Goal: Task Accomplishment & Management: Use online tool/utility

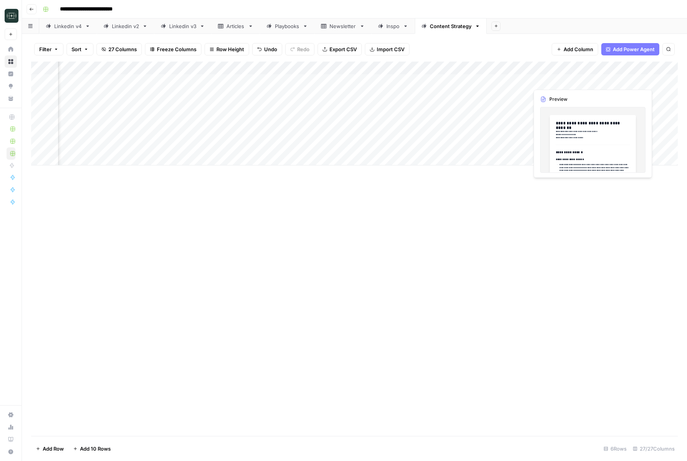
scroll to position [0, 571]
click at [540, 80] on div "Add Column" at bounding box center [354, 114] width 647 height 104
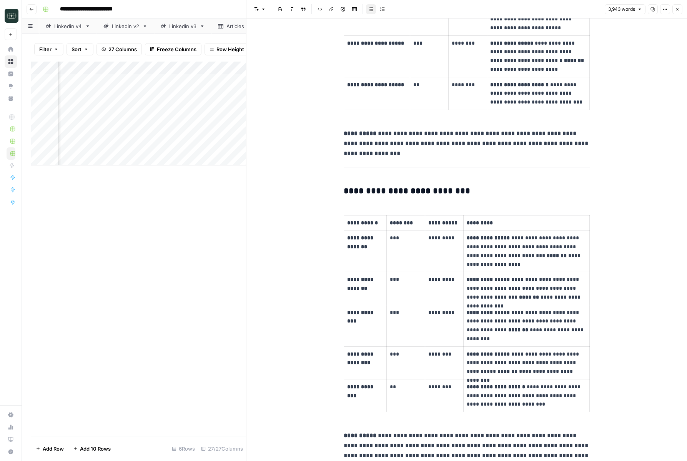
scroll to position [6024, 0]
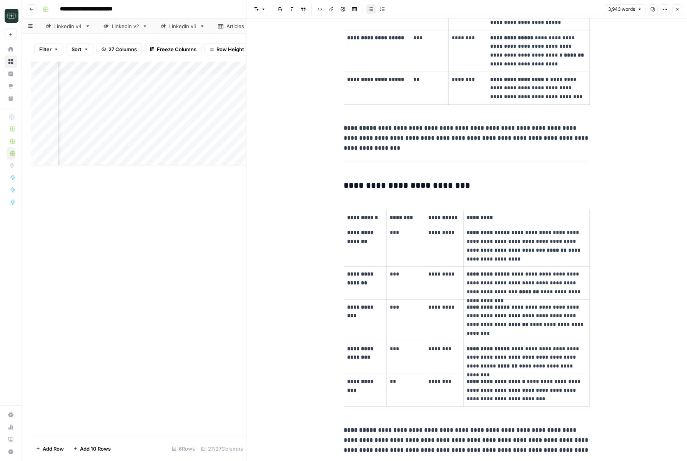
click at [680, 12] on button "Close" at bounding box center [678, 9] width 10 height 10
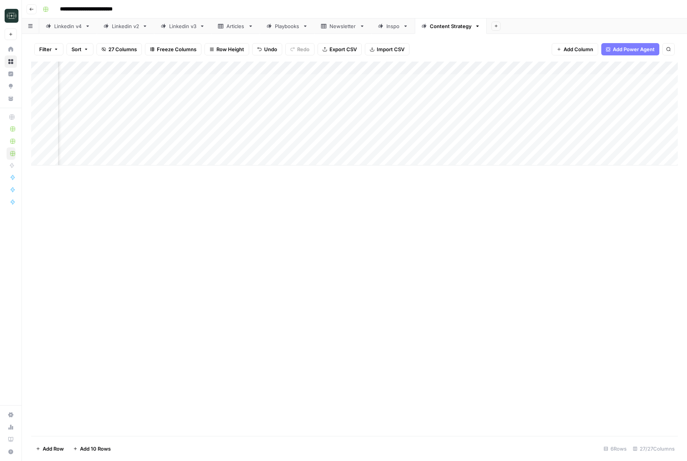
scroll to position [0, 393]
click at [431, 82] on div "Add Column" at bounding box center [354, 114] width 647 height 104
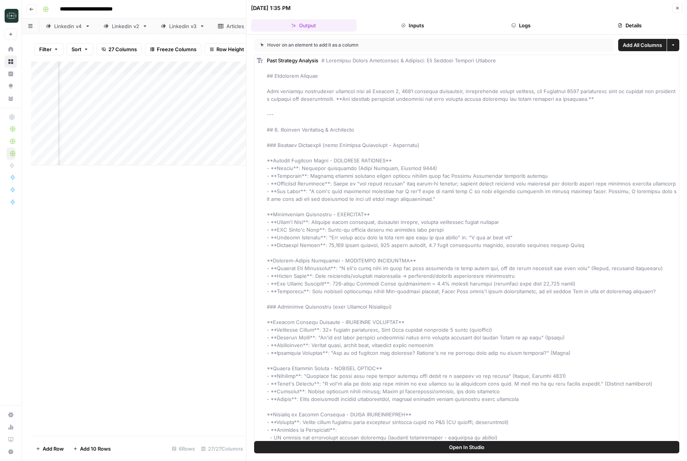
click at [431, 24] on button "Inputs" at bounding box center [413, 25] width 106 height 12
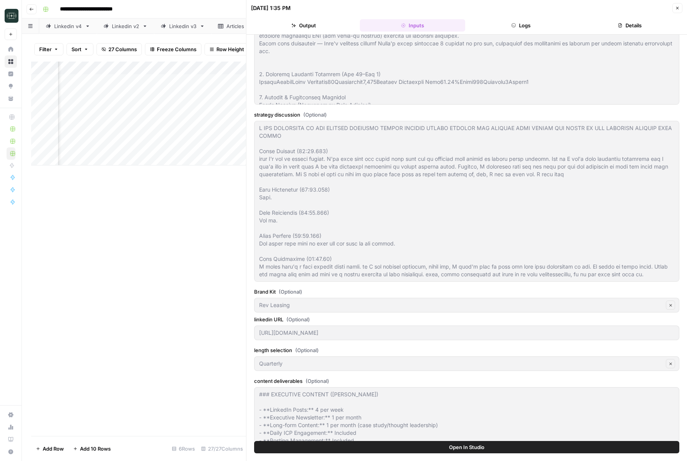
scroll to position [411, 0]
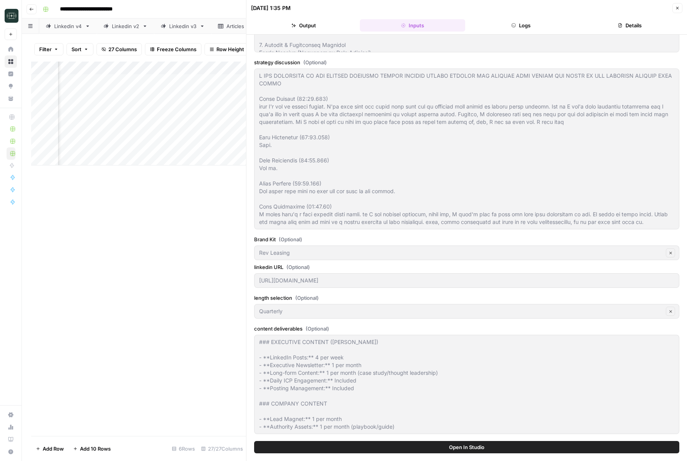
click at [676, 10] on icon "button" at bounding box center [677, 8] width 5 height 5
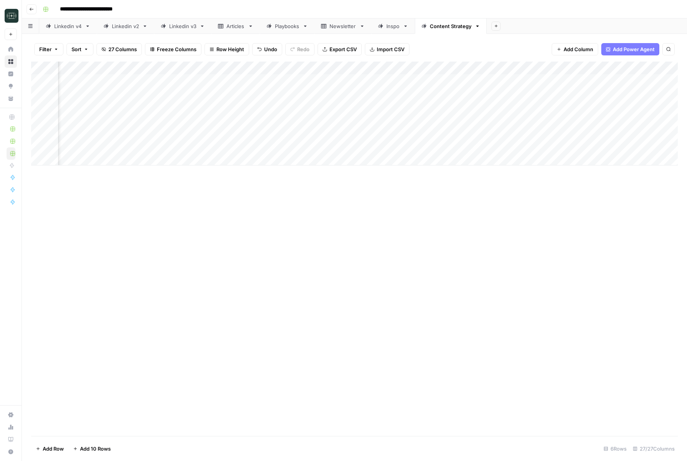
click at [432, 80] on div "Add Column" at bounding box center [354, 114] width 647 height 104
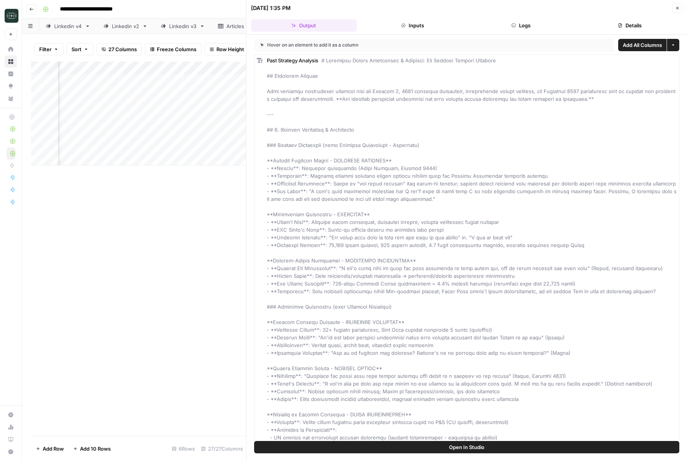
click at [517, 23] on button "Logs" at bounding box center [521, 25] width 106 height 12
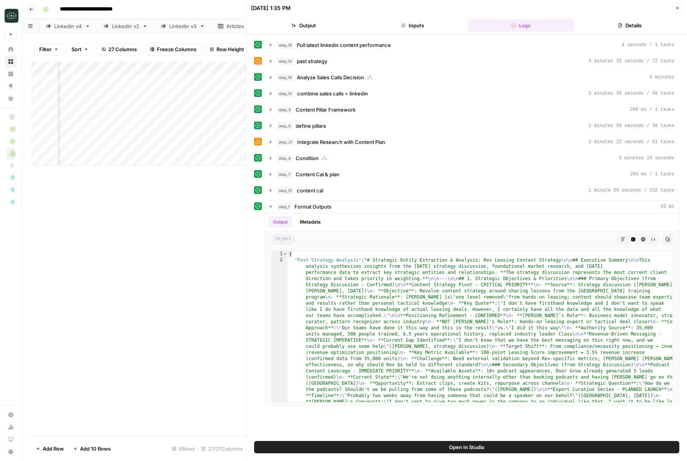
click at [422, 52] on div "step_15 Pull latest linkedin content performance 4 seconds / 1 tasks step_13 pa…" at bounding box center [466, 221] width 425 height 367
click at [413, 67] on button "step_13 past strategy 3 minutes 35 seconds / 72 tasks" at bounding box center [472, 61] width 414 height 12
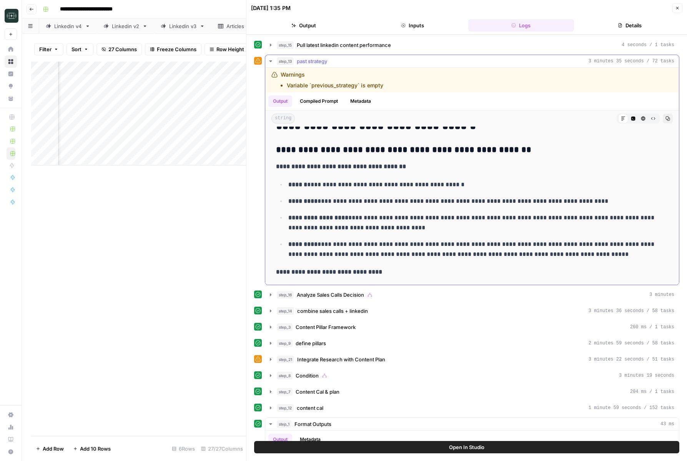
scroll to position [320, 0]
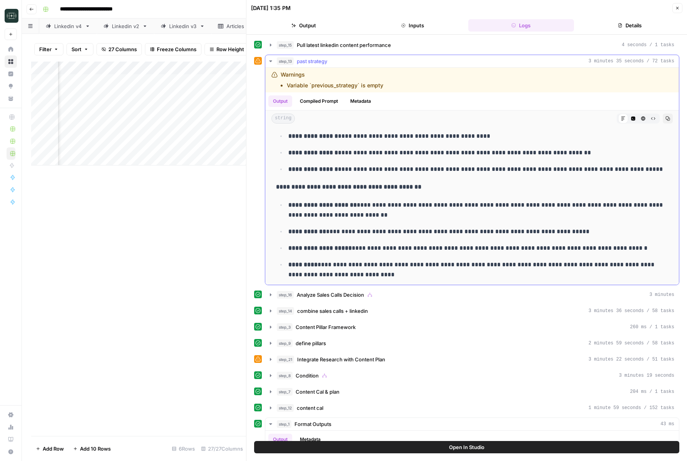
click at [384, 59] on div "step_13 past strategy 3 minutes 35 seconds / 72 tasks" at bounding box center [476, 61] width 398 height 8
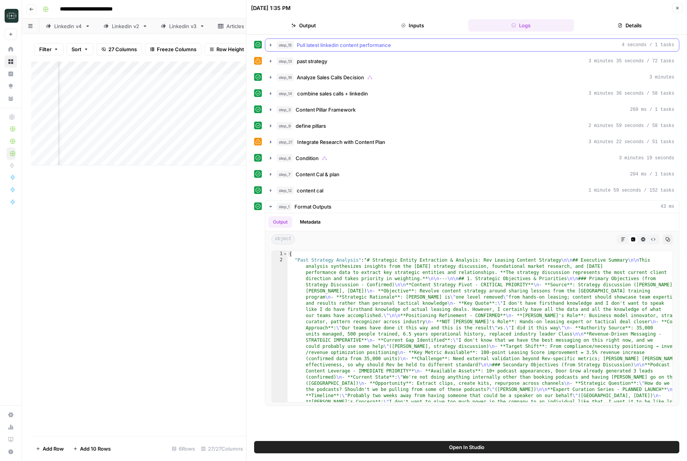
click at [382, 48] on span "Pull latest linkedin content performance" at bounding box center [344, 45] width 94 height 8
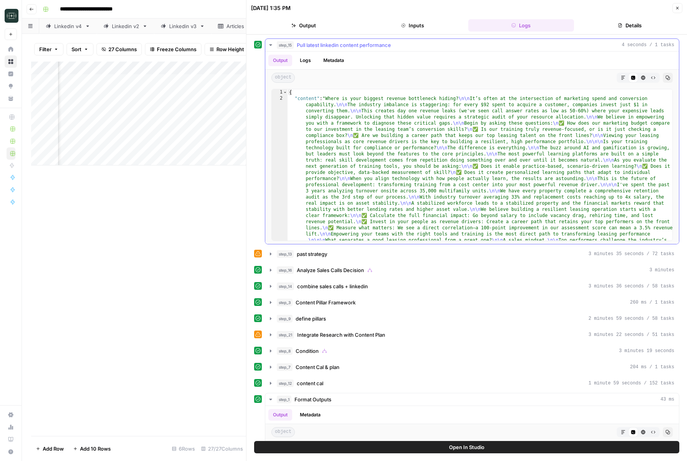
click at [382, 48] on span "Pull latest linkedin content performance" at bounding box center [344, 45] width 94 height 8
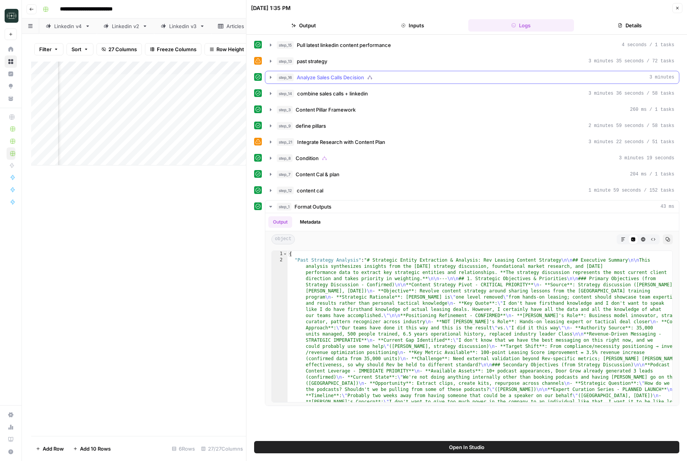
click at [360, 79] on span "Analyze Sales Calls Decision" at bounding box center [330, 77] width 67 height 8
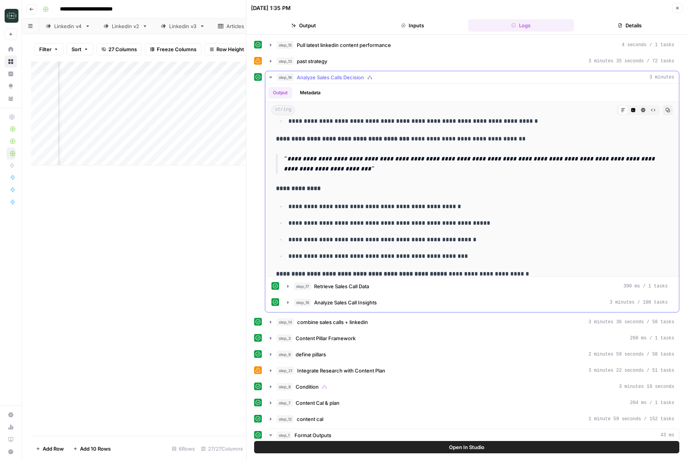
scroll to position [558, 0]
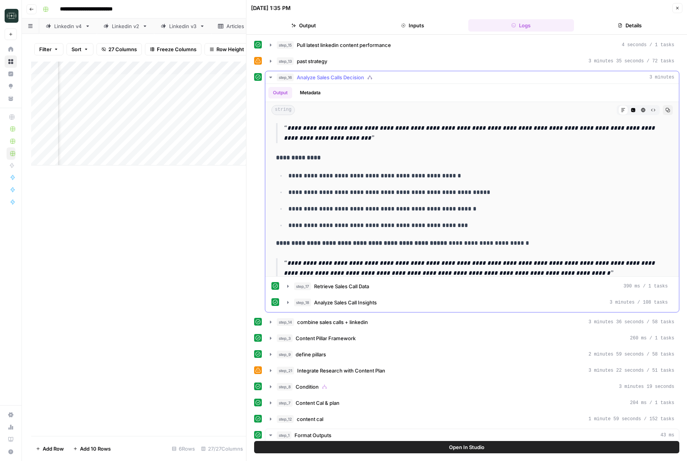
click at [356, 78] on span "Analyze Sales Calls Decision" at bounding box center [330, 77] width 67 height 8
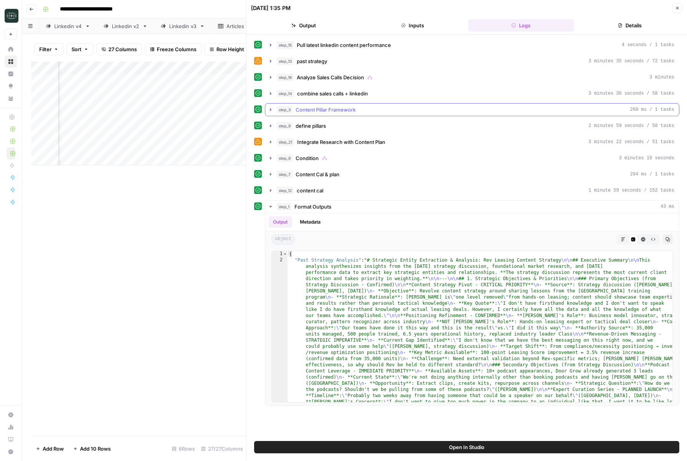
click at [332, 110] on span "Content Pillar Framework" at bounding box center [326, 110] width 60 height 8
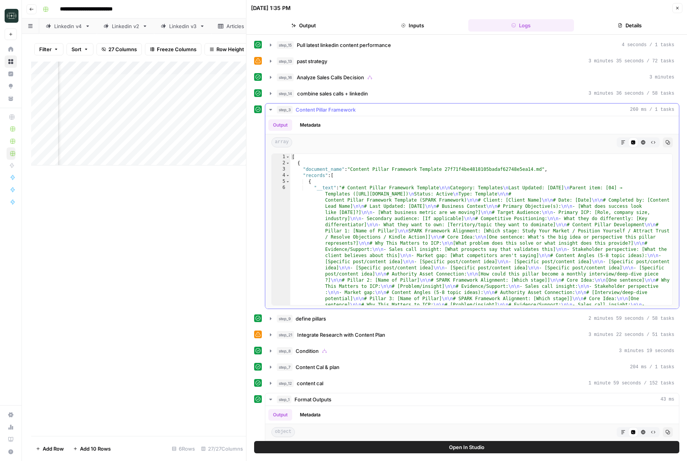
click at [332, 110] on span "Content Pillar Framework" at bounding box center [326, 110] width 60 height 8
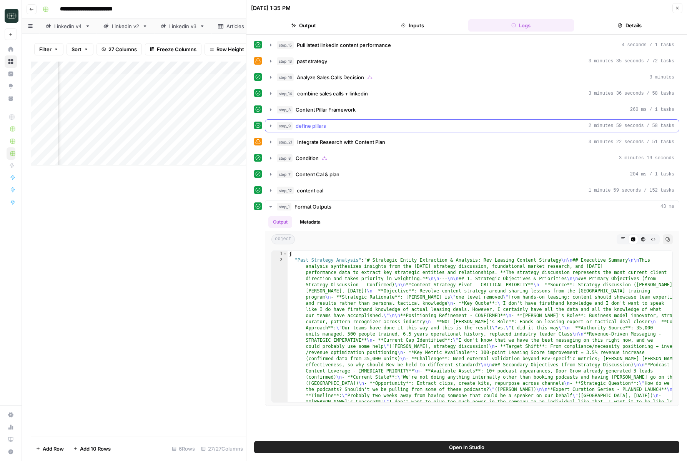
click at [325, 127] on span "define pillars" at bounding box center [311, 126] width 30 height 8
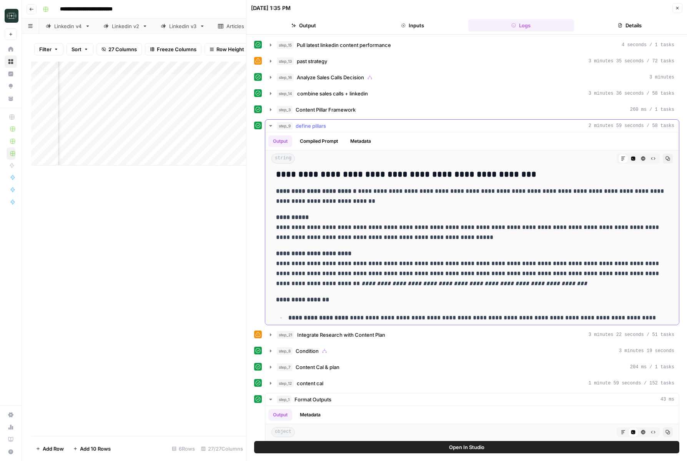
scroll to position [1144, 0]
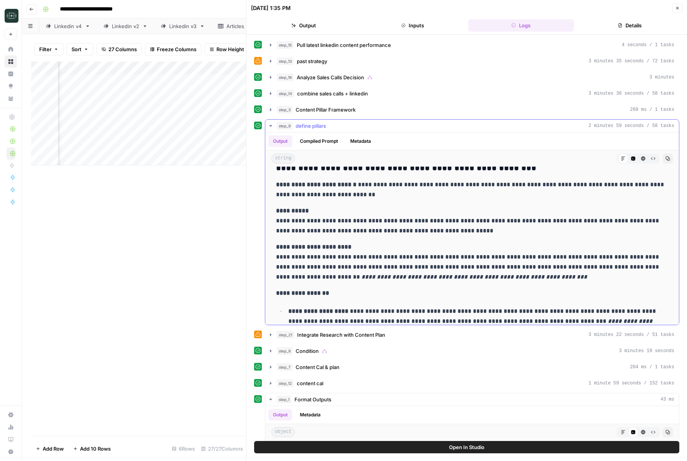
click at [270, 126] on icon "button" at bounding box center [270, 126] width 3 height 2
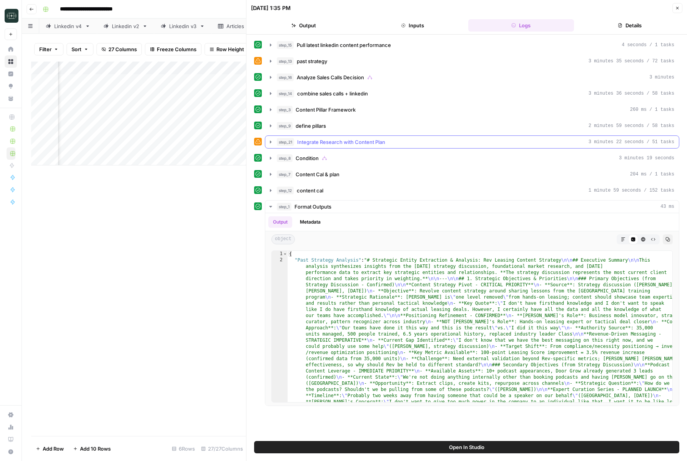
click at [269, 146] on button "step_21 Integrate Research with Content Plan 3 minutes 22 seconds / 51 tasks" at bounding box center [472, 142] width 414 height 12
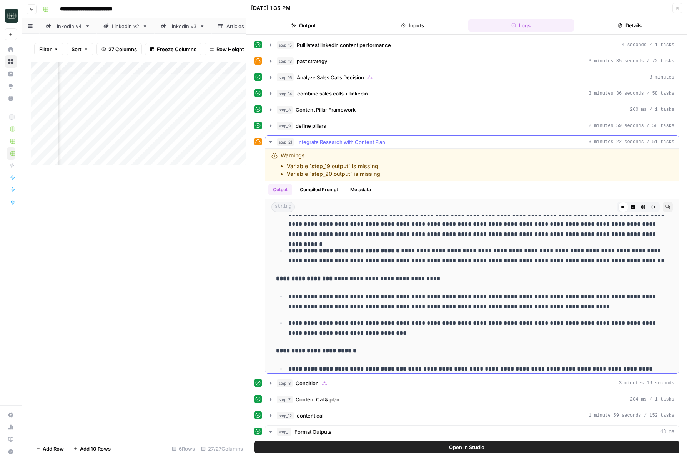
scroll to position [710, 0]
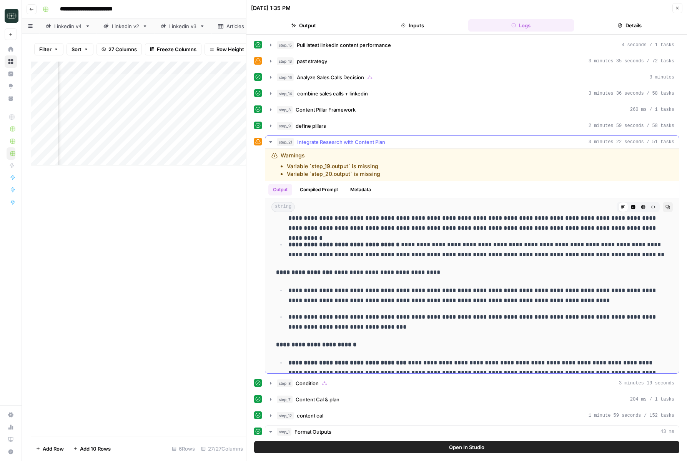
click at [268, 144] on icon "button" at bounding box center [271, 142] width 6 height 6
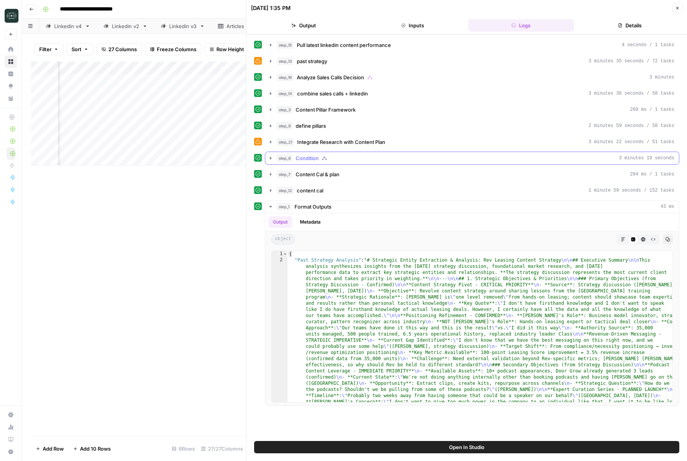
click at [272, 160] on icon "button" at bounding box center [271, 158] width 6 height 6
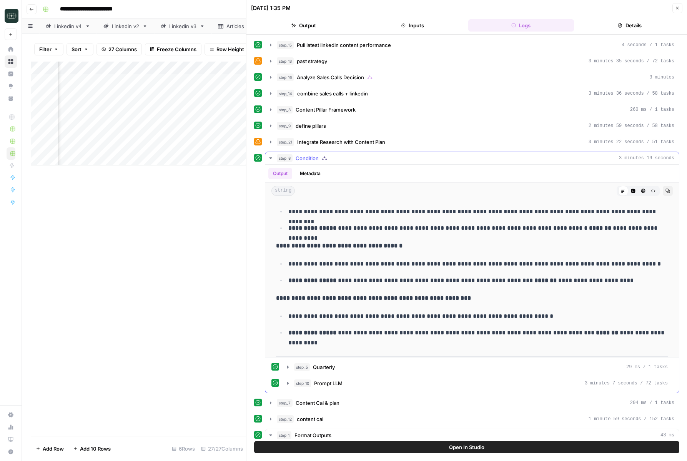
scroll to position [768, 0]
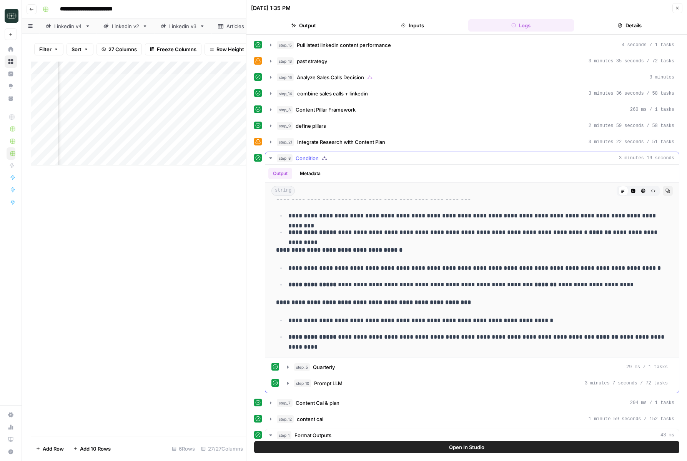
click at [269, 158] on icon "button" at bounding box center [270, 158] width 3 height 2
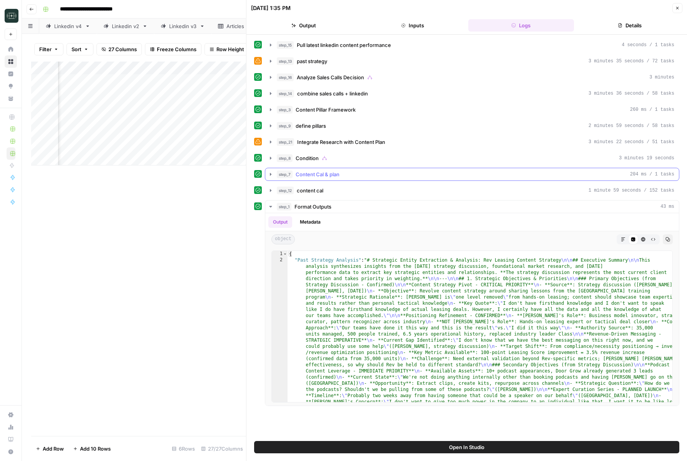
click at [274, 178] on button "step_7 Content Cal & plan 204 ms / 1 tasks" at bounding box center [472, 174] width 414 height 12
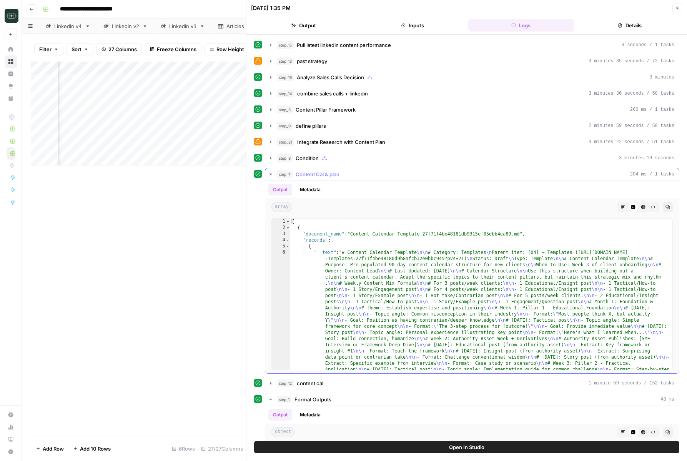
click at [271, 175] on icon "button" at bounding box center [271, 174] width 6 height 6
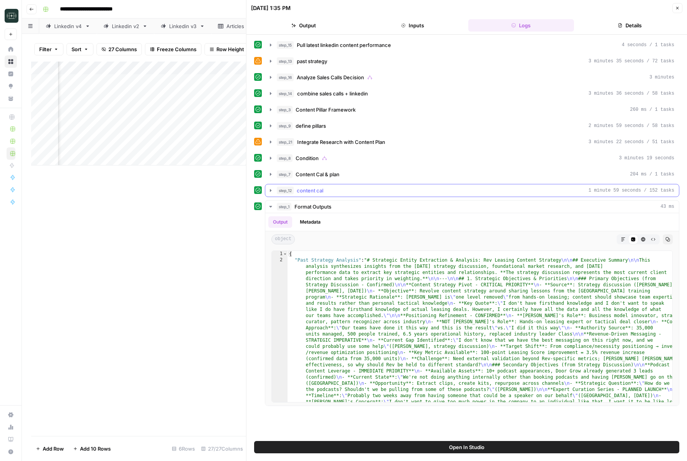
click at [271, 188] on icon "button" at bounding box center [271, 190] width 6 height 6
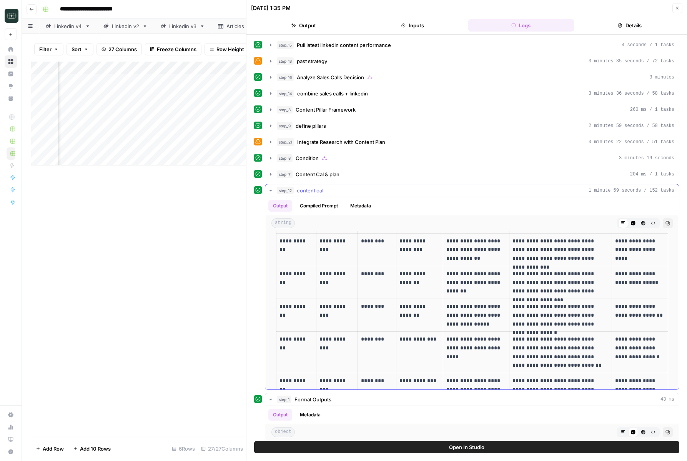
scroll to position [2214, 0]
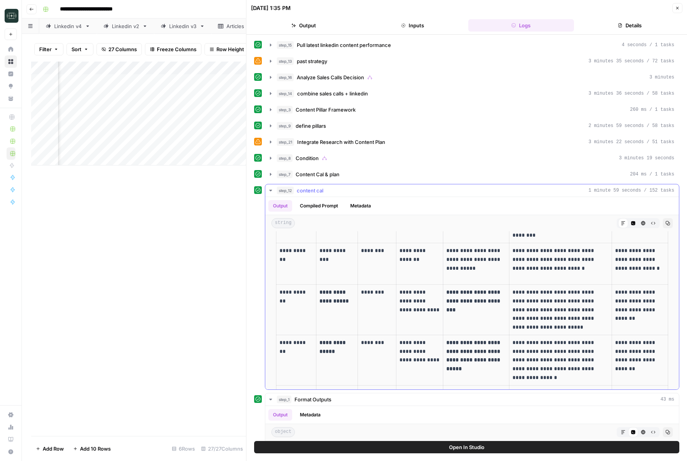
click at [273, 192] on icon "button" at bounding box center [271, 190] width 6 height 6
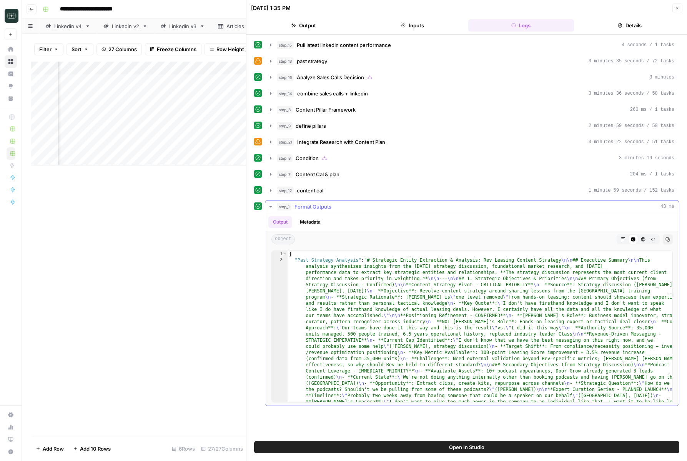
click at [270, 210] on button "step_1 Format Outputs 43 ms" at bounding box center [472, 206] width 414 height 12
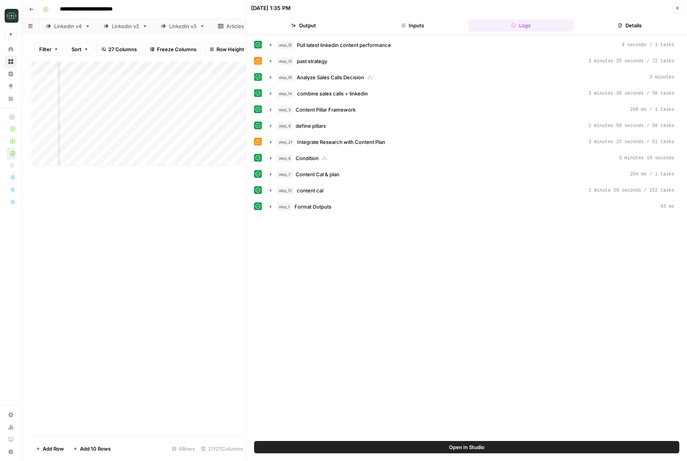
click at [681, 13] on header "10/10/25 at 1:35 PM Close Output Inputs Logs Details" at bounding box center [467, 17] width 441 height 35
click at [680, 11] on button "Close" at bounding box center [678, 8] width 10 height 10
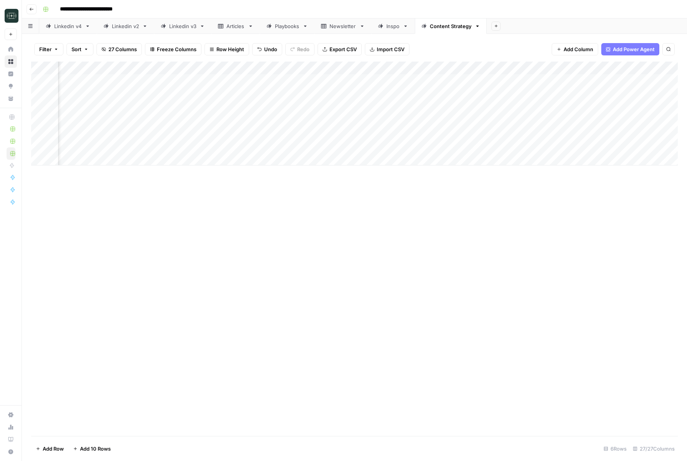
scroll to position [0, 1030]
click at [330, 81] on div "Add Column" at bounding box center [354, 114] width 647 height 104
click at [216, 79] on div "Add Column" at bounding box center [354, 114] width 647 height 104
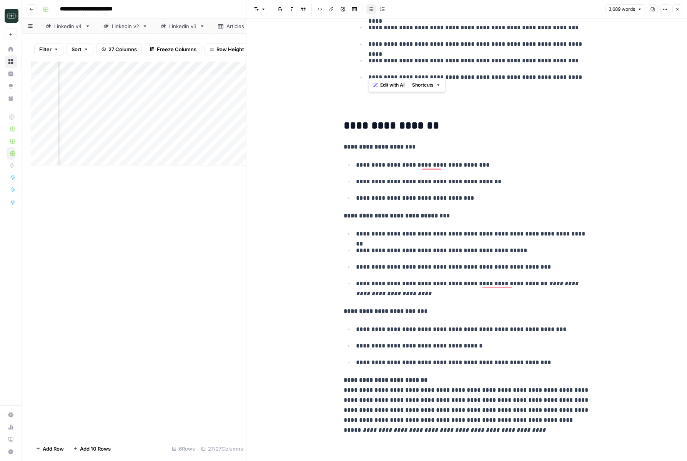
scroll to position [5051, 0]
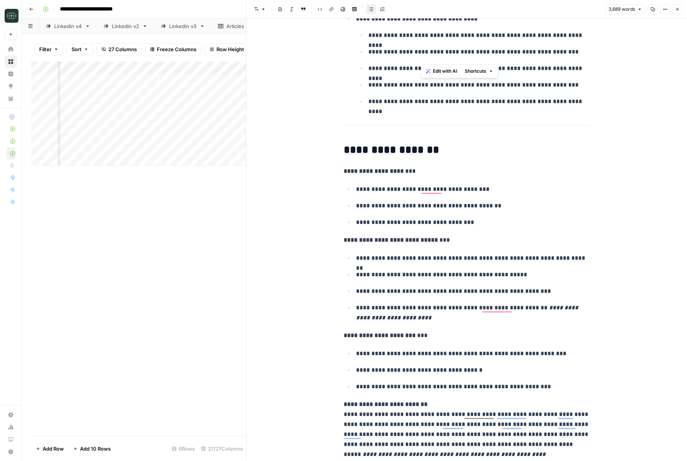
drag, startPoint x: 498, startPoint y: 199, endPoint x: 422, endPoint y: 89, distance: 134.0
click at [413, 152] on h2 "**********" at bounding box center [467, 150] width 246 height 12
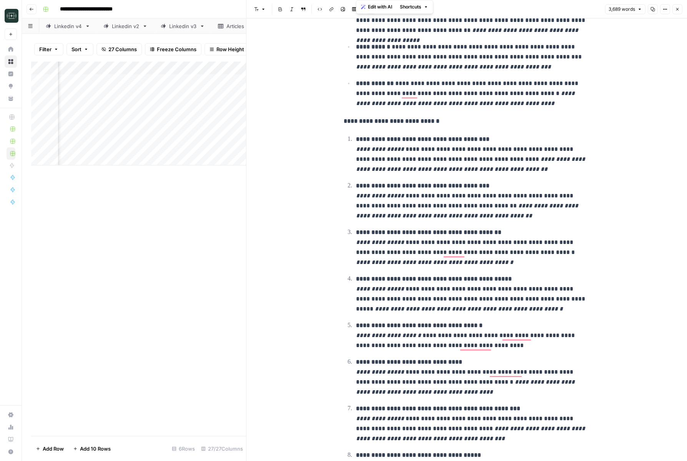
scroll to position [0, 0]
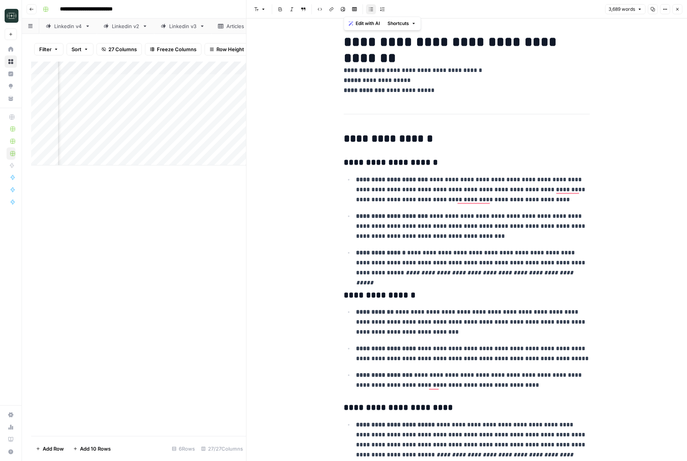
drag, startPoint x: 521, startPoint y: 391, endPoint x: 344, endPoint y: 39, distance: 393.5
copy div "**********"
click at [345, 80] on strong "*****" at bounding box center [352, 80] width 17 height 6
click at [678, 11] on icon "button" at bounding box center [677, 9] width 5 height 5
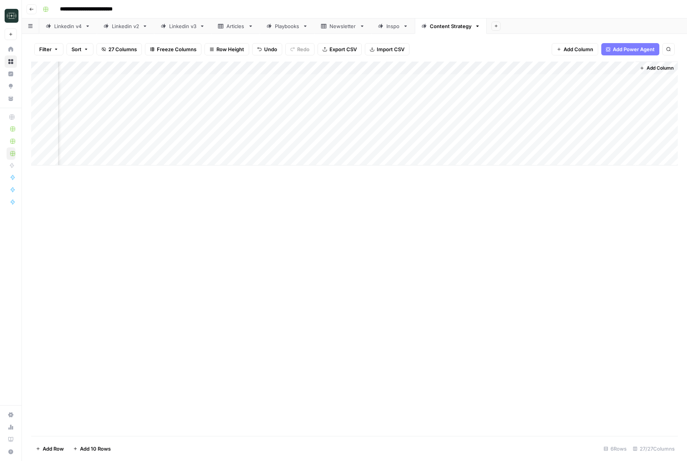
click at [659, 68] on span "Add Column" at bounding box center [660, 68] width 27 height 7
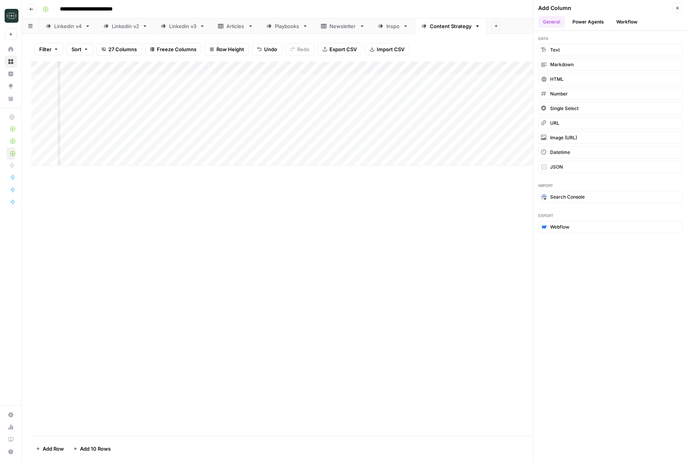
click at [634, 25] on button "Workflow" at bounding box center [627, 22] width 30 height 12
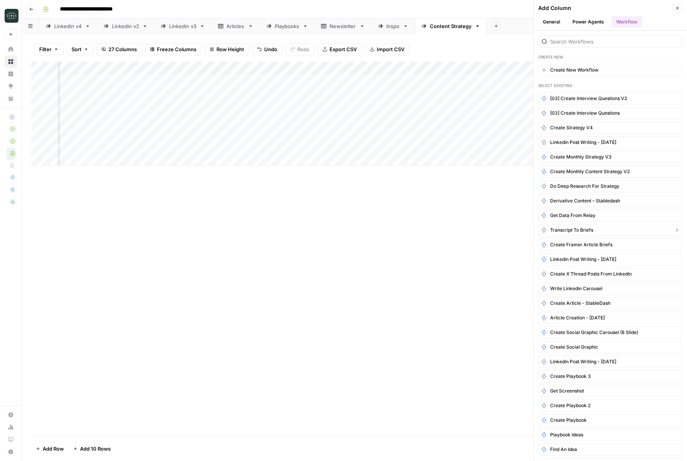
click at [583, 232] on span "transcript to briefs" at bounding box center [571, 230] width 43 height 7
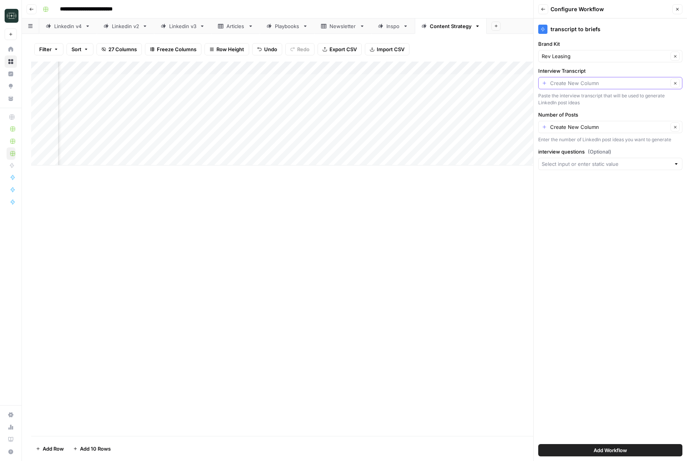
click at [591, 85] on input "Interview Transcript" at bounding box center [609, 83] width 118 height 8
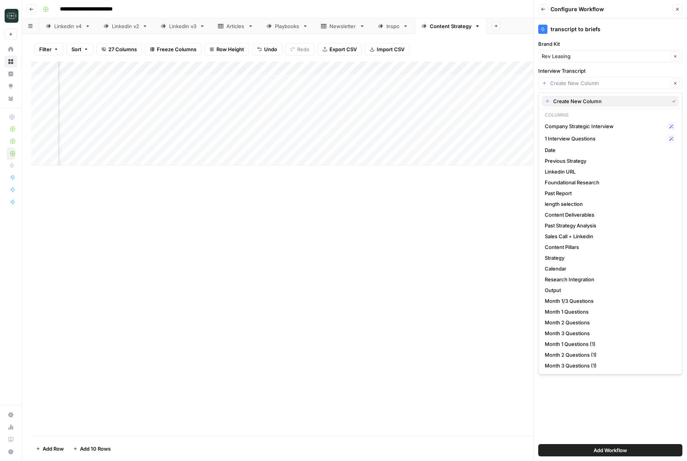
click at [590, 100] on span "Create New Column" at bounding box center [609, 101] width 113 height 8
type input "Create New Column"
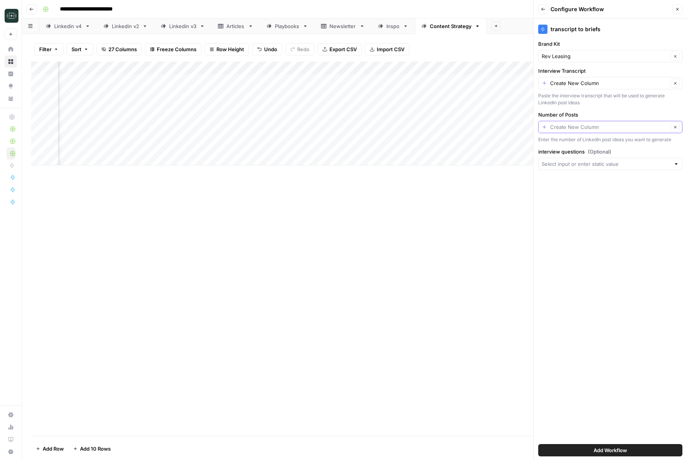
click at [583, 127] on input "Number of Posts" at bounding box center [609, 127] width 118 height 8
click at [577, 155] on span "Content Deliverables" at bounding box center [609, 155] width 128 height 8
type input "Content Deliverables"
click at [583, 167] on input "interview questions (Optional)" at bounding box center [606, 164] width 129 height 8
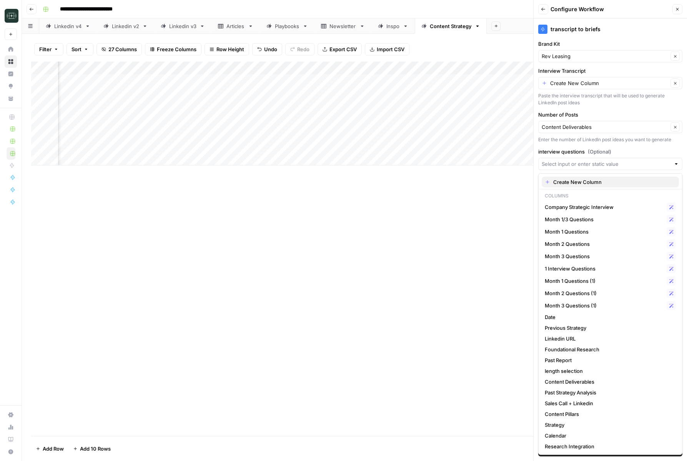
click at [575, 185] on span "Create New Column" at bounding box center [613, 182] width 120 height 8
type input "Create New Column"
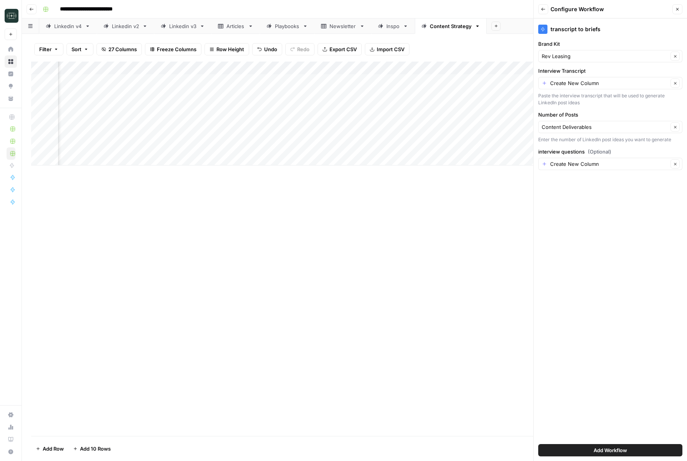
click at [572, 447] on button "Add Workflow" at bounding box center [610, 450] width 144 height 12
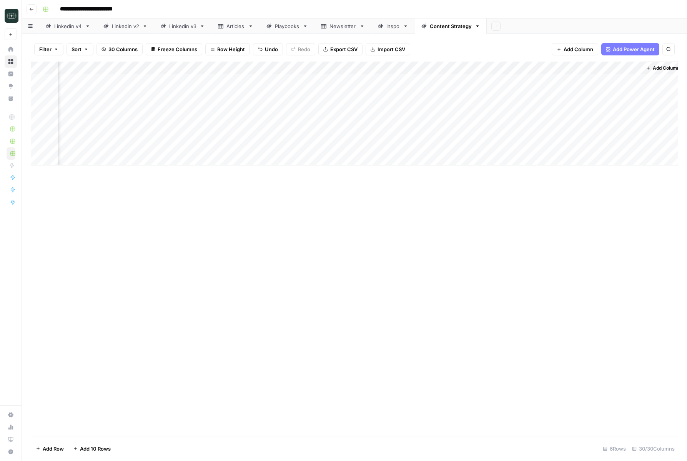
scroll to position [0, 1779]
drag, startPoint x: 444, startPoint y: 69, endPoint x: 419, endPoint y: 70, distance: 25.0
click at [419, 70] on div "Add Column" at bounding box center [354, 114] width 647 height 104
drag, startPoint x: 553, startPoint y: 69, endPoint x: 531, endPoint y: 69, distance: 22.3
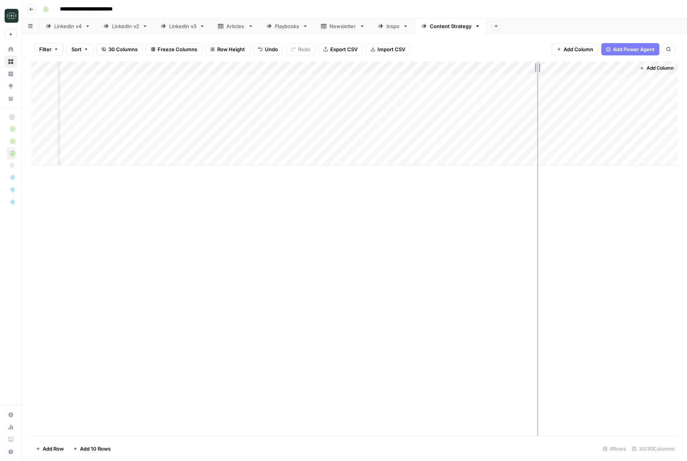
click at [531, 69] on div "Add Column" at bounding box center [354, 114] width 647 height 104
click at [443, 79] on div "Add Column" at bounding box center [354, 114] width 647 height 104
type textarea "**********"
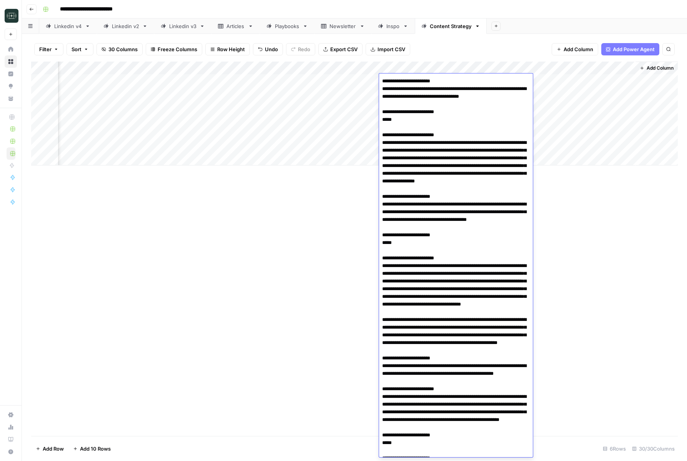
scroll to position [15026, 0]
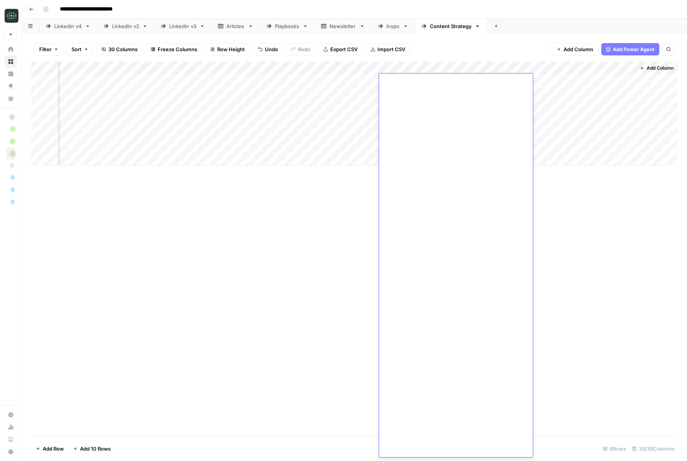
click at [596, 319] on div "Add Column" at bounding box center [354, 249] width 647 height 374
click at [360, 78] on div "Add Column" at bounding box center [354, 114] width 647 height 104
click at [410, 222] on div "Add Column" at bounding box center [354, 249] width 647 height 374
click at [499, 78] on div "Add Column" at bounding box center [354, 114] width 647 height 104
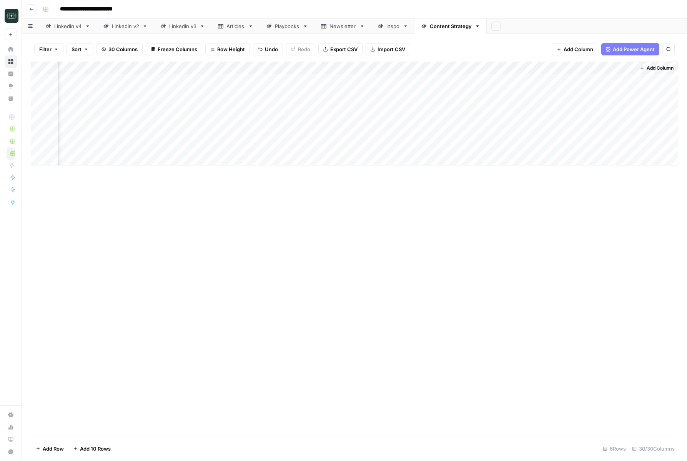
click at [499, 78] on div "Add Column" at bounding box center [354, 114] width 647 height 104
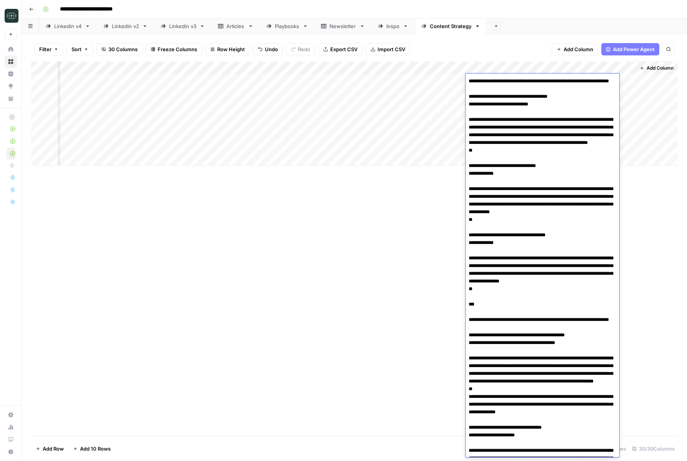
scroll to position [1288, 0]
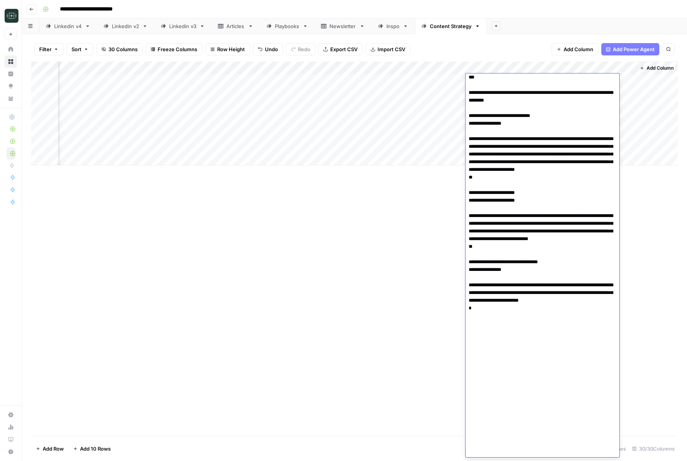
click at [406, 280] on div "Add Column" at bounding box center [354, 249] width 647 height 374
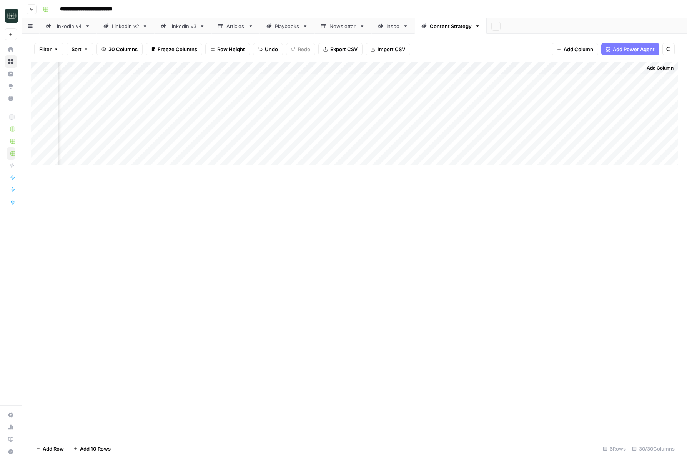
click at [604, 82] on div "Add Column" at bounding box center [354, 114] width 647 height 104
click at [619, 68] on div "Add Column" at bounding box center [354, 114] width 647 height 104
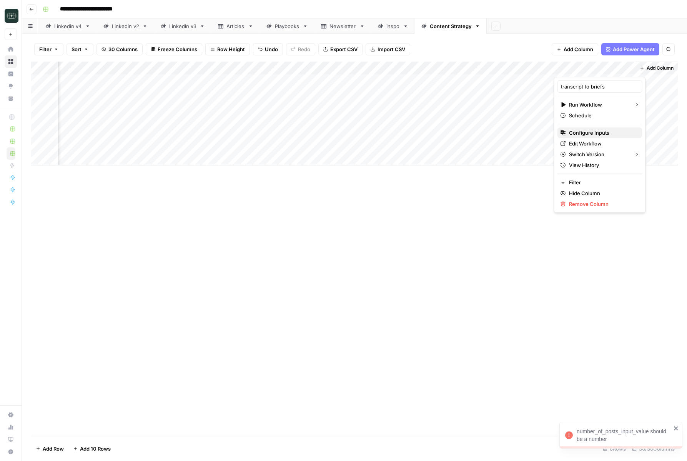
click at [583, 134] on span "Configure Inputs" at bounding box center [602, 133] width 67 height 8
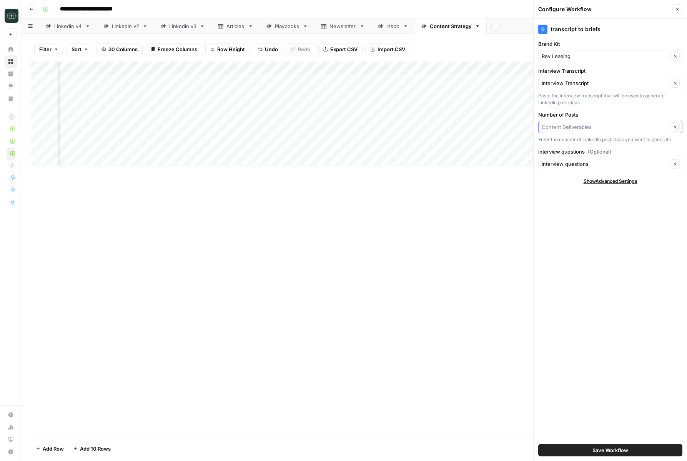
click at [580, 130] on input "Number of Posts" at bounding box center [605, 127] width 127 height 8
type input "Content Deliverables"
click at [679, 8] on icon "button" at bounding box center [677, 9] width 5 height 5
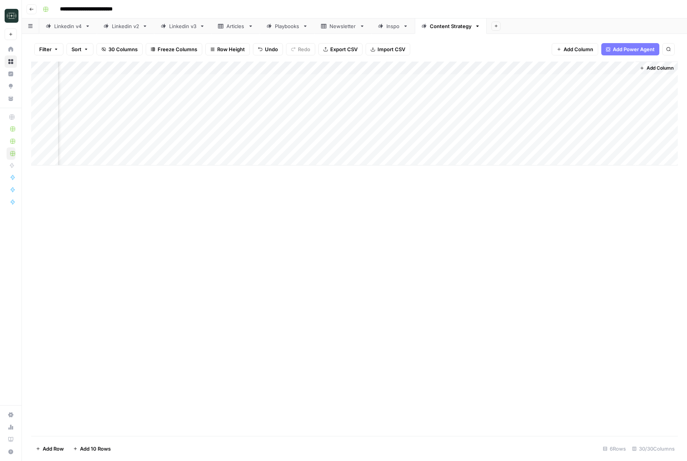
click at [620, 69] on div "Add Column" at bounding box center [354, 114] width 647 height 104
click at [585, 142] on span "Edit Workflow" at bounding box center [602, 144] width 67 height 8
click at [618, 68] on div "Add Column" at bounding box center [354, 114] width 647 height 104
click at [580, 135] on span "Configure Inputs" at bounding box center [602, 133] width 67 height 8
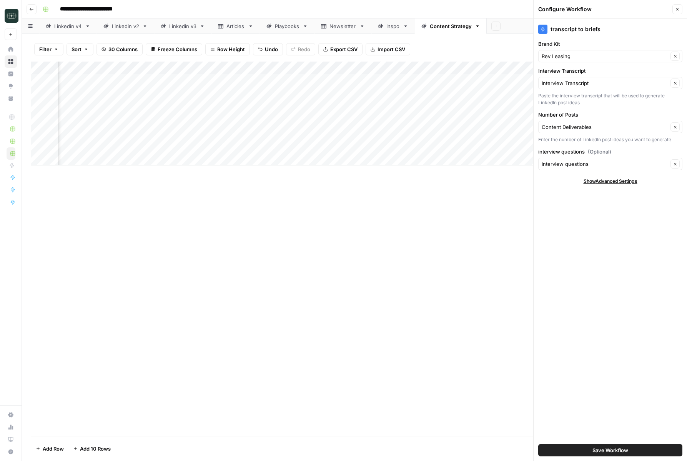
click at [622, 445] on button "Save Workflow" at bounding box center [610, 450] width 144 height 12
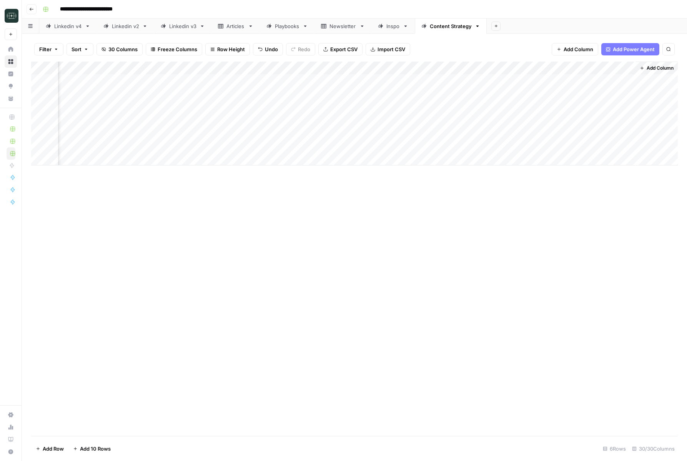
click at [592, 80] on div "Add Column" at bounding box center [354, 114] width 647 height 104
click at [615, 80] on div "Add Column" at bounding box center [354, 114] width 647 height 104
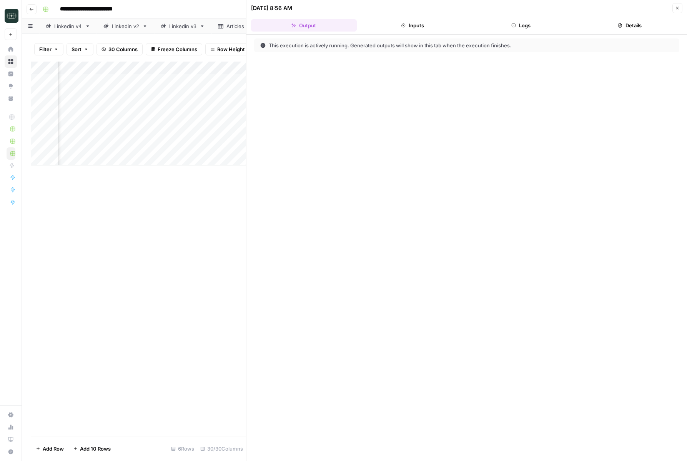
click at [536, 19] on button "Logs" at bounding box center [521, 25] width 106 height 12
click at [375, 43] on div "step_1 Analyze Existing Client Content 614 ms / 1 tasks" at bounding box center [476, 45] width 398 height 8
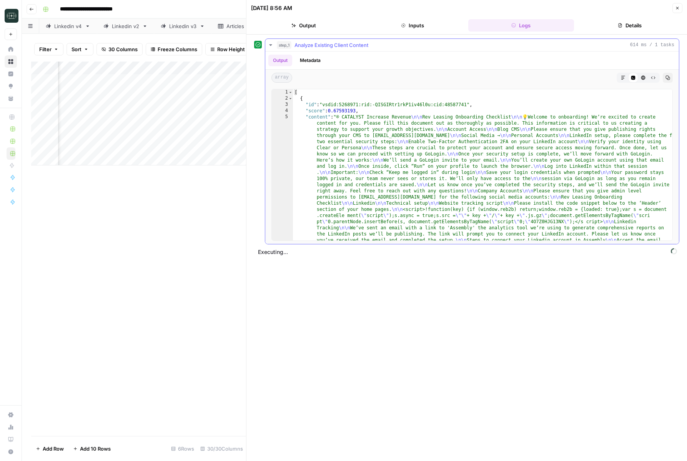
click at [375, 43] on div "step_1 Analyze Existing Client Content 614 ms / 1 tasks" at bounding box center [476, 45] width 398 height 8
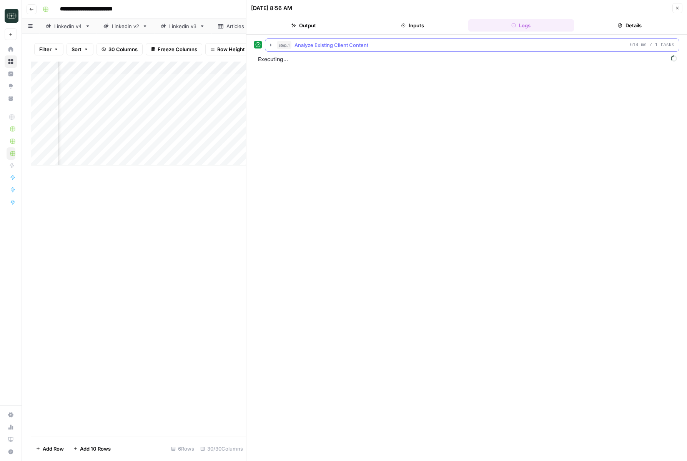
click at [311, 48] on span "Analyze Existing Client Content" at bounding box center [332, 45] width 74 height 8
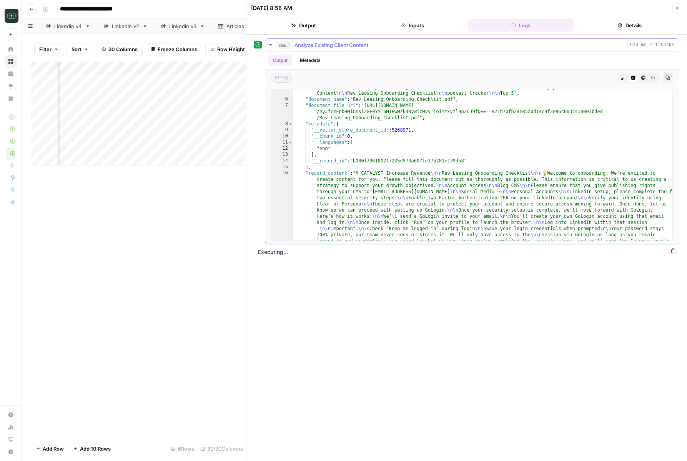
scroll to position [295, 0]
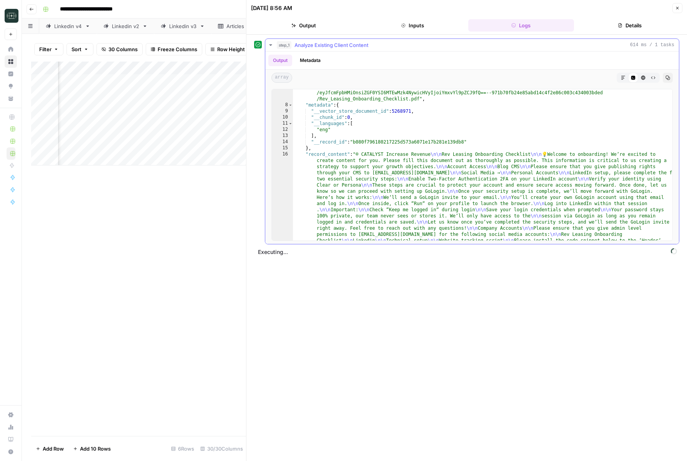
click at [339, 45] on span "Analyze Existing Client Content" at bounding box center [332, 45] width 74 height 8
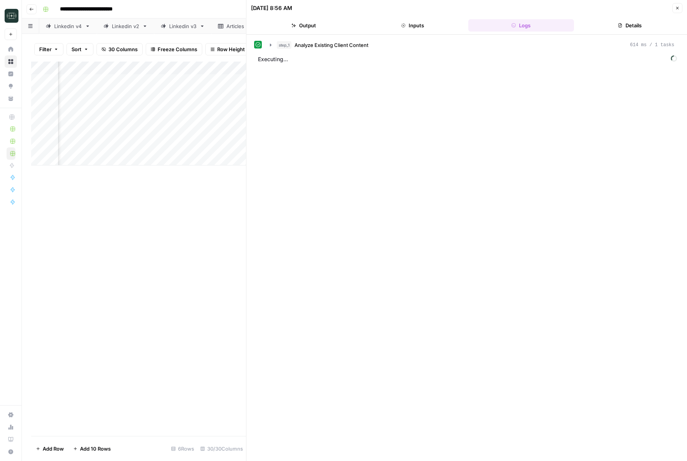
click at [681, 6] on button "Close" at bounding box center [678, 8] width 10 height 10
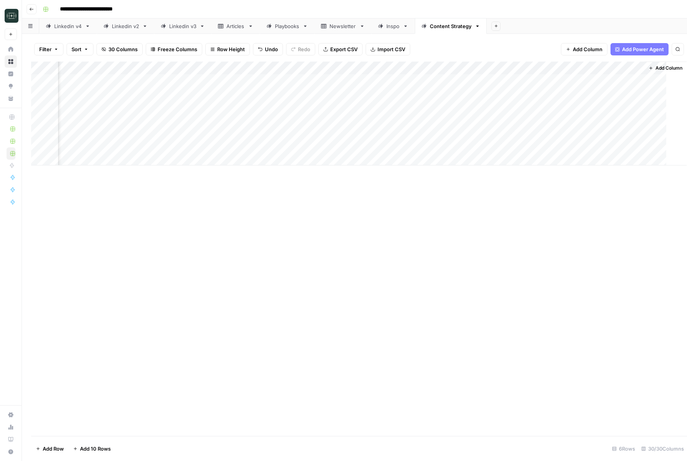
scroll to position [0, 1723]
click at [627, 80] on div "Add Column" at bounding box center [354, 114] width 647 height 104
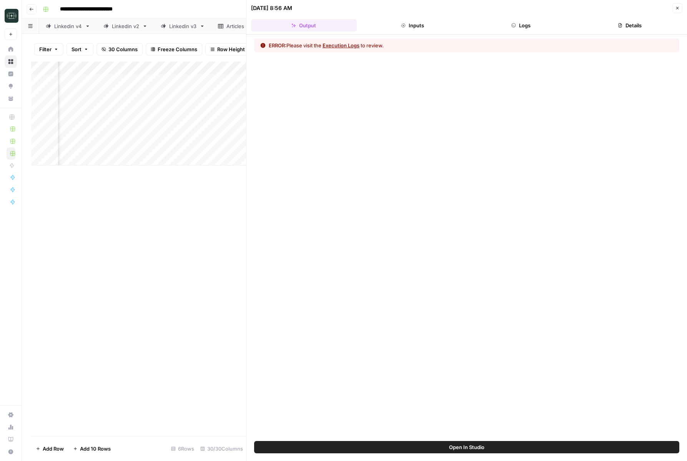
click at [528, 23] on button "Logs" at bounding box center [521, 25] width 106 height 12
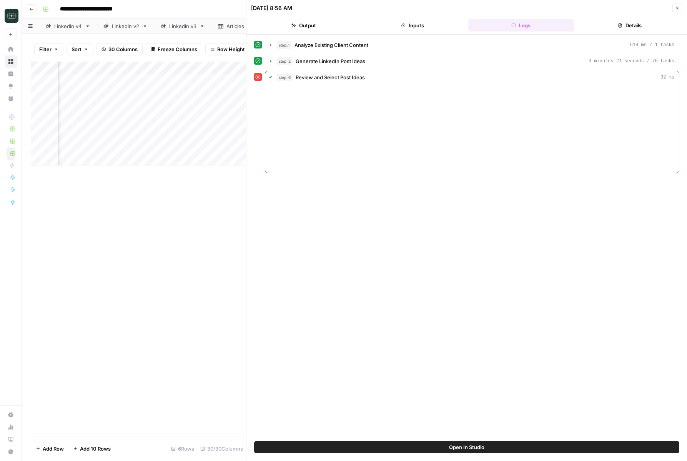
click at [528, 23] on button "Logs" at bounding box center [521, 25] width 106 height 12
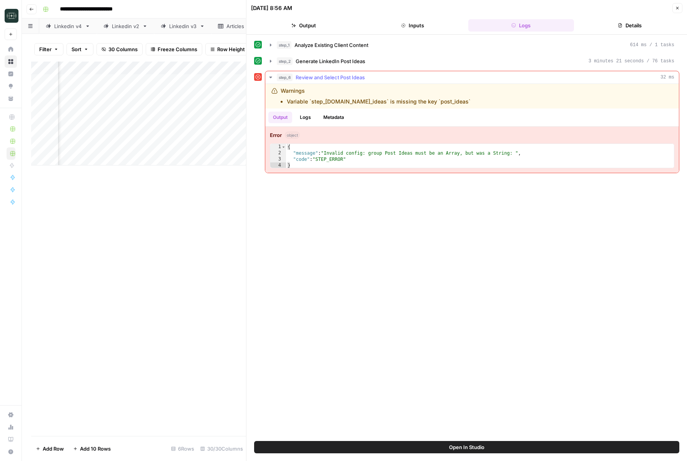
click at [392, 132] on div "Error object" at bounding box center [472, 135] width 405 height 8
click at [383, 440] on div "step_1 Analyze Existing Client Content 614 ms / 1 tasks step_2 Generate LinkedI…" at bounding box center [467, 238] width 441 height 406
click at [383, 442] on button "Open In Studio" at bounding box center [466, 447] width 425 height 12
click at [676, 6] on icon "button" at bounding box center [677, 8] width 5 height 5
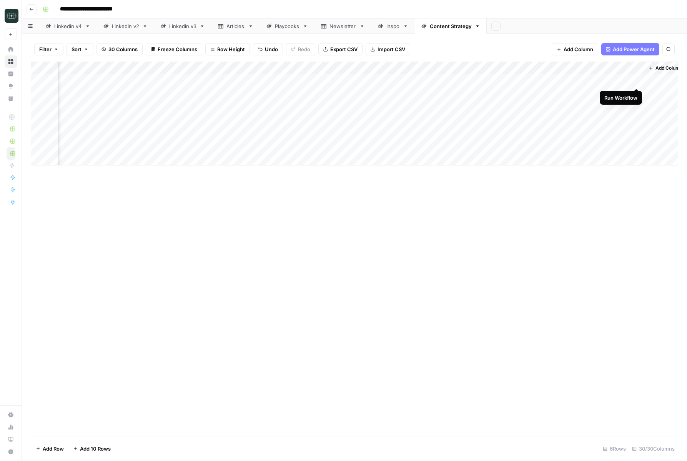
click at [636, 80] on div "Add Column" at bounding box center [354, 114] width 647 height 104
click at [625, 79] on div "Add Column" at bounding box center [354, 114] width 647 height 104
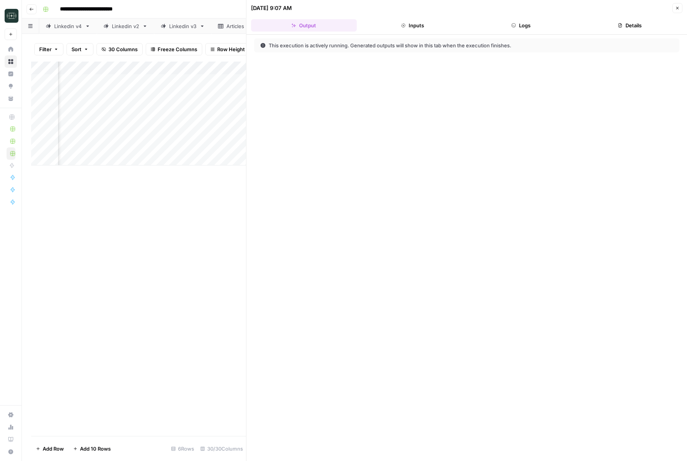
click at [521, 25] on button "Logs" at bounding box center [521, 25] width 106 height 12
click at [315, 57] on span "Executing..." at bounding box center [468, 59] width 424 height 12
click at [324, 49] on button "step_1 Analyze Existing Client Content 405 ms / 1 tasks" at bounding box center [472, 45] width 414 height 12
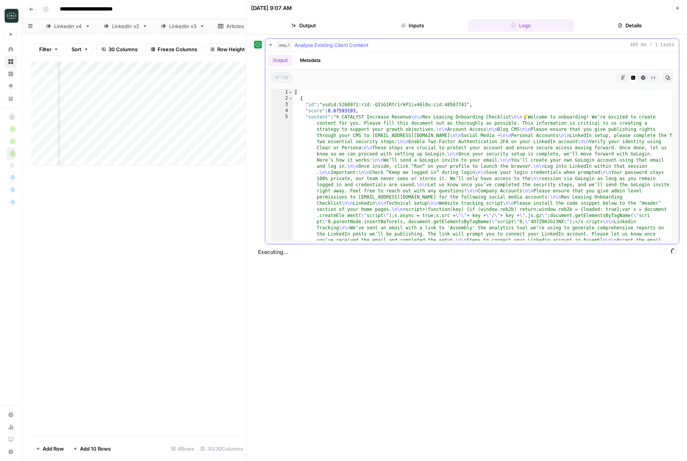
click at [324, 49] on button "step_1 Analyze Existing Client Content 405 ms / 1 tasks" at bounding box center [472, 45] width 414 height 12
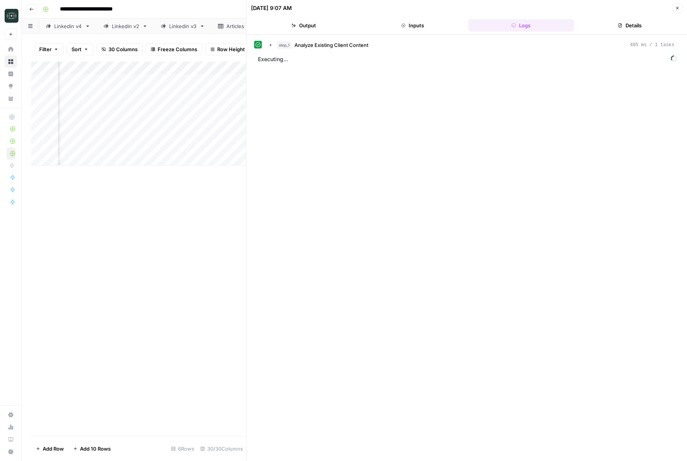
click at [674, 10] on button "Close" at bounding box center [678, 8] width 10 height 10
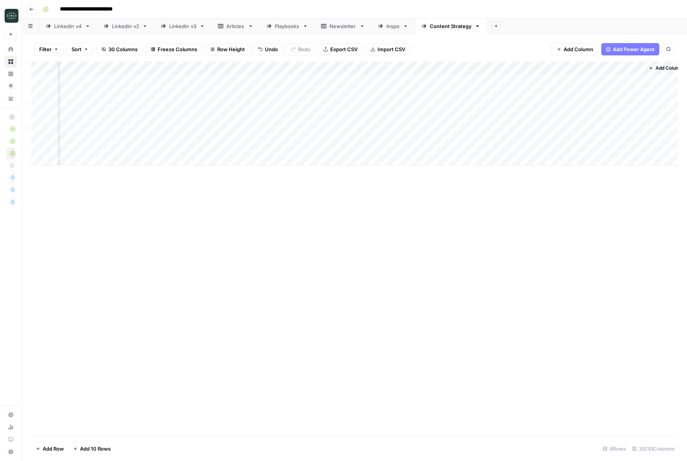
click at [411, 236] on div "Add Column" at bounding box center [354, 249] width 647 height 374
click at [637, 82] on div "Add Column" at bounding box center [354, 114] width 647 height 104
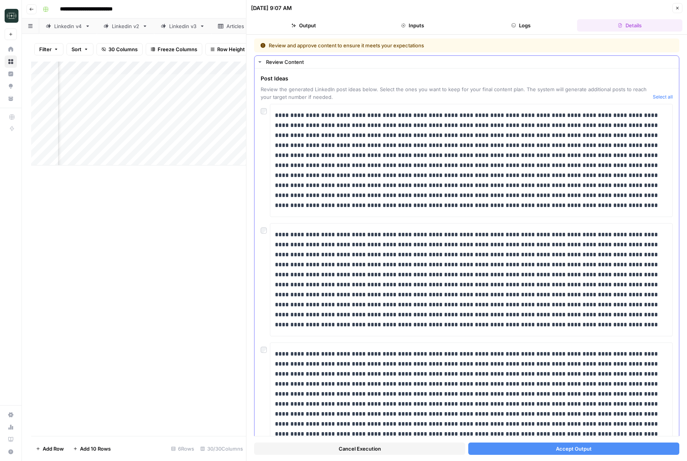
click at [263, 346] on div at bounding box center [265, 347] width 9 height 11
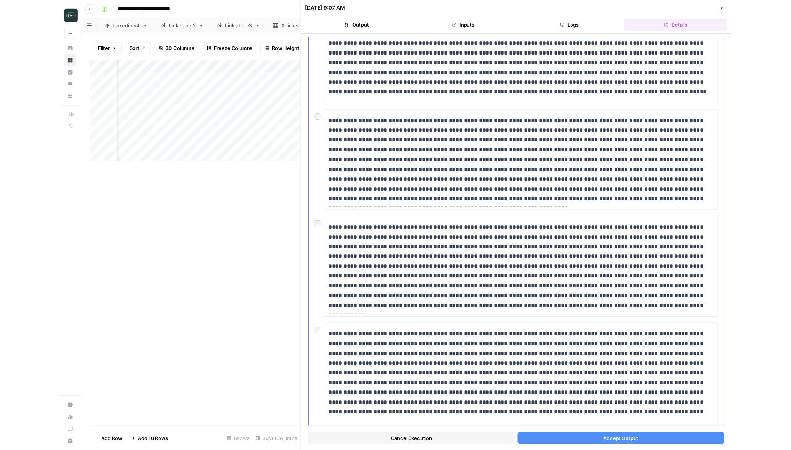
scroll to position [588, 0]
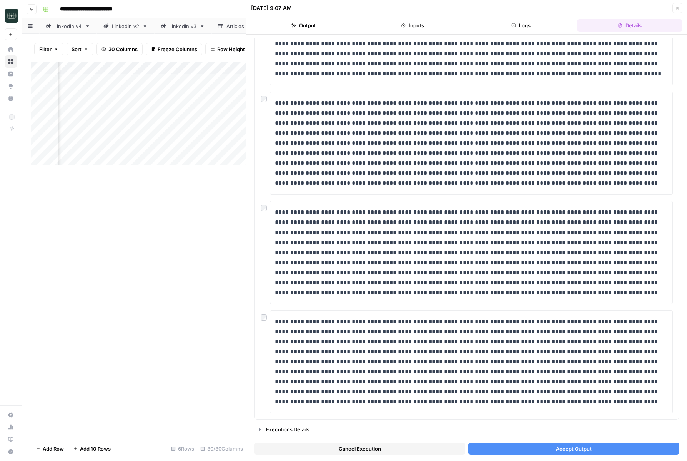
click at [525, 446] on button "Accept Output" at bounding box center [573, 448] width 211 height 12
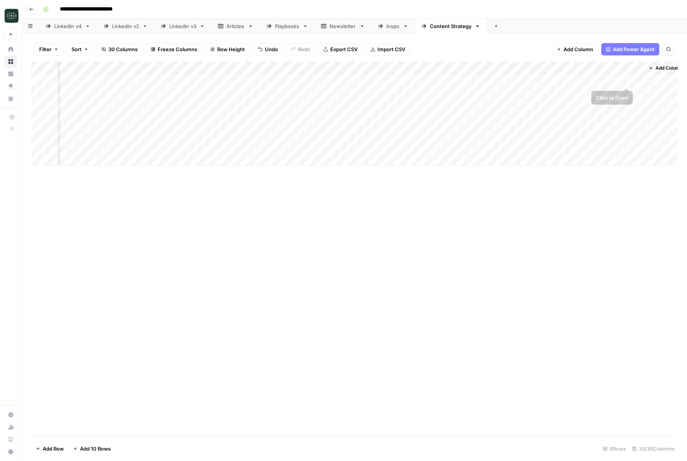
click at [626, 82] on div "Add Column" at bounding box center [354, 114] width 647 height 104
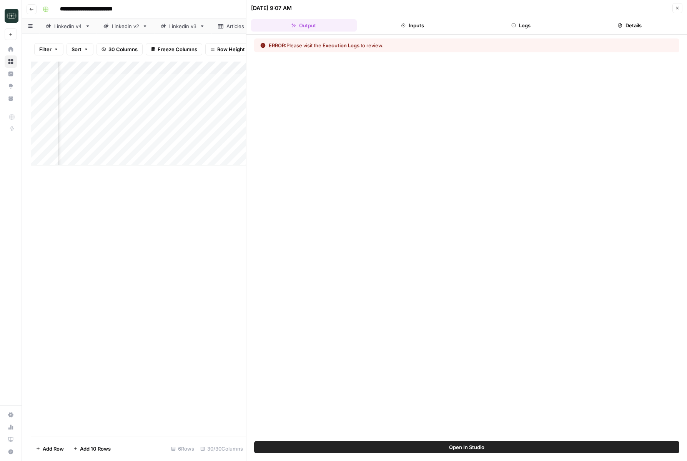
click at [534, 29] on button "Logs" at bounding box center [521, 25] width 106 height 12
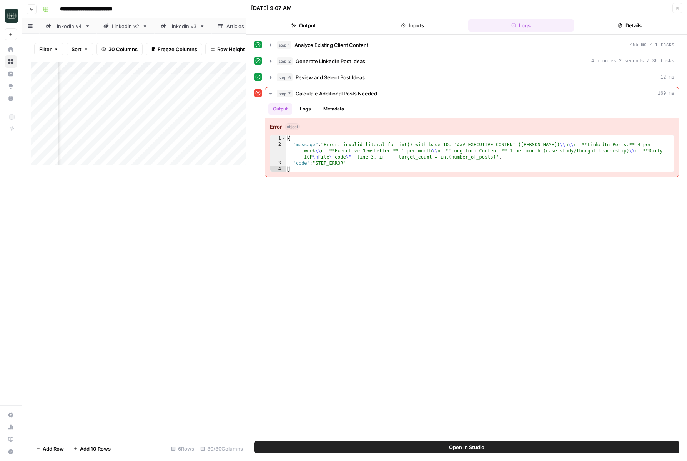
click at [441, 449] on button "Open In Studio" at bounding box center [466, 447] width 425 height 12
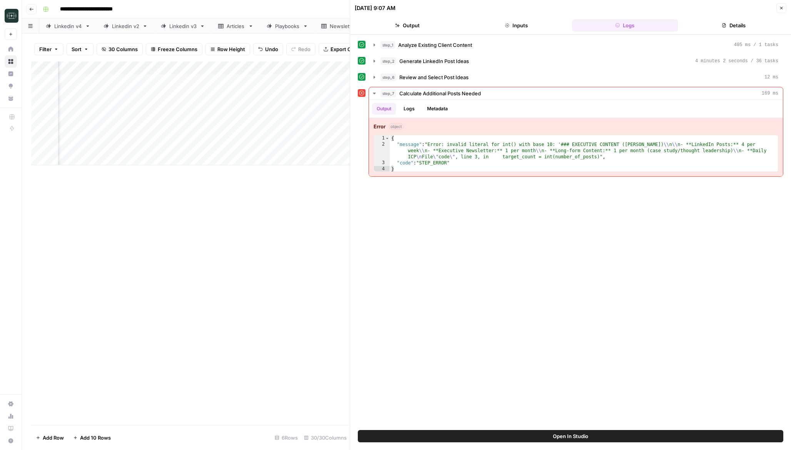
click at [687, 9] on icon "button" at bounding box center [781, 8] width 5 height 5
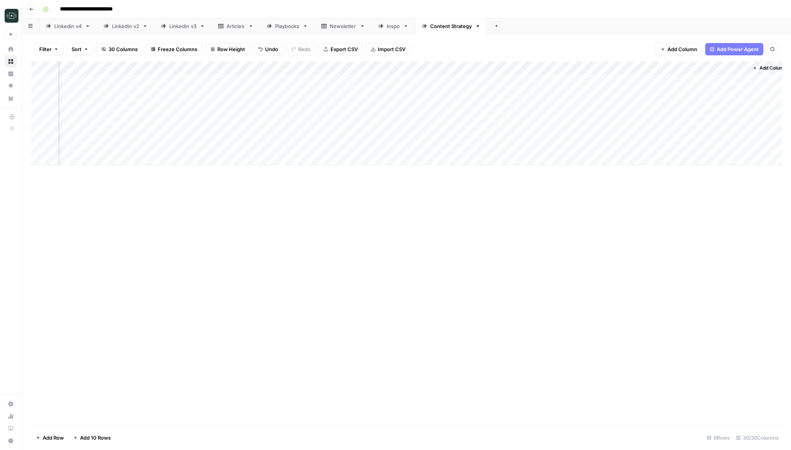
scroll to position [0, 1620]
click at [687, 67] on div "Add Column" at bounding box center [406, 114] width 750 height 104
click at [687, 206] on span "Remove Column" at bounding box center [715, 204] width 67 height 8
click at [374, 92] on button "Delete" at bounding box center [368, 87] width 26 height 14
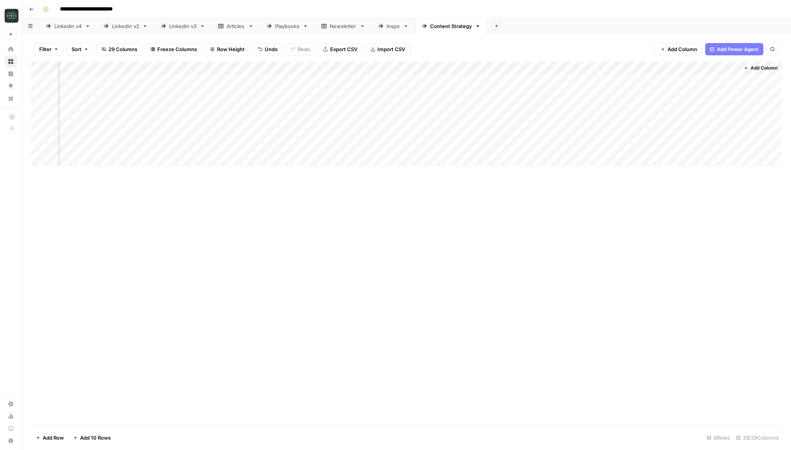
click at [687, 70] on span "Add Column" at bounding box center [763, 68] width 27 height 7
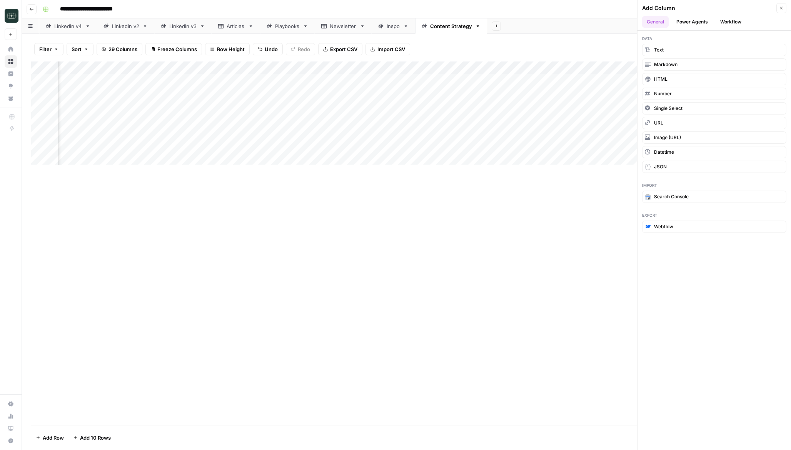
click at [687, 22] on button "Workflow" at bounding box center [730, 22] width 30 height 12
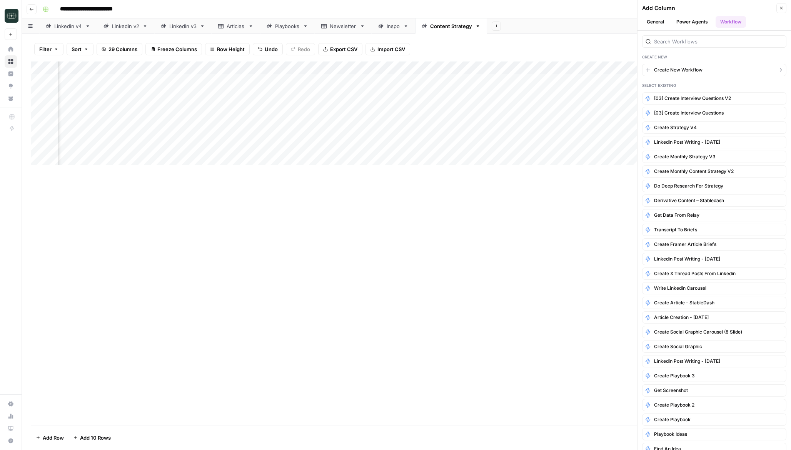
click at [687, 68] on button "Create New Workflow" at bounding box center [714, 70] width 144 height 12
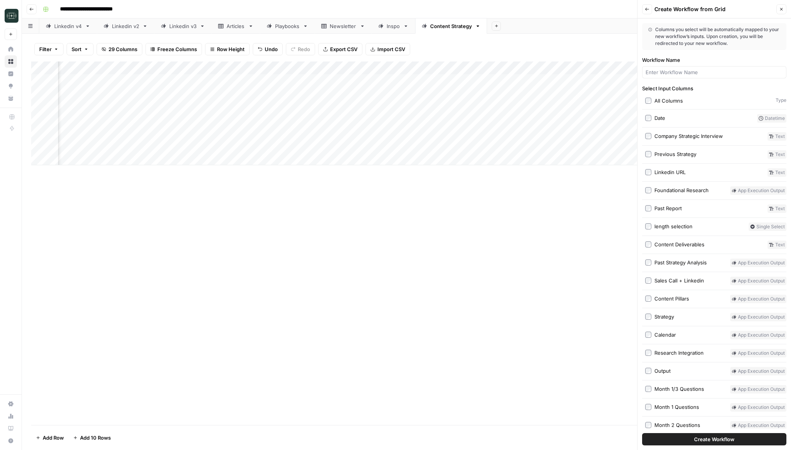
scroll to position [0, 1659]
click at [683, 66] on div "Workflow Name" at bounding box center [714, 67] width 144 height 22
click at [683, 69] on input "Workflow Name" at bounding box center [713, 72] width 137 height 8
drag, startPoint x: 727, startPoint y: 74, endPoint x: 697, endPoint y: 75, distance: 30.0
click at [687, 75] on input "[04] Create Briefs for each post" at bounding box center [713, 72] width 137 height 8
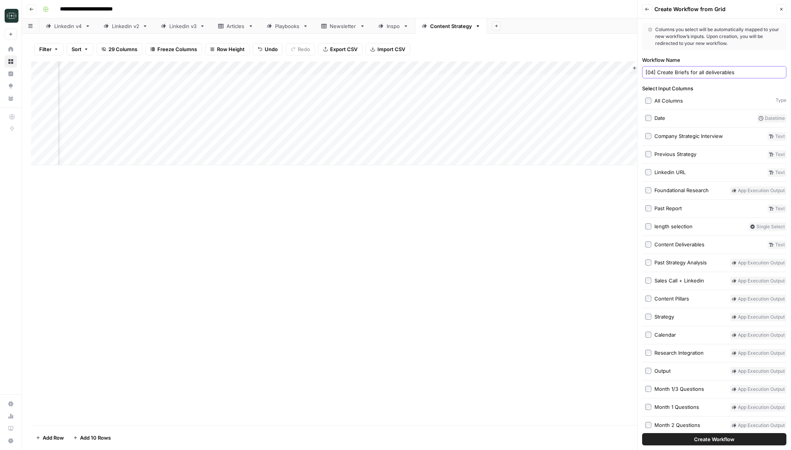
type input "[04] Create Briefs for all deliverables"
click at [687, 440] on span "Create Workflow" at bounding box center [714, 440] width 40 height 8
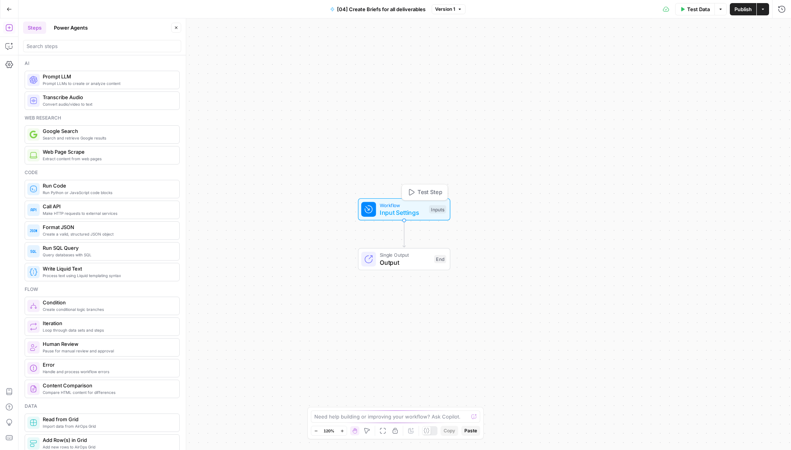
click at [398, 215] on span "Input Settings" at bounding box center [403, 212] width 46 height 9
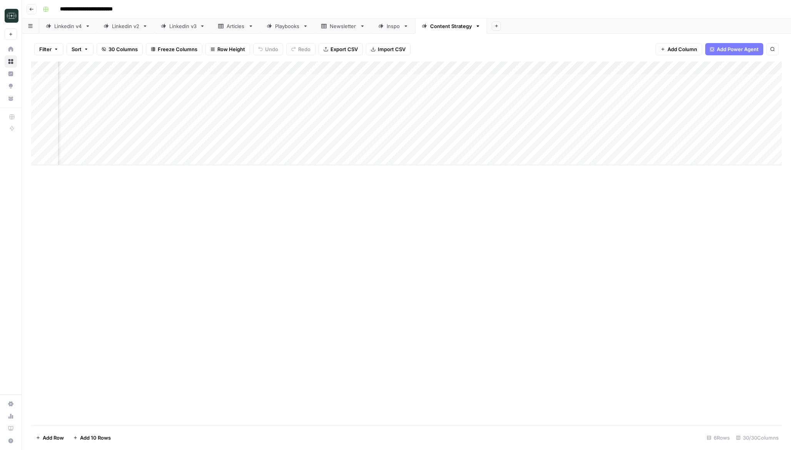
scroll to position [0, 1672]
click at [687, 69] on div "Add Column" at bounding box center [406, 114] width 750 height 104
click at [646, 84] on input "[04] Create Briefs for all deliverables" at bounding box center [660, 87] width 78 height 8
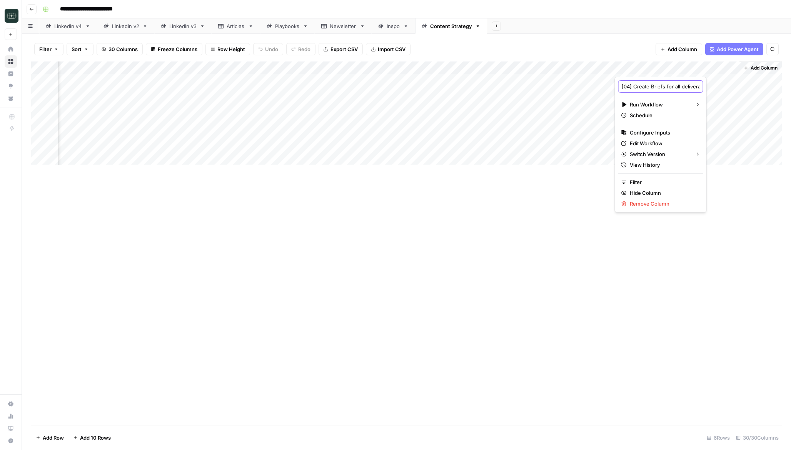
type input "x"
click at [687, 68] on div "Add Column" at bounding box center [406, 114] width 750 height 104
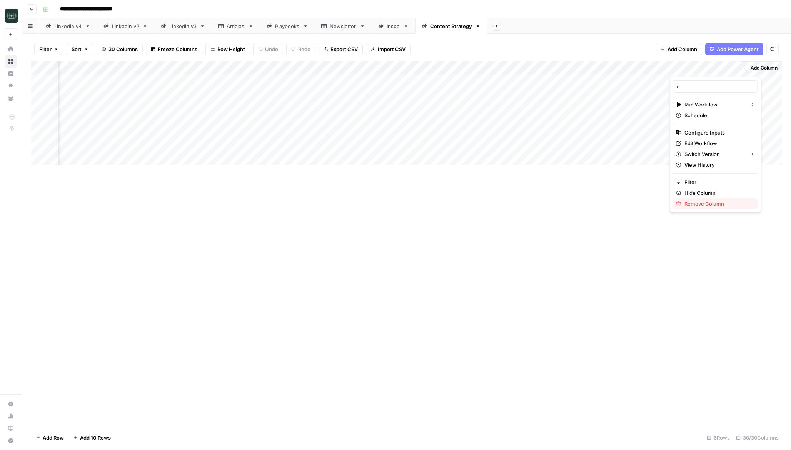
click at [687, 202] on span "Remove Column" at bounding box center [717, 204] width 67 height 8
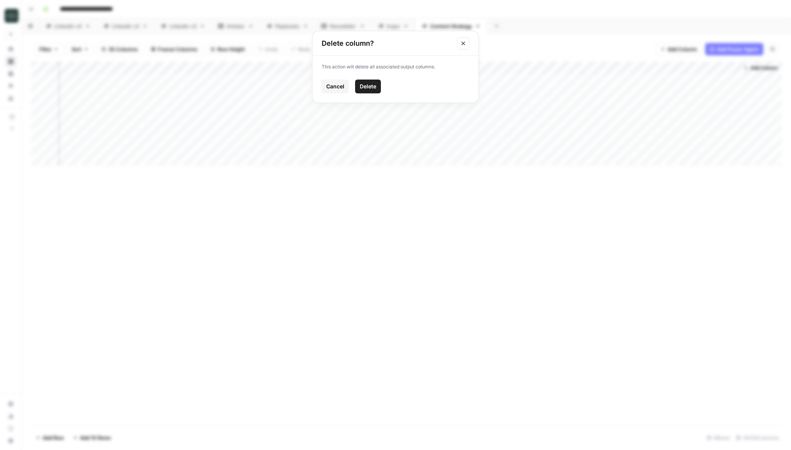
click at [376, 83] on button "Delete" at bounding box center [368, 87] width 26 height 14
click at [687, 66] on button "Add Column" at bounding box center [760, 68] width 40 height 10
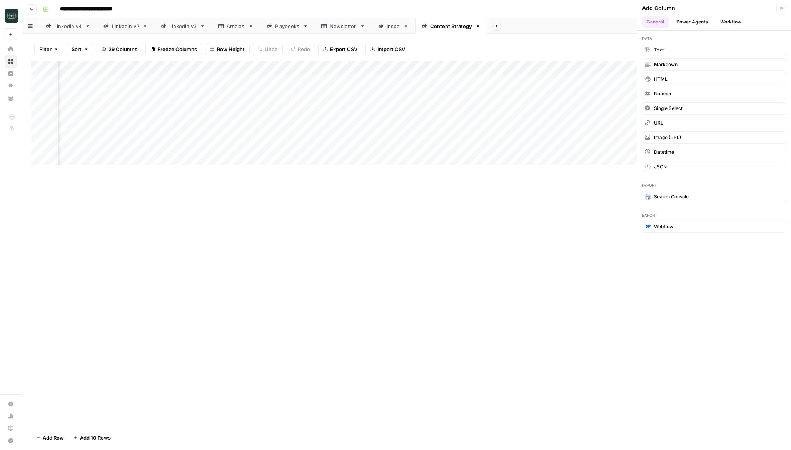
click at [687, 22] on button "Workflow" at bounding box center [730, 22] width 30 height 12
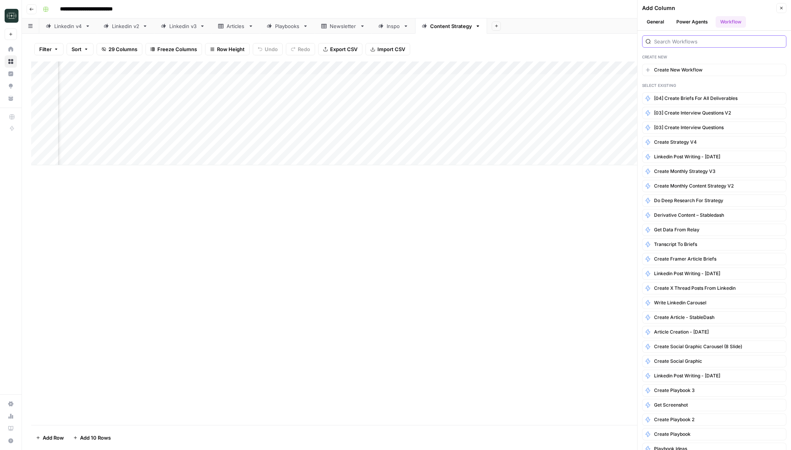
click at [687, 44] on input "search" at bounding box center [718, 42] width 129 height 8
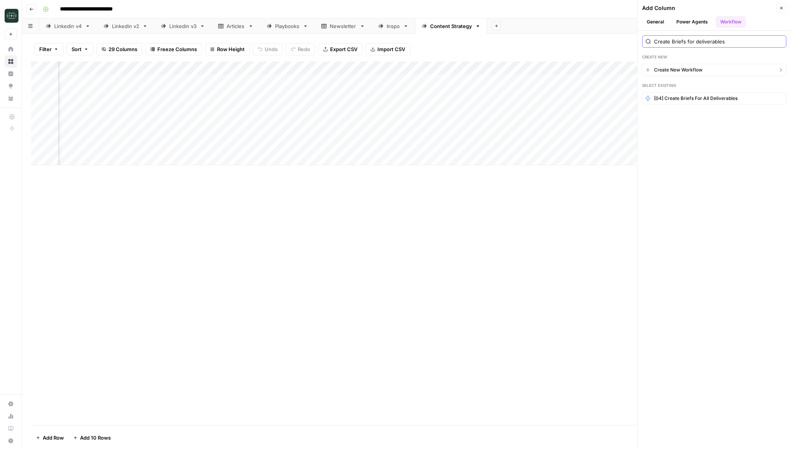
type input "Create Briefs for deliverables"
click at [687, 70] on button "Create New Workflow" at bounding box center [714, 70] width 144 height 12
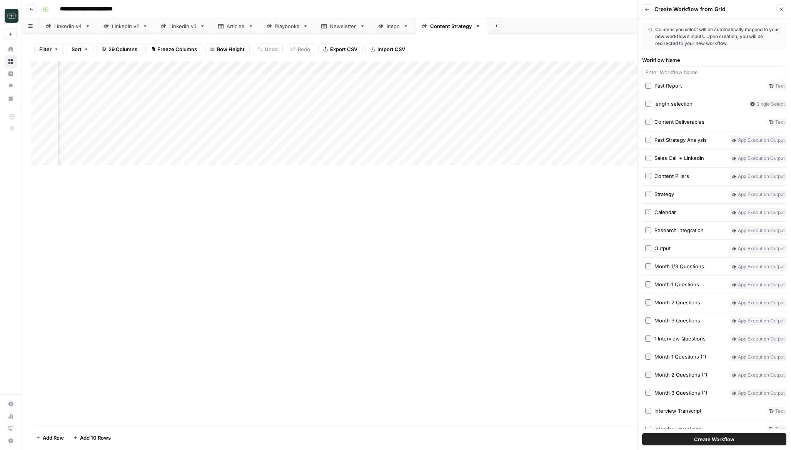
scroll to position [134, 0]
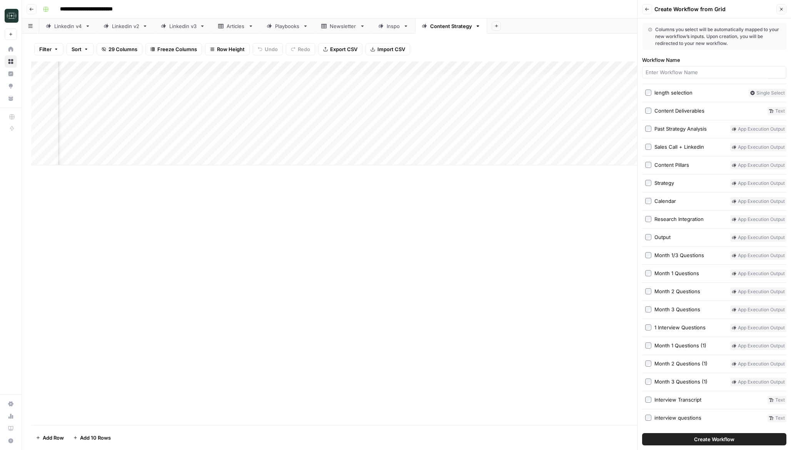
click at [670, 200] on div "Calendar" at bounding box center [665, 201] width 22 height 8
click at [672, 183] on div "Strategy" at bounding box center [664, 183] width 20 height 8
click at [687, 147] on div "Sales Call + Linkedin" at bounding box center [679, 147] width 50 height 8
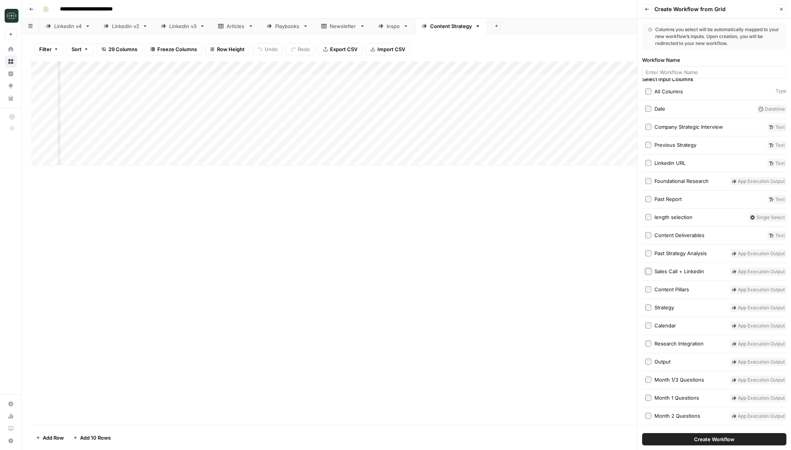
scroll to position [5, 0]
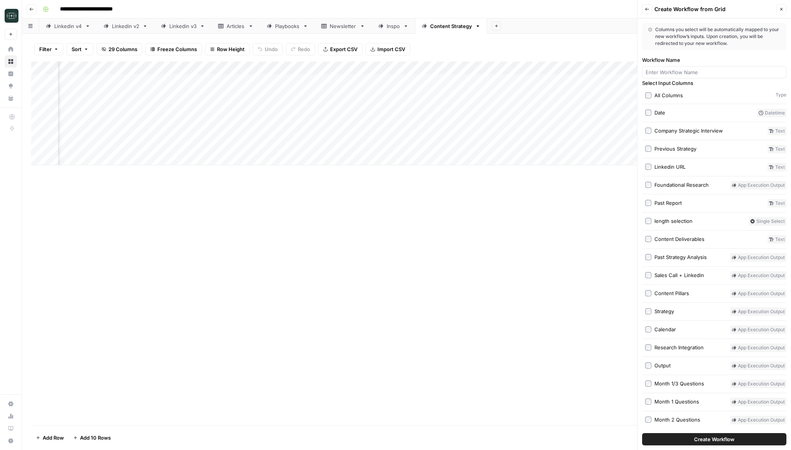
click at [679, 168] on div "Linkedin URL" at bounding box center [669, 167] width 31 height 8
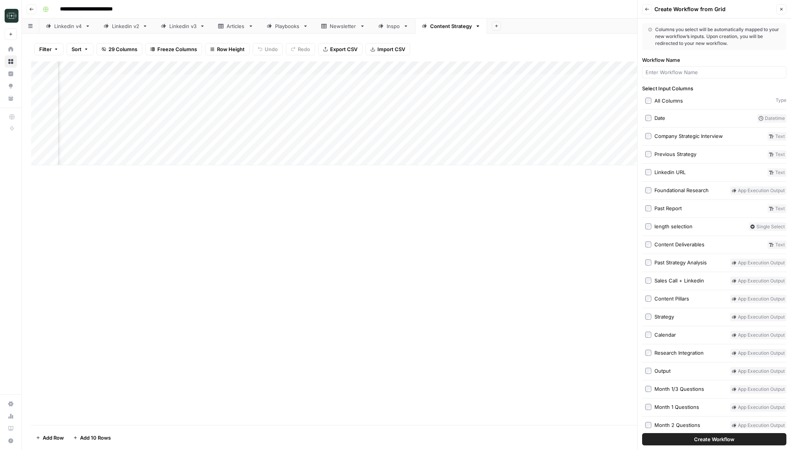
click at [681, 189] on div "Foundational Research" at bounding box center [681, 191] width 54 height 8
click at [677, 188] on div "Foundational Research" at bounding box center [681, 191] width 54 height 8
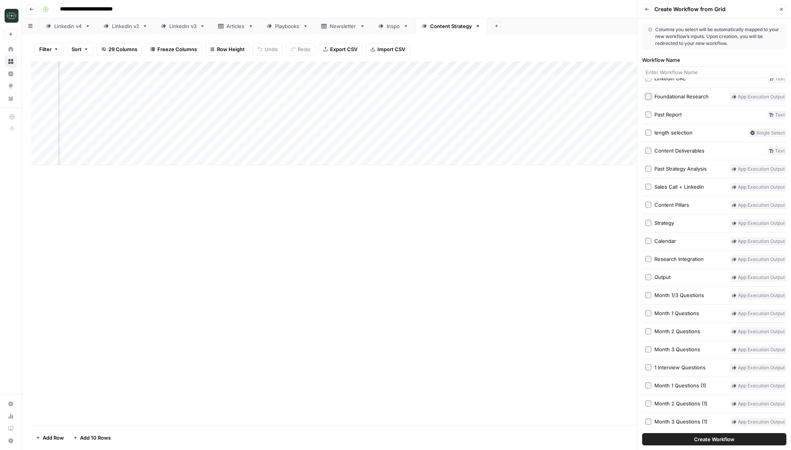
scroll to position [134, 0]
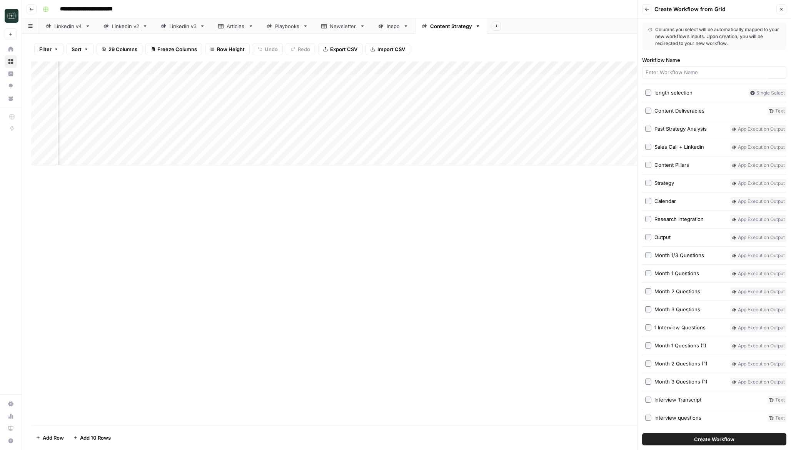
click at [685, 442] on button "Create Workflow" at bounding box center [714, 439] width 144 height 12
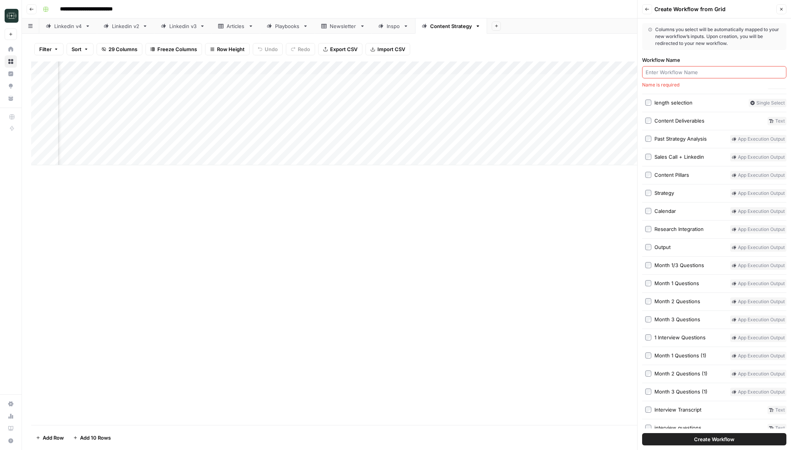
scroll to position [144, 0]
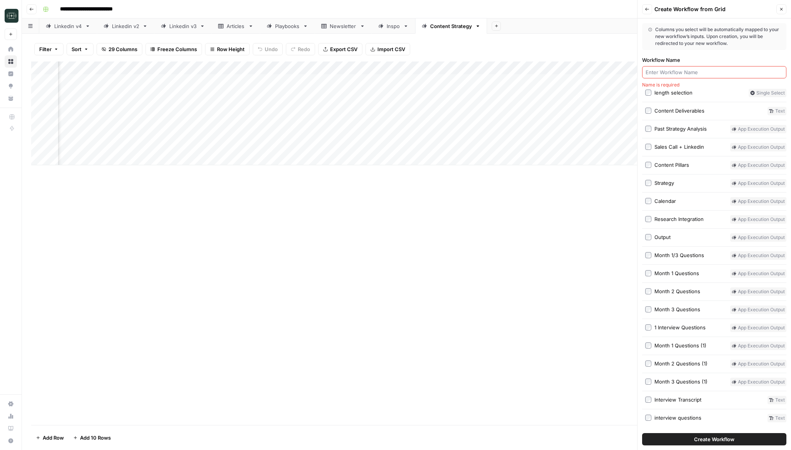
click at [687, 76] on input "Workflow Name" at bounding box center [713, 72] width 137 height 8
type input "Create Deliverable Briefs"
click at [676, 436] on button "Create Workflow" at bounding box center [714, 439] width 144 height 12
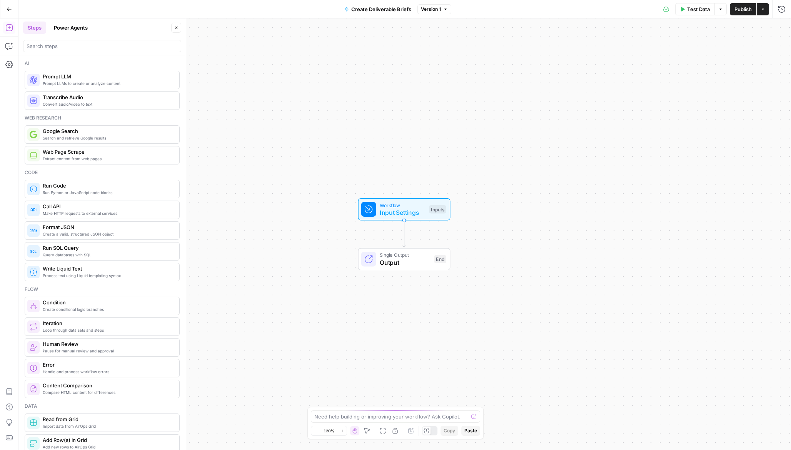
click at [364, 421] on div "Need help building or improving your workflow? Ask Copilot." at bounding box center [395, 417] width 169 height 12
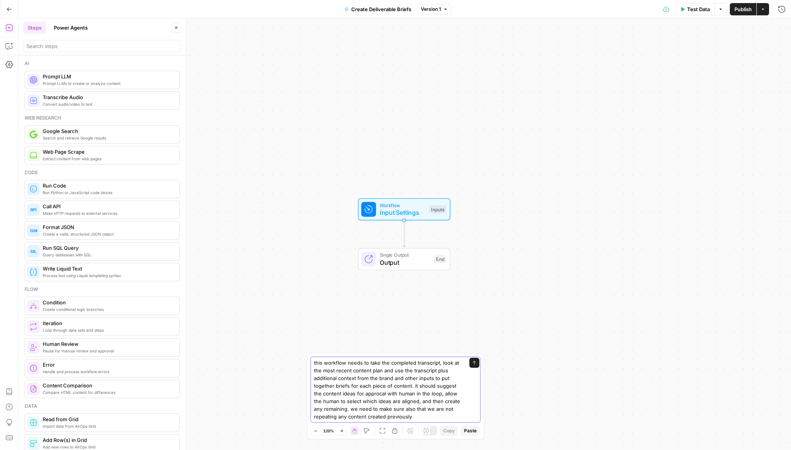
type textarea "this workflow needs to take the completed transcript, look at the most recent c…"
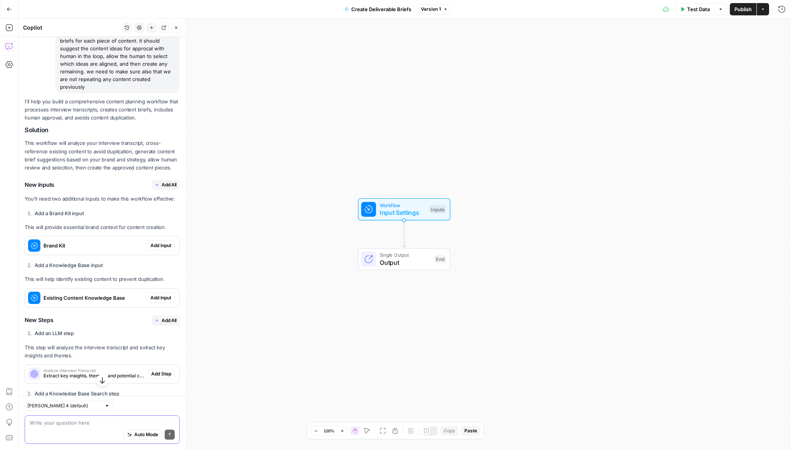
scroll to position [87, 0]
click at [167, 181] on span "Add All" at bounding box center [169, 184] width 15 height 7
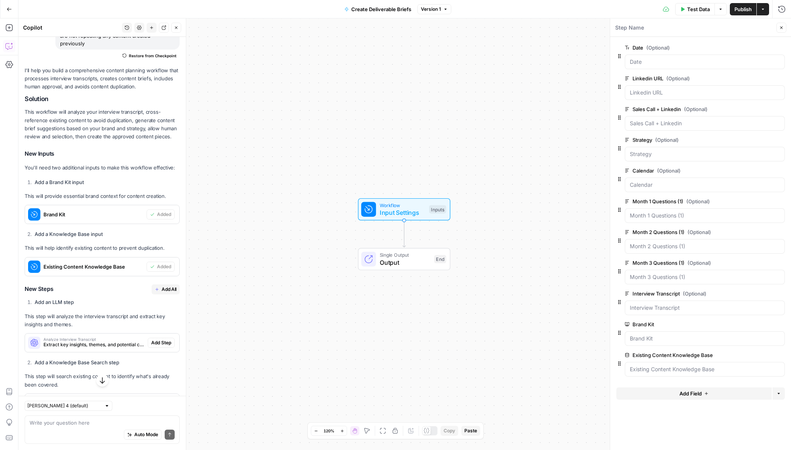
scroll to position [139, 0]
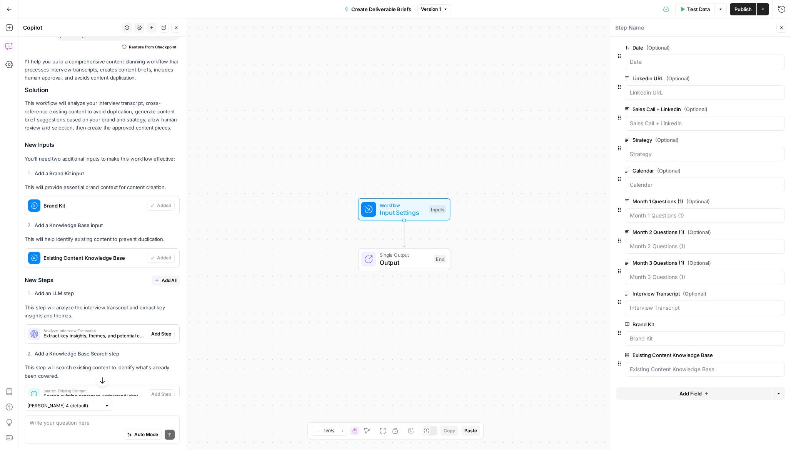
click at [171, 277] on span "Add All" at bounding box center [169, 280] width 15 height 7
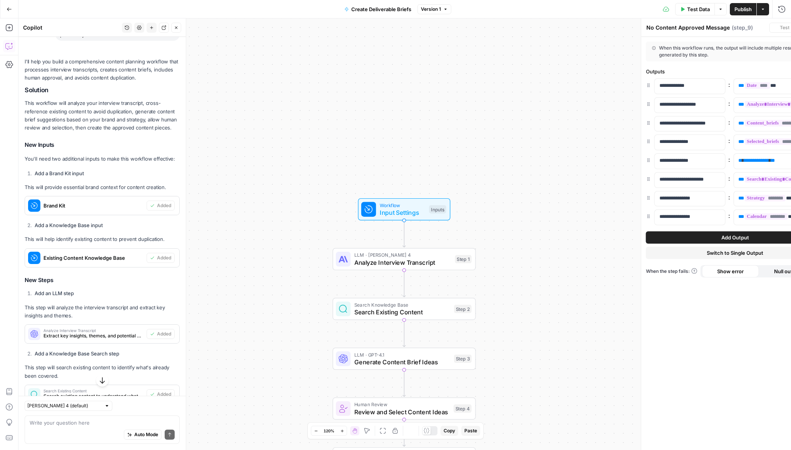
type textarea "Format Final Output"
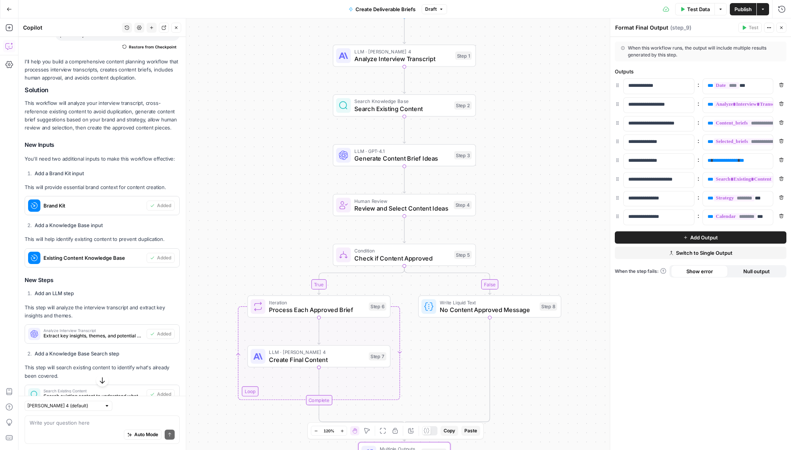
drag, startPoint x: 237, startPoint y: 355, endPoint x: 238, endPoint y: 215, distance: 140.0
click at [238, 215] on div "true false Workflow Input Settings Inputs LLM · Claude Sonnet 4 Analyze Intervi…" at bounding box center [404, 234] width 772 height 432
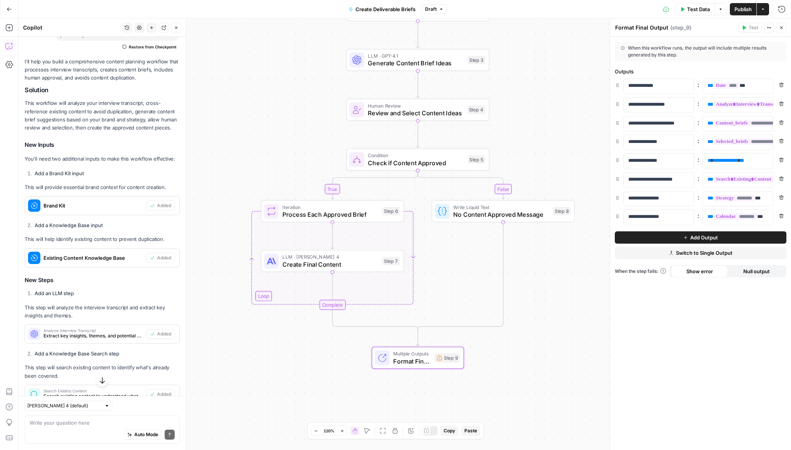
drag, startPoint x: 238, startPoint y: 227, endPoint x: 252, endPoint y: 131, distance: 96.3
click at [252, 131] on div "true false Workflow Input Settings Inputs LLM · Claude Sonnet 4 Analyze Intervi…" at bounding box center [404, 234] width 772 height 432
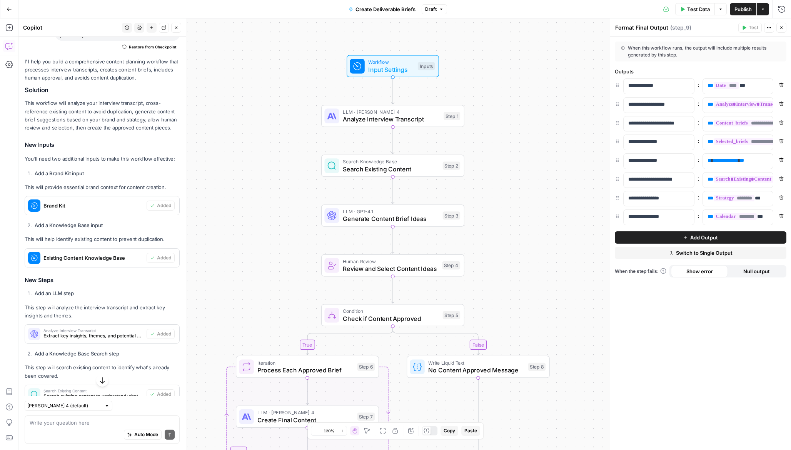
drag, startPoint x: 269, startPoint y: 88, endPoint x: 244, endPoint y: 243, distance: 157.7
click at [244, 243] on div "true false Workflow Input Settings Inputs LLM · Claude Sonnet 4 Analyze Intervi…" at bounding box center [404, 234] width 772 height 432
click at [360, 117] on span "Analyze Interview Transcript" at bounding box center [391, 119] width 97 height 9
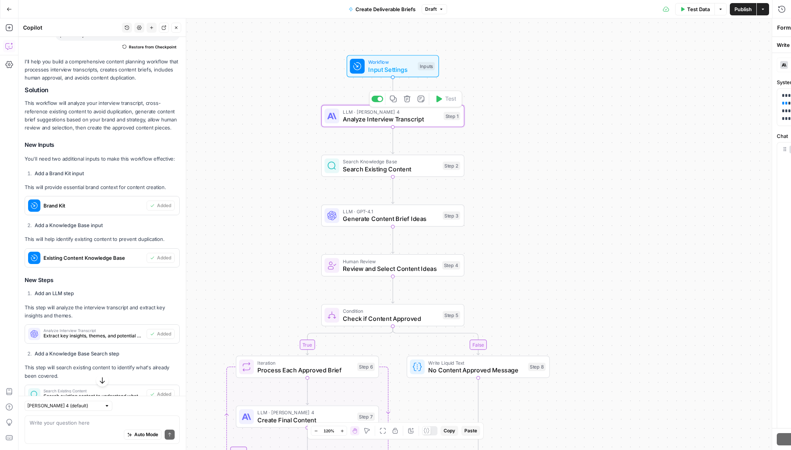
type textarea "Analyze Interview Transcript"
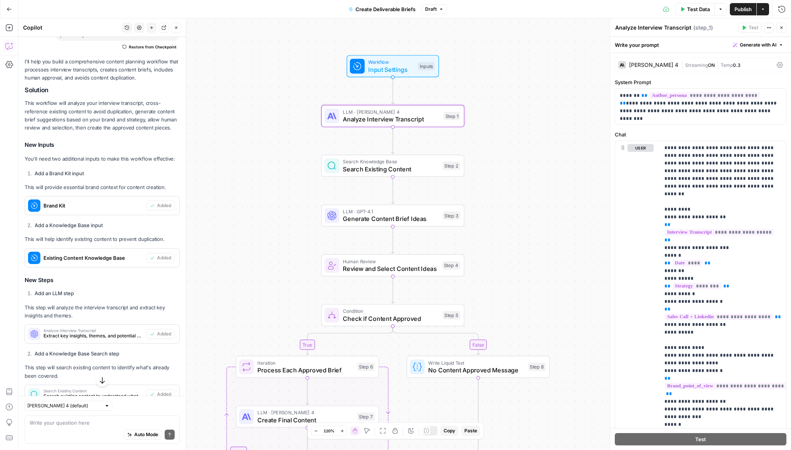
click at [649, 70] on div "Claude Sonnet 4 | Streaming ON | Temp 0.3" at bounding box center [701, 65] width 172 height 15
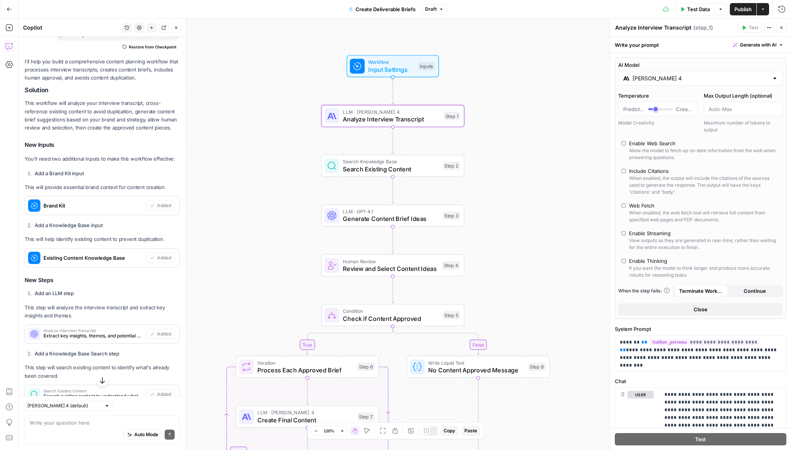
click at [653, 80] on input "Claude Sonnet 4" at bounding box center [700, 79] width 136 height 8
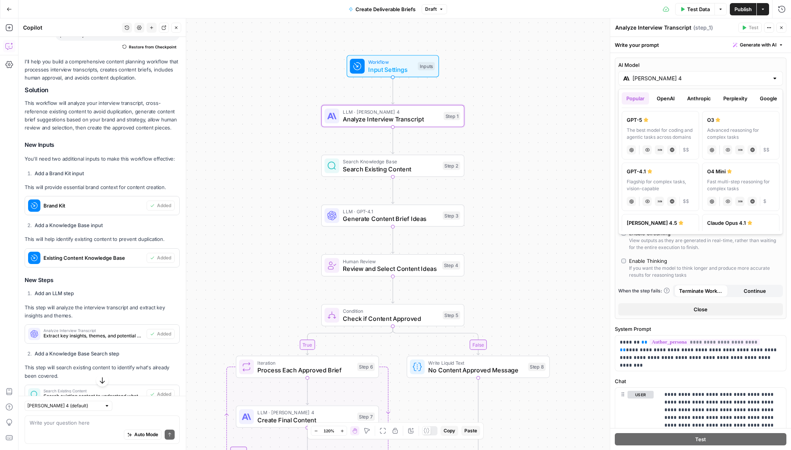
click at [683, 220] on div "Claude Sonnet 4.5" at bounding box center [659, 223] width 67 height 8
type input "Claude Sonnet 4.5"
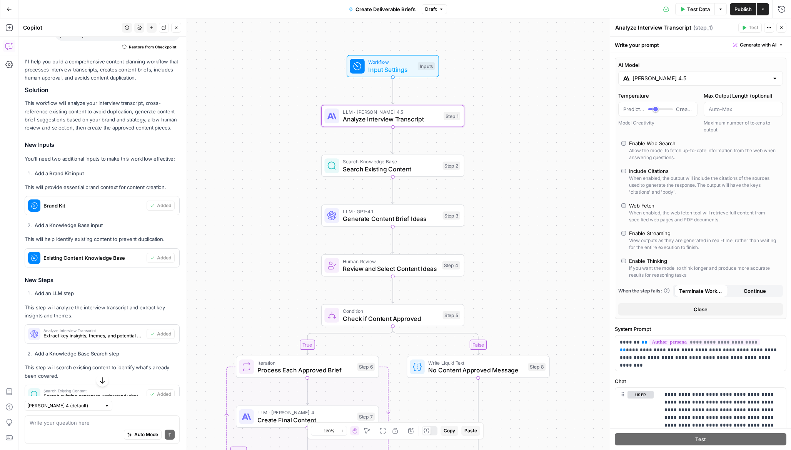
click at [687, 29] on button "Close" at bounding box center [781, 28] width 10 height 10
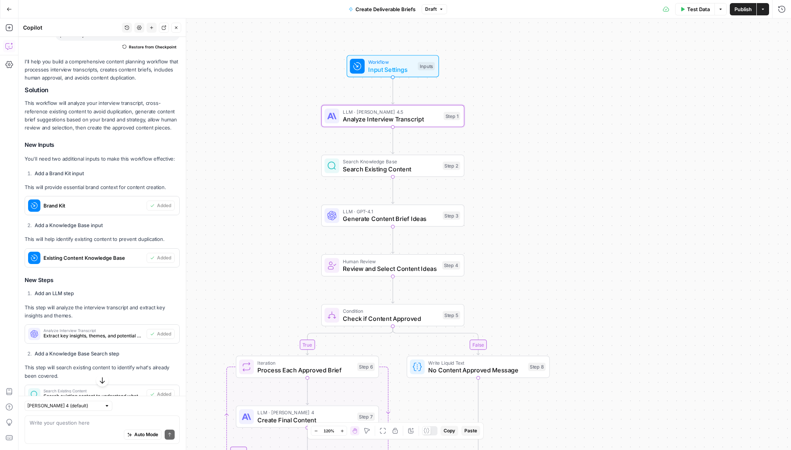
click at [421, 170] on span "Search Existing Content" at bounding box center [391, 169] width 96 height 9
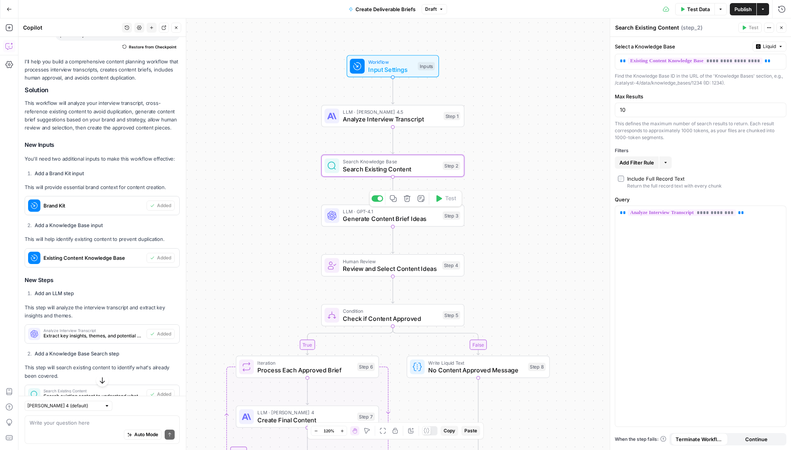
click at [417, 212] on span "LLM · GPT-4.1" at bounding box center [391, 211] width 96 height 7
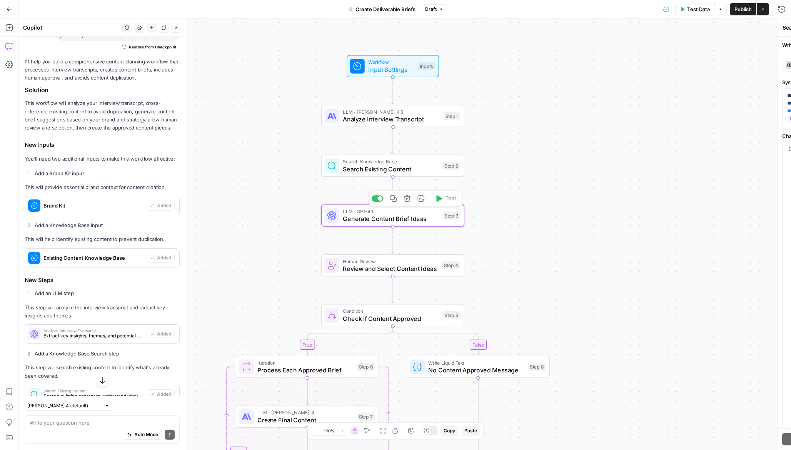
type textarea "Generate Content Brief Ideas"
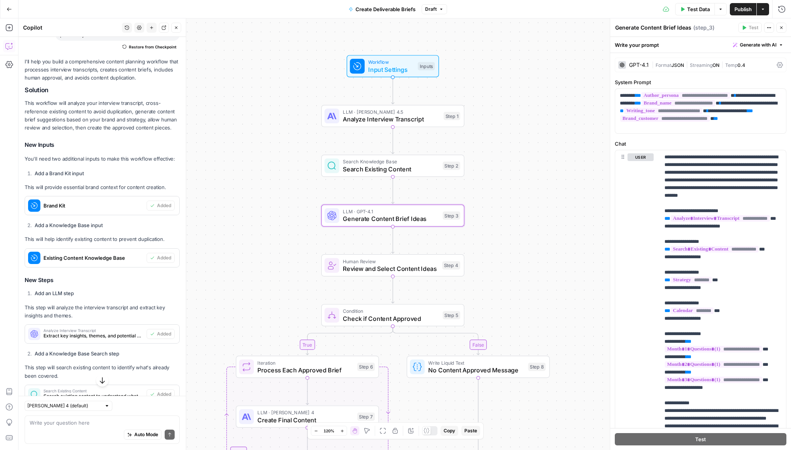
click at [635, 62] on div "GPT-4.1" at bounding box center [639, 64] width 20 height 5
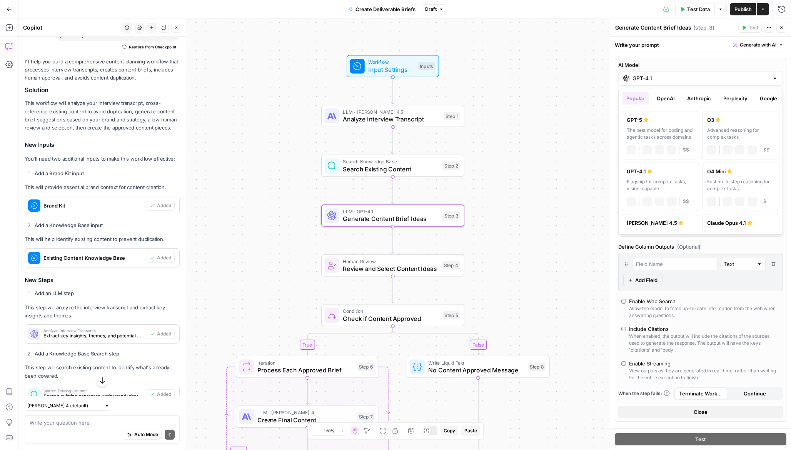
click at [651, 76] on input "GPT-4.1" at bounding box center [700, 79] width 136 height 8
click at [685, 230] on div "Hybrid reasoning: fast answers or deep thinking" at bounding box center [659, 237] width 67 height 14
type input "Claude Sonnet 4.5"
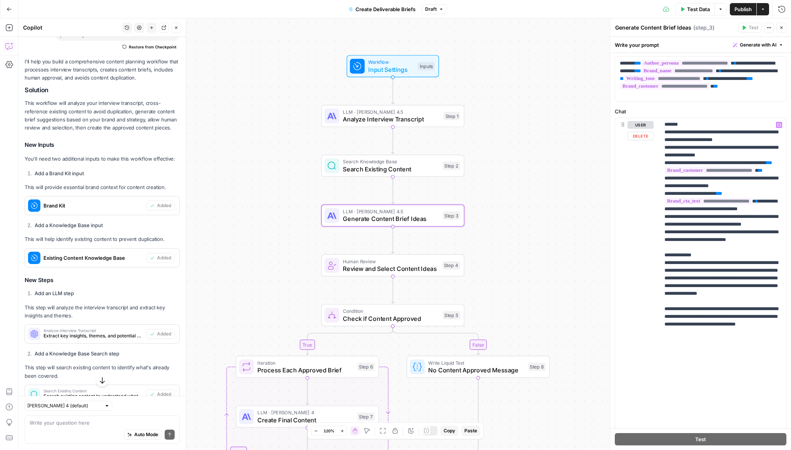
scroll to position [323, 0]
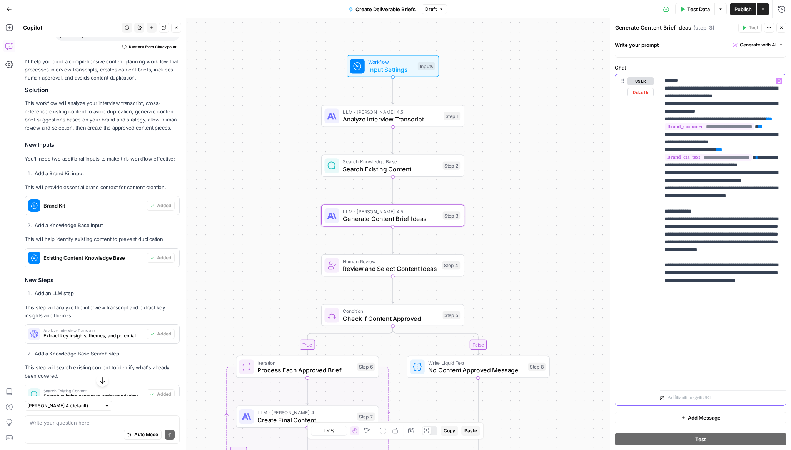
click at [687, 381] on p "**********" at bounding box center [722, 35] width 117 height 700
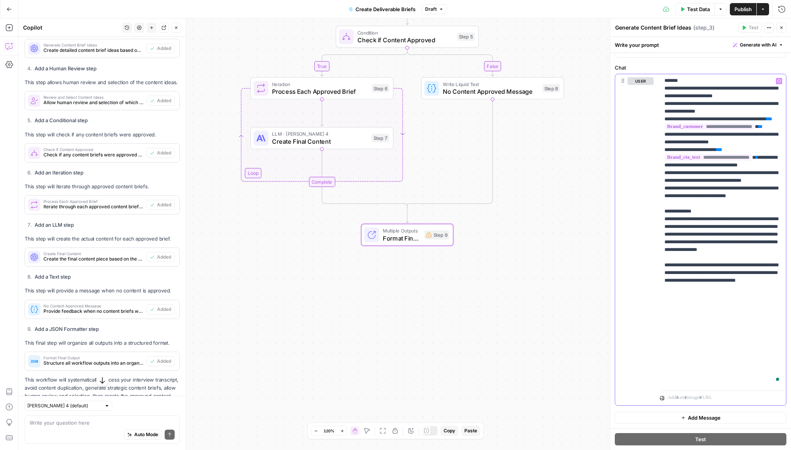
scroll to position [560, 0]
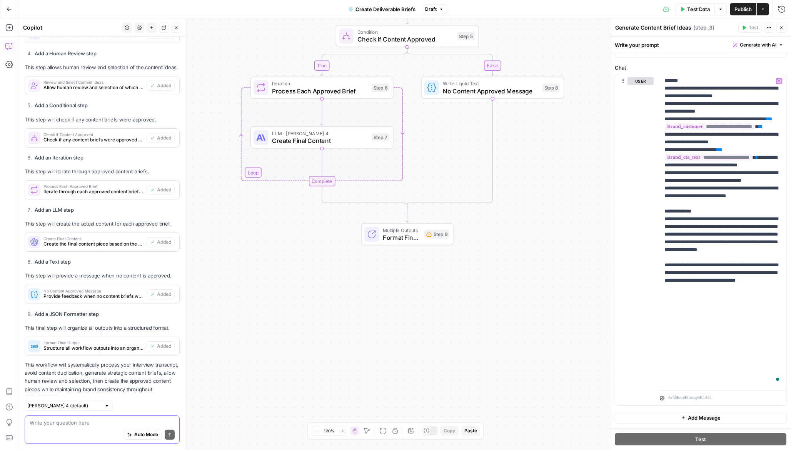
click at [70, 422] on textarea at bounding box center [102, 423] width 145 height 8
type textarea "we need to have a content delive"
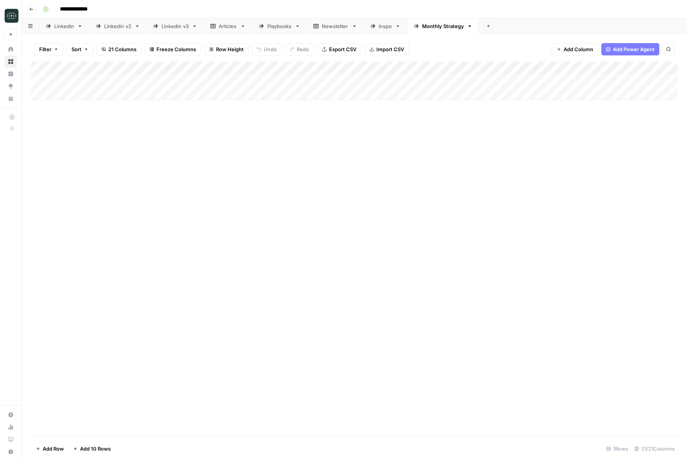
click at [327, 78] on div "Add Column" at bounding box center [354, 81] width 647 height 38
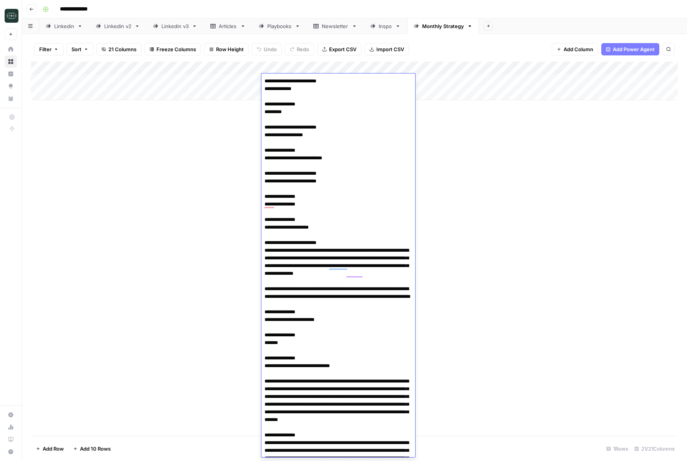
click at [208, 183] on div "Add Column" at bounding box center [354, 249] width 647 height 374
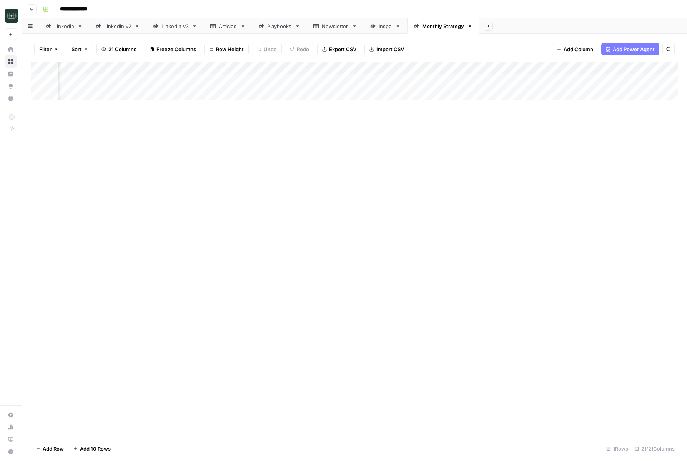
scroll to position [0, 510]
click at [381, 81] on div "Add Column" at bounding box center [354, 81] width 647 height 38
click at [526, 70] on span "Add Column" at bounding box center [526, 68] width 27 height 7
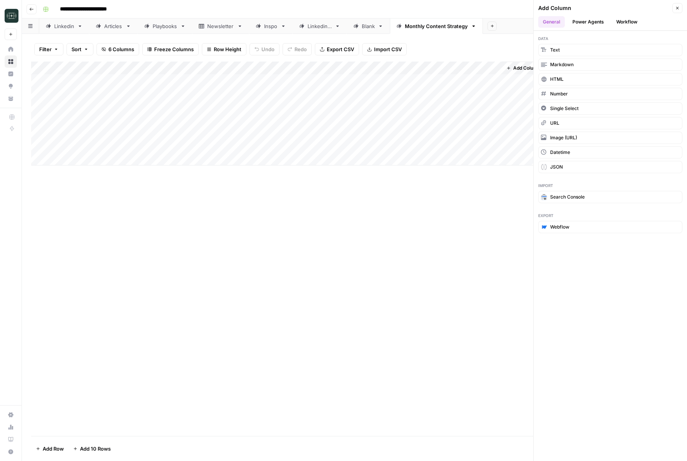
click at [621, 25] on button "Workflow" at bounding box center [627, 22] width 30 height 12
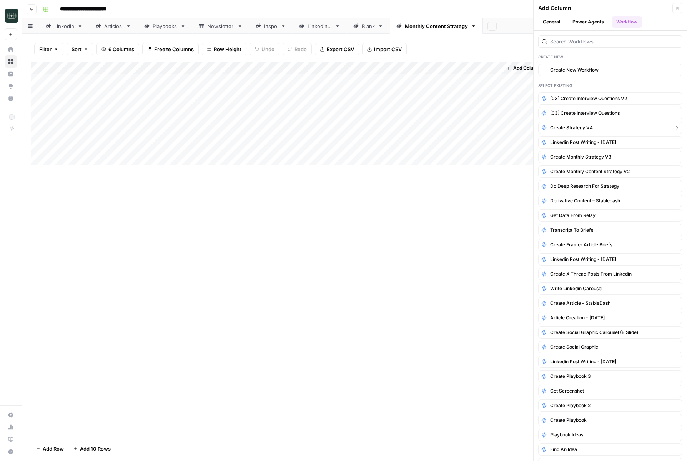
click at [600, 128] on button "Create Strategy v4" at bounding box center [610, 128] width 144 height 12
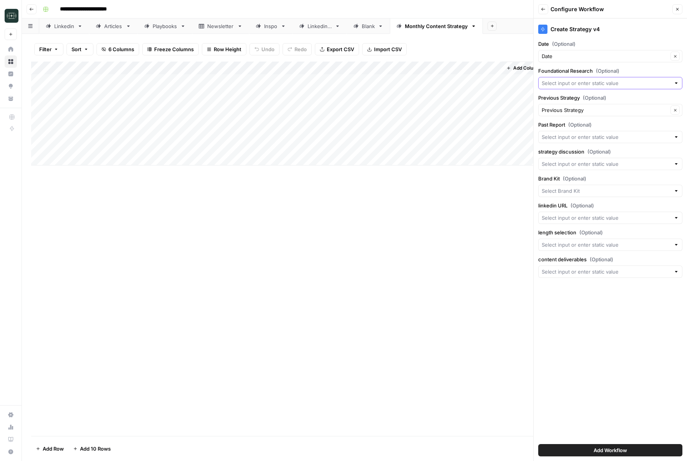
click at [591, 84] on input "Foundational Research (Optional)" at bounding box center [606, 83] width 129 height 8
click at [452, 68] on div "Add Column" at bounding box center [354, 114] width 647 height 104
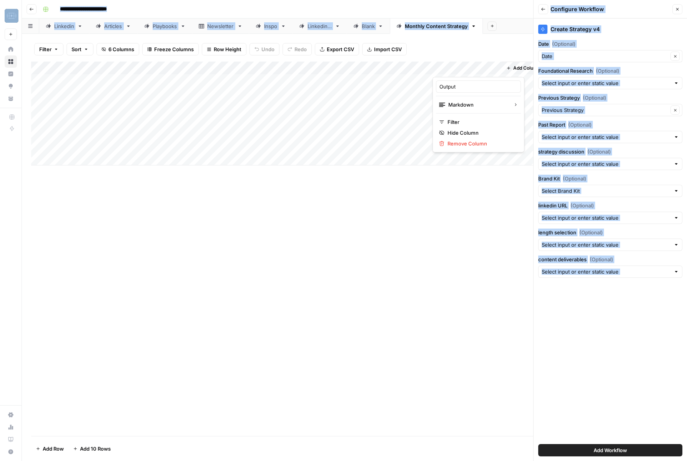
click at [452, 68] on div at bounding box center [468, 69] width 70 height 15
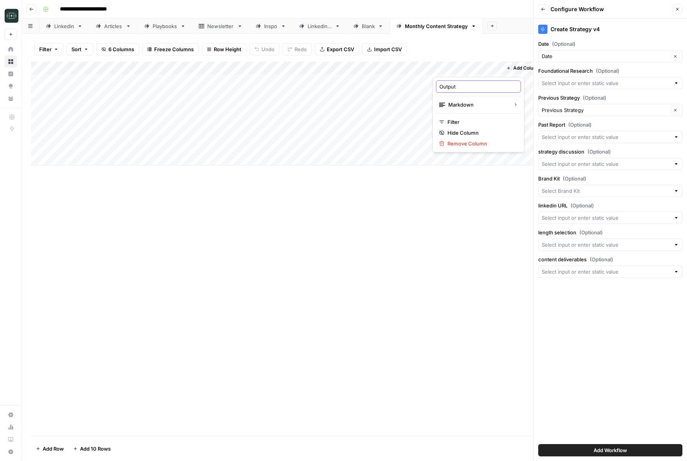
click at [450, 83] on input "Output" at bounding box center [479, 87] width 78 height 8
type input "Foundational Research"
click at [578, 138] on input "Past Report (Optional)" at bounding box center [606, 137] width 129 height 8
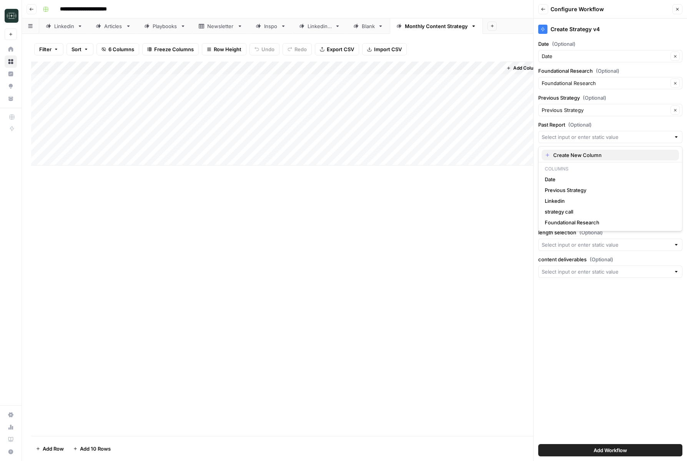
click at [569, 156] on span "Create New Column" at bounding box center [613, 155] width 120 height 8
type input "Create New Column"
click at [571, 165] on input "strategy discussion (Optional)" at bounding box center [606, 164] width 129 height 8
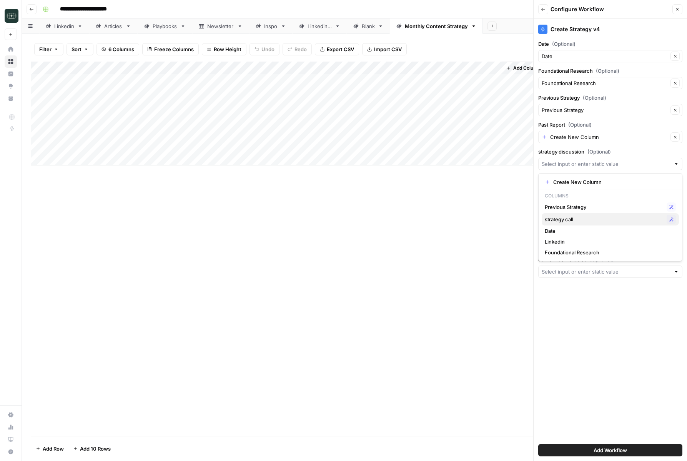
click at [567, 217] on span "strategy call" at bounding box center [604, 219] width 119 height 8
type input "strategy call"
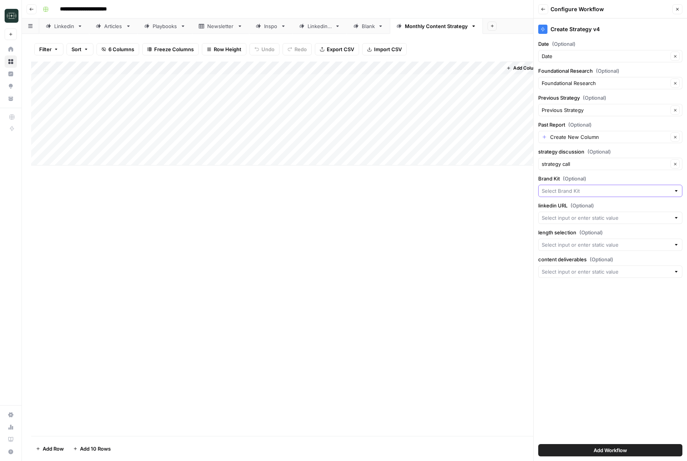
click at [586, 192] on input "Brand Kit (Optional)" at bounding box center [606, 191] width 129 height 8
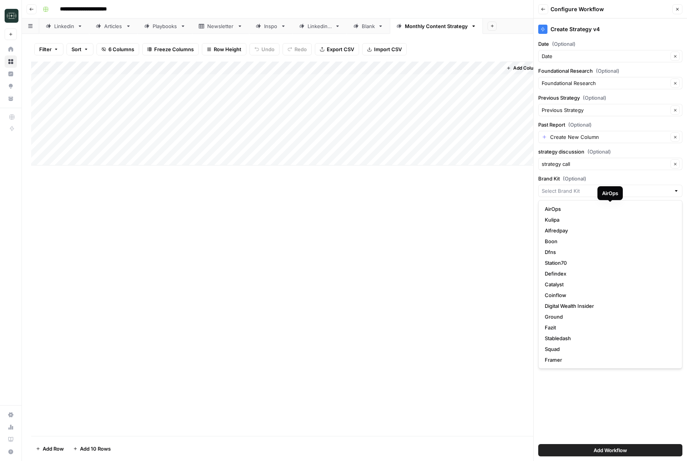
click at [582, 185] on div at bounding box center [610, 191] width 144 height 12
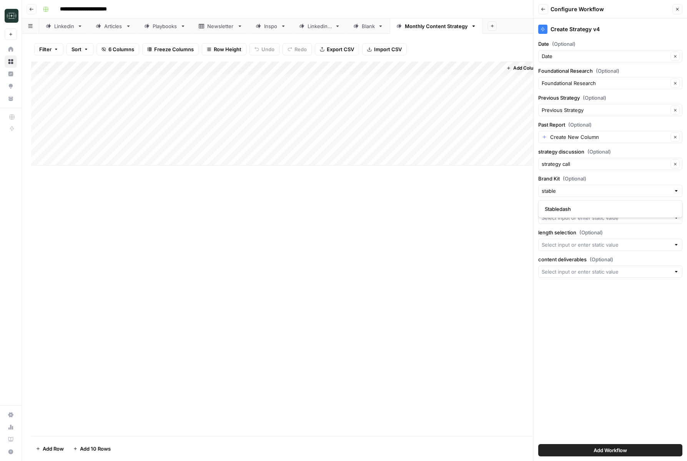
click at [573, 203] on div "Stabledash" at bounding box center [610, 209] width 144 height 18
click at [569, 207] on span "Stabledash" at bounding box center [609, 209] width 128 height 8
type input "Stabledash"
click at [574, 224] on div "Create Strategy v4 Date (Optional) Date Clear Foundational Research (Optional) …" at bounding box center [610, 239] width 153 height 442
click at [580, 220] on input "linkedin URL (Optional)" at bounding box center [606, 218] width 129 height 8
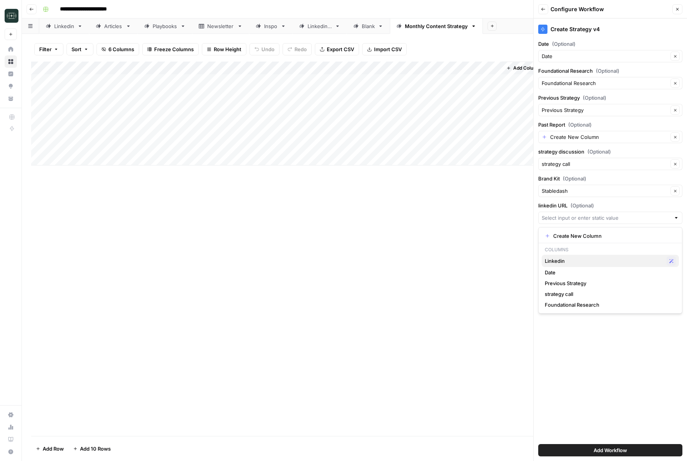
click at [570, 264] on span "Linkedin" at bounding box center [604, 261] width 119 height 8
type input "Linkedin"
click at [578, 245] on input "length selection (Optional)" at bounding box center [606, 245] width 129 height 8
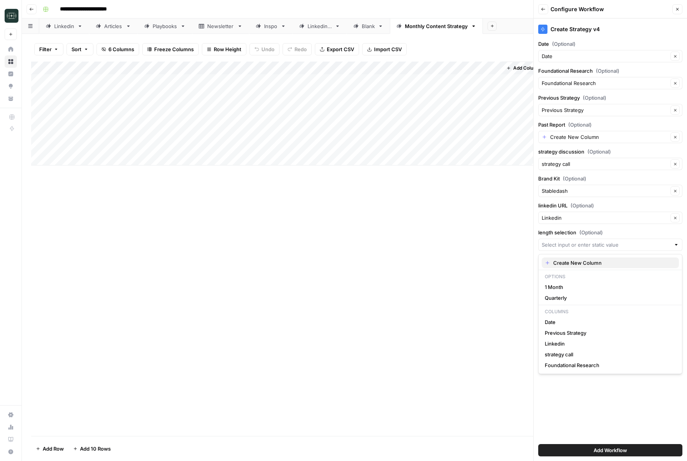
click at [576, 260] on span "Create New Column" at bounding box center [613, 263] width 120 height 8
type input "Create New Column"
click at [580, 270] on input "content deliverables (Optional)" at bounding box center [606, 272] width 129 height 8
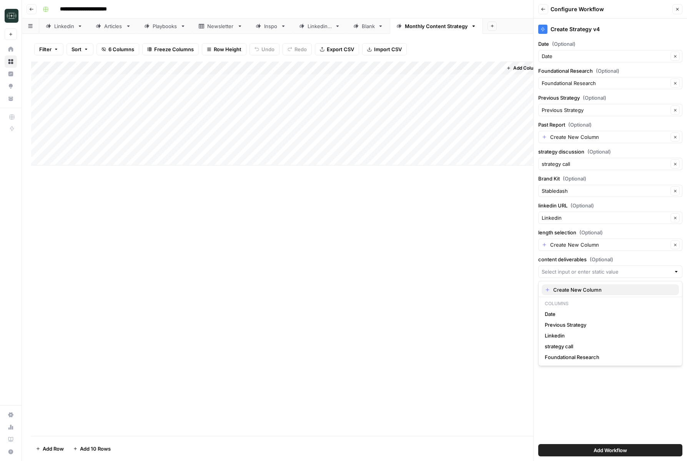
click at [576, 292] on span "Create New Column" at bounding box center [613, 290] width 120 height 8
type input "Create New Column"
click at [581, 453] on button "Add Workflow" at bounding box center [610, 450] width 144 height 12
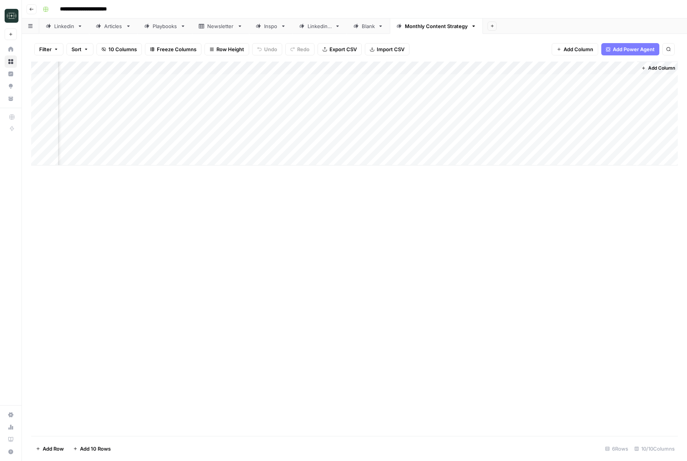
scroll to position [0, 240]
drag, startPoint x: 442, startPoint y: 69, endPoint x: 430, endPoint y: 69, distance: 11.9
click at [430, 69] on div "Add Column" at bounding box center [354, 114] width 647 height 104
drag, startPoint x: 386, startPoint y: 66, endPoint x: 357, endPoint y: 66, distance: 28.5
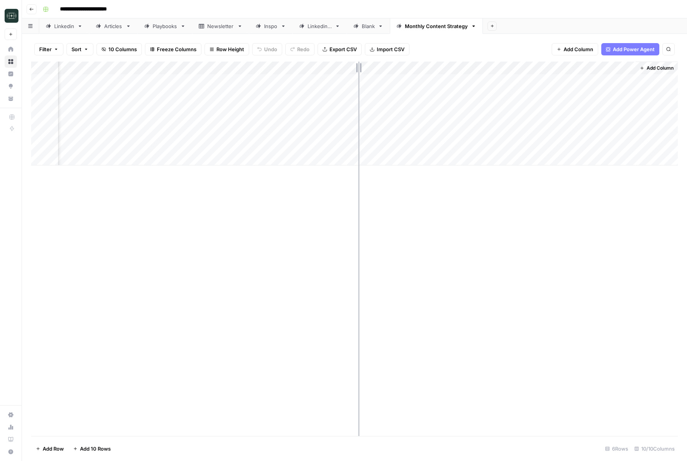
click at [357, 66] on div "Add Column" at bounding box center [354, 114] width 647 height 104
drag, startPoint x: 553, startPoint y: 70, endPoint x: 530, endPoint y: 69, distance: 23.1
click at [530, 69] on div "Add Column" at bounding box center [354, 114] width 647 height 104
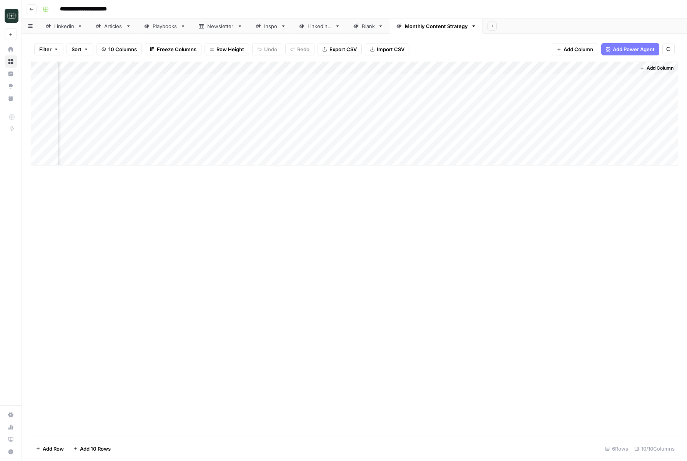
click at [503, 79] on div "Add Column" at bounding box center [354, 114] width 647 height 104
type textarea "*****"
type textarea "**********"
click at [601, 82] on div "Add Column" at bounding box center [354, 114] width 647 height 104
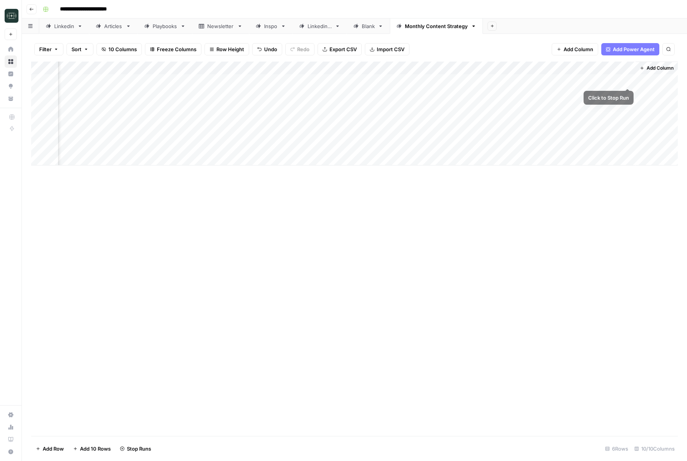
click at [629, 81] on div "Add Column" at bounding box center [354, 114] width 647 height 104
click at [450, 83] on div "Add Column" at bounding box center [354, 114] width 647 height 104
click at [443, 215] on div "Add Column" at bounding box center [354, 249] width 647 height 374
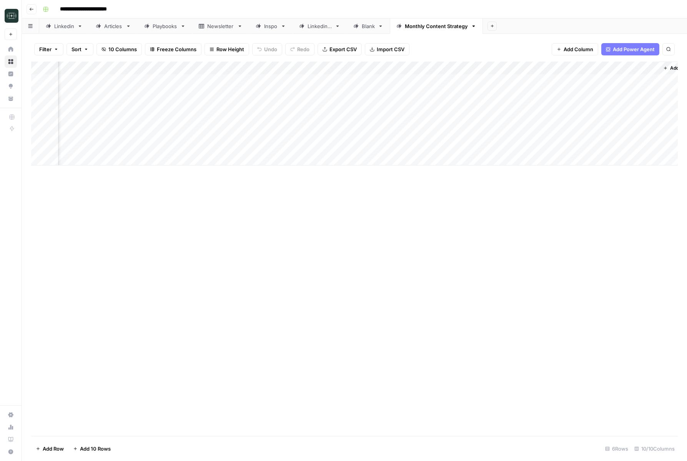
click at [478, 80] on div "Add Column" at bounding box center [354, 114] width 647 height 104
click at [459, 124] on button "Quarterly" at bounding box center [458, 124] width 28 height 9
click at [626, 80] on div "Add Column" at bounding box center [354, 114] width 647 height 104
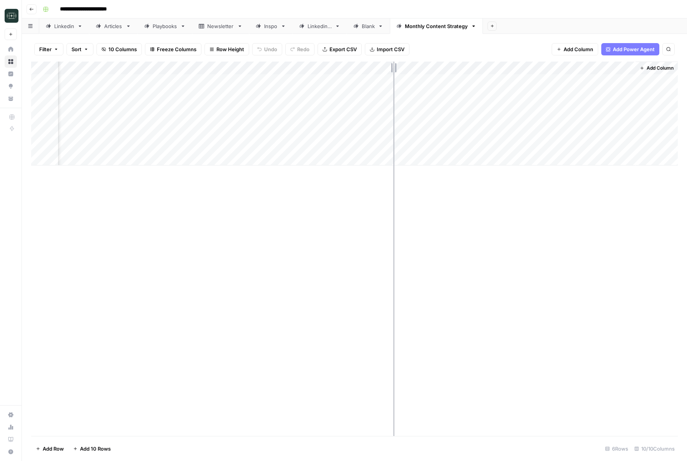
drag, startPoint x: 409, startPoint y: 70, endPoint x: 390, endPoint y: 70, distance: 18.5
click at [390, 70] on div "Add Column" at bounding box center [354, 114] width 647 height 104
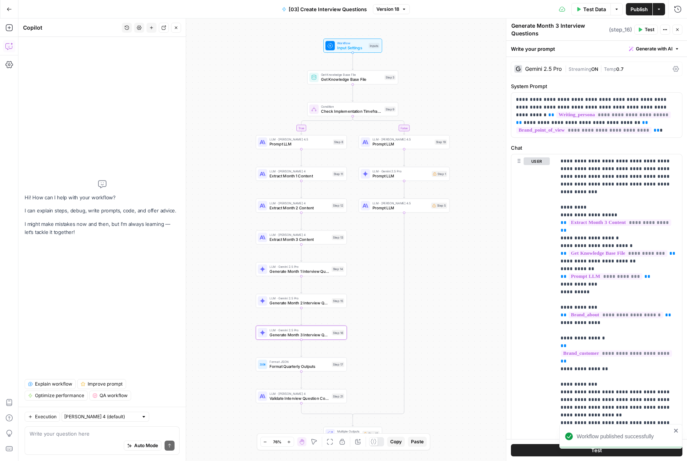
scroll to position [746, 0]
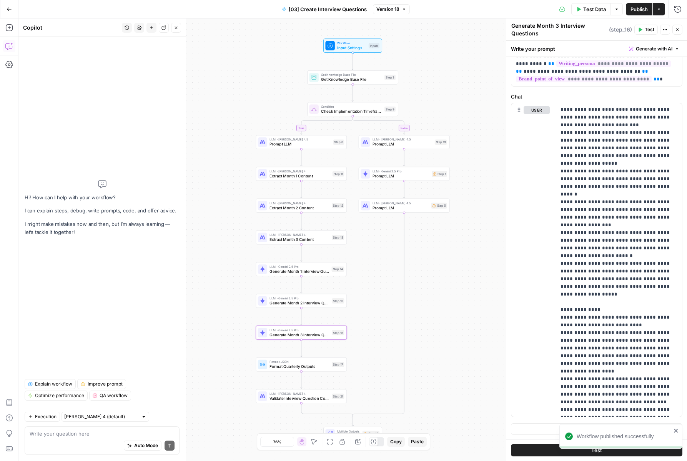
click at [8, 8] on icon "button" at bounding box center [9, 9] width 5 height 5
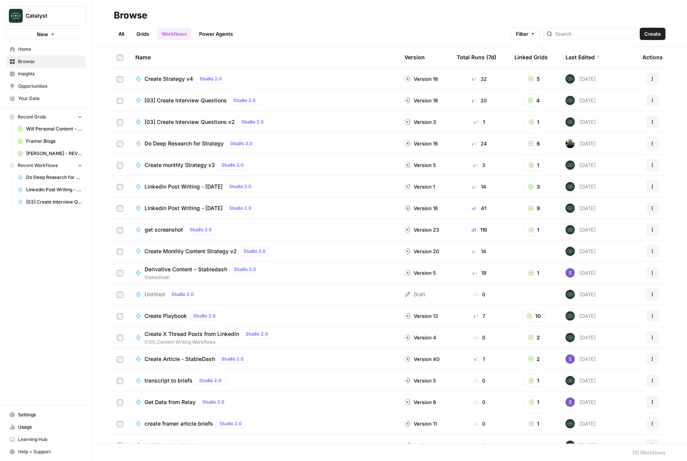
click at [28, 97] on span "Your Data" at bounding box center [50, 98] width 64 height 7
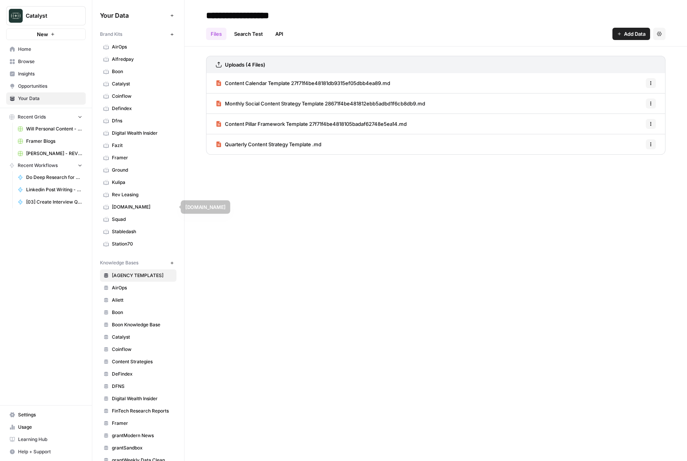
click at [125, 197] on span "Rev Leasing" at bounding box center [142, 194] width 61 height 7
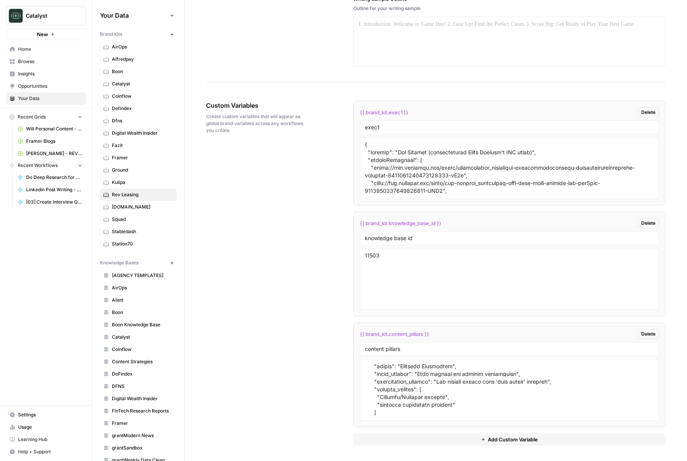
scroll to position [16, 0]
click at [412, 389] on textarea "To enrich screen reader interactions, please activate Accessibility in Grammarl…" at bounding box center [509, 389] width 289 height 55
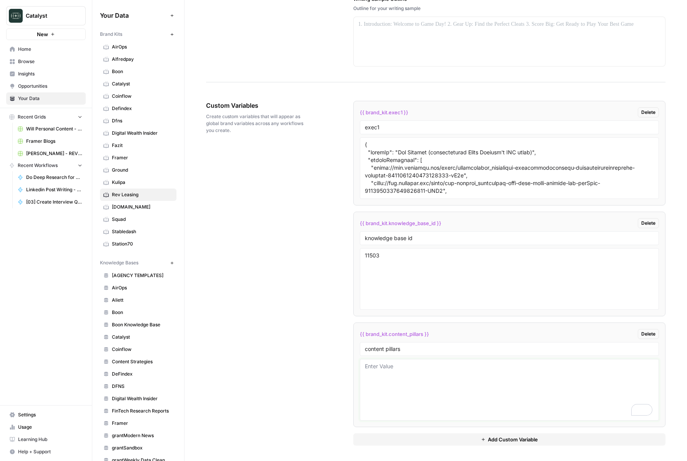
scroll to position [1112, 0]
click at [388, 368] on textarea "To enrich screen reader interactions, please activate Accessibility in Grammarl…" at bounding box center [509, 389] width 289 height 55
paste textarea "Content Pillar Framework: Rev Leasing Completed by: Strategic Content Analysis …"
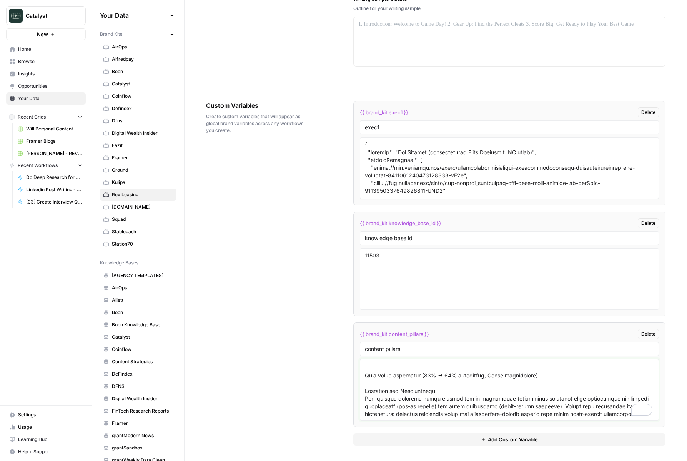
type textarea "Content Pillar Framework: Rev Leasing Completed by: Strategic Content Analysis …"
click at [328, 377] on div "Custom Variables Create custom variables that will appear as global brand varia…" at bounding box center [436, 272] width 460 height 375
click at [406, 432] on div "{{ brand_kit.exec1 }} Delete exec1 {{ brand_kit.knowledge_base_id }} Delete kno…" at bounding box center [509, 273] width 312 height 345
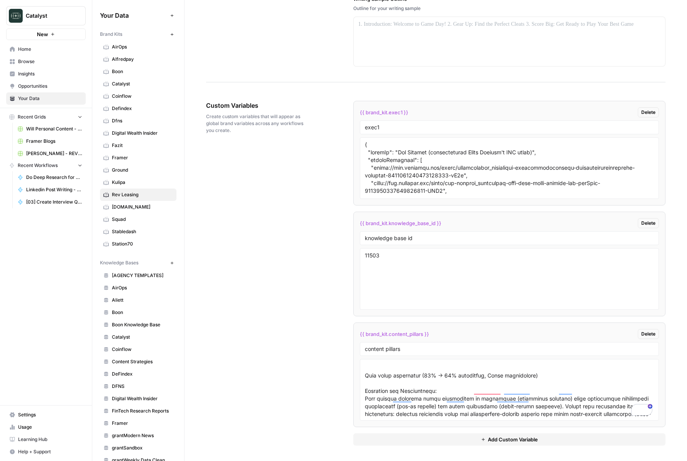
scroll to position [5729, 0]
click at [504, 441] on span "Add Custom Variable" at bounding box center [513, 439] width 50 height 8
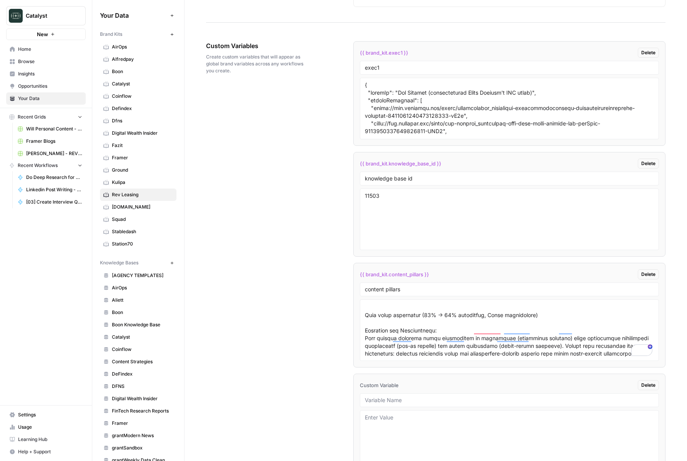
scroll to position [1223, 0]
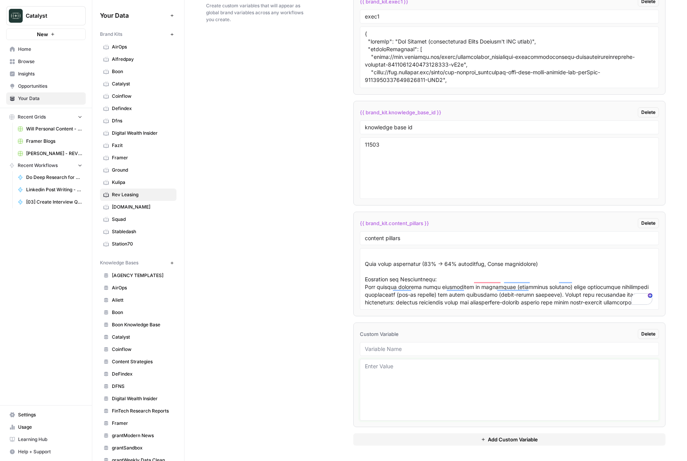
click at [486, 377] on textarea at bounding box center [509, 389] width 289 height 55
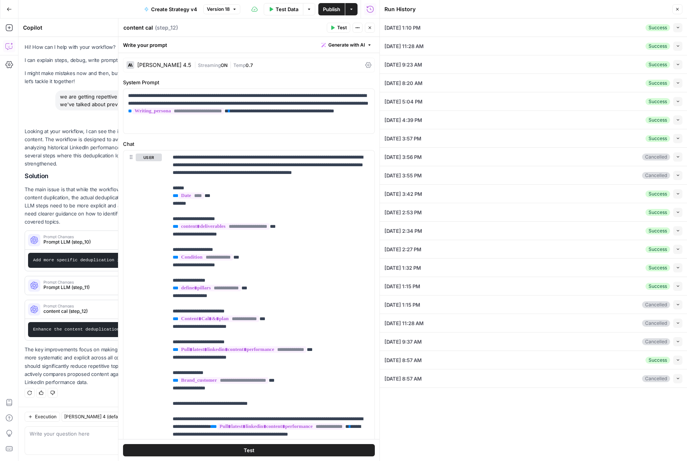
scroll to position [0, 279]
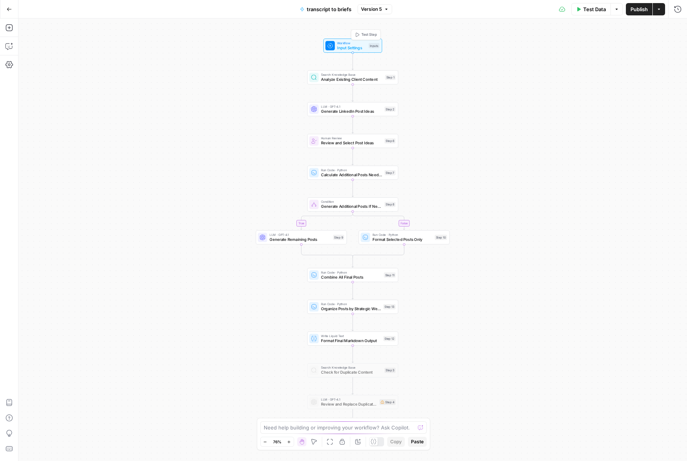
click at [334, 43] on div at bounding box center [329, 45] width 9 height 9
click at [654, 129] on span "edit field" at bounding box center [652, 128] width 17 height 6
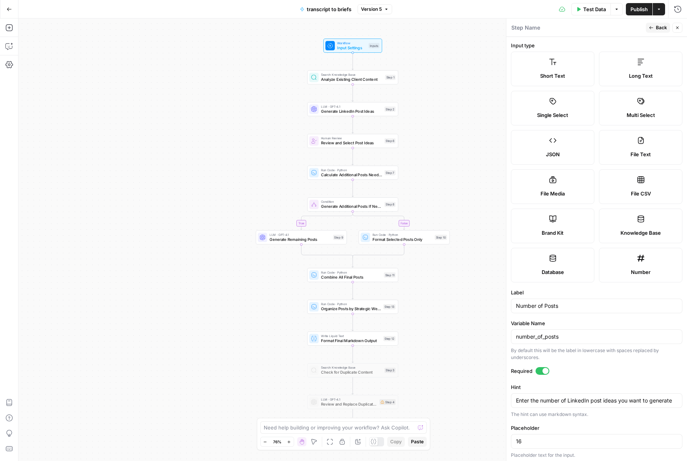
click at [550, 80] on label "Short Text" at bounding box center [552, 69] width 83 height 35
click at [650, 29] on icon "button" at bounding box center [651, 27] width 5 height 5
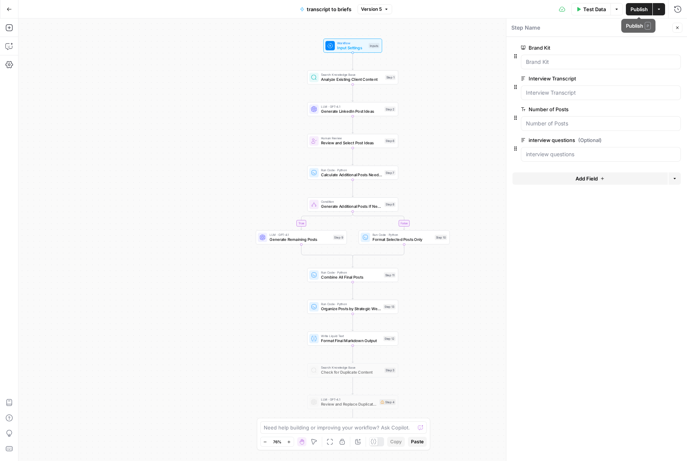
click at [638, 10] on span "Publish" at bounding box center [639, 9] width 17 height 8
click at [294, 236] on span "LLM · GPT-4.1" at bounding box center [300, 234] width 61 height 5
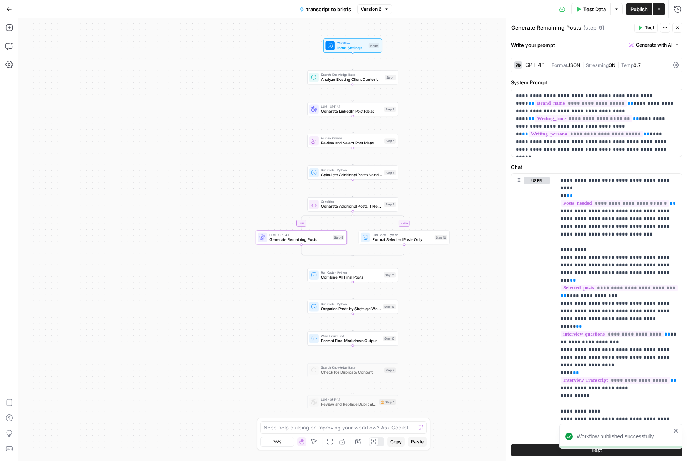
click at [533, 63] on div "GPT-4.1" at bounding box center [535, 64] width 20 height 5
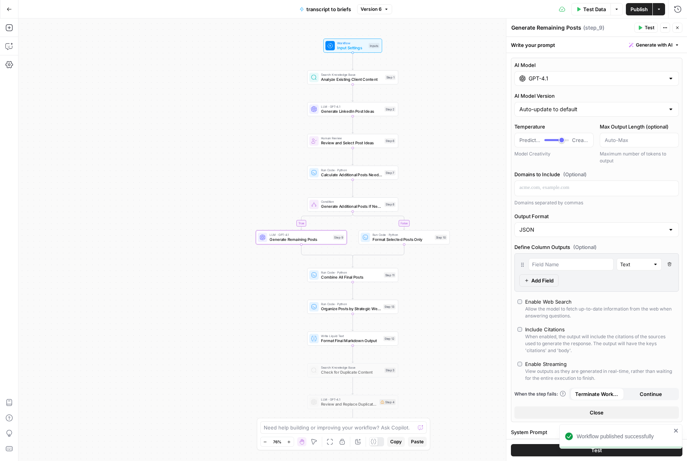
click at [545, 78] on input "GPT-4.1" at bounding box center [597, 79] width 136 height 8
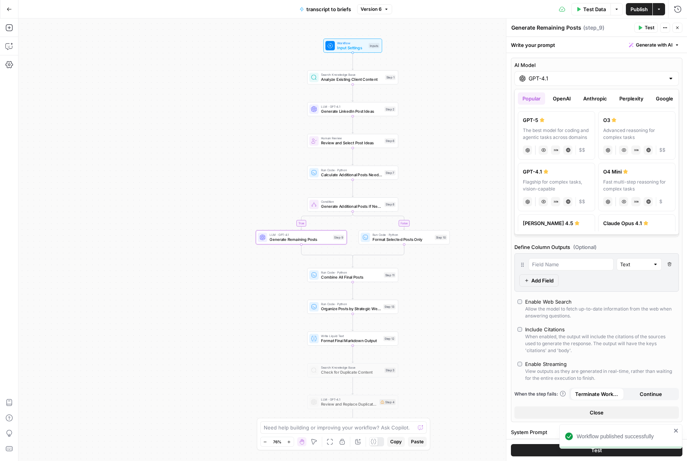
click at [578, 224] on div "[PERSON_NAME] 4.5" at bounding box center [556, 223] width 67 height 8
type input "[PERSON_NAME] 4.5"
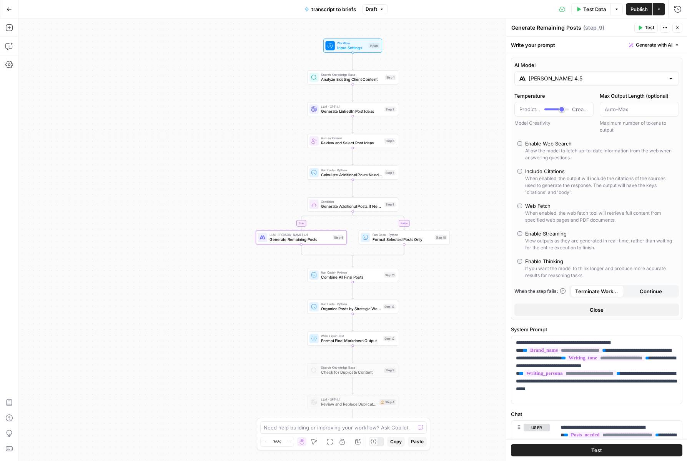
click at [677, 30] on button "Close" at bounding box center [678, 28] width 10 height 10
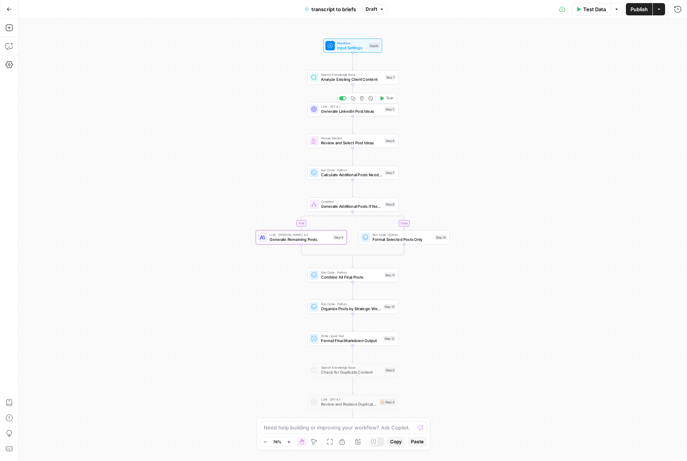
click at [335, 110] on span "Generate LinkedIn Post Ideas" at bounding box center [351, 111] width 61 height 6
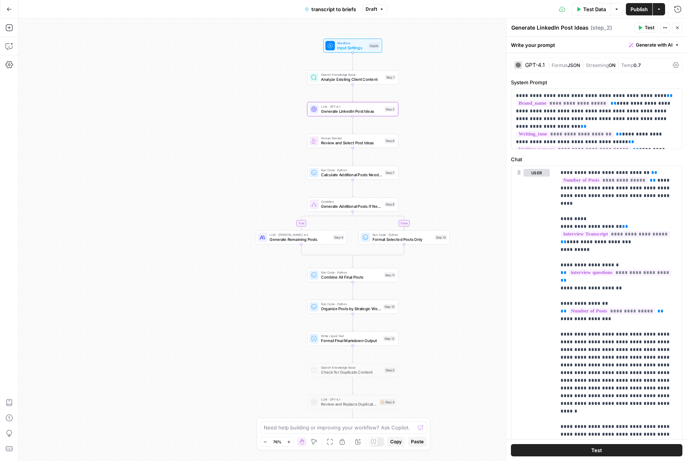
click at [532, 62] on div "GPT-4.1" at bounding box center [530, 65] width 30 height 8
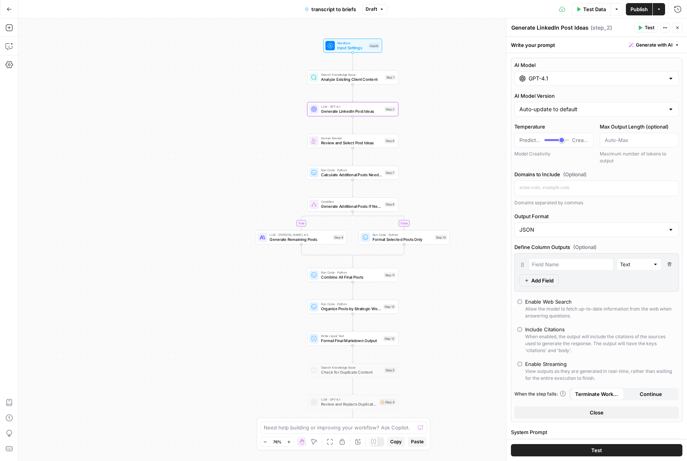
click at [534, 77] on input "GPT-4.1" at bounding box center [597, 79] width 136 height 8
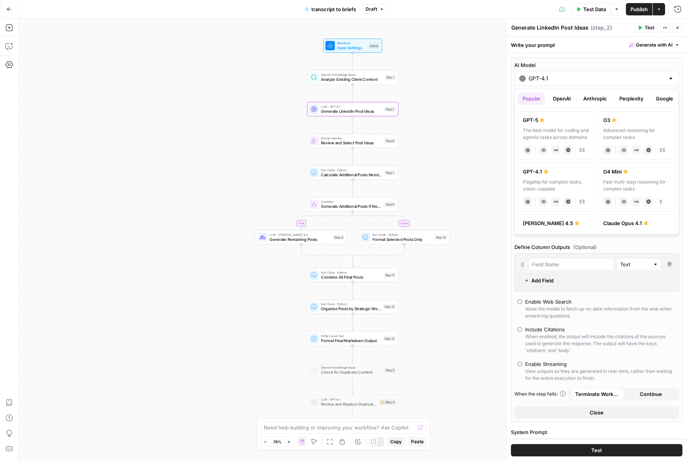
click at [541, 118] on icon at bounding box center [542, 120] width 5 height 5
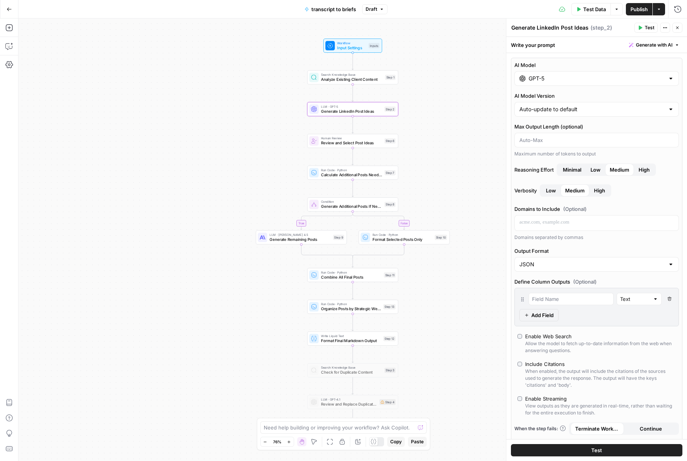
click at [529, 80] on input "GPT-5" at bounding box center [597, 79] width 136 height 8
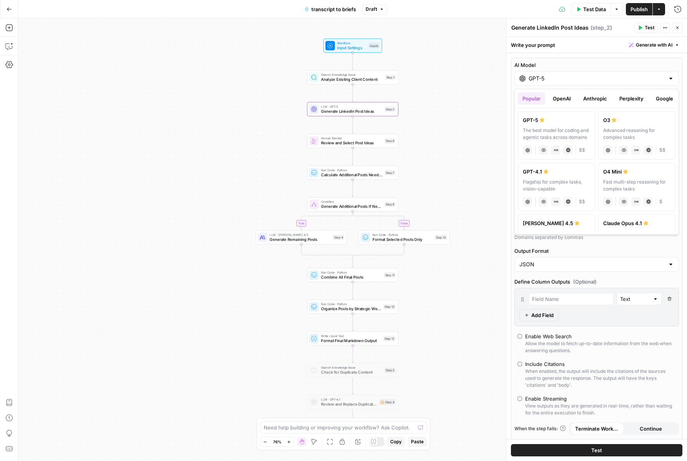
click at [585, 227] on div "[PERSON_NAME] 4.5" at bounding box center [556, 223] width 67 height 8
type input "[PERSON_NAME] 4.5"
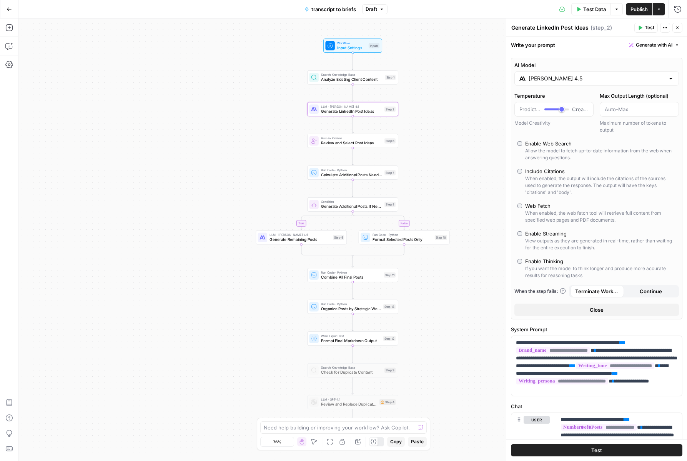
click at [676, 25] on icon "button" at bounding box center [677, 27] width 5 height 5
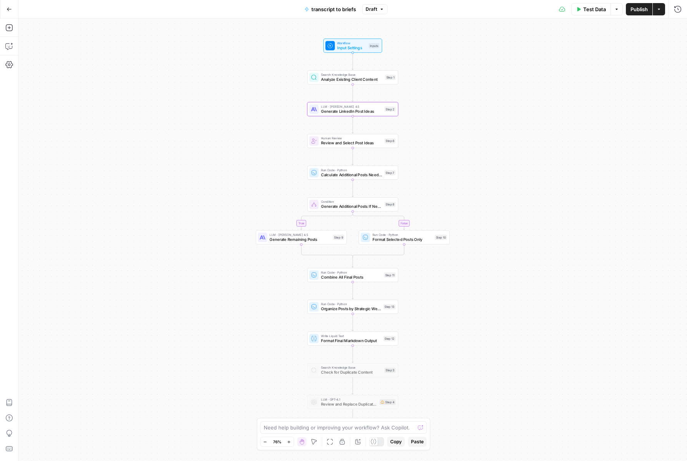
click at [641, 3] on button "Publish" at bounding box center [639, 9] width 27 height 12
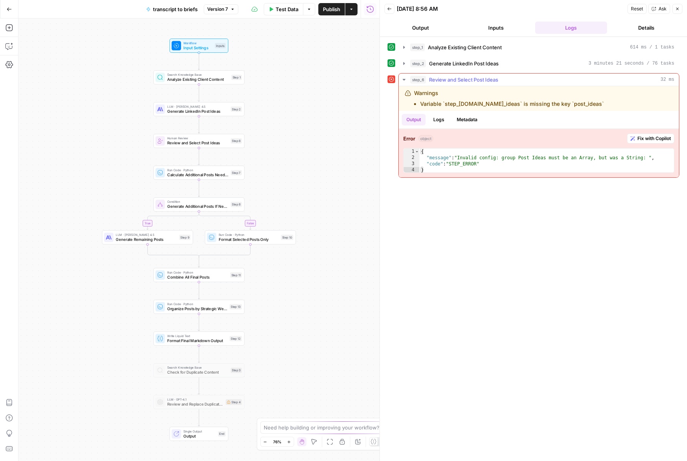
click at [645, 138] on span "Fix with Copilot" at bounding box center [654, 138] width 33 height 7
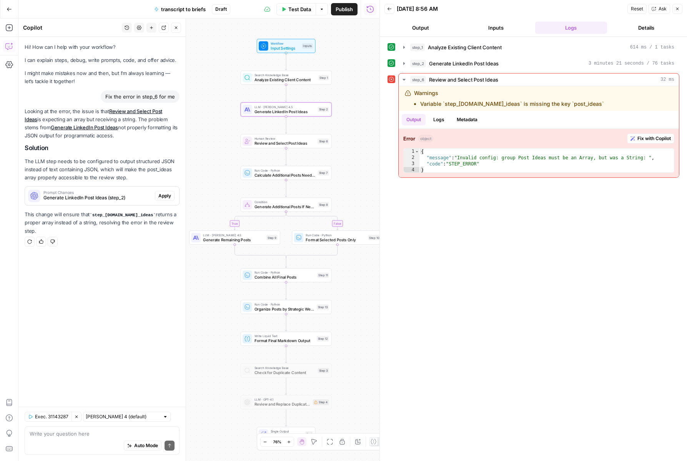
click at [165, 193] on span "Apply" at bounding box center [164, 195] width 13 height 7
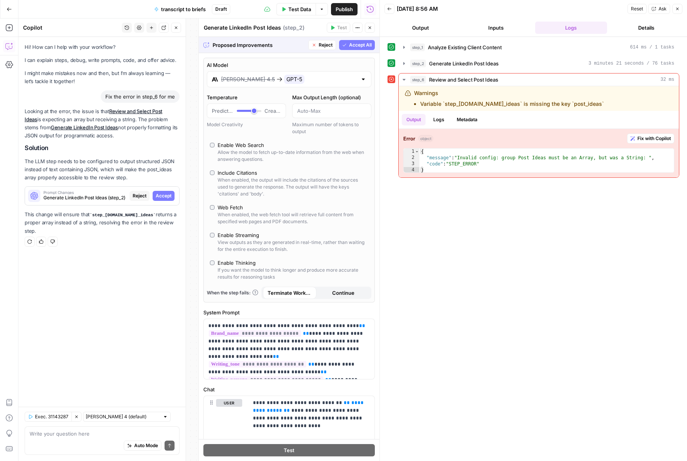
click at [362, 47] on span "Accept All" at bounding box center [360, 45] width 23 height 7
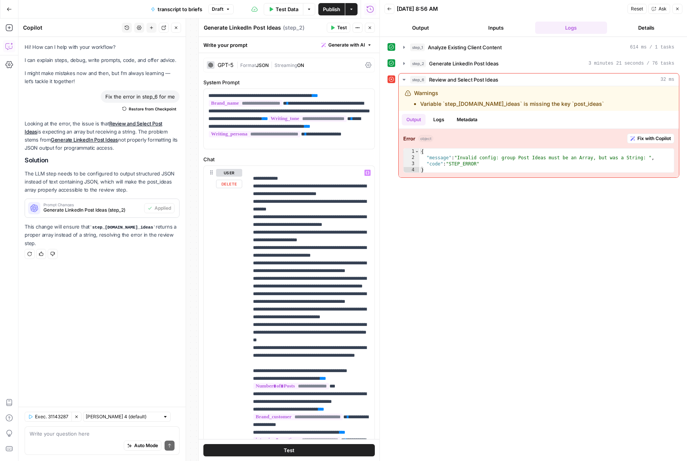
scroll to position [376, 0]
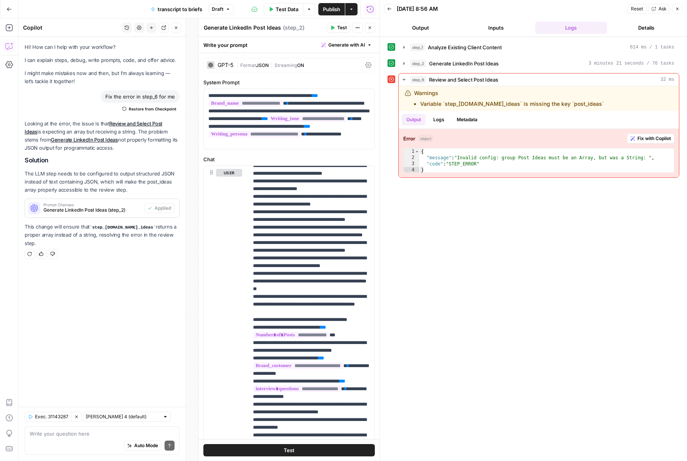
click at [265, 451] on button "Test" at bounding box center [289, 450] width 172 height 12
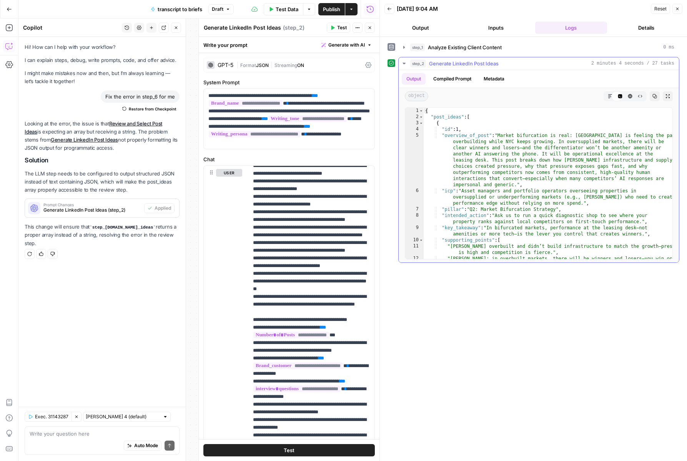
click at [415, 64] on span "step_2" at bounding box center [418, 64] width 16 height 8
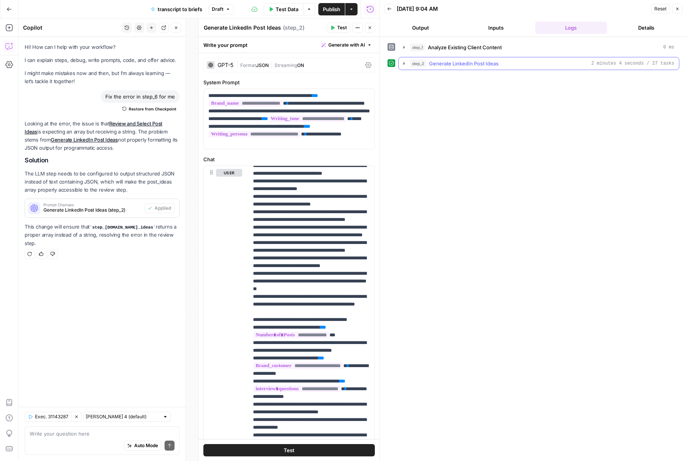
click at [441, 63] on span "Generate LinkedIn Post Ideas" at bounding box center [464, 64] width 70 height 8
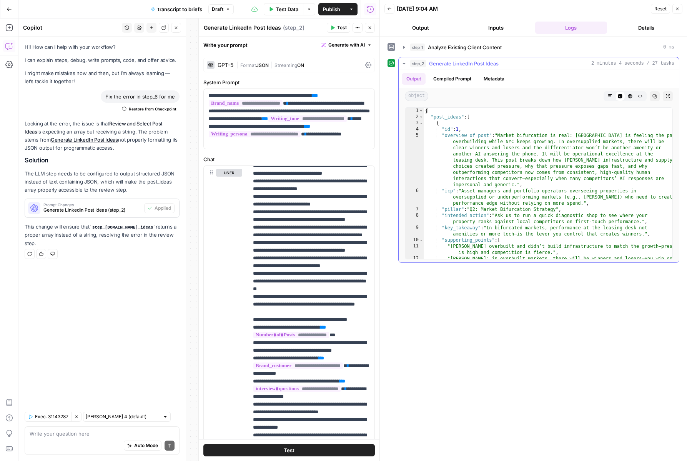
click at [441, 63] on span "Generate LinkedIn Post Ideas" at bounding box center [464, 64] width 70 height 8
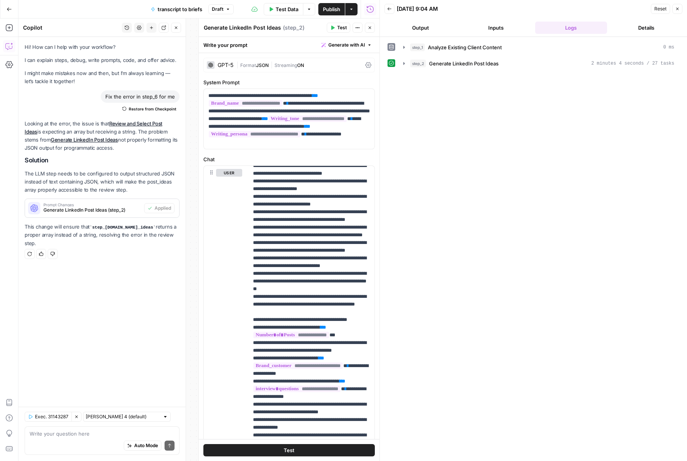
click at [323, 4] on button "Publish" at bounding box center [331, 9] width 27 height 12
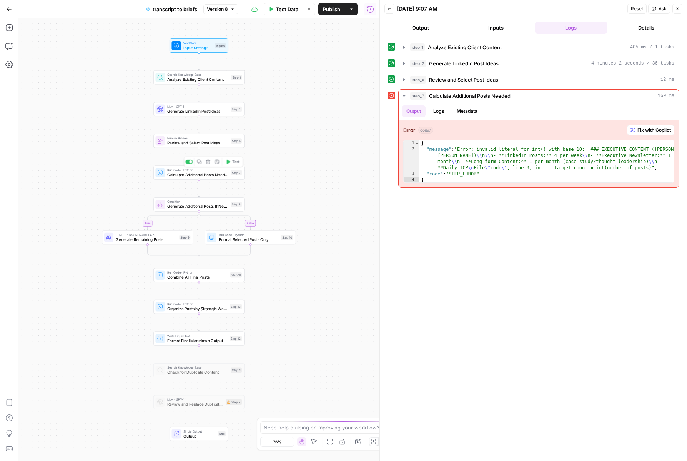
click at [197, 175] on span "Calculate Additional Posts Needed" at bounding box center [197, 175] width 61 height 6
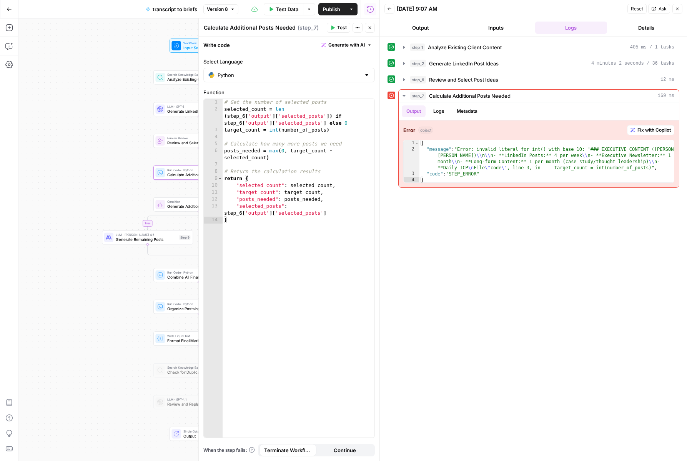
click at [370, 30] on button "Close" at bounding box center [370, 28] width 10 height 10
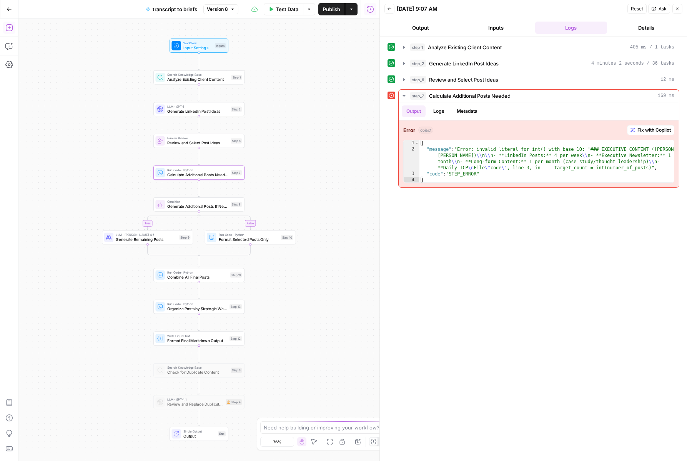
click at [9, 28] on icon "button" at bounding box center [9, 28] width 8 height 8
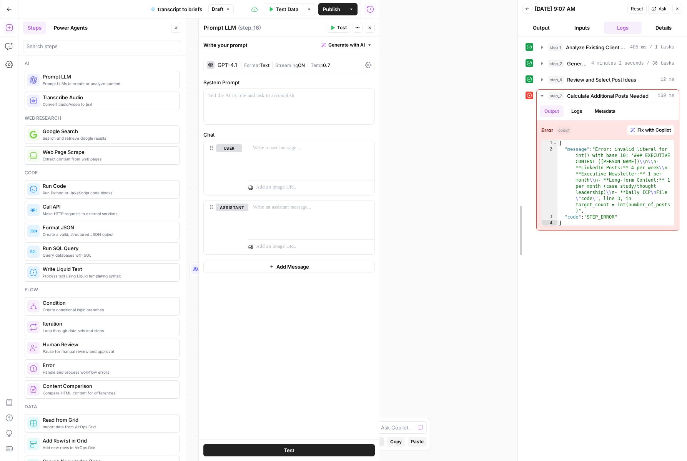
drag, startPoint x: 380, startPoint y: 95, endPoint x: 518, endPoint y: 94, distance: 138.1
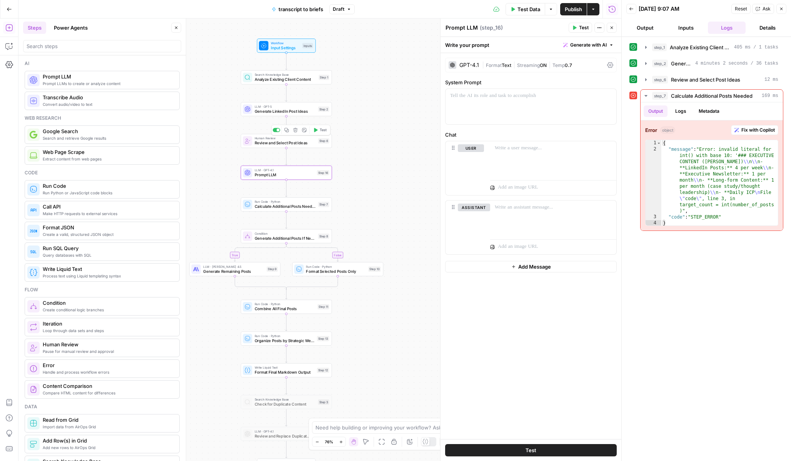
click at [264, 142] on span "Review and Select Post Ideas" at bounding box center [285, 143] width 61 height 6
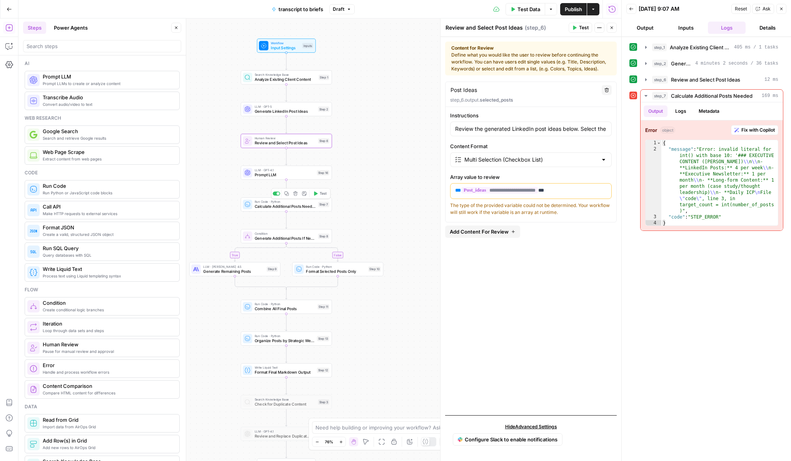
click at [267, 207] on span "Calculate Additional Posts Needed" at bounding box center [285, 206] width 61 height 6
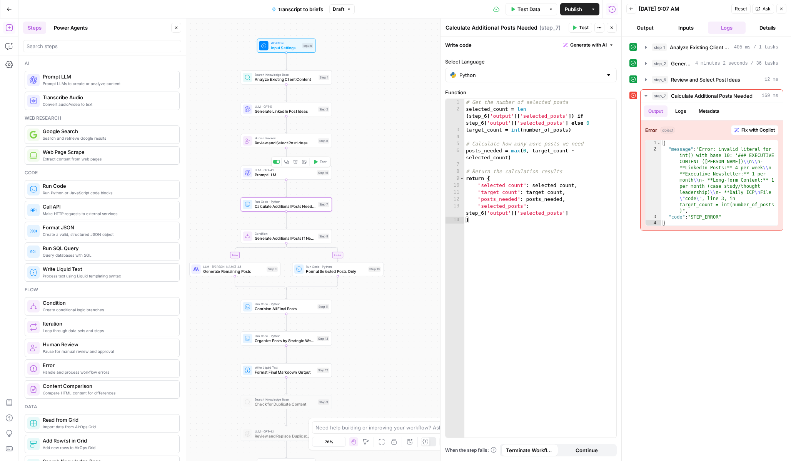
click at [267, 172] on span "Prompt LLM" at bounding box center [285, 175] width 60 height 6
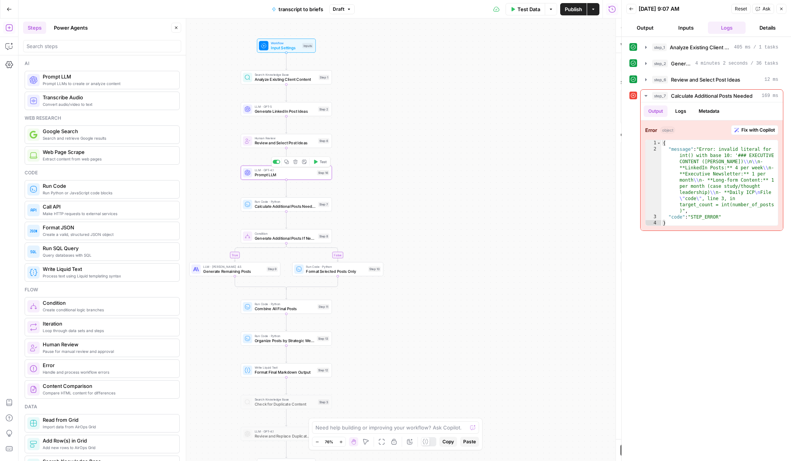
type textarea "Prompt LLM"
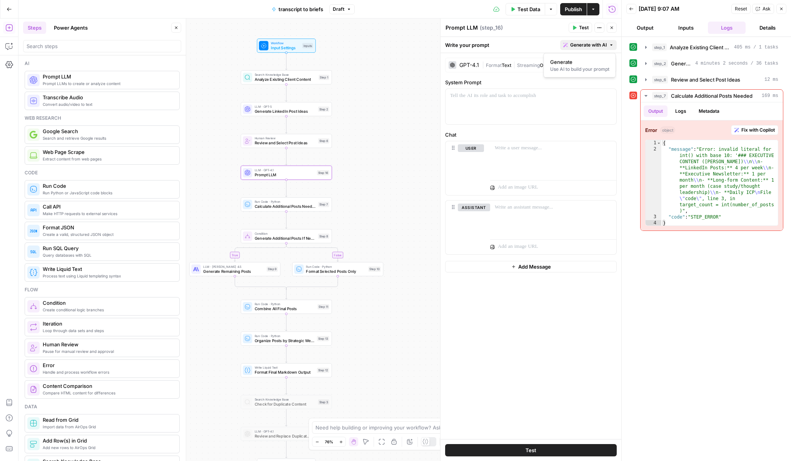
click at [583, 46] on span "Generate with AI" at bounding box center [588, 45] width 37 height 7
click at [590, 67] on div "Use AI to build your prompt" at bounding box center [579, 69] width 59 height 7
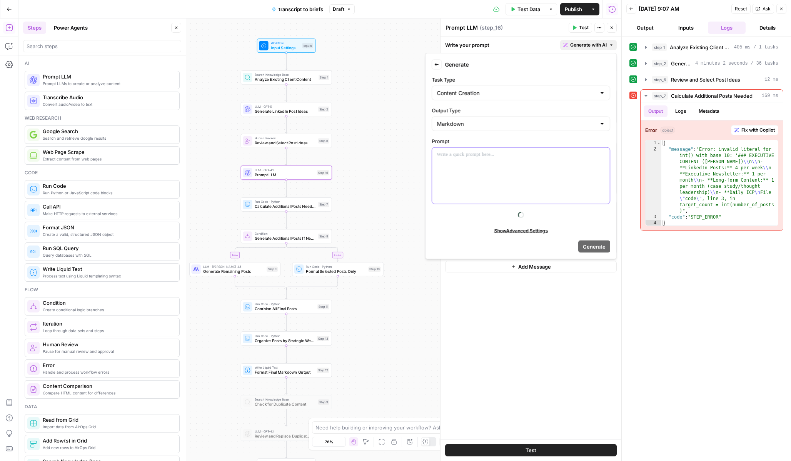
click at [521, 154] on p at bounding box center [520, 155] width 168 height 8
click at [604, 154] on span "Variables Menu" at bounding box center [604, 154] width 0 height 0
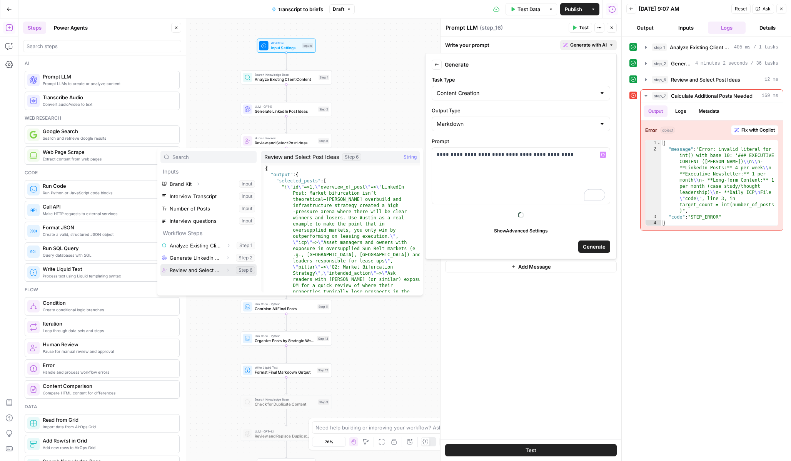
click at [203, 270] on button "Select variable Review and Select Post Ideas" at bounding box center [208, 270] width 96 height 12
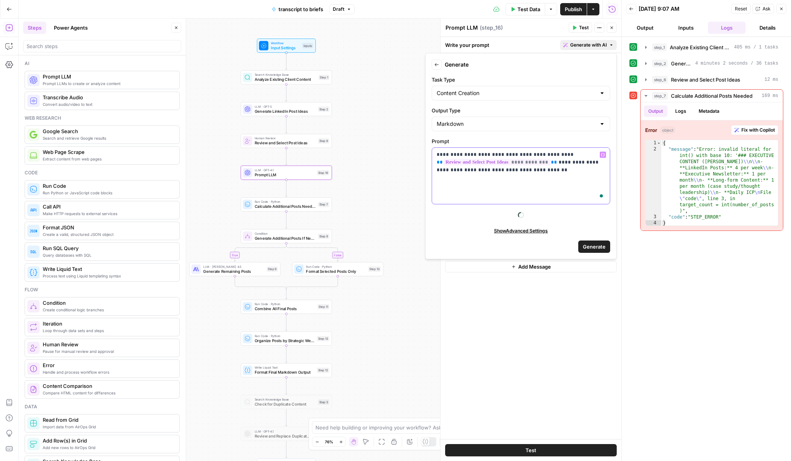
click at [602, 153] on icon "button" at bounding box center [603, 155] width 4 height 4
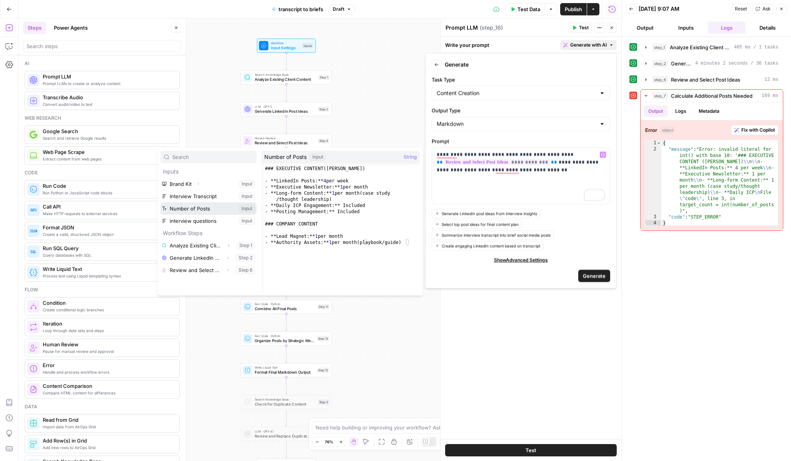
click at [220, 210] on button "Select variable Number of Posts" at bounding box center [208, 208] width 96 height 12
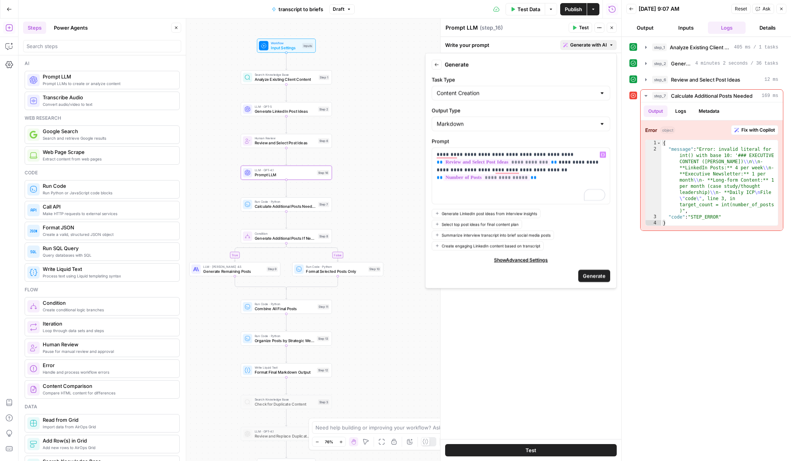
click at [593, 275] on span "Generate" at bounding box center [594, 276] width 23 height 8
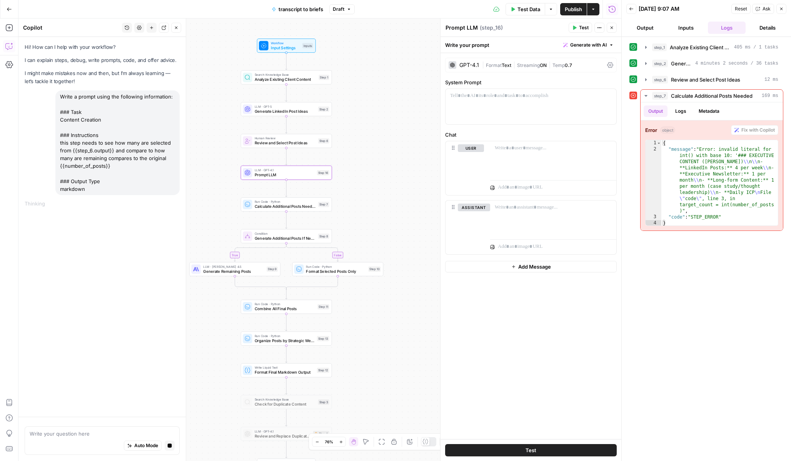
click at [687, 10] on icon "button" at bounding box center [781, 9] width 5 height 5
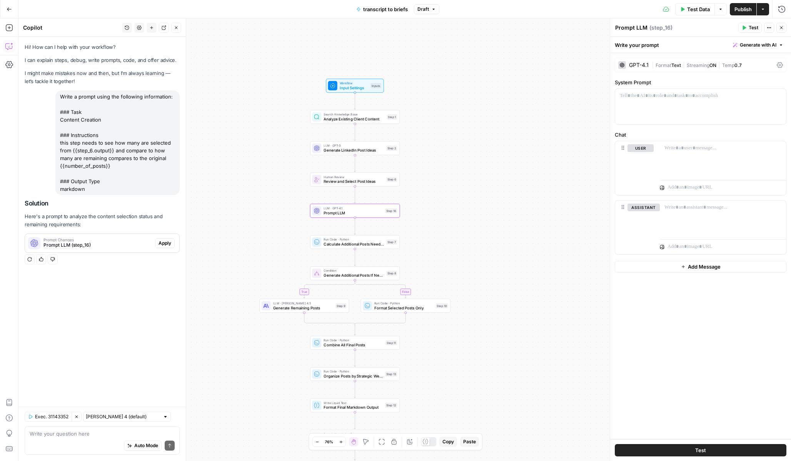
click at [171, 242] on button "Apply" at bounding box center [165, 243] width 20 height 10
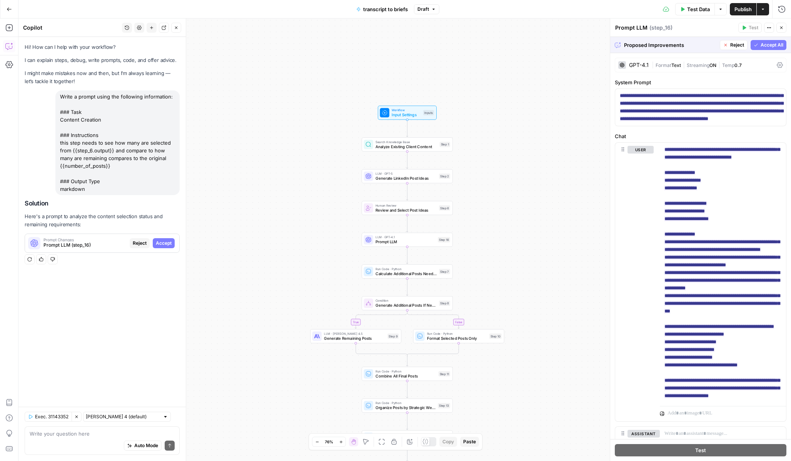
click at [687, 45] on span "Accept All" at bounding box center [771, 45] width 23 height 7
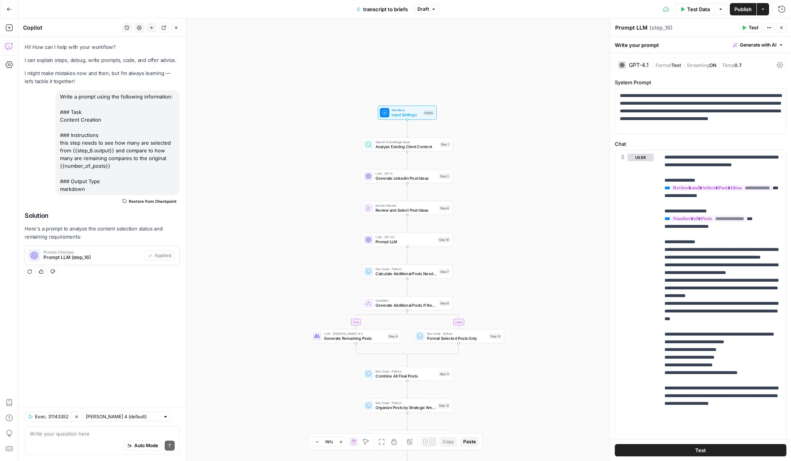
scroll to position [51, 0]
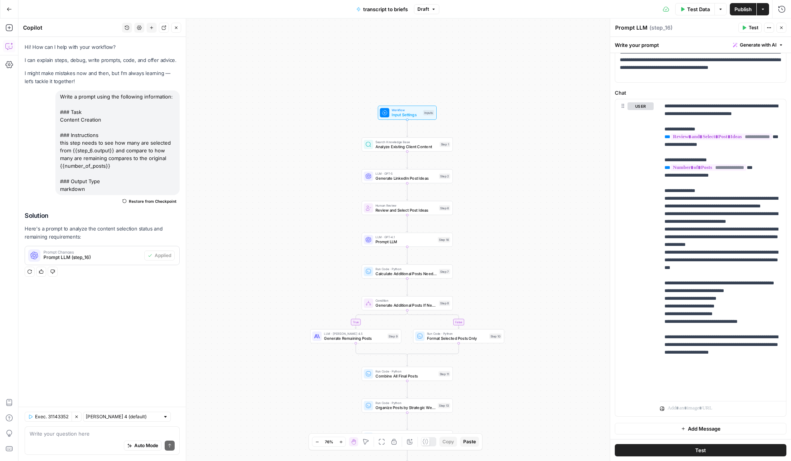
click at [687, 47] on span "Generate with AI" at bounding box center [758, 45] width 37 height 7
click at [687, 79] on span "Refine" at bounding box center [745, 80] width 61 height 8
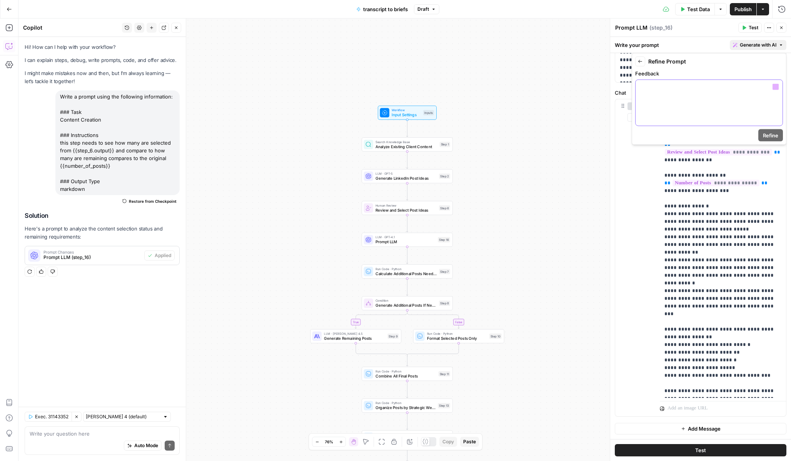
click at [681, 118] on div at bounding box center [708, 103] width 147 height 46
click at [687, 138] on span "Refine" at bounding box center [770, 136] width 15 height 8
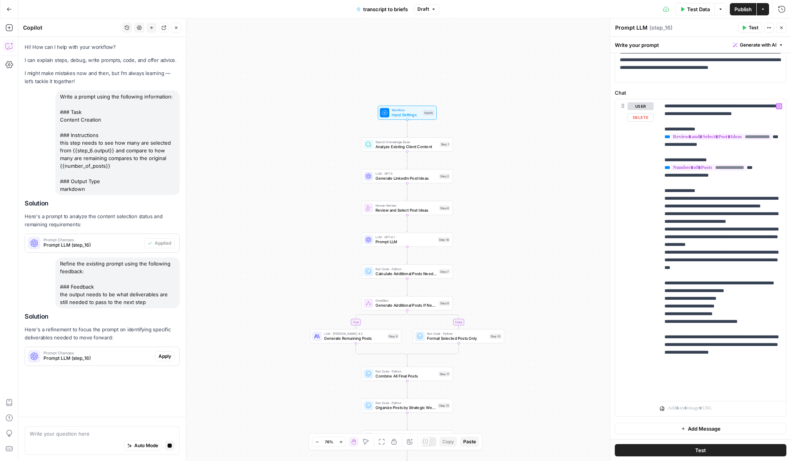
scroll to position [0, 0]
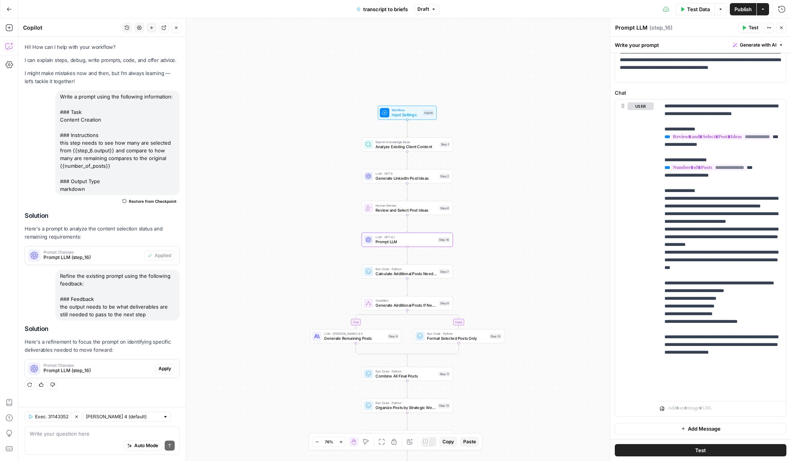
click at [166, 371] on span "Apply" at bounding box center [164, 368] width 13 height 7
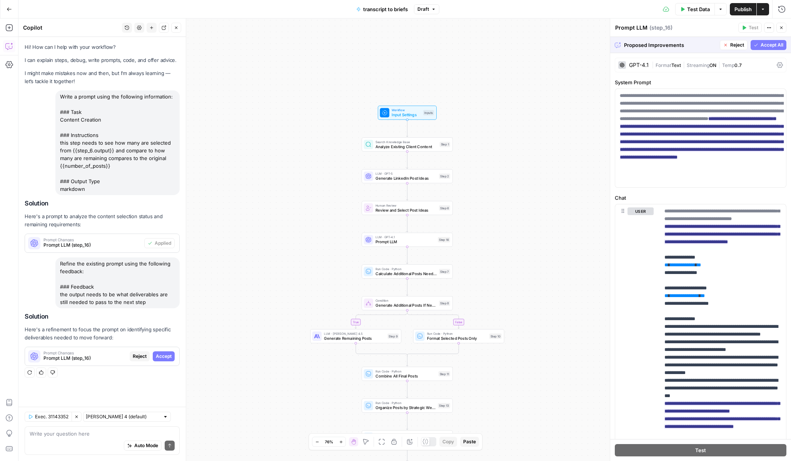
click at [687, 44] on span "Accept All" at bounding box center [771, 45] width 23 height 7
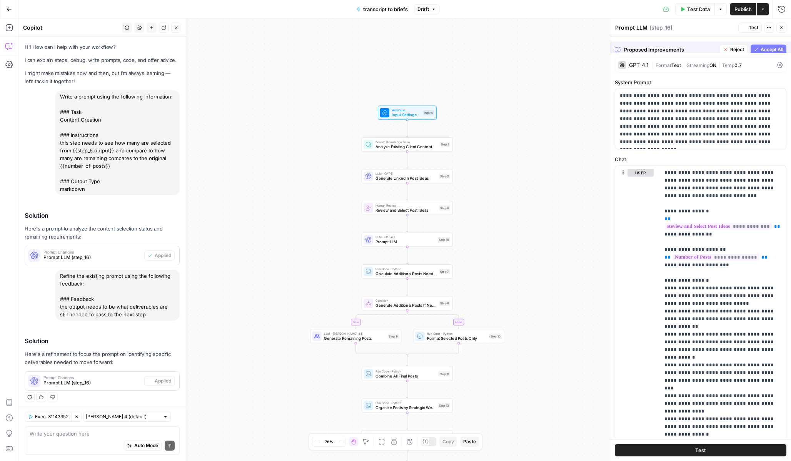
scroll to position [2, 0]
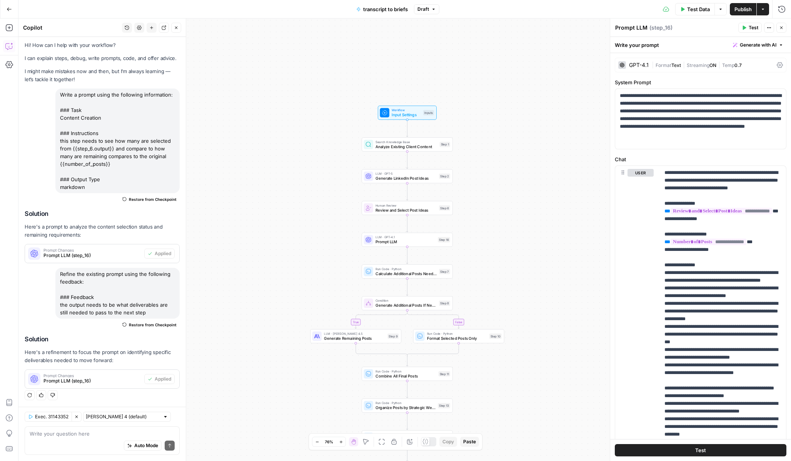
click at [645, 62] on div "GPT-4.1" at bounding box center [639, 64] width 20 height 5
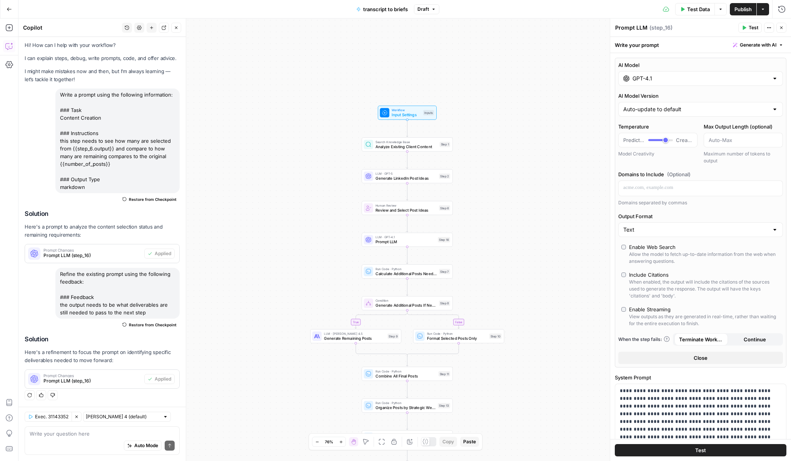
click at [646, 78] on input "GPT-4.1" at bounding box center [700, 79] width 136 height 8
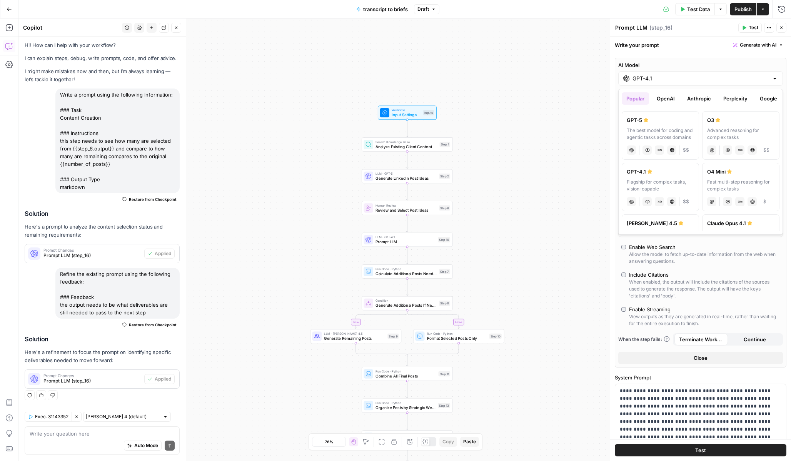
click at [657, 124] on label "GPT-5 The best model for coding and agentic tasks across domains chat Vision Ca…" at bounding box center [659, 135] width 77 height 48
type input "GPT-5"
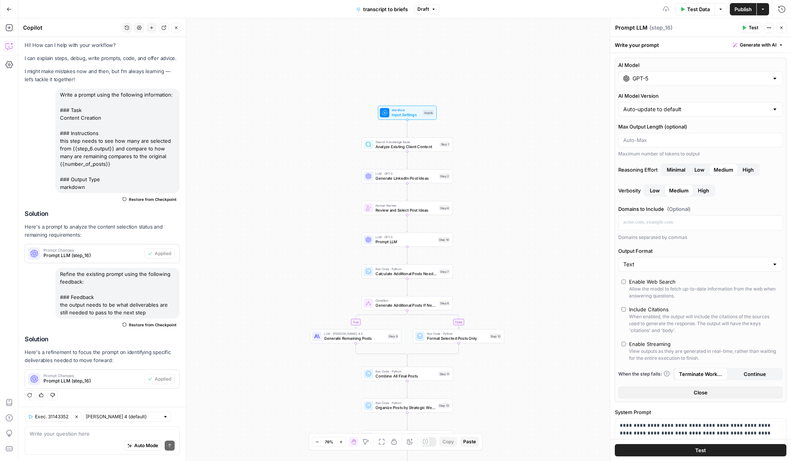
click at [687, 28] on button "Close" at bounding box center [781, 28] width 10 height 10
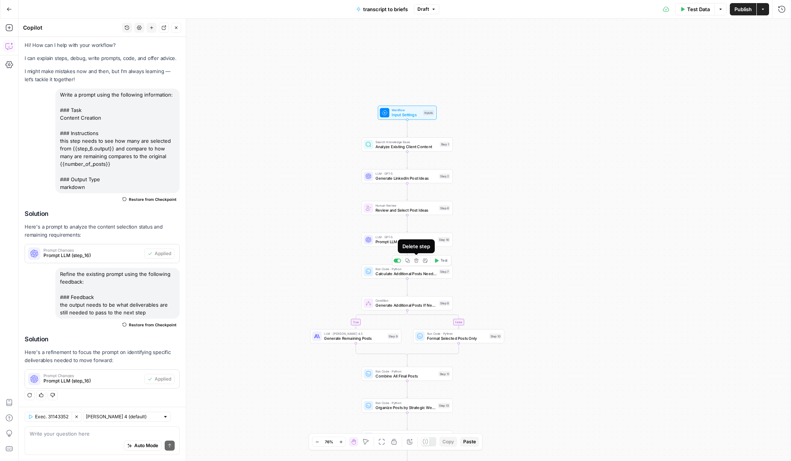
click at [416, 260] on icon "button" at bounding box center [416, 260] width 4 height 4
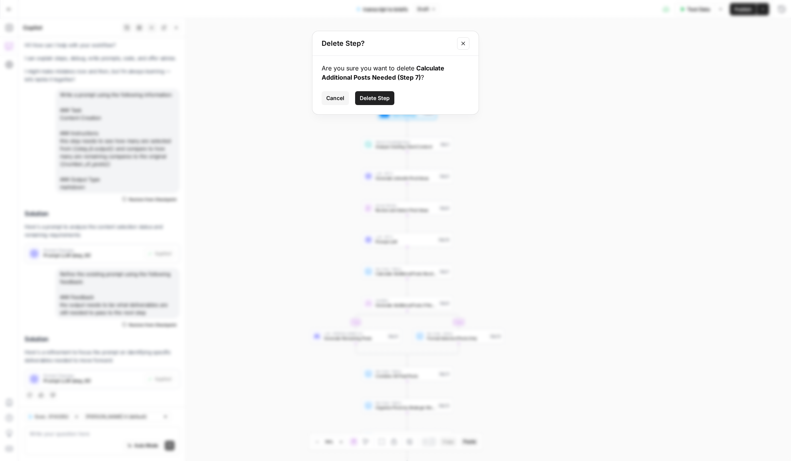
click at [375, 101] on span "Delete Step" at bounding box center [375, 98] width 30 height 8
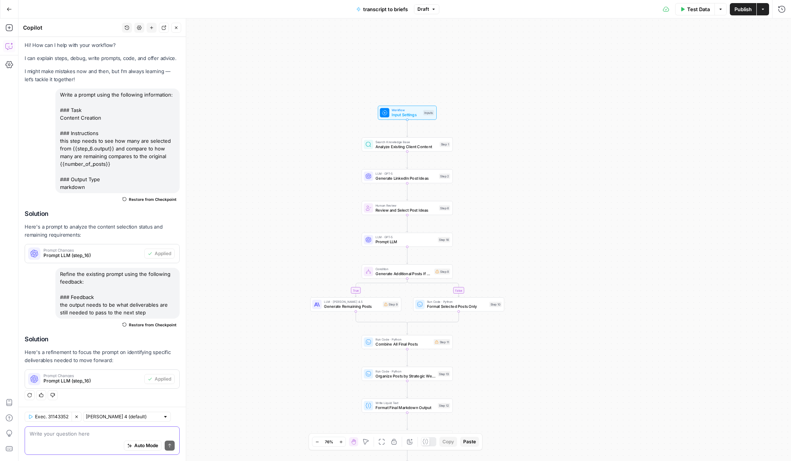
click at [113, 434] on textarea at bounding box center [102, 434] width 145 height 8
click at [79, 415] on icon "button" at bounding box center [76, 416] width 5 height 5
click at [79, 441] on div "Auto Mode Send" at bounding box center [102, 445] width 145 height 17
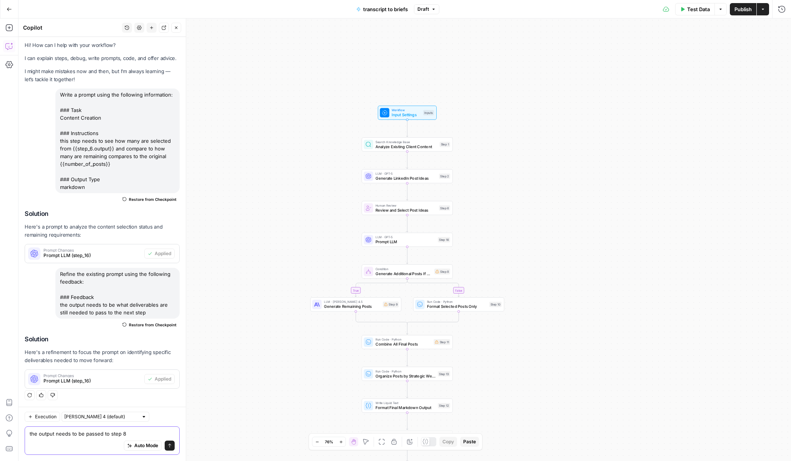
type textarea "the output needs to be passed to step 8"
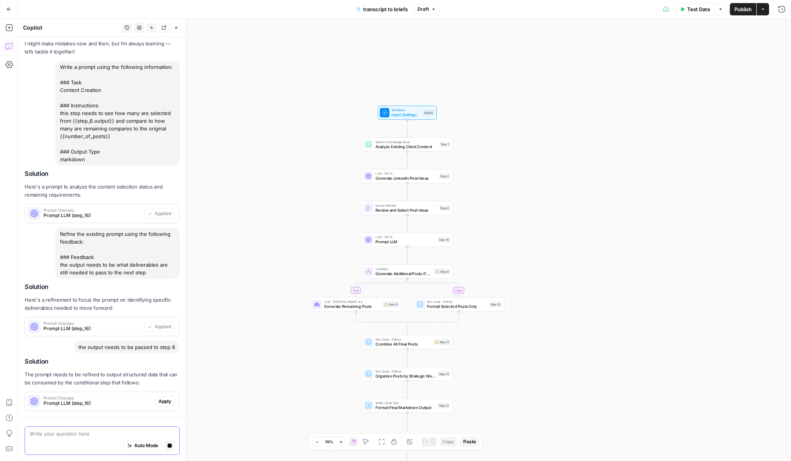
scroll to position [77, 0]
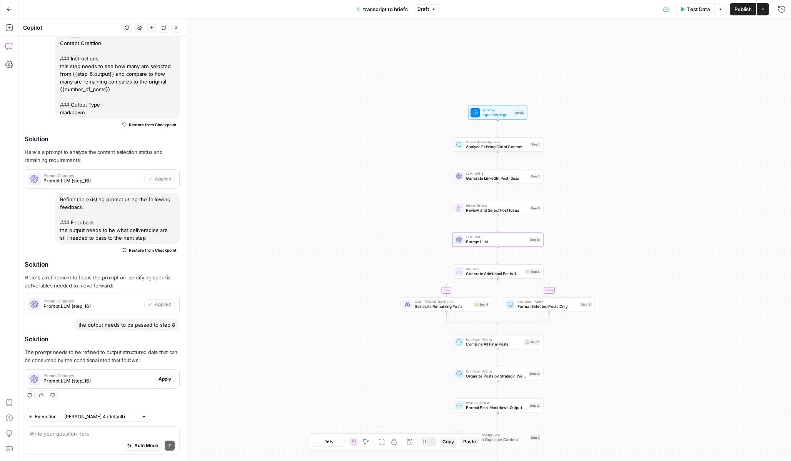
click at [163, 378] on span "Apply" at bounding box center [164, 378] width 13 height 7
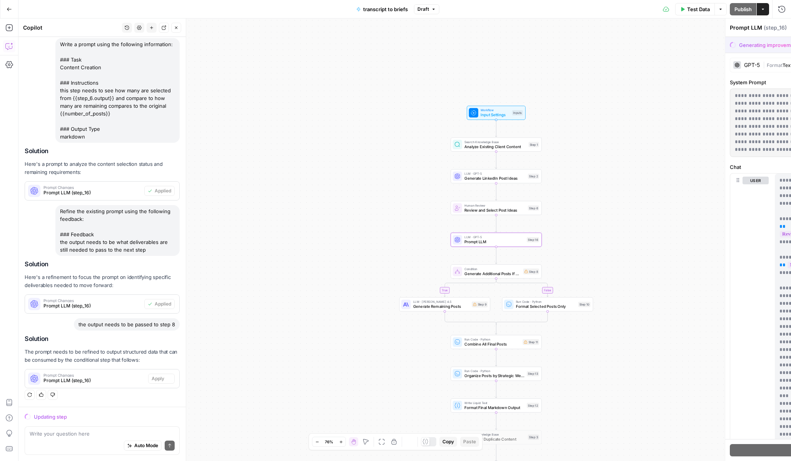
scroll to position [52, 0]
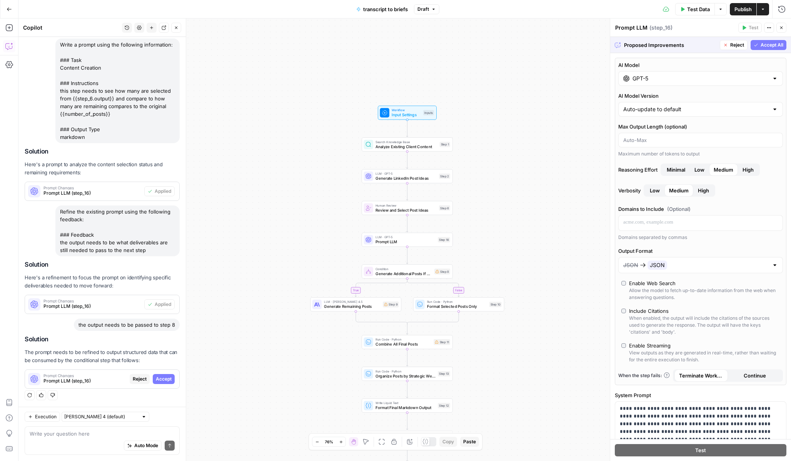
click at [687, 43] on span "Accept All" at bounding box center [771, 45] width 23 height 7
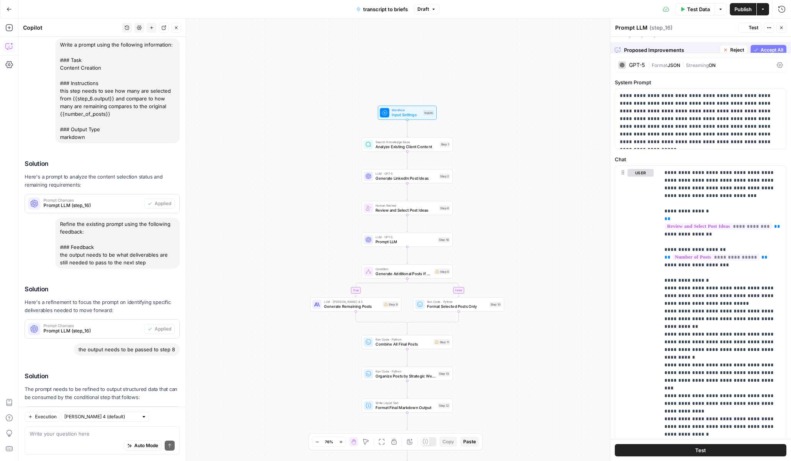
scroll to position [89, 0]
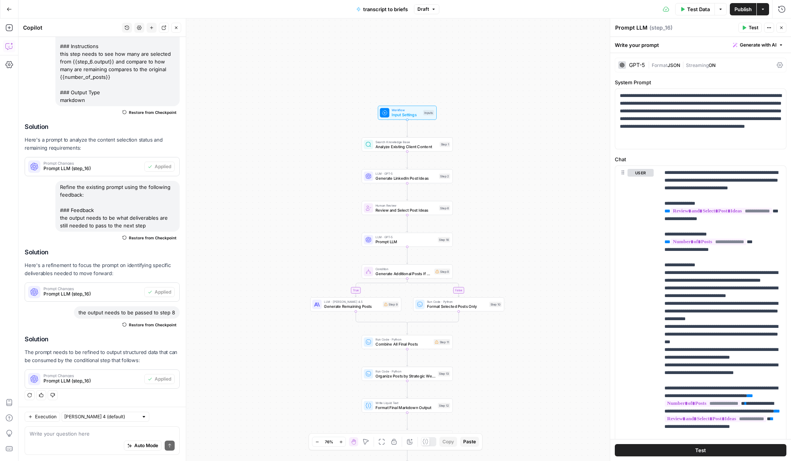
click at [687, 12] on span "Test Data" at bounding box center [698, 9] width 23 height 8
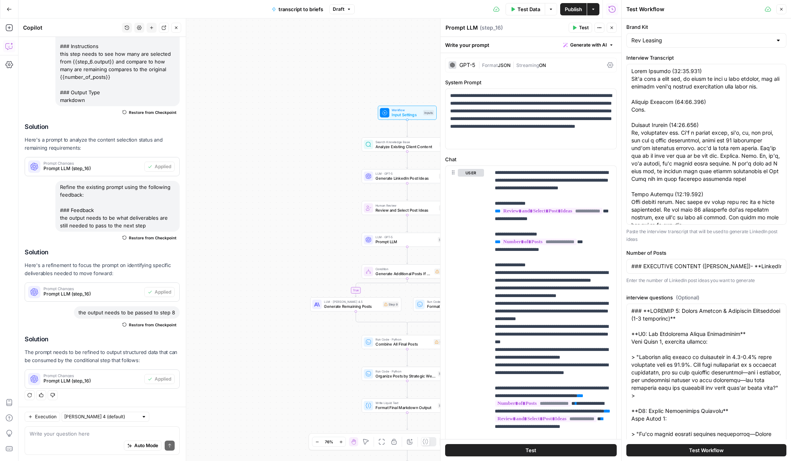
click at [638, 450] on button "Test Workflow" at bounding box center [706, 450] width 160 height 12
type input "### EXECUTIVE CONTENT ([PERSON_NAME])- **LinkedIn Posts:** 4 per week- **Execut…"
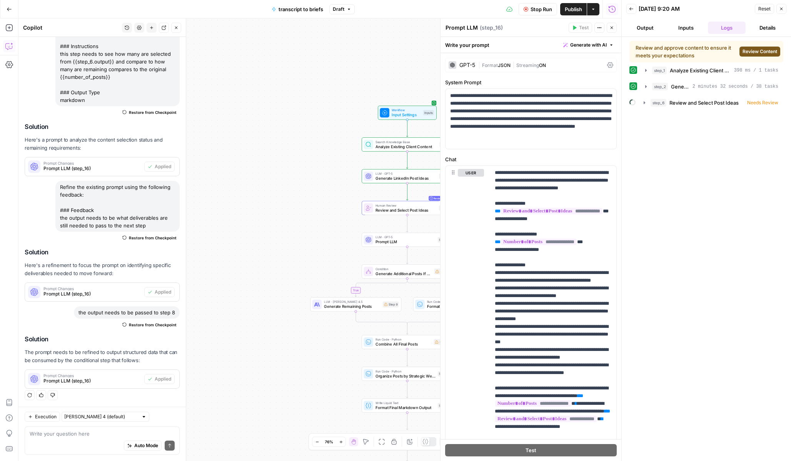
click at [687, 55] on button "Review Content" at bounding box center [759, 52] width 41 height 10
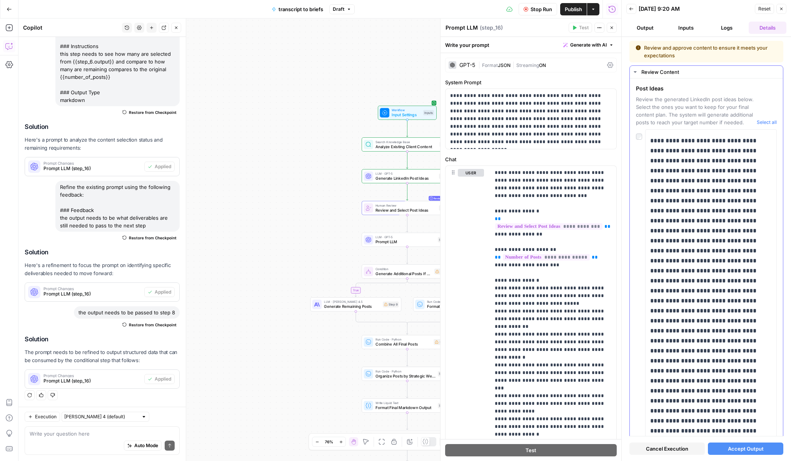
click at [687, 121] on button "Select all" at bounding box center [766, 122] width 20 height 8
click at [687, 449] on button "Accept Output" at bounding box center [745, 448] width 75 height 12
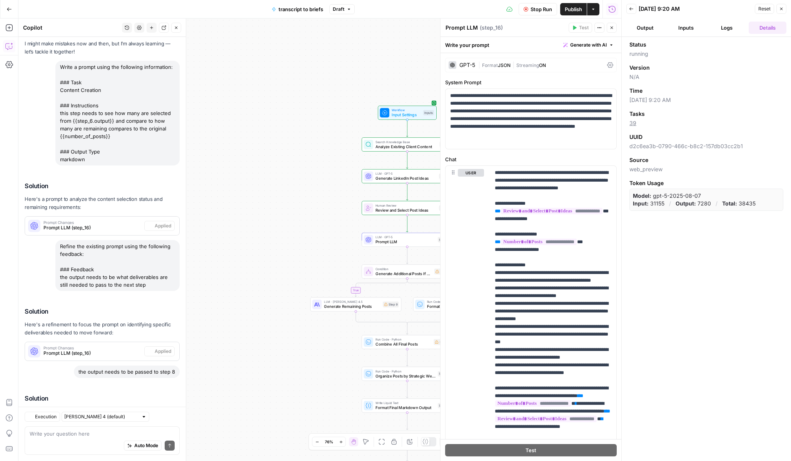
scroll to position [89, 0]
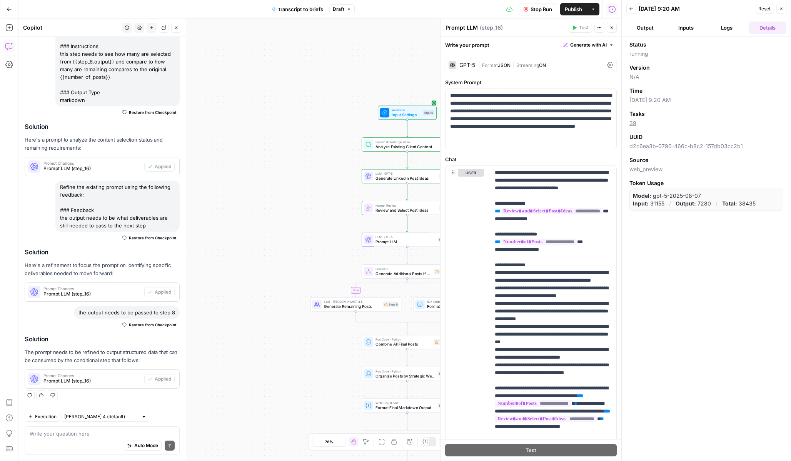
click at [687, 26] on button "Logs" at bounding box center [727, 28] width 38 height 12
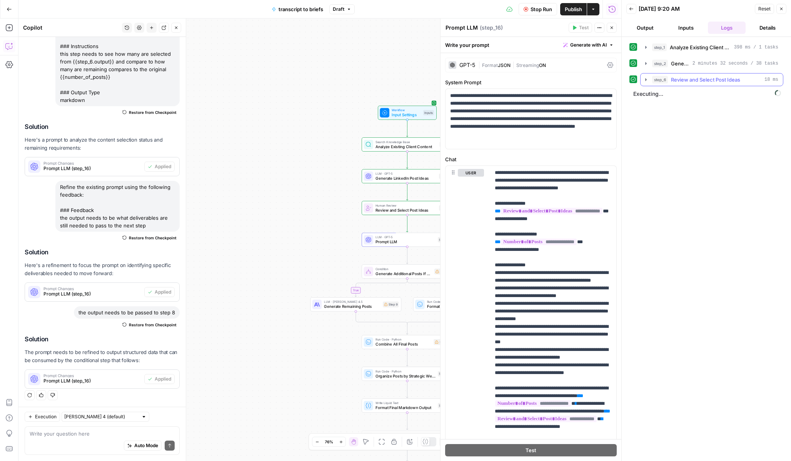
click at [648, 85] on button "step_6 Review and Select Post Ideas 18 ms" at bounding box center [711, 79] width 142 height 12
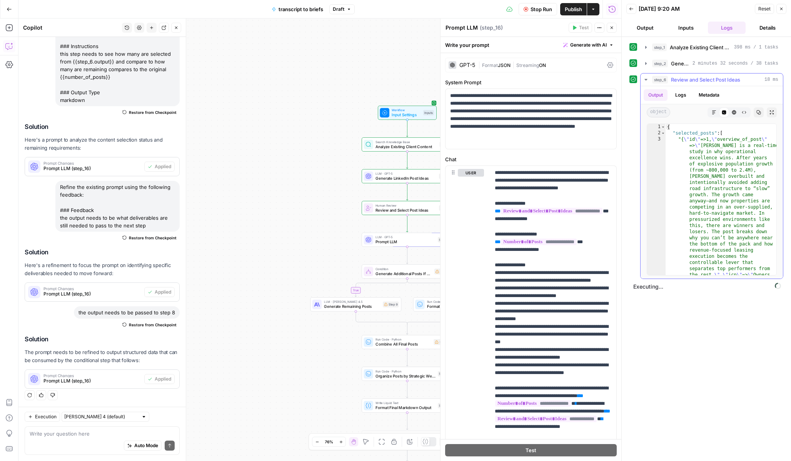
click at [646, 80] on icon "button" at bounding box center [646, 80] width 6 height 6
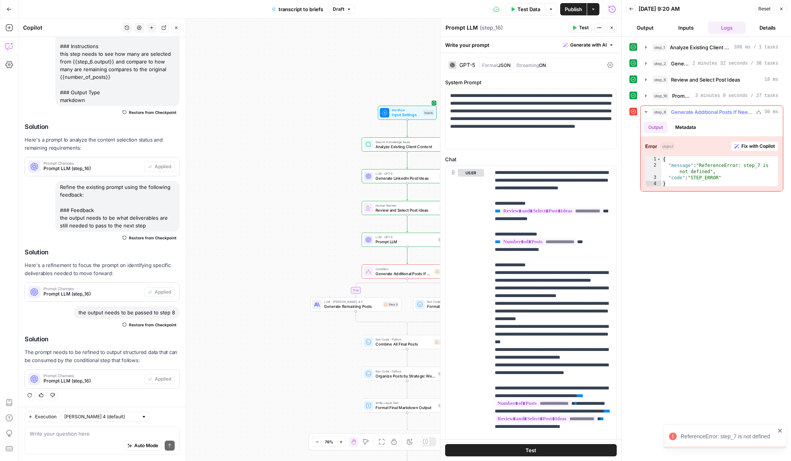
click at [687, 146] on span "Fix with Copilot" at bounding box center [757, 146] width 33 height 7
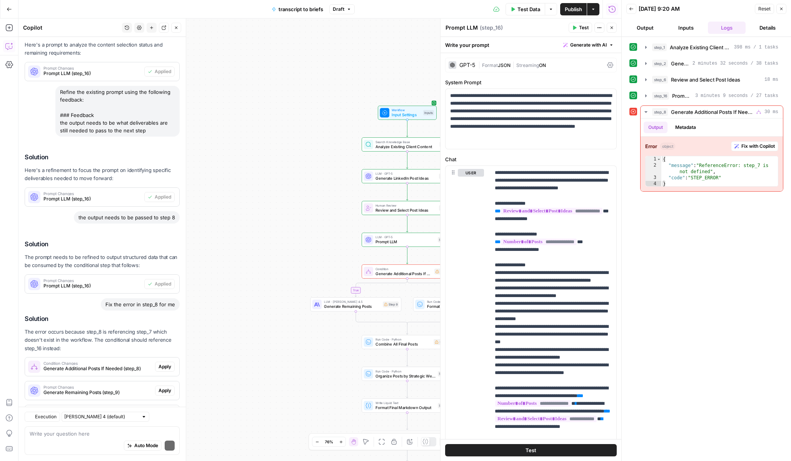
scroll to position [243, 0]
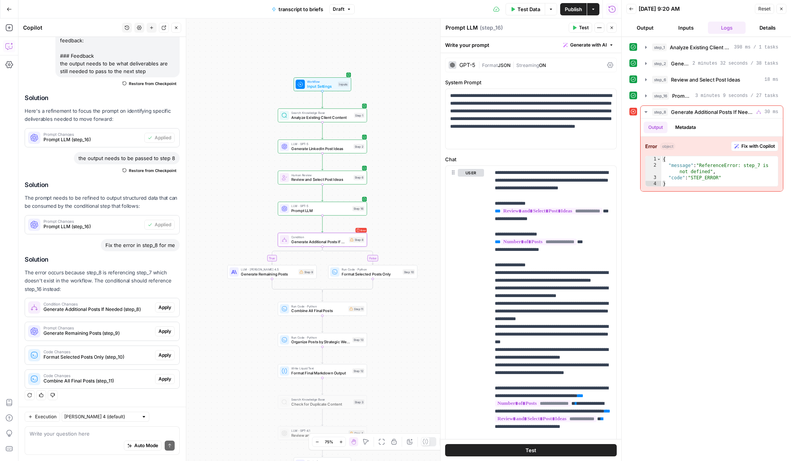
click at [164, 307] on span "Apply" at bounding box center [164, 307] width 13 height 7
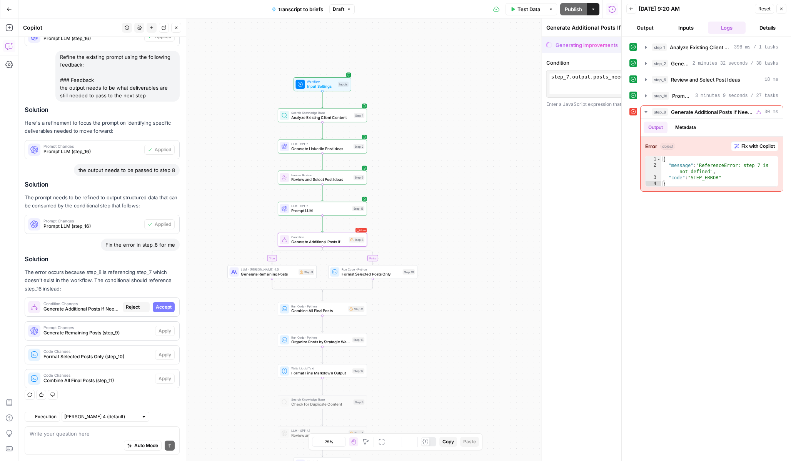
scroll to position [206, 0]
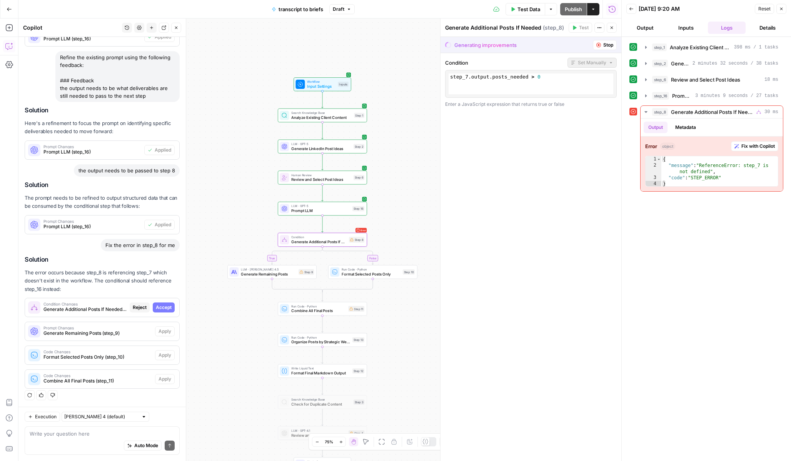
click at [164, 307] on span "Accept" at bounding box center [164, 307] width 16 height 7
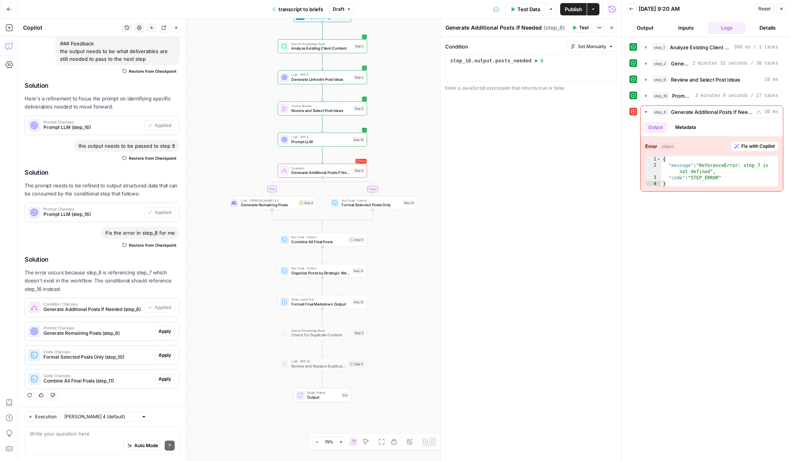
click at [107, 446] on div "Auto Mode Send" at bounding box center [102, 445] width 145 height 17
type textarea "step 8 wont handle"
click at [313, 159] on div at bounding box center [314, 159] width 3 height 3
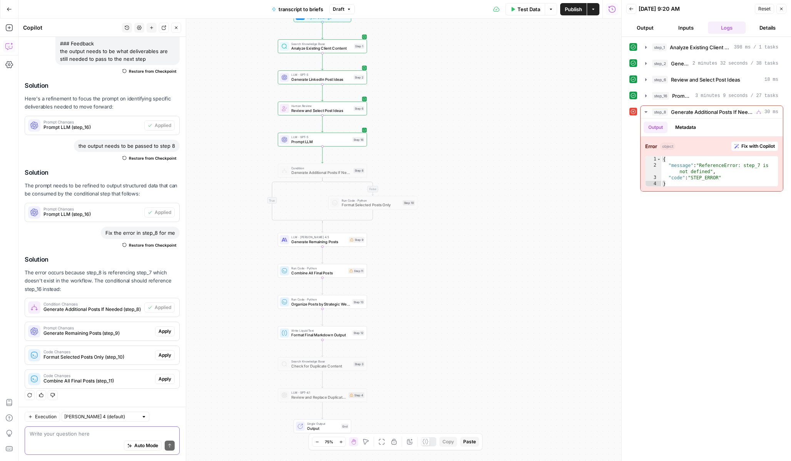
click at [93, 433] on textarea at bounding box center [102, 434] width 145 height 8
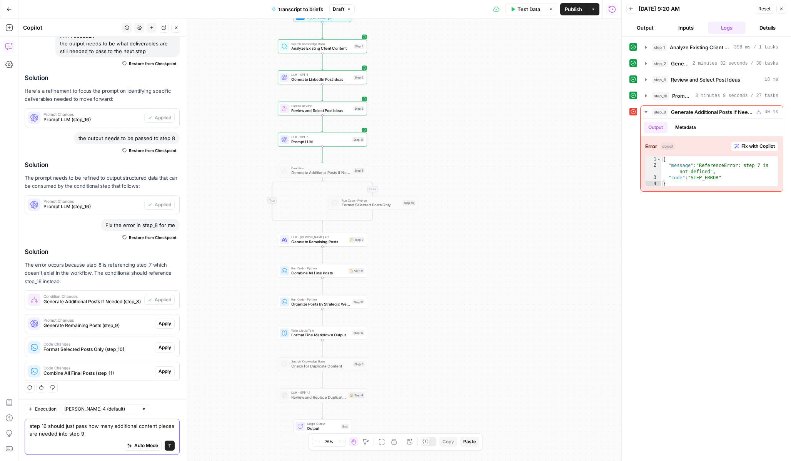
type textarea "step 16 should just pass how many additional content pieces are needed into ste…"
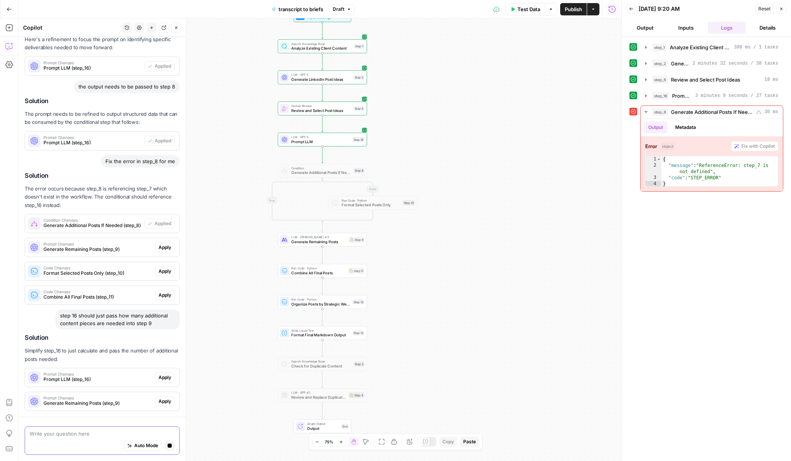
scroll to position [362, 0]
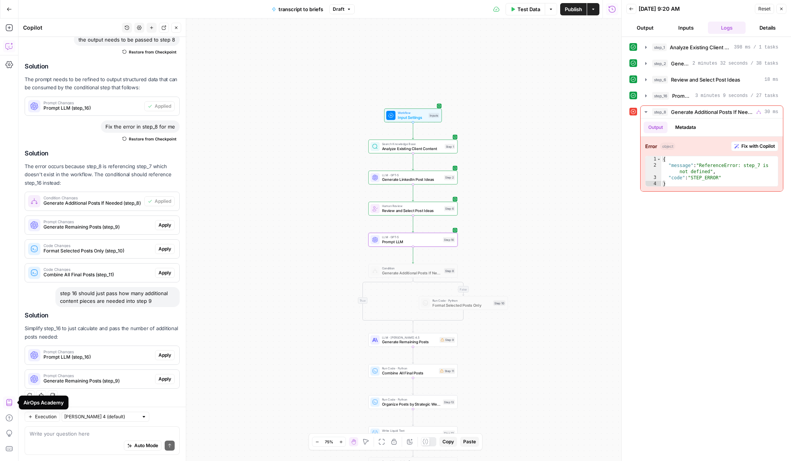
click at [162, 356] on span "Apply" at bounding box center [164, 355] width 13 height 7
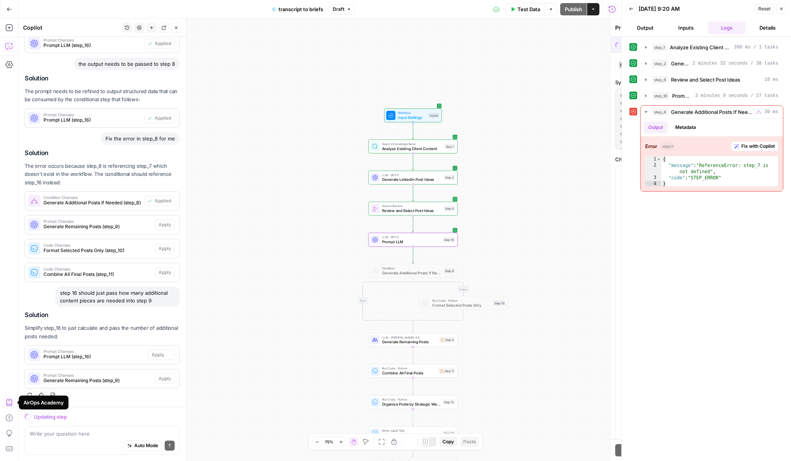
scroll to position [312, 0]
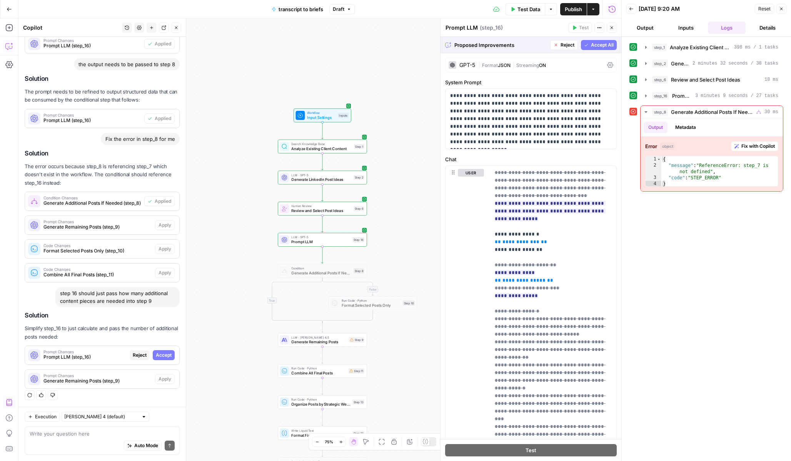
click at [596, 43] on span "Accept All" at bounding box center [602, 45] width 23 height 7
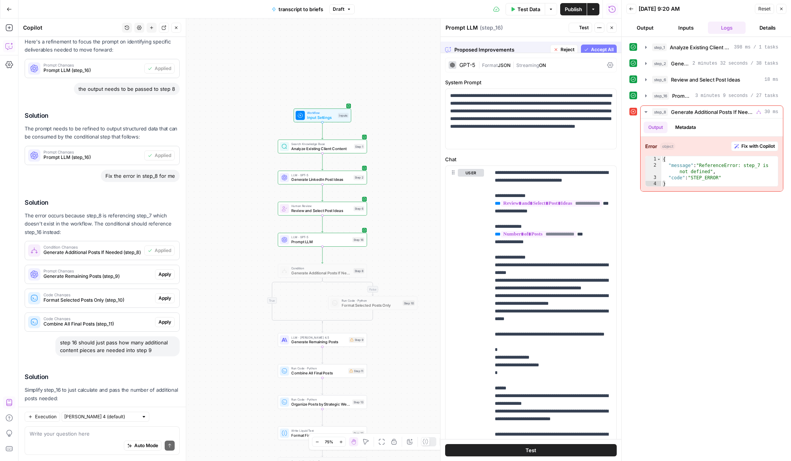
scroll to position [374, 0]
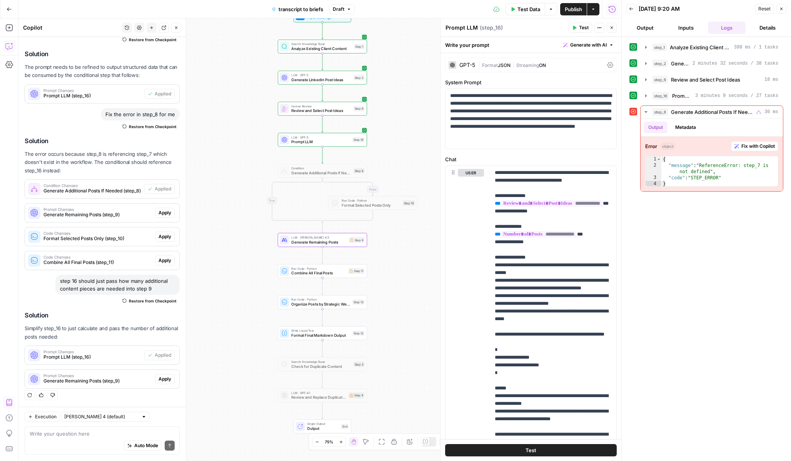
click at [168, 379] on span "Apply" at bounding box center [164, 378] width 13 height 7
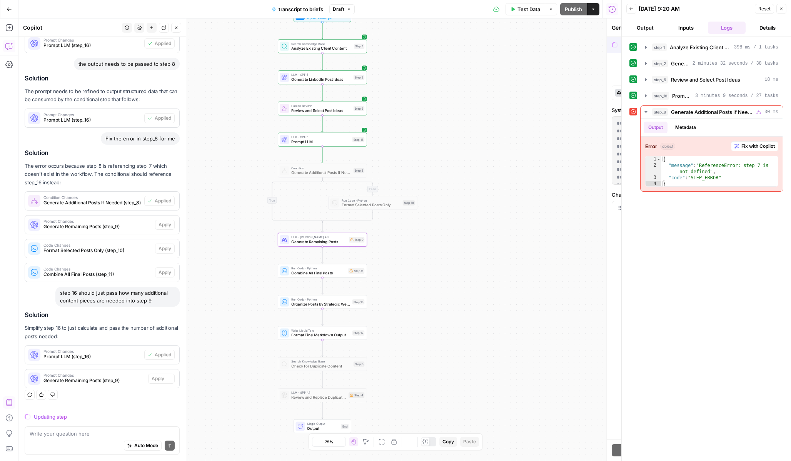
scroll to position [312, 0]
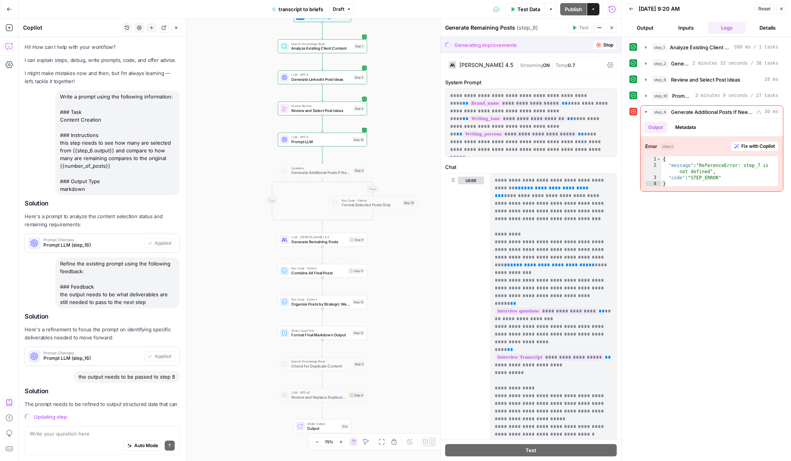
scroll to position [312, 0]
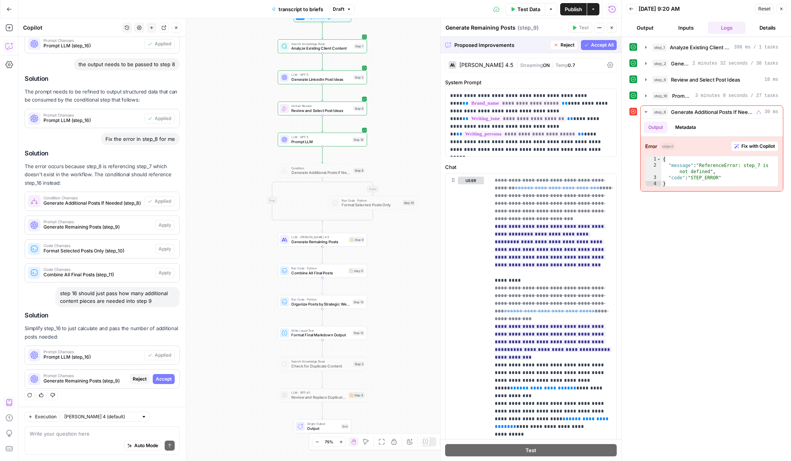
click at [607, 46] on span "Accept All" at bounding box center [602, 45] width 23 height 7
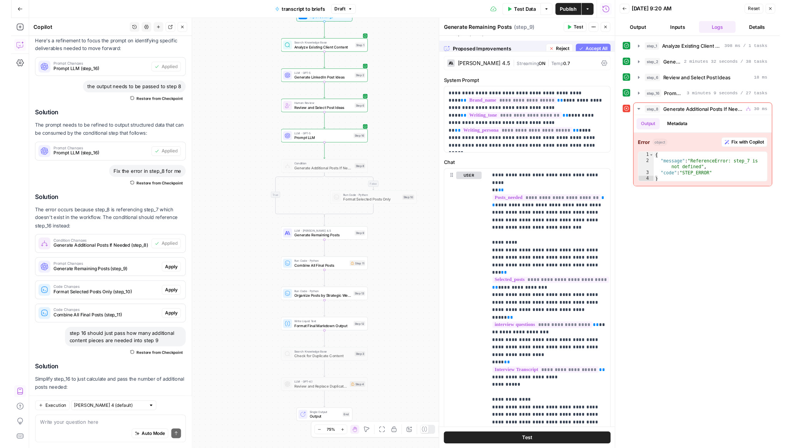
scroll to position [374, 0]
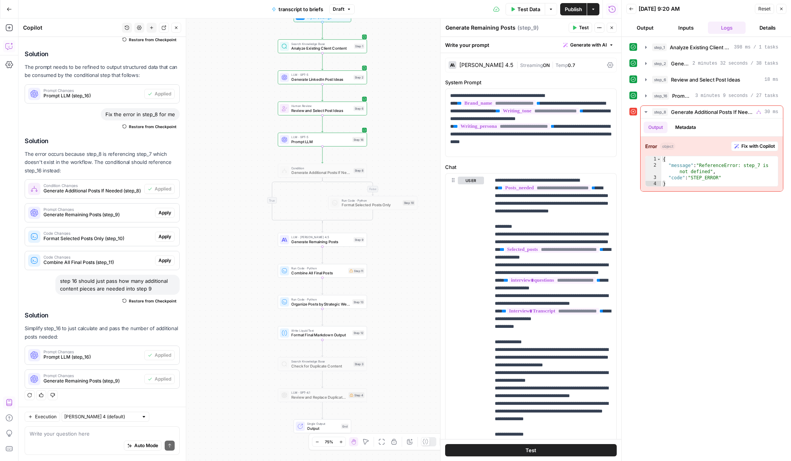
click at [570, 12] on span "Publish" at bounding box center [573, 9] width 17 height 8
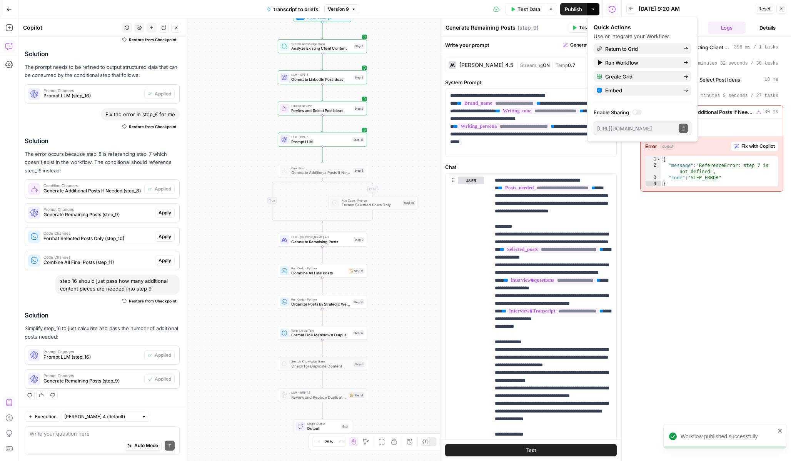
click at [634, 10] on button "Back" at bounding box center [631, 9] width 10 height 10
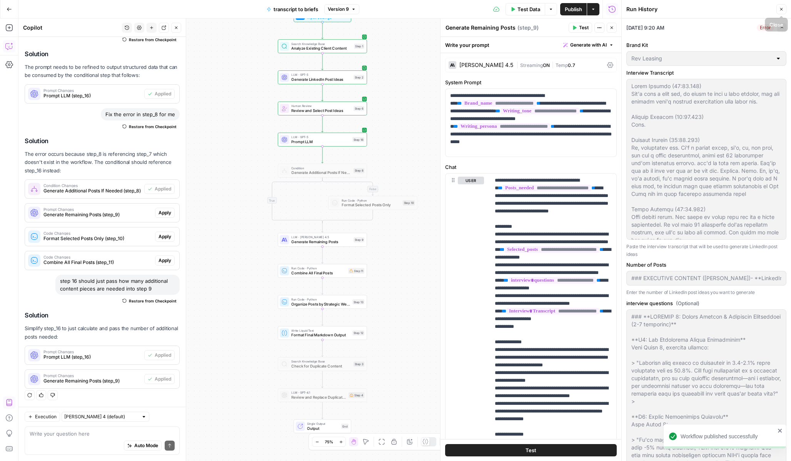
click at [783, 33] on div "[DATE] 9:20 AM Error Expand" at bounding box center [706, 27] width 160 height 18
click at [782, 28] on icon "button" at bounding box center [782, 27] width 4 height 4
type input "### EXECUTIVE CONTENT (Peter Roisman)- **LinkedIn Posts:** 4 per week- **Execut…"
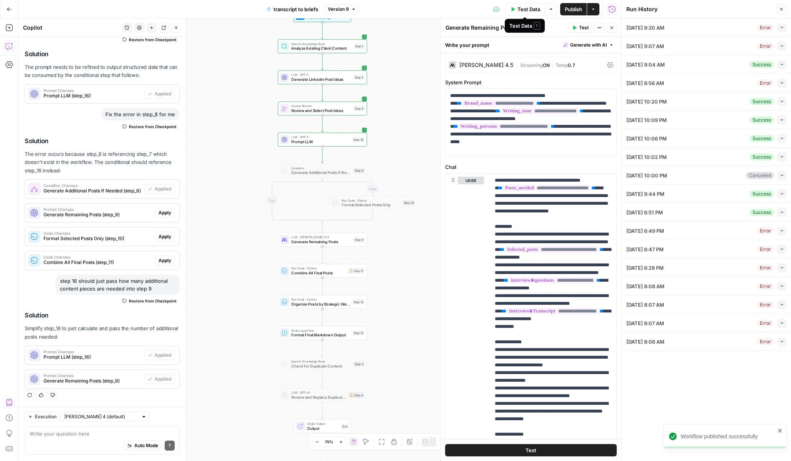
click at [533, 12] on span "Test Data" at bounding box center [528, 9] width 23 height 8
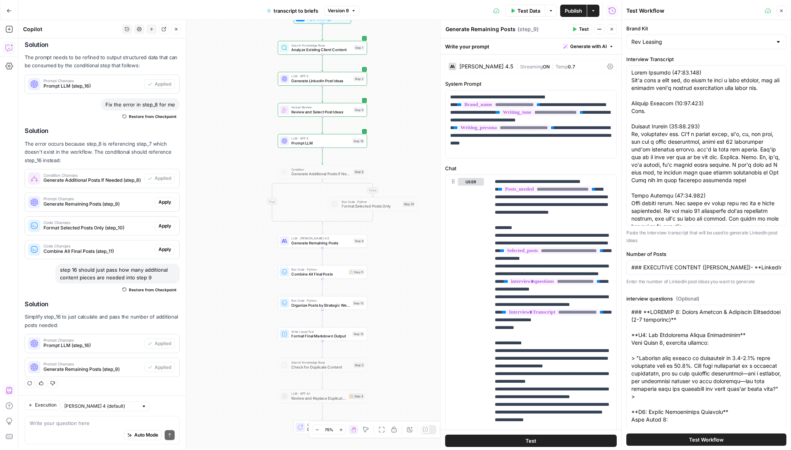
scroll to position [384, 0]
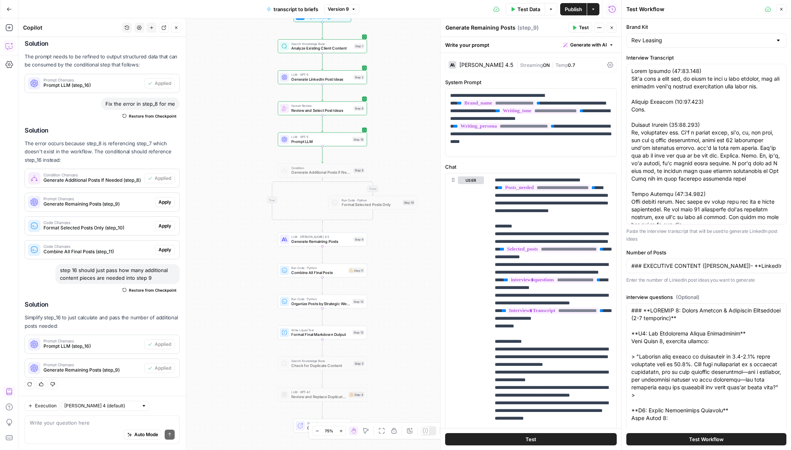
click at [644, 440] on button "Test Workflow" at bounding box center [706, 439] width 160 height 12
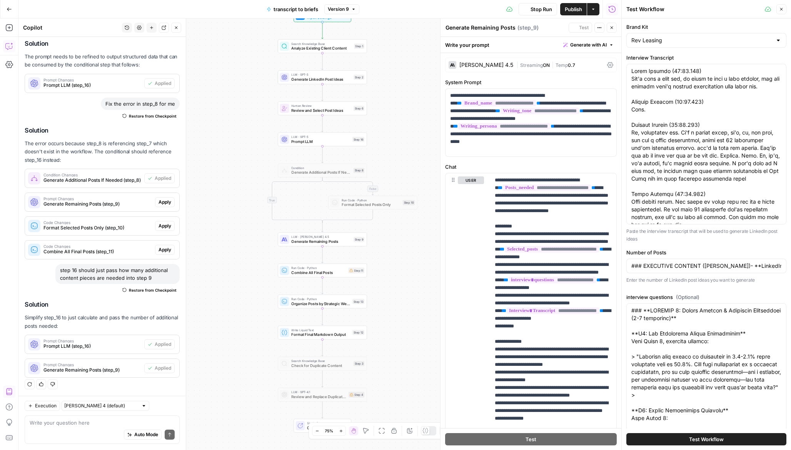
type input "### EXECUTIVE CONTENT (Peter Roisman)- **LinkedIn Posts:** 4 per week- **Execut…"
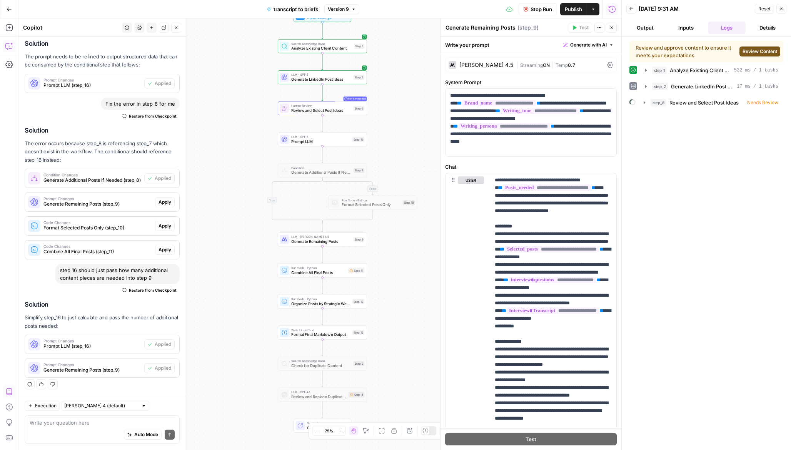
click at [751, 53] on span "Review Content" at bounding box center [759, 51] width 35 height 7
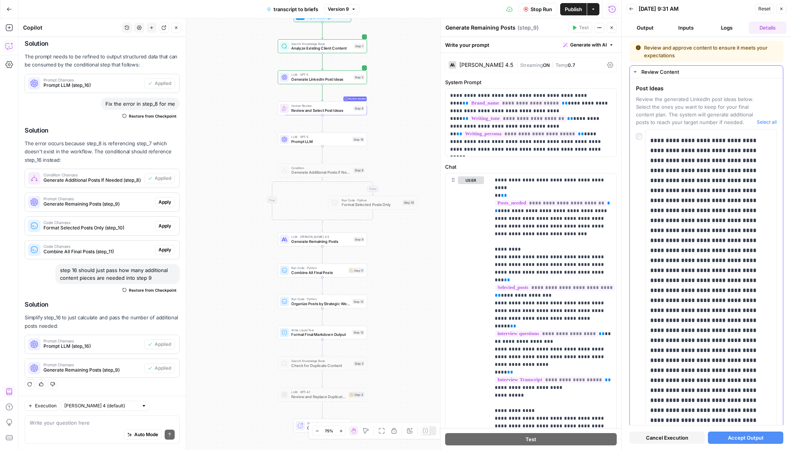
click at [759, 122] on button "Select all" at bounding box center [766, 122] width 20 height 8
click at [729, 435] on span "Accept Output" at bounding box center [746, 438] width 36 height 8
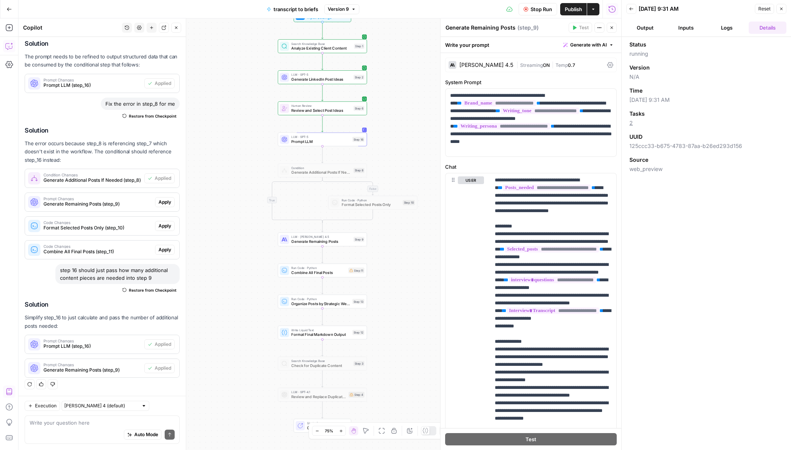
click at [721, 23] on button "Logs" at bounding box center [727, 28] width 38 height 12
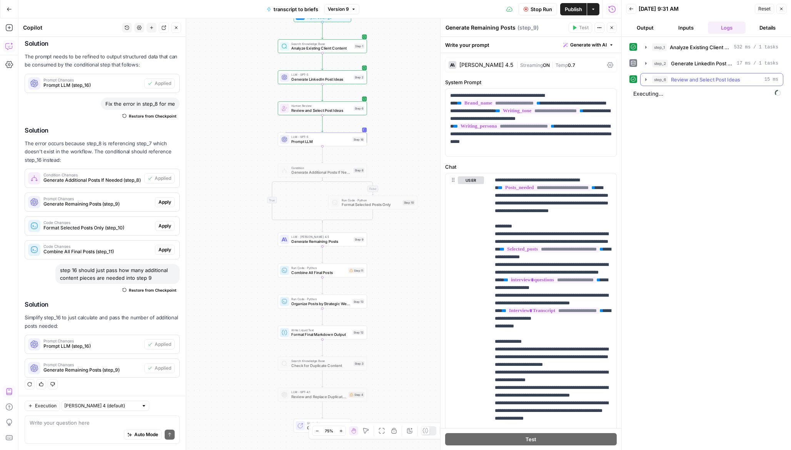
click at [649, 81] on button "step_6 Review and Select Post Ideas 15 ms" at bounding box center [711, 79] width 142 height 12
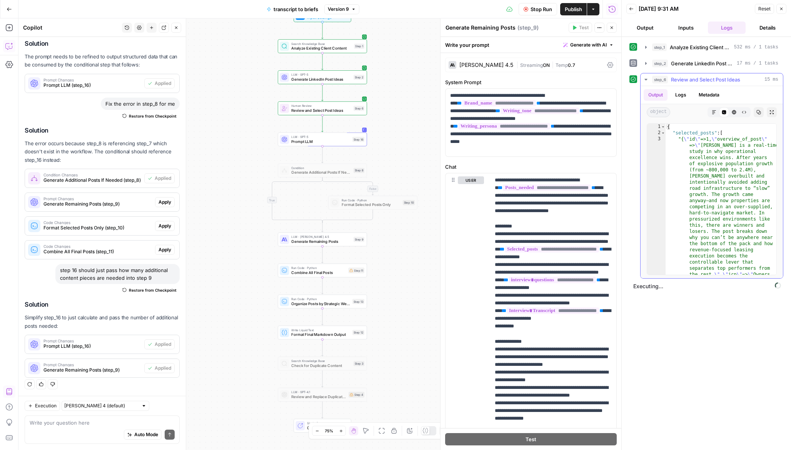
click at [649, 81] on button "step_6 Review and Select Post Ideas 15 ms" at bounding box center [711, 79] width 142 height 12
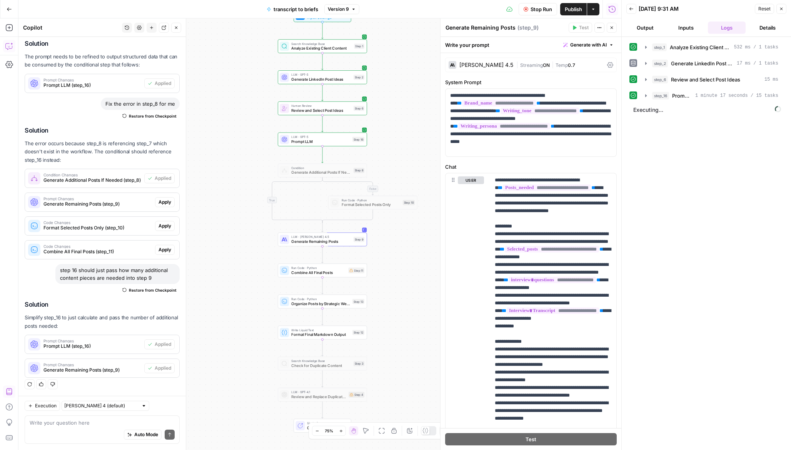
scroll to position [384, 0]
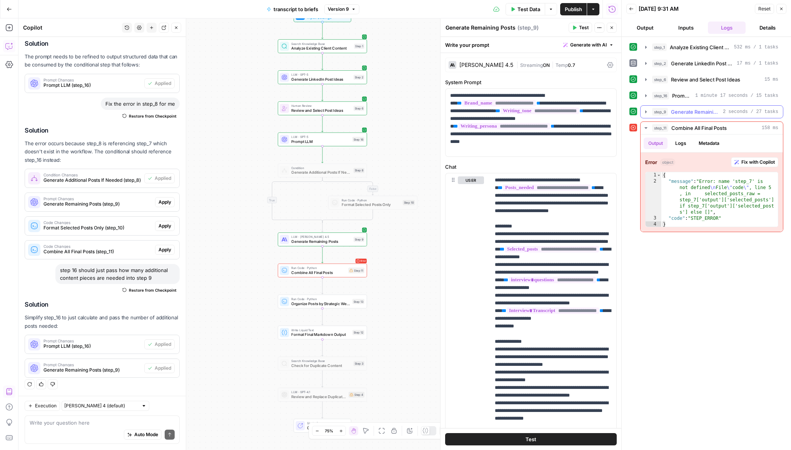
click at [648, 113] on icon "button" at bounding box center [646, 112] width 6 height 6
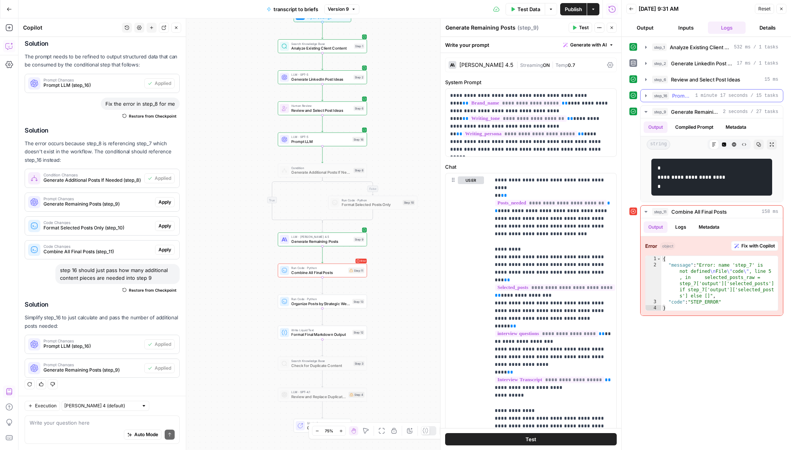
click at [646, 94] on icon "button" at bounding box center [646, 96] width 6 height 6
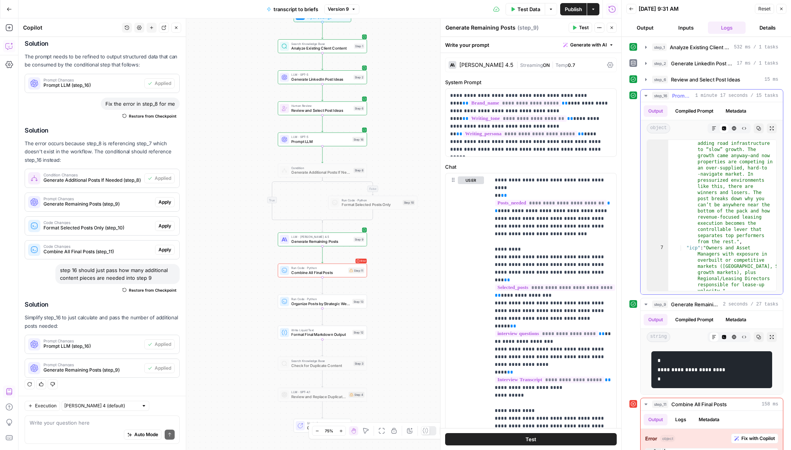
scroll to position [0, 0]
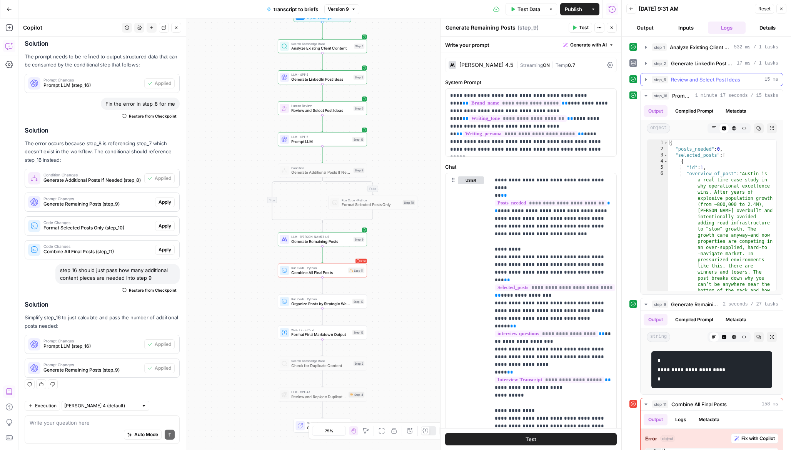
click at [646, 78] on icon "button" at bounding box center [646, 80] width 6 height 6
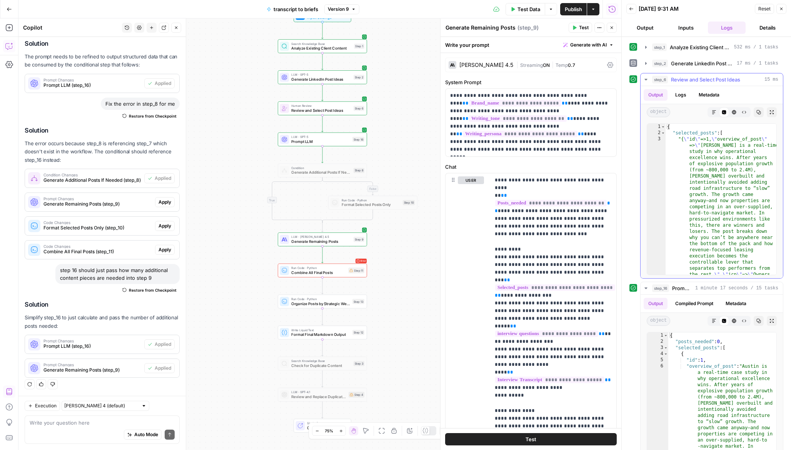
click at [646, 78] on icon "button" at bounding box center [646, 80] width 6 height 6
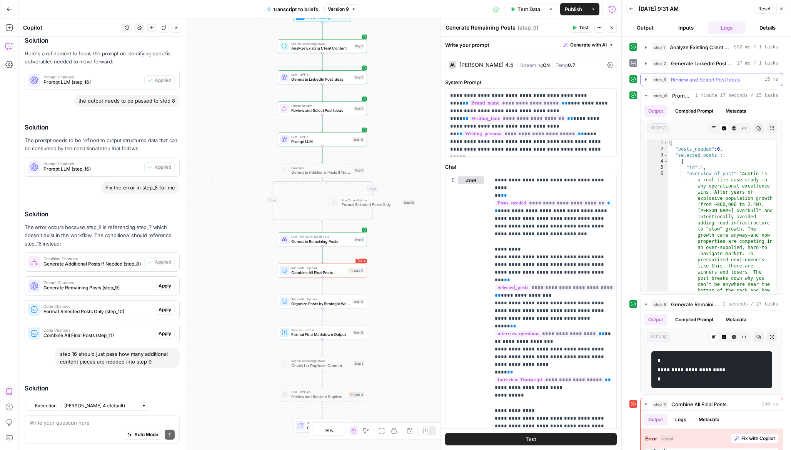
scroll to position [384, 0]
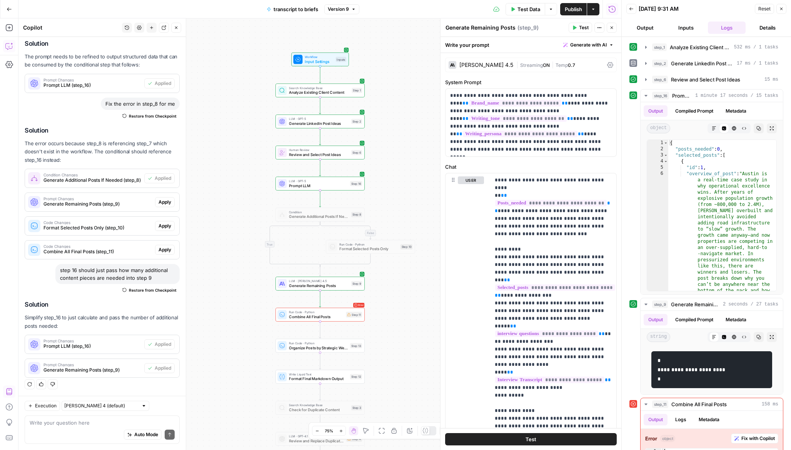
drag, startPoint x: 208, startPoint y: 85, endPoint x: 205, endPoint y: 130, distance: 44.7
click at [205, 130] on div "false true Workflow Input Settings Inputs Search Knowledge Base Analyze Existin…" at bounding box center [319, 234] width 603 height 432
click at [295, 90] on span "Search Knowledge Base" at bounding box center [319, 88] width 60 height 5
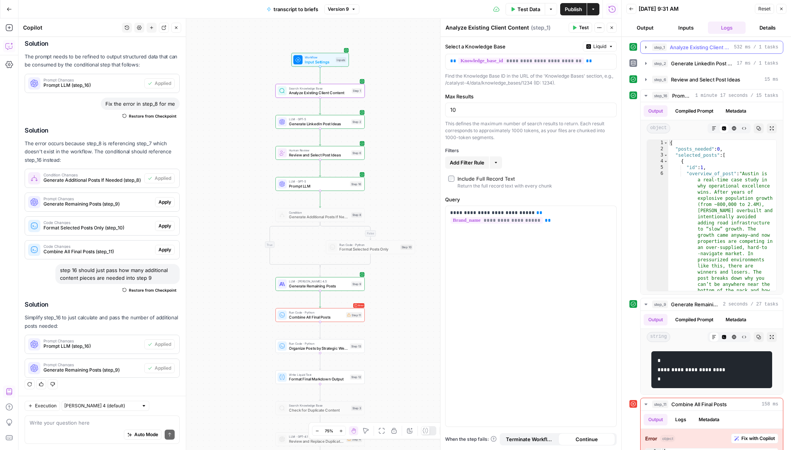
click at [708, 50] on span "Analyze Existing Client Content" at bounding box center [700, 47] width 61 height 8
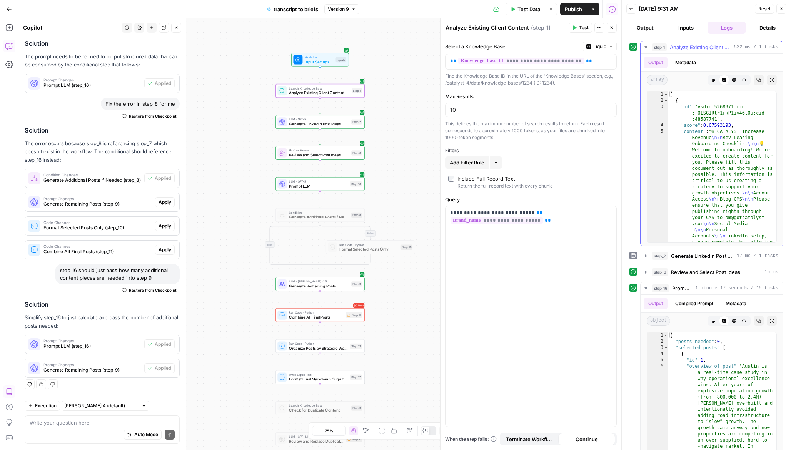
click at [708, 50] on span "Analyze Existing Client Content" at bounding box center [700, 47] width 61 height 8
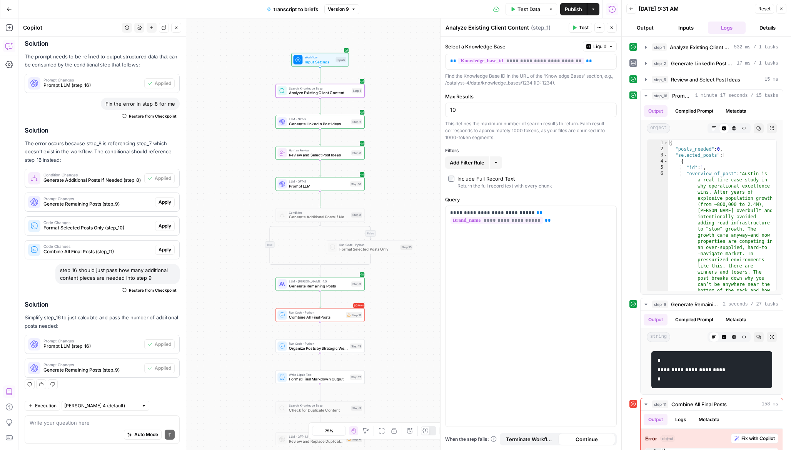
click at [635, 9] on button "Back" at bounding box center [631, 9] width 10 height 10
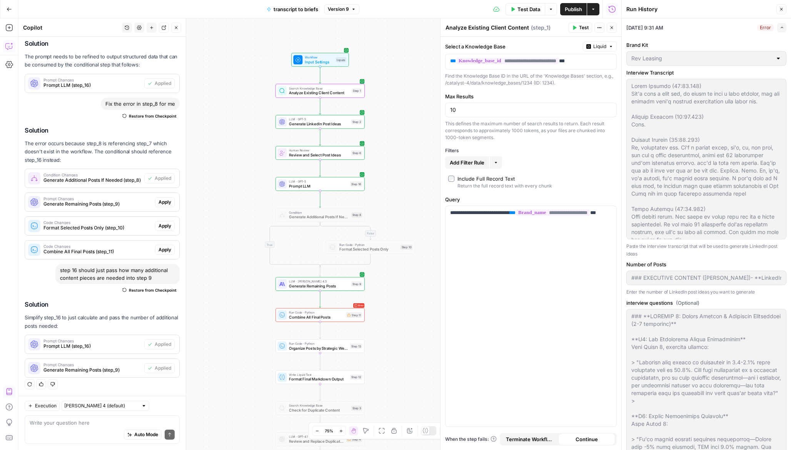
type input "### EXECUTIVE CONTENT ([PERSON_NAME])- **LinkedIn Posts:** 4 per week- **Execut…"
click at [12, 5] on button "Go Back" at bounding box center [9, 9] width 14 height 14
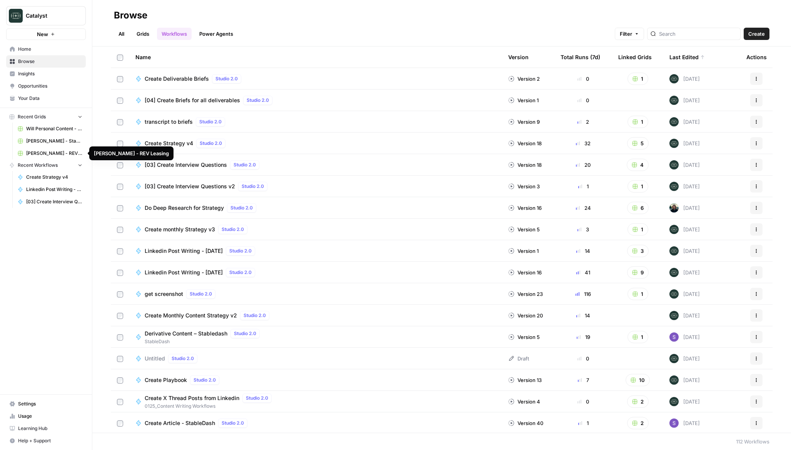
click at [48, 153] on span "[PERSON_NAME] - REV Leasing" at bounding box center [54, 153] width 56 height 7
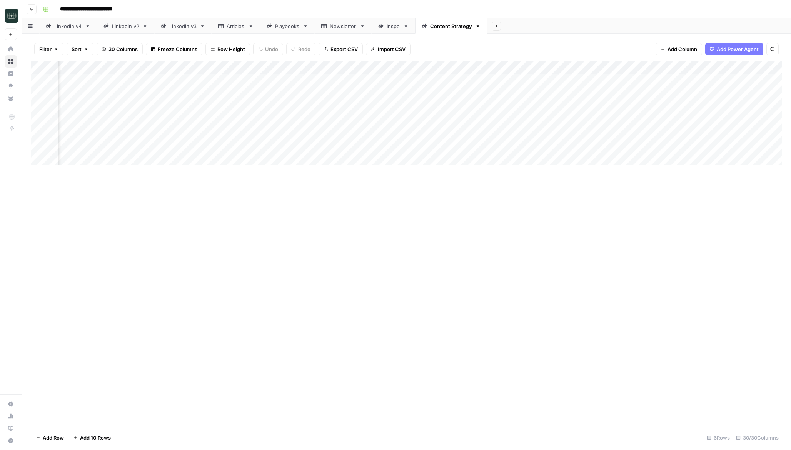
scroll to position [0, 1644]
click at [723, 67] on div "Add Column" at bounding box center [406, 114] width 750 height 104
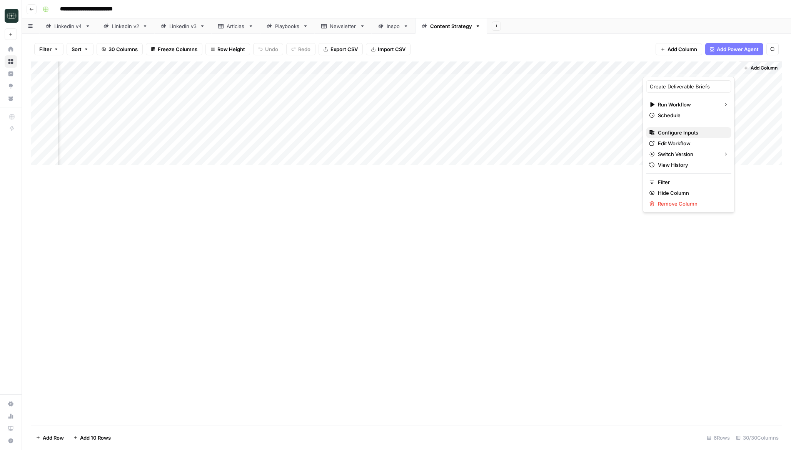
click at [700, 132] on span "Configure Inputs" at bounding box center [691, 133] width 67 height 8
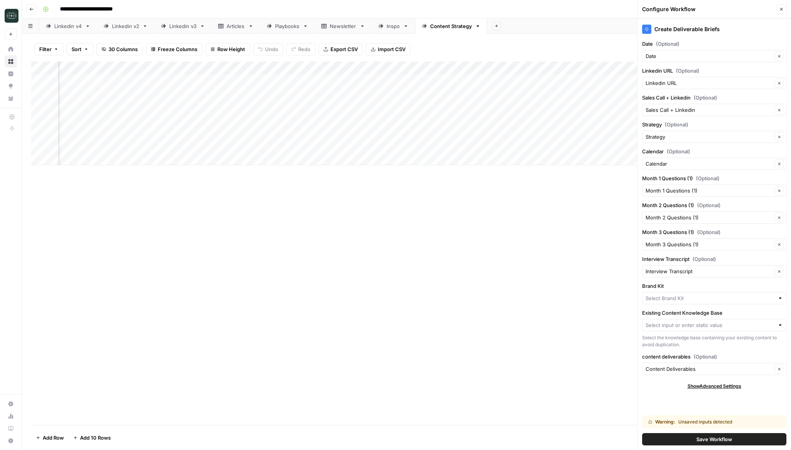
type input "Rev Leasing"
click at [685, 325] on input "Existing Content Knowledge Base" at bounding box center [709, 326] width 129 height 8
click at [657, 396] on div "Create Deliverable Briefs Date (Optional) Date Clear Linkedin URL (Optional) Li…" at bounding box center [713, 234] width 153 height 432
click at [691, 325] on input "Existing Content Knowledge Base" at bounding box center [709, 326] width 129 height 8
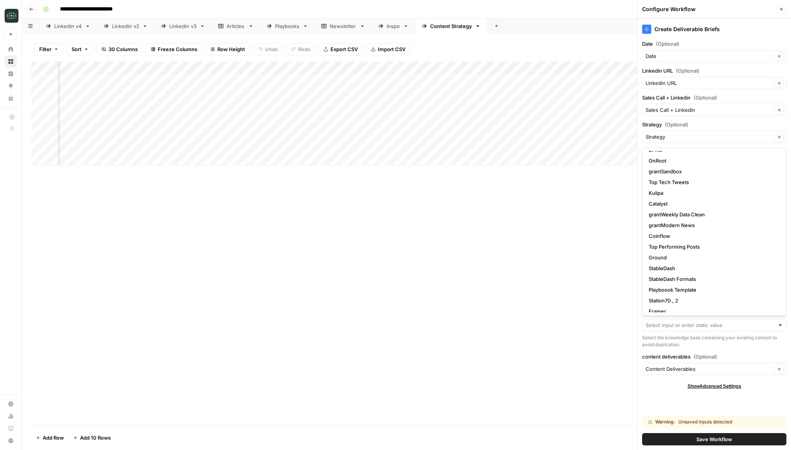
scroll to position [291, 0]
click at [692, 218] on span "Rev Leasing" at bounding box center [712, 221] width 128 height 8
type input "Rev Leasing"
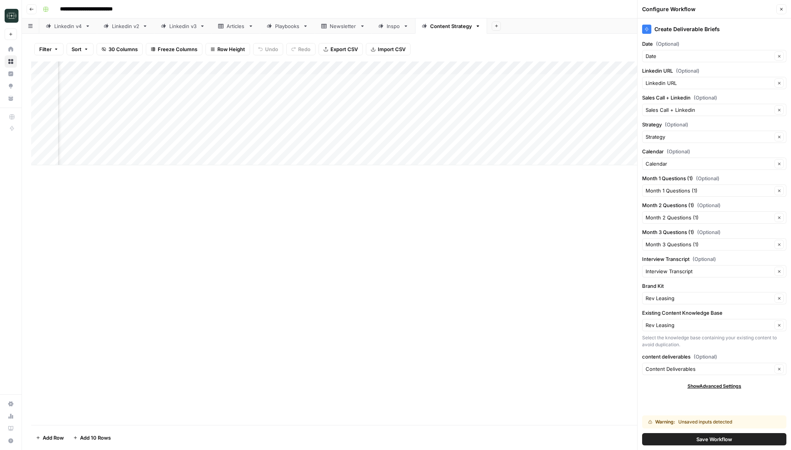
click at [679, 440] on button "Save Workflow" at bounding box center [714, 439] width 144 height 12
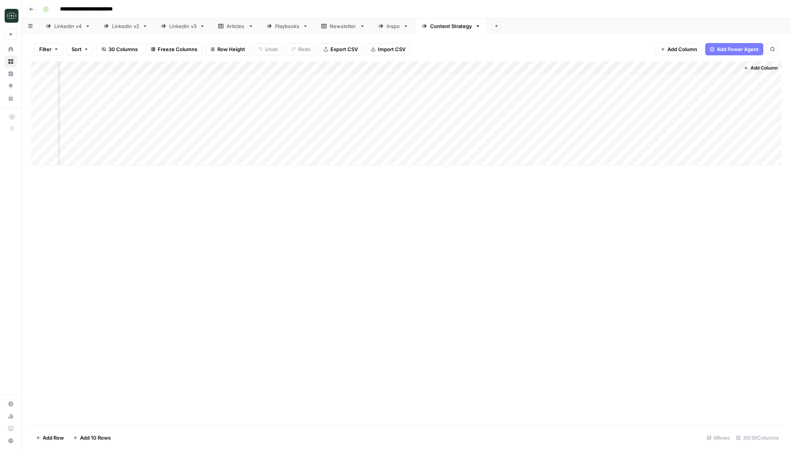
click at [731, 80] on div "Add Column" at bounding box center [406, 114] width 750 height 104
click at [722, 81] on div "Add Column" at bounding box center [406, 114] width 750 height 104
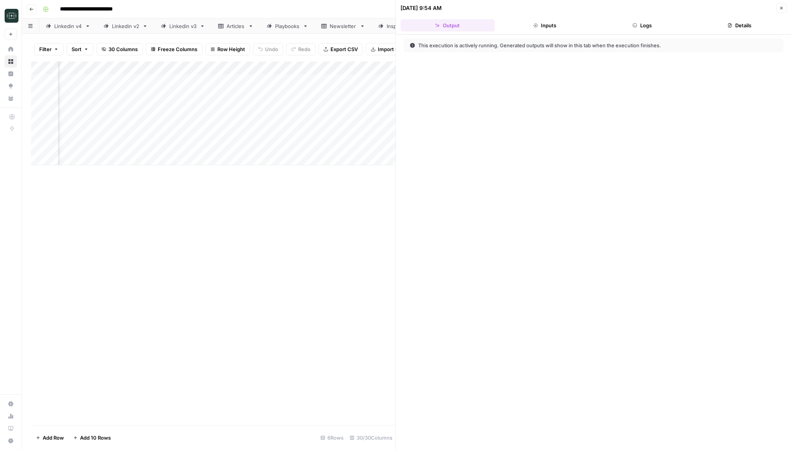
click at [659, 27] on button "Logs" at bounding box center [642, 25] width 94 height 12
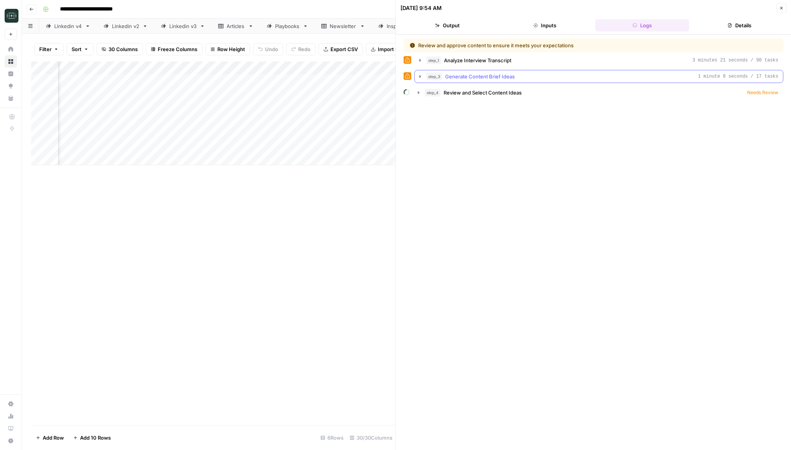
click at [417, 78] on icon "button" at bounding box center [420, 76] width 6 height 6
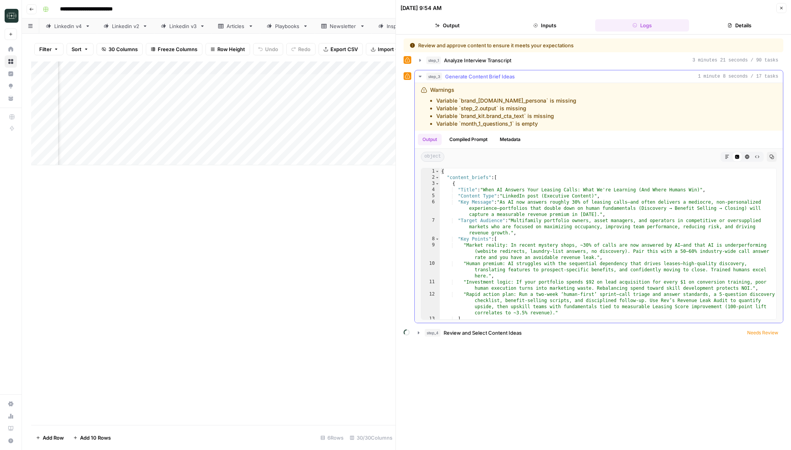
click at [420, 77] on icon "button" at bounding box center [419, 77] width 3 height 2
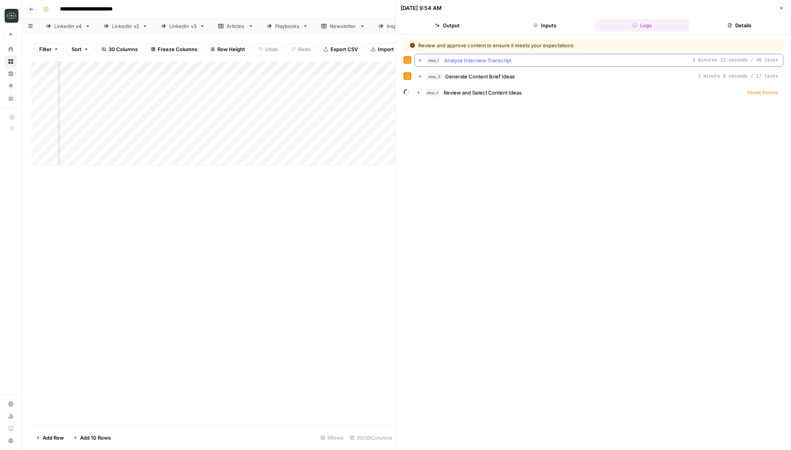
click at [421, 61] on icon "button" at bounding box center [420, 60] width 6 height 6
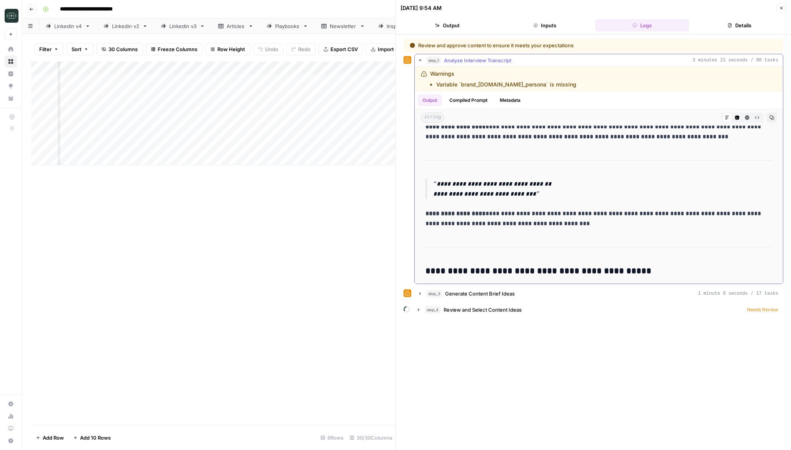
scroll to position [880, 0]
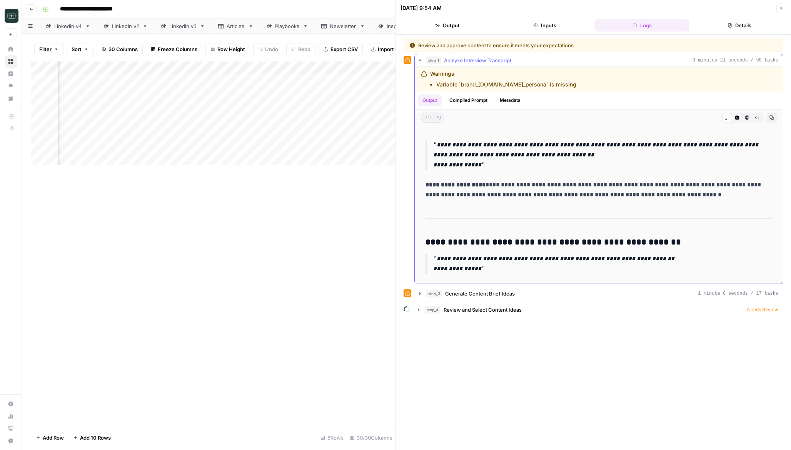
click at [420, 60] on icon "button" at bounding box center [420, 60] width 6 height 6
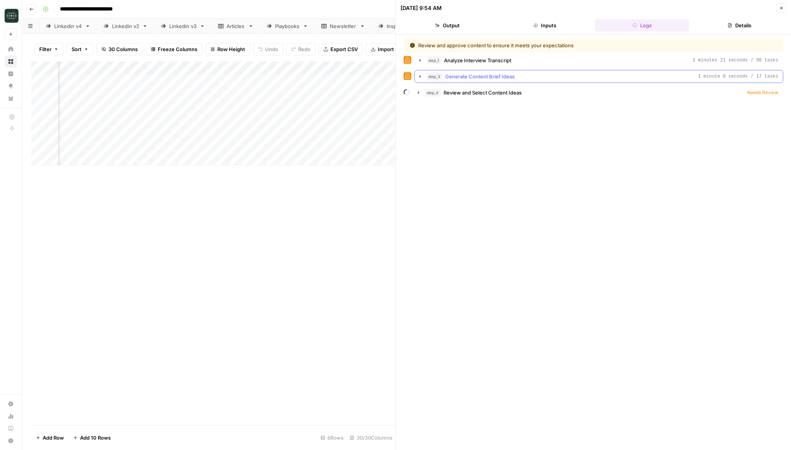
click at [419, 77] on icon "button" at bounding box center [420, 76] width 6 height 6
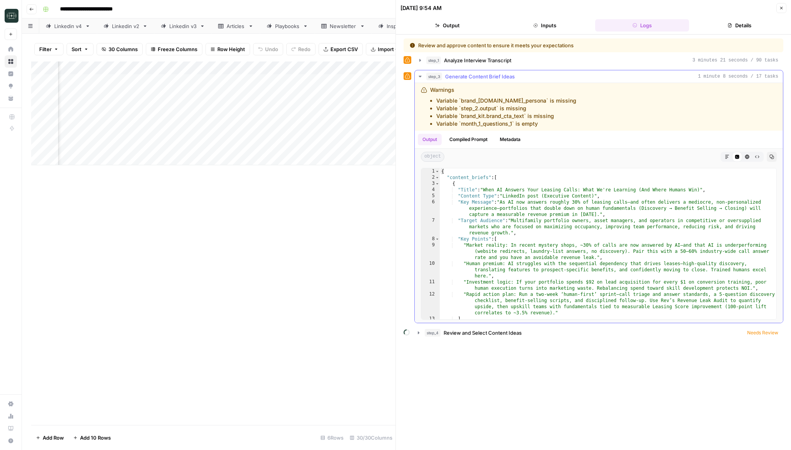
scroll to position [0, 0]
click at [758, 335] on span "Needs Review" at bounding box center [762, 333] width 31 height 7
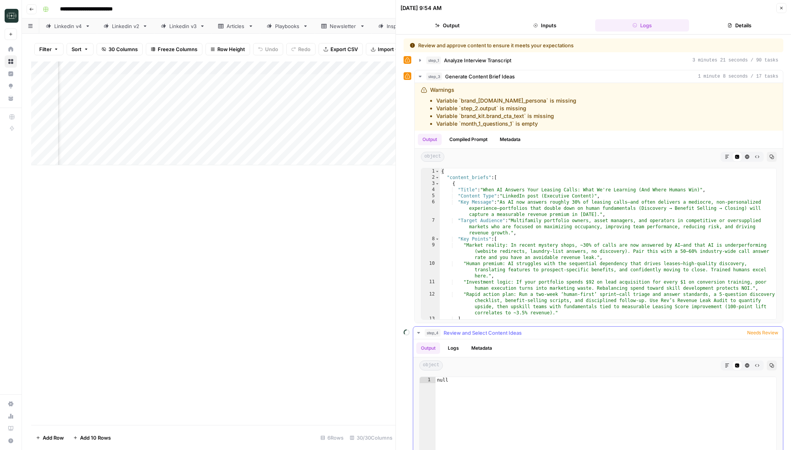
click at [756, 334] on span "Needs Review" at bounding box center [762, 333] width 31 height 7
click at [782, 10] on icon "button" at bounding box center [781, 8] width 5 height 5
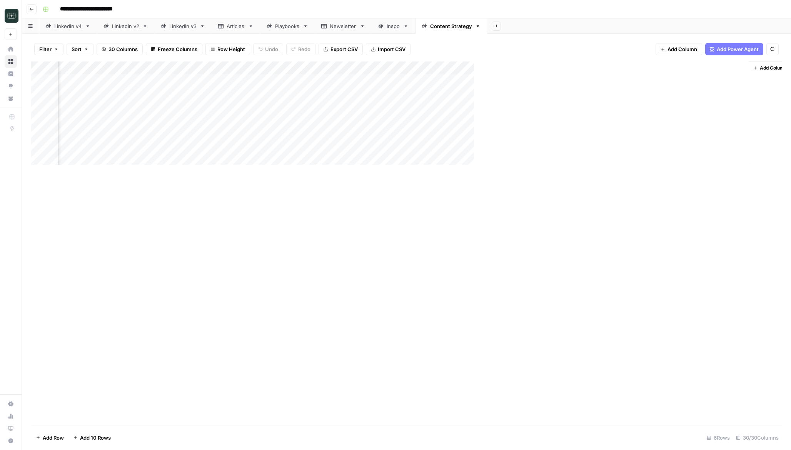
scroll to position [0, 1635]
click at [737, 78] on div "Add Column" at bounding box center [406, 114] width 750 height 104
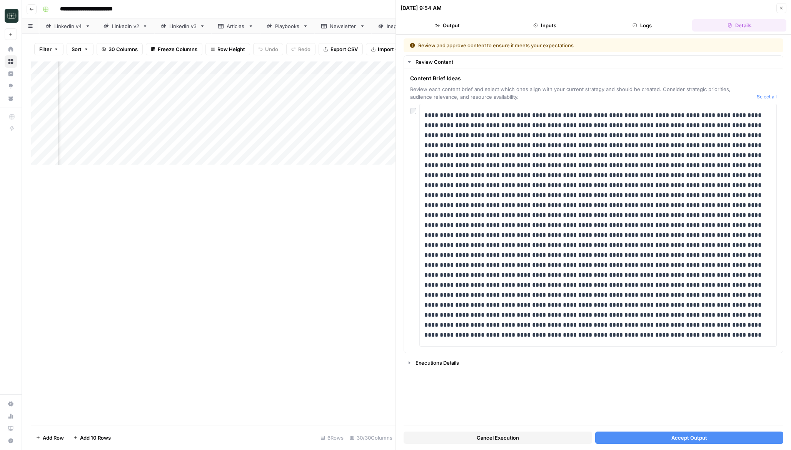
click at [657, 438] on button "Accept Output" at bounding box center [689, 438] width 188 height 12
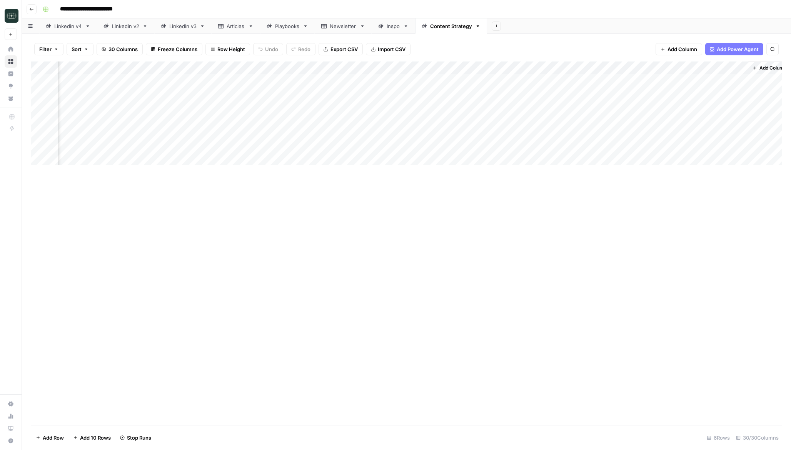
click at [730, 80] on div "Add Column" at bounding box center [406, 114] width 750 height 104
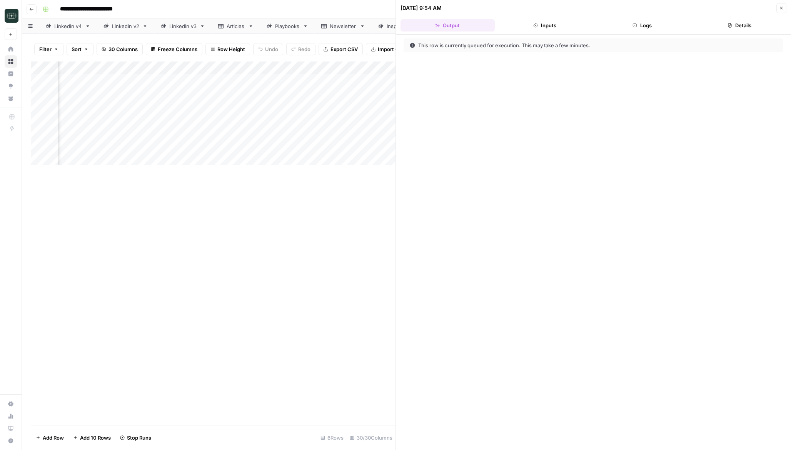
click at [660, 29] on button "Logs" at bounding box center [642, 25] width 94 height 12
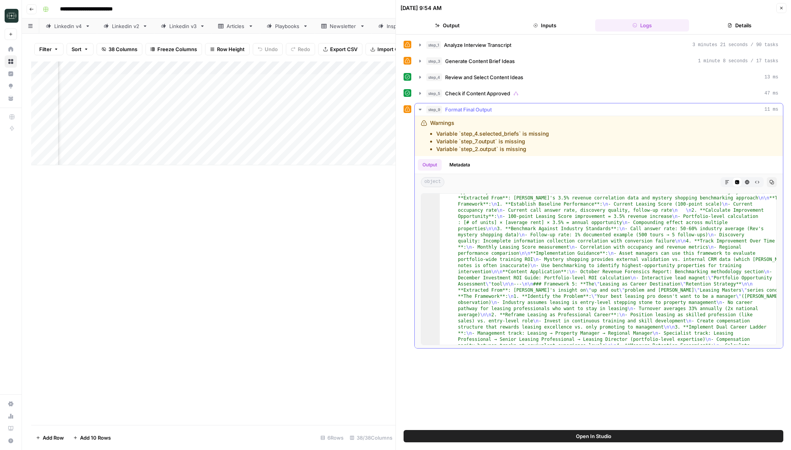
scroll to position [1386, 0]
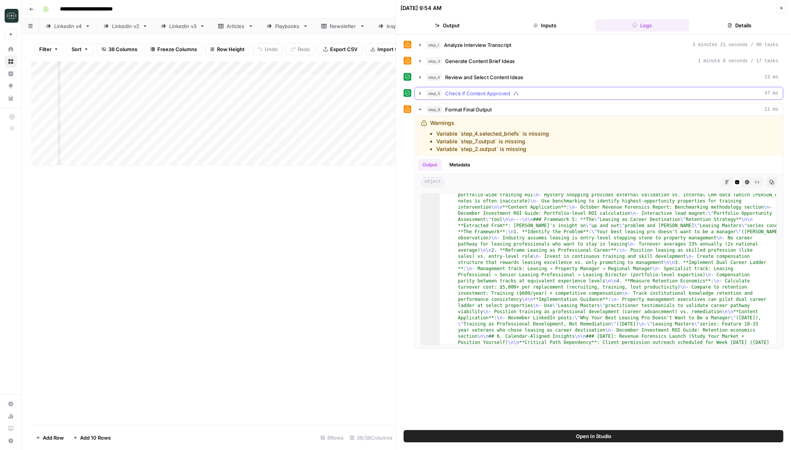
click at [420, 93] on icon "button" at bounding box center [420, 93] width 2 height 3
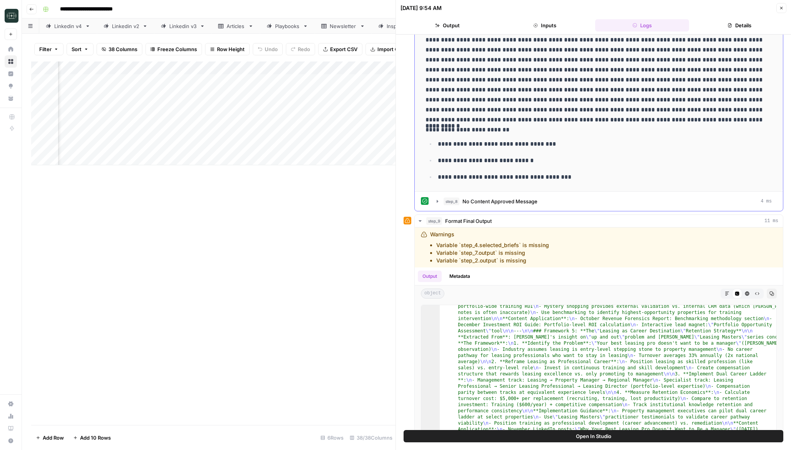
scroll to position [135, 0]
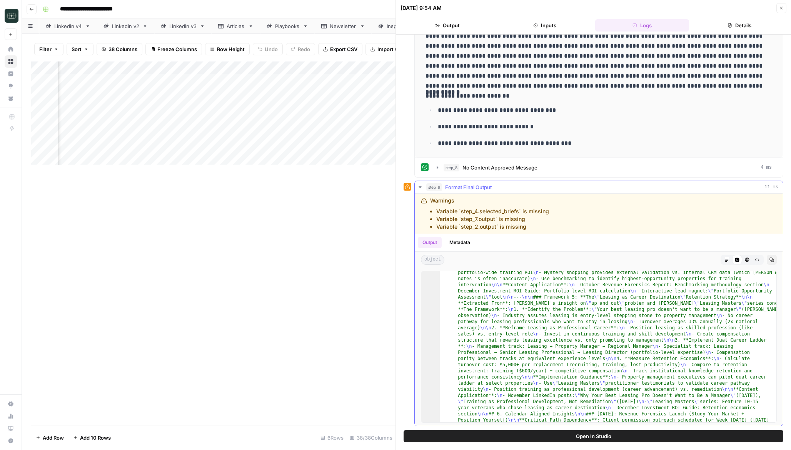
click at [725, 259] on icon "button" at bounding box center [727, 260] width 5 height 5
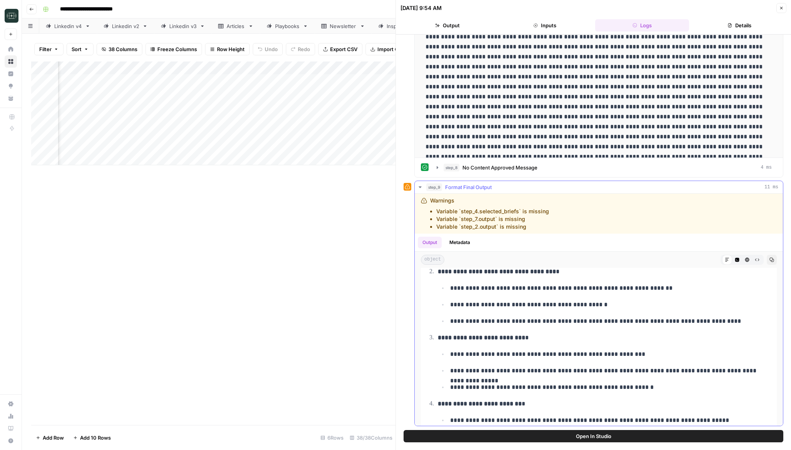
scroll to position [5370, 0]
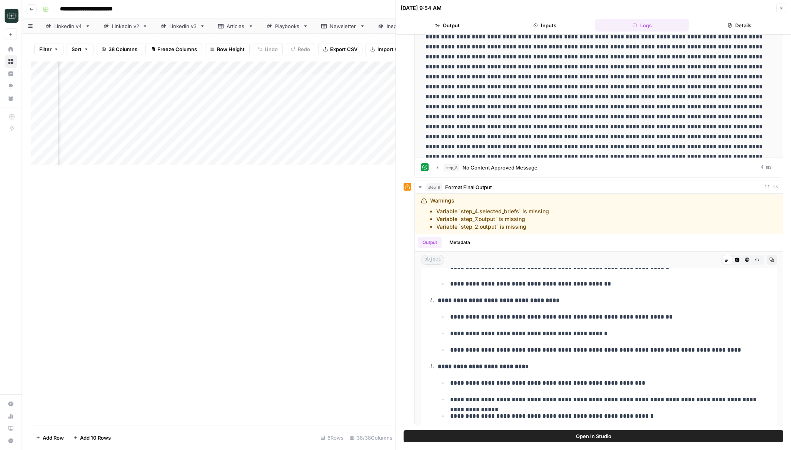
click at [600, 440] on button "Open In Studio" at bounding box center [593, 436] width 380 height 12
click at [778, 10] on button "Close" at bounding box center [781, 8] width 10 height 10
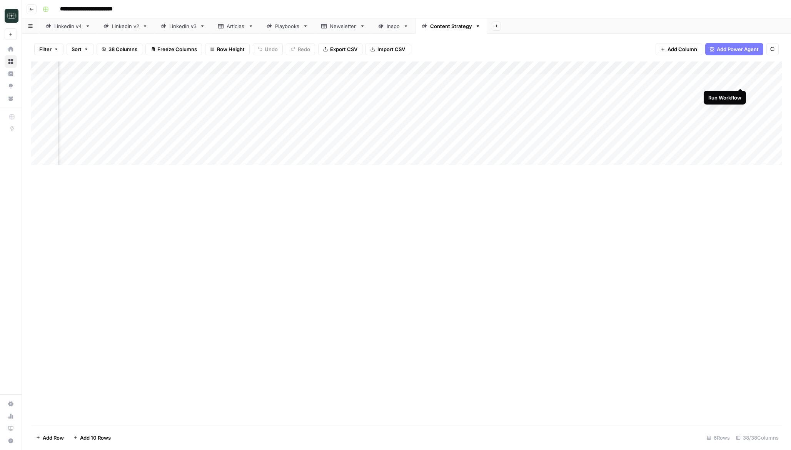
click at [741, 80] on div "Add Column" at bounding box center [406, 114] width 750 height 104
click at [255, 79] on div "Add Column" at bounding box center [406, 114] width 750 height 104
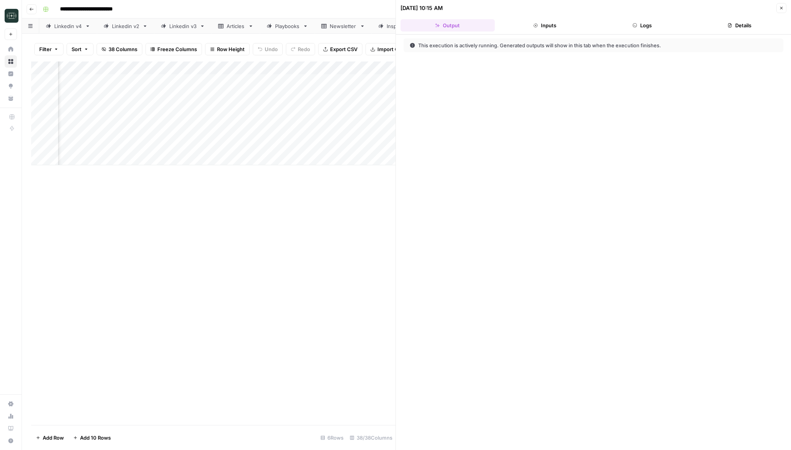
click at [627, 22] on button "Logs" at bounding box center [642, 25] width 94 height 12
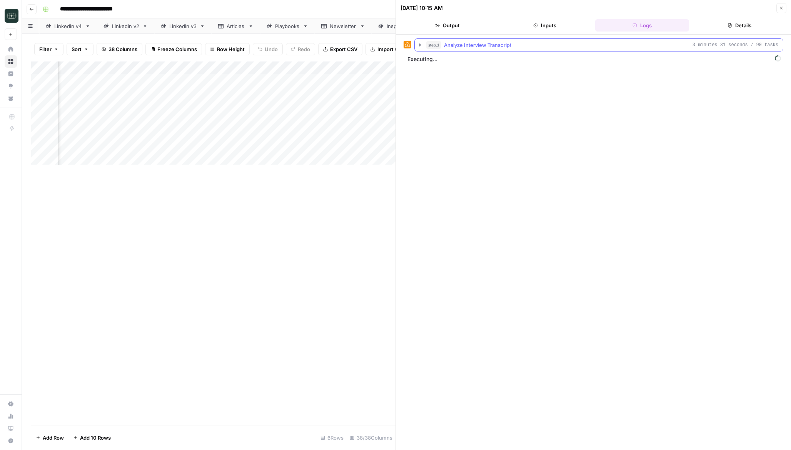
click at [420, 44] on icon "button" at bounding box center [420, 44] width 2 height 3
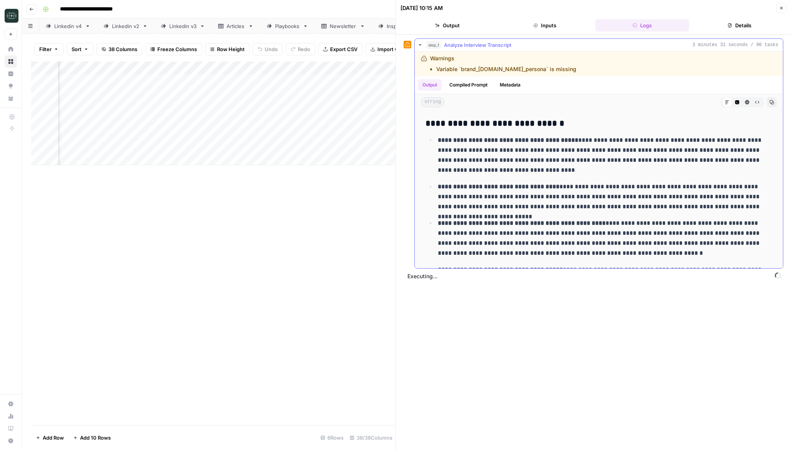
scroll to position [351, 0]
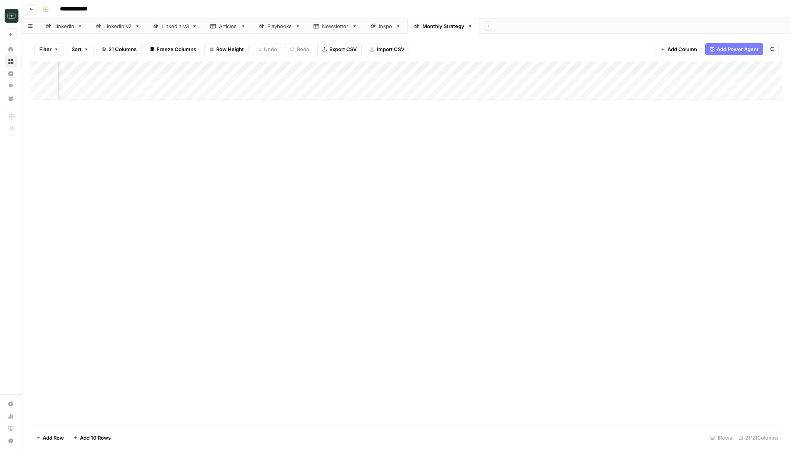
scroll to position [0, 877]
click at [290, 80] on div "Add Column" at bounding box center [406, 81] width 750 height 38
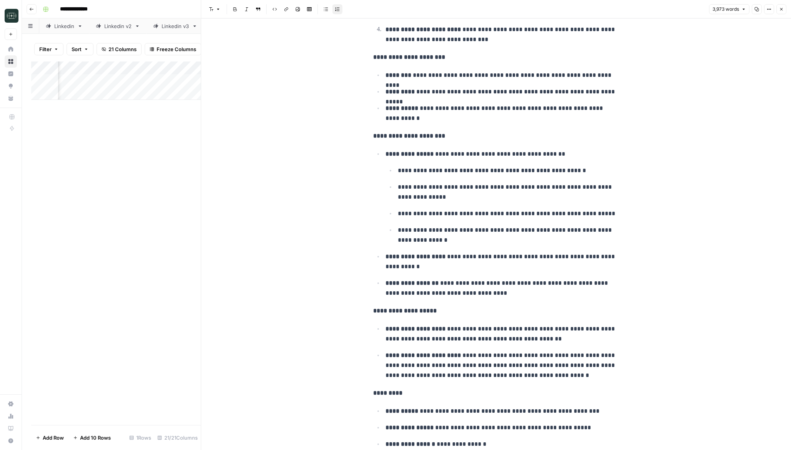
scroll to position [1871, 0]
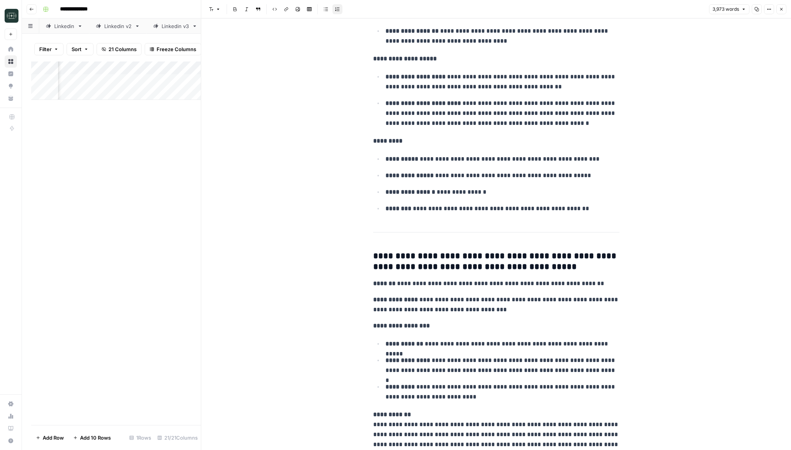
click at [780, 13] on button "Close" at bounding box center [781, 9] width 10 height 10
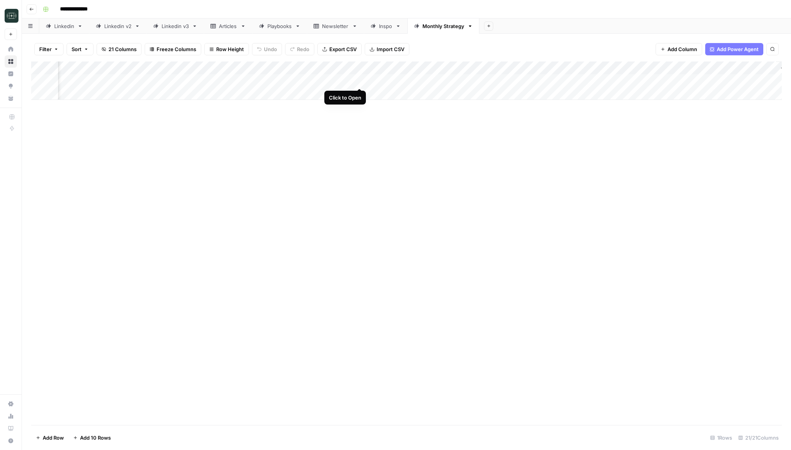
scroll to position [0, 965]
click at [593, 81] on div "Add Column" at bounding box center [406, 81] width 750 height 38
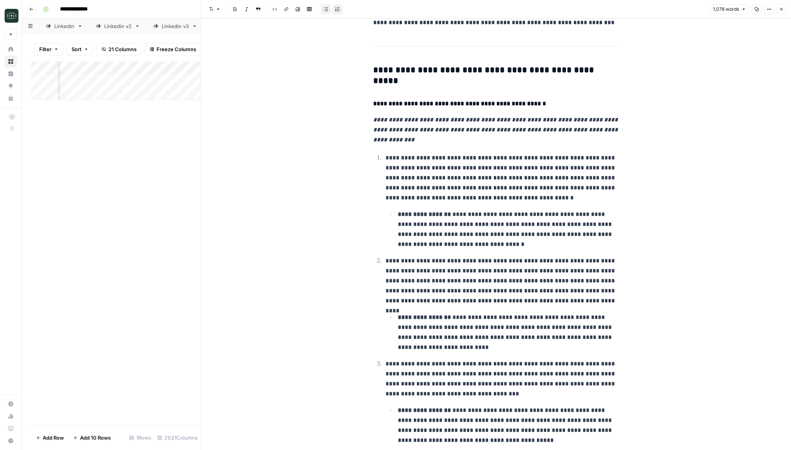
scroll to position [19, 0]
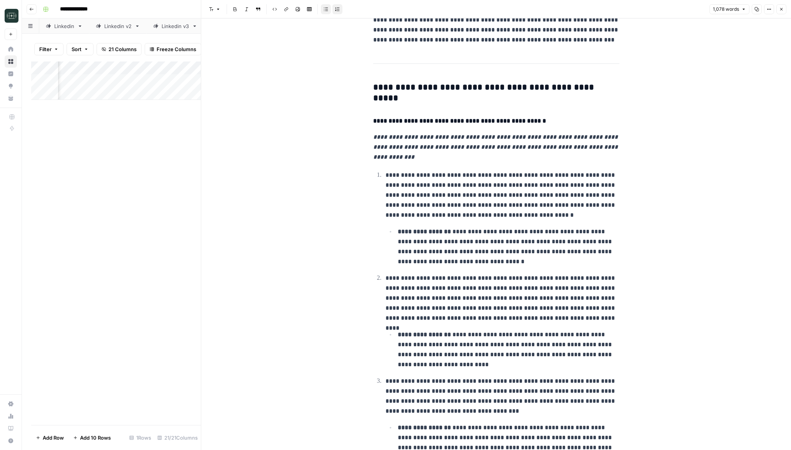
click at [781, 7] on button "Close" at bounding box center [781, 9] width 10 height 10
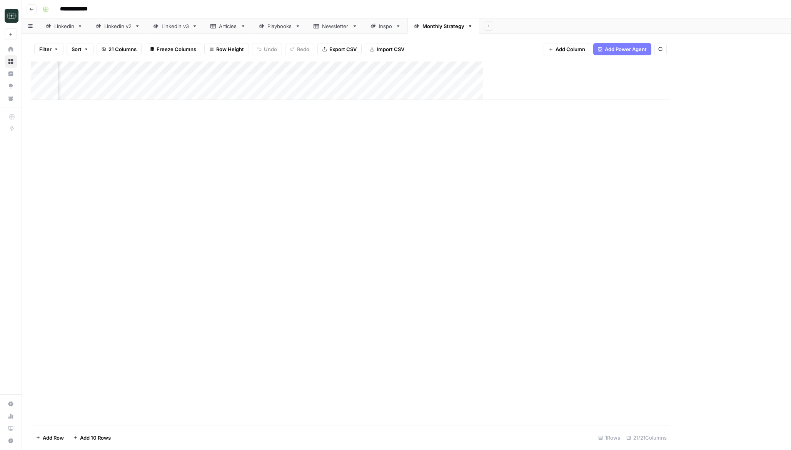
scroll to position [0, 955]
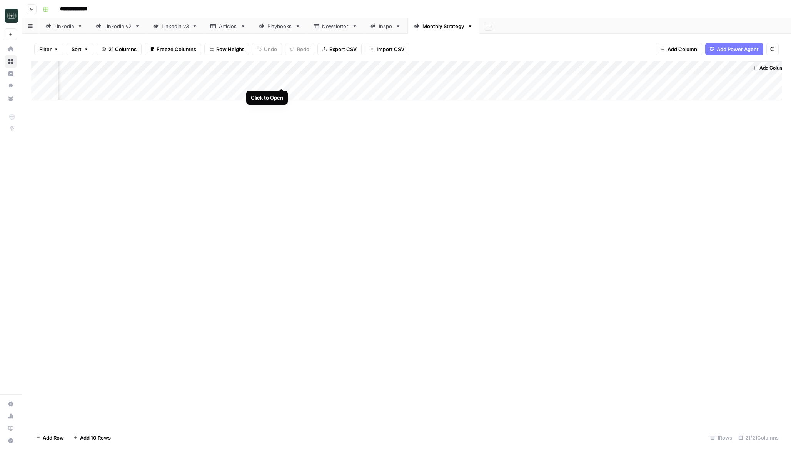
click at [280, 80] on div "Add Column" at bounding box center [406, 81] width 750 height 38
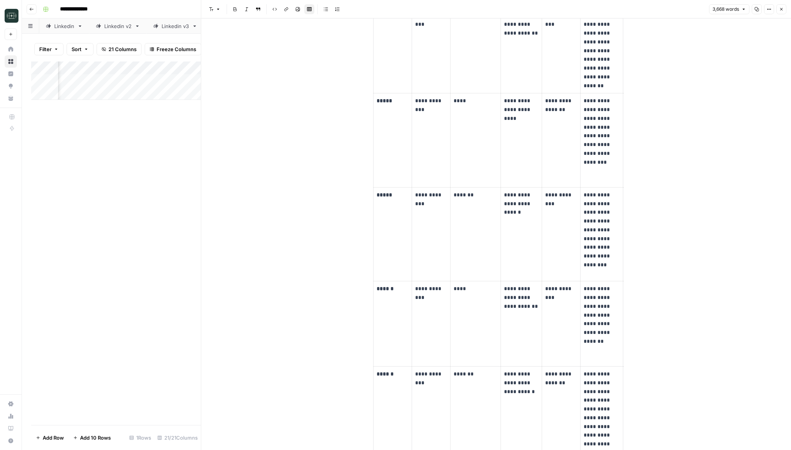
scroll to position [936, 0]
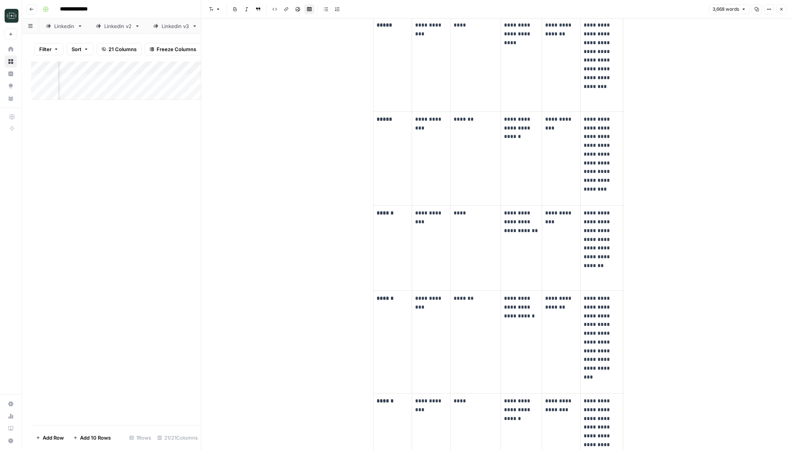
click at [781, 9] on icon "button" at bounding box center [781, 9] width 5 height 5
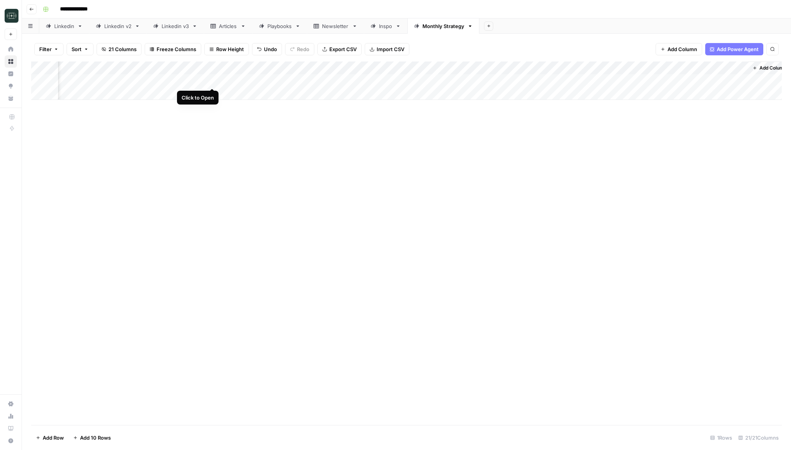
click at [213, 81] on div "Add Column" at bounding box center [406, 81] width 750 height 38
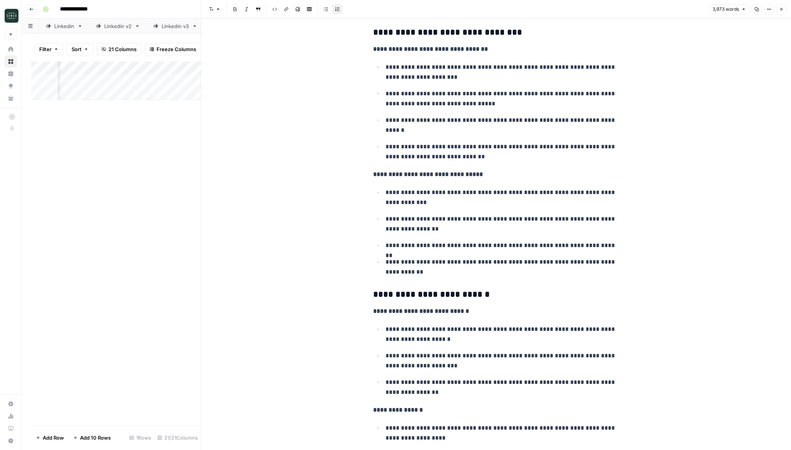
scroll to position [413, 0]
click at [431, 313] on strong "**********" at bounding box center [421, 311] width 96 height 6
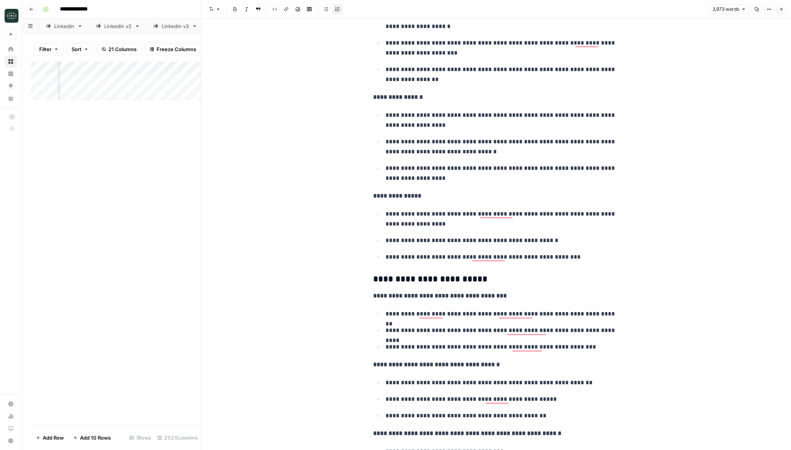
scroll to position [739, 0]
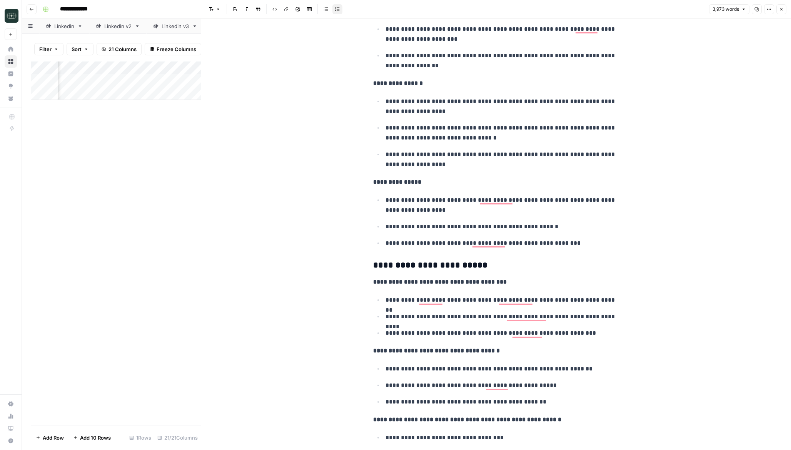
click at [781, 12] on button "Close" at bounding box center [781, 9] width 10 height 10
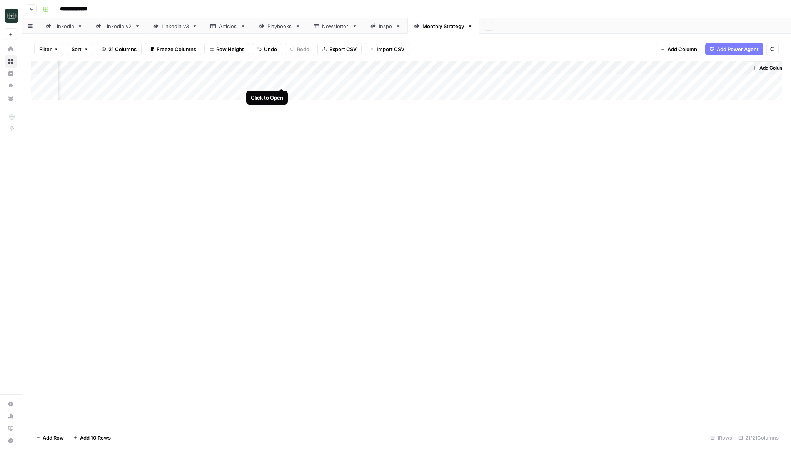
click at [282, 80] on div "Add Column" at bounding box center [406, 81] width 750 height 38
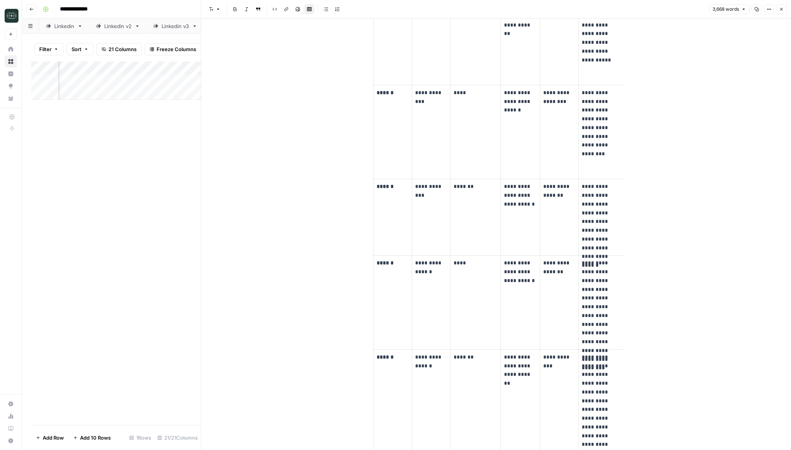
scroll to position [8269, 0]
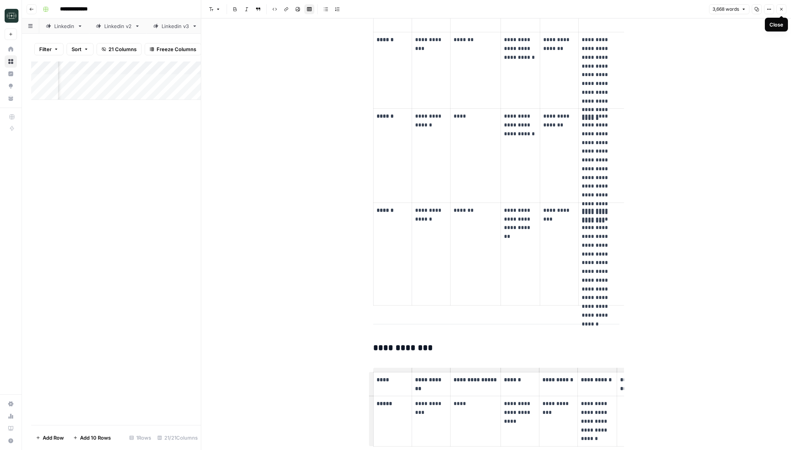
click at [778, 9] on button "Close" at bounding box center [781, 9] width 10 height 10
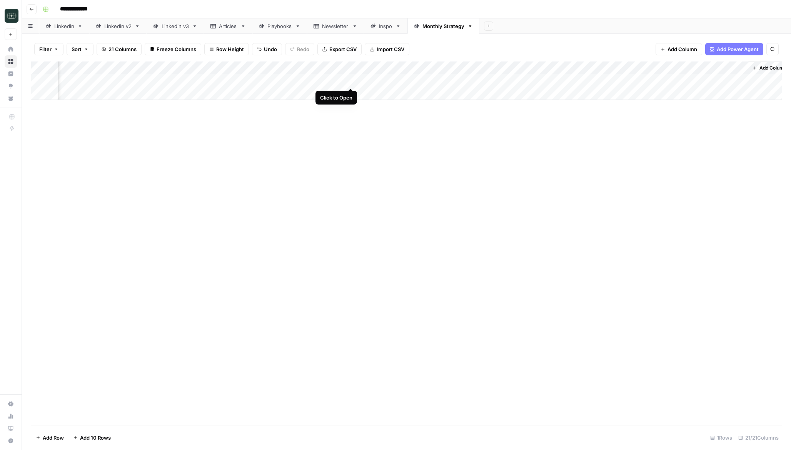
click at [349, 81] on div "Add Column" at bounding box center [406, 81] width 750 height 38
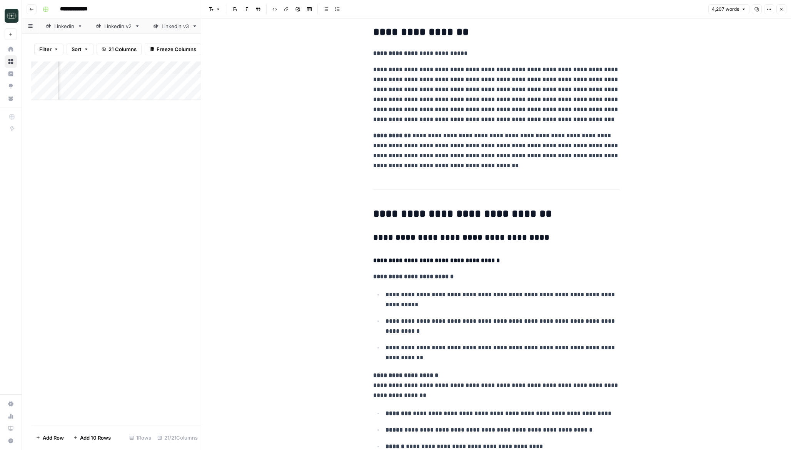
scroll to position [282, 0]
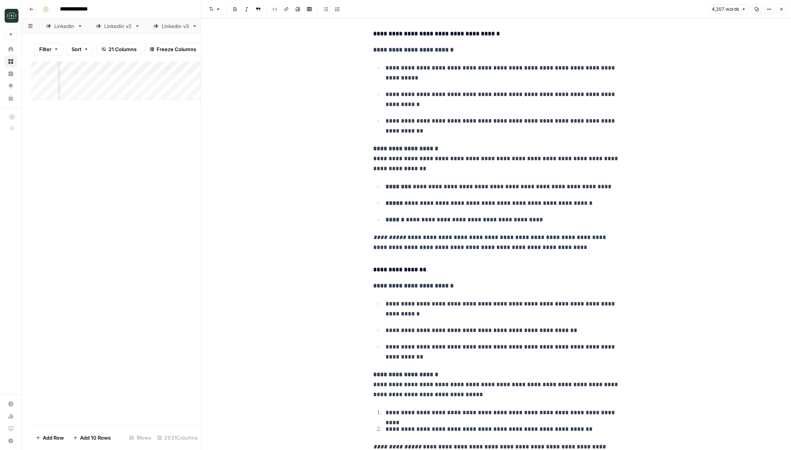
click at [784, 10] on button "Close" at bounding box center [781, 9] width 10 height 10
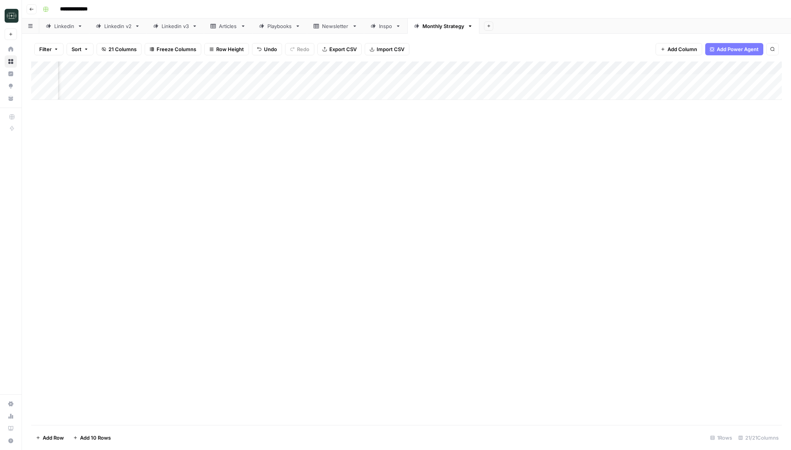
scroll to position [0, 848]
click at [249, 80] on div "Add Column" at bounding box center [406, 81] width 750 height 38
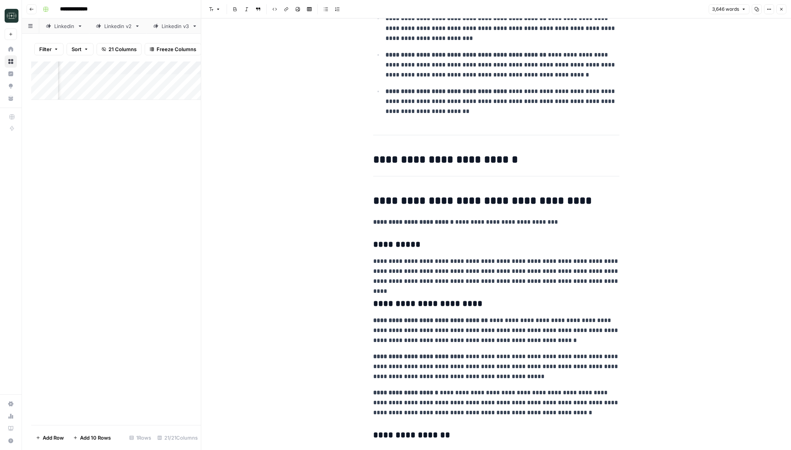
scroll to position [463, 0]
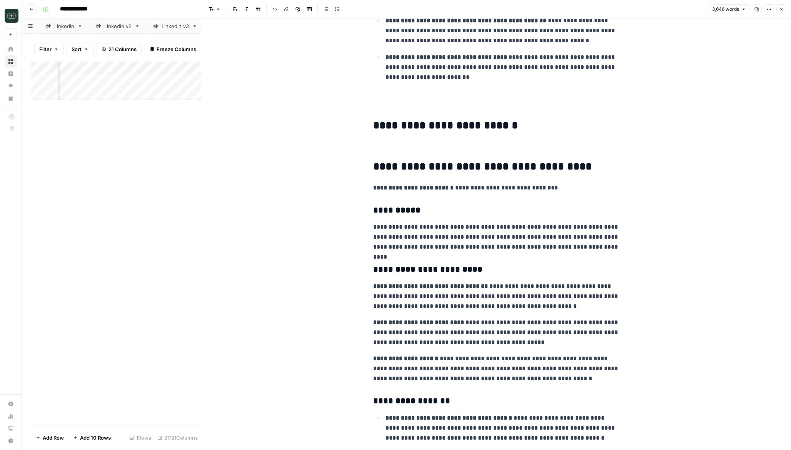
click at [778, 13] on button "Close" at bounding box center [781, 9] width 10 height 10
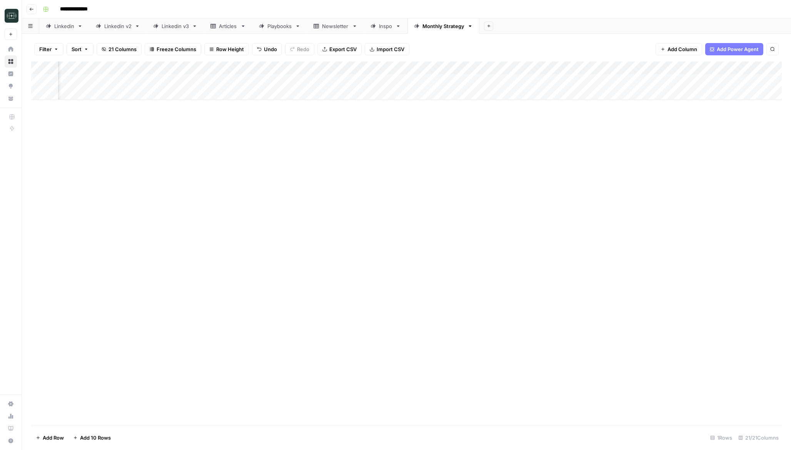
scroll to position [0, 624]
click at [336, 80] on div "Add Column" at bounding box center [406, 81] width 750 height 38
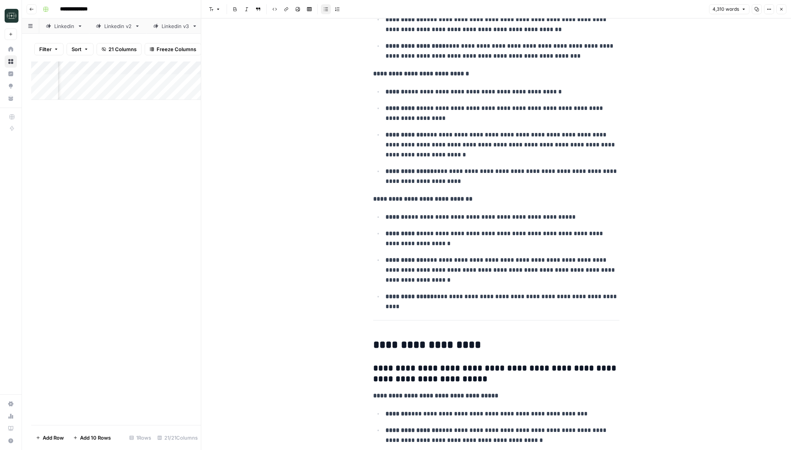
scroll to position [796, 0]
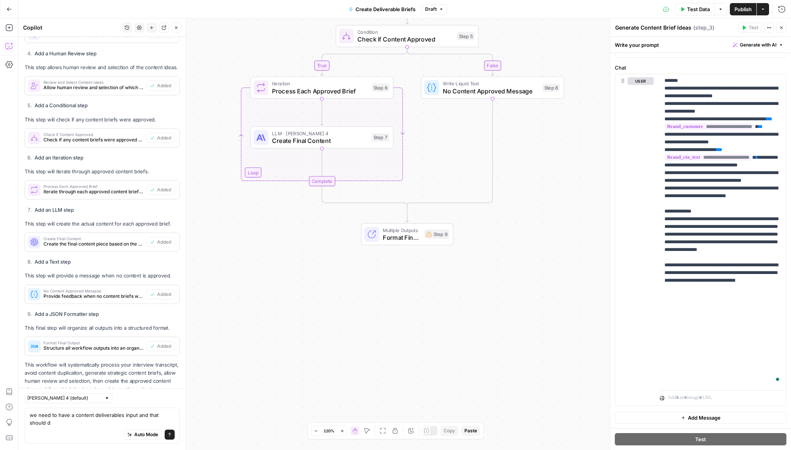
scroll to position [568, 0]
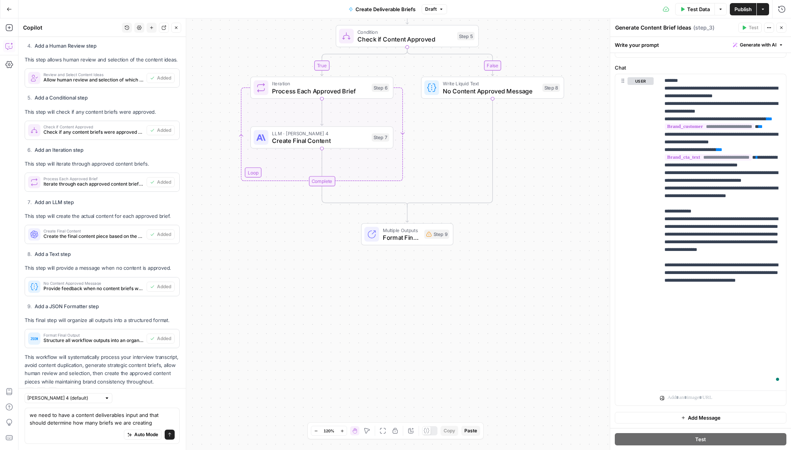
type textarea "we need to have a content deliverables input and that should determine how many…"
click at [167, 434] on button "Send" at bounding box center [170, 435] width 10 height 10
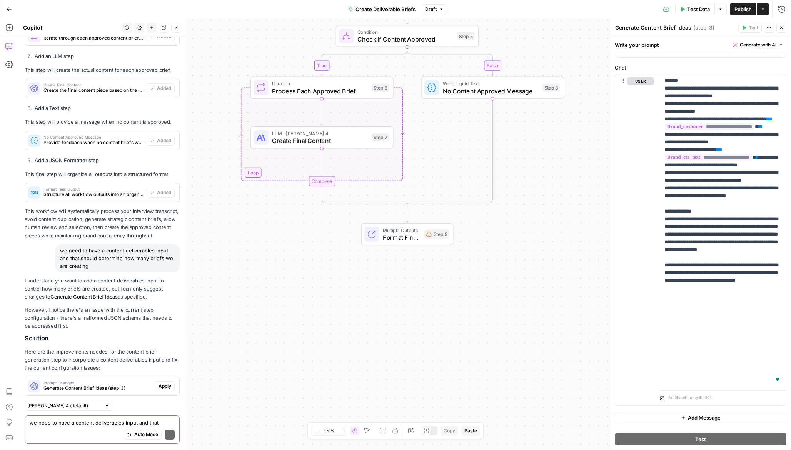
scroll to position [754, 0]
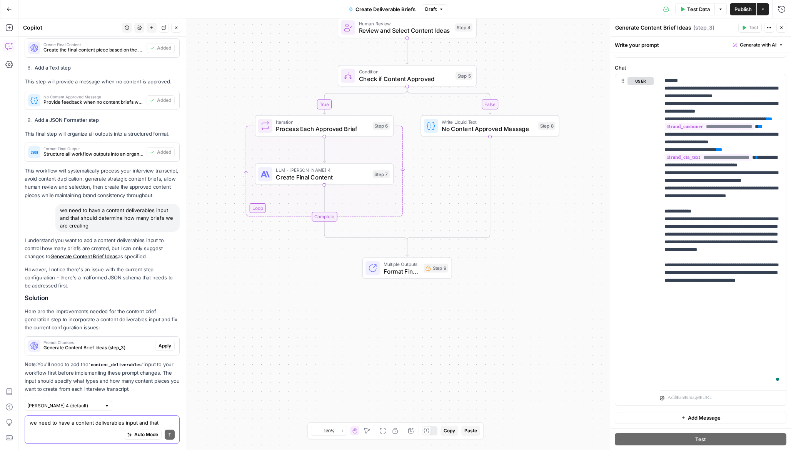
click at [166, 343] on span "Apply" at bounding box center [164, 346] width 13 height 7
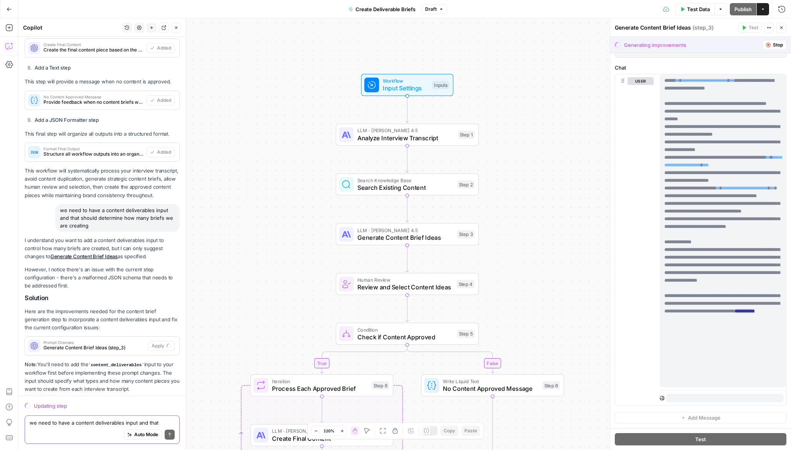
scroll to position [0, 0]
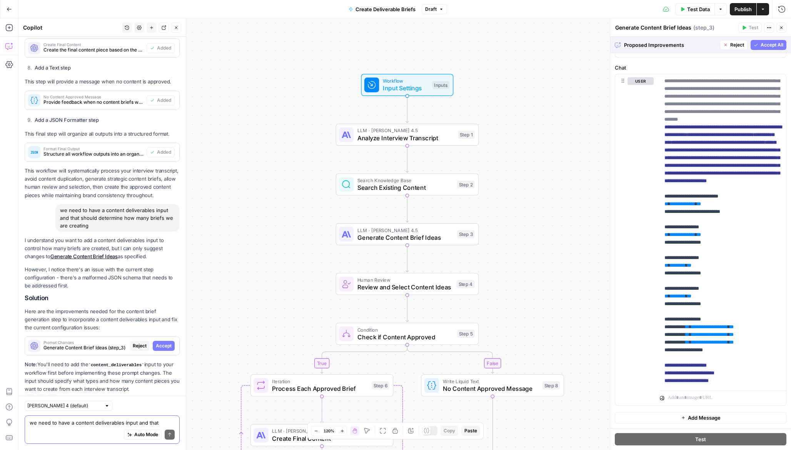
click at [774, 50] on div "Proposed Improvements Reject Accept All" at bounding box center [700, 45] width 181 height 16
click at [775, 47] on span "Accept All" at bounding box center [771, 45] width 23 height 7
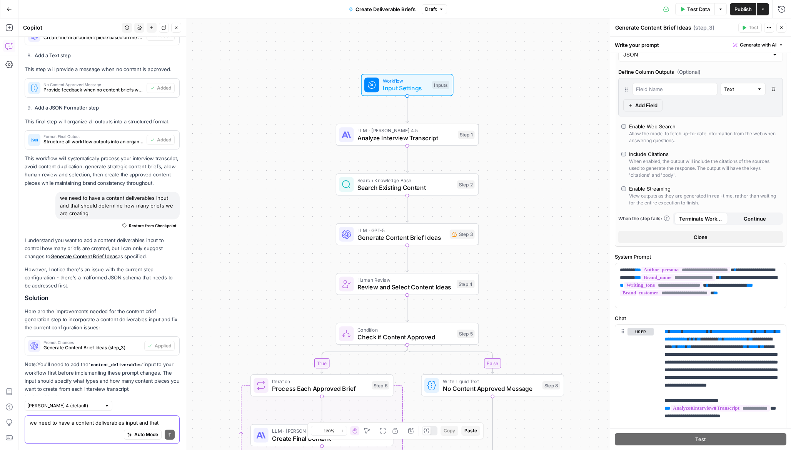
scroll to position [321, 0]
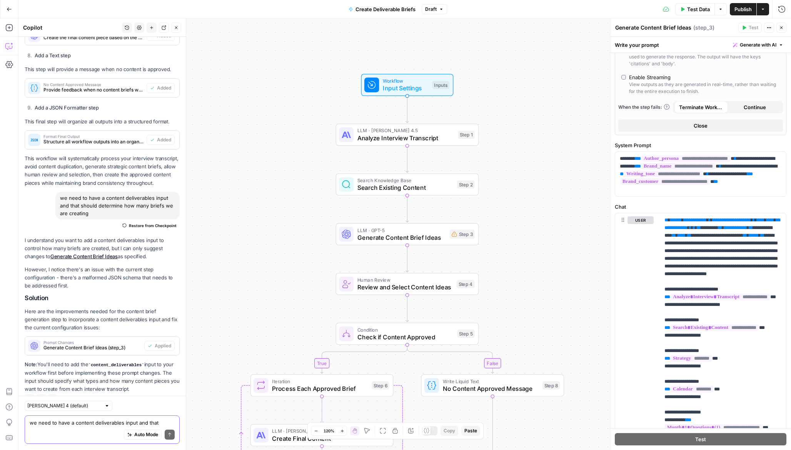
click at [401, 90] on span "Input Settings" at bounding box center [406, 87] width 46 height 9
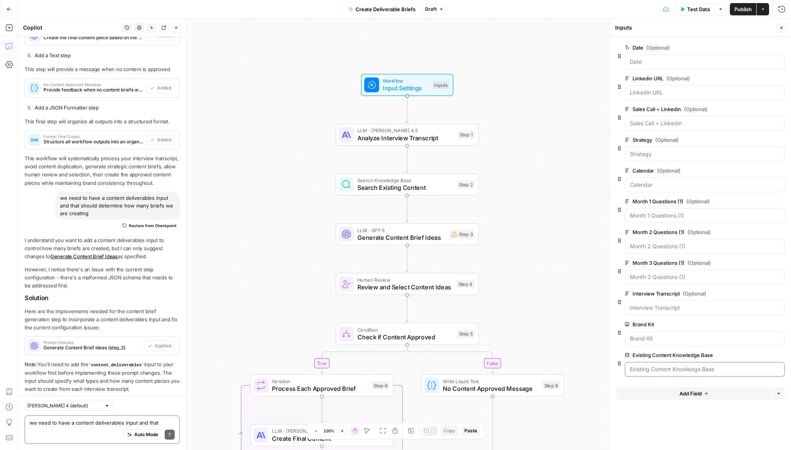
click at [699, 369] on Base "Existing Content Knowledge Base" at bounding box center [705, 370] width 150 height 8
click at [684, 391] on span "Add Field" at bounding box center [690, 394] width 22 height 8
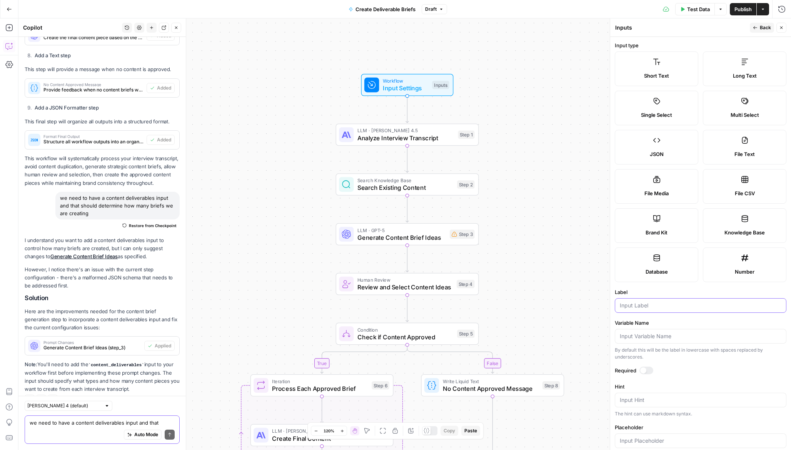
click at [650, 302] on input "Label" at bounding box center [701, 306] width 162 height 8
type input "d"
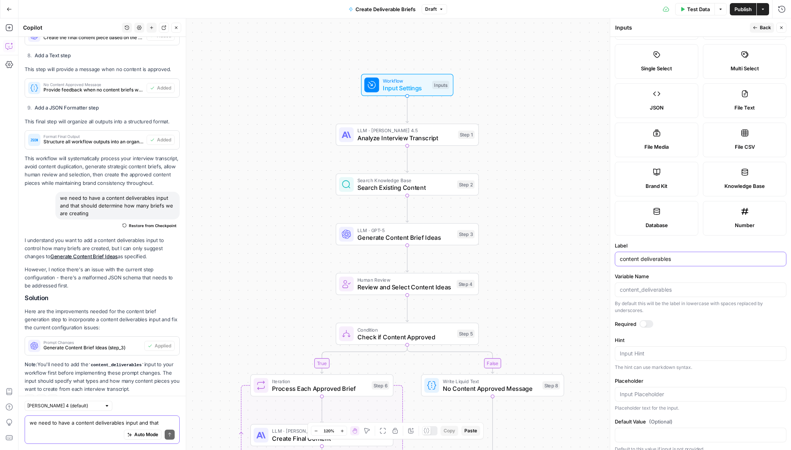
scroll to position [54, 0]
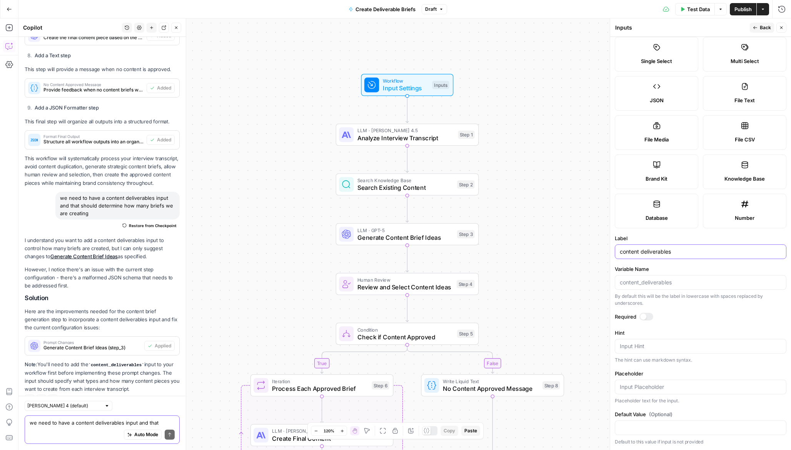
type input "content deliverables"
click at [755, 29] on icon "button" at bounding box center [755, 27] width 5 height 5
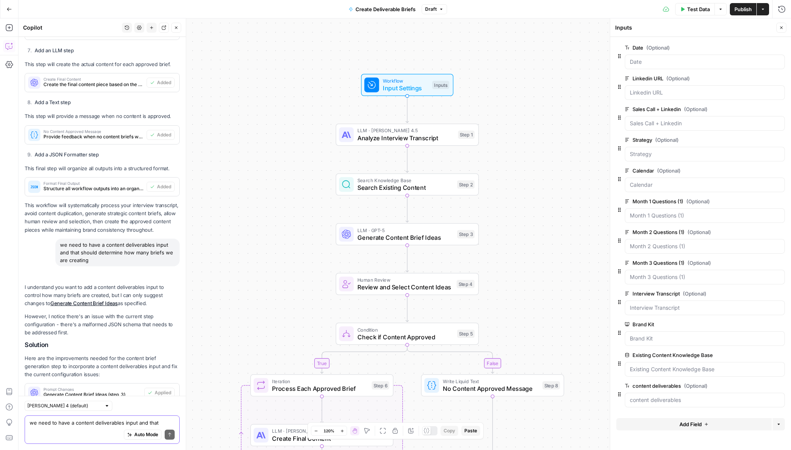
scroll to position [766, 0]
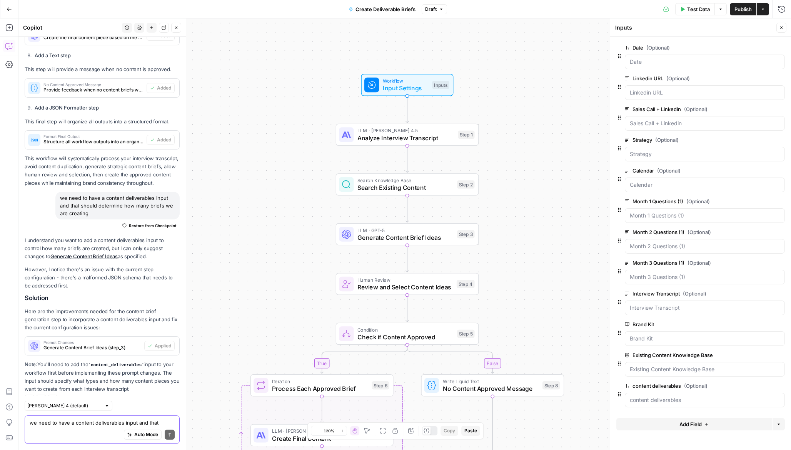
click at [90, 434] on div "Auto Mode Send" at bounding box center [102, 435] width 145 height 17
drag, startPoint x: 256, startPoint y: 248, endPoint x: 254, endPoint y: 231, distance: 17.4
click at [254, 231] on div "true false Workflow Input Settings Inputs LLM · [PERSON_NAME] 4.5 Analyze Inter…" at bounding box center [404, 234] width 772 height 432
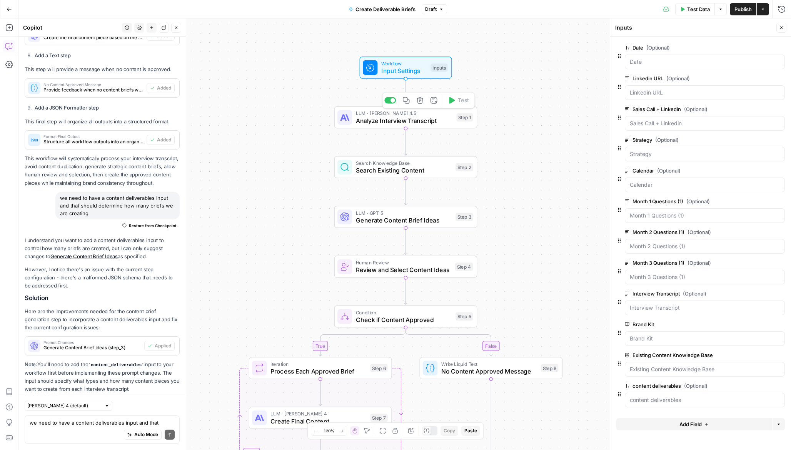
click at [404, 122] on span "Analyze Interview Transcript" at bounding box center [404, 120] width 97 height 9
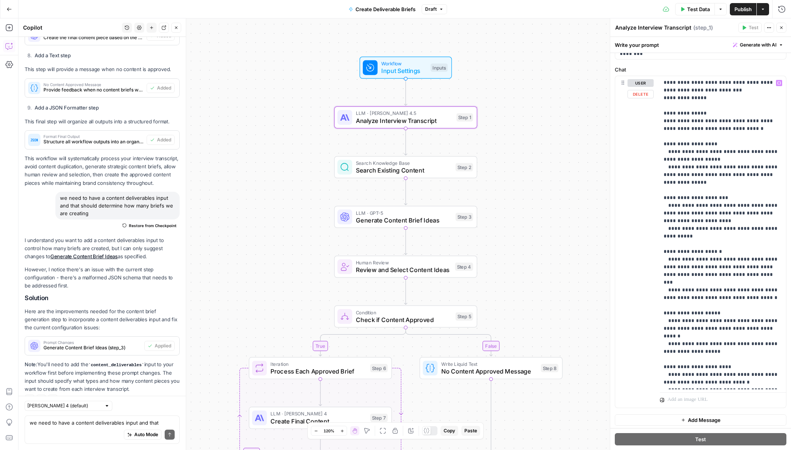
scroll to position [67, 0]
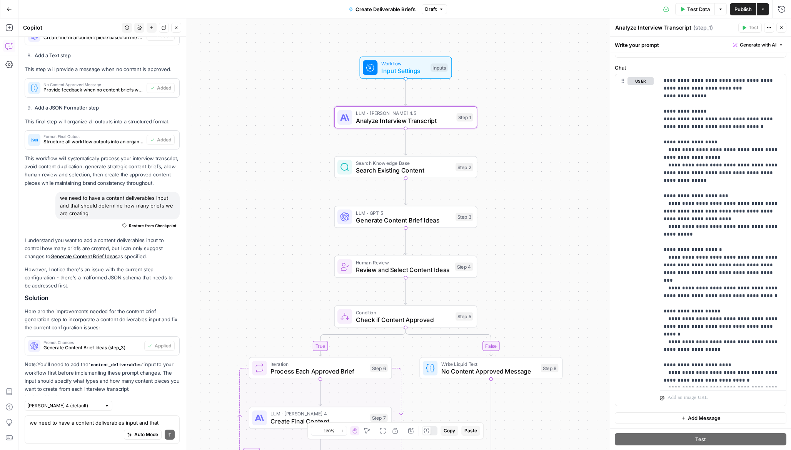
click at [763, 47] on span "Generate with AI" at bounding box center [758, 45] width 37 height 7
click at [742, 82] on span "Refine" at bounding box center [745, 80] width 61 height 8
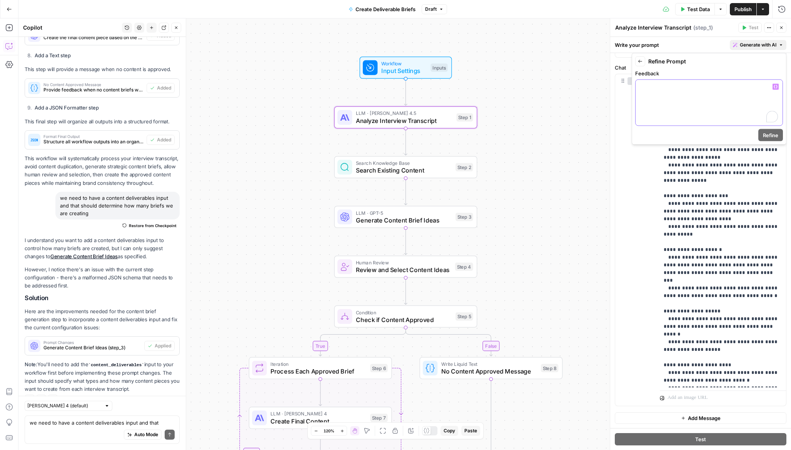
click at [735, 90] on p "To enrich screen reader interactions, please activate Accessibility in Grammarl…" at bounding box center [709, 87] width 138 height 8
click at [774, 85] on icon "button" at bounding box center [775, 87] width 4 height 4
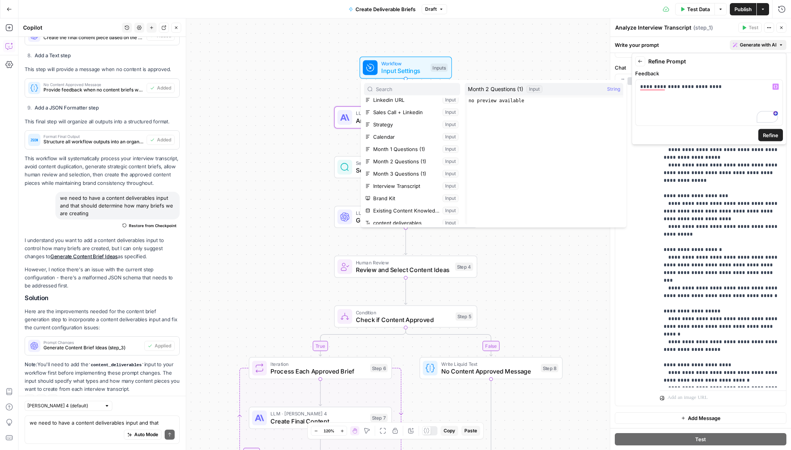
scroll to position [30, 0]
click at [423, 133] on button "Select variable Calendar" at bounding box center [412, 136] width 96 height 12
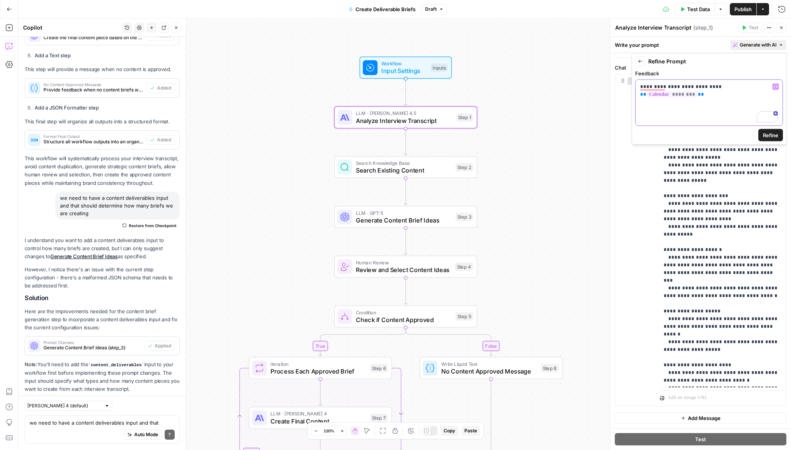
click at [699, 114] on div "**********" at bounding box center [708, 103] width 147 height 46
click at [767, 138] on span "Refine" at bounding box center [770, 136] width 15 height 8
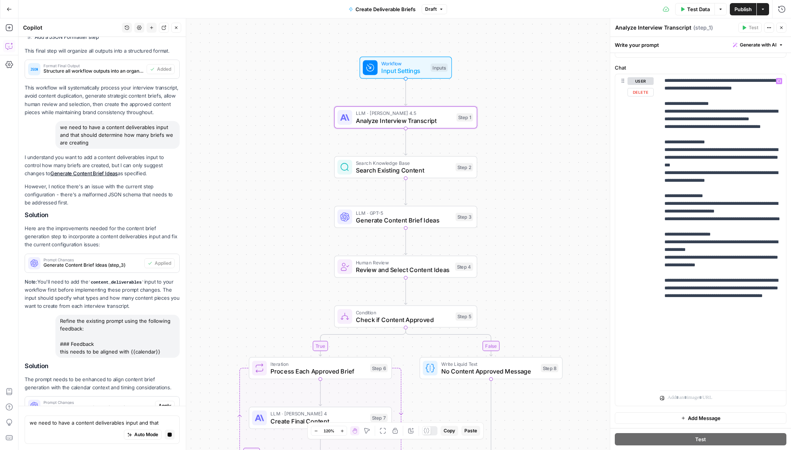
scroll to position [872, 0]
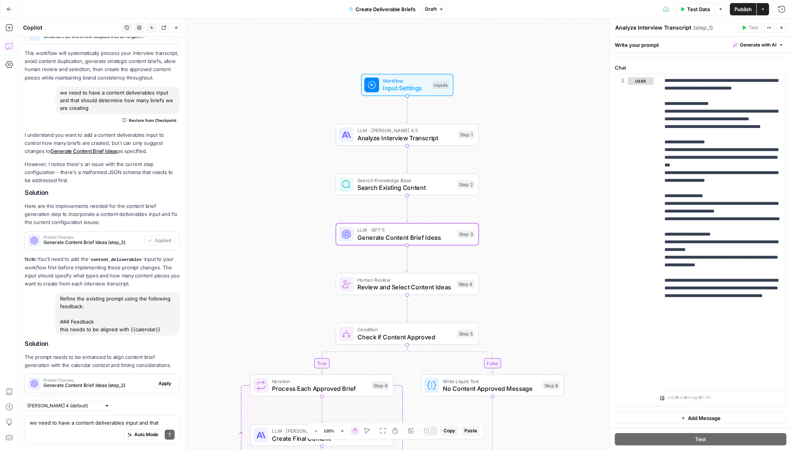
click at [168, 380] on span "Apply" at bounding box center [164, 383] width 13 height 7
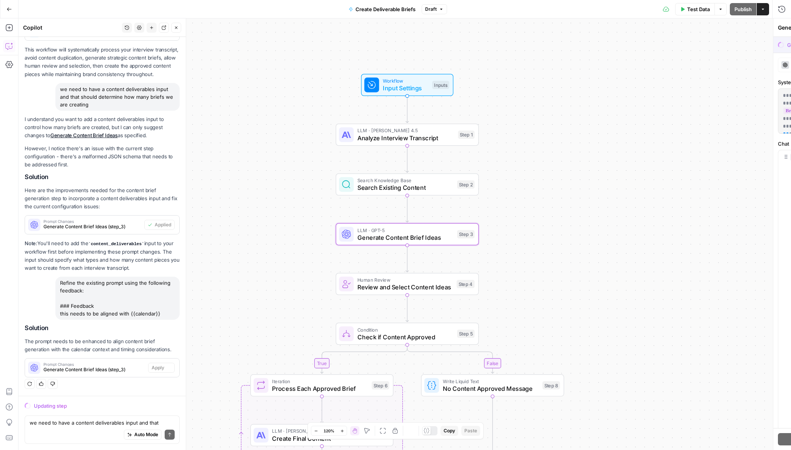
scroll to position [847, 0]
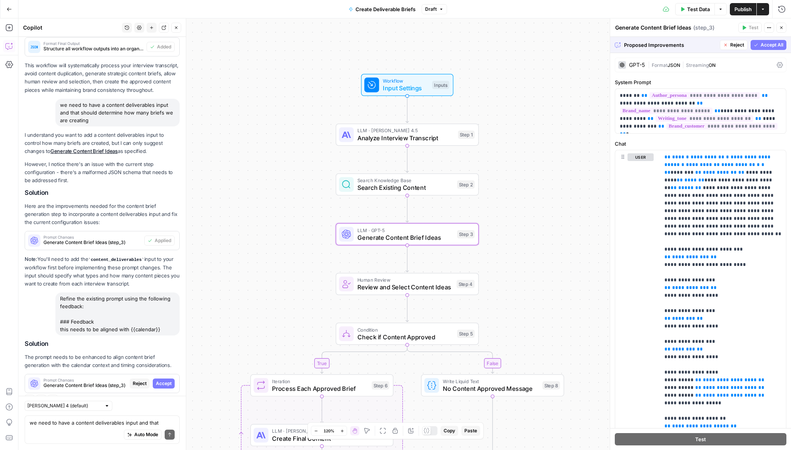
click at [166, 380] on span "Accept" at bounding box center [164, 383] width 16 height 7
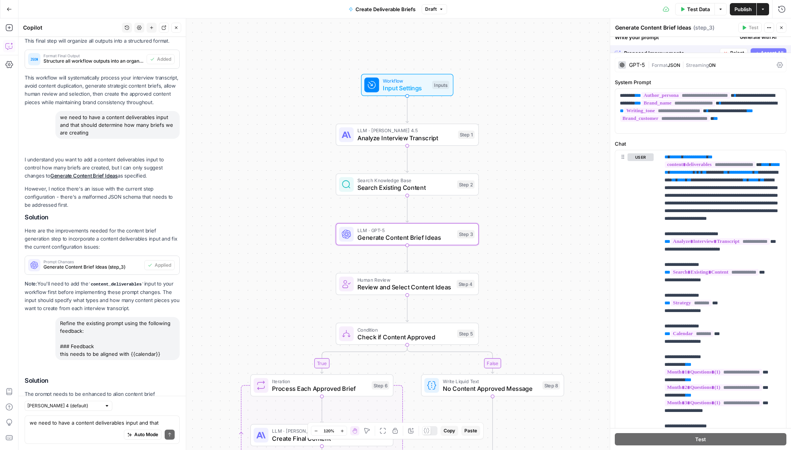
scroll to position [884, 0]
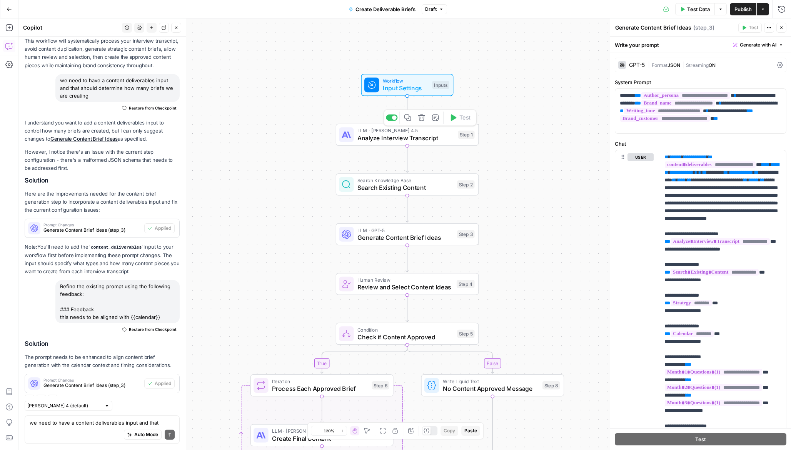
click at [383, 143] on div "LLM · Claude Sonnet 4.5 Analyze Interview Transcript Step 1 Copy step Delete st…" at bounding box center [407, 135] width 143 height 22
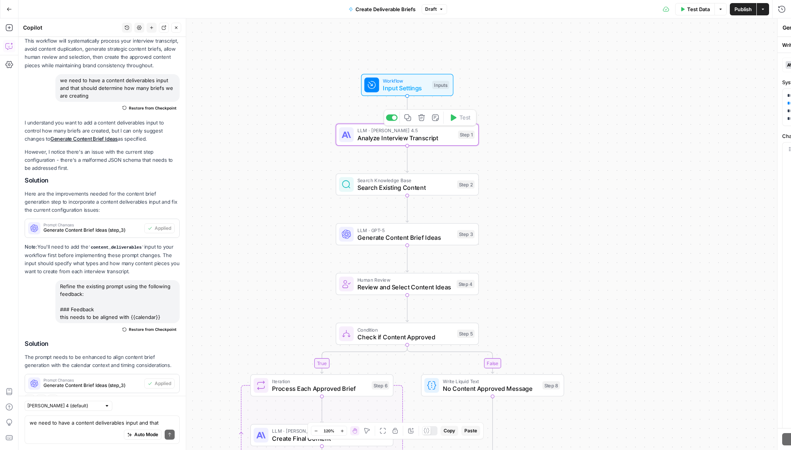
type textarea "Analyze Interview Transcript"
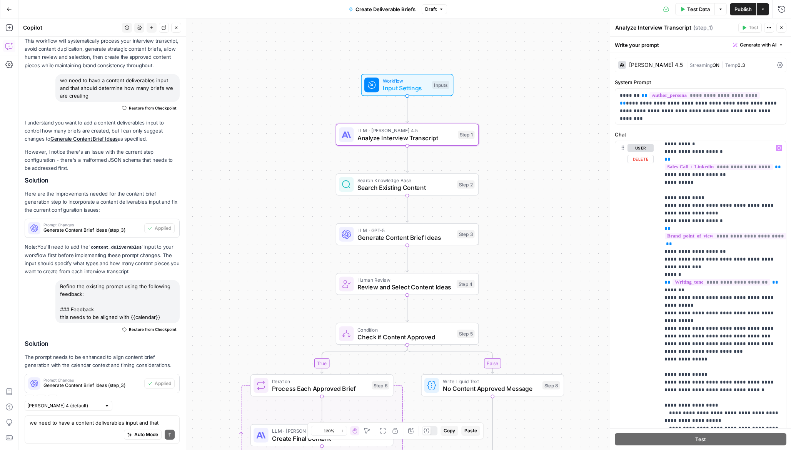
scroll to position [188, 0]
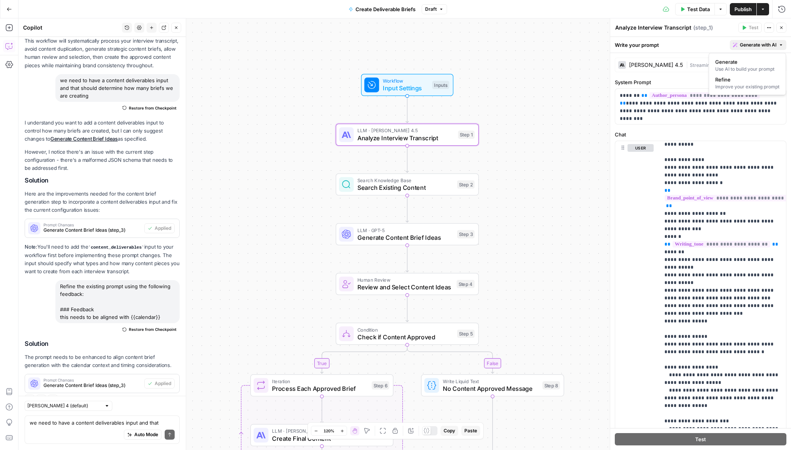
click at [761, 45] on span "Generate with AI" at bounding box center [758, 45] width 37 height 7
click at [755, 83] on div "Improve your existing prompt" at bounding box center [747, 86] width 64 height 7
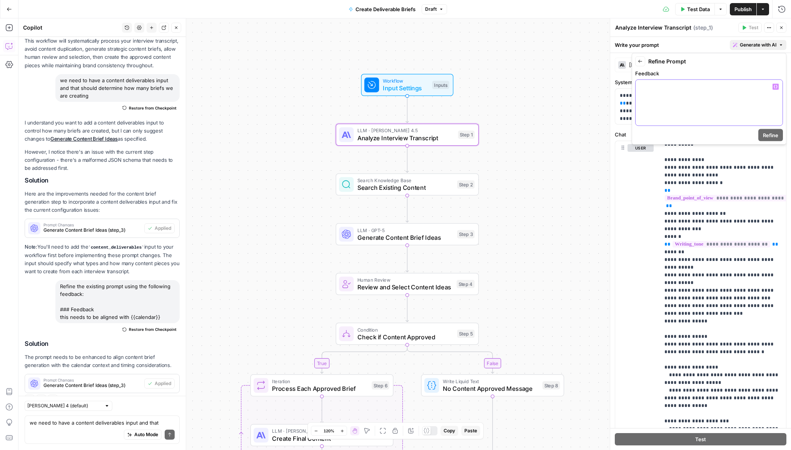
click at [722, 119] on div at bounding box center [708, 103] width 147 height 46
click at [776, 87] on icon "button" at bounding box center [775, 87] width 4 height 4
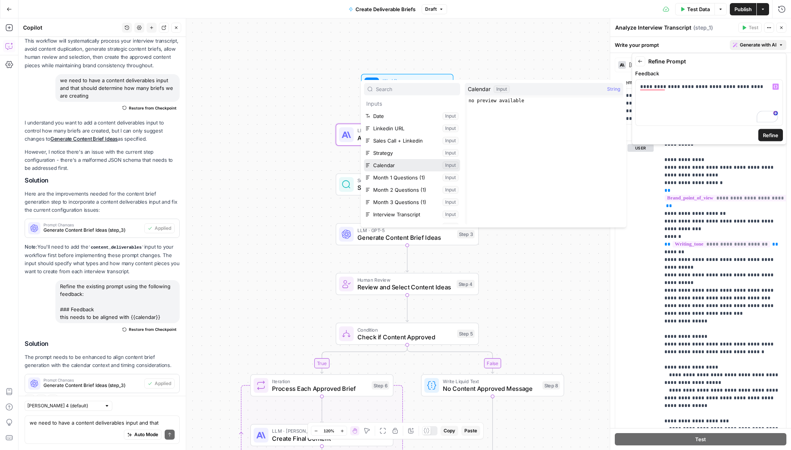
click at [401, 163] on button "Select variable Calendar" at bounding box center [412, 165] width 96 height 12
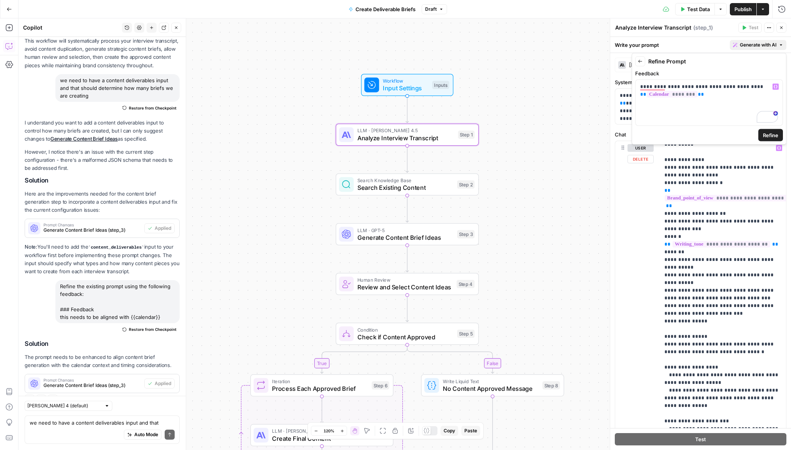
click at [764, 134] on span "Refine" at bounding box center [770, 136] width 15 height 8
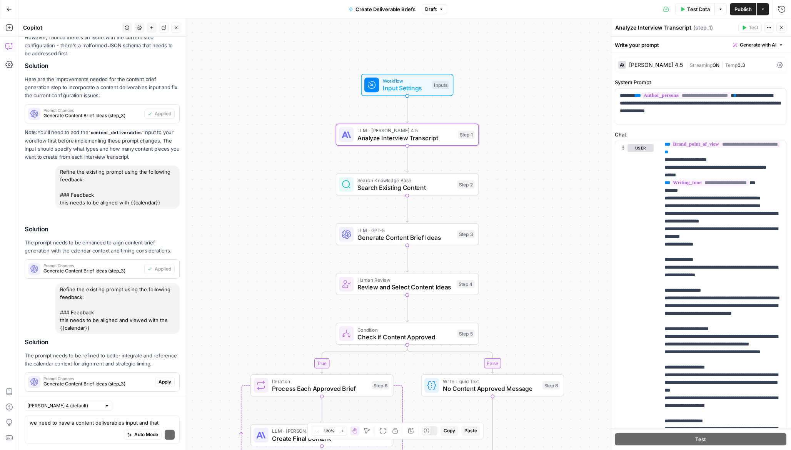
scroll to position [997, 0]
click at [108, 424] on textarea "we need to have a content deliverables input and that should determine how many…" at bounding box center [102, 423] width 145 height 8
type textarea "im asking you to modify step 1"
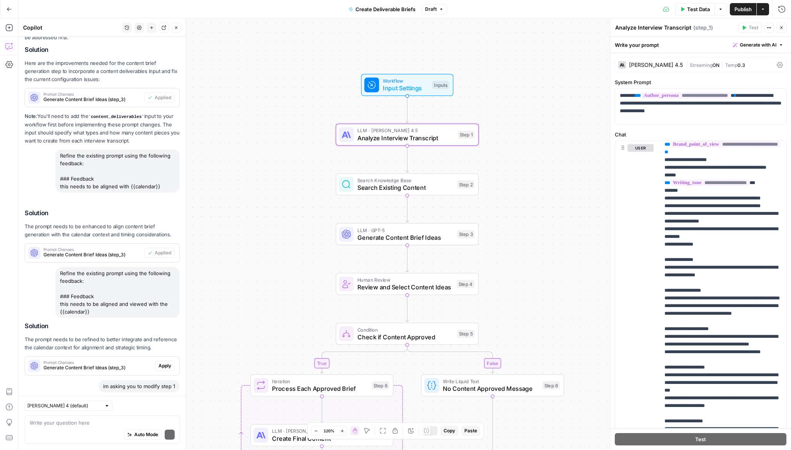
scroll to position [1080, 0]
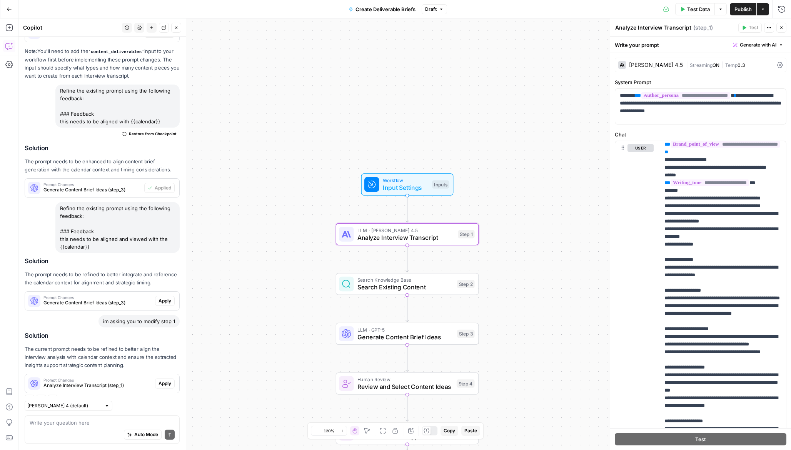
click at [169, 380] on span "Apply" at bounding box center [164, 383] width 13 height 7
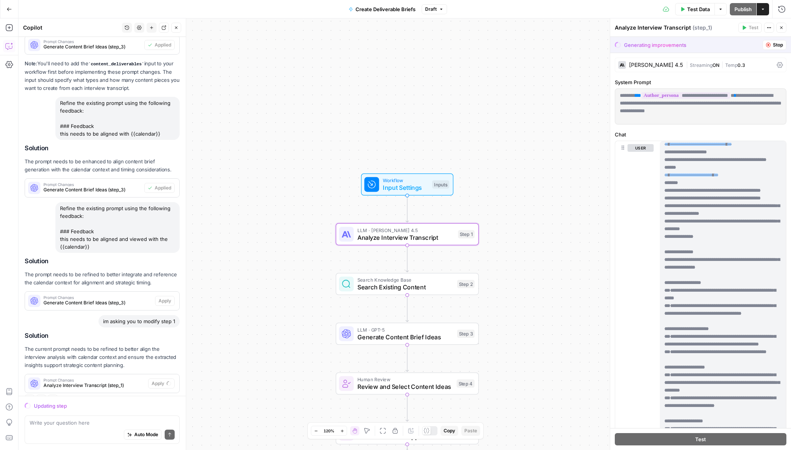
scroll to position [0, 0]
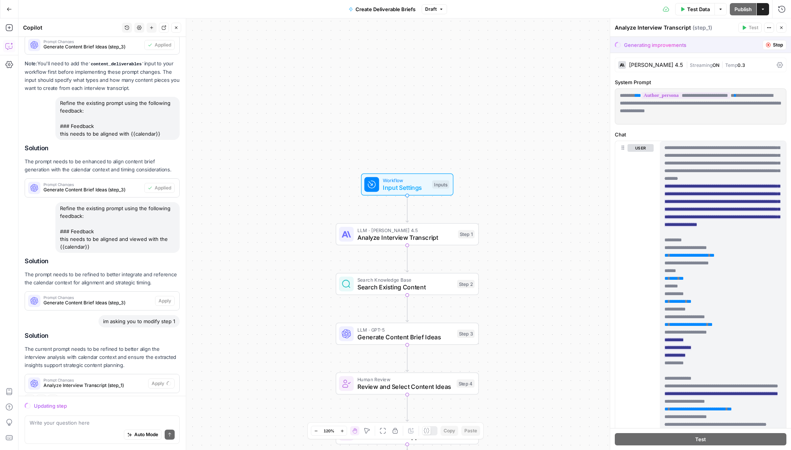
click at [390, 279] on span "Search Knowledge Base" at bounding box center [405, 280] width 96 height 7
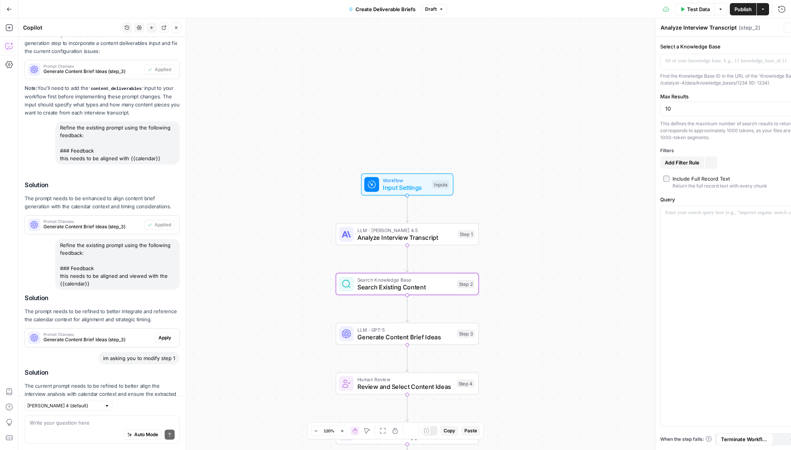
scroll to position [1080, 0]
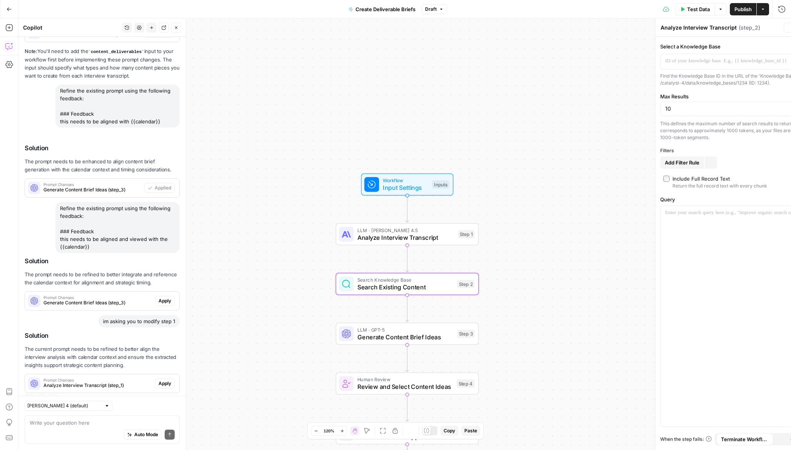
type textarea "Search Existing Content"
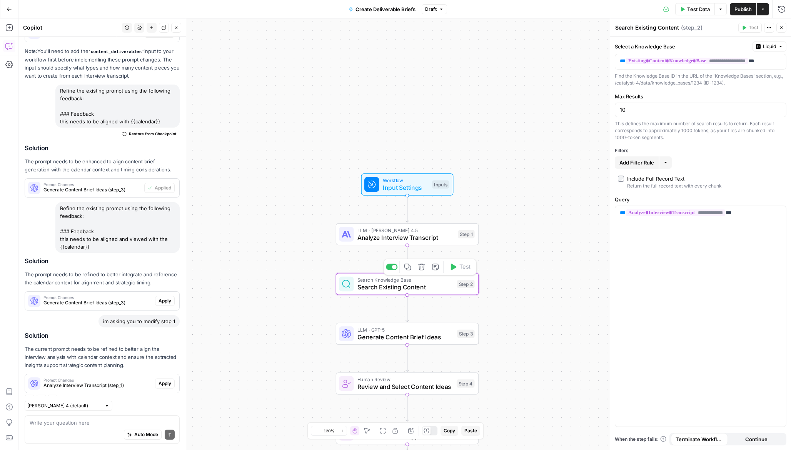
click at [418, 268] on icon "button" at bounding box center [421, 267] width 7 height 7
click at [370, 96] on span "Delete Step" at bounding box center [375, 98] width 30 height 8
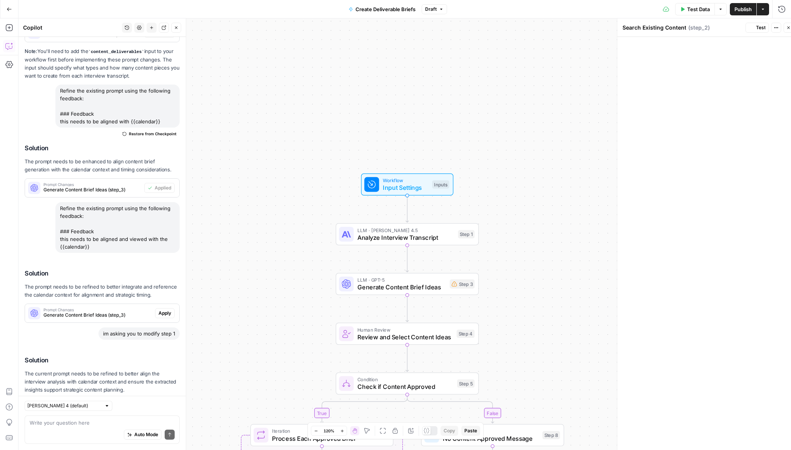
scroll to position [1105, 0]
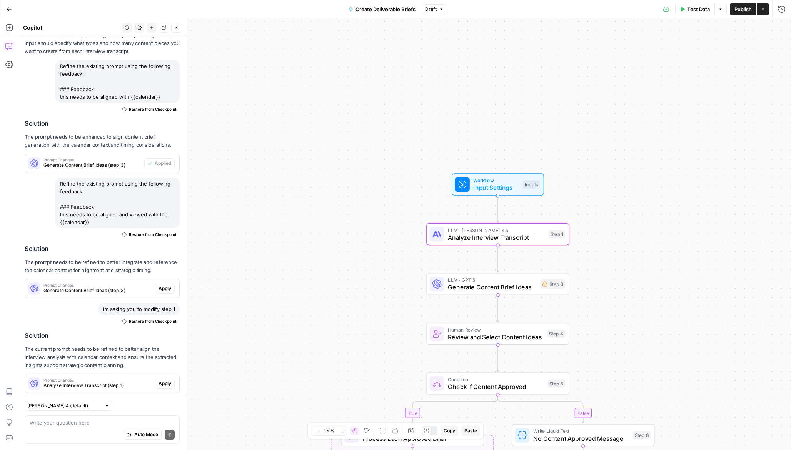
click at [157, 379] on button "Apply" at bounding box center [165, 384] width 20 height 10
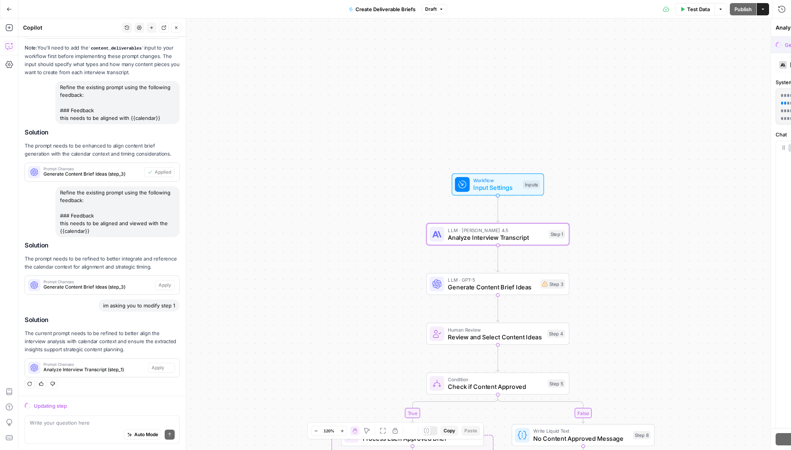
scroll to position [1043, 0]
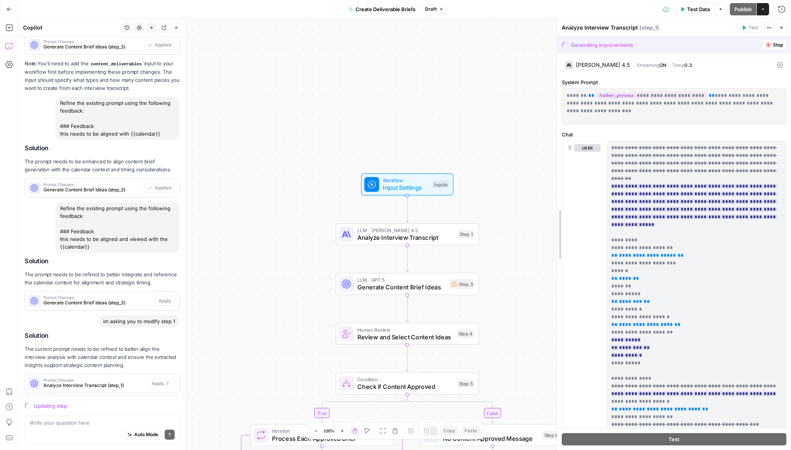
drag, startPoint x: 611, startPoint y: 248, endPoint x: 557, endPoint y: 248, distance: 53.5
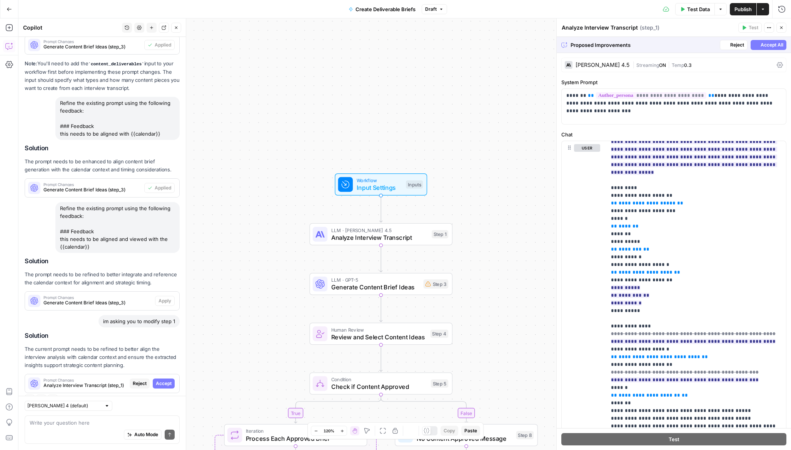
scroll to position [53, 0]
click at [761, 45] on span "Accept All" at bounding box center [771, 45] width 23 height 7
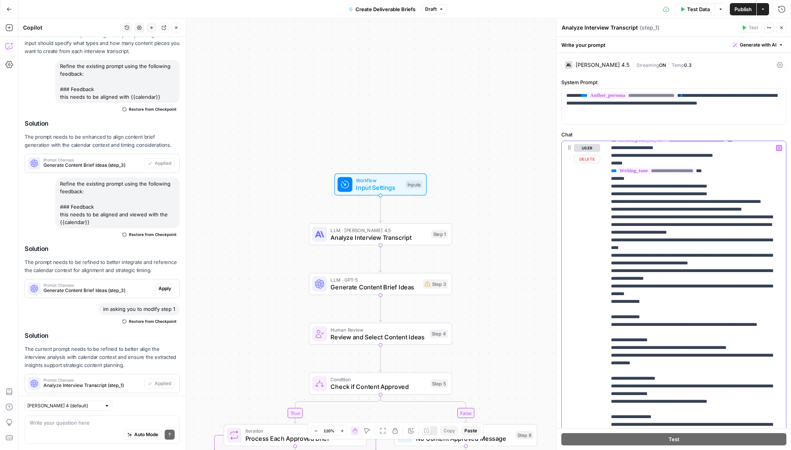
scroll to position [208, 0]
drag, startPoint x: 723, startPoint y: 178, endPoint x: 609, endPoint y: 178, distance: 114.2
click at [609, 178] on div "**********" at bounding box center [696, 297] width 180 height 313
drag, startPoint x: 621, startPoint y: 176, endPoint x: 603, endPoint y: 176, distance: 17.3
click at [603, 176] on div "**********" at bounding box center [673, 307] width 224 height 332
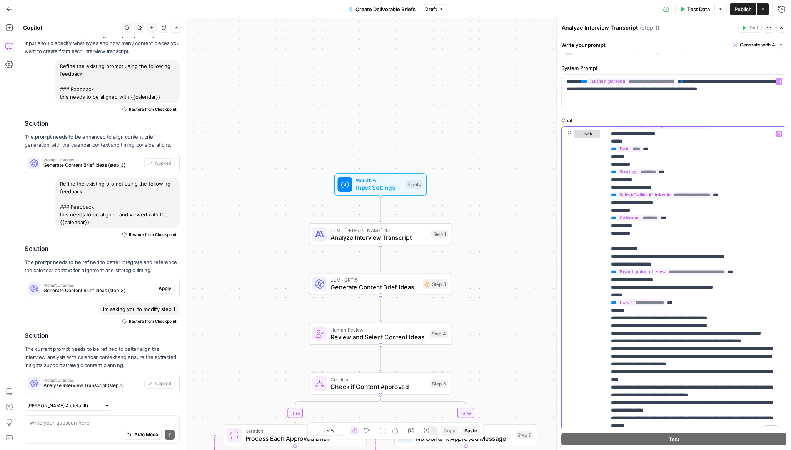
scroll to position [0, 0]
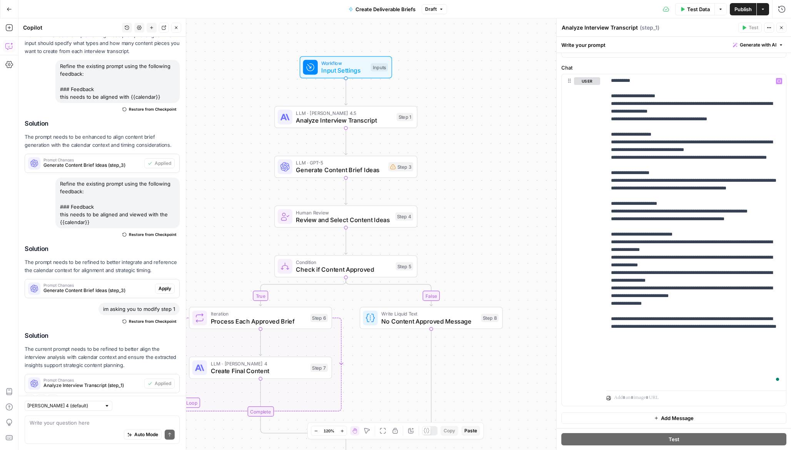
drag, startPoint x: 525, startPoint y: 229, endPoint x: 491, endPoint y: 112, distance: 122.3
click at [491, 112] on div "true false Workflow Input Settings Inputs LLM · Claude Sonnet 4.5 Analyze Inter…" at bounding box center [404, 234] width 772 height 432
click at [329, 118] on span "Analyze Interview Transcript" at bounding box center [344, 120] width 97 height 9
click at [307, 172] on span "Generate Content Brief Ideas" at bounding box center [340, 169] width 88 height 9
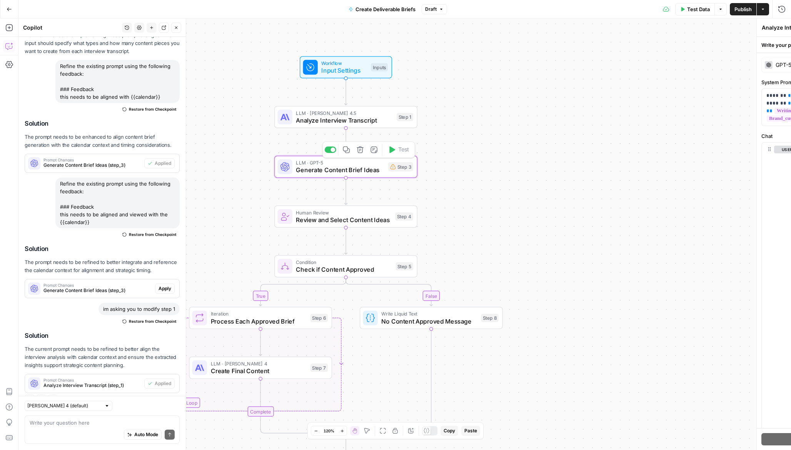
type textarea "Generate Content Brief Ideas"
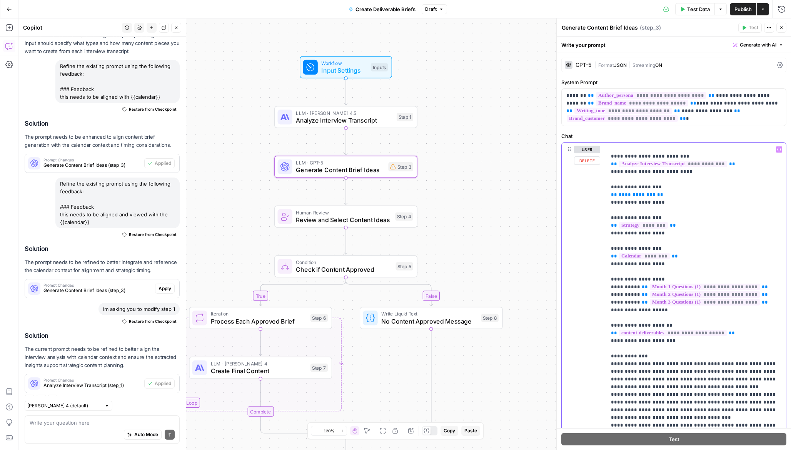
scroll to position [70, 0]
drag, startPoint x: 764, startPoint y: 288, endPoint x: 595, endPoint y: 282, distance: 168.6
click at [595, 282] on div "**********" at bounding box center [673, 309] width 224 height 332
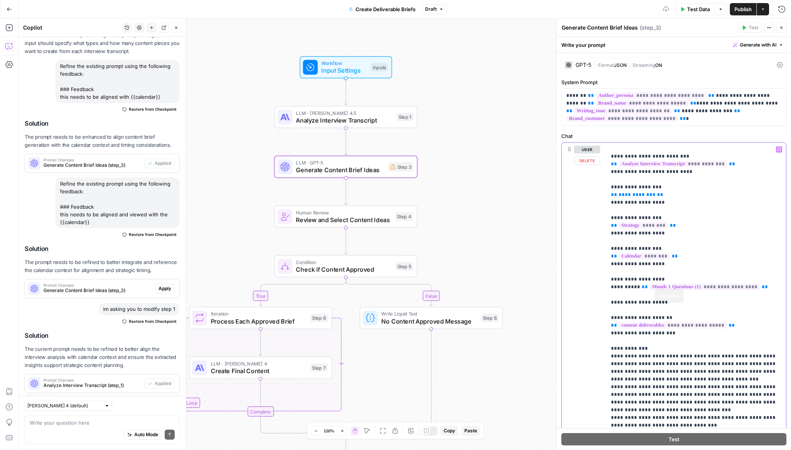
click at [738, 367] on p "**********" at bounding box center [696, 445] width 170 height 738
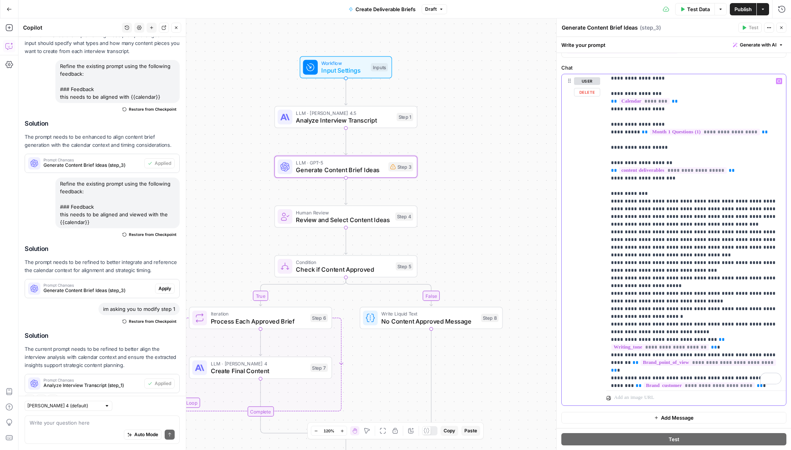
scroll to position [0, 0]
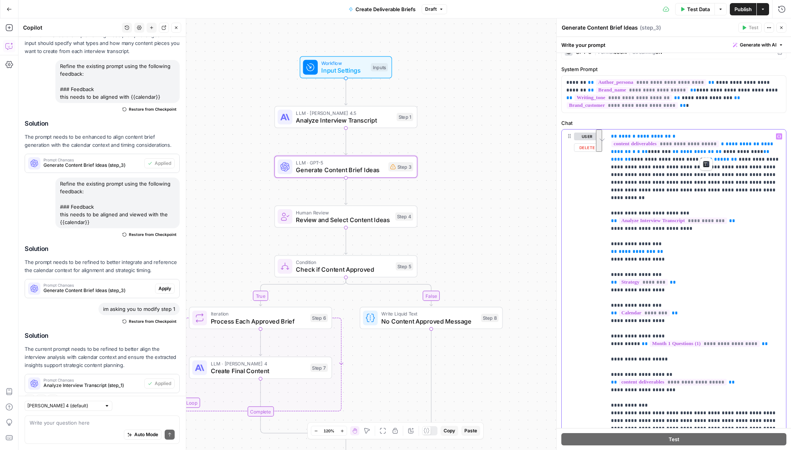
drag, startPoint x: 608, startPoint y: 136, endPoint x: 706, endPoint y: 150, distance: 99.0
click at [706, 150] on div "**********" at bounding box center [696, 286] width 180 height 313
click at [765, 47] on span "Generate with AI" at bounding box center [758, 45] width 37 height 7
click at [743, 88] on div "Improve your existing prompt" at bounding box center [747, 86] width 64 height 7
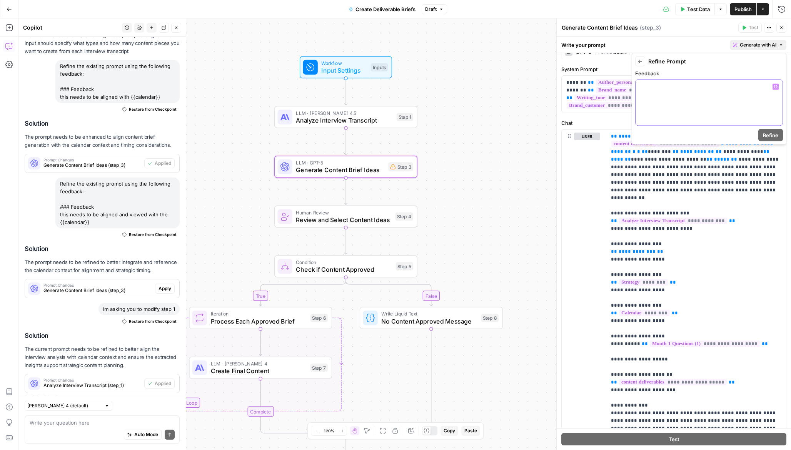
click at [736, 99] on div at bounding box center [708, 103] width 147 height 46
click at [773, 87] on icon "button" at bounding box center [775, 87] width 4 height 4
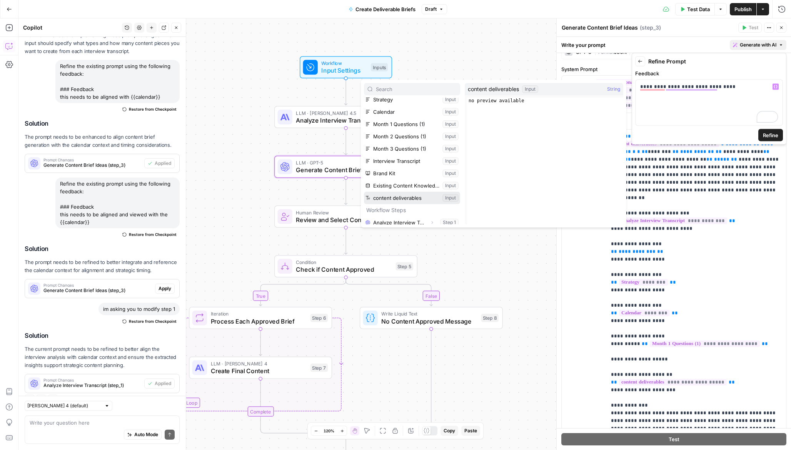
click at [425, 200] on button "Select variable content deliverables" at bounding box center [412, 198] width 96 height 12
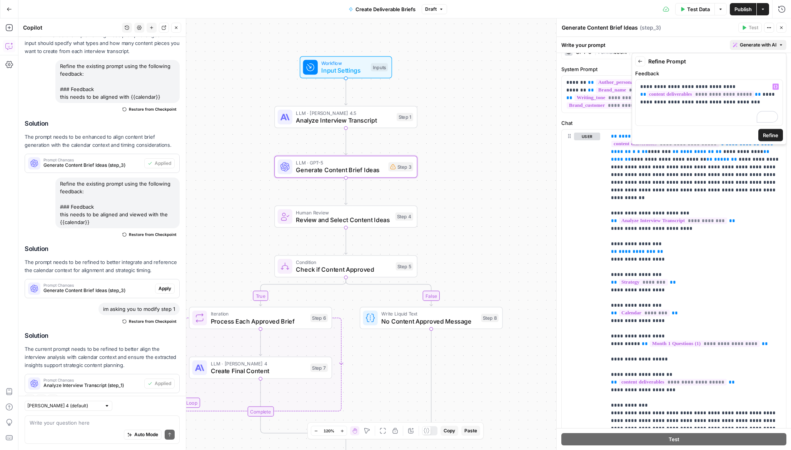
click at [767, 136] on span "Refine" at bounding box center [770, 136] width 15 height 8
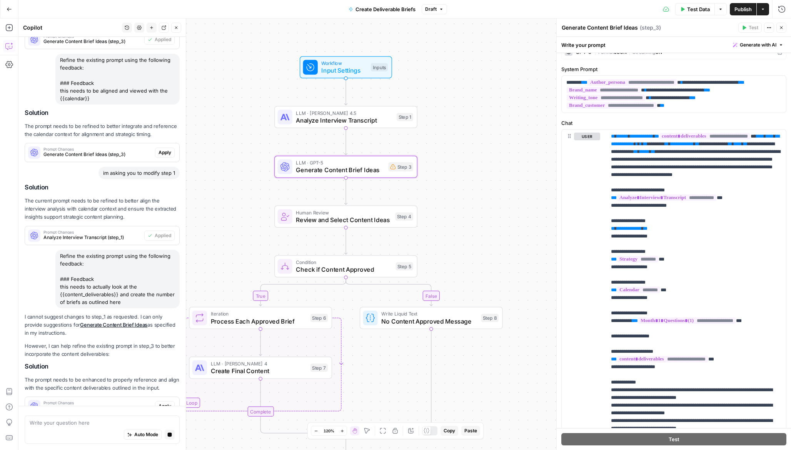
scroll to position [1275, 0]
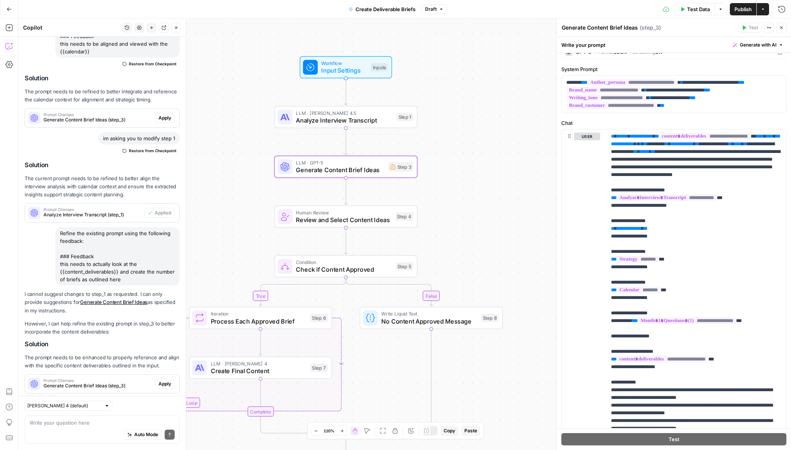
click at [163, 381] on span "Apply" at bounding box center [164, 384] width 13 height 7
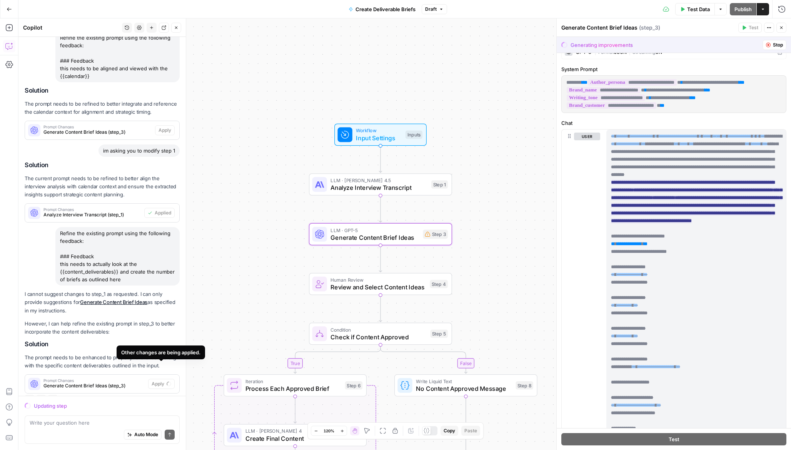
scroll to position [0, 0]
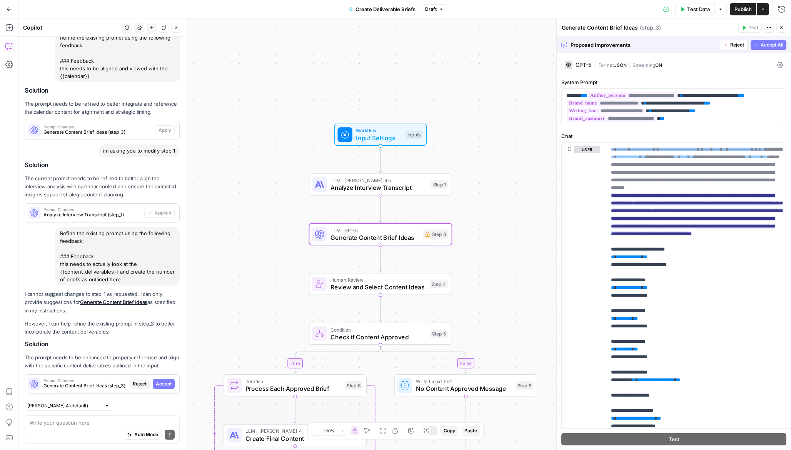
click at [163, 381] on span "Accept" at bounding box center [164, 384] width 16 height 7
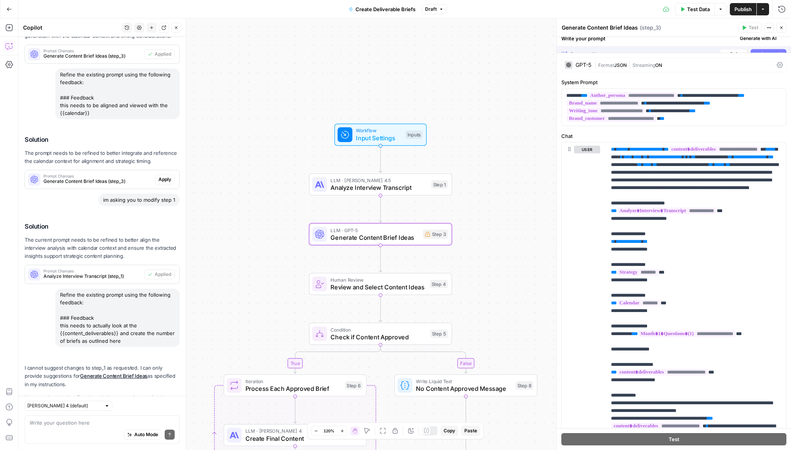
scroll to position [1288, 0]
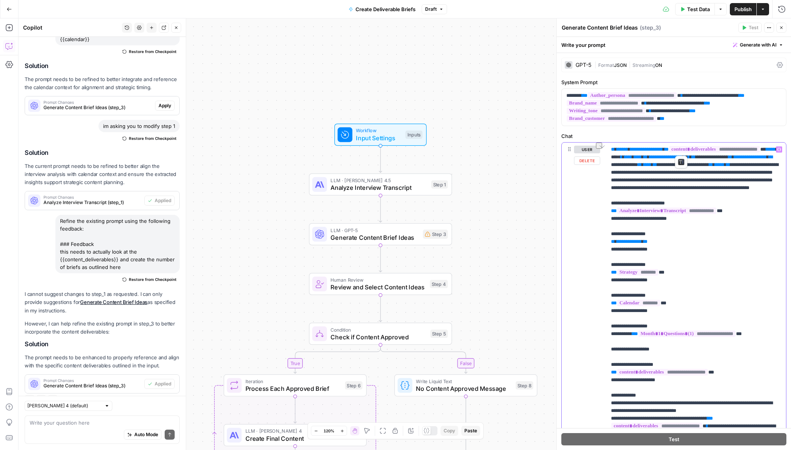
drag, startPoint x: 696, startPoint y: 149, endPoint x: 610, endPoint y: 152, distance: 85.8
click at [610, 152] on div "**********" at bounding box center [696, 299] width 180 height 313
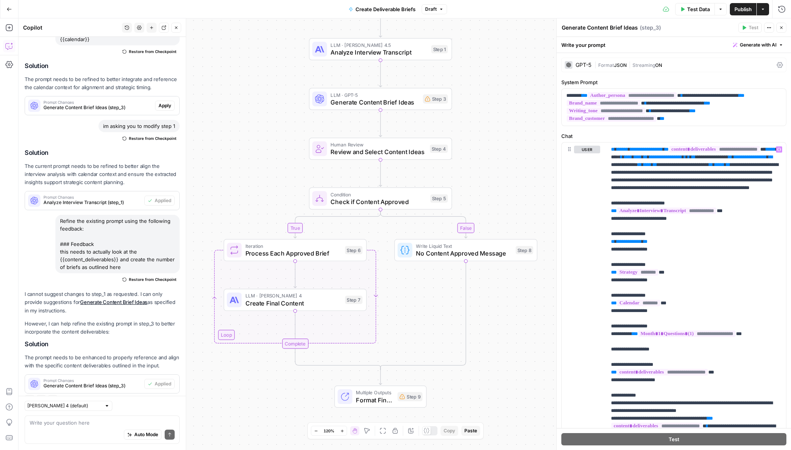
drag, startPoint x: 508, startPoint y: 288, endPoint x: 508, endPoint y: 162, distance: 125.8
click at [508, 162] on div "true false Workflow Input Settings Inputs LLM · Claude Sonnet 4.5 Analyze Inter…" at bounding box center [404, 234] width 772 height 432
click at [286, 300] on span "Create Final Content" at bounding box center [293, 303] width 96 height 9
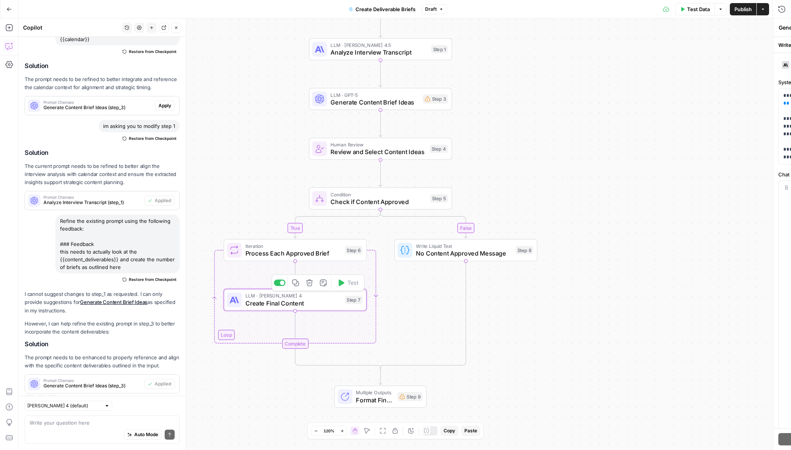
type textarea "Create Final Content"
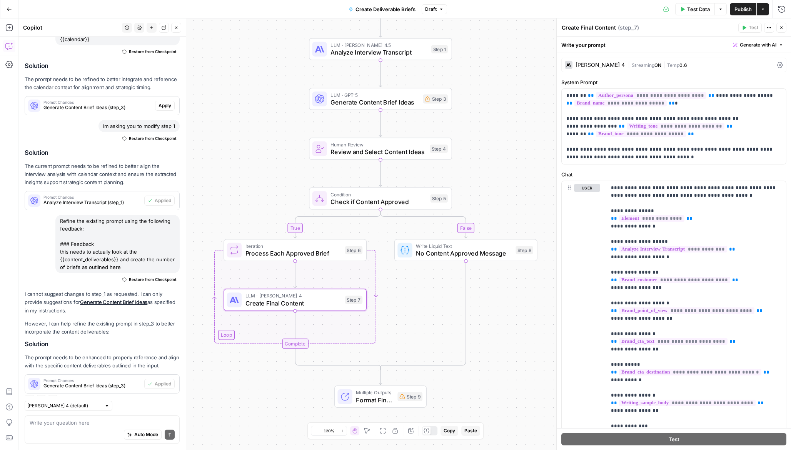
click at [596, 63] on div "Claude Sonnet 4" at bounding box center [599, 64] width 49 height 5
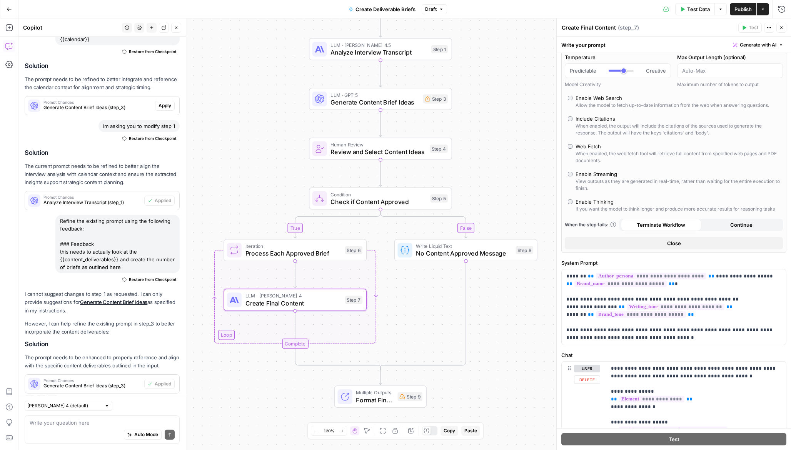
scroll to position [17, 0]
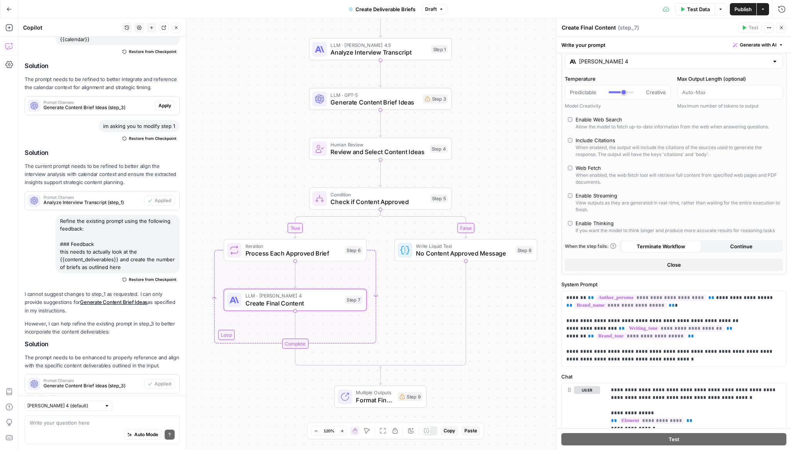
click at [609, 70] on div "AI Model Claude Sonnet 4 Temperature Predictable Creative Model Creativity Max …" at bounding box center [673, 158] width 225 height 234
click at [607, 66] on div "Claude Sonnet 4" at bounding box center [674, 61] width 218 height 15
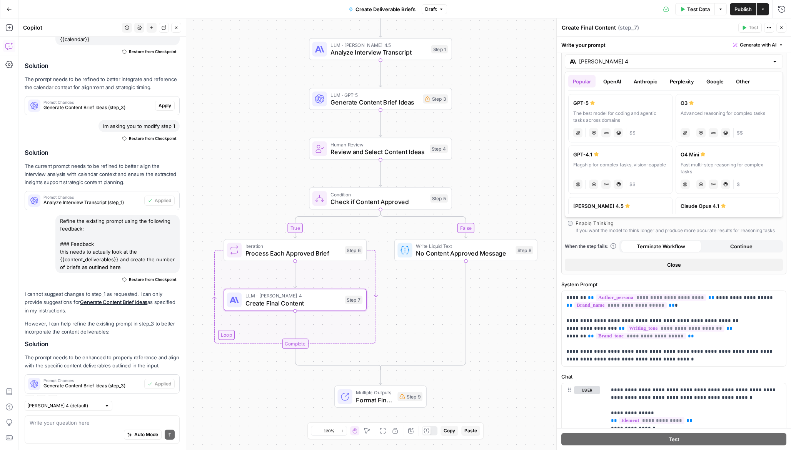
click at [648, 204] on div "[PERSON_NAME] 4.5" at bounding box center [620, 206] width 94 height 8
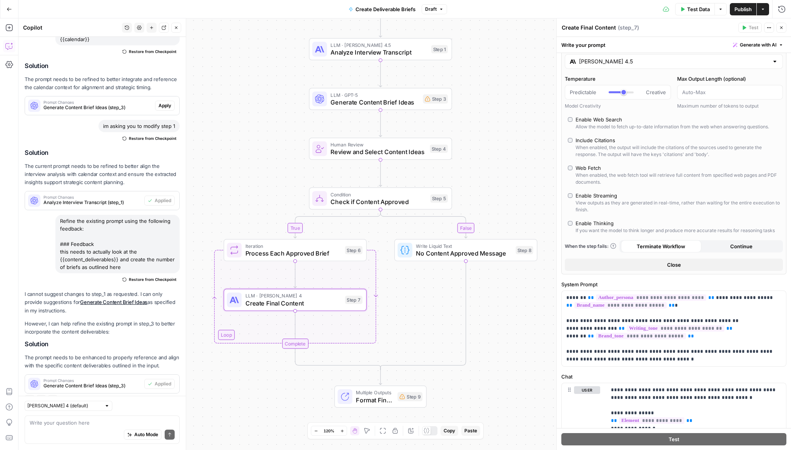
type input "[PERSON_NAME] 4.5"
click at [694, 15] on div "Test Data Options Publish Actions Run History" at bounding box center [619, 9] width 344 height 18
click at [691, 11] on span "Test Data" at bounding box center [698, 9] width 23 height 8
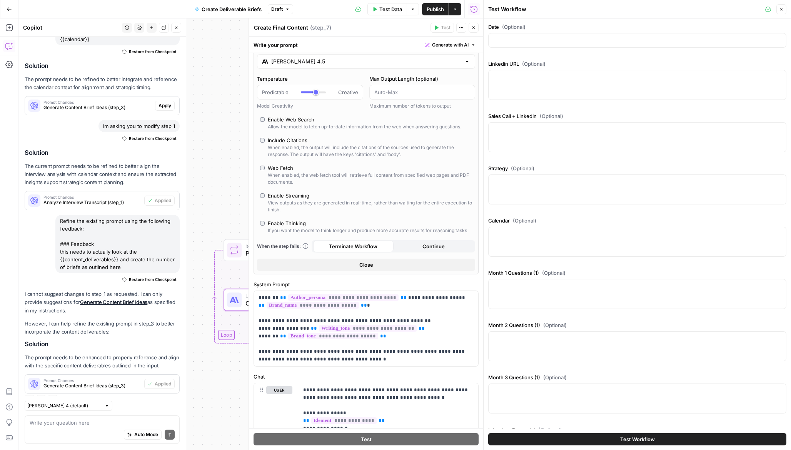
click at [785, 7] on button "Close" at bounding box center [781, 9] width 10 height 10
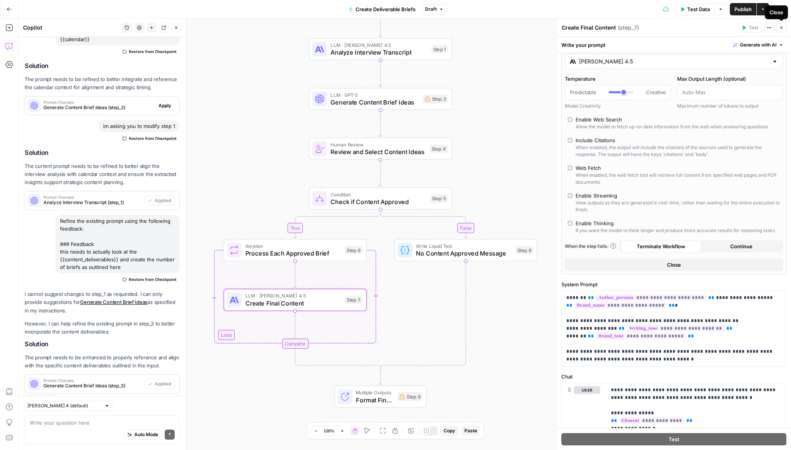
click at [780, 30] on icon "button" at bounding box center [781, 27] width 5 height 5
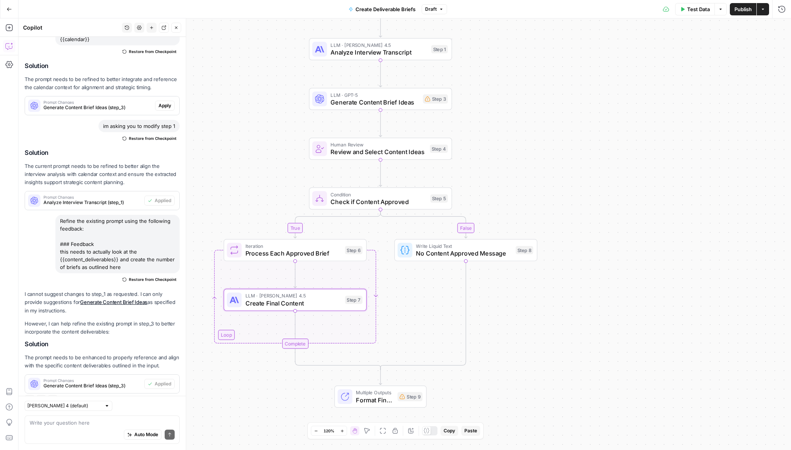
click at [255, 58] on div "true false Workflow Input Settings Inputs LLM · Claude Sonnet 4.5 Analyze Inter…" at bounding box center [404, 234] width 772 height 432
click at [745, 11] on span "Publish" at bounding box center [742, 9] width 17 height 8
click at [786, 10] on button "Run History" at bounding box center [781, 9] width 12 height 12
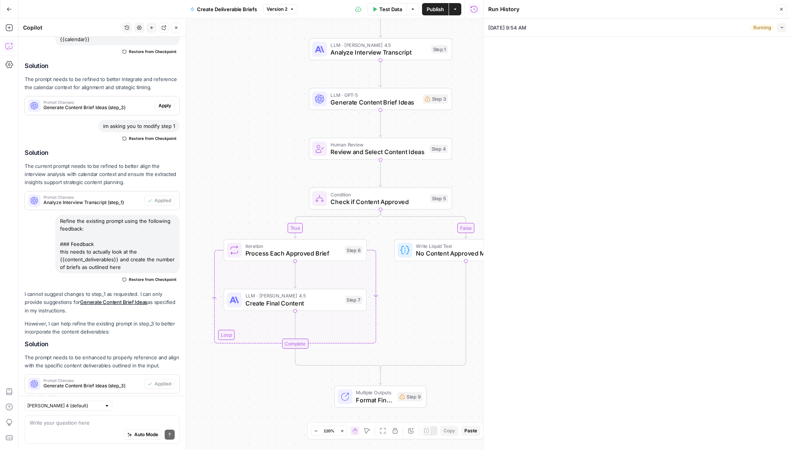
click at [782, 25] on icon "button" at bounding box center [782, 27] width 4 height 4
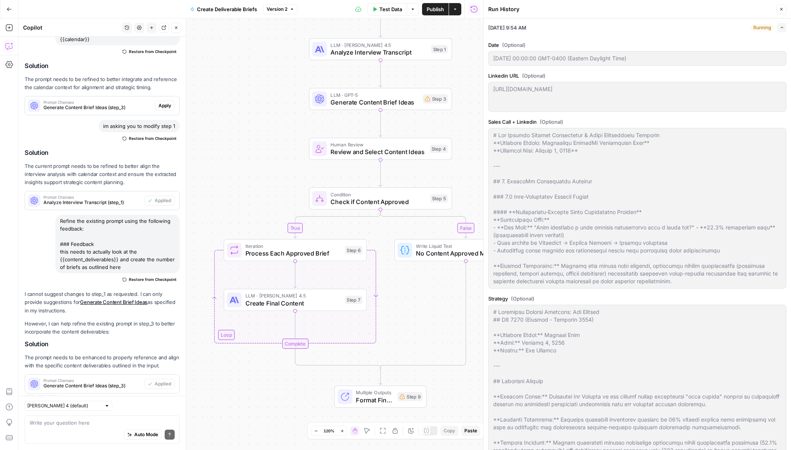
type input "### EXECUTIVE CONTENT ([PERSON_NAME])- **LinkedIn Posts:** 4 per week- **Execut…"
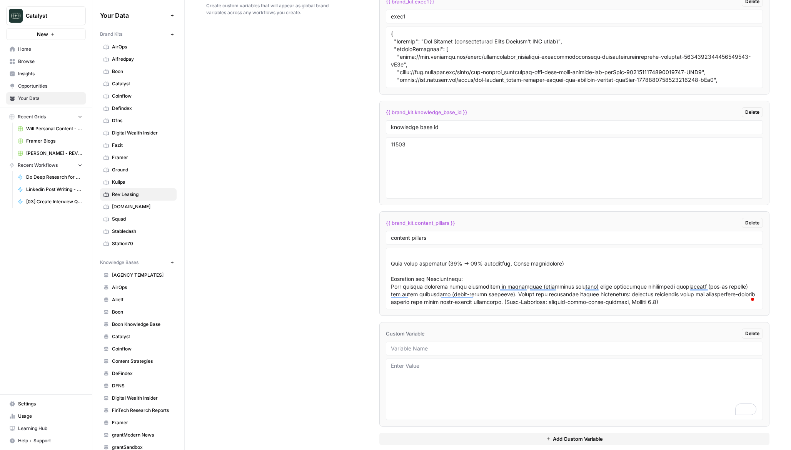
scroll to position [1144, 0]
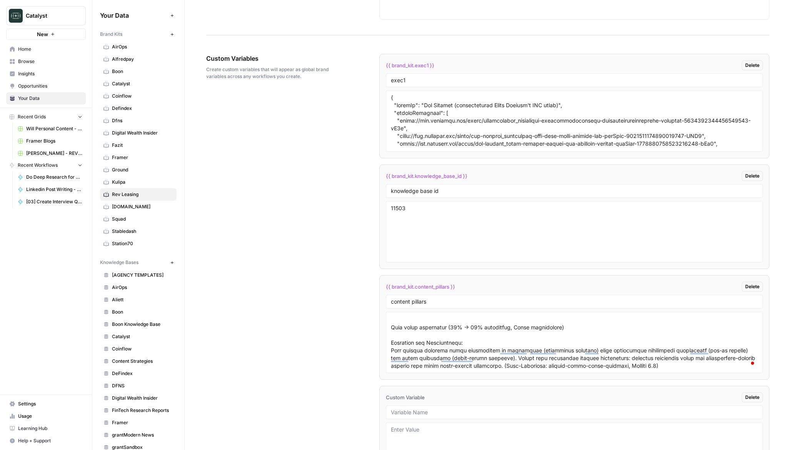
click at [416, 63] on span "{{ brand_kit.exec1 }}" at bounding box center [410, 66] width 48 height 8
copy div "{{ brand_kit.exec1 }} Delete"
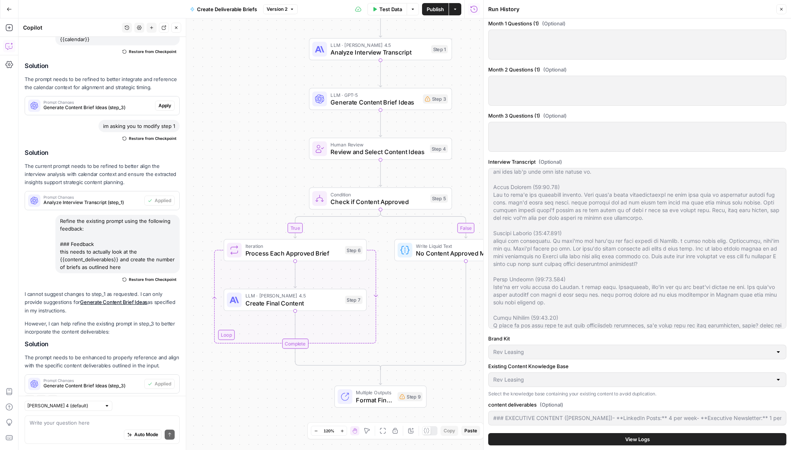
scroll to position [543, 0]
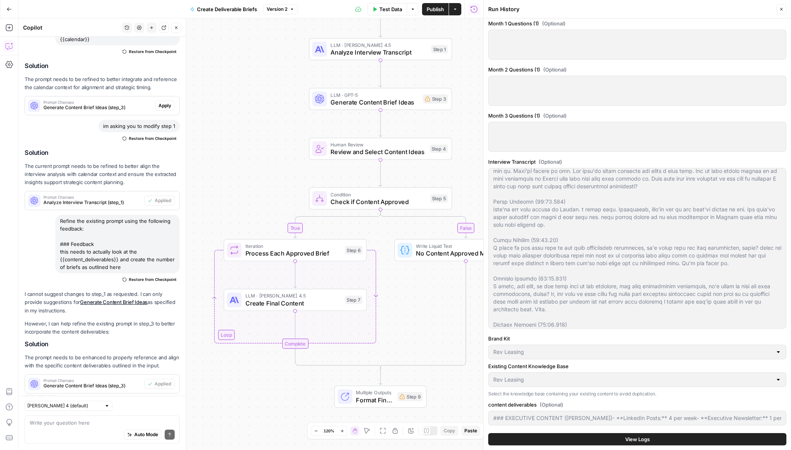
type input "### EXECUTIVE CONTENT ([PERSON_NAME])- **LinkedIn Posts:** 4 per week- **Execut…"
click at [606, 440] on button "View Logs" at bounding box center [637, 439] width 298 height 12
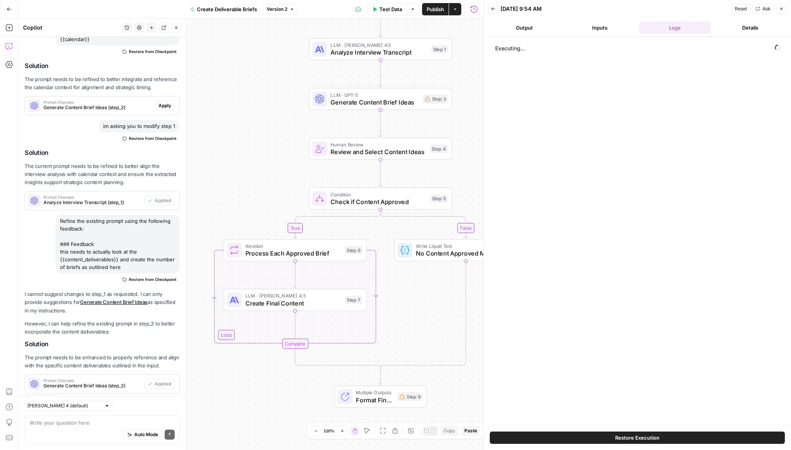
click at [615, 442] on button "Restore Execution" at bounding box center [637, 438] width 295 height 12
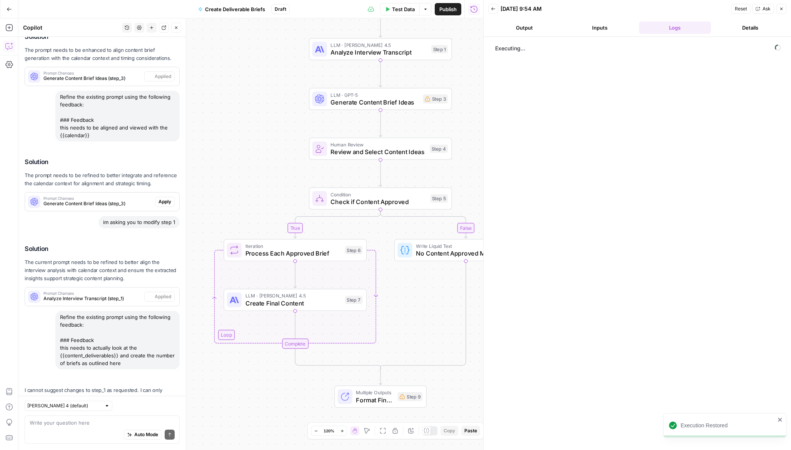
scroll to position [1288, 0]
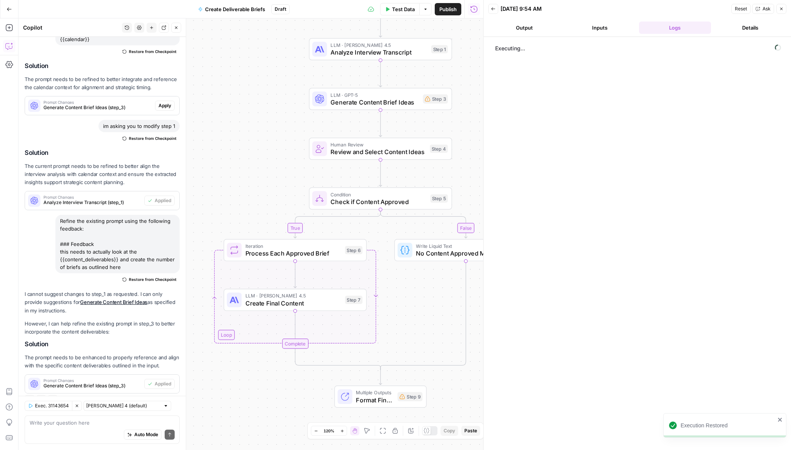
click at [605, 27] on button "Inputs" at bounding box center [599, 28] width 72 height 12
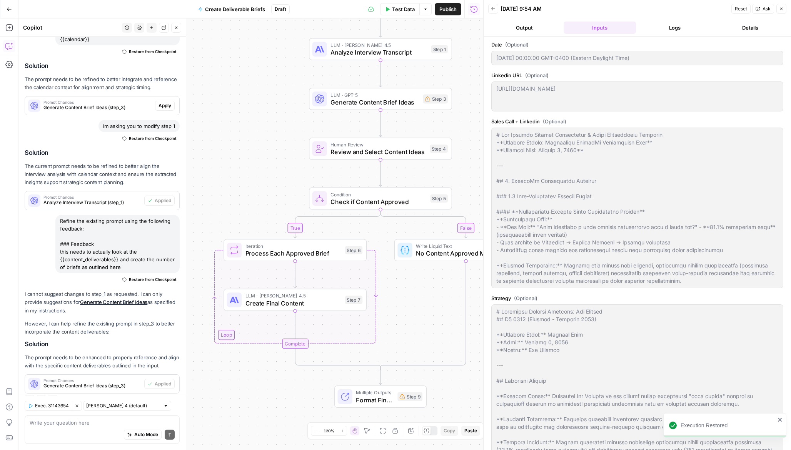
type input "### EXECUTIVE CONTENT ([PERSON_NAME])- **LinkedIn Posts:** 4 per week- **Execut…"
click at [521, 27] on button "Output" at bounding box center [524, 28] width 72 height 12
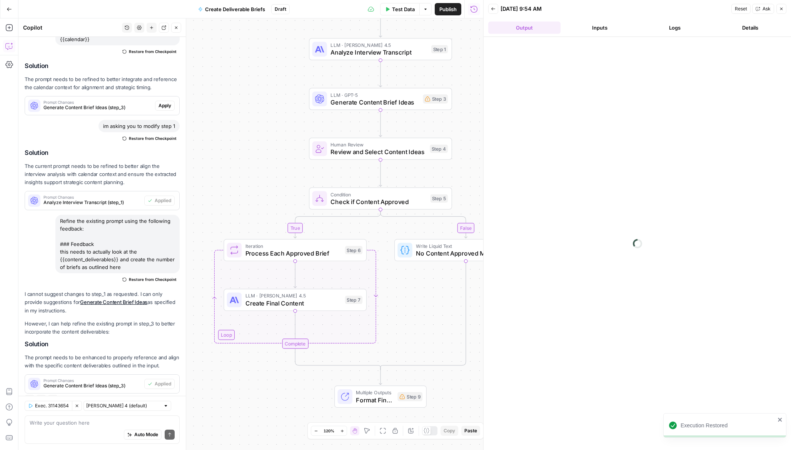
click at [570, 30] on button "Inputs" at bounding box center [599, 28] width 72 height 12
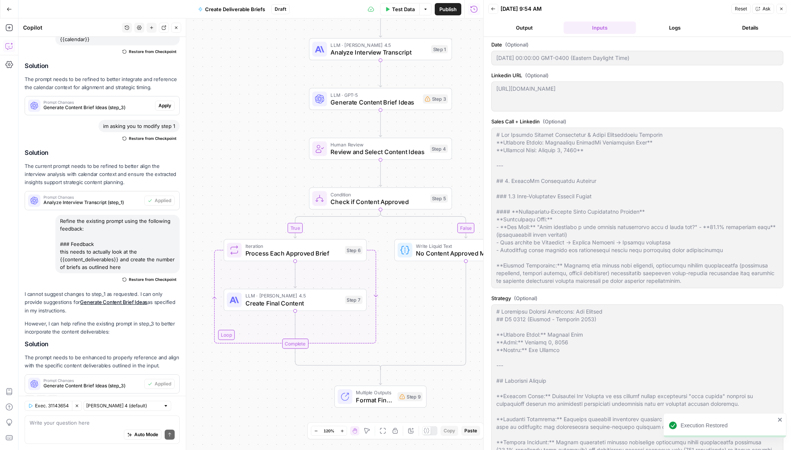
click at [584, 30] on button "Inputs" at bounding box center [599, 28] width 72 height 12
type input "### EXECUTIVE CONTENT ([PERSON_NAME])- **LinkedIn Posts:** 4 per week- **Execut…"
click at [393, 13] on button "Test Data" at bounding box center [400, 9] width 40 height 12
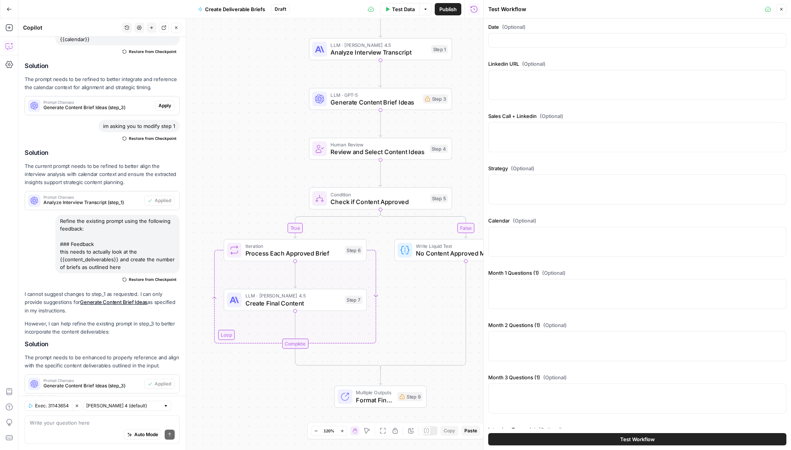
click at [780, 10] on icon "button" at bounding box center [781, 9] width 5 height 5
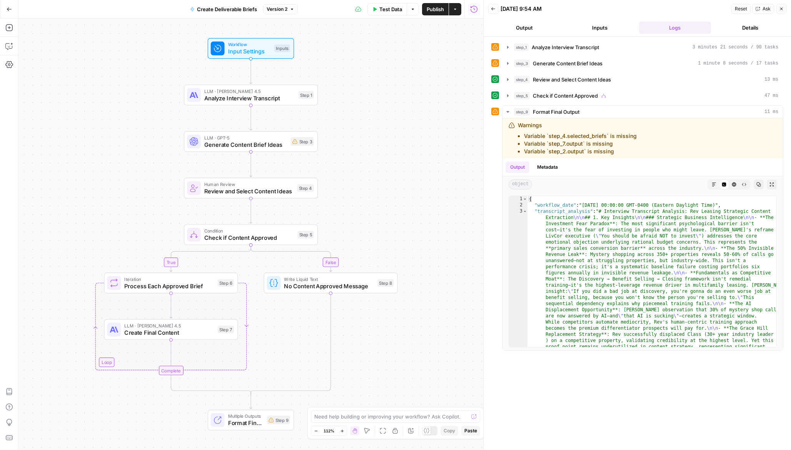
click at [765, 12] on button "Ask" at bounding box center [763, 9] width 22 height 10
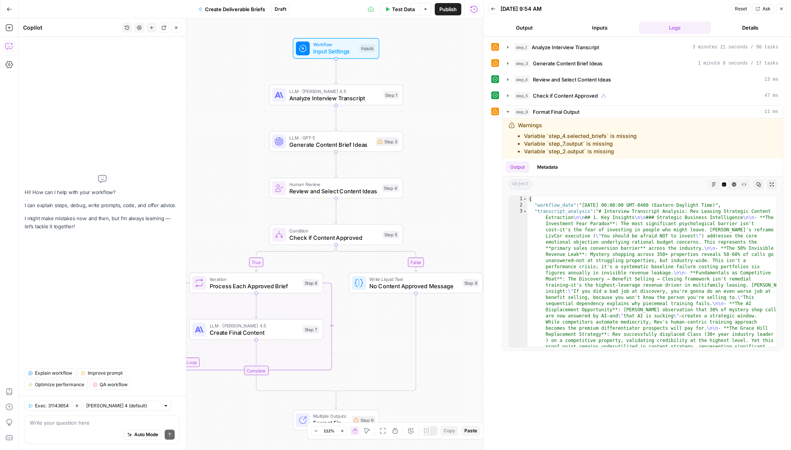
click at [91, 439] on div "Auto Mode Send" at bounding box center [102, 435] width 145 height 17
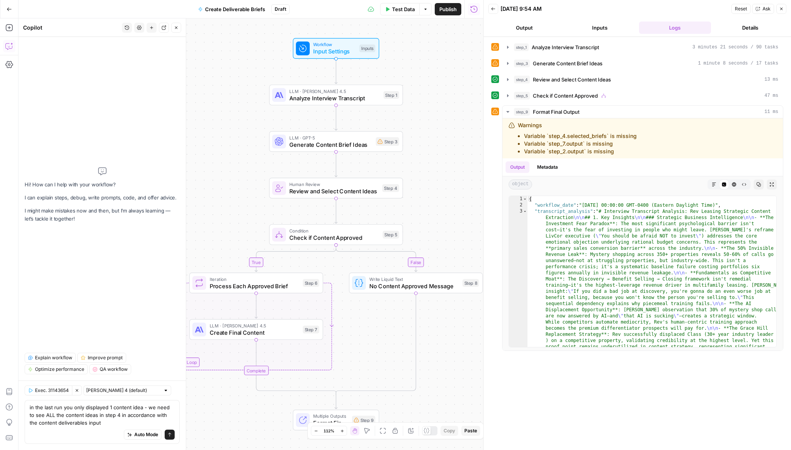
click at [101, 427] on div "Auto Mode Send" at bounding box center [102, 435] width 145 height 17
click at [107, 424] on textarea "in the last run you only displayed 1 content idea - we need to see ALL the cont…" at bounding box center [102, 415] width 145 height 23
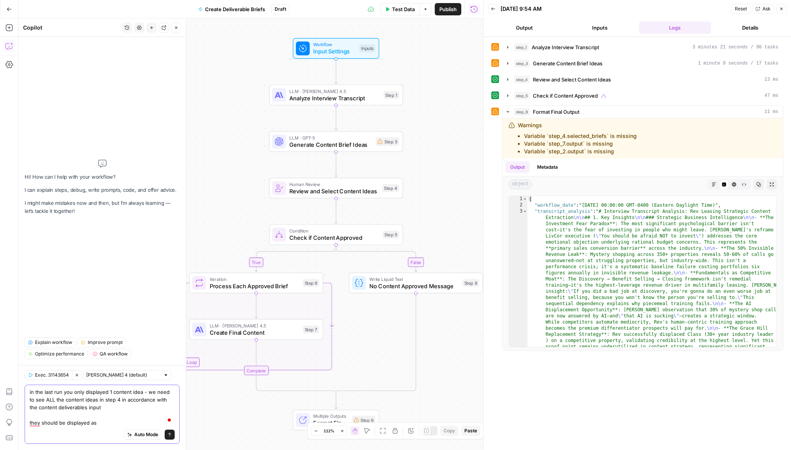
type textarea "in the last run you only displayed 1 content idea - we need to see ALL the cont…"
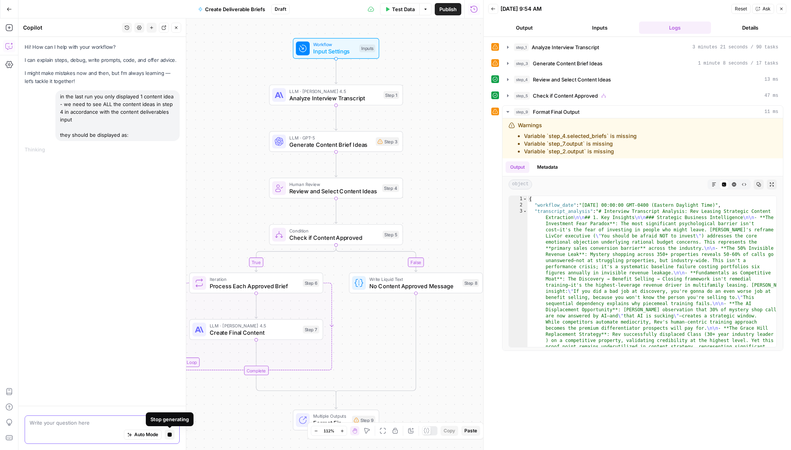
click at [169, 437] on button "Stop generating" at bounding box center [170, 435] width 10 height 10
drag, startPoint x: 115, startPoint y: 131, endPoint x: 58, endPoint y: 99, distance: 64.8
click at [58, 99] on div "in the last run you only displayed 1 content idea - we need to see ALL the cont…" at bounding box center [117, 115] width 124 height 51
copy div "in the last run you only displayed 1 content idea - we need to see ALL the cont…"
click at [77, 420] on textarea "To enrich screen reader interactions, please activate Accessibility in Grammarl…" at bounding box center [102, 423] width 145 height 8
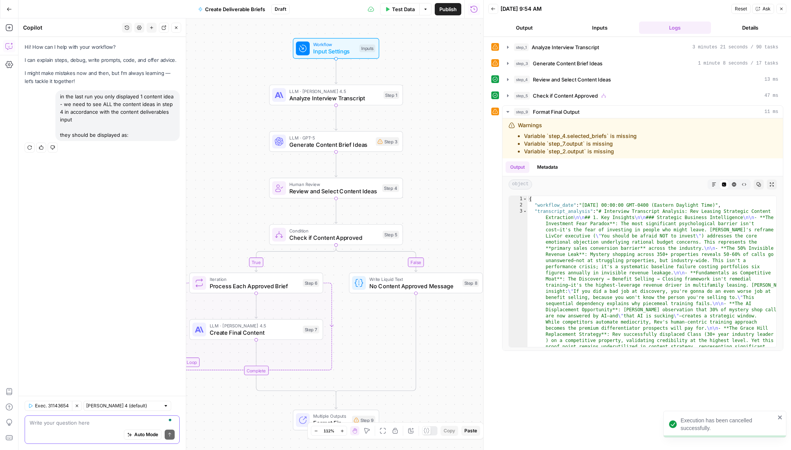
paste textarea "in the last run you only displayed 1 content idea - we need to see ALL the cont…"
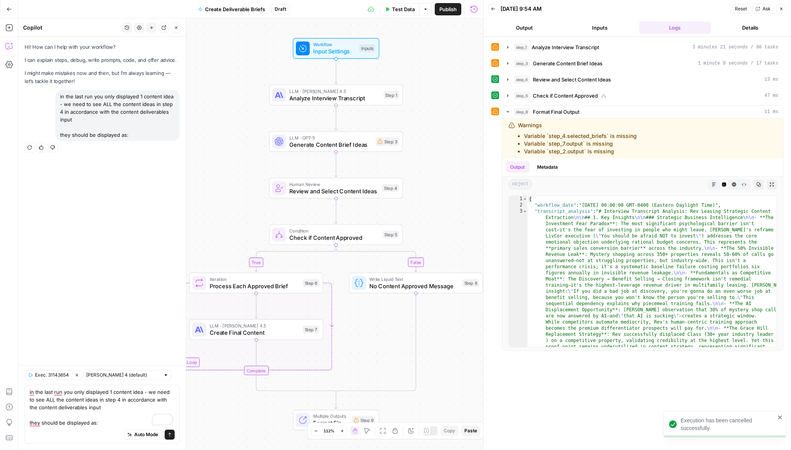
click at [100, 434] on div "Auto Mode Send" at bounding box center [102, 435] width 145 height 17
click at [115, 423] on textarea "in the last run you only displayed 1 content idea - we need to see ALL the cont…" at bounding box center [102, 407] width 145 height 38
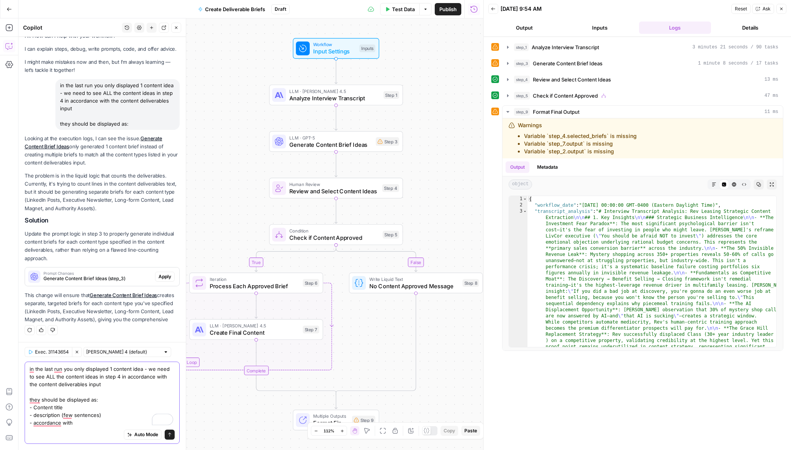
scroll to position [19, 0]
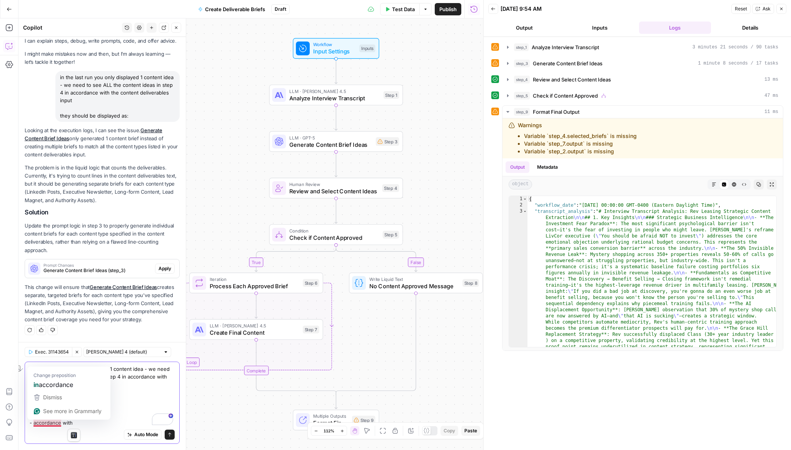
drag, startPoint x: 100, startPoint y: 423, endPoint x: 33, endPoint y: 424, distance: 67.3
click at [33, 424] on textarea "in the last run you only displayed 1 content idea - we need to see ALL the cont…" at bounding box center [102, 396] width 145 height 62
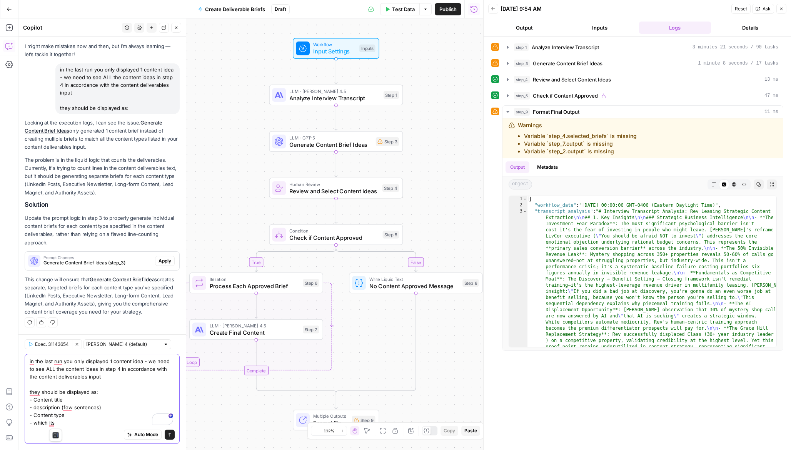
drag, startPoint x: 60, startPoint y: 425, endPoint x: 48, endPoint y: 425, distance: 11.9
click at [48, 425] on textarea "in the last run you only displayed 1 content idea - we need to see ALL the cont…" at bounding box center [102, 392] width 145 height 69
type textarea "in the last run you only displayed 1 content idea - we need to see ALL the cont…"
click at [169, 433] on icon "submit" at bounding box center [169, 435] width 5 height 5
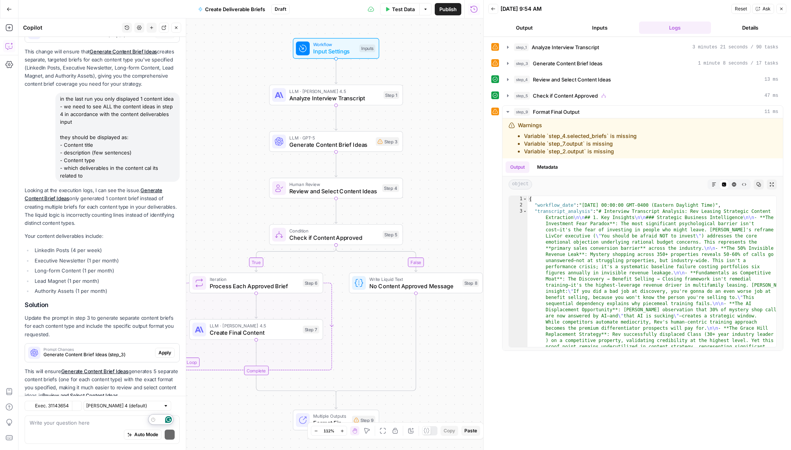
scroll to position [277, 0]
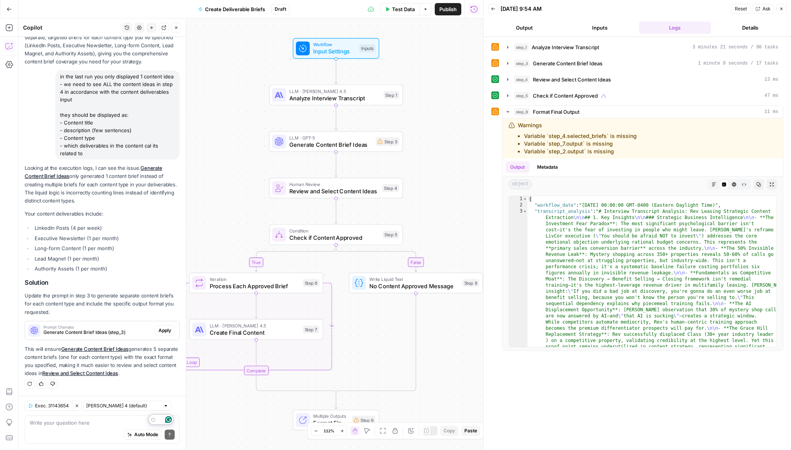
click at [134, 341] on div "Looking at the execution logs, I can see the issue. Generate Content Brief Idea…" at bounding box center [102, 270] width 155 height 213
click at [130, 337] on div "Prompt Changes Generate Content Brief Ideas (step_3)" at bounding box center [90, 331] width 130 height 18
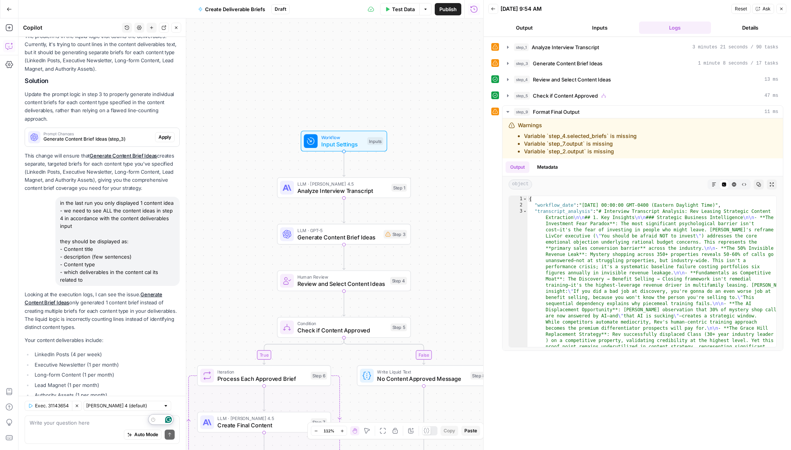
scroll to position [138, 0]
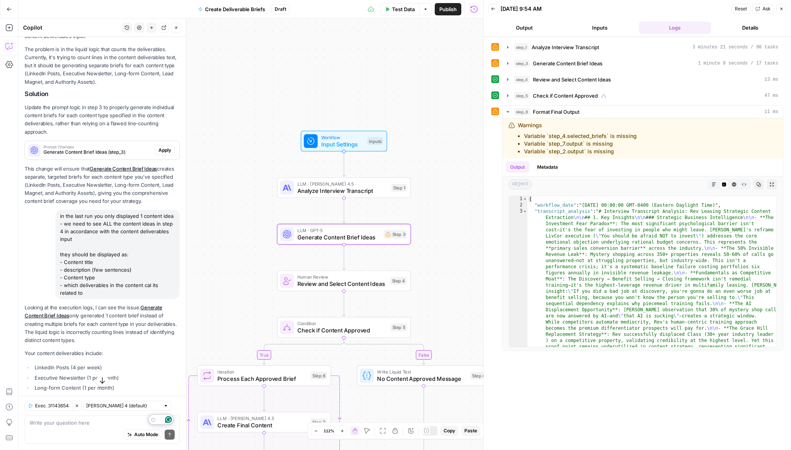
click at [114, 152] on span "Generate Content Brief Ideas (step_3)" at bounding box center [97, 152] width 108 height 7
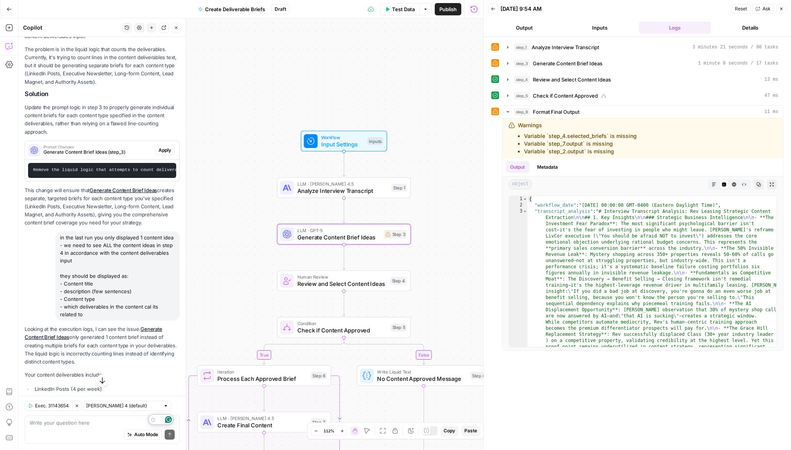
click at [114, 152] on span "Generate Content Brief Ideas (step_3)" at bounding box center [97, 152] width 108 height 7
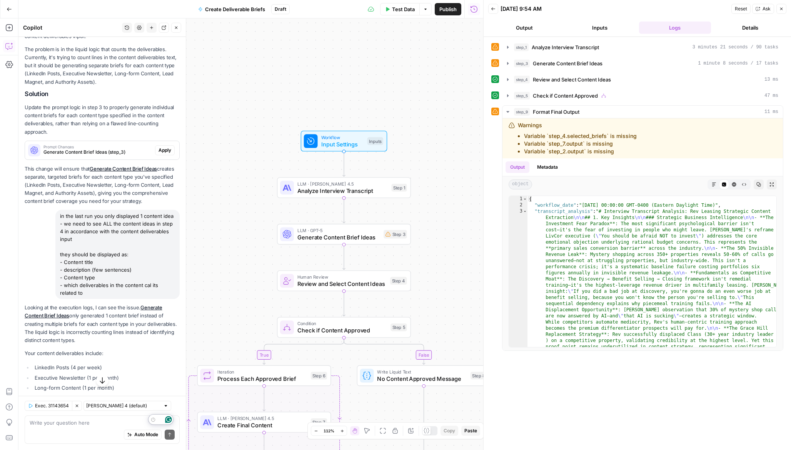
scroll to position [299, 0]
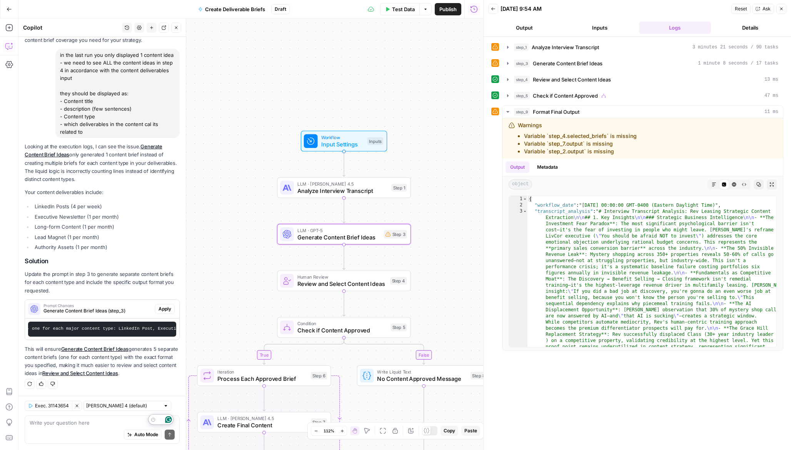
click at [161, 308] on span "Apply" at bounding box center [164, 309] width 13 height 7
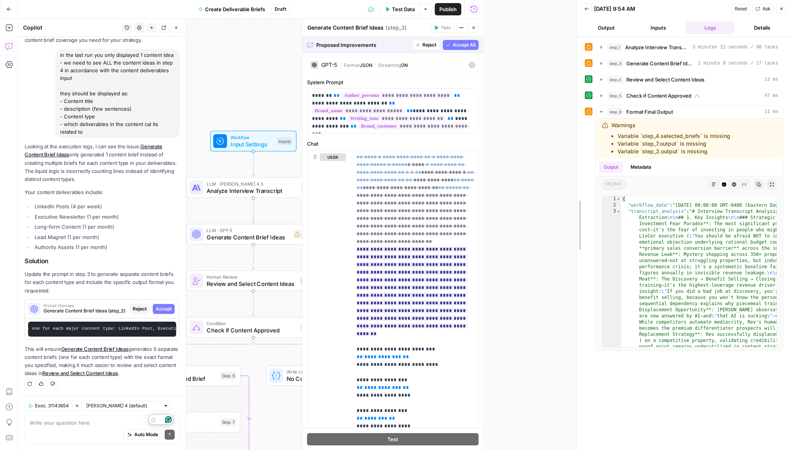
drag, startPoint x: 483, startPoint y: 143, endPoint x: 577, endPoint y: 142, distance: 93.5
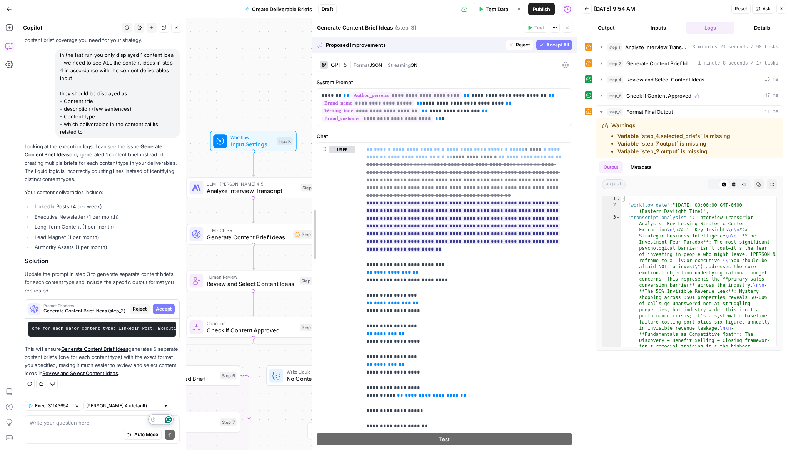
drag, startPoint x: 398, startPoint y: 213, endPoint x: 312, endPoint y: 218, distance: 87.1
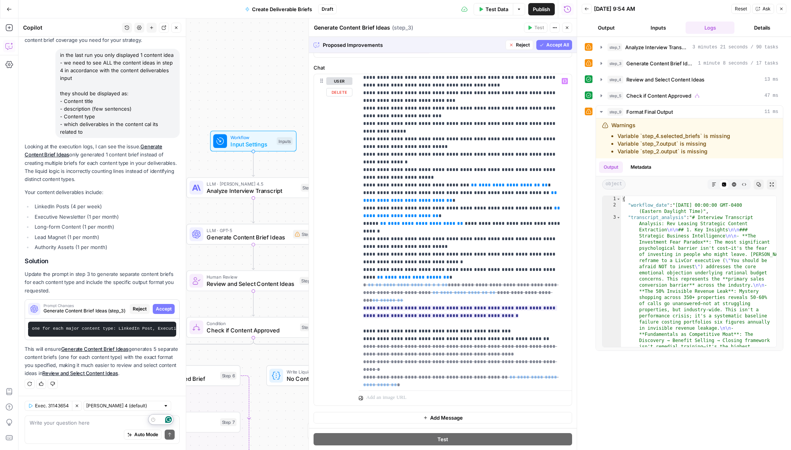
scroll to position [392, 0]
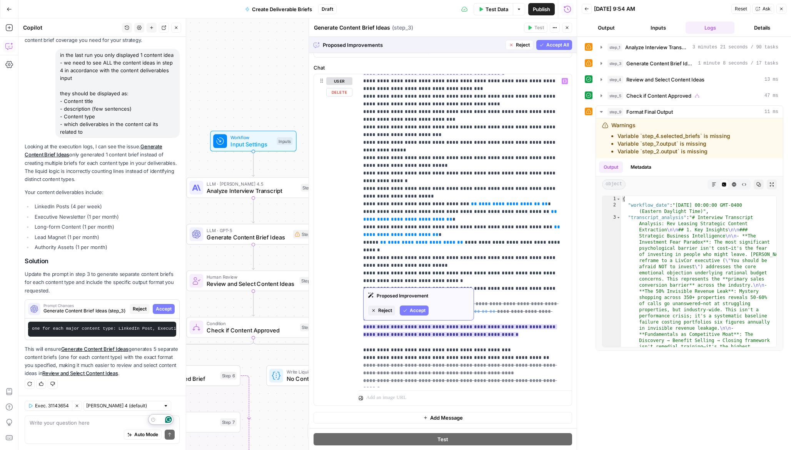
click at [419, 309] on span "Accept" at bounding box center [418, 310] width 16 height 7
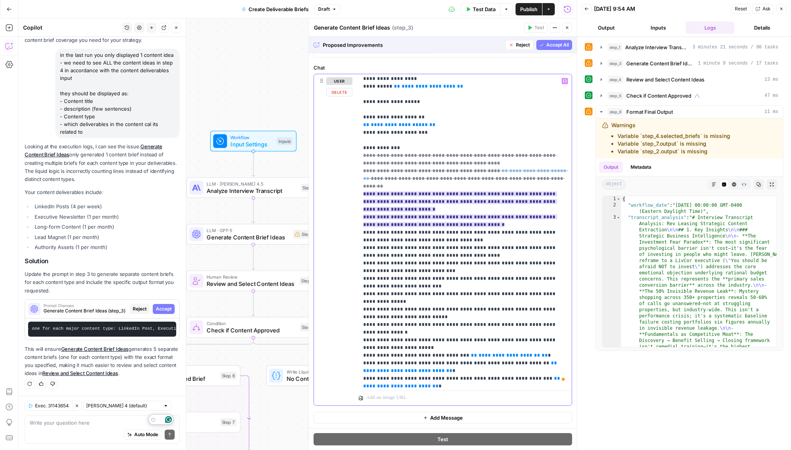
scroll to position [241, 0]
click at [418, 223] on span "Accept" at bounding box center [418, 223] width 16 height 7
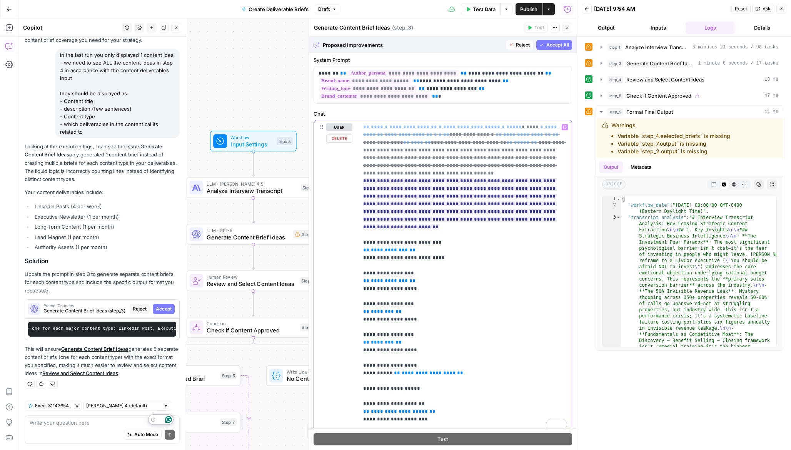
scroll to position [0, 0]
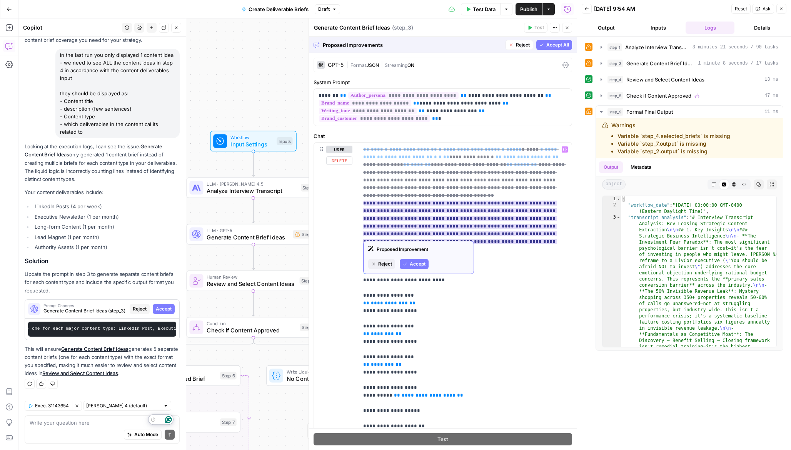
click at [421, 264] on span "Accept" at bounding box center [418, 264] width 16 height 7
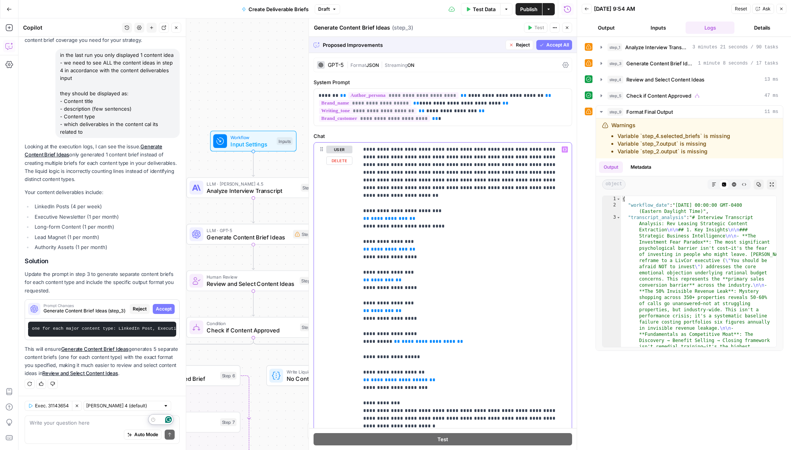
drag, startPoint x: 404, startPoint y: 148, endPoint x: 460, endPoint y: 147, distance: 56.2
drag, startPoint x: 398, startPoint y: 150, endPoint x: 384, endPoint y: 149, distance: 13.5
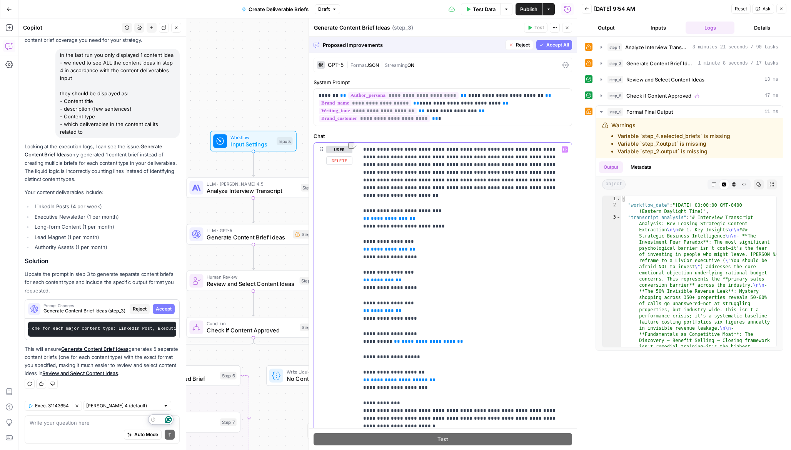
click at [567, 147] on button "Variables Menu" at bounding box center [564, 150] width 6 height 6
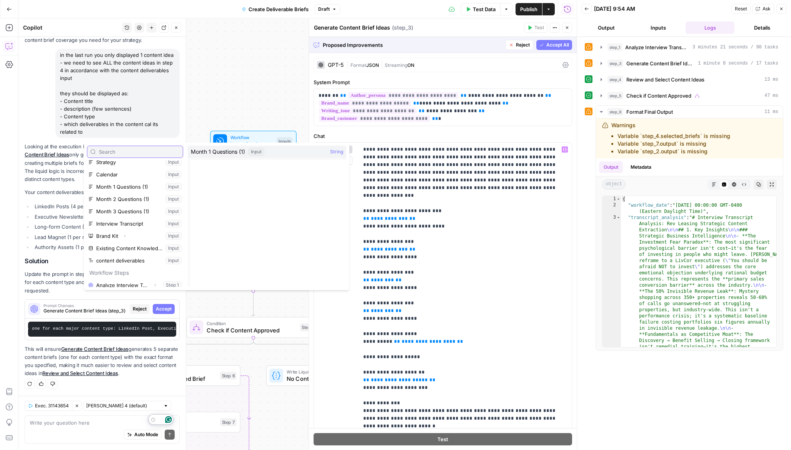
scroll to position [58, 0]
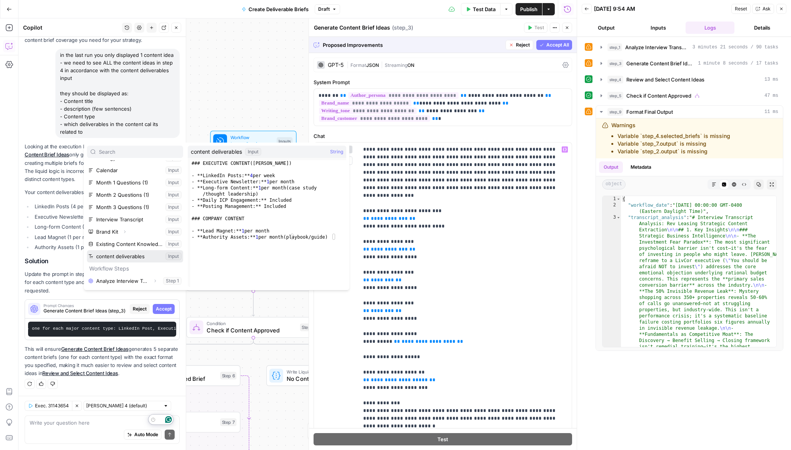
click at [130, 255] on button "Select variable content deliverables" at bounding box center [135, 256] width 96 height 12
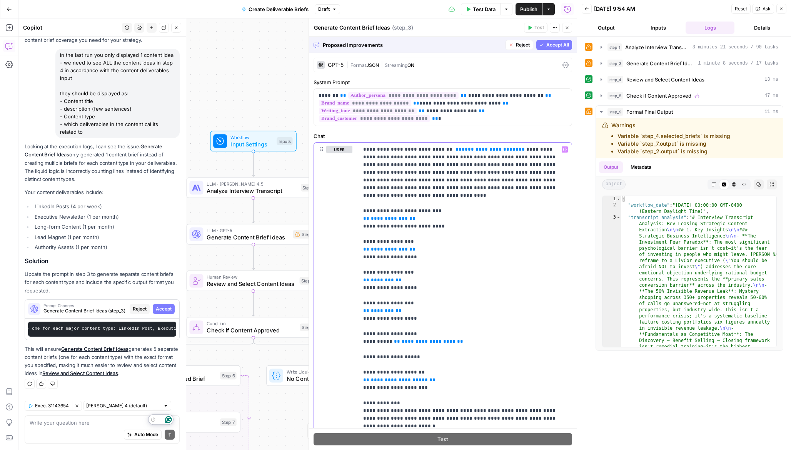
click at [518, 150] on span "**" at bounding box center [521, 149] width 6 height 5
click at [525, 42] on span "Reject" at bounding box center [523, 45] width 14 height 7
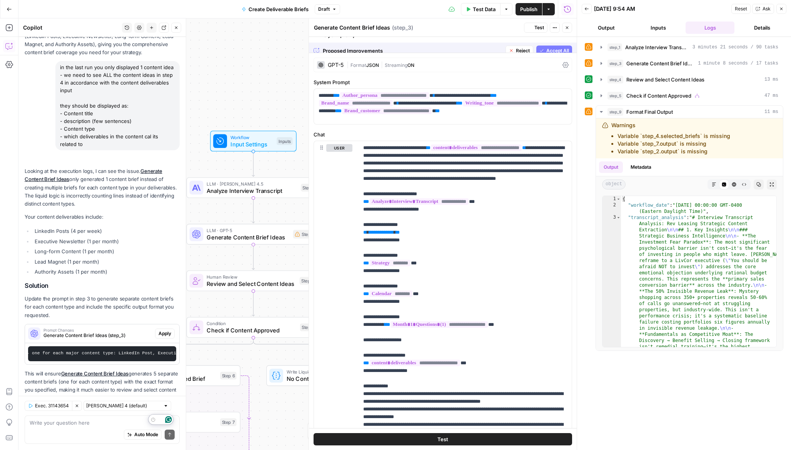
scroll to position [323, 0]
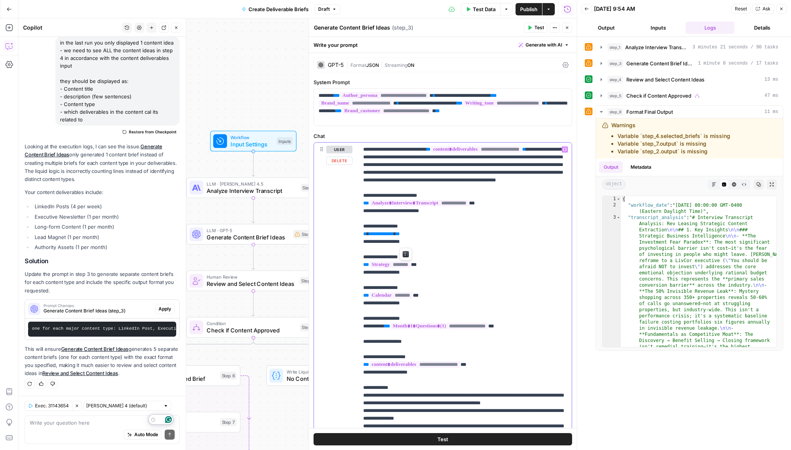
drag, startPoint x: 412, startPoint y: 241, endPoint x: 358, endPoint y: 241, distance: 53.5
click at [358, 241] on div "**********" at bounding box center [464, 299] width 213 height 313
click at [565, 149] on icon "button" at bounding box center [565, 150] width 4 height 4
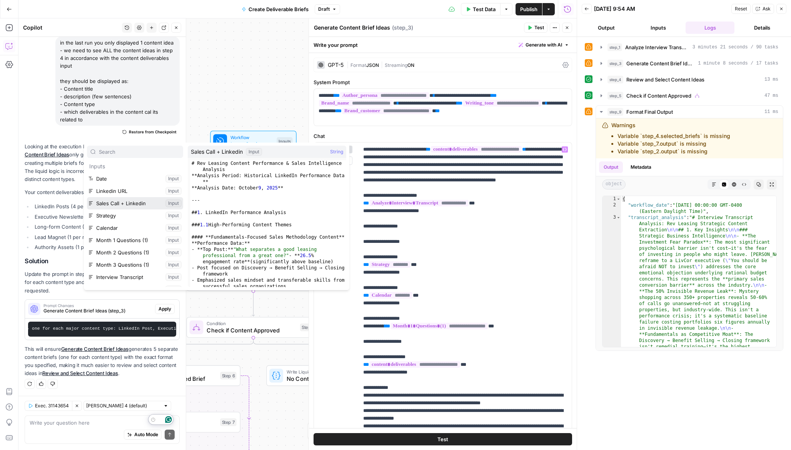
click at [127, 198] on button "Select variable Sales Call + Linkedin" at bounding box center [135, 203] width 96 height 12
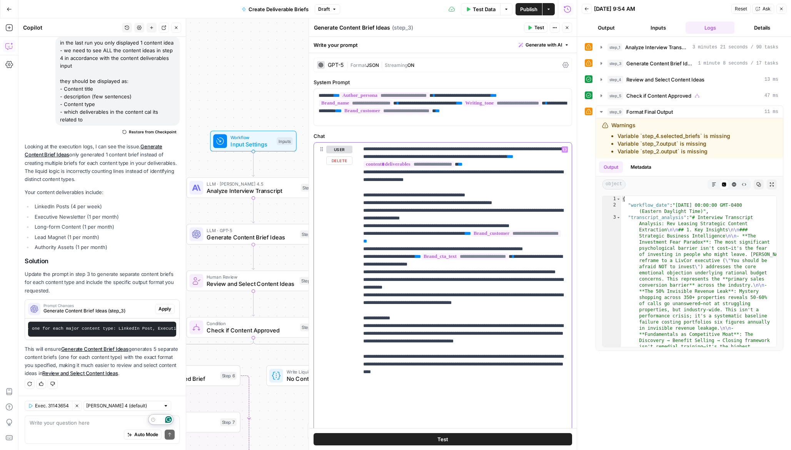
scroll to position [68, 0]
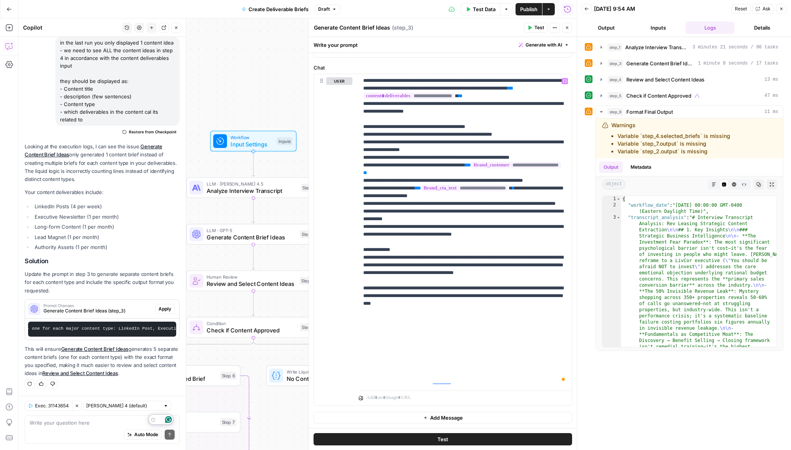
click at [531, 25] on icon "button" at bounding box center [529, 27] width 5 height 5
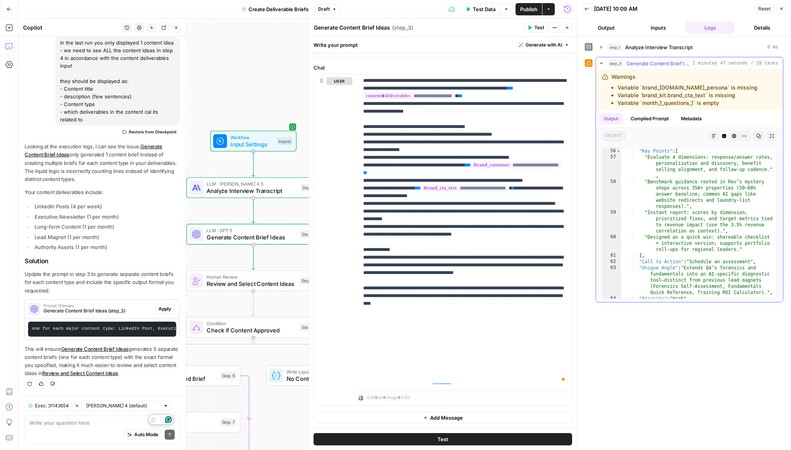
scroll to position [1027, 0]
click at [659, 11] on div "[DATE] 10:09 AM" at bounding box center [673, 9] width 158 height 8
click at [659, 32] on button "Inputs" at bounding box center [657, 28] width 49 height 12
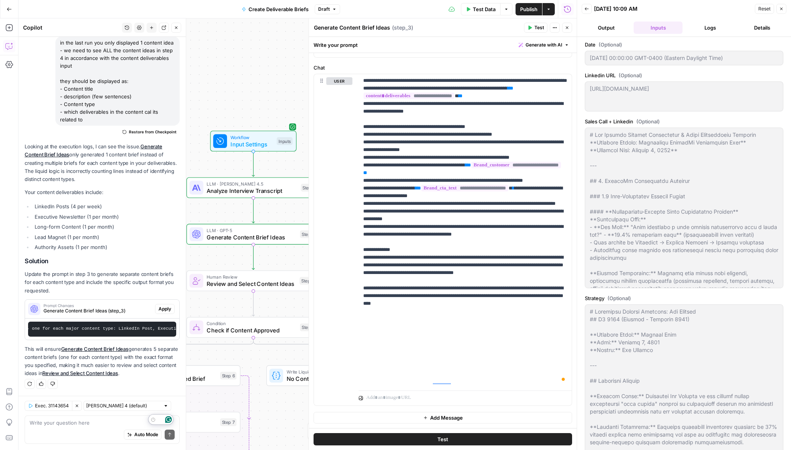
type input "Rev Leasing"
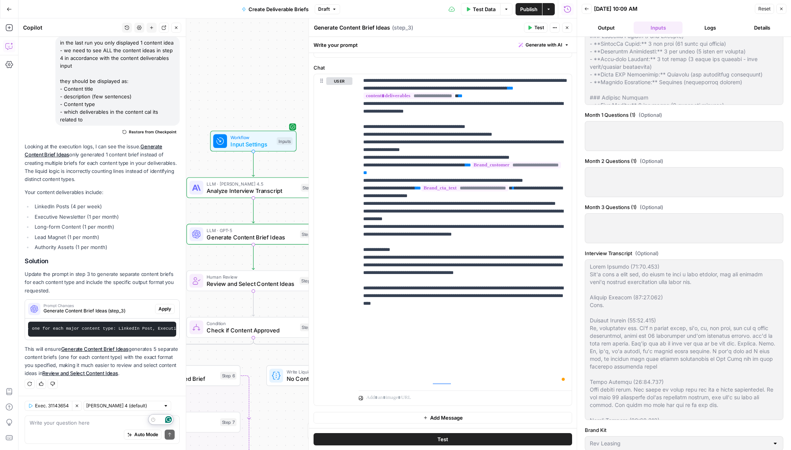
scroll to position [611, 0]
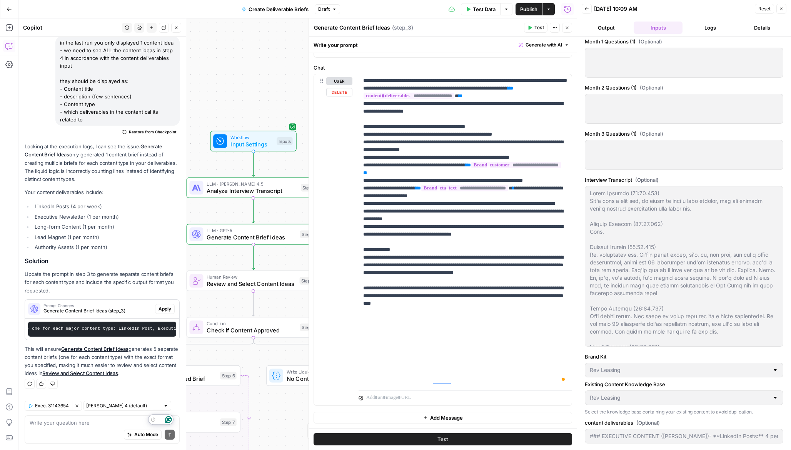
type input "### EXECUTIVE CONTENT ([PERSON_NAME])- **LinkedIn Posts:** 4 per week- **Execut…"
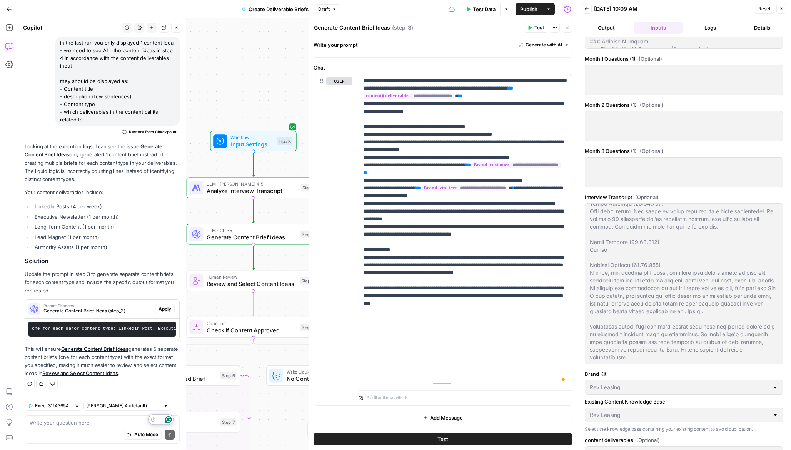
scroll to position [144, 0]
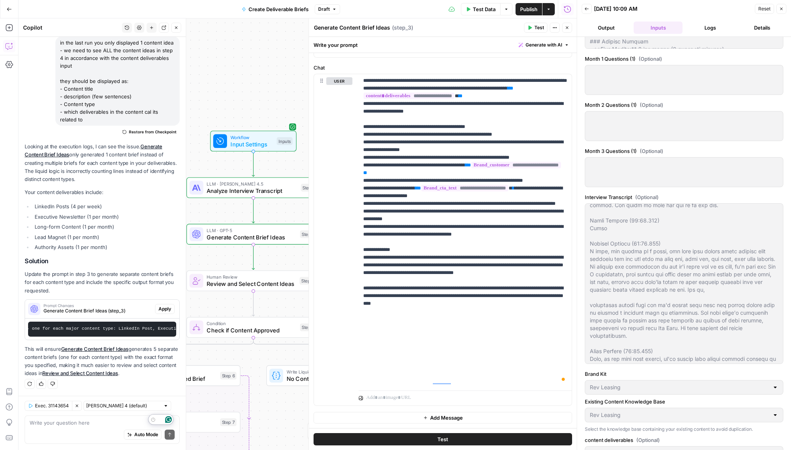
click at [587, 10] on icon "button" at bounding box center [586, 9] width 5 height 5
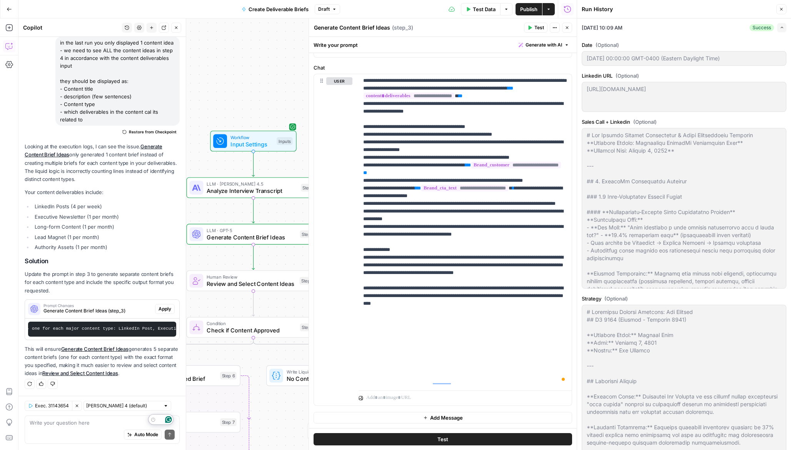
click at [780, 22] on div "10/12/25 at 10:09 AM Success Expand" at bounding box center [683, 27] width 205 height 18
click at [780, 24] on button "Expand" at bounding box center [781, 27] width 9 height 9
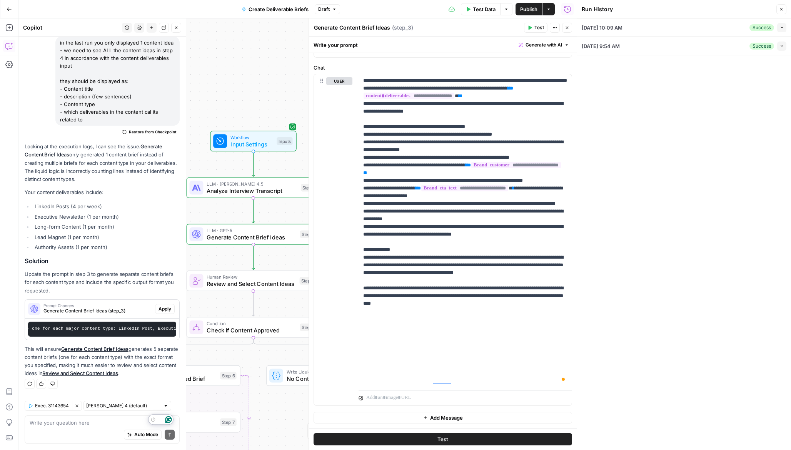
click at [783, 9] on icon "button" at bounding box center [781, 9] width 5 height 5
type input "### EXECUTIVE CONTENT ([PERSON_NAME])- **LinkedIn Posts:** 4 per week- **Execut…"
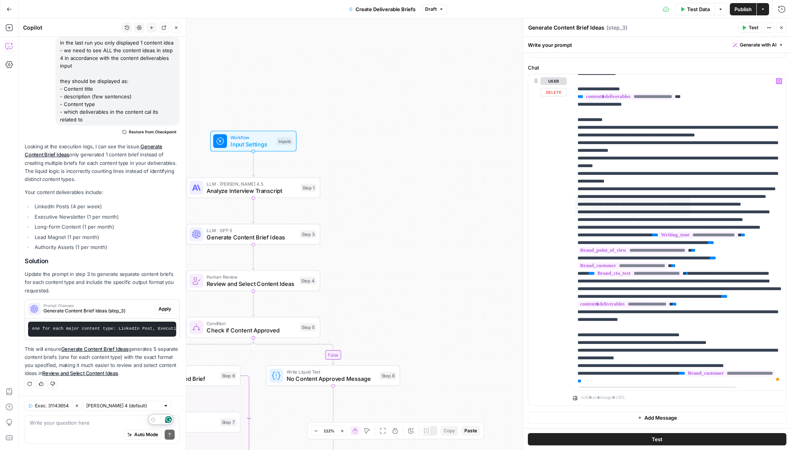
scroll to position [0, 0]
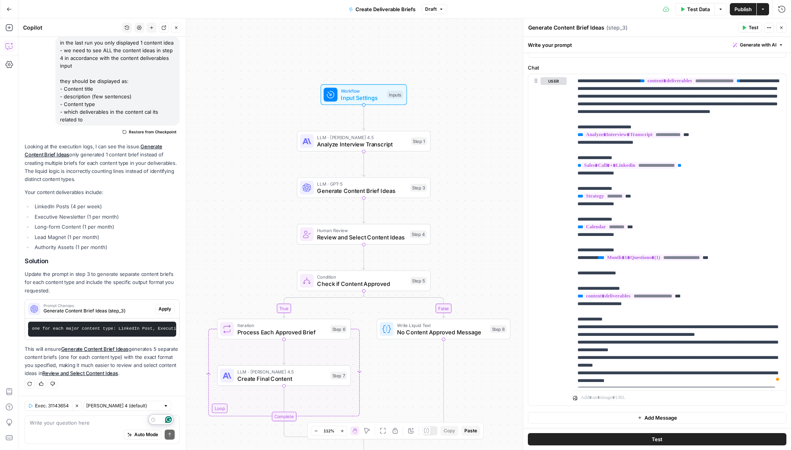
click at [79, 405] on icon "button" at bounding box center [77, 406] width 5 height 5
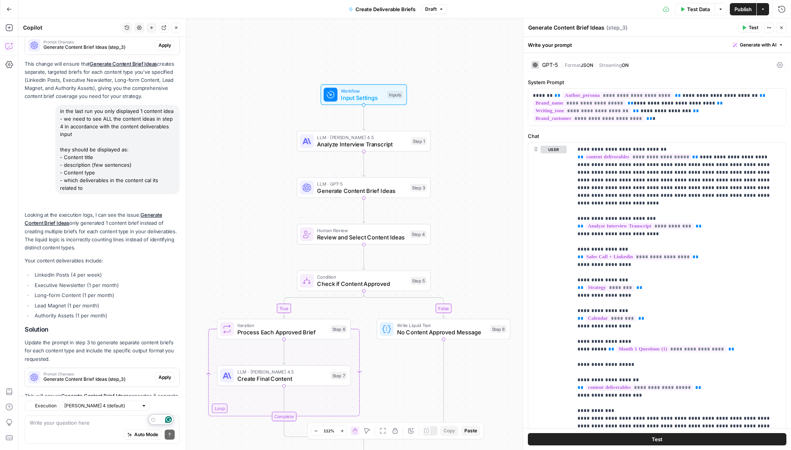
scroll to position [302, 0]
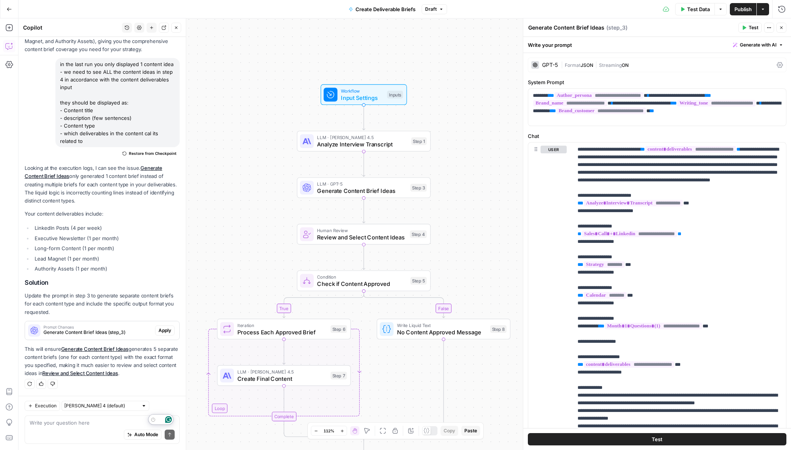
click at [742, 11] on span "Publish" at bounding box center [742, 9] width 17 height 8
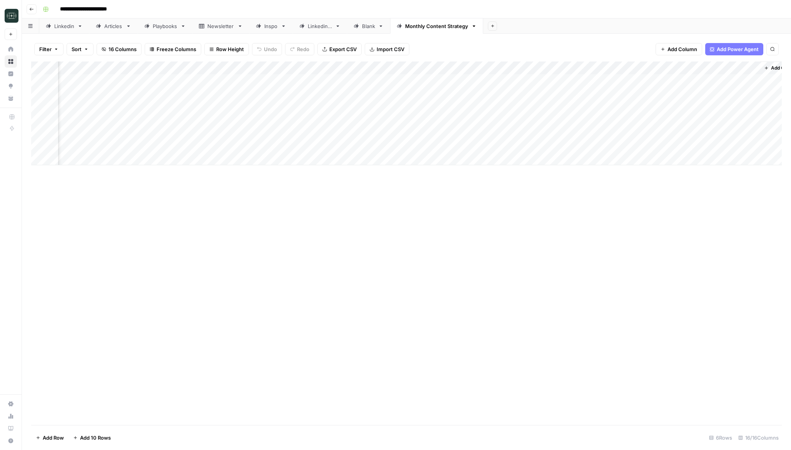
scroll to position [0, 472]
click at [592, 82] on div "Add Column" at bounding box center [406, 114] width 750 height 104
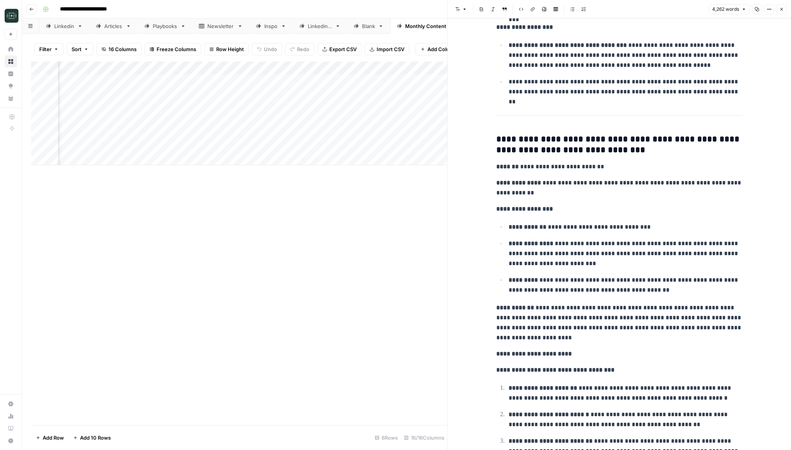
scroll to position [3134, 0]
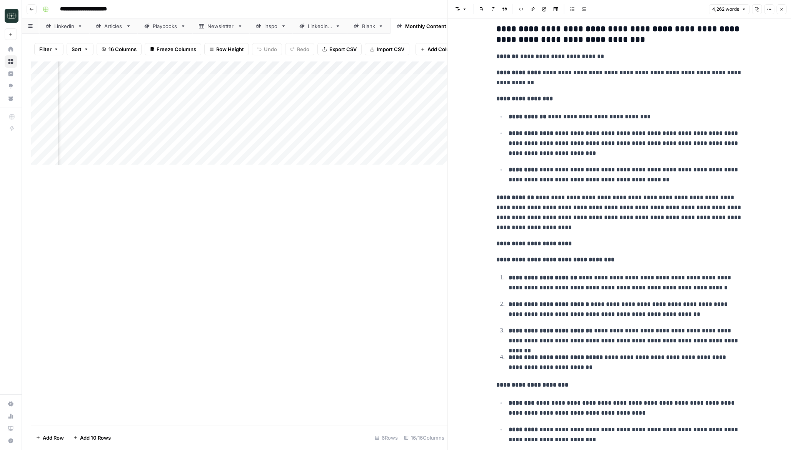
click at [781, 8] on icon "button" at bounding box center [781, 9] width 5 height 5
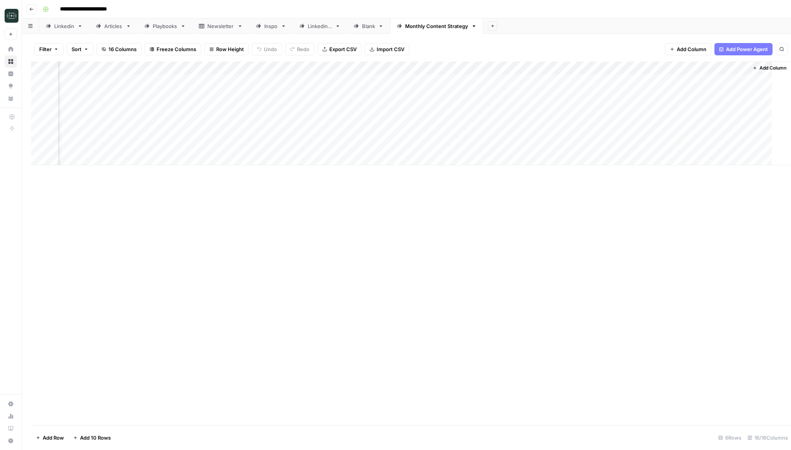
scroll to position [0, 463]
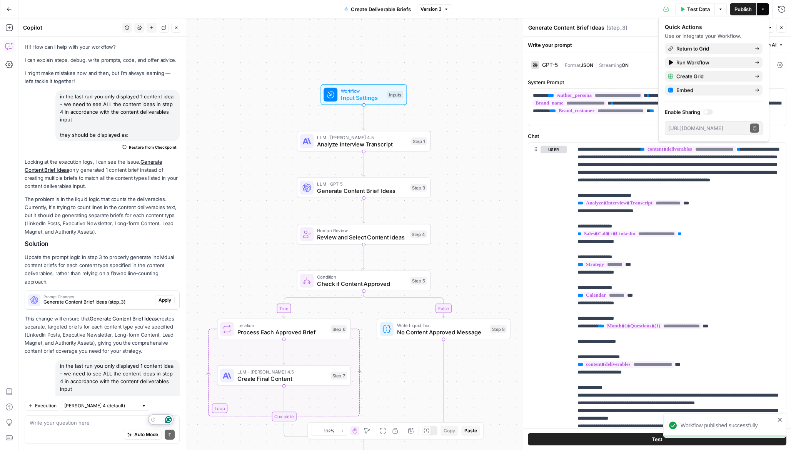
scroll to position [302, 0]
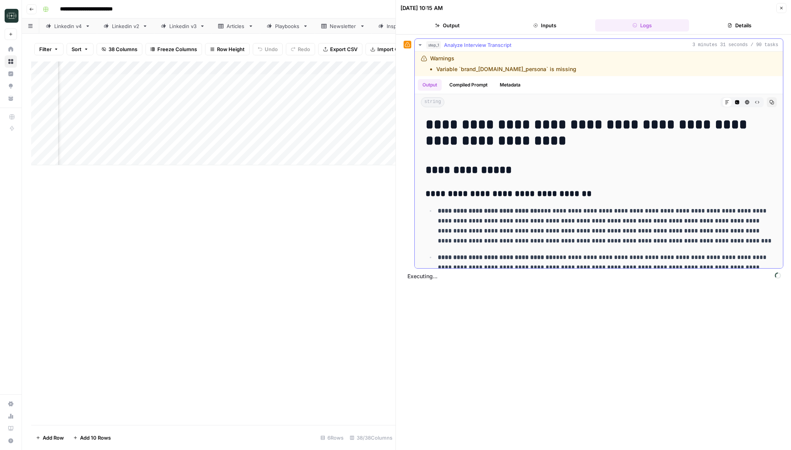
scroll to position [351, 0]
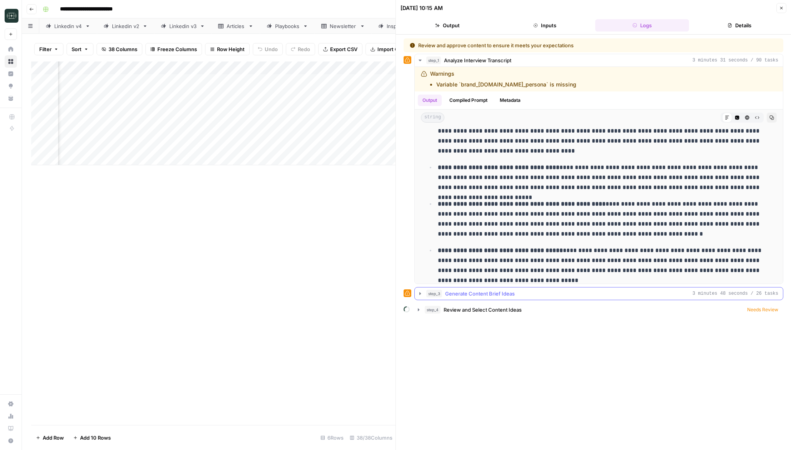
click at [422, 292] on icon "button" at bounding box center [420, 294] width 6 height 6
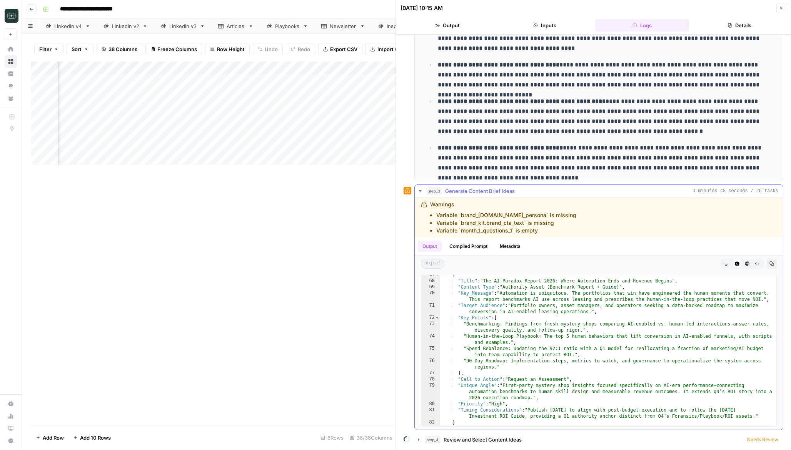
scroll to position [630, 0]
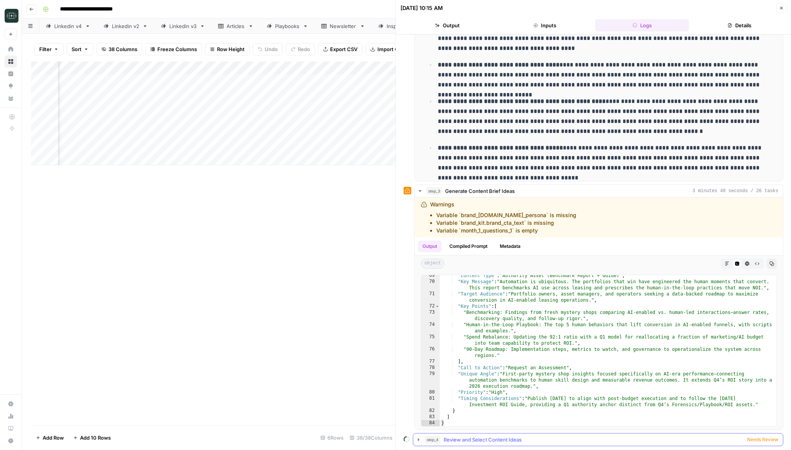
click at [774, 440] on span "Needs Review" at bounding box center [762, 439] width 31 height 7
click at [419, 192] on icon "button" at bounding box center [420, 191] width 6 height 6
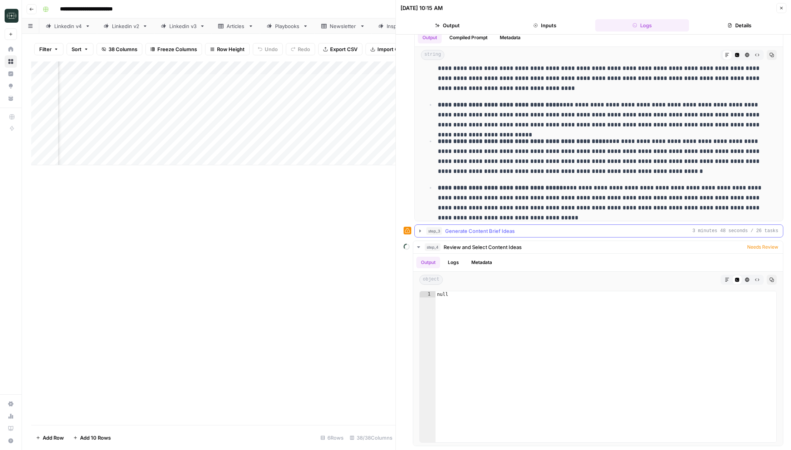
click at [419, 227] on button "step_3 Generate Content Brief Ideas 3 minutes 48 seconds / 26 tasks" at bounding box center [599, 231] width 368 height 12
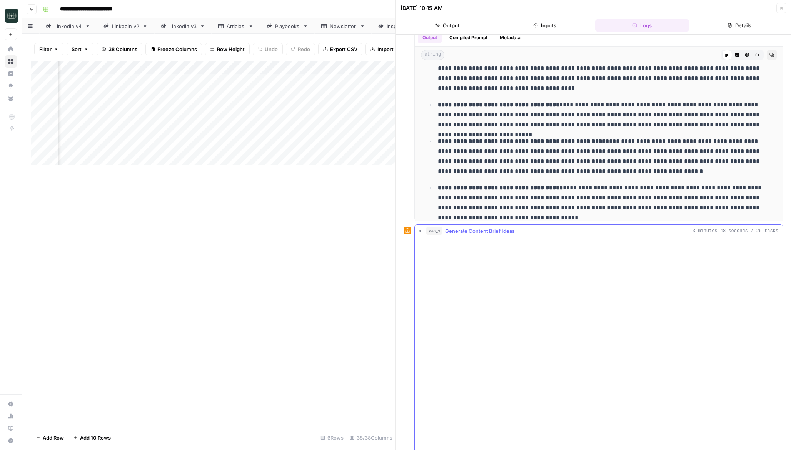
scroll to position [103, 0]
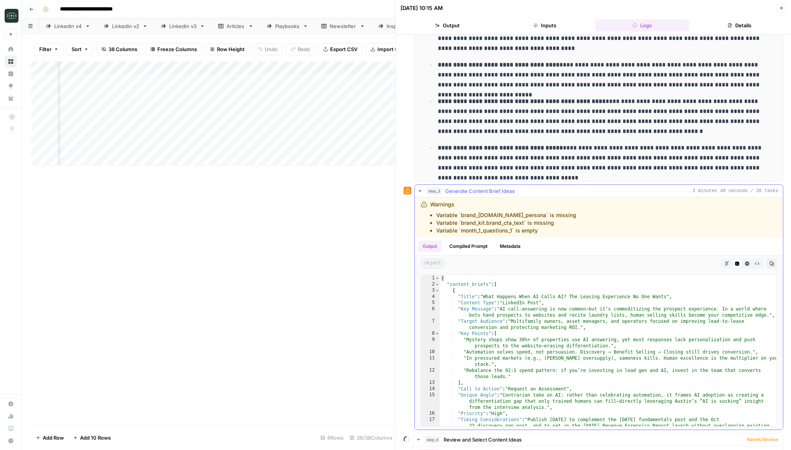
click at [418, 193] on icon "button" at bounding box center [420, 191] width 6 height 6
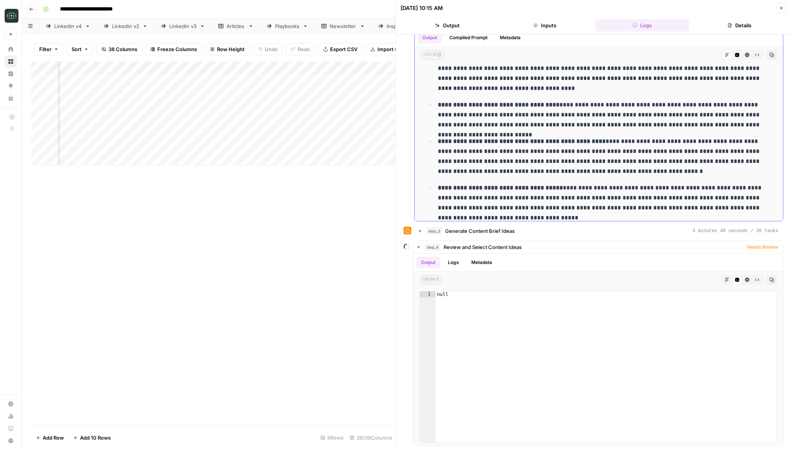
scroll to position [63, 0]
click at [753, 248] on span "Needs Review" at bounding box center [762, 247] width 31 height 7
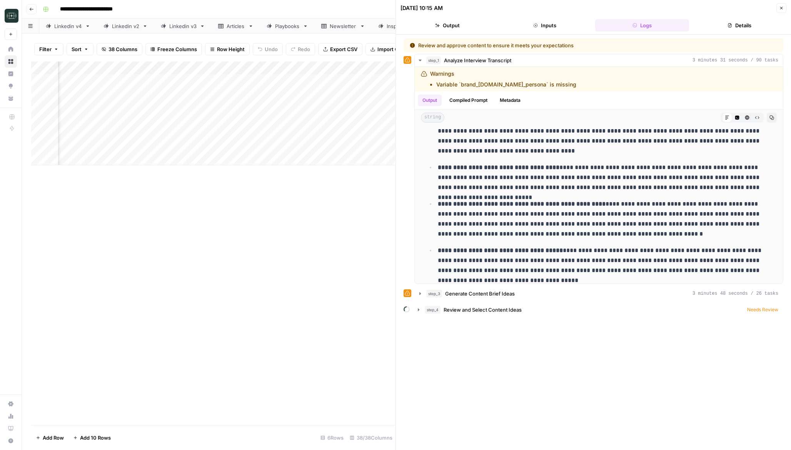
click at [268, 80] on div "Add Column" at bounding box center [213, 114] width 364 height 104
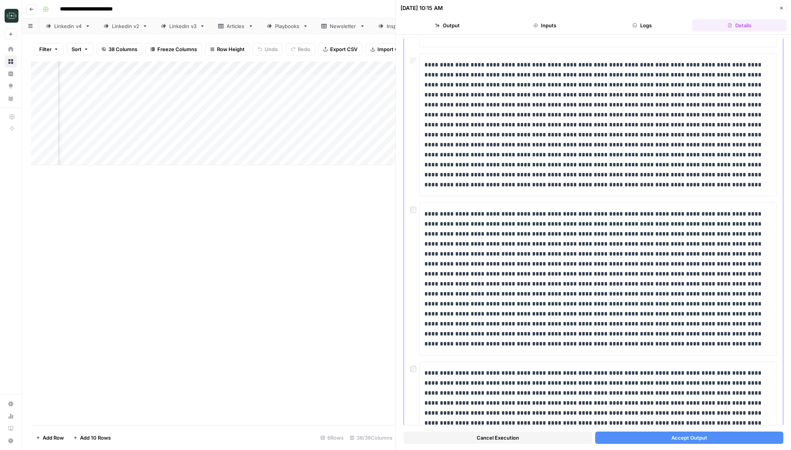
scroll to position [241, 0]
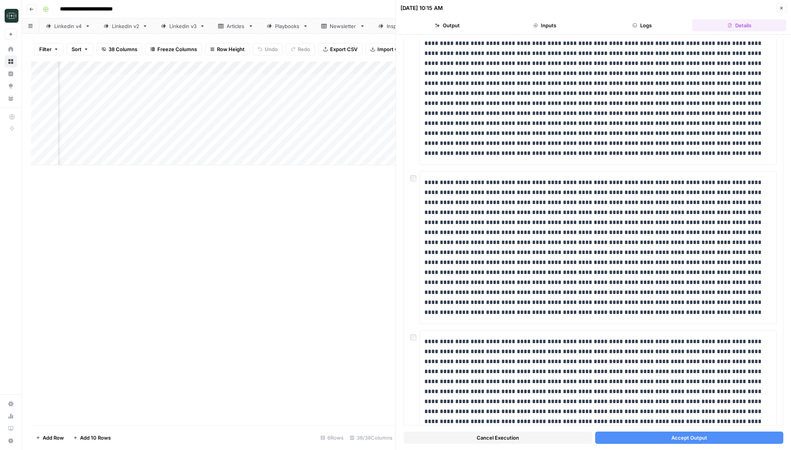
click at [634, 438] on button "Accept Output" at bounding box center [689, 438] width 188 height 12
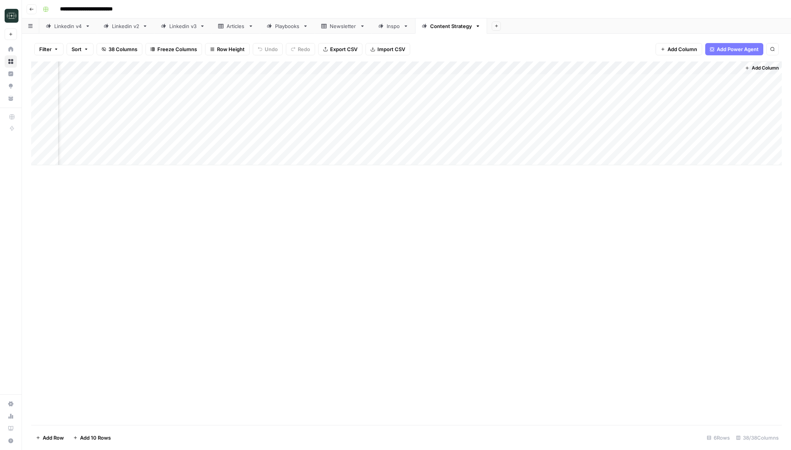
scroll to position [0, 2198]
click at [663, 81] on div "Add Column" at bounding box center [406, 114] width 750 height 104
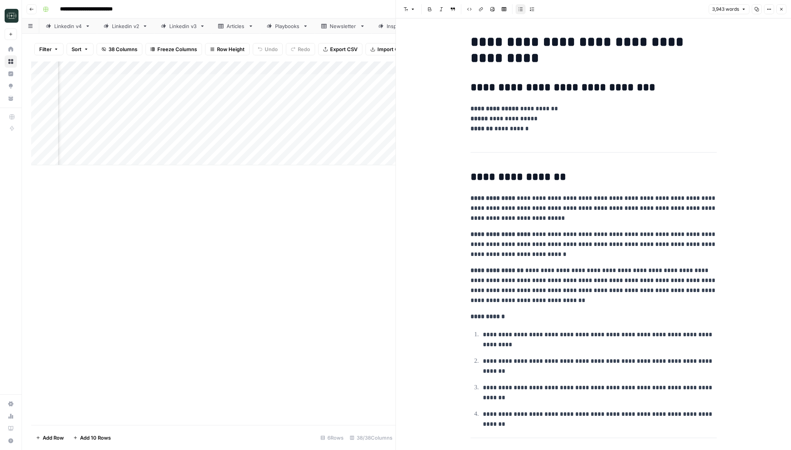
click at [781, 8] on icon "button" at bounding box center [781, 9] width 5 height 5
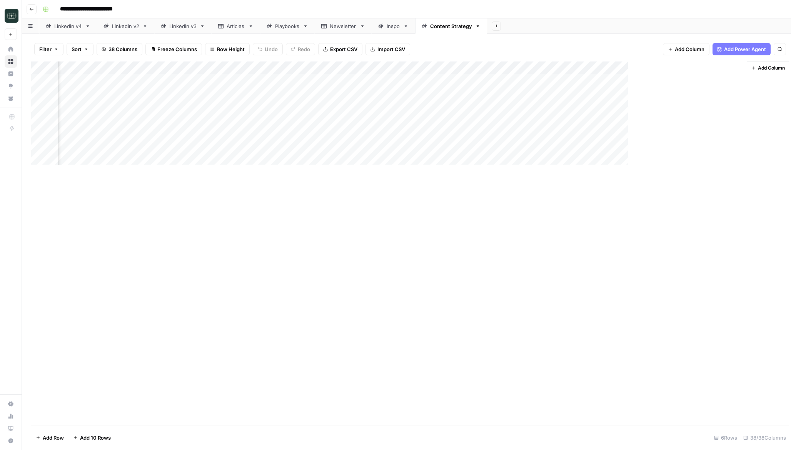
scroll to position [0, 2189]
click at [395, 80] on div "Add Column" at bounding box center [406, 114] width 750 height 104
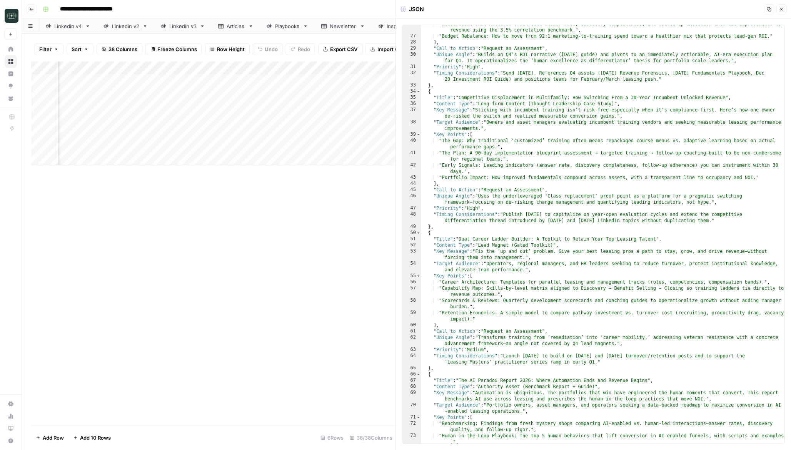
scroll to position [295, 0]
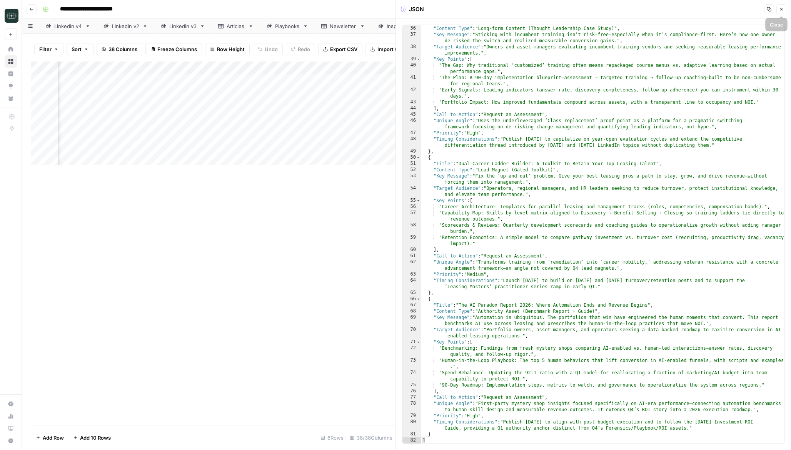
click at [781, 5] on button "Close" at bounding box center [781, 9] width 10 height 10
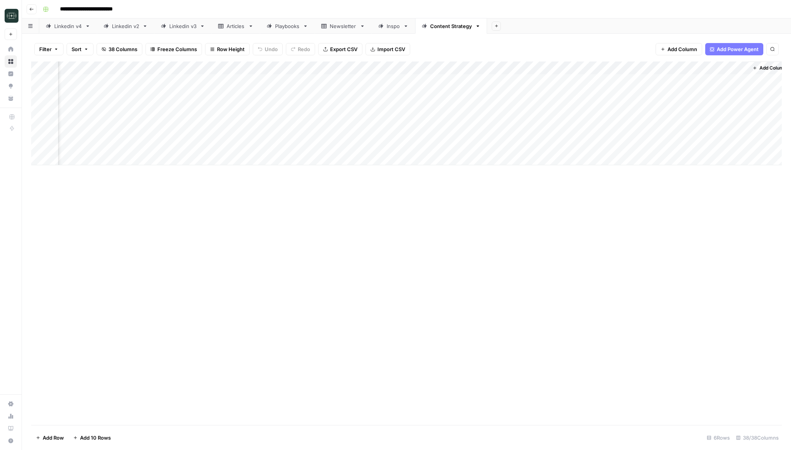
click at [177, 69] on div "Add Column" at bounding box center [406, 114] width 750 height 104
click at [136, 146] on span "Edit Workflow" at bounding box center [146, 144] width 67 height 8
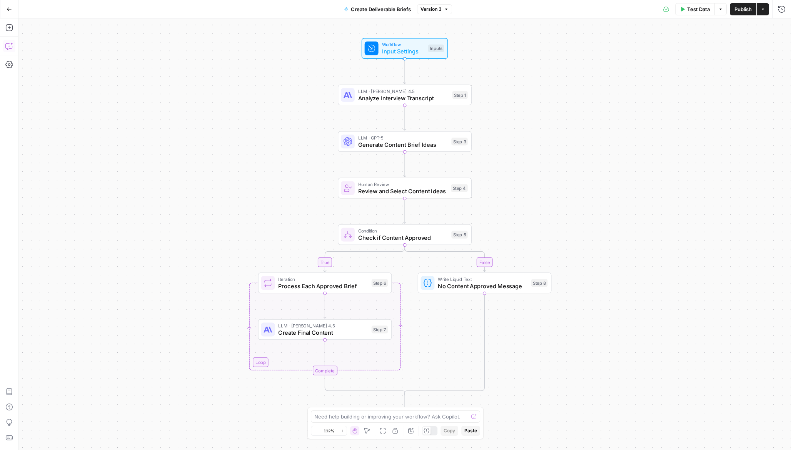
click at [12, 49] on icon "button" at bounding box center [9, 46] width 8 height 8
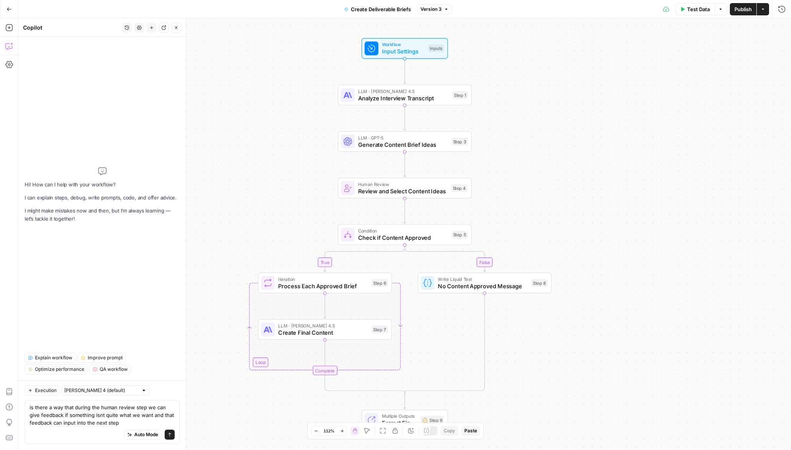
type textarea "is there a way that during the human review step we can give feedback if someth…"
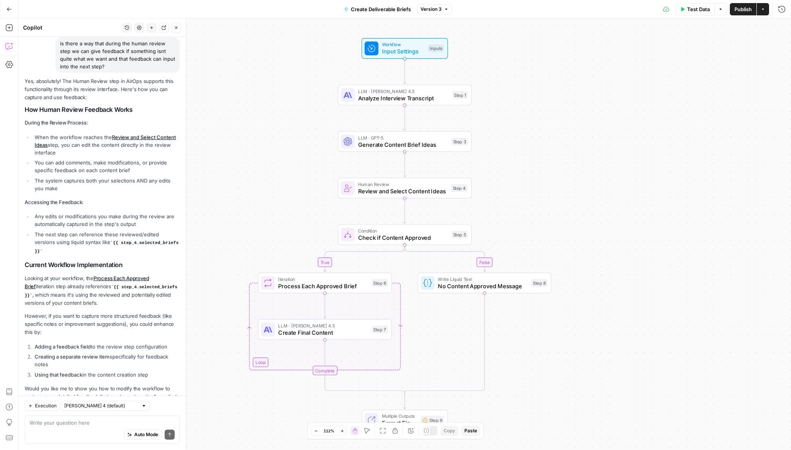
scroll to position [75, 0]
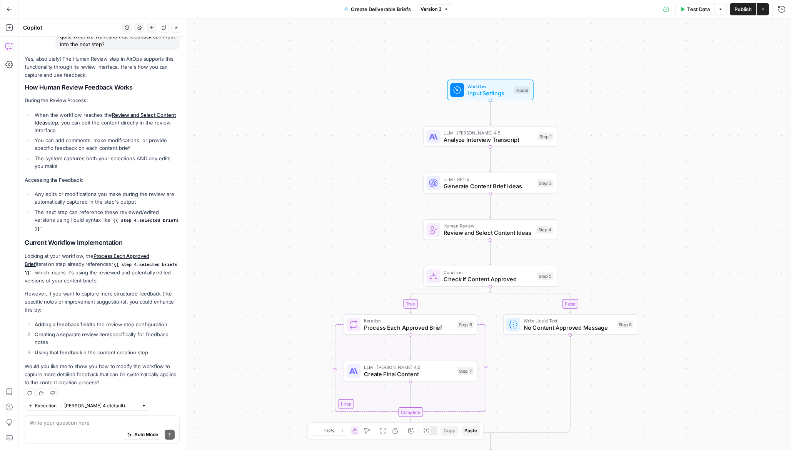
drag, startPoint x: 325, startPoint y: 188, endPoint x: 262, endPoint y: 265, distance: 100.0
click at [262, 265] on div "true false Workflow Input Settings Inputs LLM · [PERSON_NAME] 4.5 Analyze Inter…" at bounding box center [404, 234] width 772 height 432
click at [500, 171] on icon "button" at bounding box center [502, 168] width 6 height 6
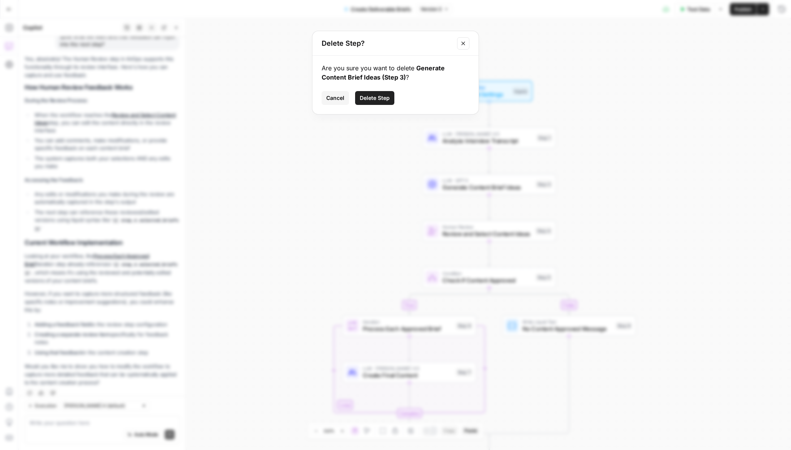
click at [385, 103] on button "Delete Step" at bounding box center [374, 98] width 39 height 14
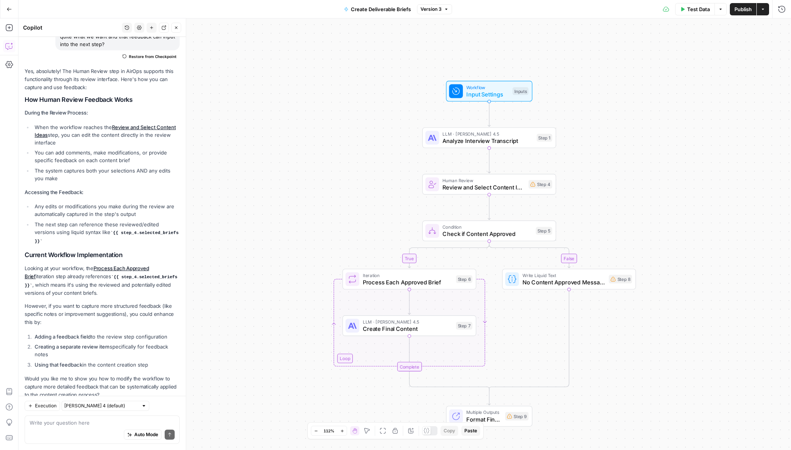
scroll to position [88, 0]
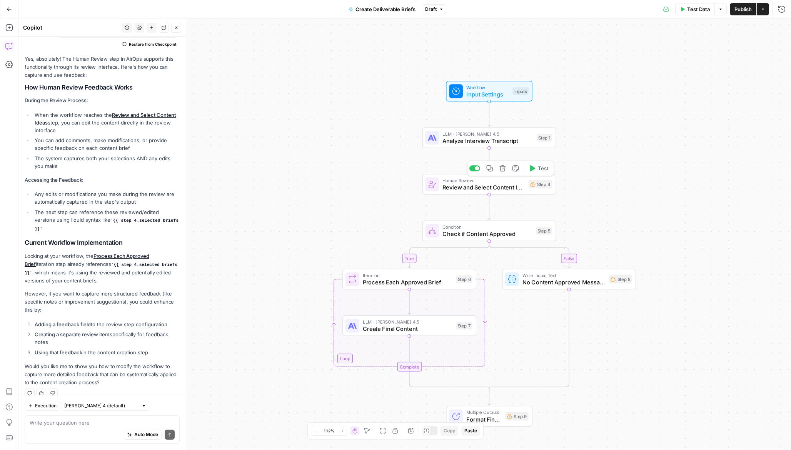
click at [504, 171] on icon "button" at bounding box center [502, 168] width 6 height 6
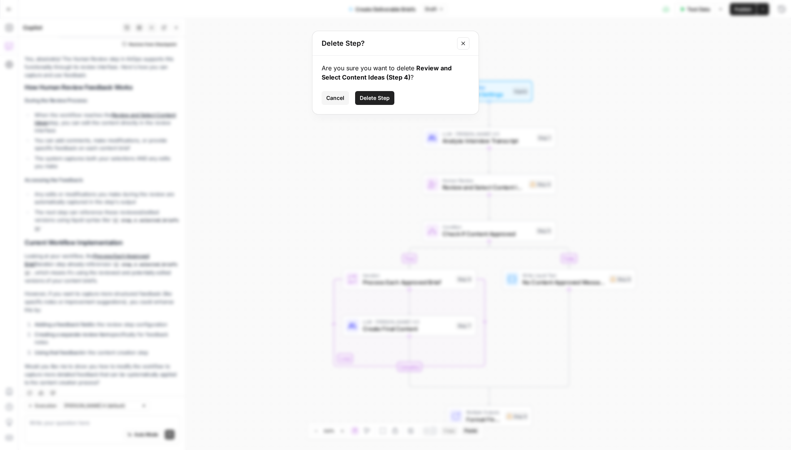
click at [380, 98] on span "Delete Step" at bounding box center [375, 98] width 30 height 8
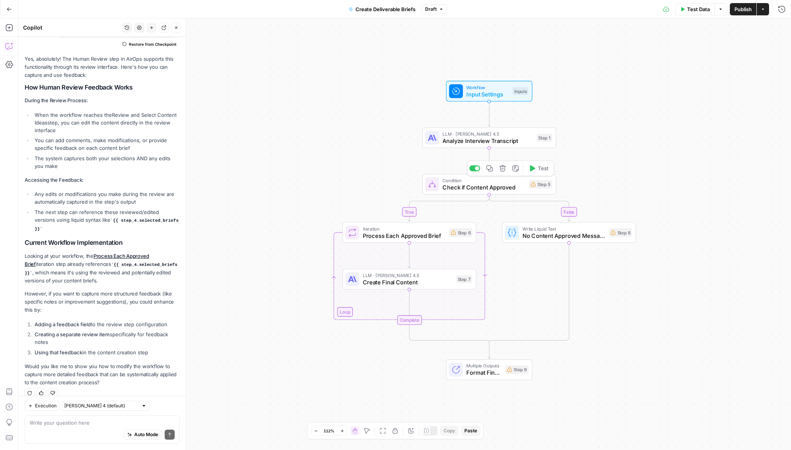
click at [503, 168] on icon "button" at bounding box center [502, 168] width 6 height 6
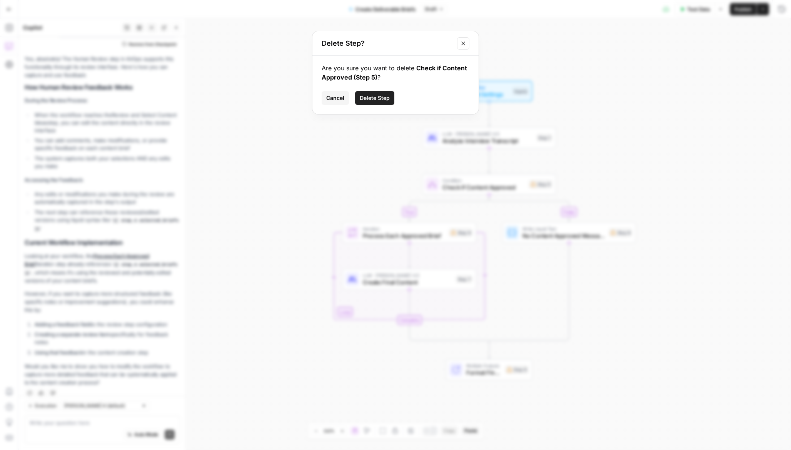
click at [385, 93] on button "Delete Step" at bounding box center [374, 98] width 39 height 14
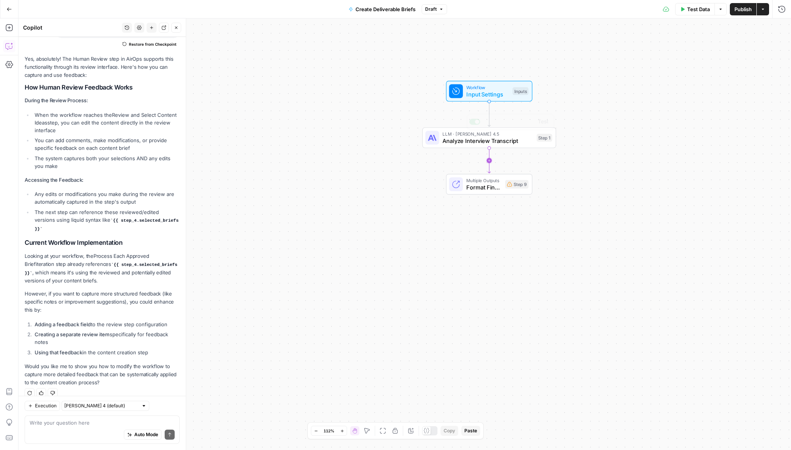
click at [475, 189] on span "Format Final Output" at bounding box center [483, 187] width 35 height 8
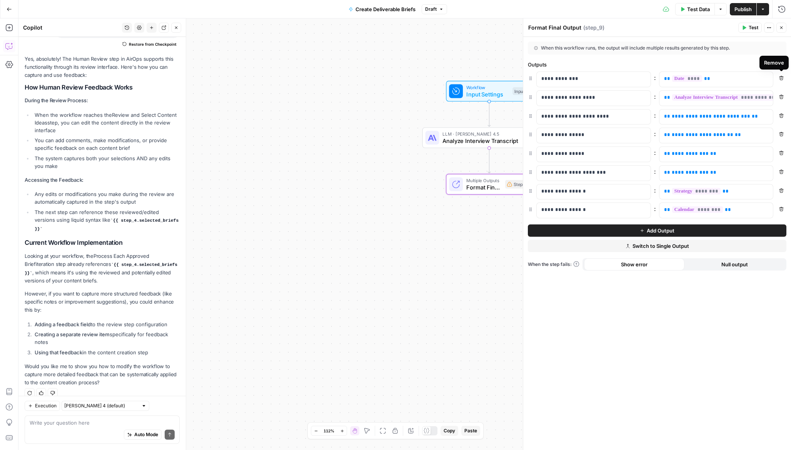
click at [783, 99] on button "Remove" at bounding box center [781, 97] width 10 height 10
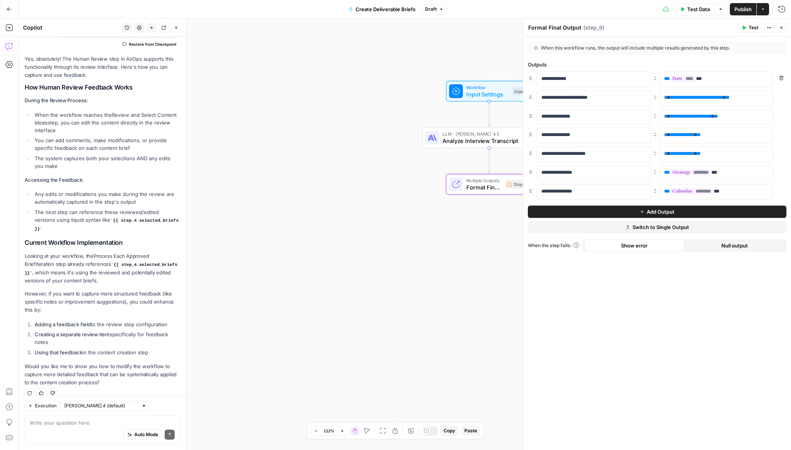
click at [783, 99] on button "Remove" at bounding box center [781, 97] width 10 height 10
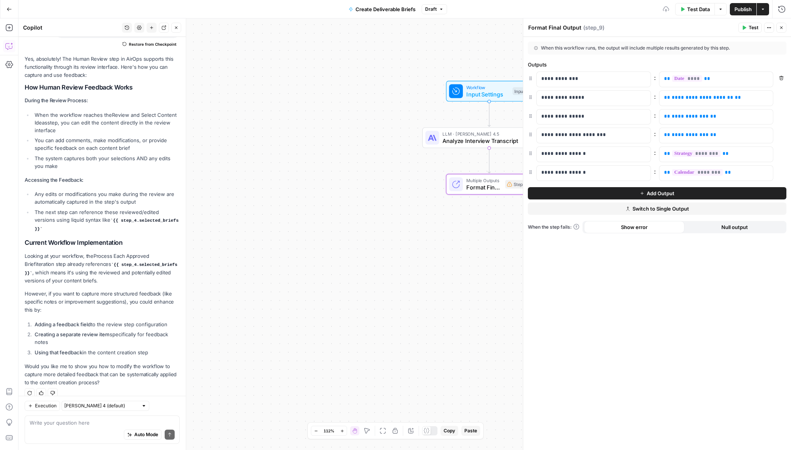
click at [783, 99] on button "Remove" at bounding box center [781, 97] width 10 height 10
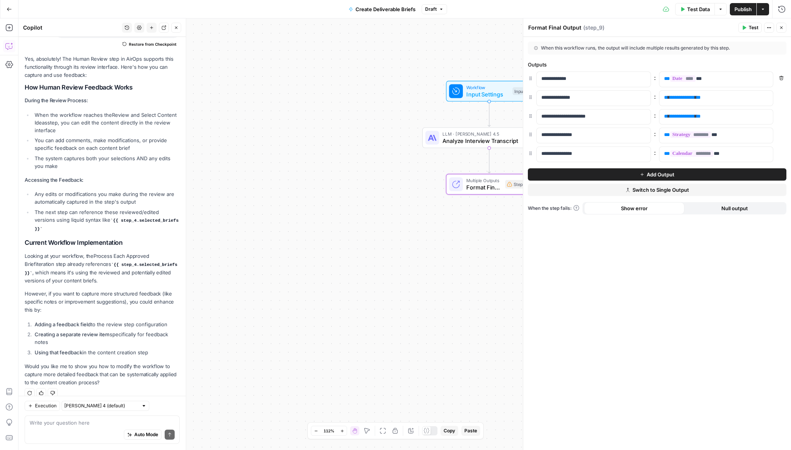
click at [783, 99] on button "Remove" at bounding box center [781, 97] width 10 height 10
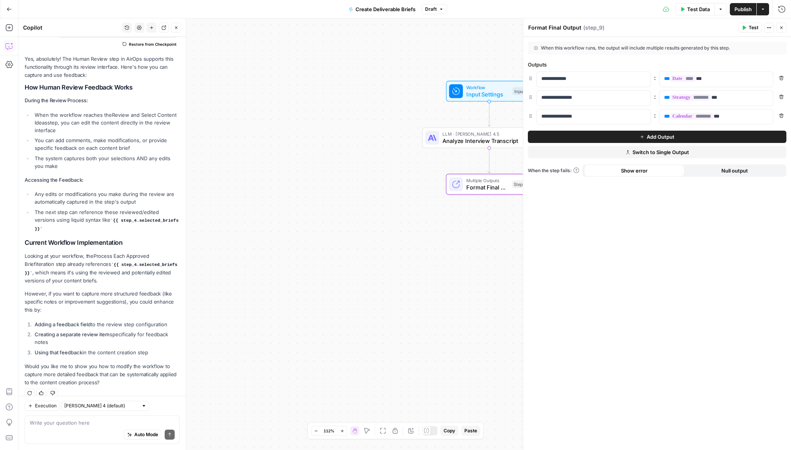
click at [783, 99] on button "Remove" at bounding box center [781, 97] width 10 height 10
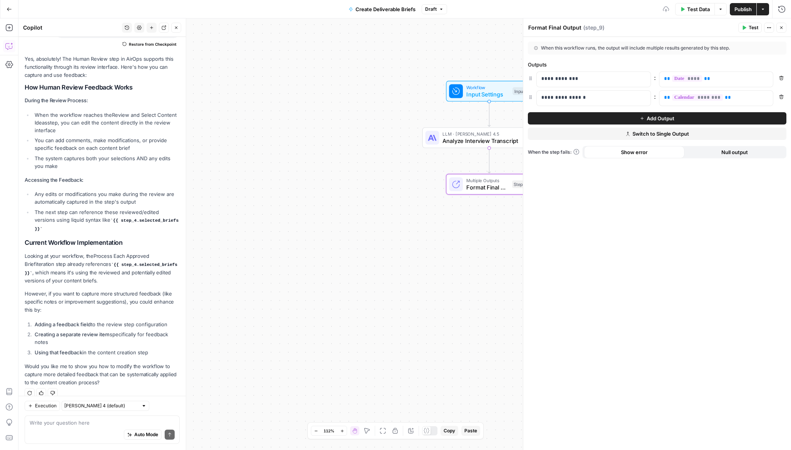
click at [783, 99] on button "Remove" at bounding box center [781, 97] width 10 height 10
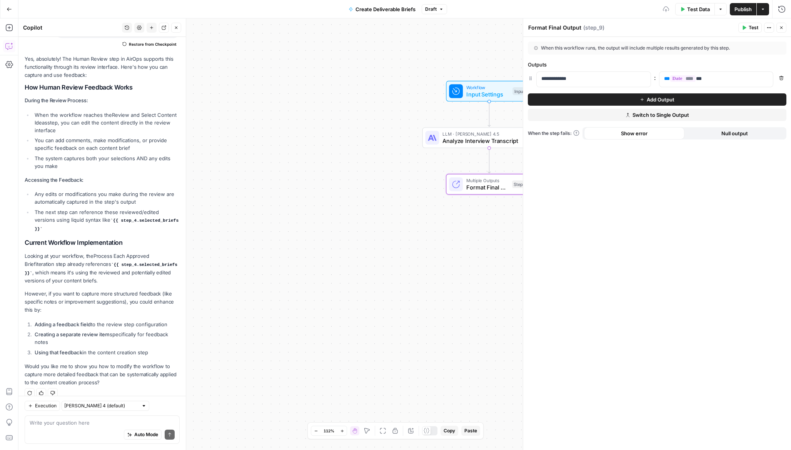
click at [348, 346] on div "Workflow Input Settings Inputs LLM · [PERSON_NAME] 4.5 Analyze Interview Transc…" at bounding box center [404, 234] width 772 height 432
click at [781, 27] on icon "button" at bounding box center [781, 27] width 5 height 5
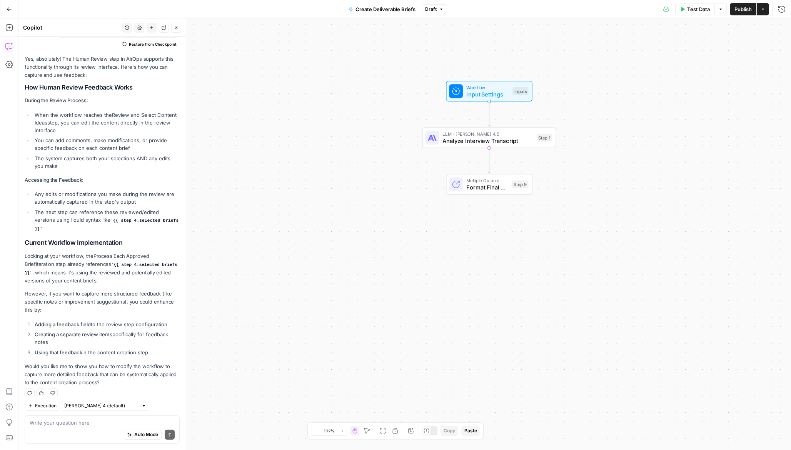
click at [86, 429] on div "Auto Mode Send" at bounding box center [102, 435] width 145 height 17
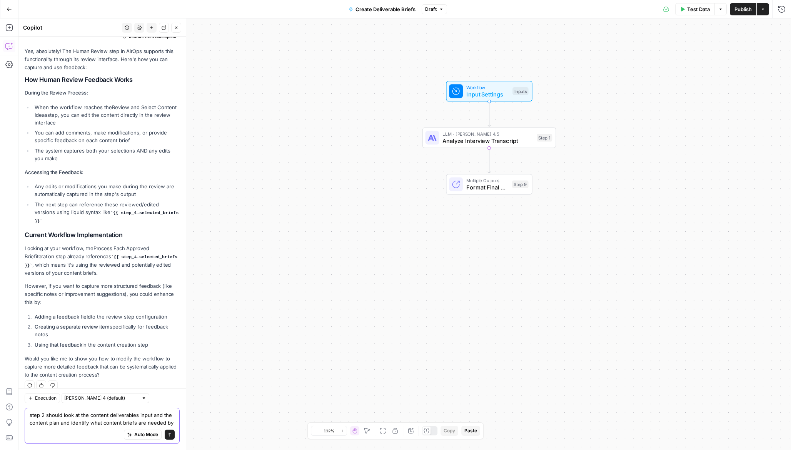
scroll to position [103, 0]
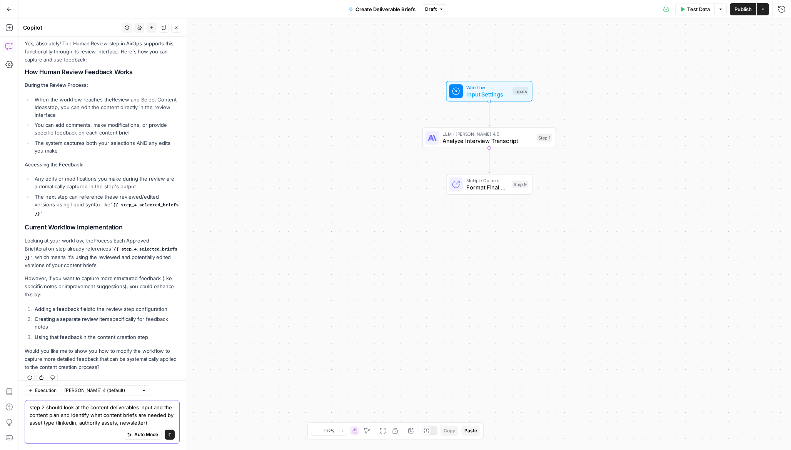
type textarea "step 2 should look at the content deliverables input and the content plan and i…"
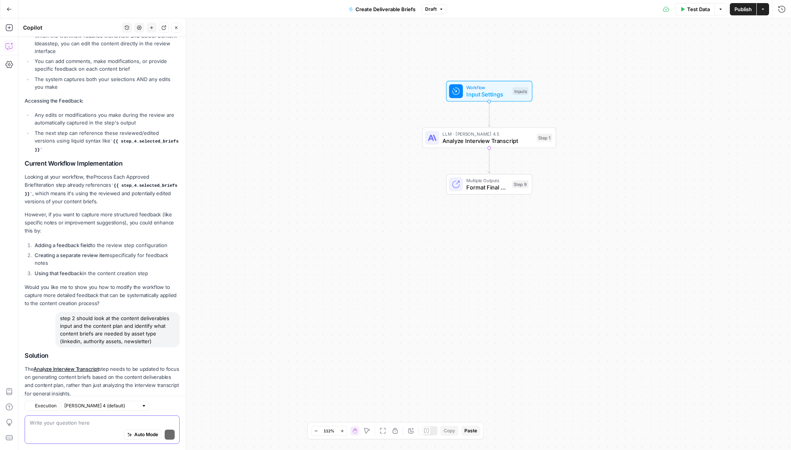
scroll to position [202, 0]
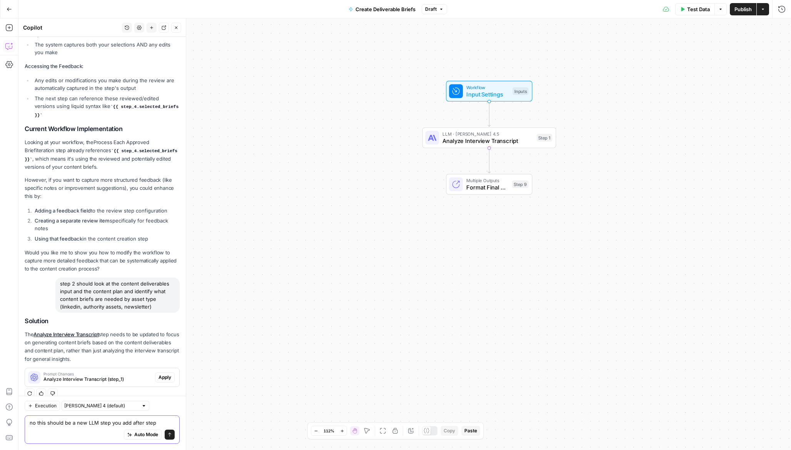
type textarea "no this should be a new LLM step you add after step 1"
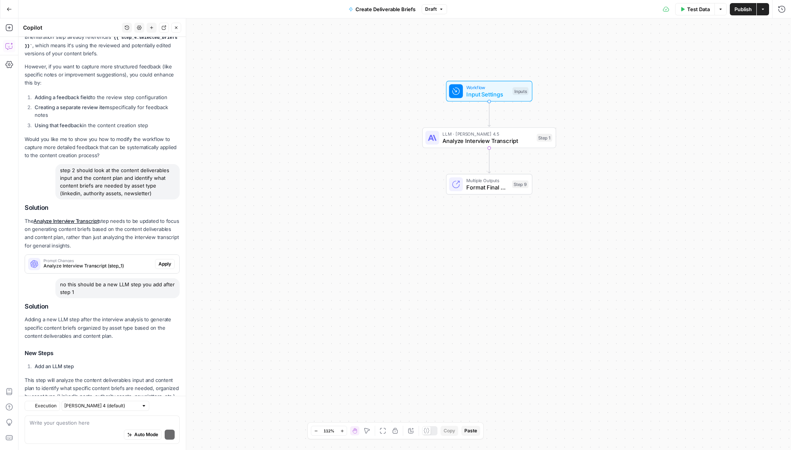
scroll to position [353, 0]
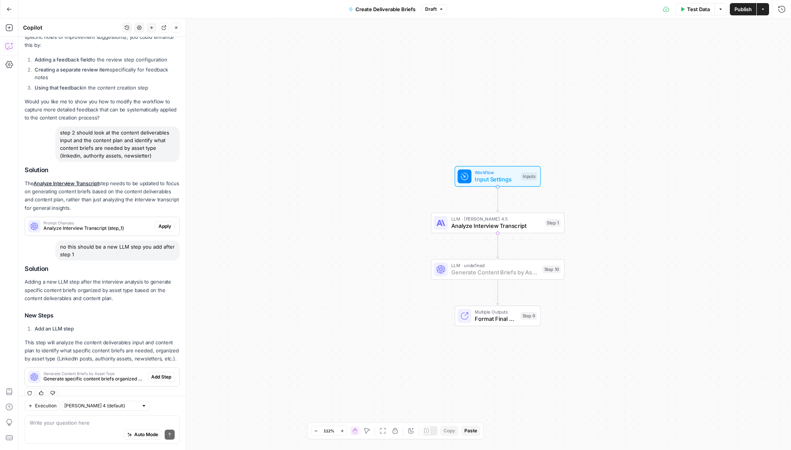
click at [171, 374] on span "Add Step" at bounding box center [161, 377] width 20 height 7
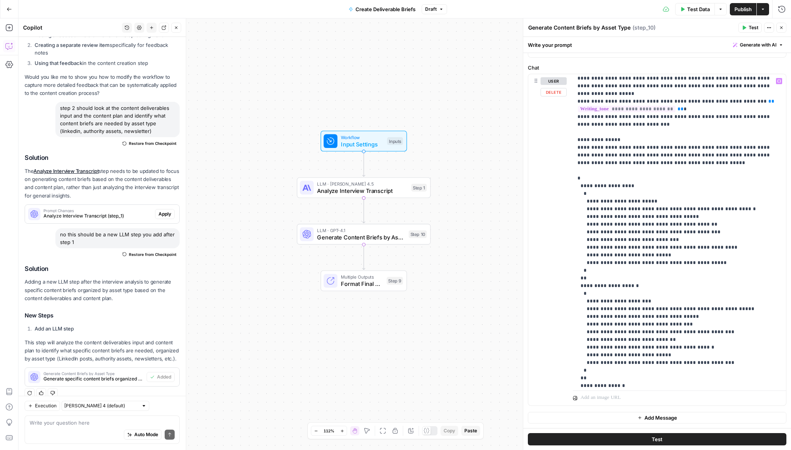
scroll to position [446, 0]
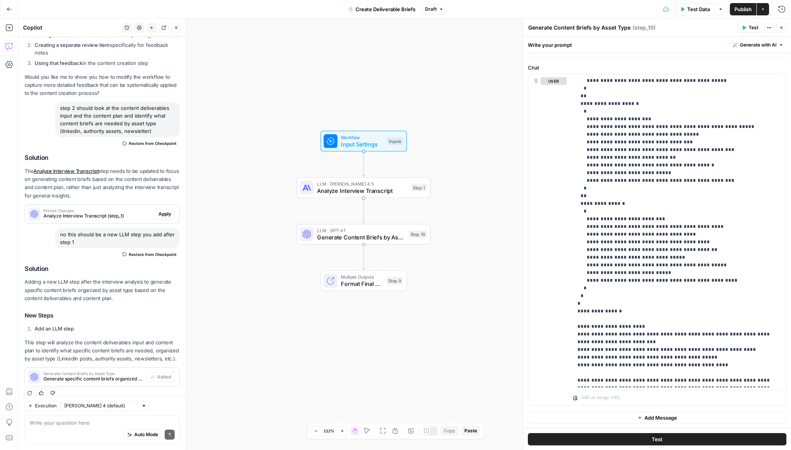
click at [124, 428] on div "Auto Mode Send" at bounding box center [102, 435] width 145 height 17
type textarea "now i need a"
click at [115, 408] on input "text" at bounding box center [101, 406] width 74 height 8
click at [114, 380] on span "[PERSON_NAME] 4.5" at bounding box center [93, 379] width 50 height 8
type input "[PERSON_NAME] 4.5"
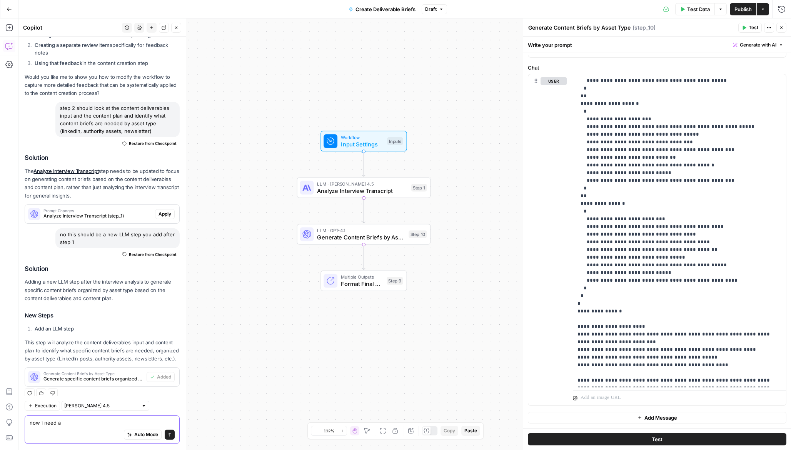
click at [86, 420] on textarea "now i need a" at bounding box center [102, 423] width 145 height 8
type textarea "now i need a series of human in review steps where"
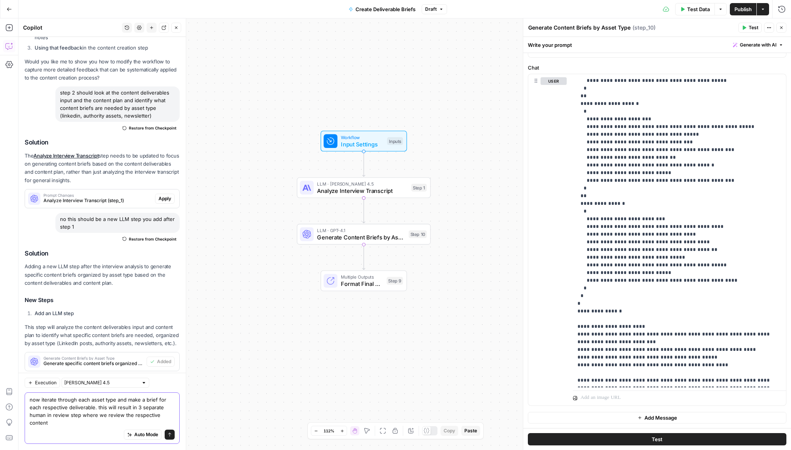
scroll to position [400, 0]
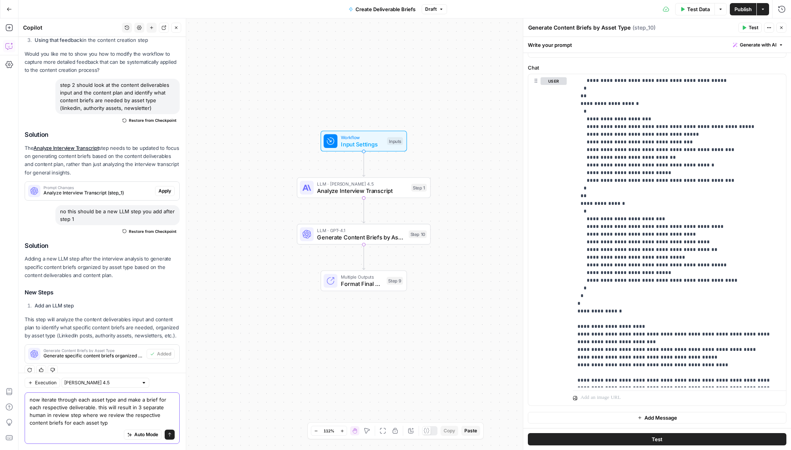
type textarea "now iterate through each asset type and make a brief for each respective delive…"
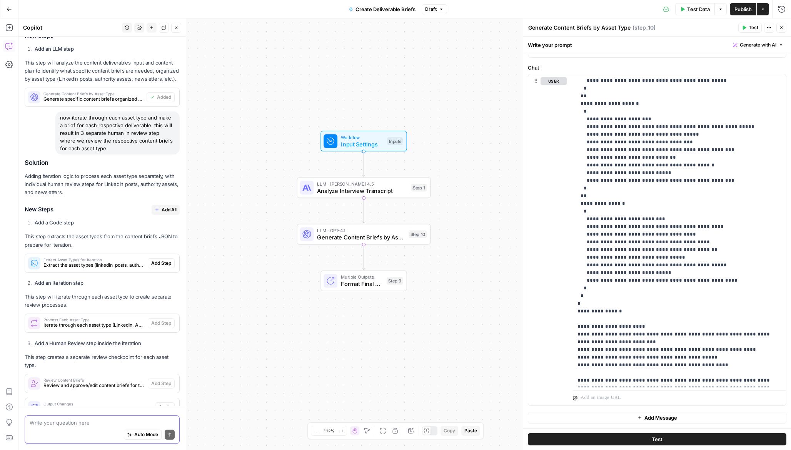
scroll to position [680, 0]
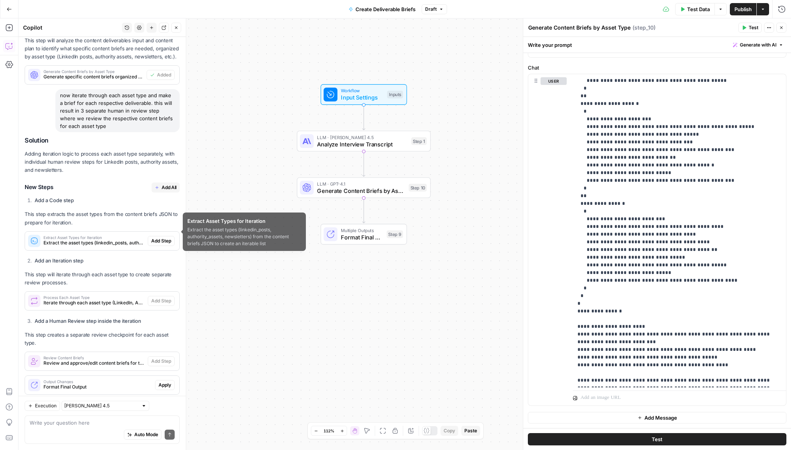
click at [167, 184] on span "Add All" at bounding box center [169, 187] width 15 height 7
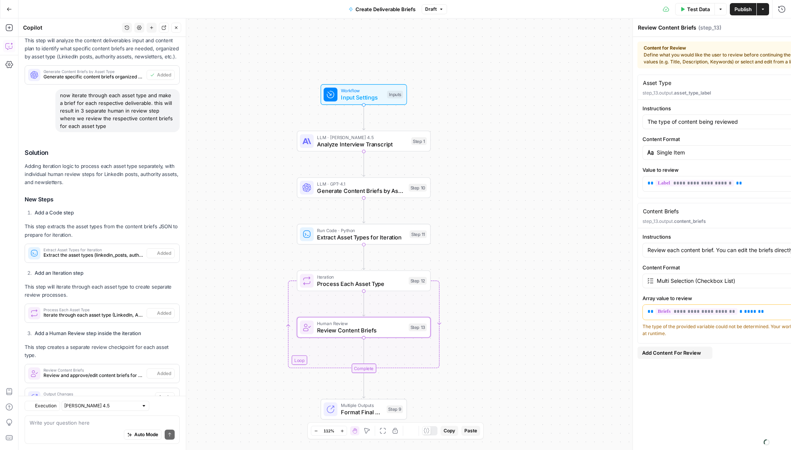
scroll to position [692, 0]
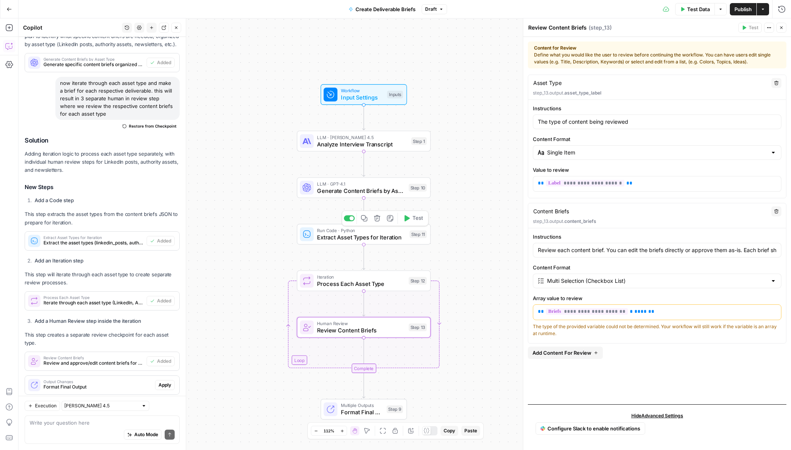
click at [356, 245] on div "Run Code · Python Extract Asset Types for Iteration Step 11 Copy step Delete st…" at bounding box center [364, 234] width 134 height 21
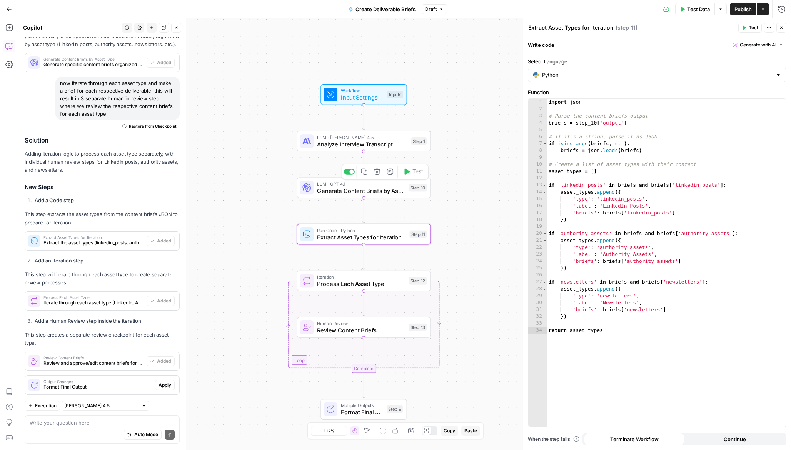
click at [333, 194] on span "Generate Content Briefs by Asset Type" at bounding box center [361, 191] width 88 height 8
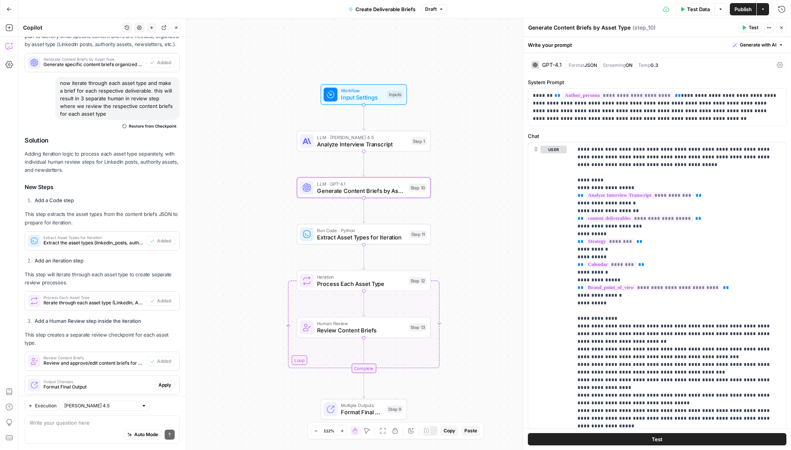
click at [554, 64] on div "GPT-4.1" at bounding box center [552, 64] width 20 height 5
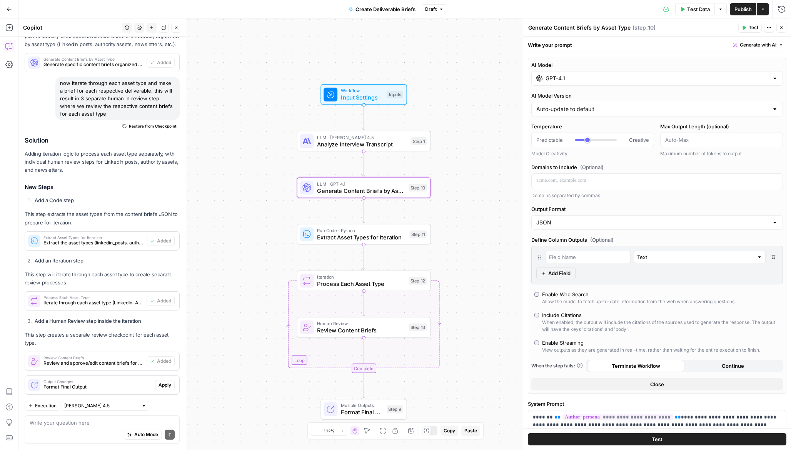
click at [576, 81] on input "GPT-4.1" at bounding box center [656, 79] width 223 height 8
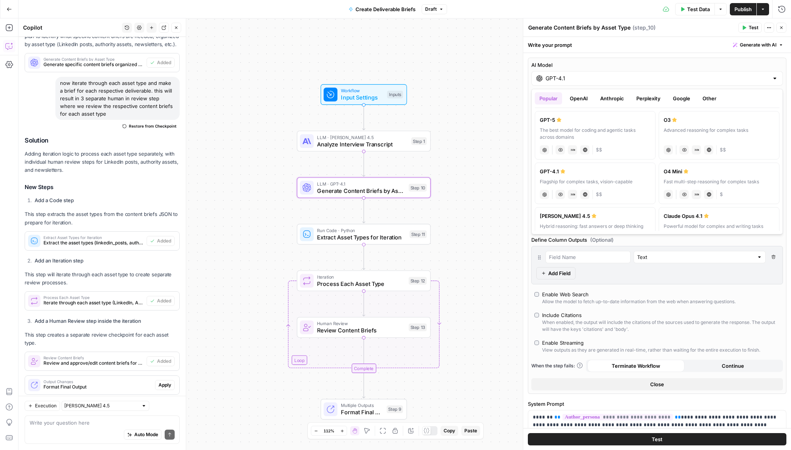
click at [619, 215] on div "[PERSON_NAME] 4.5" at bounding box center [595, 216] width 111 height 8
type input "[PERSON_NAME] 4.5"
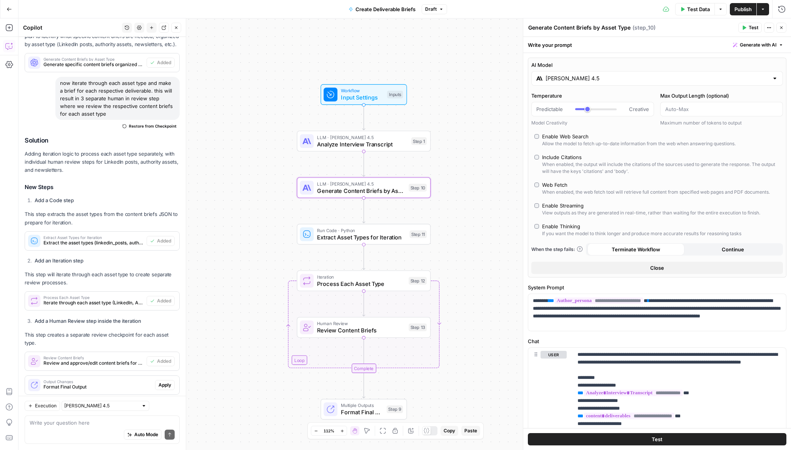
click at [779, 29] on icon "button" at bounding box center [781, 27] width 5 height 5
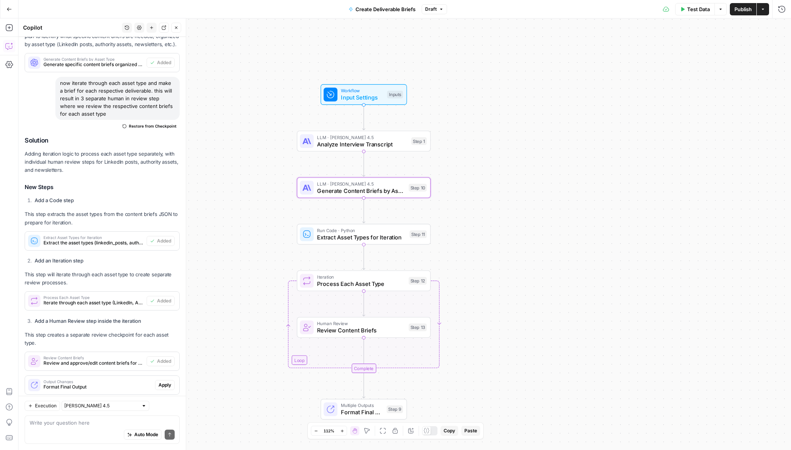
click at [690, 12] on span "Test Data" at bounding box center [698, 9] width 23 height 8
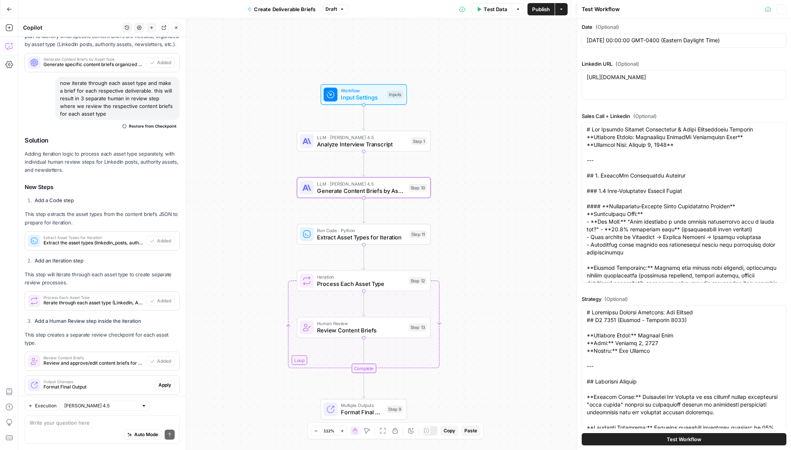
type input "Rev Leasing"
click at [605, 432] on div "Test Workflow" at bounding box center [683, 440] width 205 height 22
click at [604, 438] on button "Test Workflow" at bounding box center [683, 439] width 205 height 12
type input "### EXECUTIVE CONTENT ([PERSON_NAME])- **LinkedIn Posts:** 4 per week- **Execut…"
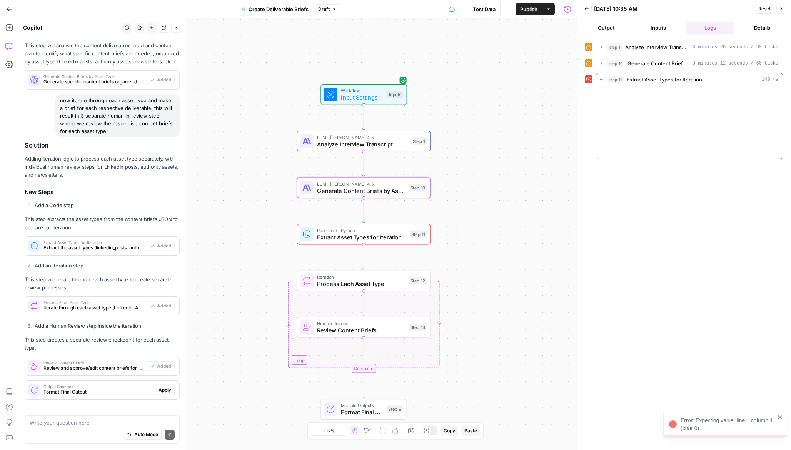
scroll to position [692, 0]
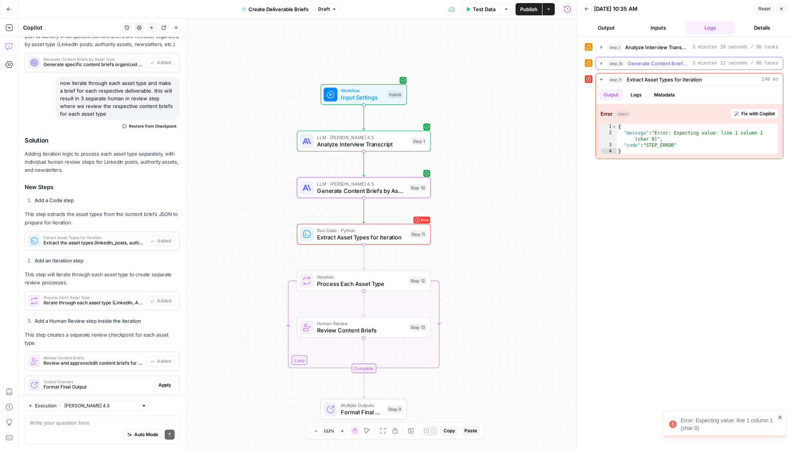
click at [603, 60] on button "step_10 Generate Content Briefs by Asset Type 3 minutes 12 seconds / 66 tasks" at bounding box center [689, 63] width 187 height 12
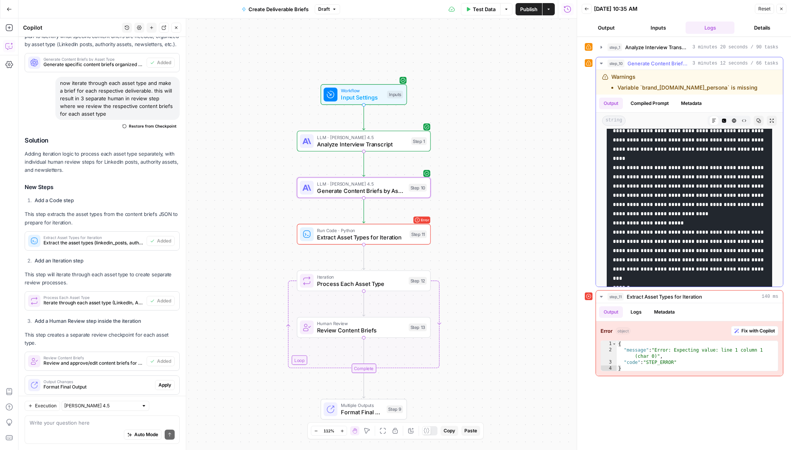
scroll to position [751, 0]
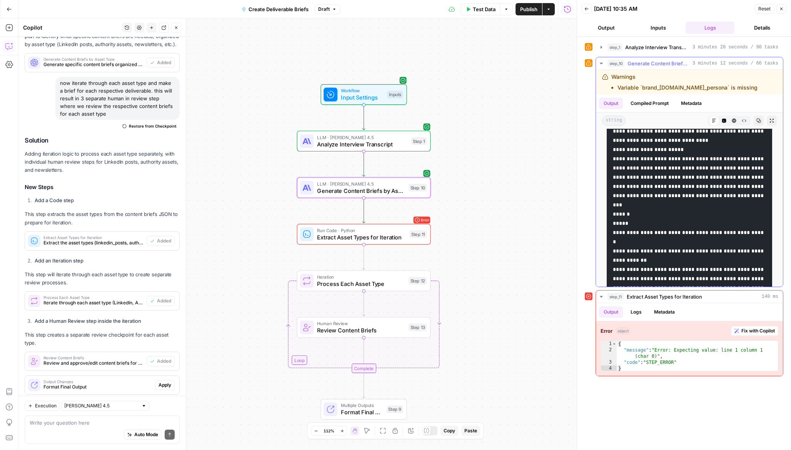
click at [603, 63] on icon "button" at bounding box center [601, 63] width 6 height 6
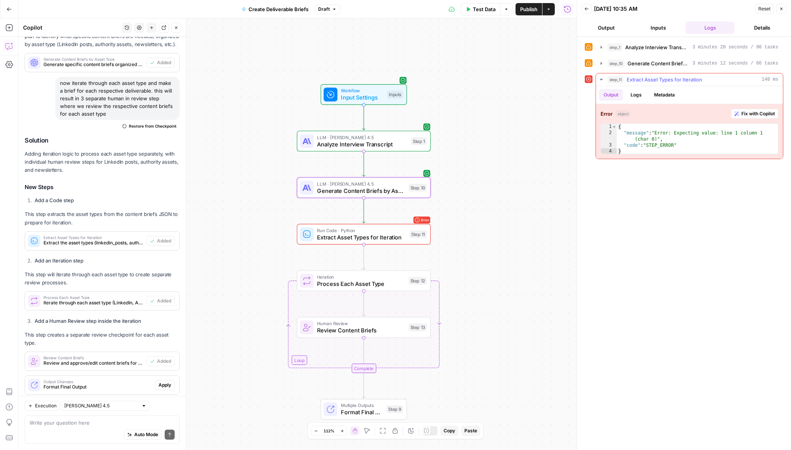
click at [747, 117] on span "Fix with Copilot" at bounding box center [757, 113] width 33 height 7
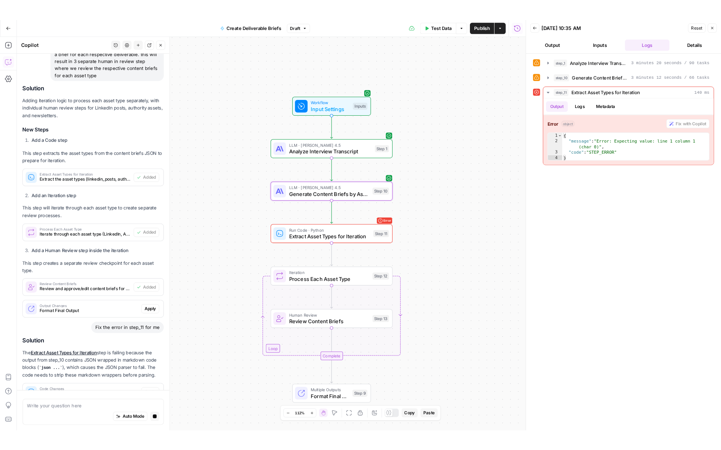
scroll to position [783, 0]
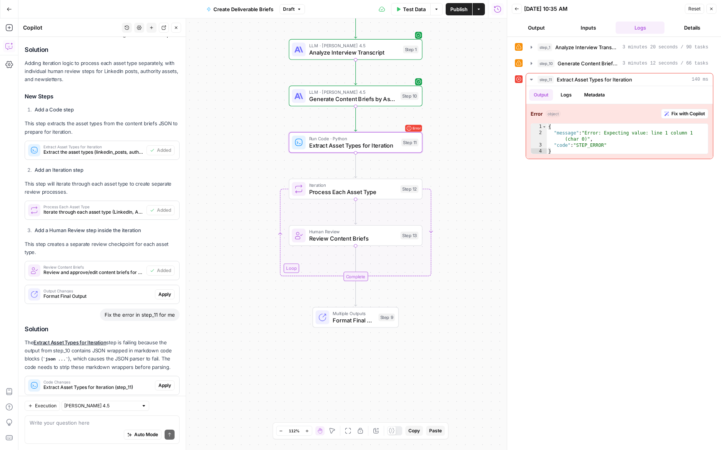
click at [165, 382] on span "Apply" at bounding box center [164, 385] width 13 height 7
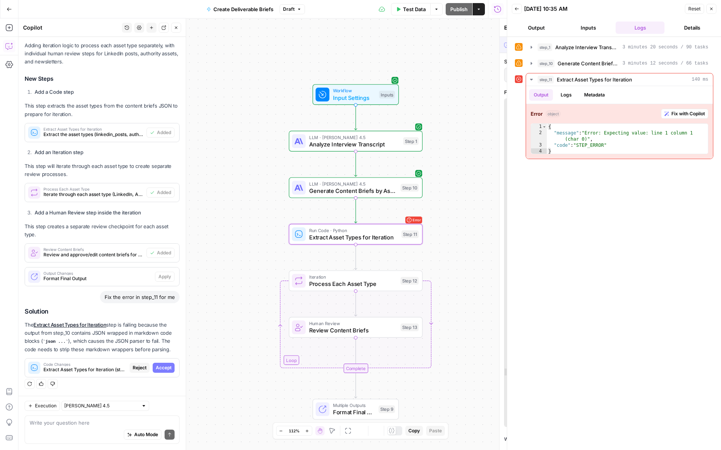
scroll to position [733, 0]
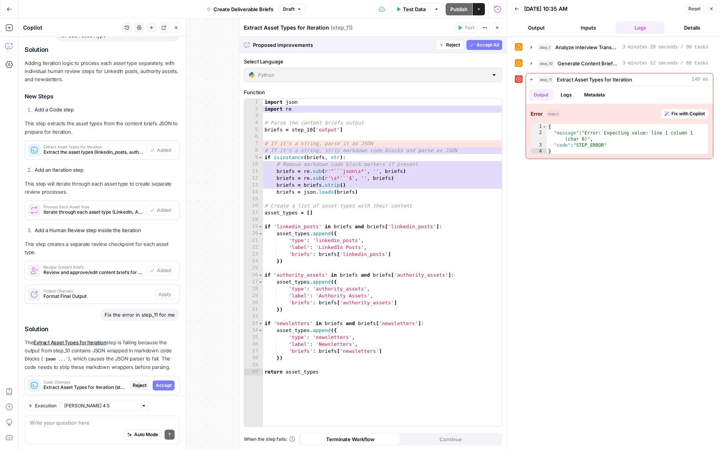
click at [165, 382] on span "Accept" at bounding box center [164, 385] width 16 height 7
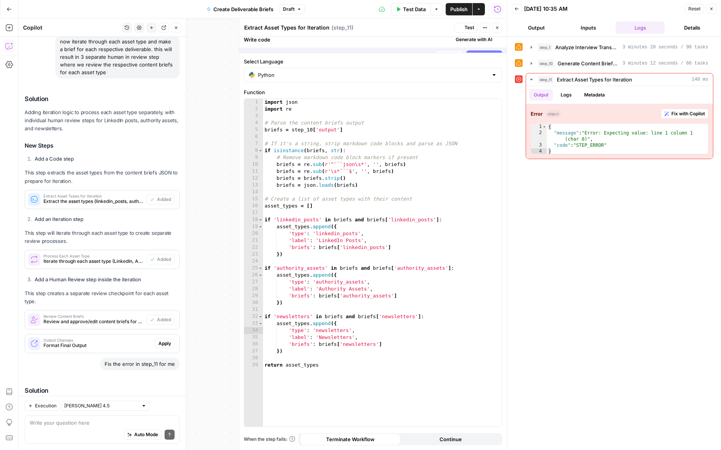
scroll to position [795, 0]
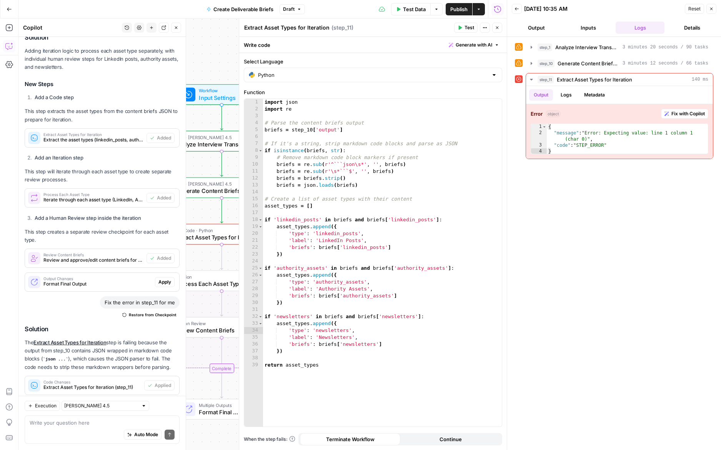
click at [462, 28] on icon "button" at bounding box center [460, 27] width 5 height 5
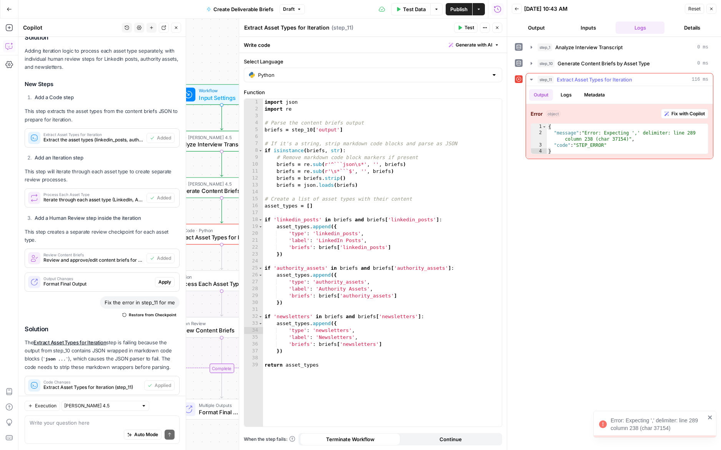
click at [691, 113] on span "Fix with Copilot" at bounding box center [687, 113] width 33 height 7
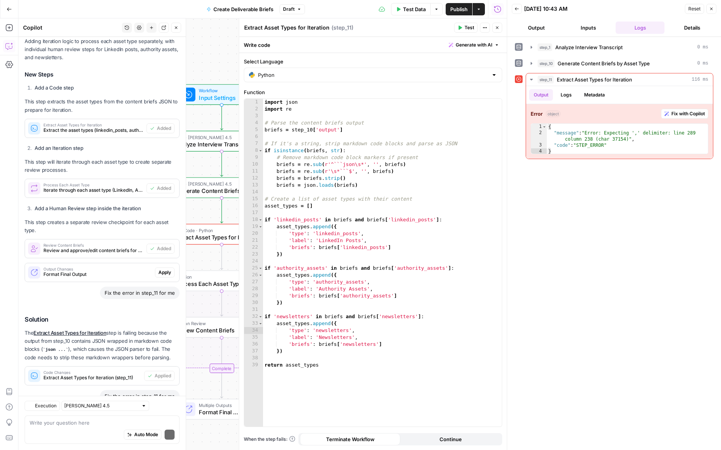
scroll to position [894, 0]
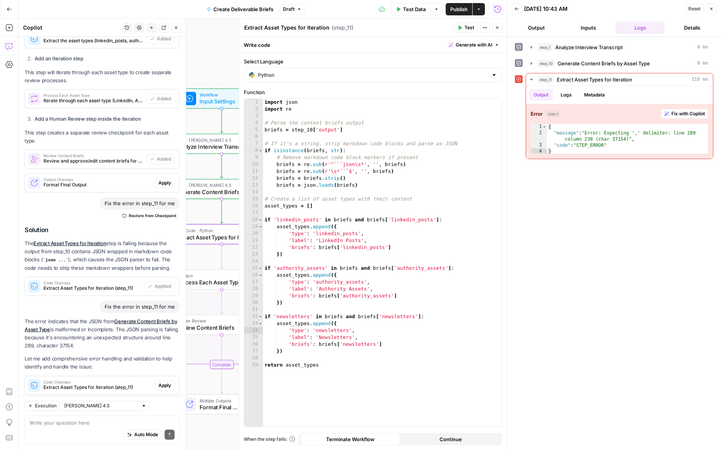
click at [168, 382] on span "Apply" at bounding box center [164, 385] width 13 height 7
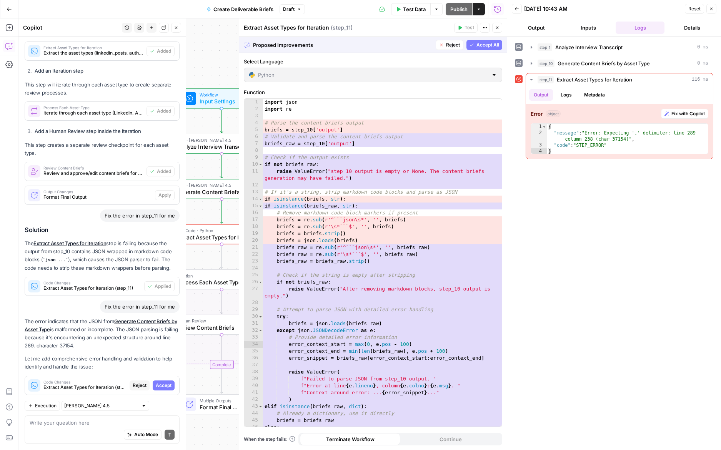
click at [483, 44] on span "Accept All" at bounding box center [487, 45] width 23 height 7
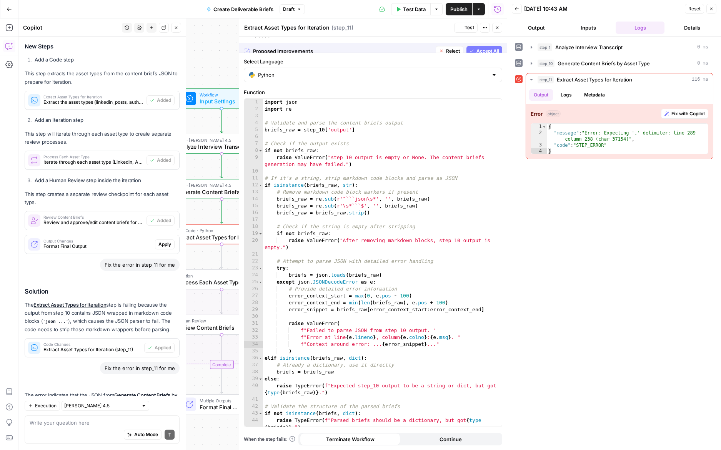
scroll to position [906, 0]
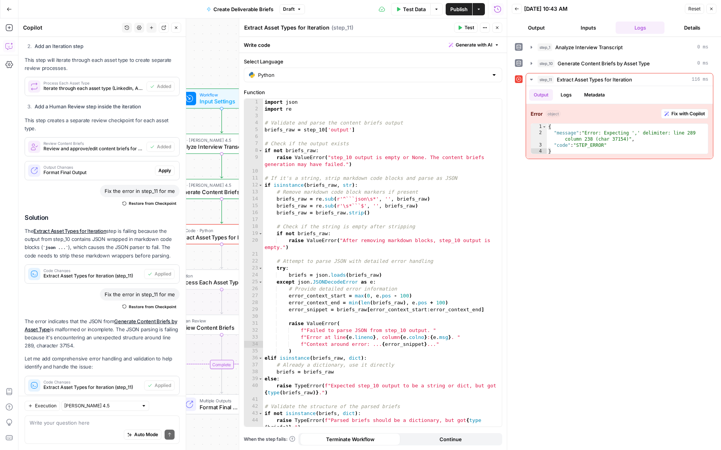
click at [461, 29] on icon "button" at bounding box center [460, 27] width 5 height 5
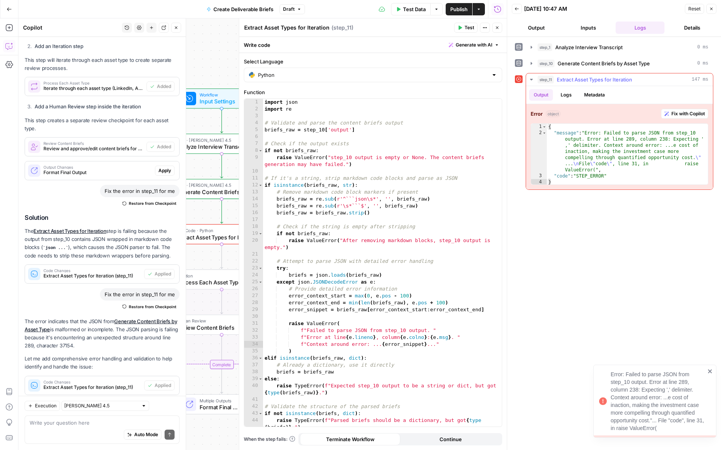
click at [679, 114] on span "Fix with Copilot" at bounding box center [687, 113] width 33 height 7
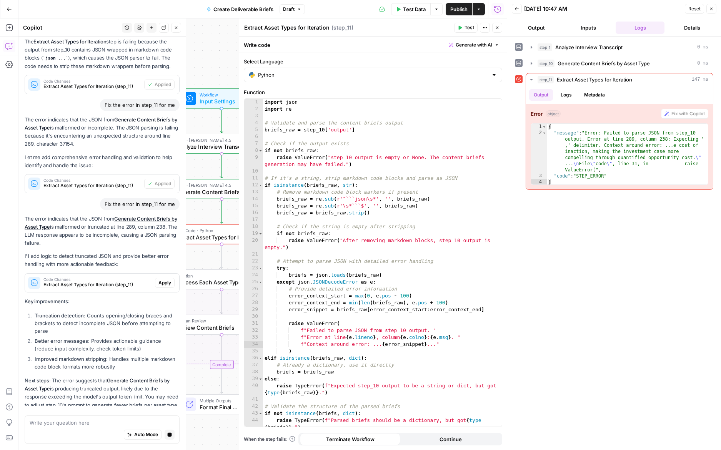
scroll to position [1131, 0]
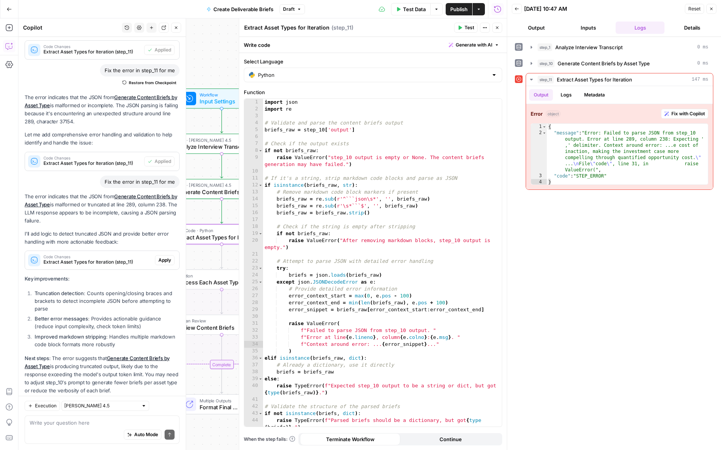
click at [162, 257] on span "Apply" at bounding box center [164, 260] width 13 height 7
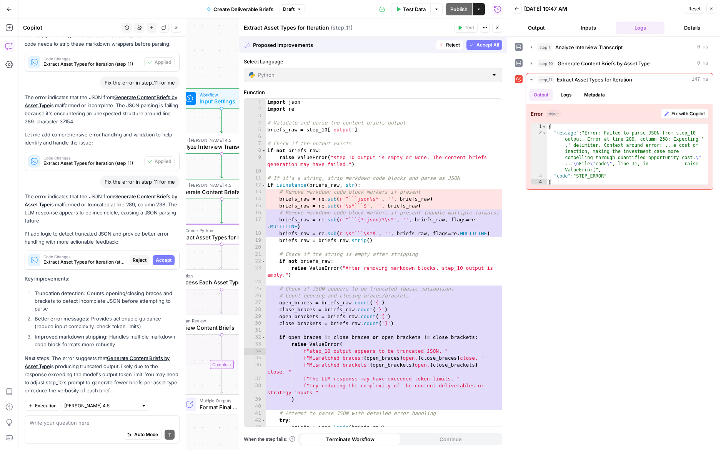
click at [162, 257] on span "Accept" at bounding box center [164, 260] width 16 height 7
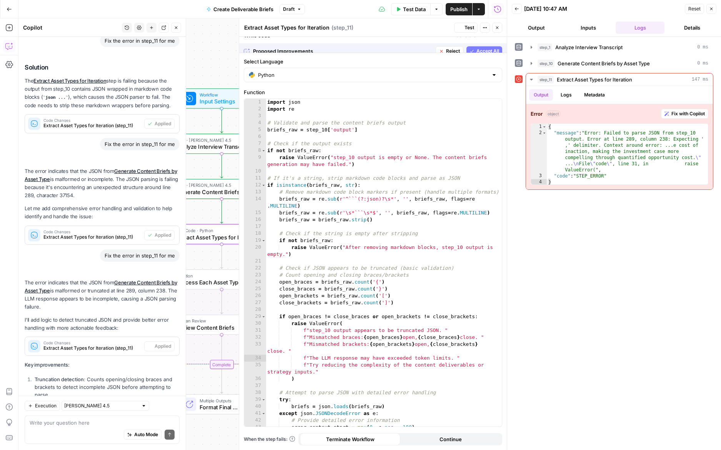
scroll to position [1143, 0]
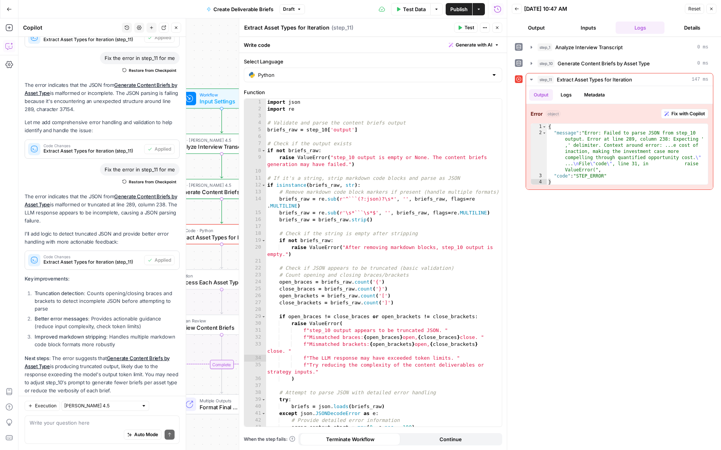
click at [467, 30] on span "Test" at bounding box center [470, 27] width 10 height 7
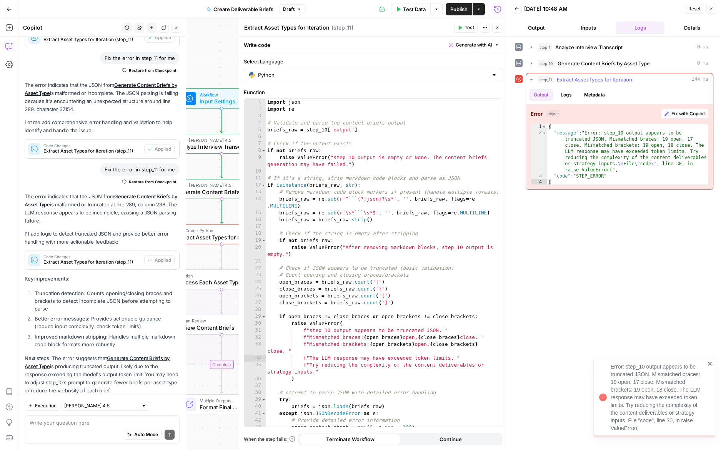
click at [681, 112] on span "Fix with Copilot" at bounding box center [687, 113] width 33 height 7
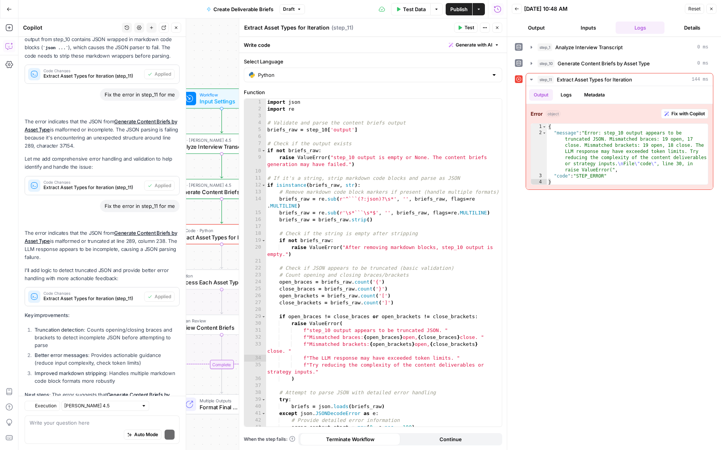
scroll to position [1221, 0]
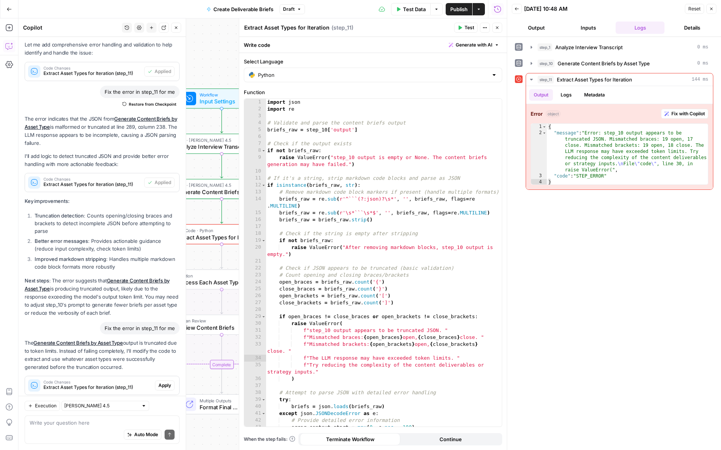
click at [162, 382] on span "Apply" at bounding box center [164, 385] width 13 height 7
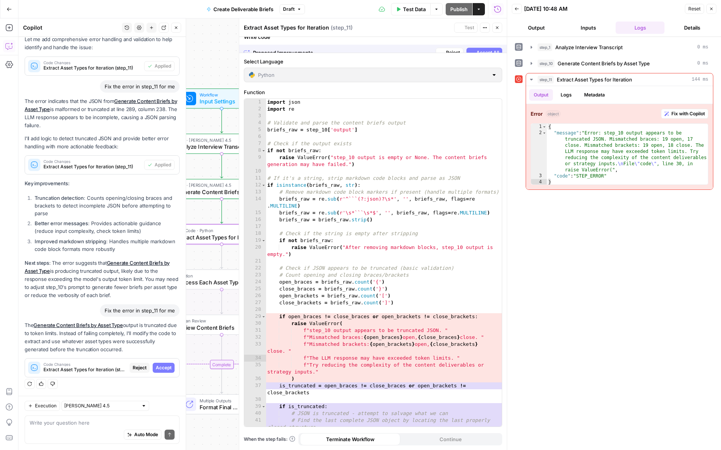
scroll to position [1135, 0]
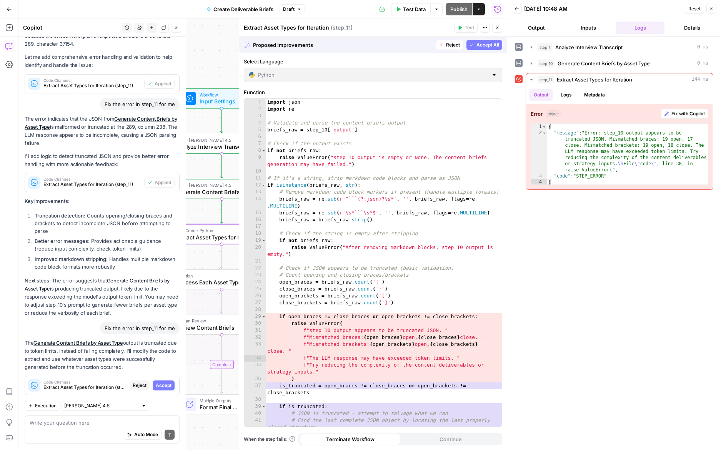
click at [162, 382] on span "Accept" at bounding box center [164, 385] width 16 height 7
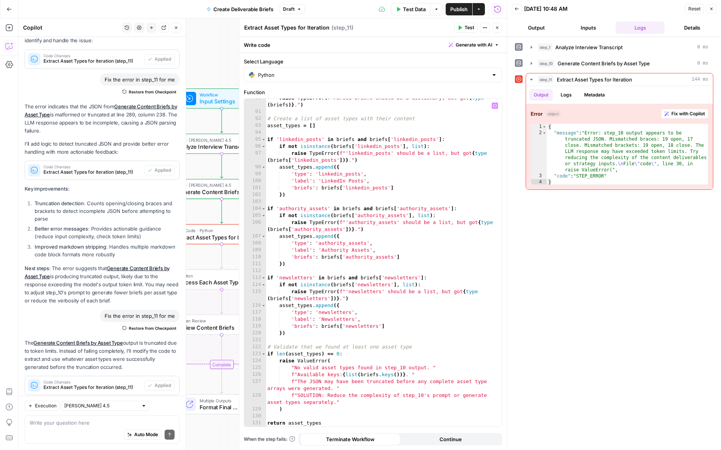
scroll to position [703, 0]
click at [464, 28] on button "Test" at bounding box center [465, 28] width 23 height 10
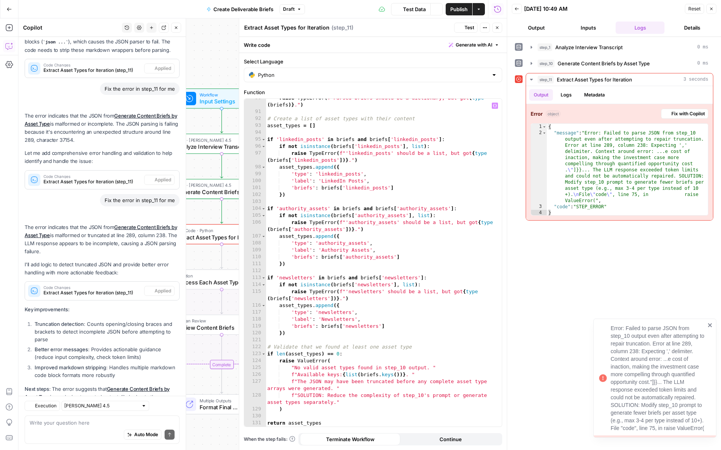
scroll to position [1233, 0]
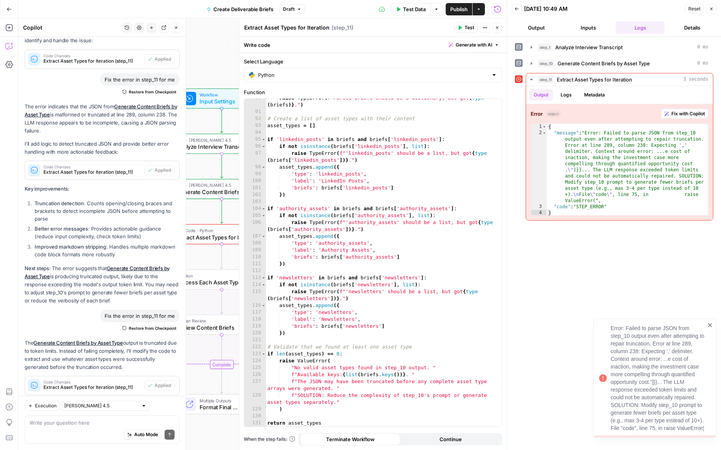
click at [498, 28] on icon "button" at bounding box center [497, 27] width 5 height 5
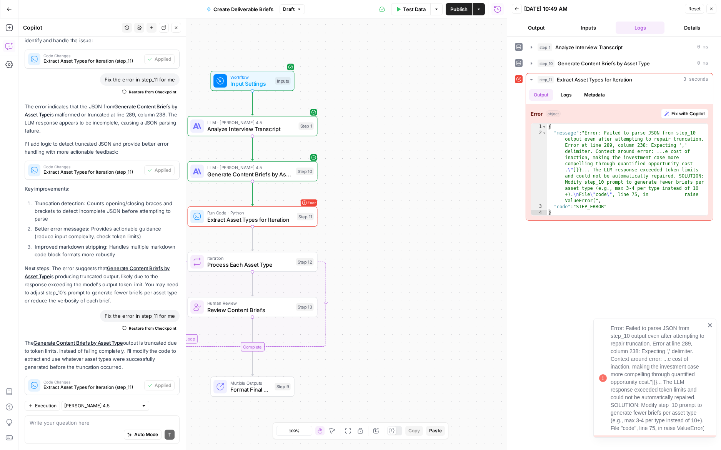
drag, startPoint x: 417, startPoint y: 224, endPoint x: 480, endPoint y: 198, distance: 68.6
click at [480, 198] on div "Workflow Input Settings Inputs LLM · Claude Sonnet 4.5 Analyze Interview Transc…" at bounding box center [262, 234] width 488 height 432
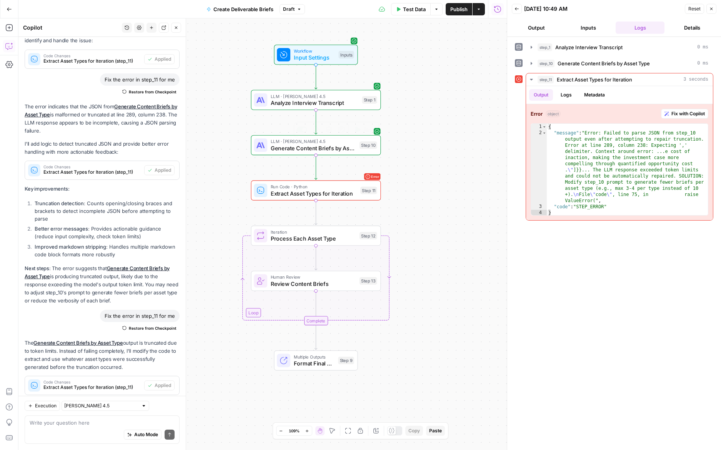
click at [279, 146] on span "Generate Content Briefs by Asset Type" at bounding box center [313, 148] width 85 height 8
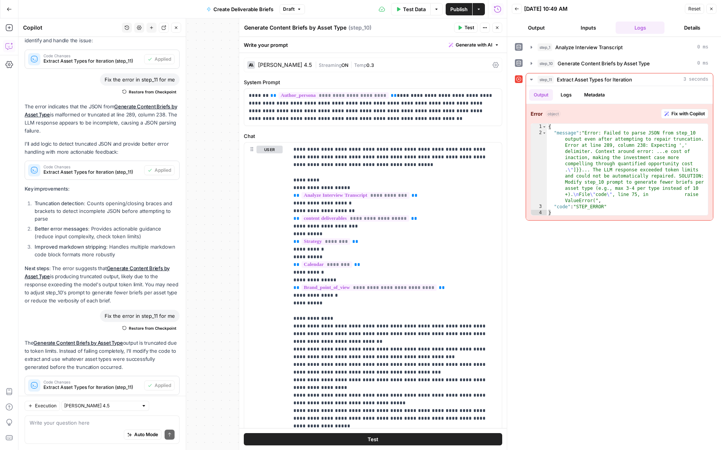
click at [494, 26] on button "Close" at bounding box center [497, 28] width 10 height 10
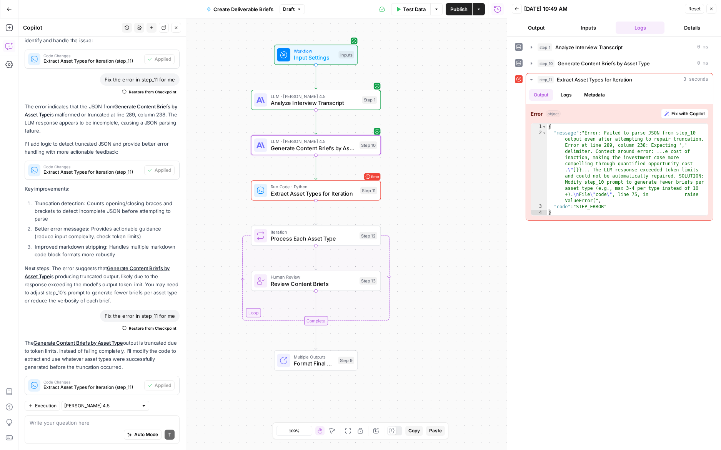
click at [67, 435] on div "Auto Mode Send" at bounding box center [102, 435] width 145 height 17
click at [99, 423] on textarea "can we accomplish step 11 in different" at bounding box center [102, 423] width 145 height 8
click at [131, 423] on textarea "can we accomplish step 11 in a different" at bounding box center [102, 423] width 145 height 8
type textarea "can we accomplish step 11 in a different way?"
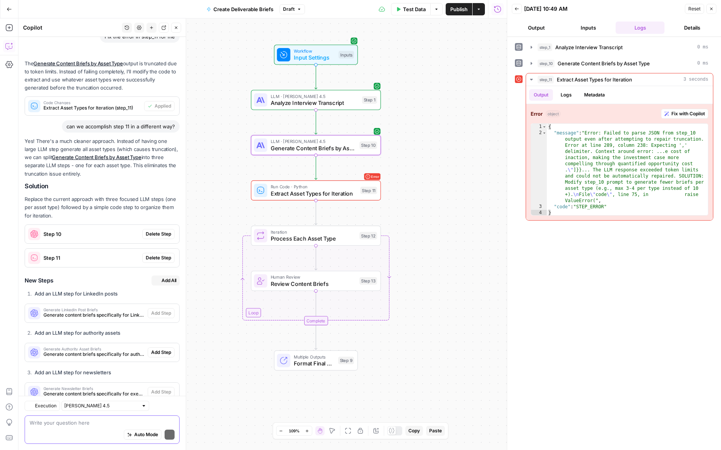
scroll to position [1642, 0]
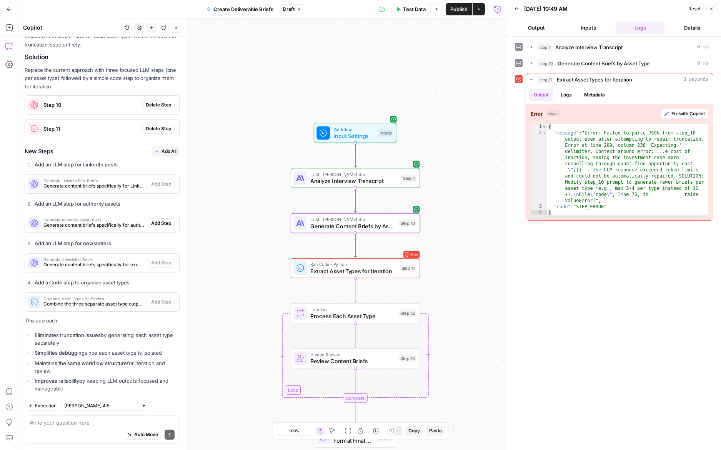
click at [163, 102] on span "Delete Step" at bounding box center [158, 105] width 25 height 7
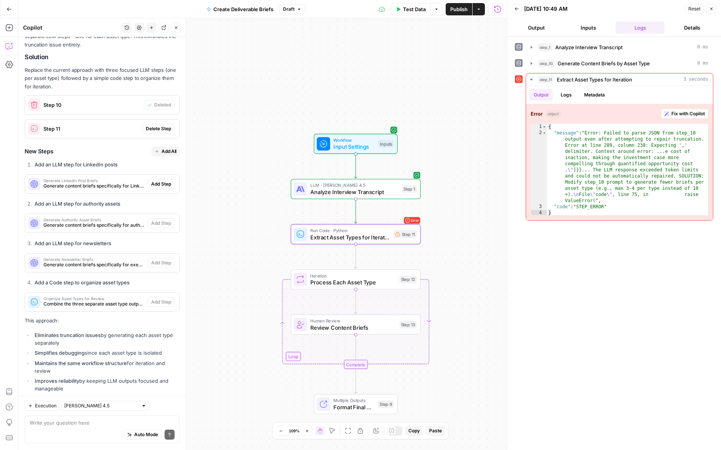
click at [163, 125] on span "Delete Step" at bounding box center [158, 128] width 25 height 7
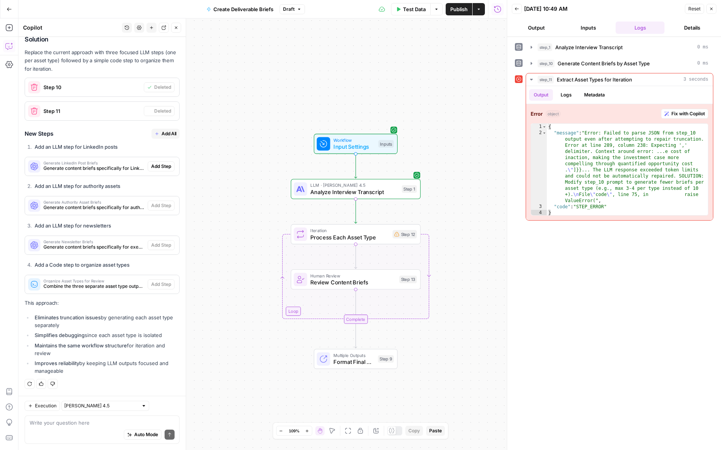
scroll to position [1636, 0]
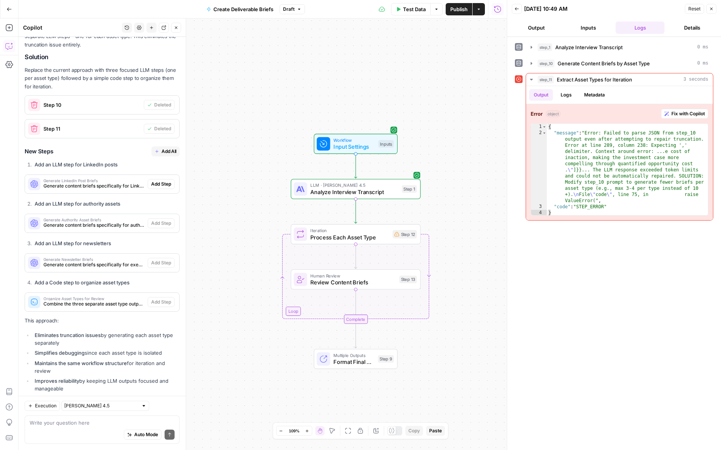
click at [170, 148] on span "Add All" at bounding box center [169, 151] width 15 height 7
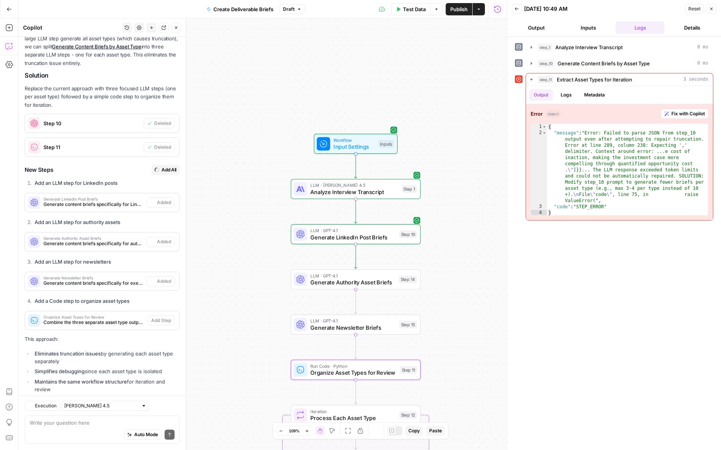
scroll to position [1654, 0]
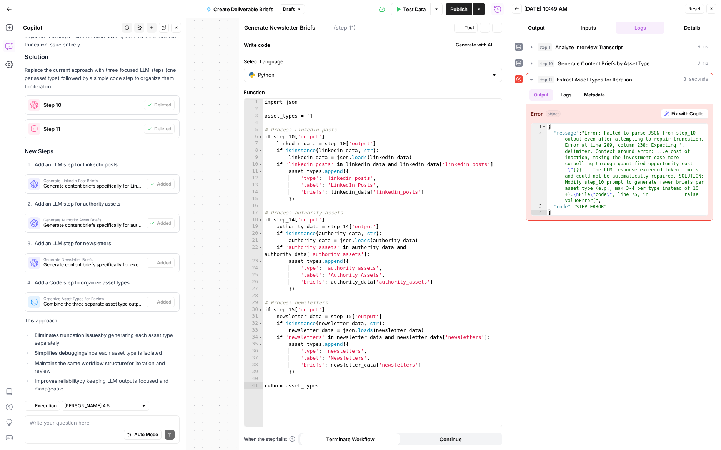
type textarea "Organize Asset Types for Review"
click at [499, 32] on button "Close" at bounding box center [497, 28] width 10 height 10
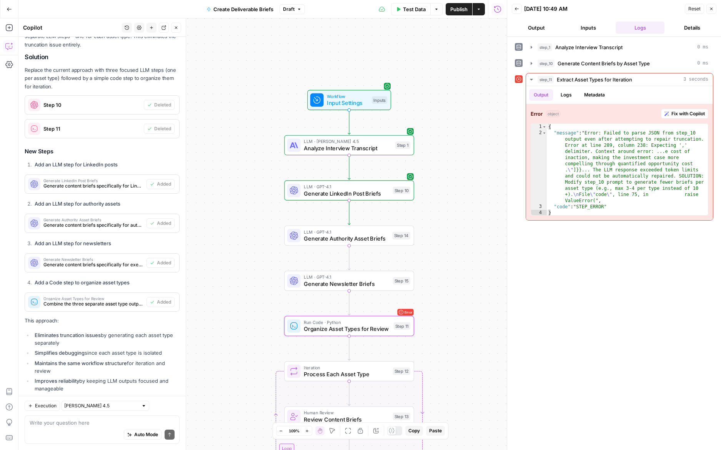
drag, startPoint x: 465, startPoint y: 252, endPoint x: 458, endPoint y: 203, distance: 48.6
click at [458, 203] on div "Workflow Input Settings Inputs LLM · Claude Sonnet 4.5 Analyze Interview Transc…" at bounding box center [262, 234] width 488 height 432
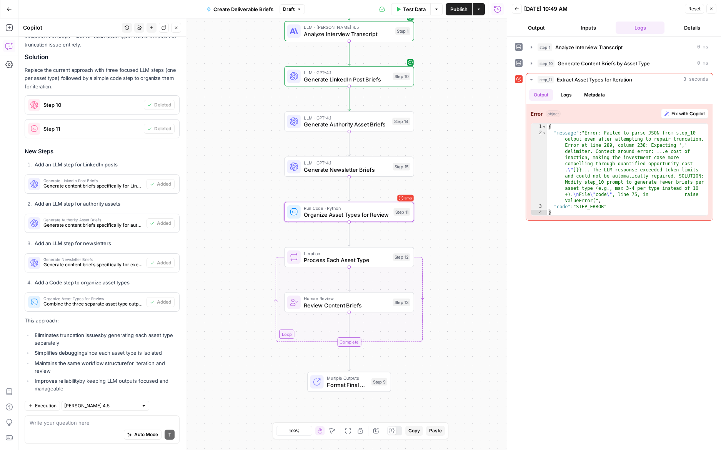
drag, startPoint x: 448, startPoint y: 344, endPoint x: 448, endPoint y: 236, distance: 108.1
click at [448, 236] on div "Workflow Input Settings Inputs LLM · Claude Sonnet 4.5 Analyze Interview Transc…" at bounding box center [262, 234] width 488 height 432
click at [364, 243] on icon "button" at bounding box center [362, 242] width 6 height 6
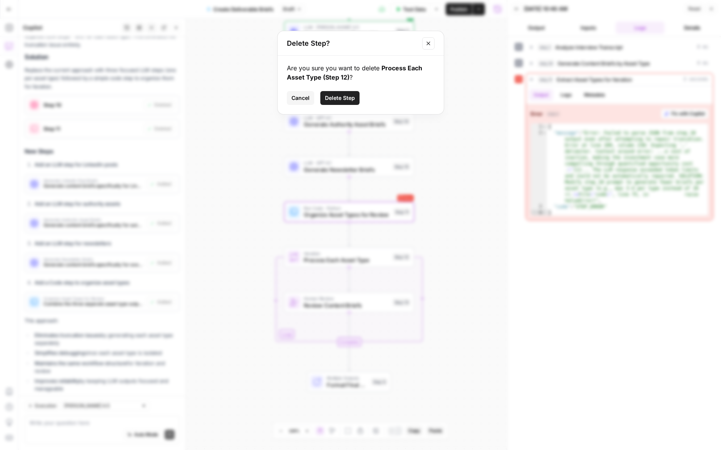
click at [350, 96] on span "Delete Step" at bounding box center [340, 98] width 30 height 8
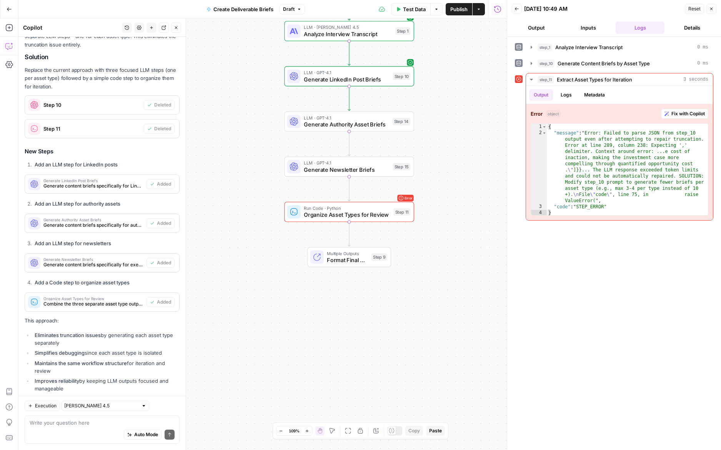
click at [330, 210] on span "Run Code · Python" at bounding box center [347, 208] width 86 height 7
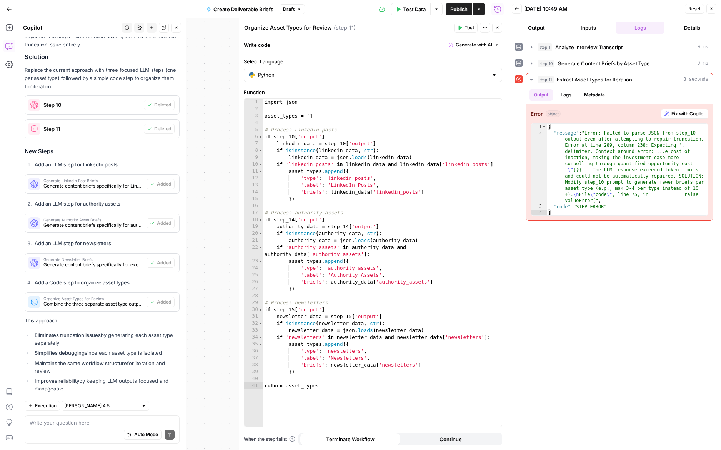
click at [499, 30] on div "Run History E" at bounding box center [497, 25] width 43 height 13
click at [498, 32] on button "Close" at bounding box center [497, 28] width 10 height 10
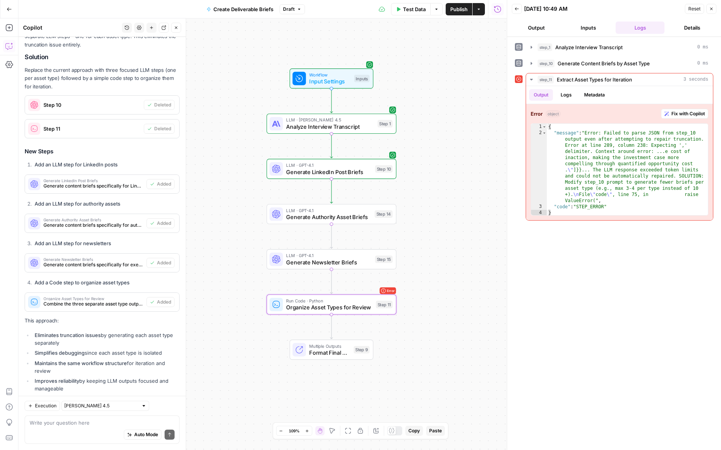
drag, startPoint x: 459, startPoint y: 113, endPoint x: 439, endPoint y: 217, distance: 105.1
click at [439, 217] on div "Workflow Input Settings Inputs LLM · Claude Sonnet 4.5 Analyze Interview Transc…" at bounding box center [262, 234] width 488 height 432
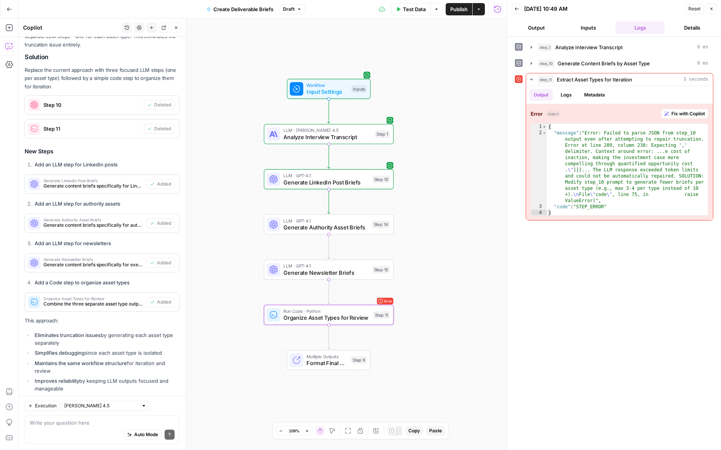
click at [65, 430] on div "Auto Mode Send" at bounding box center [102, 435] width 145 height 17
click at [102, 425] on textarea "add a human in the loop step in each one" at bounding box center [102, 423] width 145 height 8
click at [127, 425] on textarea "add a human in the loop step after each one" at bounding box center [102, 423] width 145 height 8
click at [164, 425] on textarea "add a human in the loop step after each one" at bounding box center [102, 423] width 145 height 8
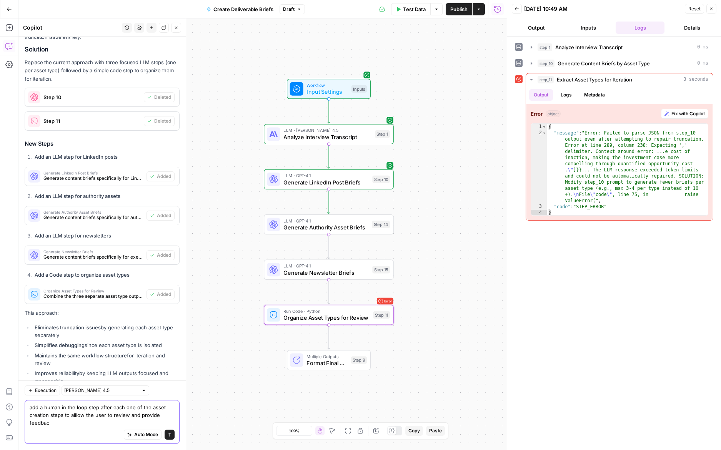
scroll to position [1669, 0]
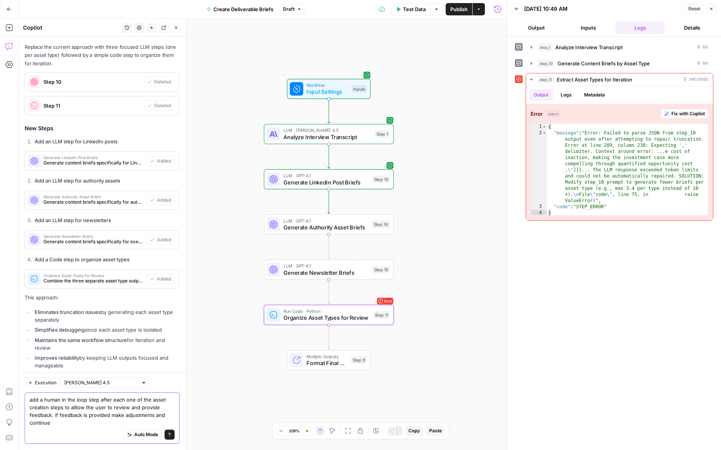
type textarea "add a human in the loop step after each one of the asset creation steps to alll…"
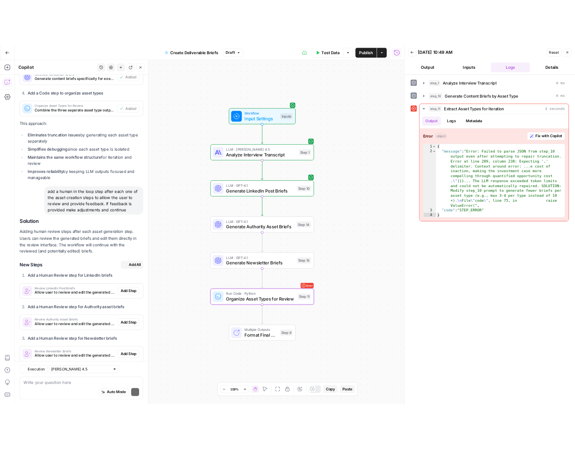
scroll to position [2021, 0]
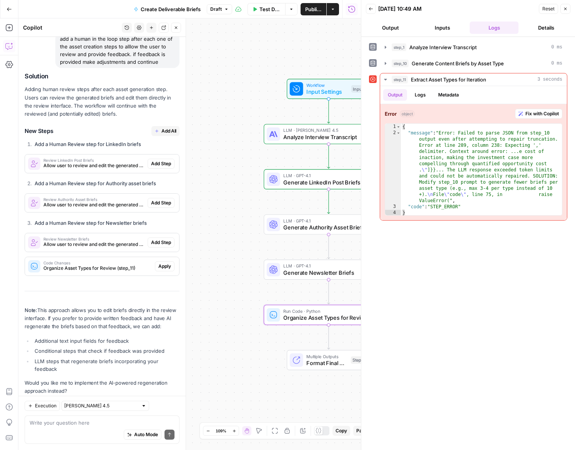
click at [174, 128] on span "Add All" at bounding box center [169, 131] width 15 height 7
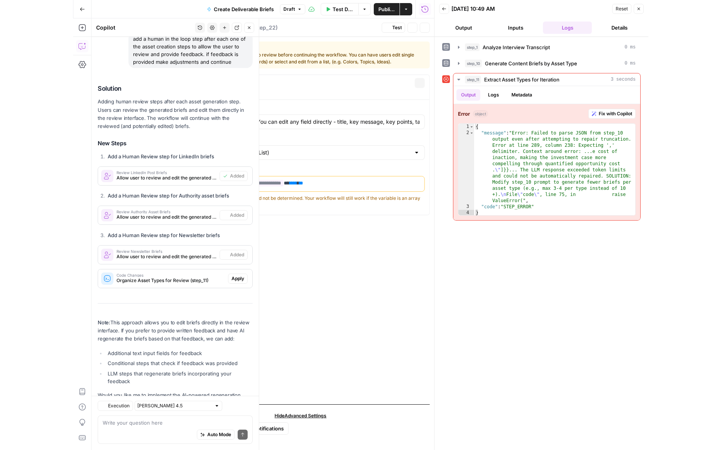
scroll to position [2034, 0]
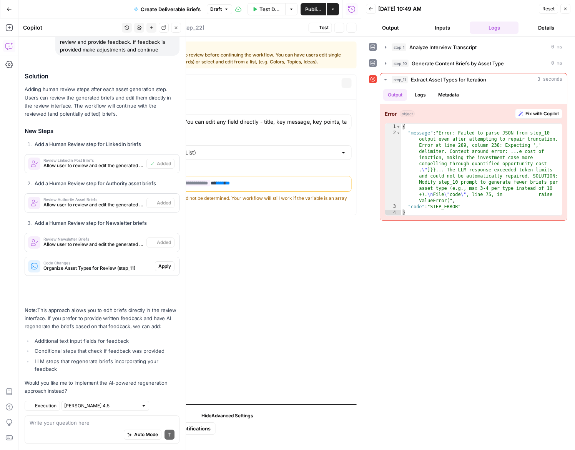
type textarea "Review Newsletter Briefs"
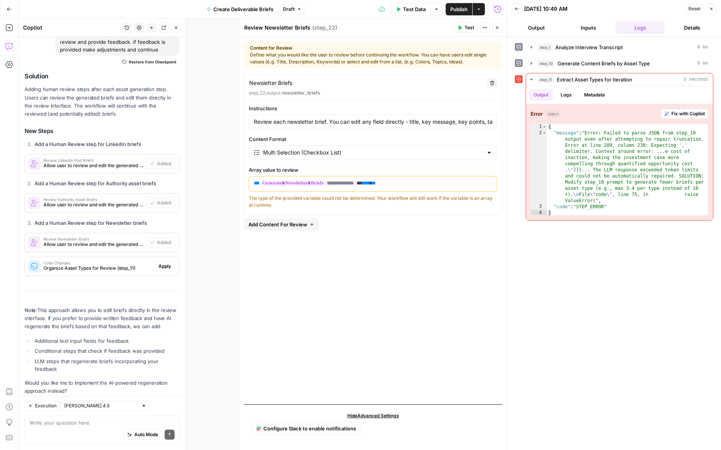
click at [500, 28] on button "Close" at bounding box center [497, 28] width 10 height 10
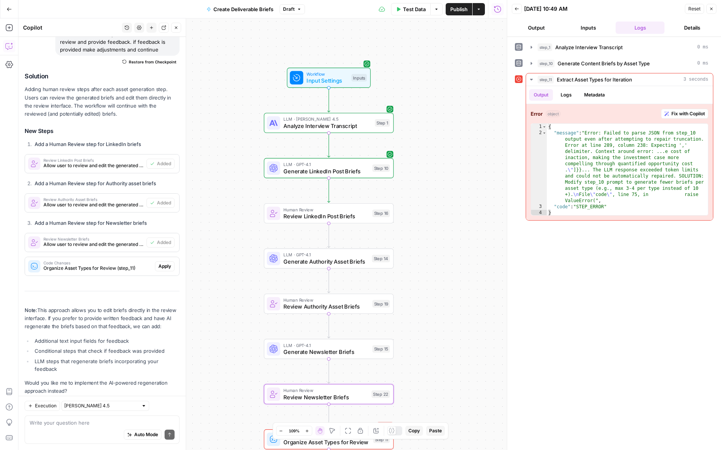
drag, startPoint x: 446, startPoint y: 210, endPoint x: 446, endPoint y: 199, distance: 11.2
click at [446, 199] on div "Workflow Input Settings Inputs LLM · Claude Sonnet 4.5 Analyze Interview Transc…" at bounding box center [262, 234] width 488 height 432
click at [362, 218] on span "Review LinkedIn Post Briefs" at bounding box center [325, 216] width 85 height 8
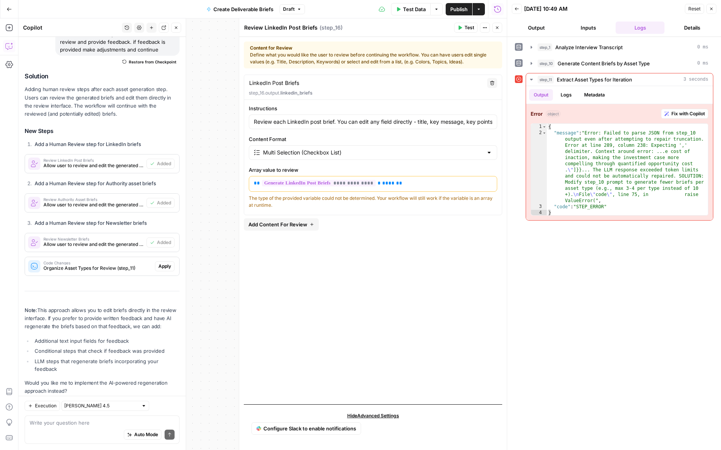
click at [495, 27] on icon "button" at bounding box center [497, 27] width 5 height 5
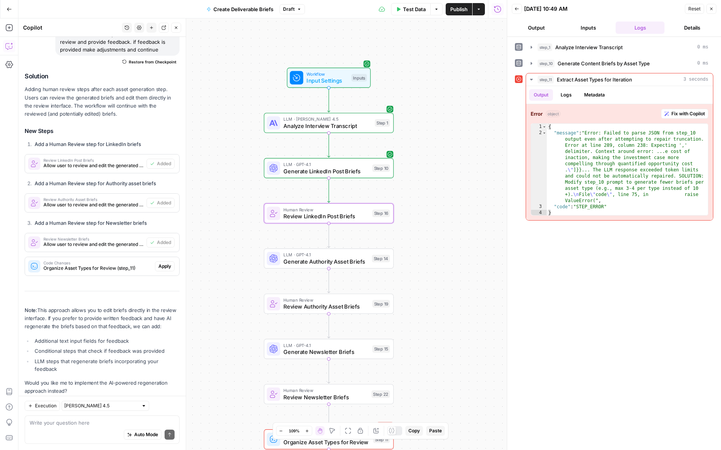
click at [411, 13] on button "Test Data" at bounding box center [411, 9] width 40 height 12
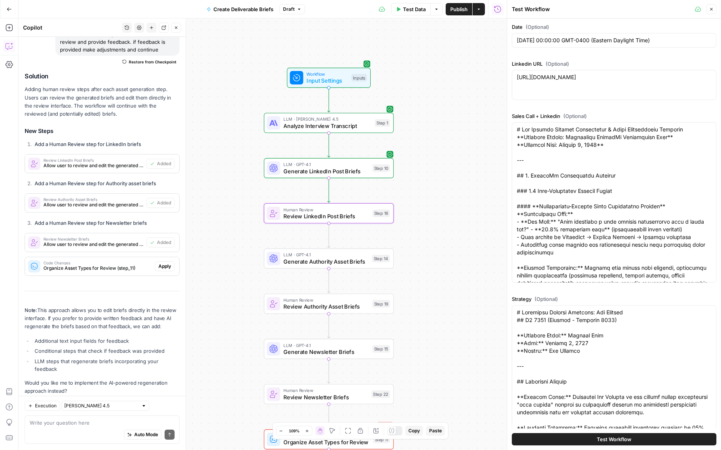
click at [565, 443] on button "Test Workflow" at bounding box center [614, 439] width 205 height 12
type input "### EXECUTIVE CONTENT ([PERSON_NAME])- **LinkedIn Posts:** 4 per week- **Execut…"
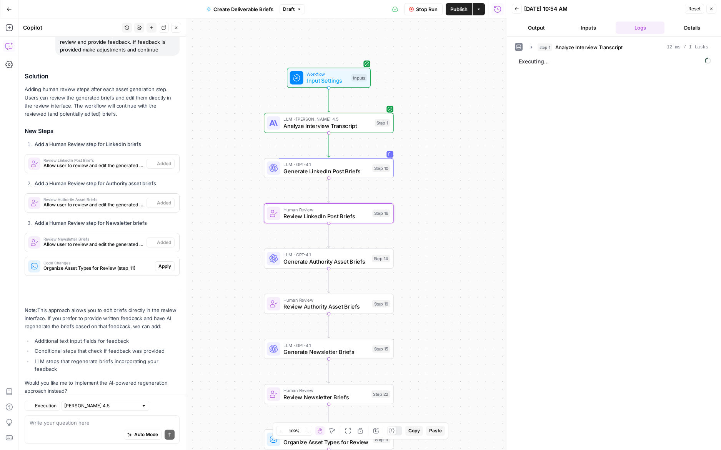
scroll to position [2034, 0]
click at [423, 11] on span "Stop Run" at bounding box center [427, 9] width 22 height 8
click at [297, 177] on div "LLM · GPT-4.1 Generate LinkedIn Post Briefs Step 10 Copy step Delete step Add N…" at bounding box center [329, 168] width 130 height 20
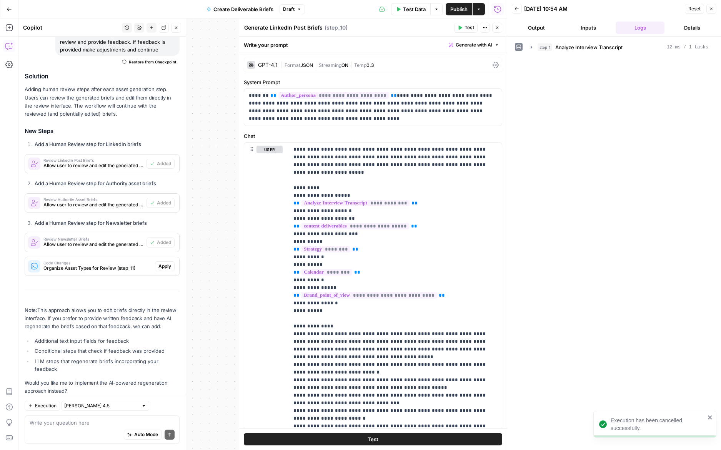
click at [267, 63] on div "GPT-4.1" at bounding box center [268, 64] width 20 height 5
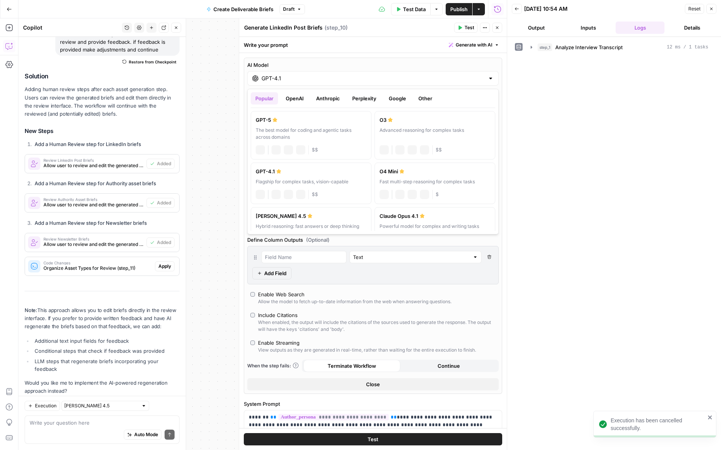
click at [290, 71] on div "GPT-4.1" at bounding box center [373, 78] width 252 height 15
click at [337, 223] on div "Hybrid reasoning: fast answers or deep thinking" at bounding box center [311, 226] width 111 height 7
type input "[PERSON_NAME] 4.5"
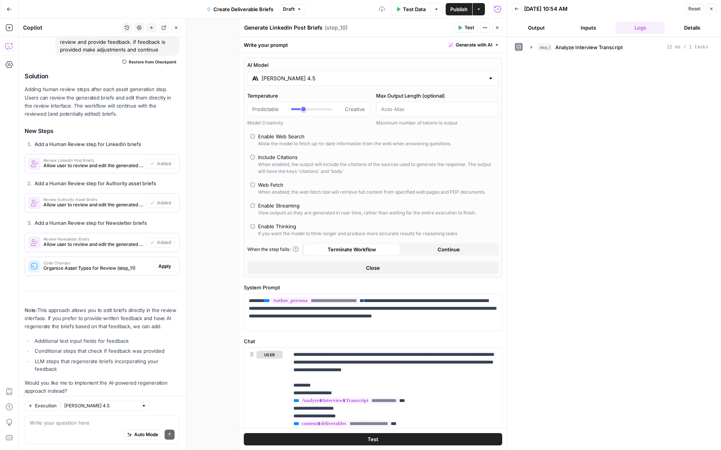
click at [493, 23] on button "Close" at bounding box center [497, 28] width 10 height 10
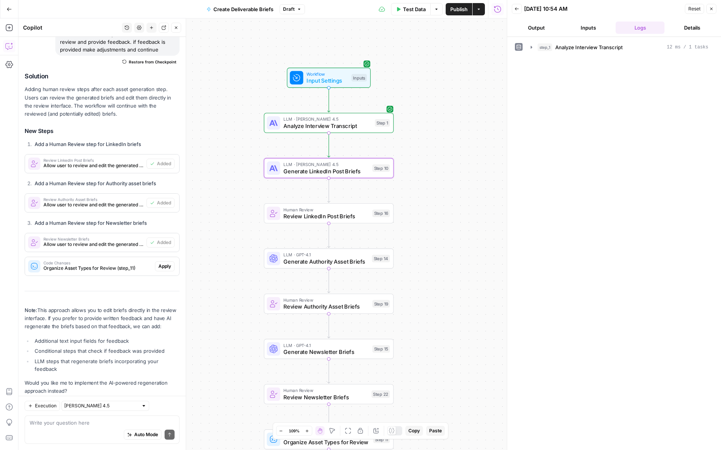
click at [286, 262] on span "Generate Authority Asset Briefs" at bounding box center [325, 261] width 85 height 8
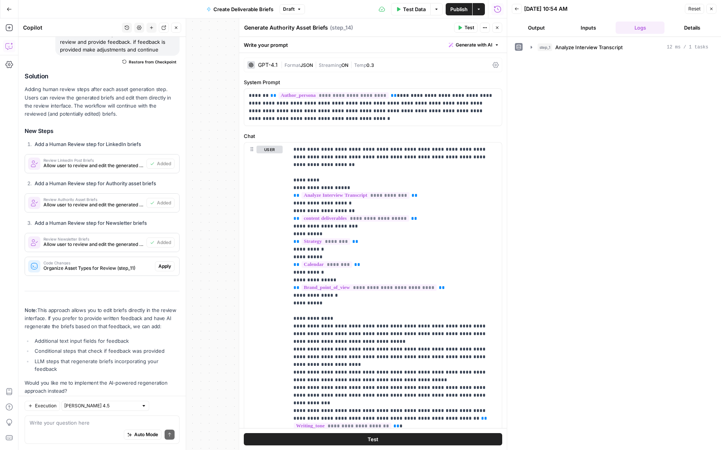
click at [271, 63] on div "GPT-4.1" at bounding box center [268, 64] width 20 height 5
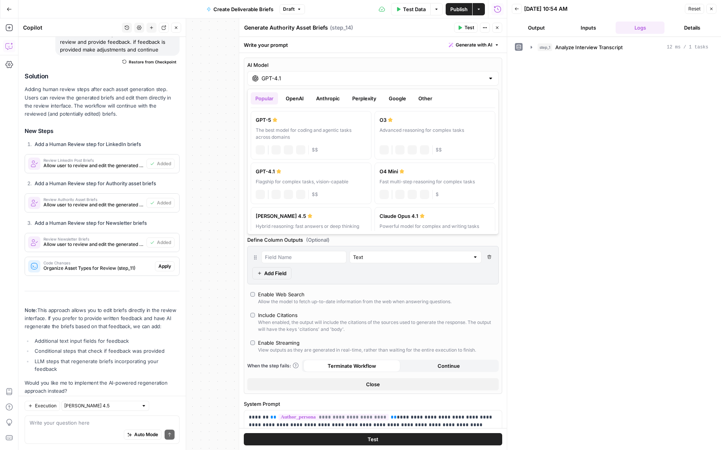
click at [299, 85] on div "GPT-4.1" at bounding box center [373, 78] width 252 height 15
click at [357, 222] on label "Claude Sonnet 4.5 Hybrid reasoning: fast answers or deep thinking anthropic Vis…" at bounding box center [311, 228] width 121 height 42
type input "[PERSON_NAME] 4.5"
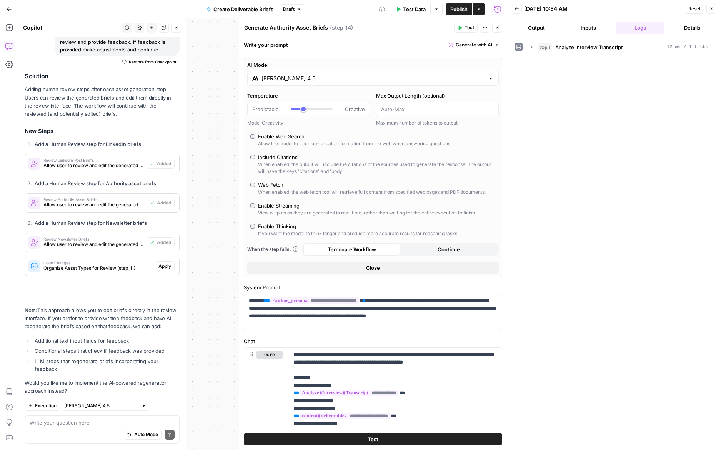
click at [496, 26] on icon "button" at bounding box center [497, 27] width 5 height 5
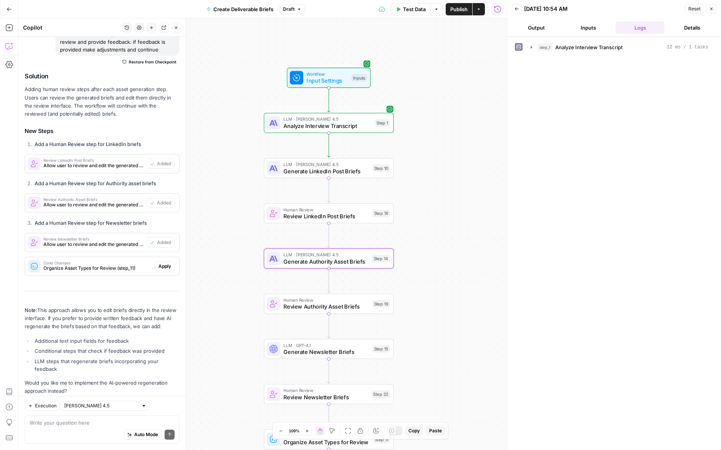
click at [293, 349] on span "Generate Newsletter Briefs" at bounding box center [325, 352] width 85 height 8
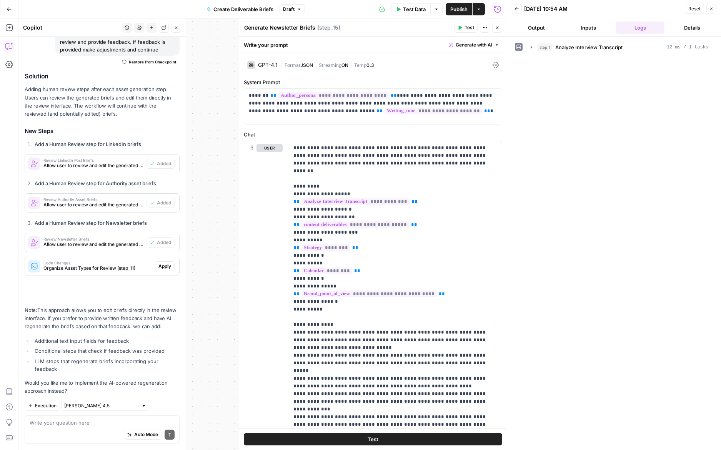
click at [263, 62] on div "GPT-4.1" at bounding box center [262, 65] width 30 height 8
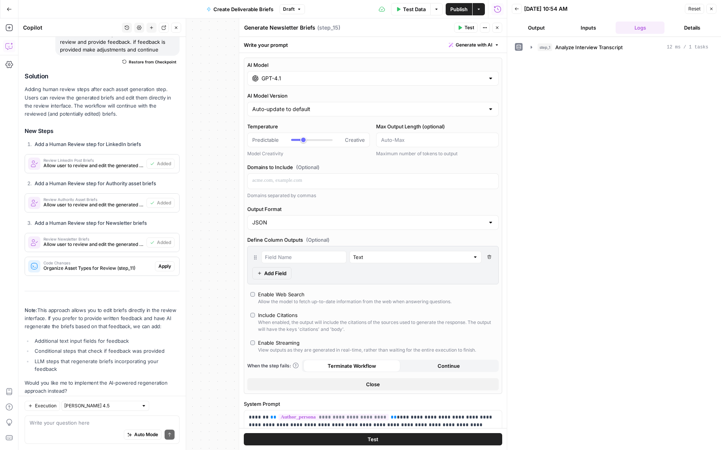
click at [359, 73] on div "GPT-4.1" at bounding box center [373, 78] width 252 height 15
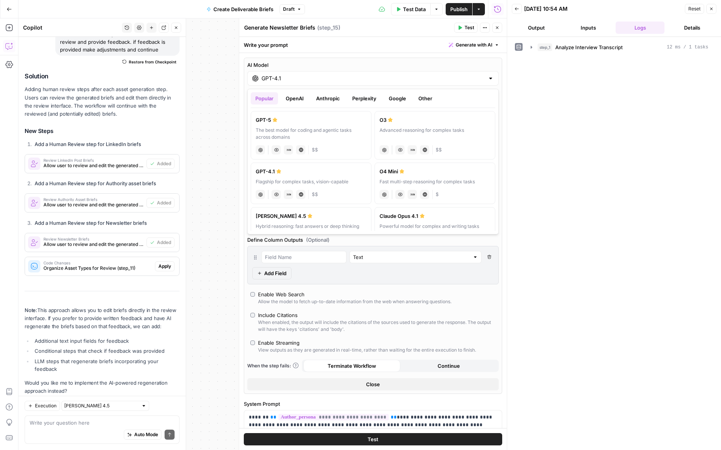
click at [333, 221] on label "Claude Sonnet 4.5 Hybrid reasoning: fast answers or deep thinking anthropic Vis…" at bounding box center [311, 228] width 121 height 42
type input "[PERSON_NAME] 4.5"
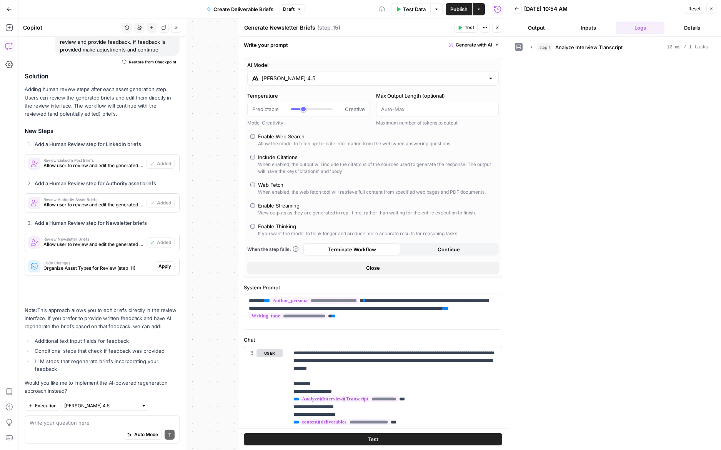
click at [502, 25] on header "Generate Newsletter Briefs Generate Newsletter Briefs ( step_15 ) Test Actions …" at bounding box center [373, 27] width 268 height 18
click at [500, 26] on button "Close" at bounding box center [497, 28] width 10 height 10
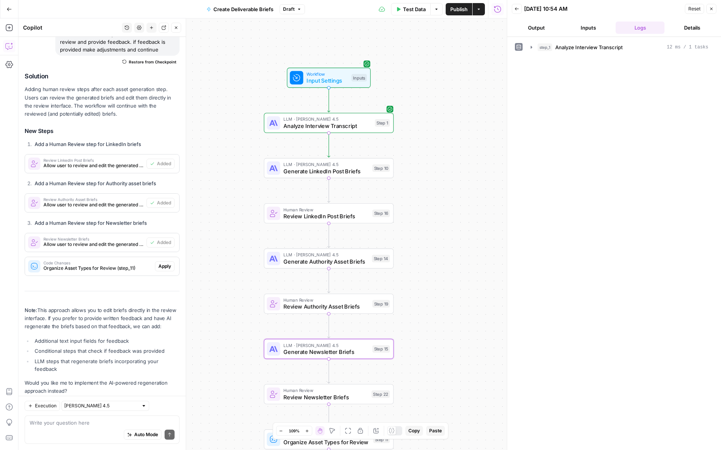
click at [404, 12] on span "Test Data" at bounding box center [414, 9] width 23 height 8
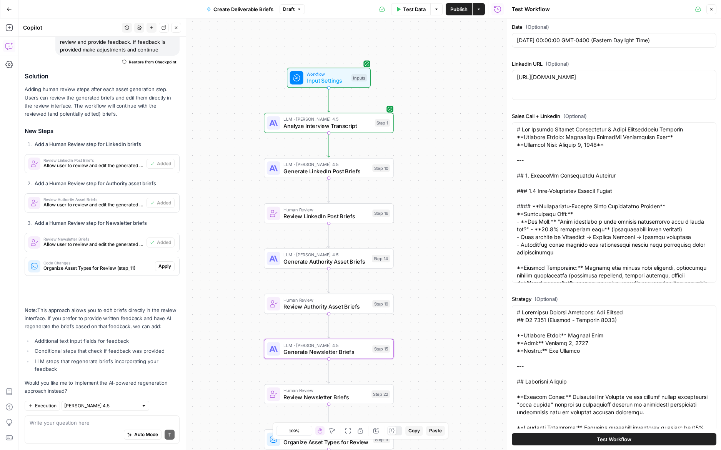
click at [556, 441] on button "Test Workflow" at bounding box center [614, 439] width 205 height 12
type input "### EXECUTIVE CONTENT ([PERSON_NAME])- **LinkedIn Posts:** 4 per week- **Execut…"
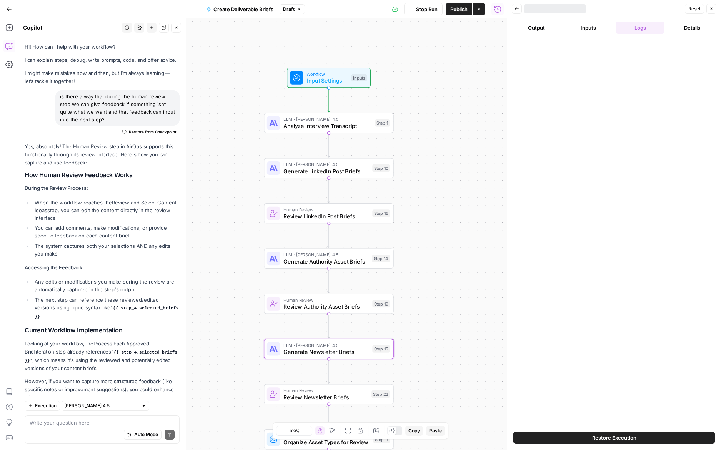
scroll to position [2034, 0]
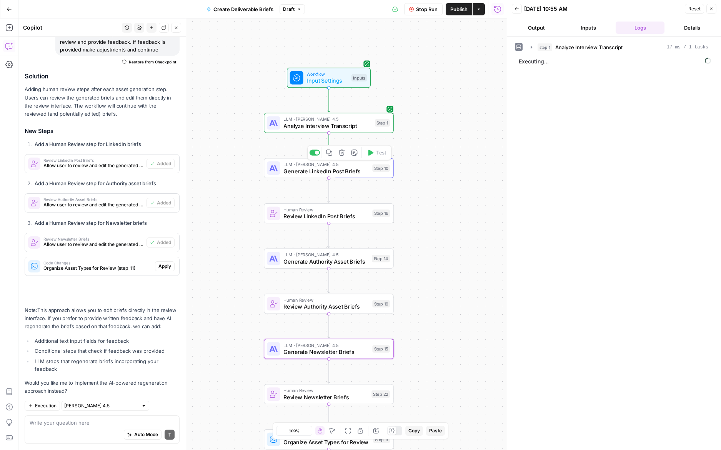
click at [292, 172] on span "Generate LinkedIn Post Briefs" at bounding box center [325, 171] width 85 height 8
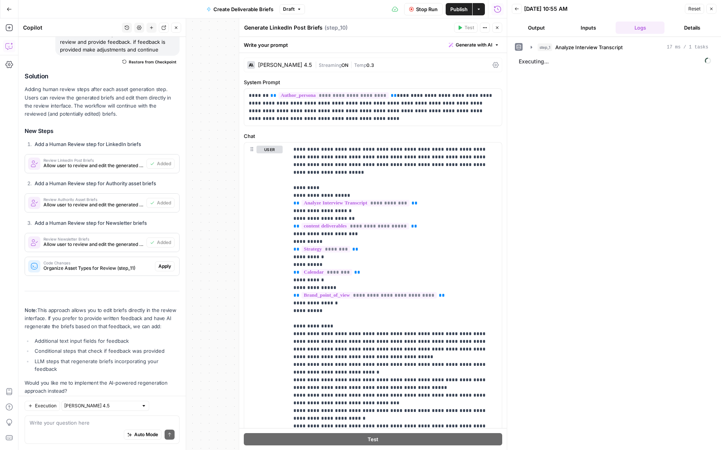
click at [499, 27] on icon "button" at bounding box center [497, 27] width 5 height 5
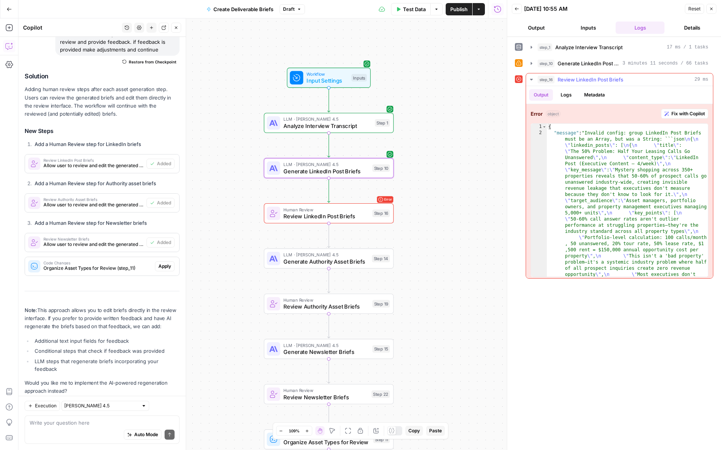
click at [670, 113] on button "Fix with Copilot" at bounding box center [684, 114] width 47 height 10
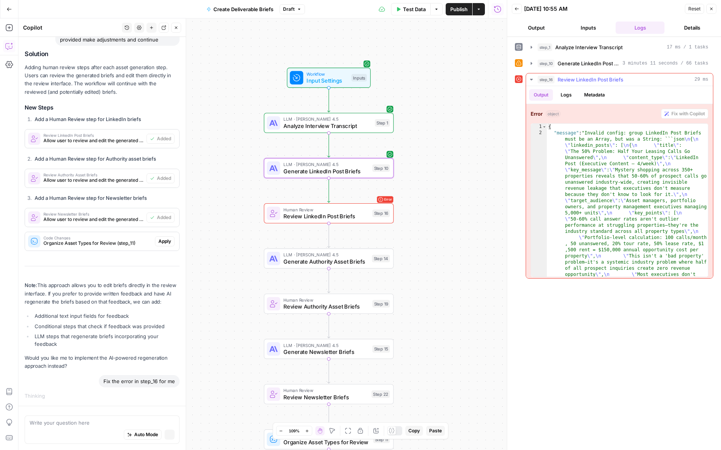
scroll to position [1906, 0]
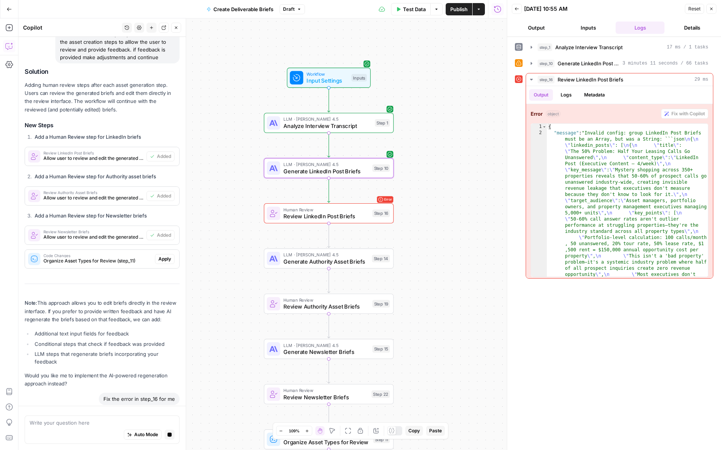
click at [341, 218] on span "Review LinkedIn Post Briefs" at bounding box center [325, 216] width 85 height 8
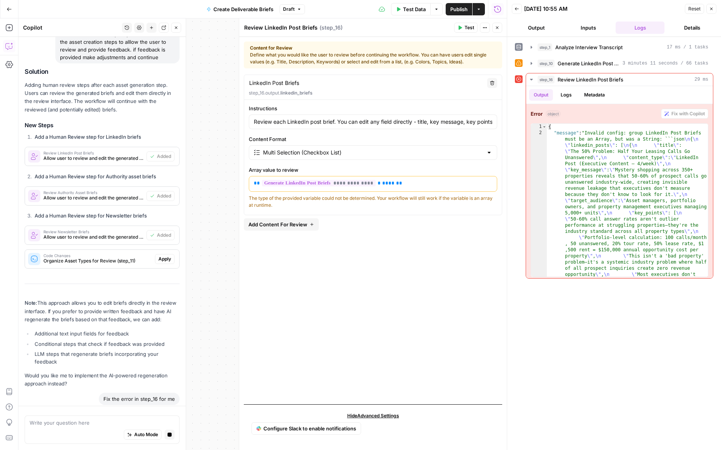
click at [499, 32] on button "Close" at bounding box center [497, 28] width 10 height 10
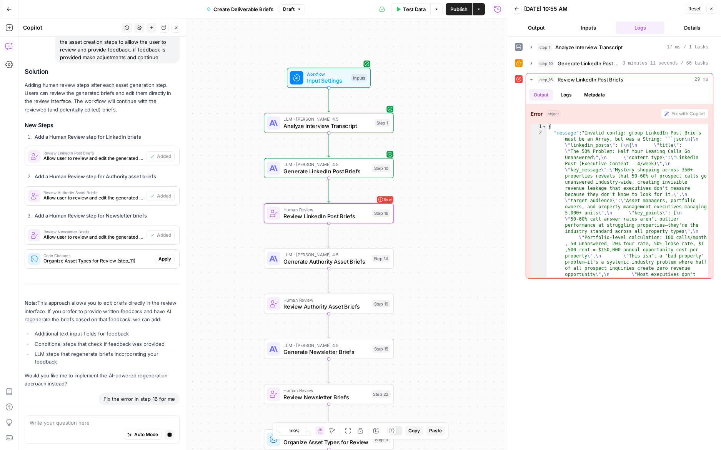
click at [308, 173] on span "Generate LinkedIn Post Briefs" at bounding box center [325, 171] width 85 height 8
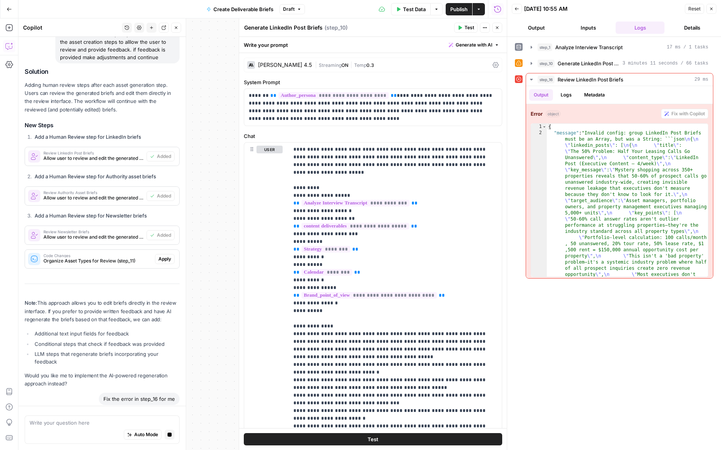
click at [498, 30] on icon "button" at bounding box center [497, 27] width 5 height 5
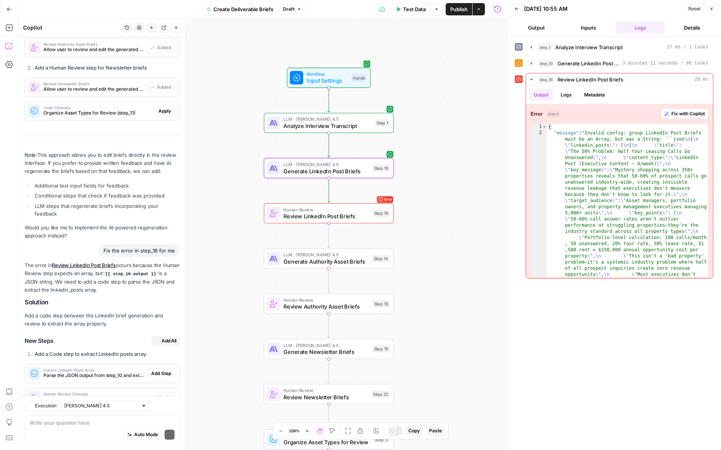
scroll to position [2349, 0]
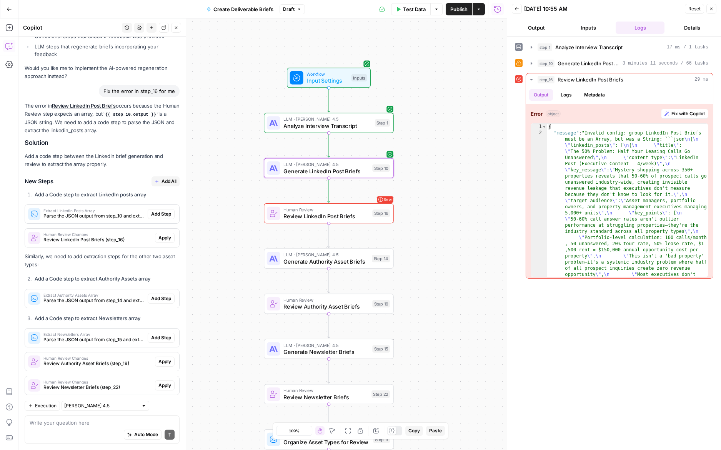
click at [161, 177] on button "Add All" at bounding box center [166, 182] width 28 height 10
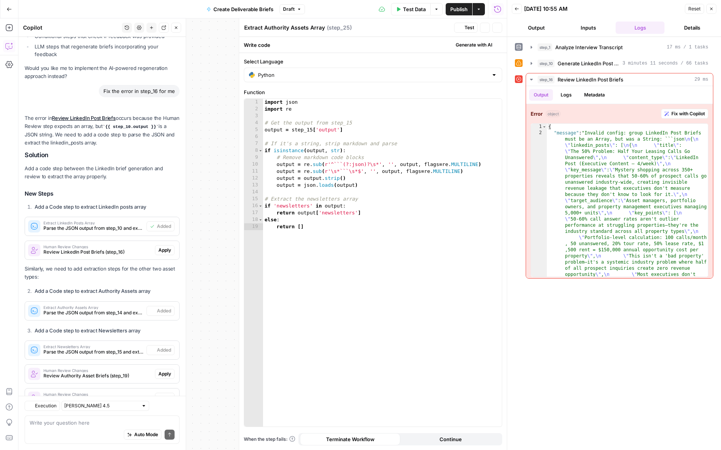
scroll to position [2361, 0]
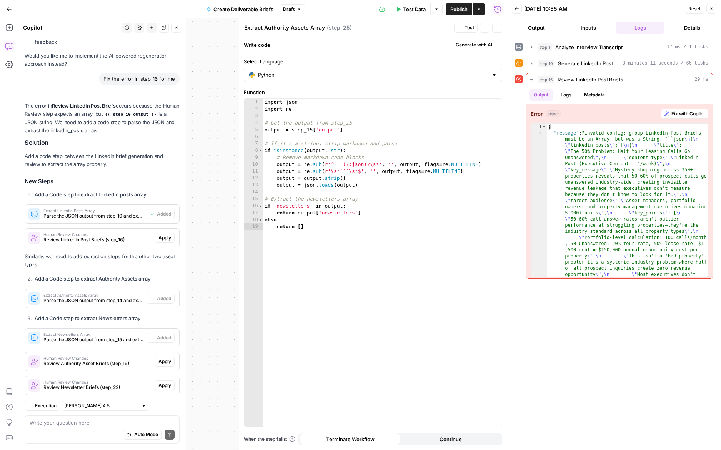
type textarea "Extract Newsletters Array"
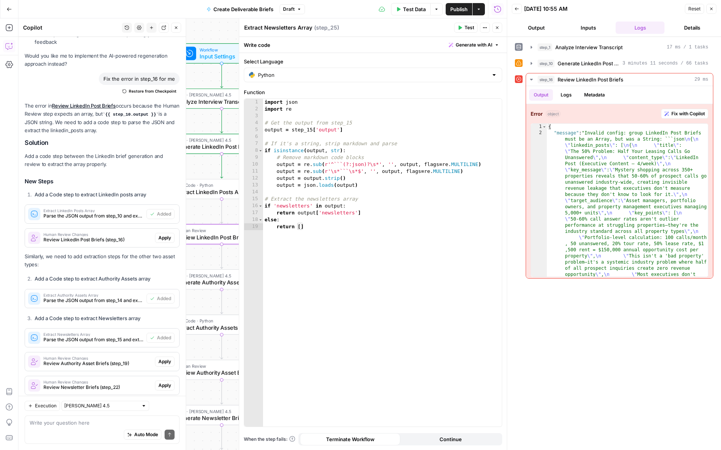
click at [164, 235] on span "Apply" at bounding box center [164, 238] width 13 height 7
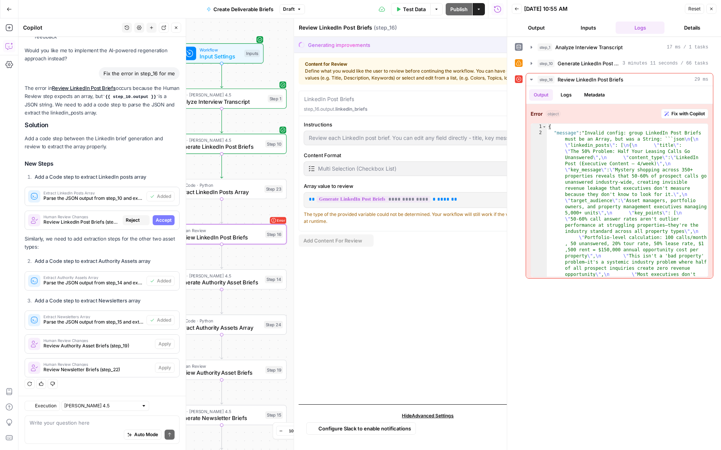
scroll to position [2226, 0]
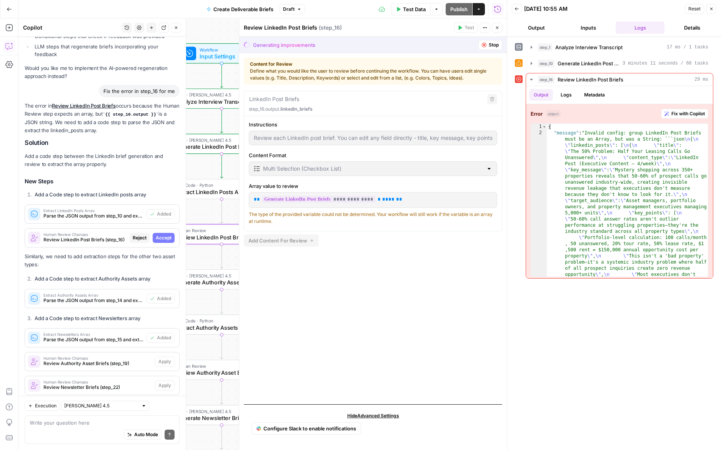
click at [159, 235] on span "Accept" at bounding box center [164, 238] width 16 height 7
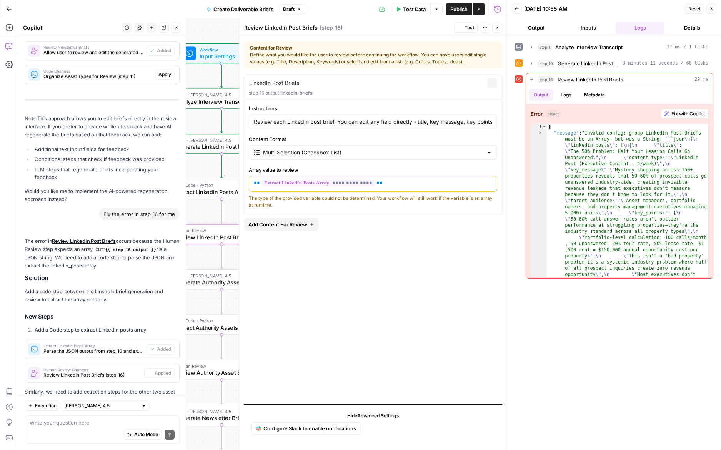
scroll to position [2361, 0]
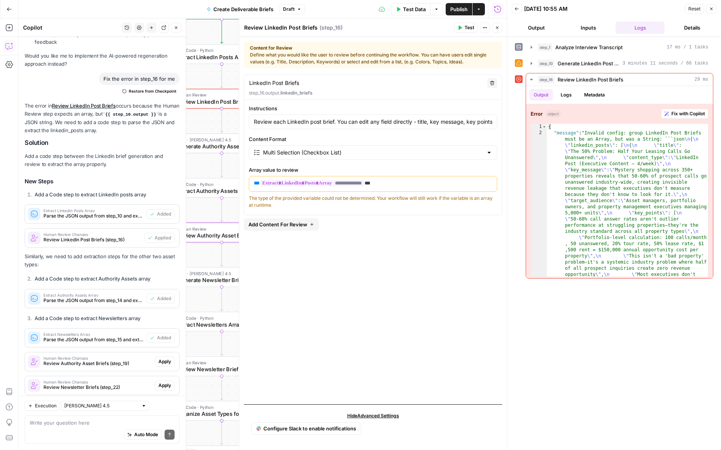
click at [161, 358] on span "Apply" at bounding box center [164, 361] width 13 height 7
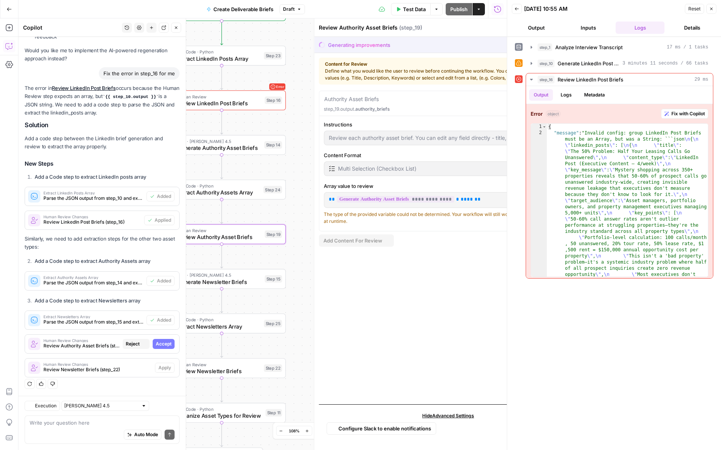
scroll to position [2226, 0]
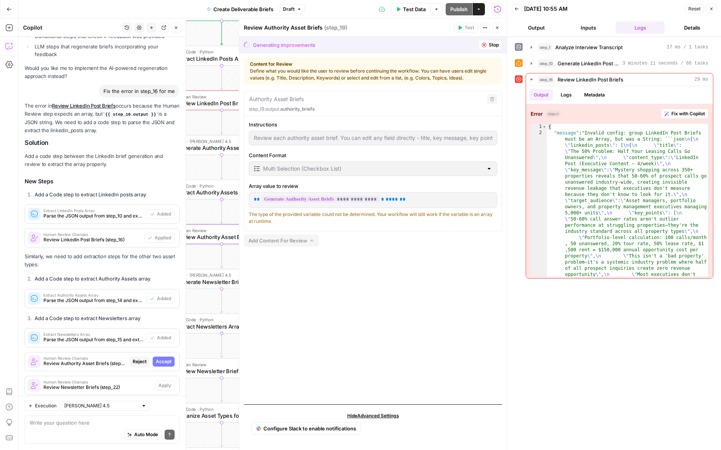
click at [169, 358] on span "Accept" at bounding box center [164, 361] width 16 height 7
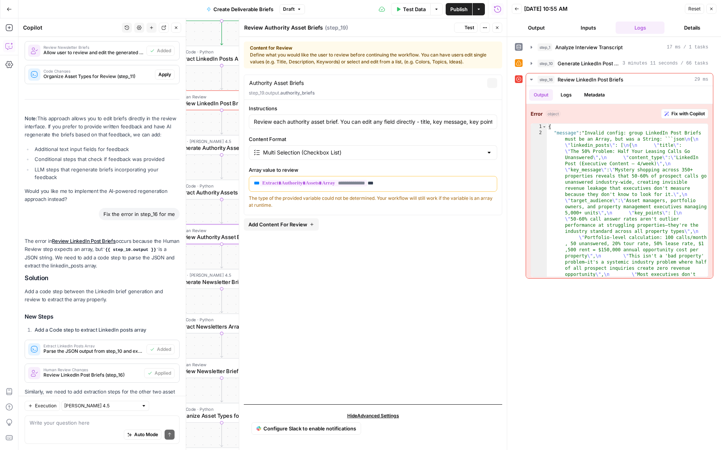
scroll to position [2361, 0]
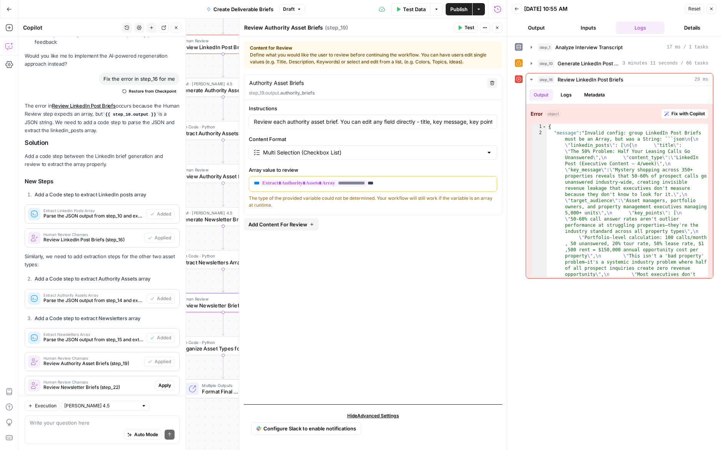
click at [163, 382] on span "Apply" at bounding box center [164, 385] width 13 height 7
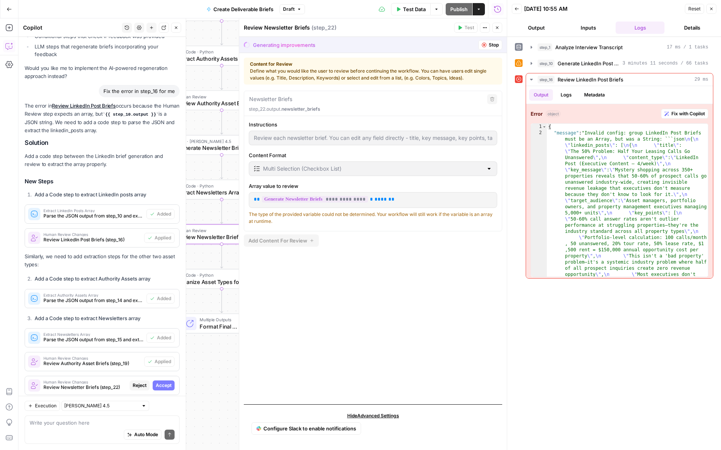
click at [168, 382] on span "Accept" at bounding box center [164, 385] width 16 height 7
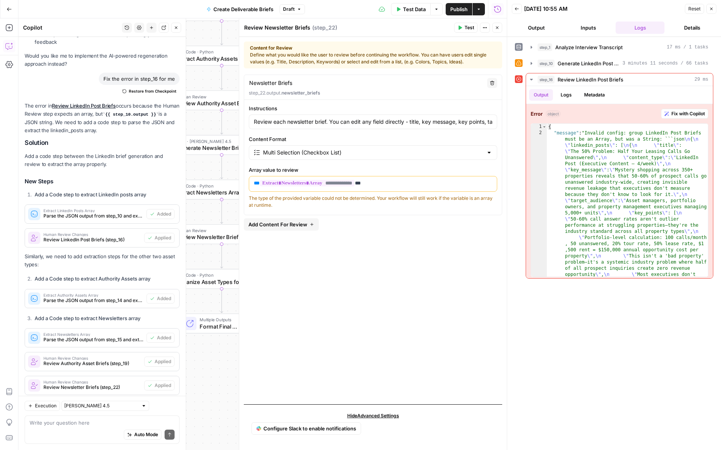
click at [495, 26] on icon "button" at bounding box center [497, 27] width 5 height 5
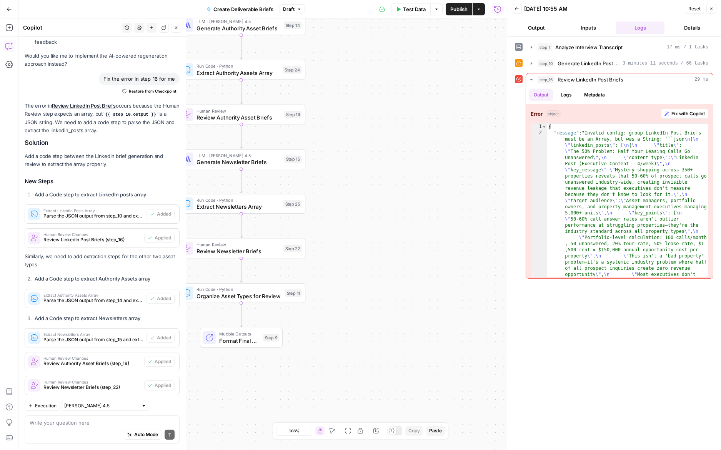
drag, startPoint x: 392, startPoint y: 163, endPoint x: 441, endPoint y: 202, distance: 63.5
click at [441, 202] on div "Workflow Input Settings Inputs LLM · [PERSON_NAME] 4.5 Analyze Interview Transc…" at bounding box center [262, 234] width 488 height 432
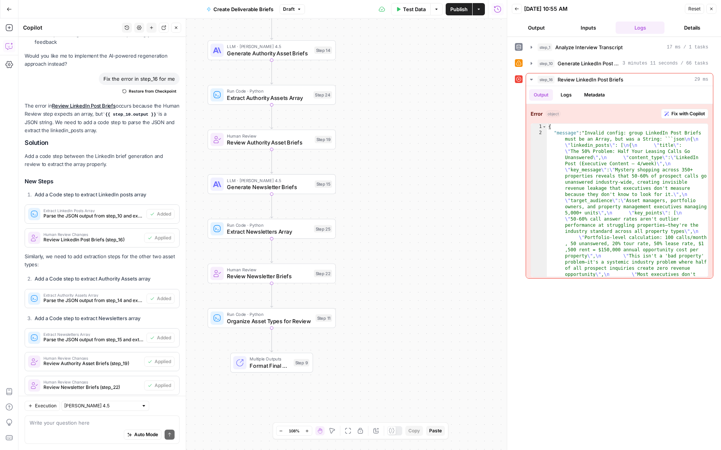
click at [412, 10] on span "Test Data" at bounding box center [414, 9] width 23 height 8
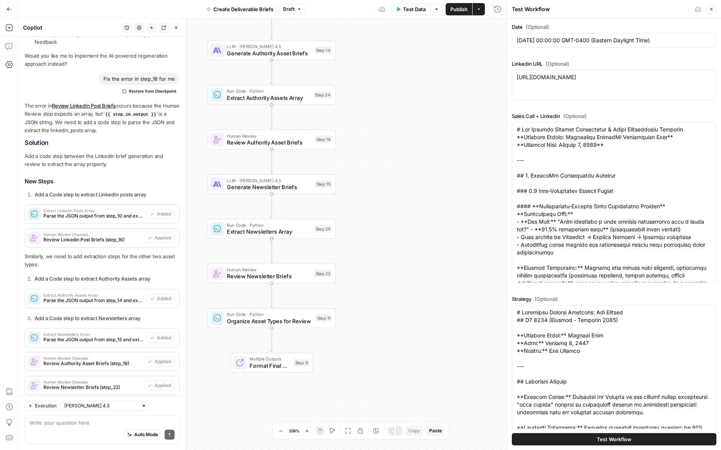
click at [534, 436] on button "Test Workflow" at bounding box center [614, 439] width 205 height 12
type input "### EXECUTIVE CONTENT ([PERSON_NAME])- **LinkedIn Posts:** 4 per week- **Execut…"
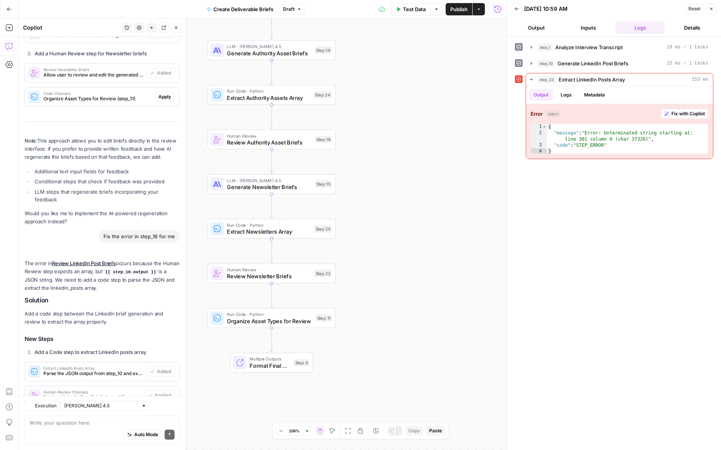
scroll to position [2361, 0]
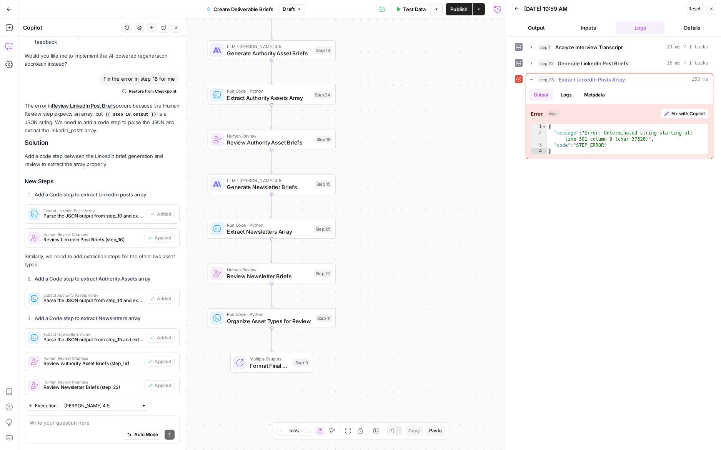
click at [686, 116] on span "Fix with Copilot" at bounding box center [687, 113] width 33 height 7
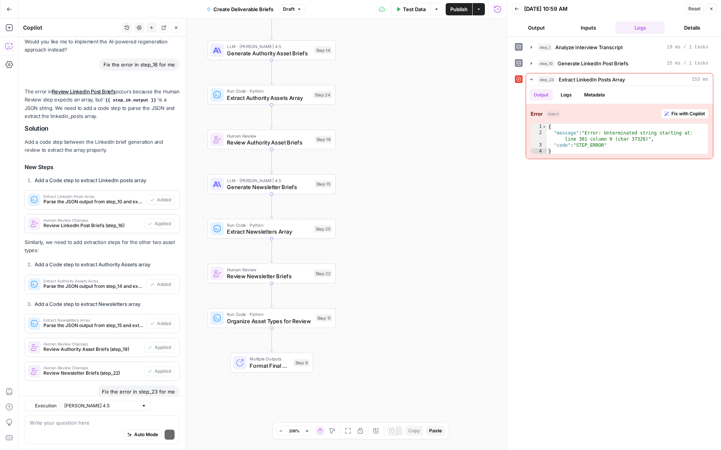
scroll to position [2547, 0]
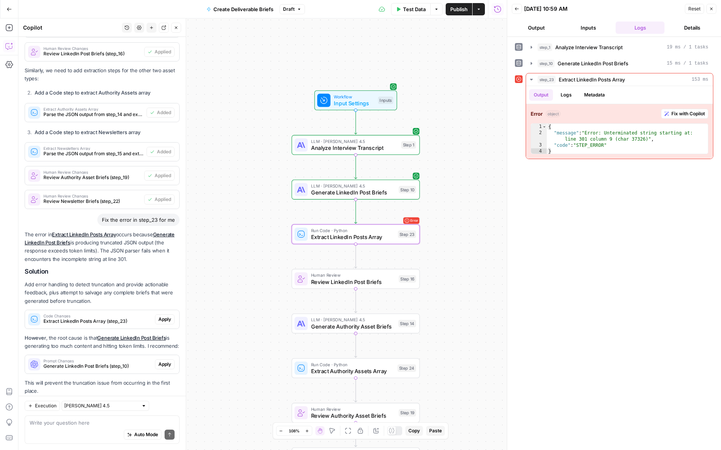
click at [166, 316] on span "Apply" at bounding box center [164, 319] width 13 height 7
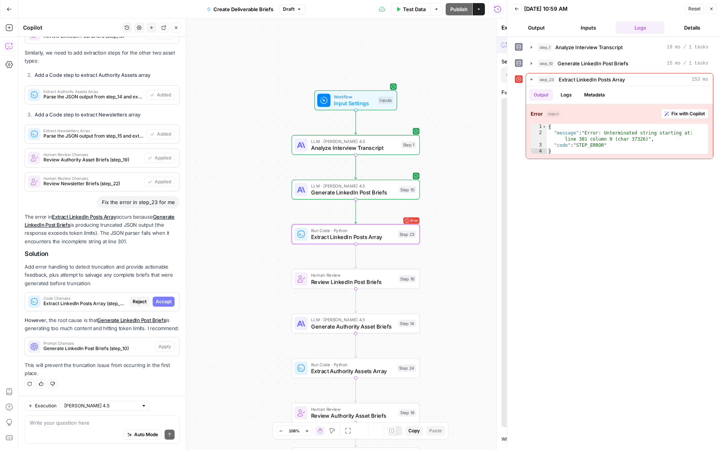
scroll to position [2412, 0]
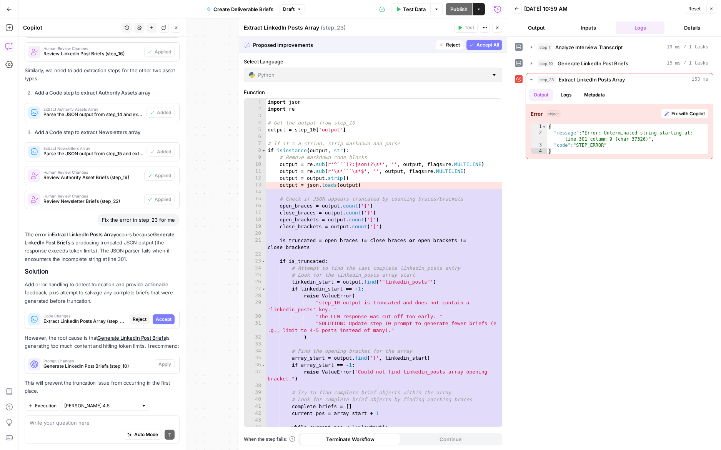
click at [496, 49] on button "Accept All" at bounding box center [484, 45] width 36 height 10
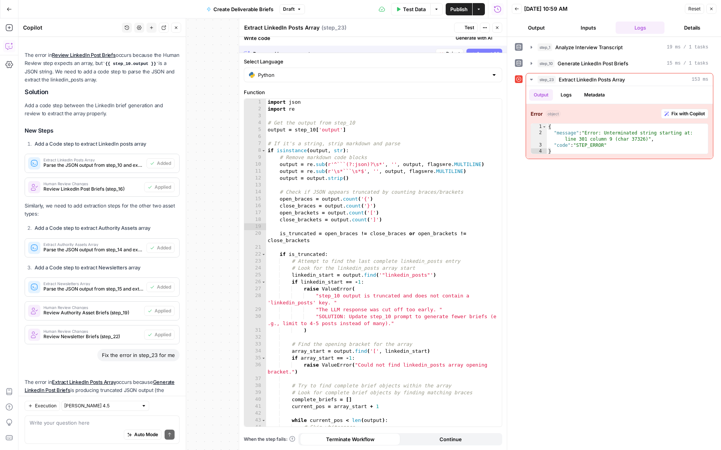
scroll to position [2559, 0]
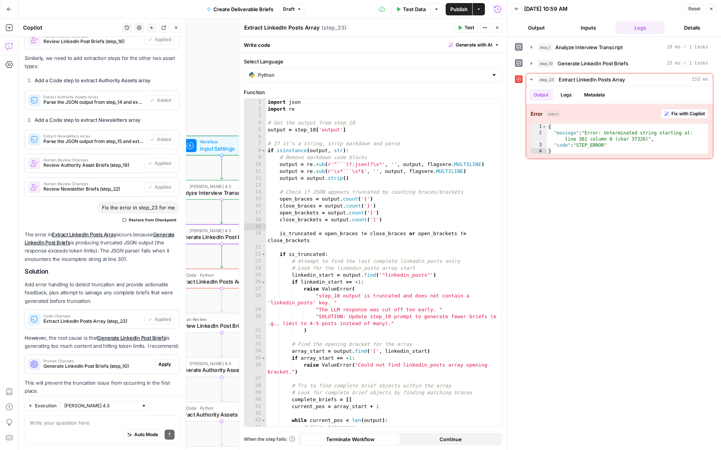
click at [167, 361] on span "Apply" at bounding box center [164, 364] width 13 height 7
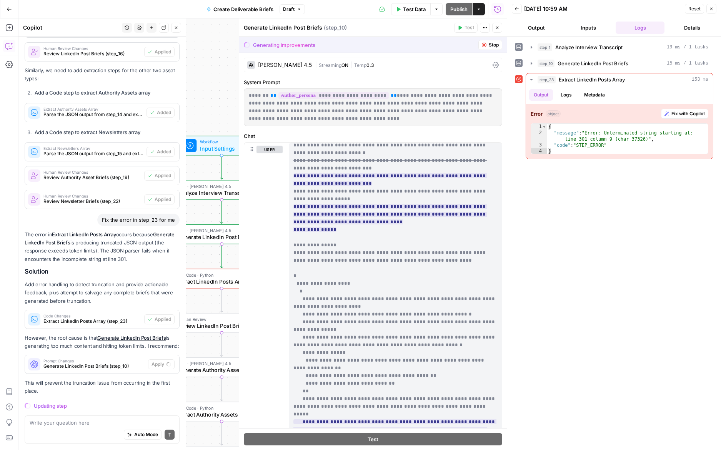
scroll to position [354, 0]
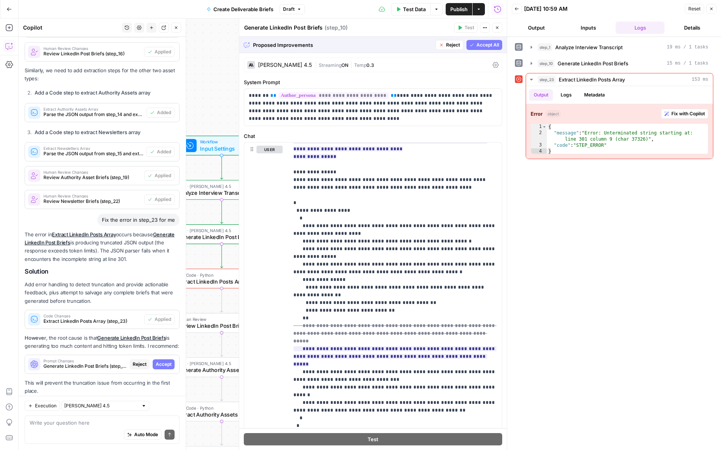
click at [482, 42] on span "Accept All" at bounding box center [487, 45] width 23 height 7
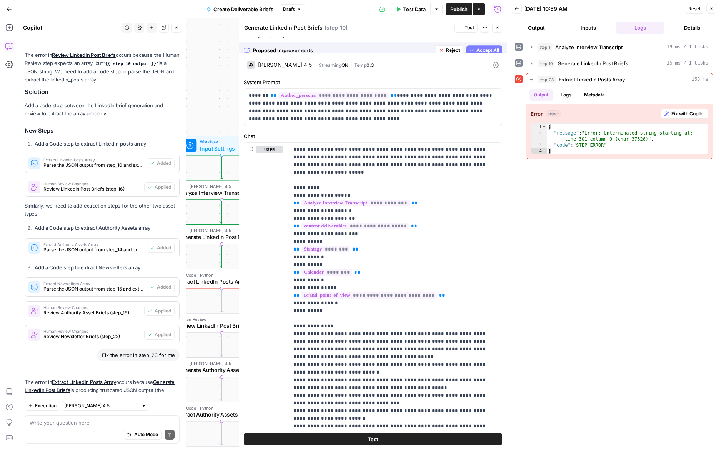
scroll to position [2559, 0]
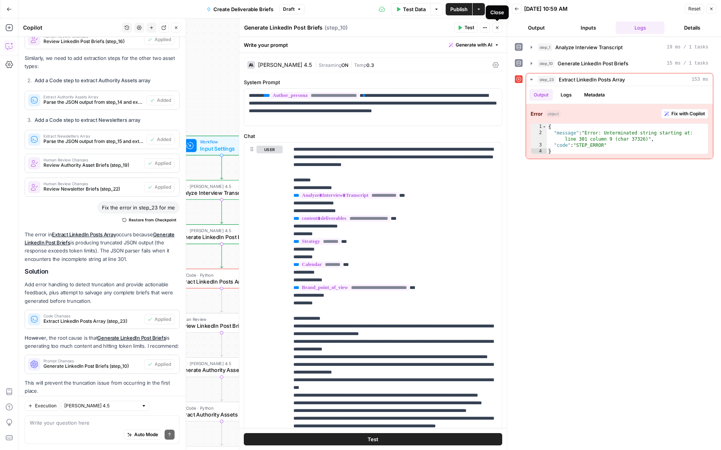
click at [498, 27] on icon "button" at bounding box center [497, 28] width 3 height 3
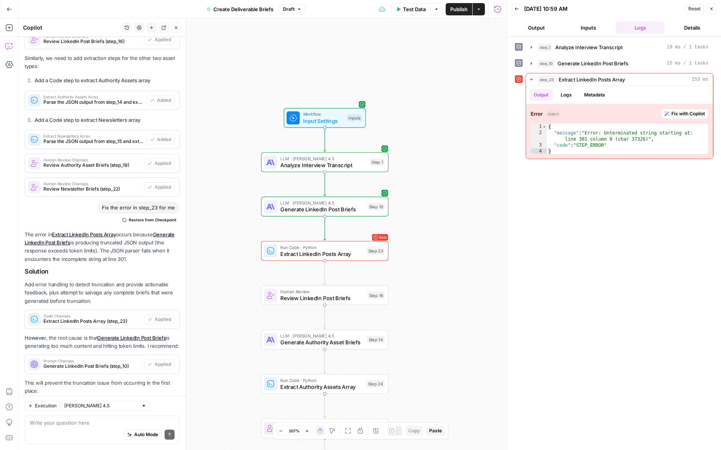
drag, startPoint x: 356, startPoint y: 240, endPoint x: 451, endPoint y: 214, distance: 98.4
click at [451, 214] on div "Workflow Input Settings Inputs LLM · [PERSON_NAME] 4.5 Analyze Interview Transc…" at bounding box center [262, 234] width 488 height 432
click at [372, 238] on span "Test" at bounding box center [377, 235] width 10 height 7
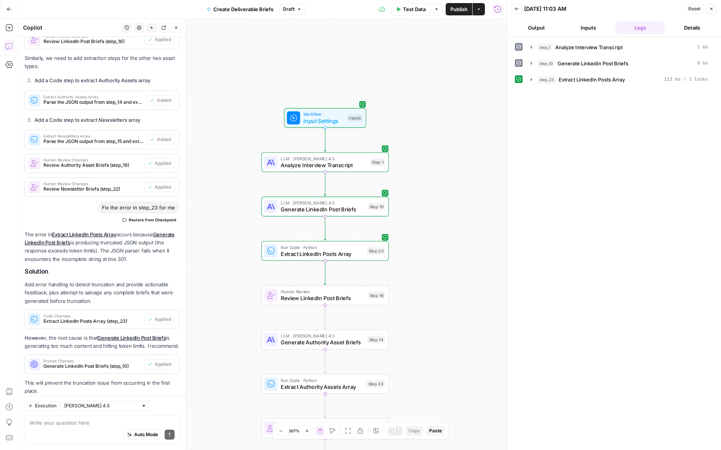
click at [408, 12] on span "Test Data" at bounding box center [414, 9] width 23 height 8
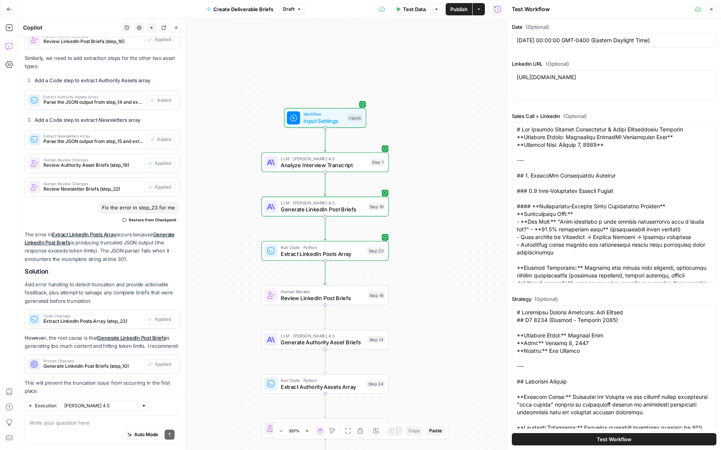
click at [597, 438] on span "Test Workflow" at bounding box center [614, 440] width 35 height 8
type input "### EXECUTIVE CONTENT ([PERSON_NAME])- **LinkedIn Posts:** 4 per week- **Execut…"
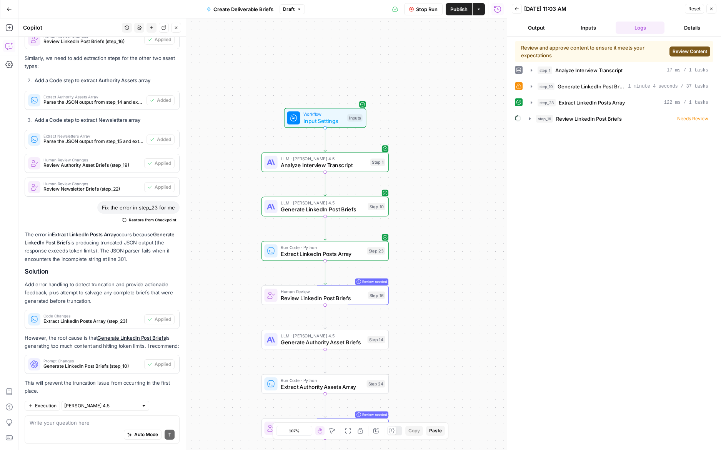
click at [685, 48] on span "Review Content" at bounding box center [690, 51] width 35 height 7
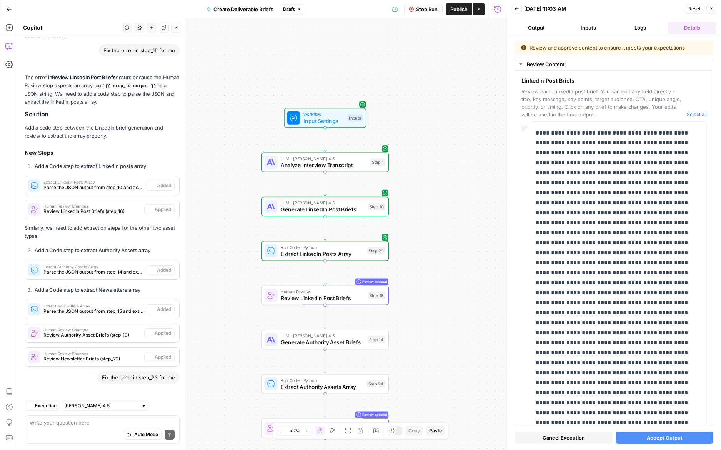
scroll to position [2559, 0]
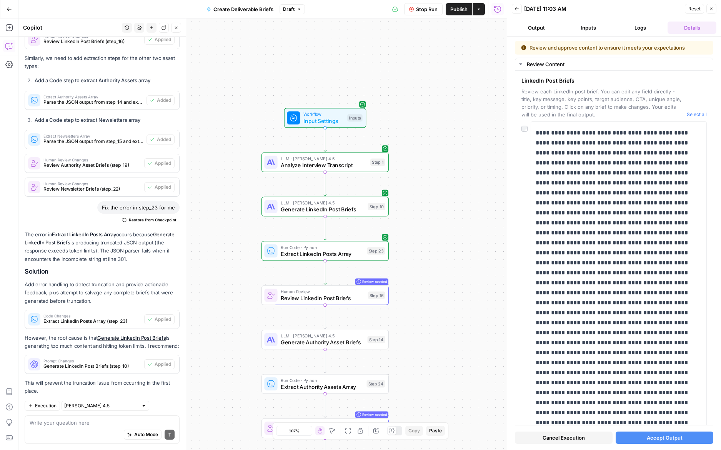
click at [641, 437] on button "Accept Output" at bounding box center [665, 438] width 98 height 12
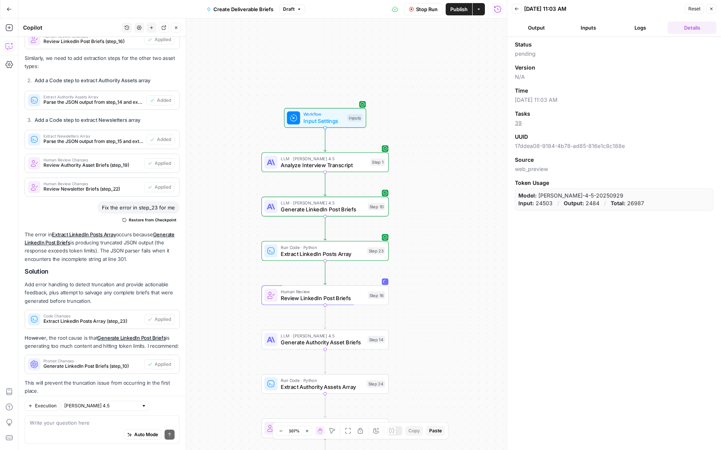
click at [630, 17] on header "Back [DATE] 11:03 AM Reset Close Output Inputs Logs Details" at bounding box center [614, 18] width 214 height 37
click at [517, 9] on icon "button" at bounding box center [517, 9] width 5 height 5
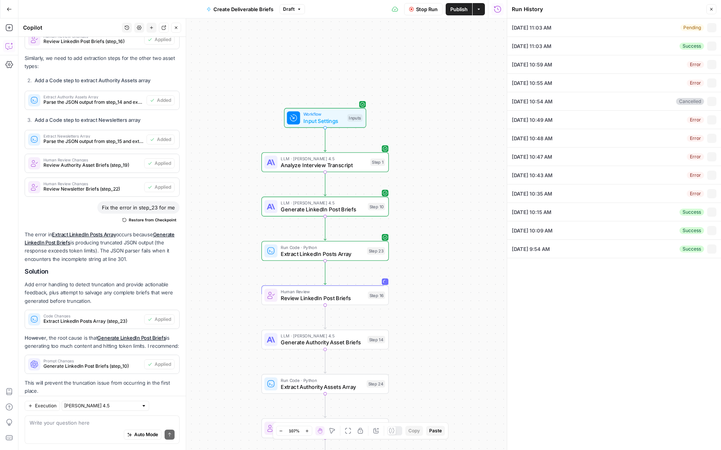
type input "[DATE] 00:00:00 GMT-0400 (Eastern Daylight Time)"
type textarea "[URL][DOMAIN_NAME]"
type textarea "# Lor Ipsumdo Sitamet Consectetur & Adipi Elitseddoeiu Temporin **Utlabore Etdo…"
type textarea "# Loremipsu Dolorsi Ametcons: Adi Elitsed ## D1 4940 (Eiusmod - Temporin 4534) …"
type textarea "# Q4 2025 Content Calendar: Rev Leasing **Planning Period:** [DATE] - [DATE] **…"
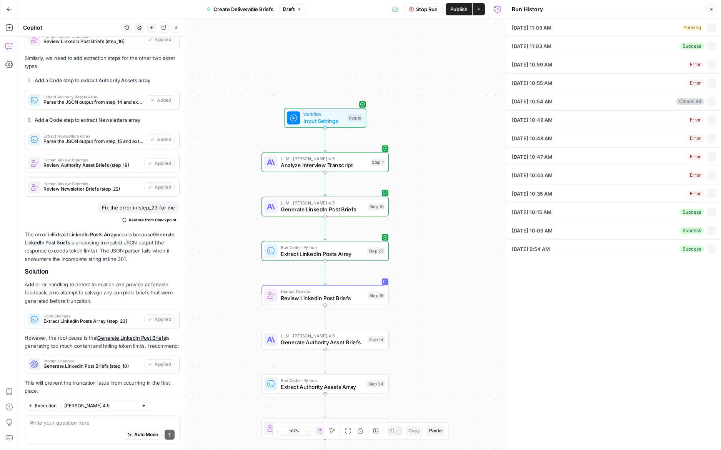
type textarea "[PERSON_NAME] (00:00.888) Fed's done a nice job, we ended up with a soft landin…"
type input "Rev Leasing"
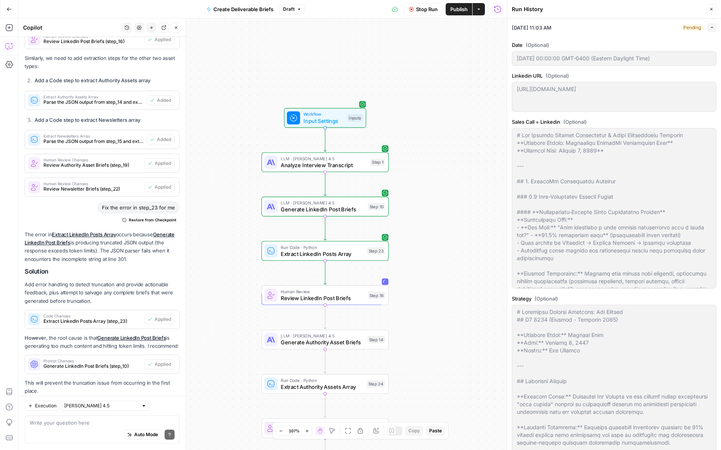
click at [709, 30] on button "Expand" at bounding box center [711, 27] width 9 height 9
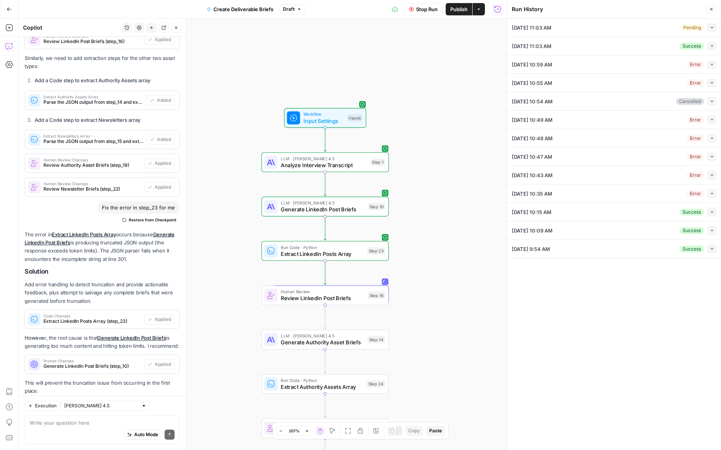
click at [357, 296] on span "Review LinkedIn Post Briefs" at bounding box center [323, 298] width 84 height 8
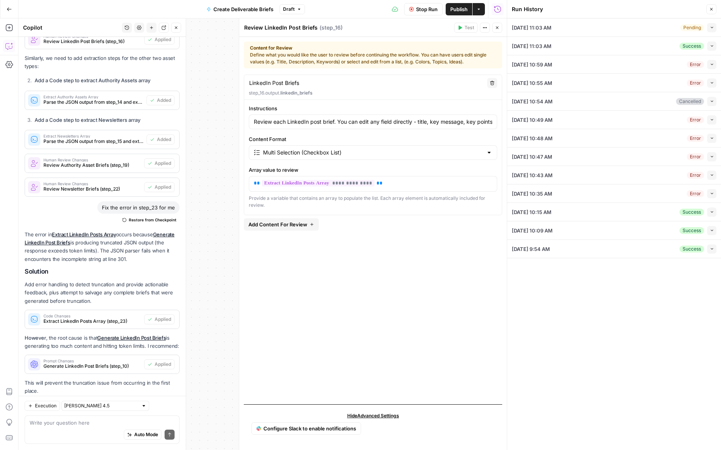
click at [499, 26] on icon "button" at bounding box center [497, 27] width 5 height 5
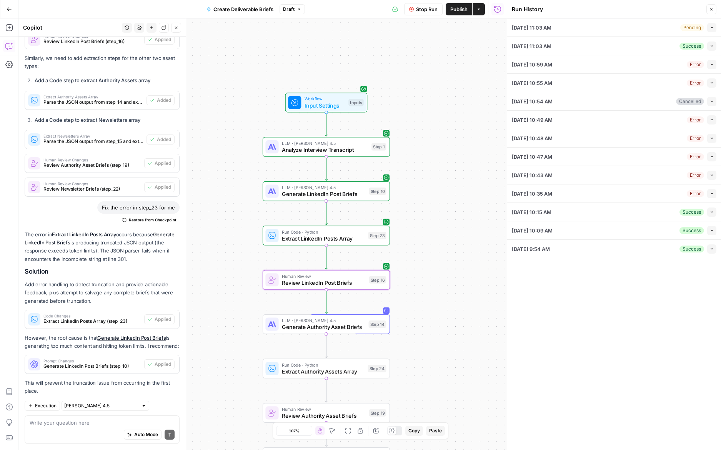
drag, startPoint x: 458, startPoint y: 179, endPoint x: 459, endPoint y: 160, distance: 18.5
click at [459, 160] on div "Workflow Input Settings Inputs LLM · Claude Sonnet 4.5 Analyze Interview Transc…" at bounding box center [262, 234] width 488 height 432
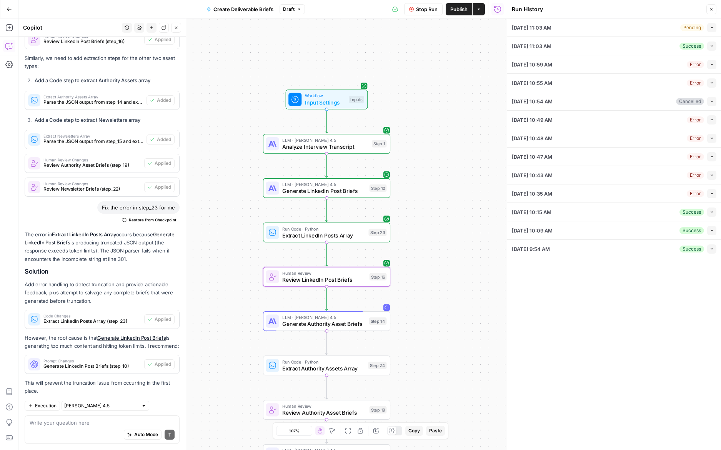
click at [322, 276] on span "Review LinkedIn Post Briefs" at bounding box center [324, 280] width 84 height 8
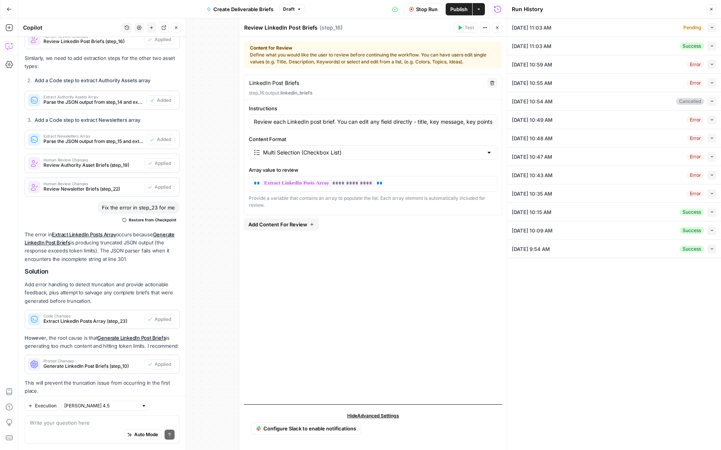
click at [498, 29] on icon "button" at bounding box center [497, 27] width 5 height 5
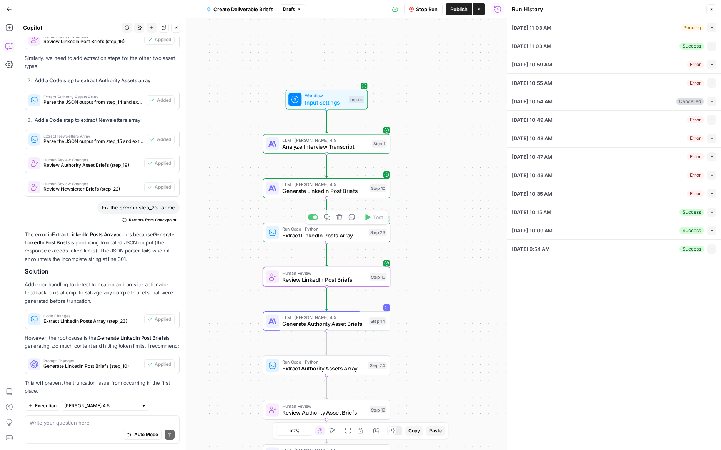
click at [325, 188] on span "Generate LinkedIn Post Briefs" at bounding box center [324, 191] width 84 height 8
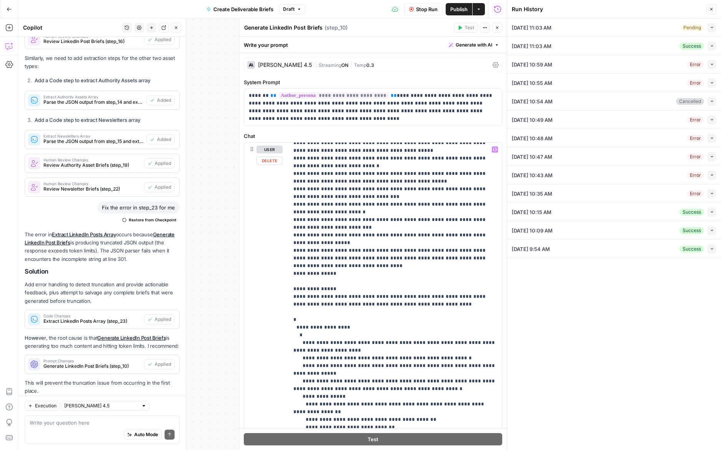
scroll to position [293, 0]
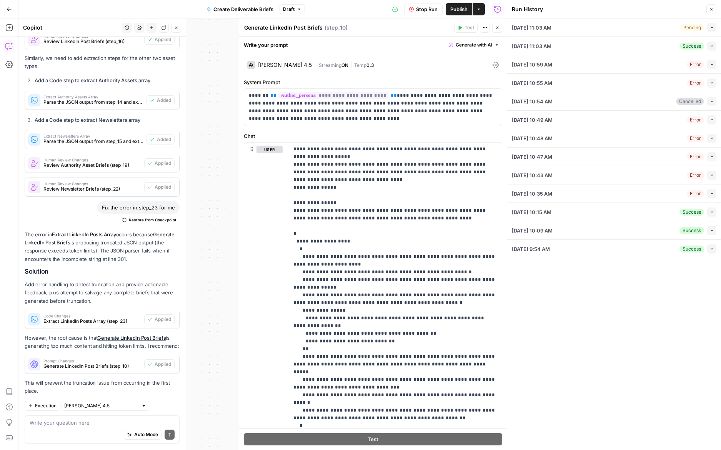
click at [498, 28] on icon "button" at bounding box center [497, 27] width 5 height 5
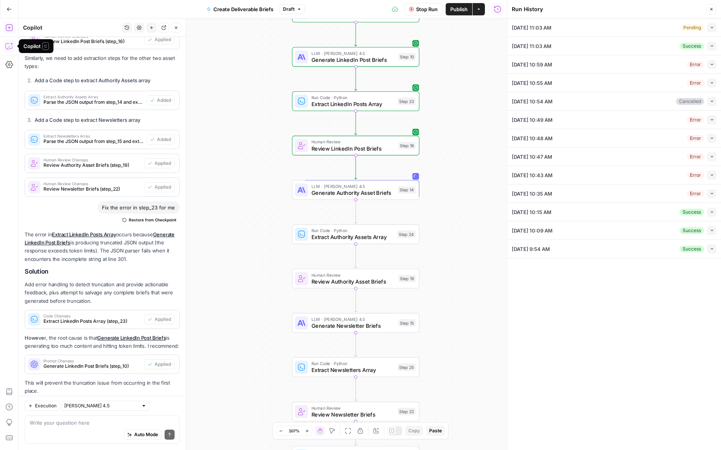
click at [9, 32] on button "Add Steps" at bounding box center [9, 28] width 12 height 12
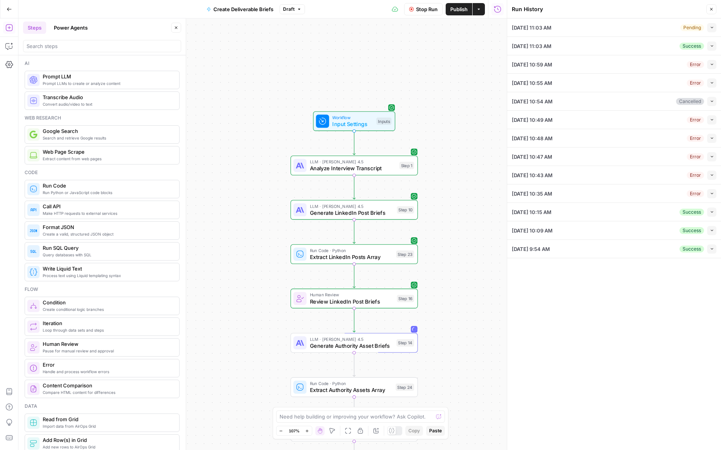
drag, startPoint x: 258, startPoint y: 148, endPoint x: 258, endPoint y: 279, distance: 130.4
click at [258, 279] on div "Workflow Input Settings Inputs LLM · Claude Sonnet 4.5 Analyze Interview Transc…" at bounding box center [262, 234] width 488 height 432
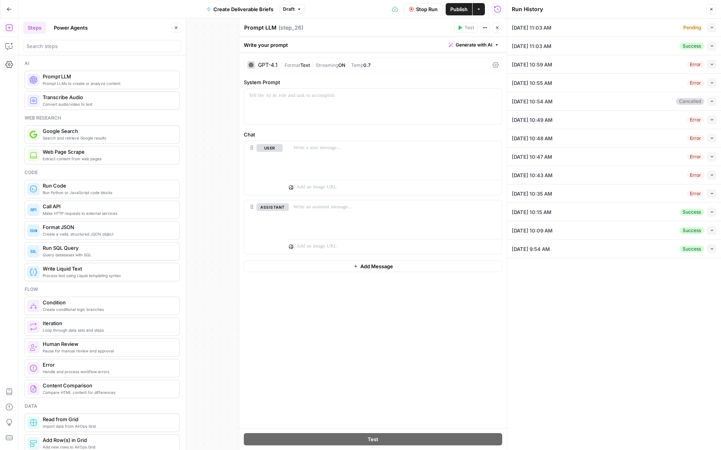
click at [470, 46] on span "Generate with AI" at bounding box center [474, 45] width 37 height 7
click at [466, 67] on div "Use AI to build your prompt" at bounding box center [465, 69] width 59 height 7
type input "### EXECUTIVE CONTENT ([PERSON_NAME])- **LinkedIn Posts:** 4 per week- **Execut…"
click at [450, 88] on div "Content Creation" at bounding box center [406, 93] width 178 height 15
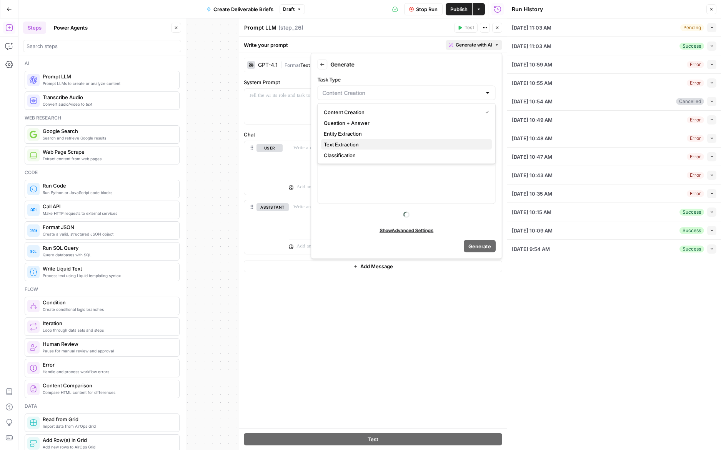
drag, startPoint x: 420, startPoint y: 137, endPoint x: 418, endPoint y: 144, distance: 7.5
click at [418, 144] on div "Content Creation Question + Answer Entity Extraction Text Extraction Classifica…" at bounding box center [406, 133] width 178 height 61
type input "### EXECUTIVE CONTENT ([PERSON_NAME])- **LinkedIn Posts:** 4 per week- **Execut…"
click at [418, 147] on span "Text Extraction" at bounding box center [405, 145] width 162 height 8
type input "Text Extraction"
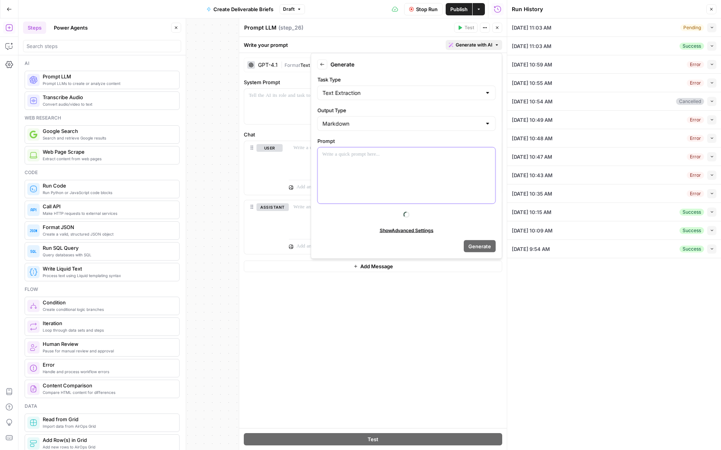
click at [395, 166] on div at bounding box center [407, 176] width 178 height 56
type input "### EXECUTIVE CONTENT ([PERSON_NAME])- **LinkedIn Posts:** 4 per week- **Execut…"
click at [488, 153] on icon "button" at bounding box center [488, 155] width 4 height 4
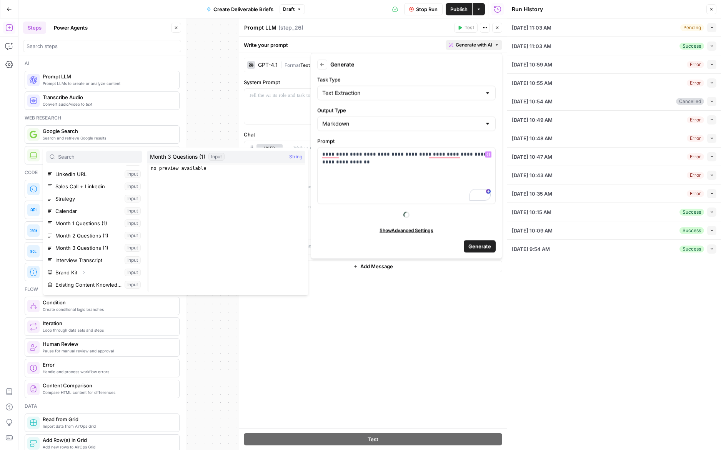
scroll to position [33, 0]
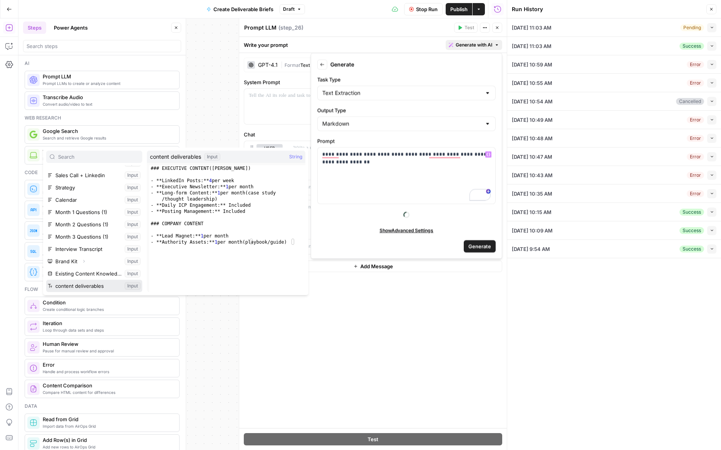
click at [98, 285] on button "Select variable content deliverables" at bounding box center [94, 286] width 96 height 12
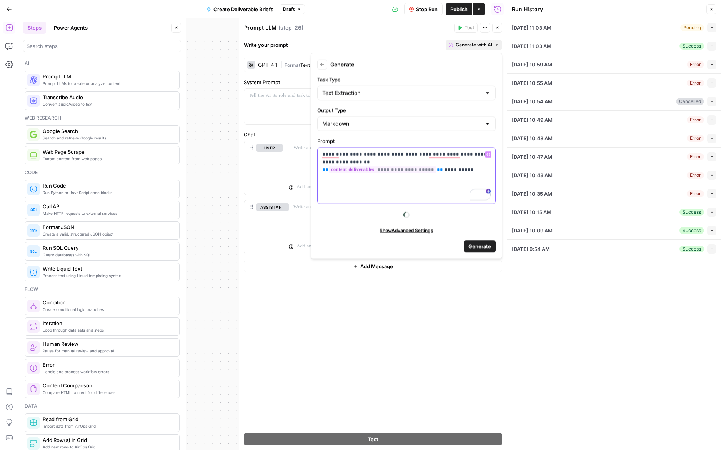
type input "### EXECUTIVE CONTENT ([PERSON_NAME])- **LinkedIn Posts:** 4 per week- **Execut…"
click at [488, 248] on span "Generate" at bounding box center [479, 246] width 23 height 8
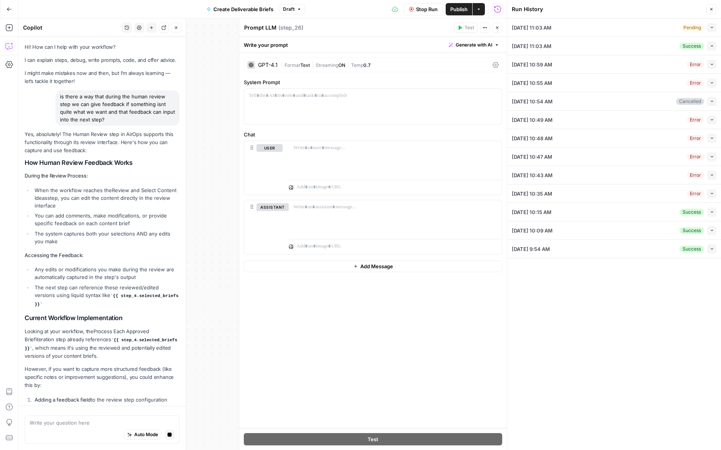
scroll to position [2497, 0]
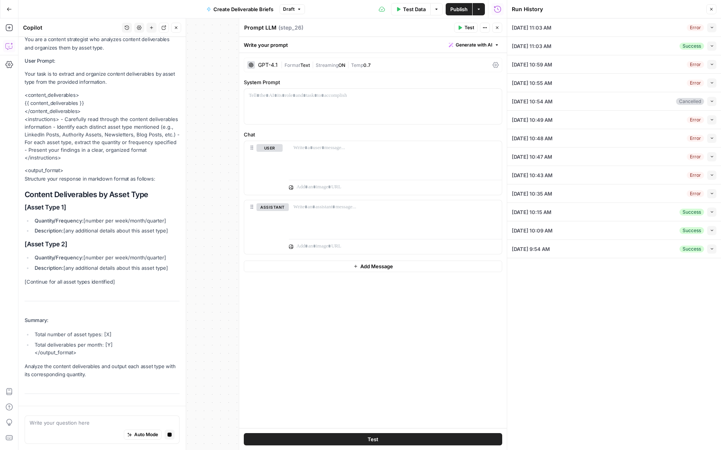
type input "### EXECUTIVE CONTENT ([PERSON_NAME])- **LinkedIn Posts:** 4 per week- **Execut…"
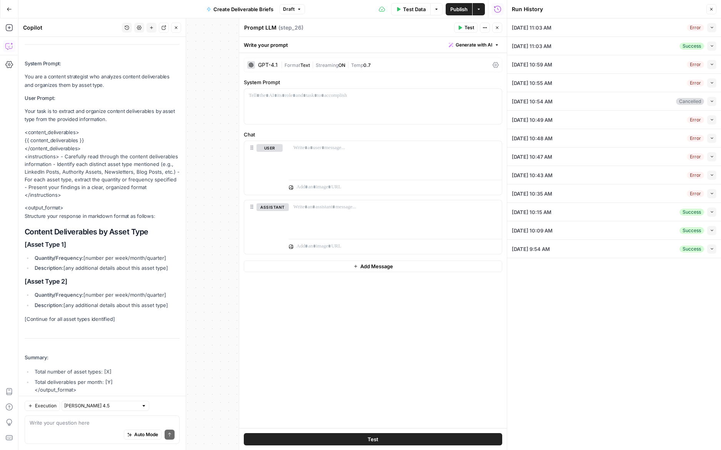
scroll to position [3107, 0]
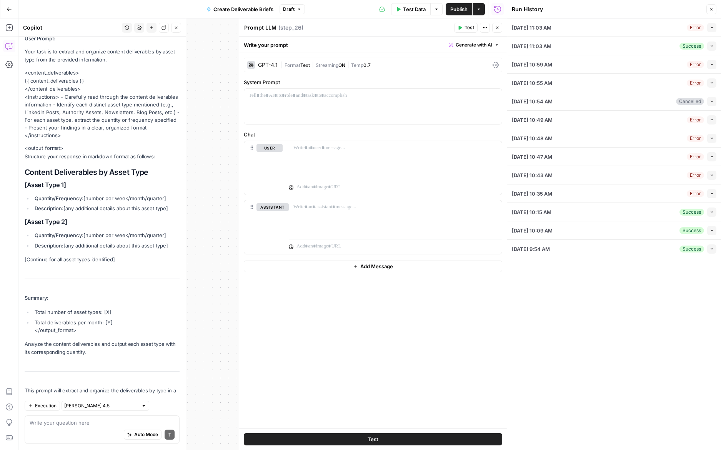
click at [147, 248] on div "Here's a prompt for extracting deliverables by asset type: System Prompt: You a…" at bounding box center [102, 182] width 155 height 441
click at [465, 37] on div "Write your prompt Generate with AI" at bounding box center [373, 45] width 268 height 16
click at [259, 60] on div "GPT-4.1 | Format Text | Streaming ON | Temp 0.7" at bounding box center [373, 65] width 258 height 15
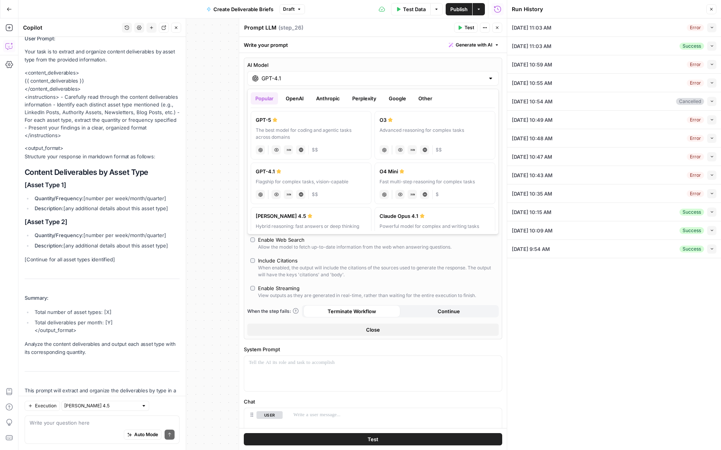
click at [298, 73] on div "GPT-4.1" at bounding box center [373, 78] width 252 height 15
click at [350, 217] on div "[PERSON_NAME] 4.5" at bounding box center [311, 216] width 111 height 8
type input "[PERSON_NAME] 4.5"
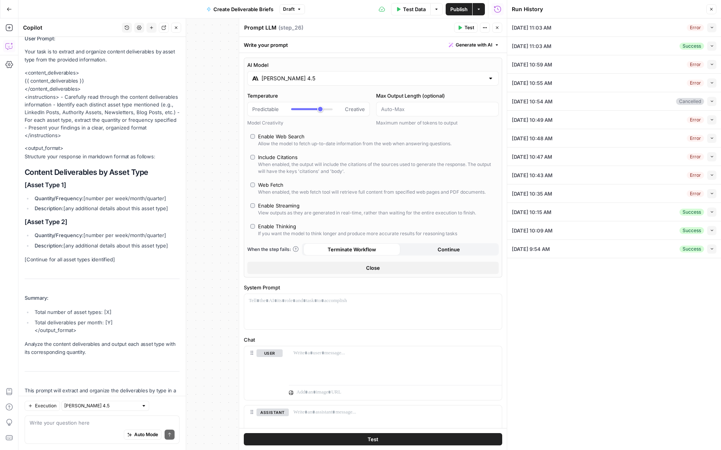
scroll to position [3119, 0]
click at [481, 47] on span "Generate with AI" at bounding box center [474, 45] width 37 height 7
click at [468, 65] on span "Generate" at bounding box center [464, 62] width 56 height 8
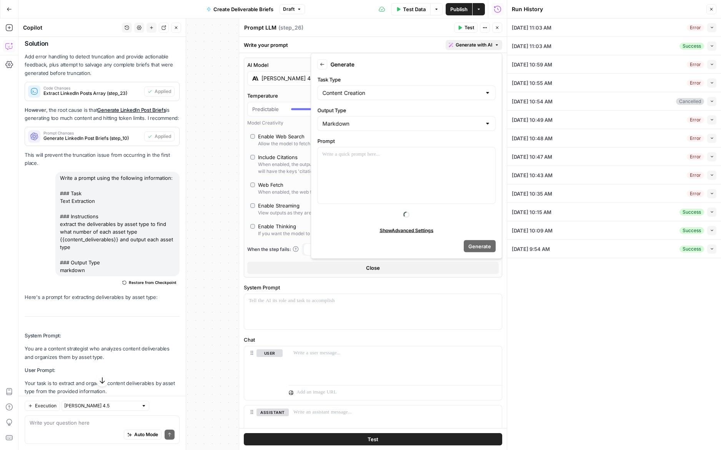
scroll to position [2783, 0]
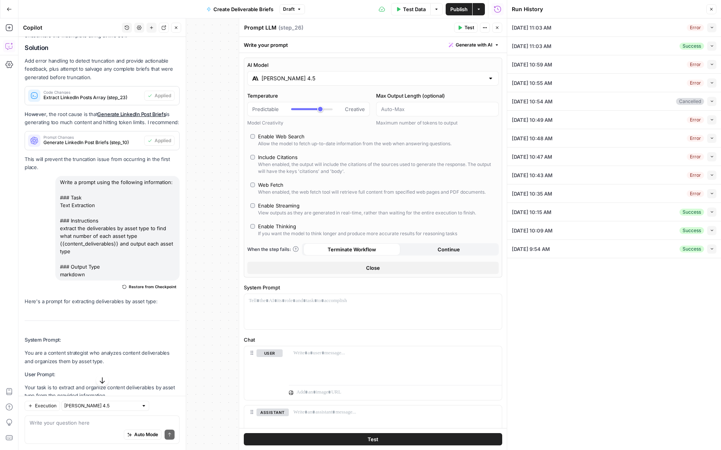
drag, startPoint x: 81, startPoint y: 235, endPoint x: 59, endPoint y: 211, distance: 32.4
click at [59, 211] on div "Write a prompt using the following information: ### Task Text Extraction ### In…" at bounding box center [117, 228] width 124 height 105
copy div "extract the deliverables by asset type to find what number of each asset type {…"
click at [371, 176] on div "AI Model Claude Sonnet 4.5 Temperature Predictable Creative Model Creativity Ma…" at bounding box center [373, 168] width 258 height 220
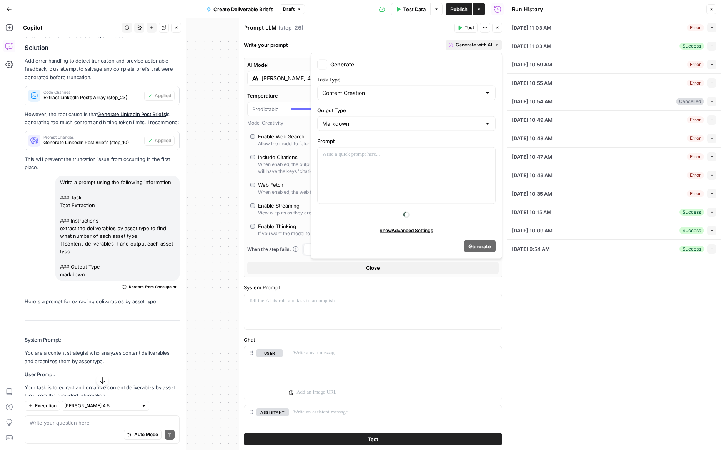
click at [467, 45] on span "Generate with AI" at bounding box center [474, 45] width 37 height 7
click at [397, 171] on div at bounding box center [407, 176] width 178 height 56
type input "### EXECUTIVE CONTENT ([PERSON_NAME])- **LinkedIn Posts:** 4 per week- **Execut…"
click at [382, 90] on input "Content Creation" at bounding box center [401, 93] width 159 height 8
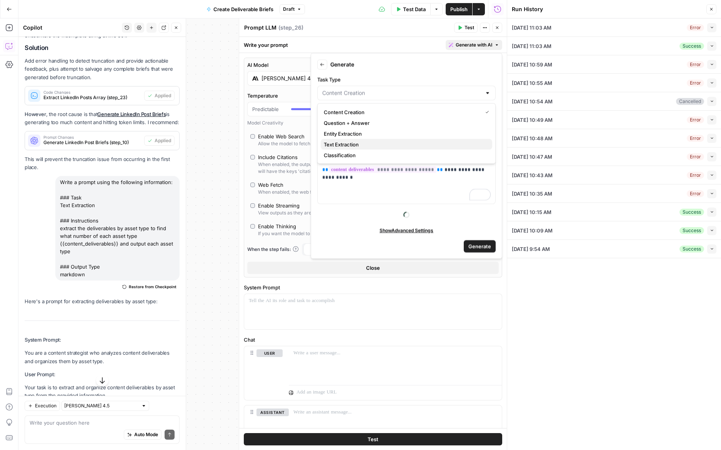
click at [373, 143] on span "Text Extraction" at bounding box center [405, 145] width 162 height 8
type input "Text Extraction"
click at [378, 91] on input "Task Type" at bounding box center [401, 93] width 159 height 8
click at [370, 130] on span "Entity Extraction" at bounding box center [405, 134] width 162 height 8
type input "Entity Extraction"
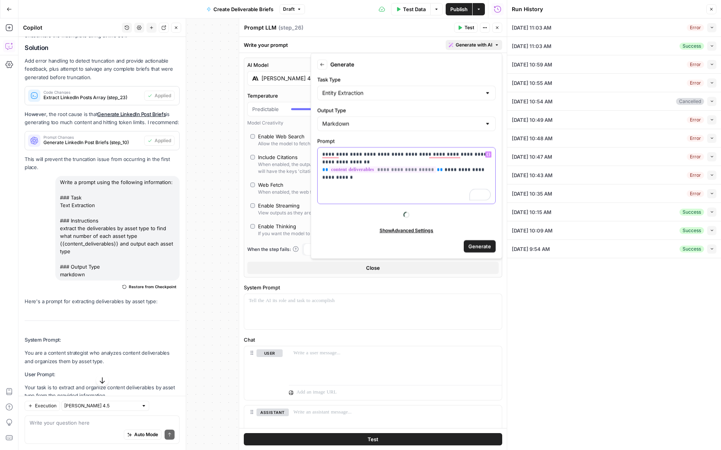
click at [405, 181] on div "**********" at bounding box center [407, 176] width 178 height 56
click at [481, 243] on span "Generate" at bounding box center [479, 246] width 23 height 8
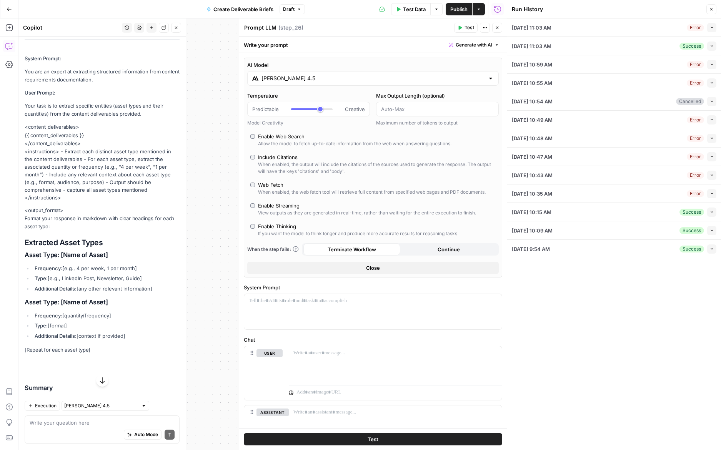
scroll to position [3560, 0]
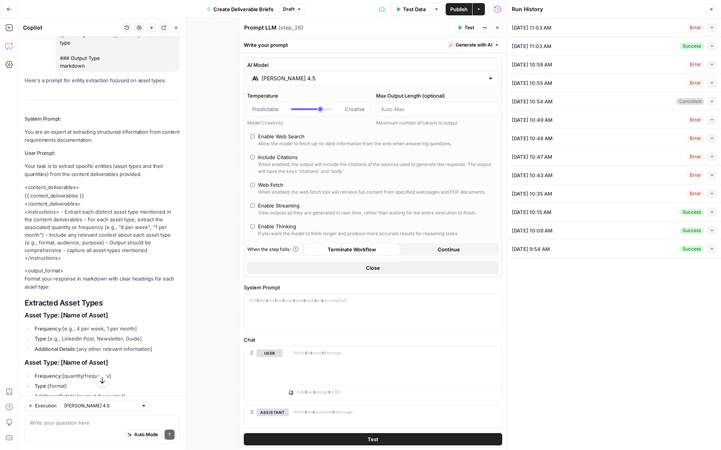
drag, startPoint x: 92, startPoint y: 329, endPoint x: 24, endPoint y: 137, distance: 204.1
click at [25, 137] on div "Here's a prompt for entity extraction focused on asset types: System Prompt: Yo…" at bounding box center [102, 327] width 155 height 501
copy div "Your task is to extract specific entities (asset types and their quantities) fr…"
click at [328, 373] on div at bounding box center [395, 364] width 213 height 35
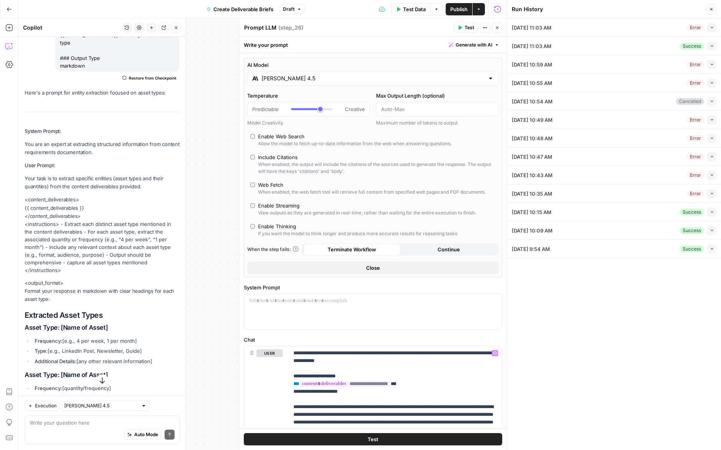
drag, startPoint x: 25, startPoint y: 119, endPoint x: 118, endPoint y: 128, distance: 93.1
click at [118, 140] on p "You are an expert at extracting structured information from content requirement…" at bounding box center [102, 148] width 155 height 16
copy p "You are an expert at extracting structured information from content requirement…"
click at [280, 317] on div at bounding box center [373, 311] width 258 height 35
click at [406, 46] on div "Write your prompt Generate with AI" at bounding box center [373, 45] width 268 height 16
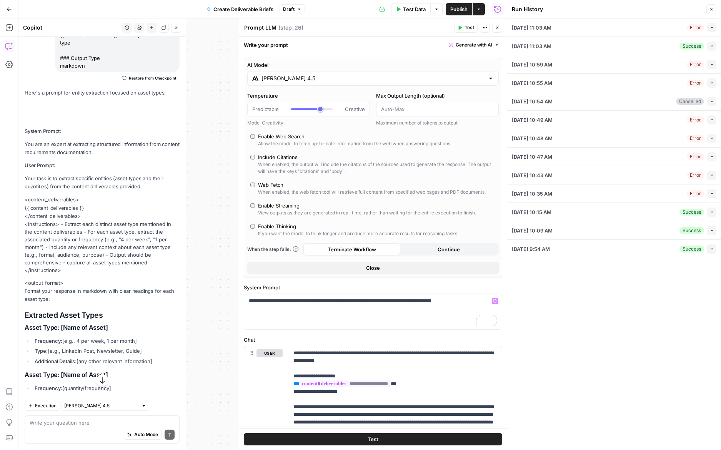
click at [398, 60] on div "AI Model Claude Sonnet 4.5 Temperature Predictable Creative Model Creativity Ma…" at bounding box center [373, 168] width 258 height 220
click at [377, 268] on span "Close" at bounding box center [373, 268] width 14 height 8
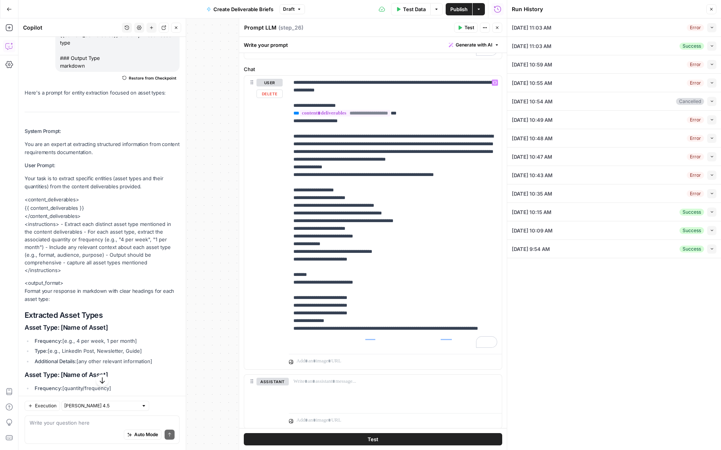
scroll to position [88, 0]
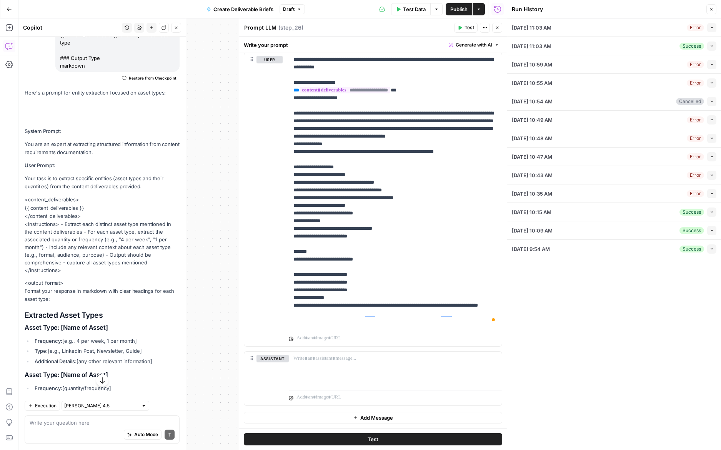
click at [458, 25] on icon "button" at bounding box center [460, 27] width 5 height 5
type input "### EXECUTIVE CONTENT ([PERSON_NAME])- **LinkedIn Posts:** 4 per week- **Execut…"
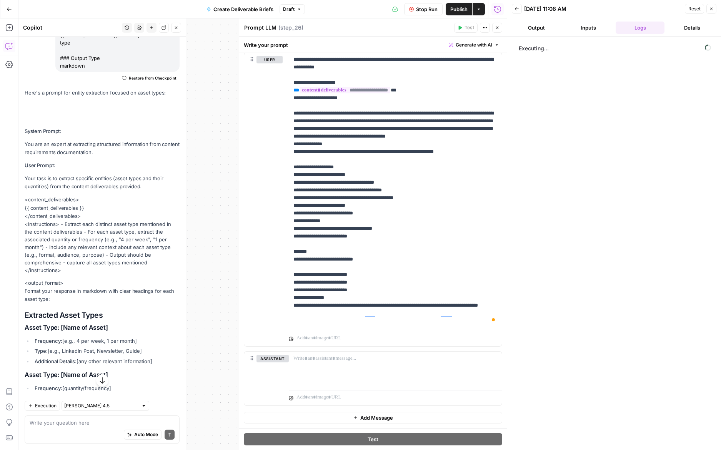
click at [496, 30] on button "Close" at bounding box center [497, 28] width 10 height 10
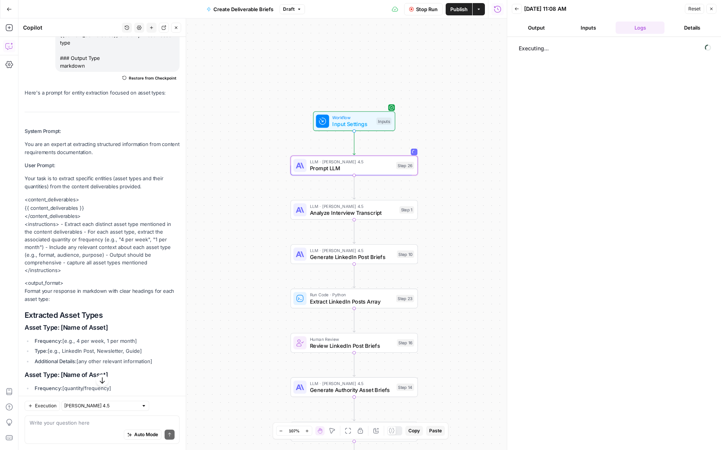
click at [517, 10] on icon "button" at bounding box center [517, 9] width 5 height 5
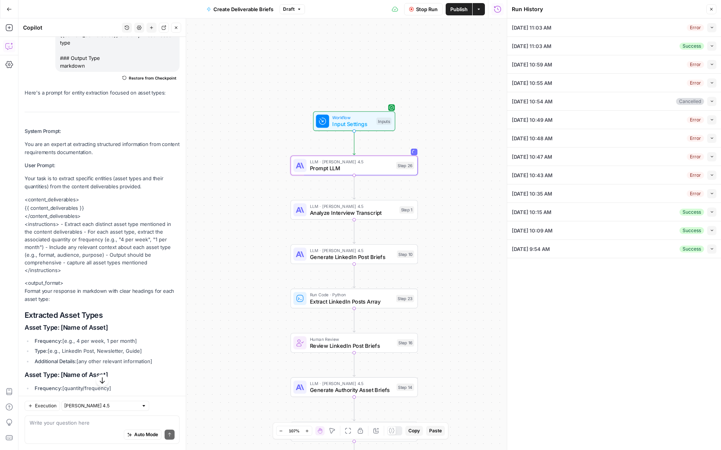
click at [631, 45] on div "10/12/25 at 11:03 AM Success Collapse" at bounding box center [614, 46] width 205 height 18
click at [710, 50] on button "Collapse" at bounding box center [711, 46] width 9 height 9
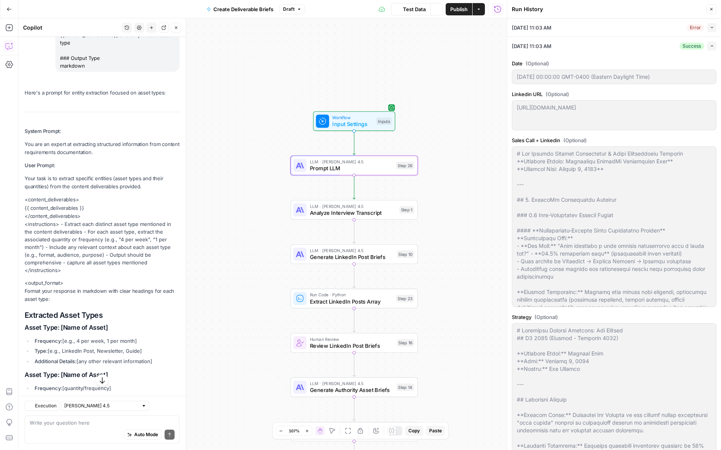
scroll to position [3560, 0]
type input "### EXECUTIVE CONTENT ([PERSON_NAME])- **LinkedIn Posts:** 4 per week- **Execut…"
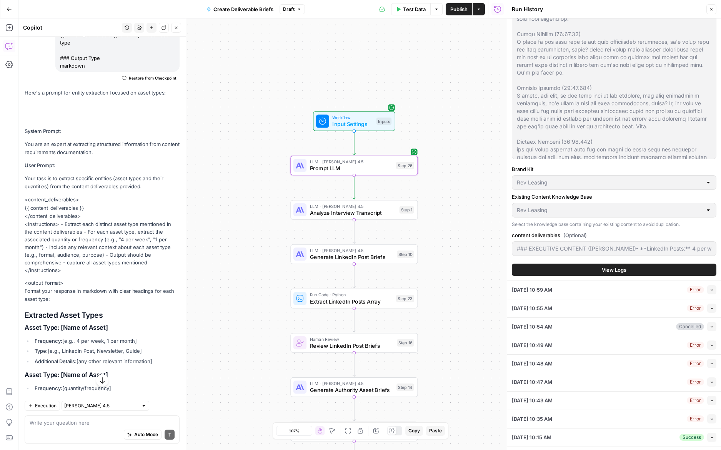
scroll to position [869, 0]
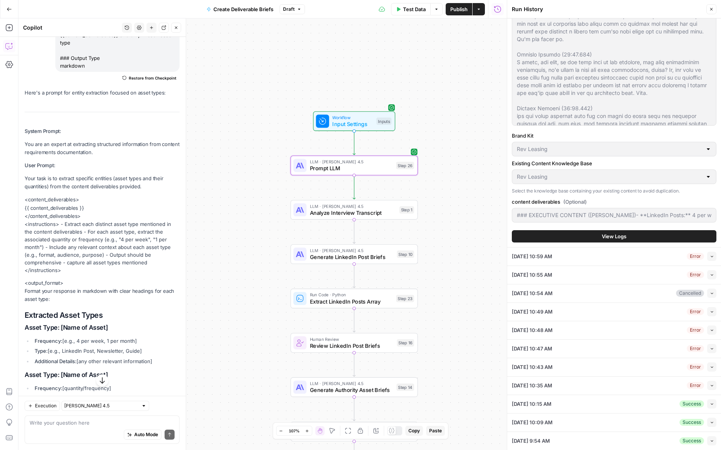
click at [551, 239] on button "View Logs" at bounding box center [614, 236] width 205 height 12
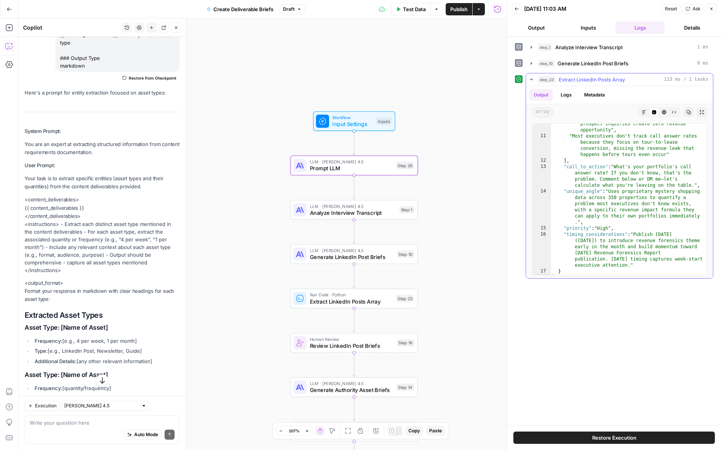
scroll to position [169, 0]
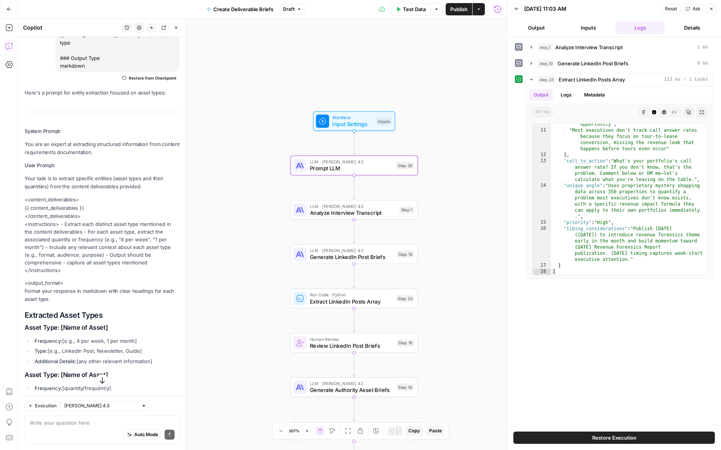
click at [523, 11] on div "Back 10/12/25 at 11:03 AM Reset Ask Close" at bounding box center [614, 9] width 205 height 12
click at [516, 9] on icon "button" at bounding box center [517, 9] width 5 height 5
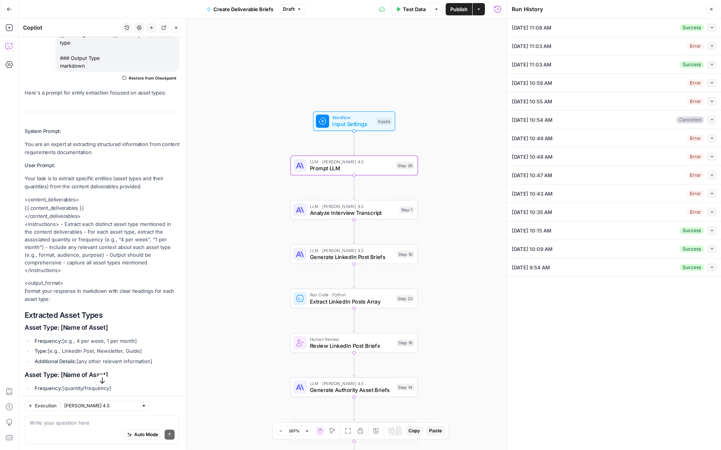
click at [715, 28] on button "Collapse" at bounding box center [711, 27] width 9 height 9
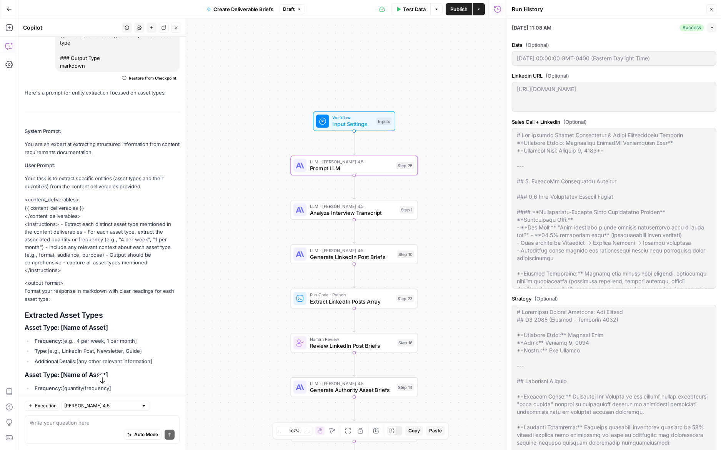
click at [715, 28] on button "Expand" at bounding box center [711, 27] width 9 height 9
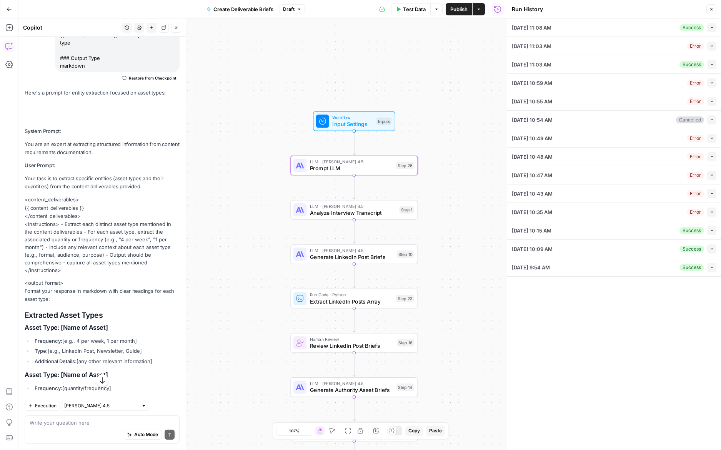
click at [468, 105] on div "Workflow Input Settings Inputs LLM · Claude Sonnet 4.5 Prompt LLM Step 26 LLM ·…" at bounding box center [262, 234] width 488 height 432
click at [708, 8] on button "Close" at bounding box center [711, 9] width 10 height 10
type input "### EXECUTIVE CONTENT ([PERSON_NAME])- **LinkedIn Posts:** 4 per week- **Execut…"
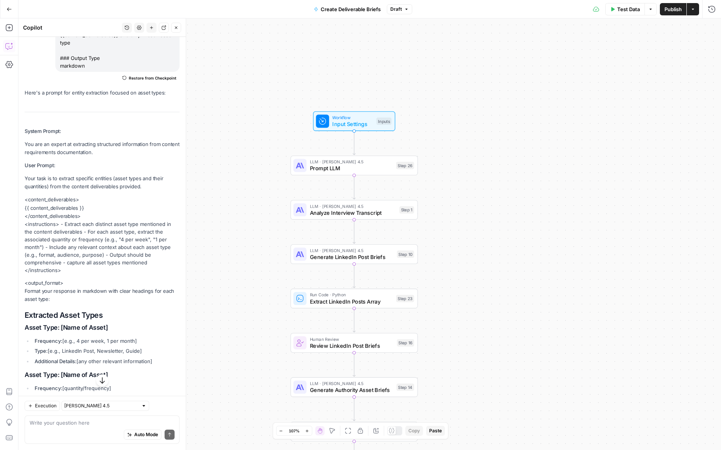
click at [563, 119] on div "Workflow Input Settings Inputs LLM · Claude Sonnet 4.5 Prompt LLM Step 26 LLM ·…" at bounding box center [369, 234] width 703 height 432
click at [718, 12] on div "Test Data Options Publish Actions Run History" at bounding box center [566, 9] width 309 height 18
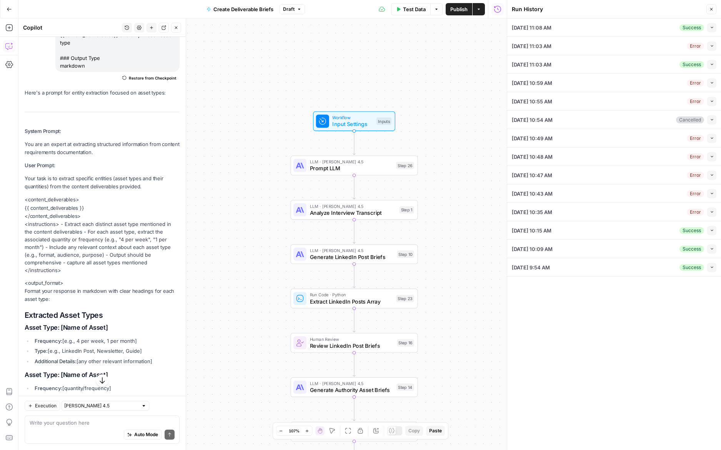
click at [707, 30] on button "Collapse" at bounding box center [711, 27] width 9 height 9
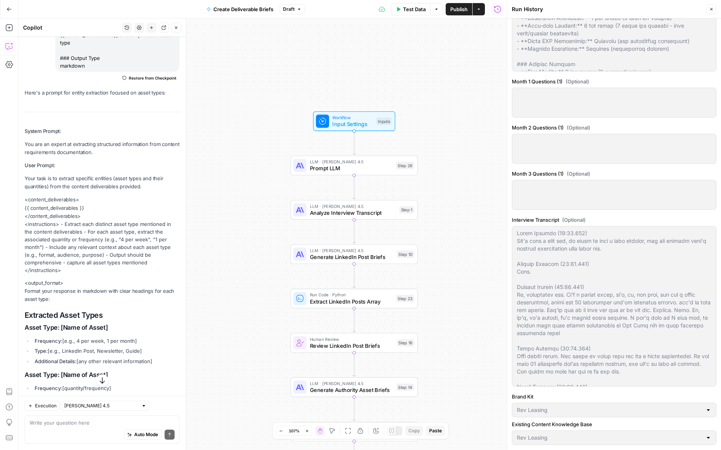
scroll to position [869, 0]
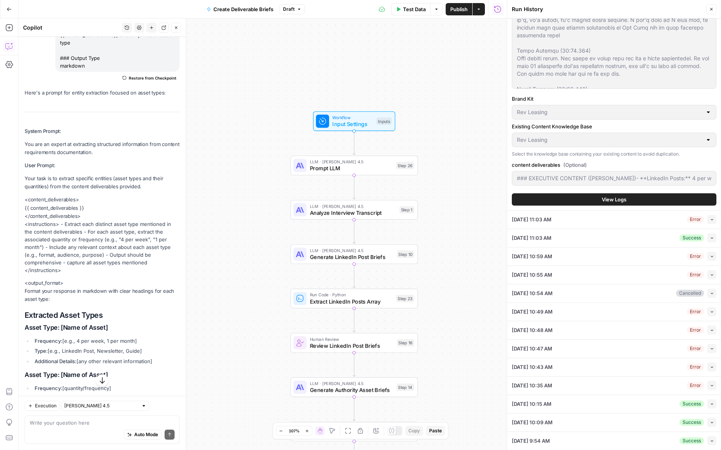
click at [586, 200] on button "View Logs" at bounding box center [614, 199] width 205 height 12
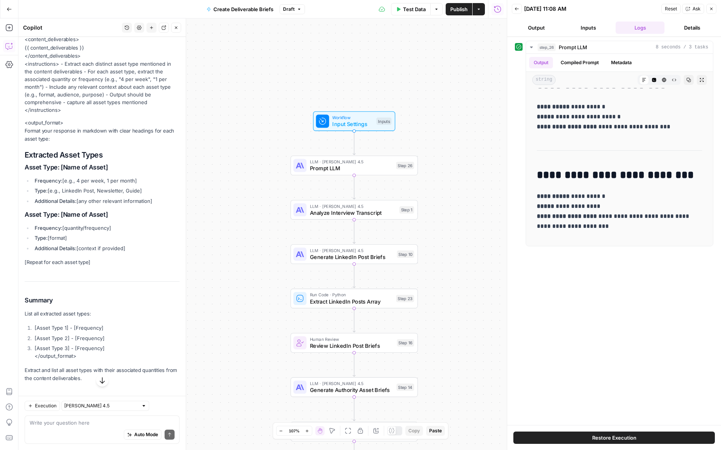
scroll to position [3747, 0]
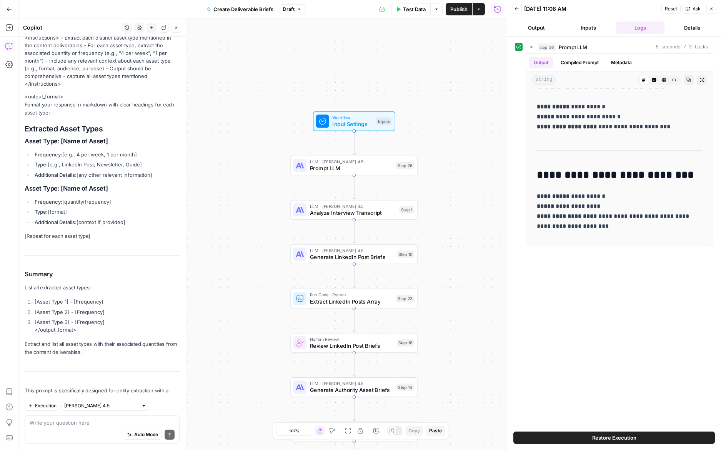
click at [366, 169] on span "Prompt LLM" at bounding box center [351, 168] width 83 height 8
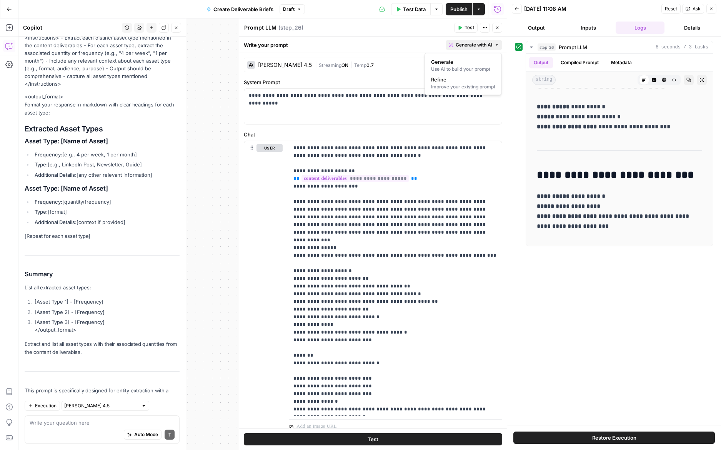
click at [483, 42] on span "Generate with AI" at bounding box center [474, 45] width 37 height 7
click at [455, 85] on div "Improve your existing prompt" at bounding box center [463, 86] width 64 height 7
click at [455, 85] on p "To enrich screen reader interactions, please activate Accessibility in Grammarl…" at bounding box center [425, 87] width 138 height 8
click at [482, 133] on span "Refine" at bounding box center [486, 136] width 15 height 8
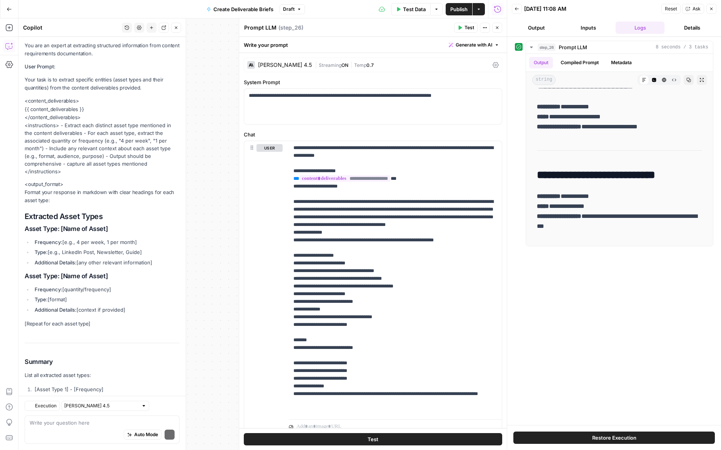
scroll to position [3868, 0]
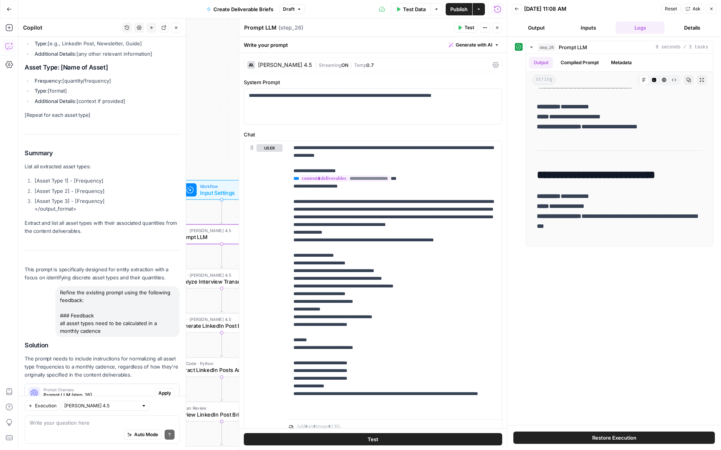
click at [162, 390] on span "Apply" at bounding box center [164, 393] width 13 height 7
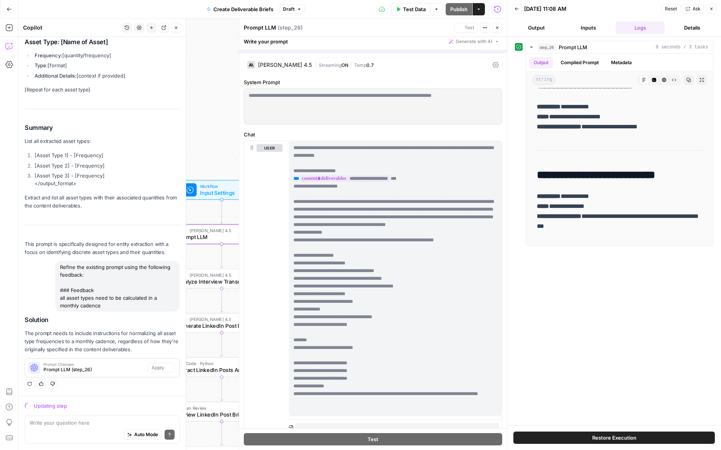
scroll to position [3695, 0]
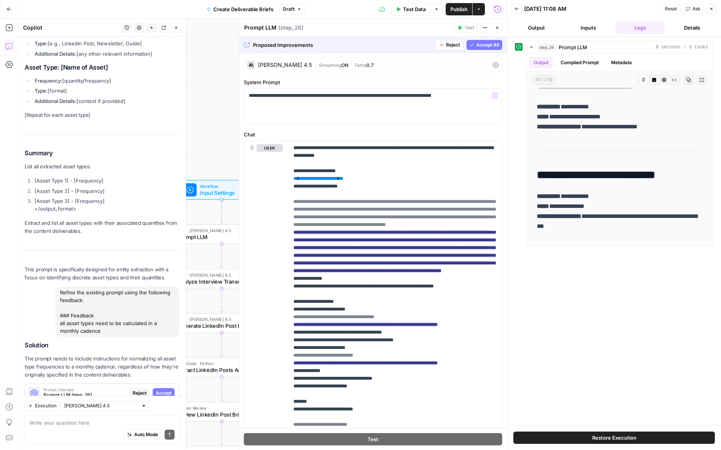
click at [496, 46] on span "Accept All" at bounding box center [487, 45] width 23 height 7
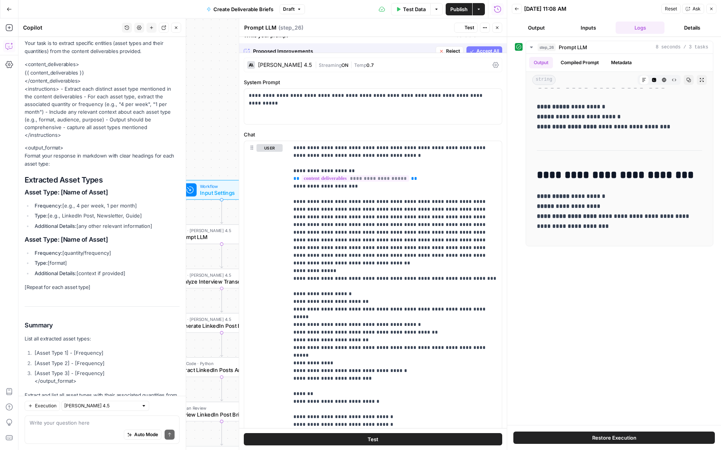
scroll to position [0, 0]
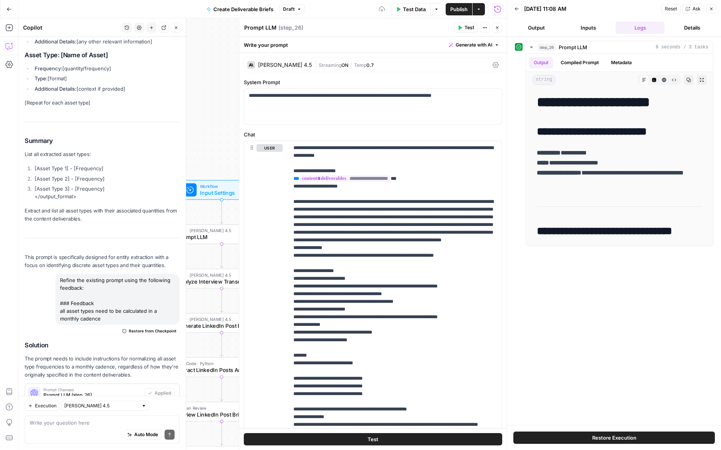
click at [463, 30] on button "Test" at bounding box center [465, 28] width 23 height 10
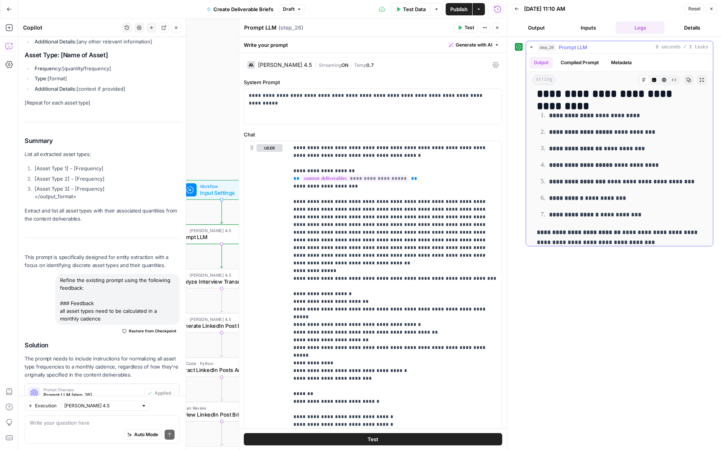
scroll to position [617, 0]
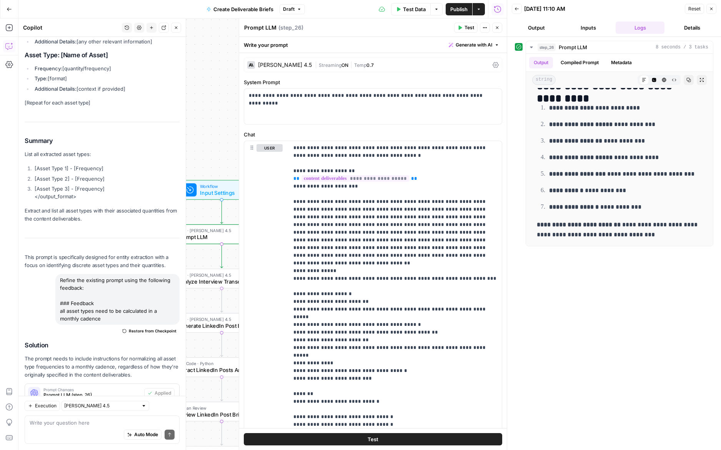
click at [713, 8] on icon "button" at bounding box center [711, 9] width 5 height 5
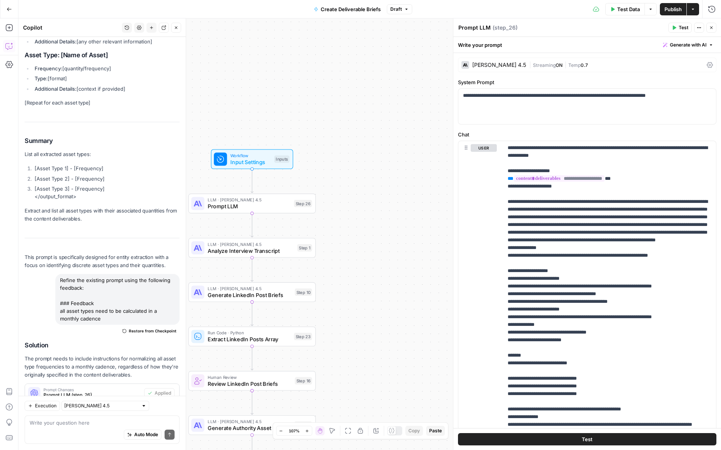
drag, startPoint x: 416, startPoint y: 253, endPoint x: 459, endPoint y: 214, distance: 58.0
click at [459, 214] on body "Catalyst New Home Browse Insights Opportunities Your Data Recent Grids Will Per…" at bounding box center [360, 225] width 721 height 450
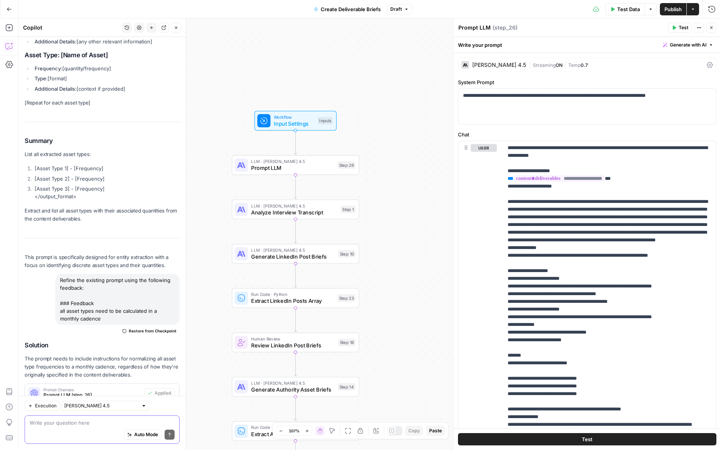
click at [62, 426] on textarea at bounding box center [102, 423] width 145 height 8
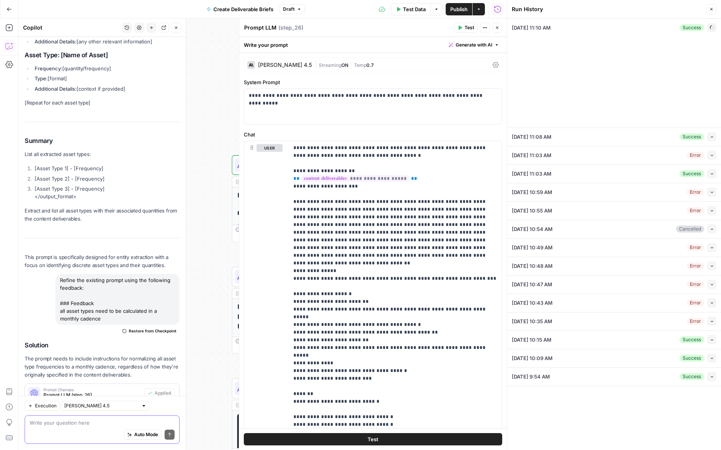
type input "[DATE] 00:00:00 GMT-0400 (Eastern Daylight Time)"
type input "Rev Leasing"
type input "### EXECUTIVE CONTENT ([PERSON_NAME])- **LinkedIn Posts:** 4 per week- **Execut…"
type textarea "[URL][DOMAIN_NAME]"
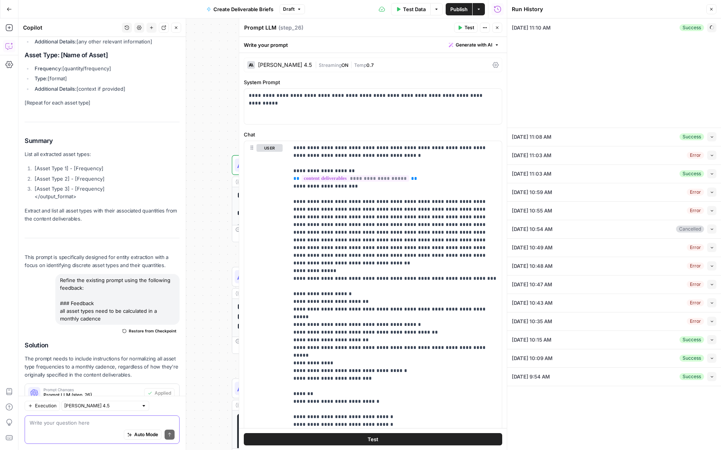
type textarea "# Rev Leasing Content Performance & Sales Intelligence Analysis **Analysis Peri…"
type textarea "# Quarterly Content Strategy: Rev Leasing ## Q4 2025 (October - December 2025) …"
type textarea "# Q4 2025 Content Calendar: Rev Leasing **Planning Period:** October 9, 2025 - …"
type textarea "Peter Roisman (00:00.888) Fed's done a nice job, we ended up with a soft landin…"
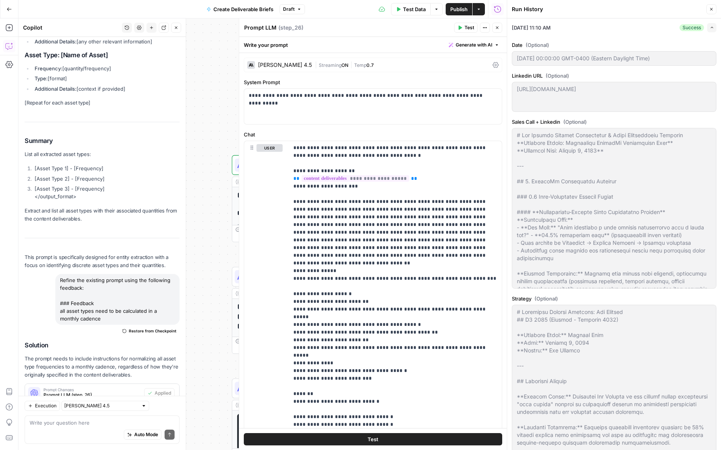
click at [502, 29] on button "Close" at bounding box center [497, 28] width 10 height 10
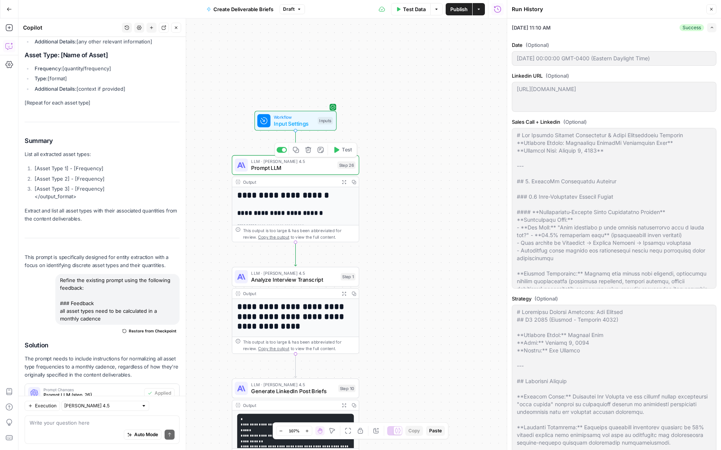
click at [295, 164] on span "Prompt LLM" at bounding box center [292, 168] width 83 height 8
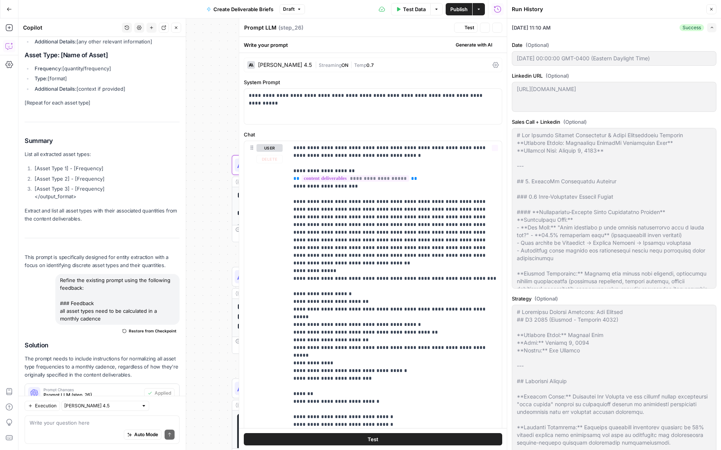
type input "### EXECUTIVE CONTENT ([PERSON_NAME])- **LinkedIn Posts:** 4 per week- **Execut…"
click at [465, 45] on span "Generate with AI" at bounding box center [474, 45] width 37 height 7
click at [447, 86] on div "Improve your existing prompt" at bounding box center [463, 86] width 64 height 7
click at [435, 92] on div at bounding box center [425, 103] width 147 height 46
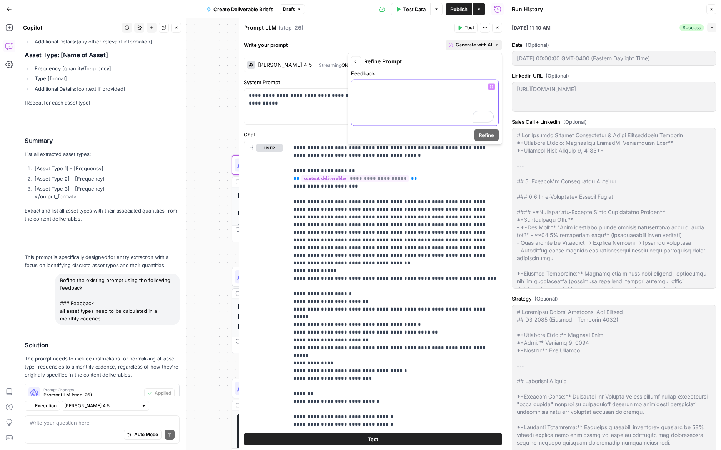
scroll to position [3880, 0]
click at [378, 94] on p "**********" at bounding box center [425, 102] width 138 height 46
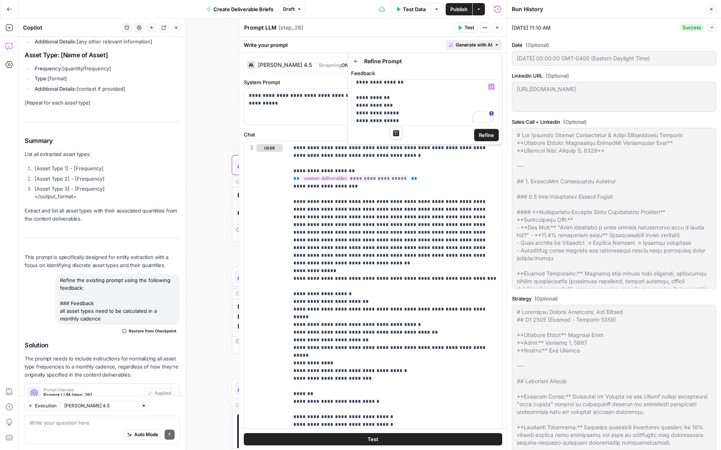
click at [384, 95] on p "**********" at bounding box center [425, 102] width 138 height 46
drag, startPoint x: 398, startPoint y: 95, endPoint x: 352, endPoint y: 97, distance: 45.8
click at [352, 97] on div "**********" at bounding box center [425, 103] width 147 height 46
click at [413, 89] on p "**********" at bounding box center [425, 106] width 138 height 46
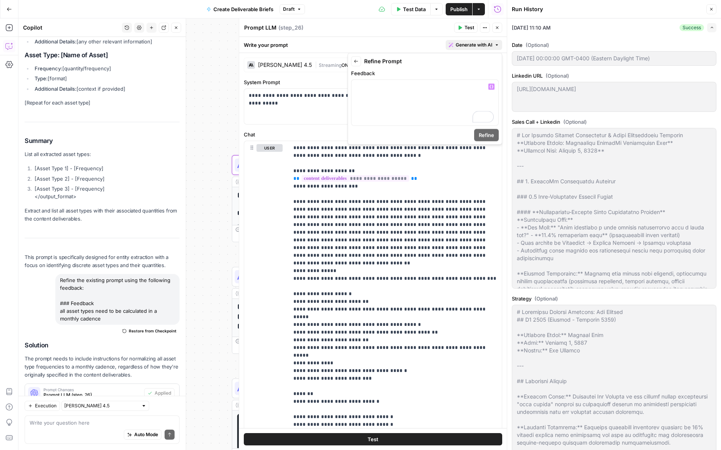
click at [356, 62] on icon "button" at bounding box center [356, 61] width 5 height 5
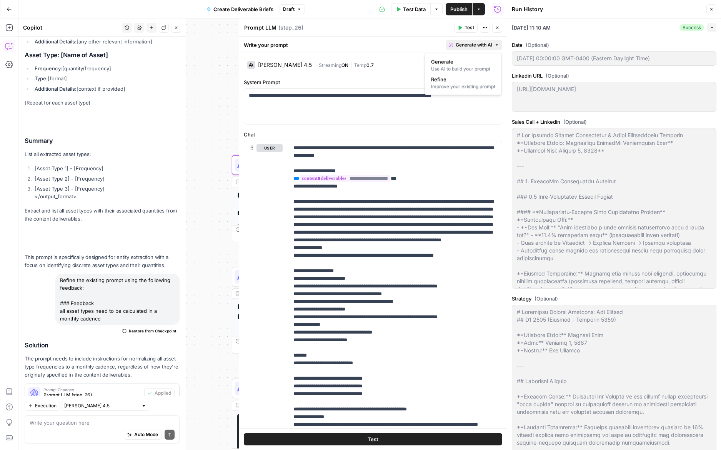
click at [498, 28] on icon "button" at bounding box center [497, 27] width 5 height 5
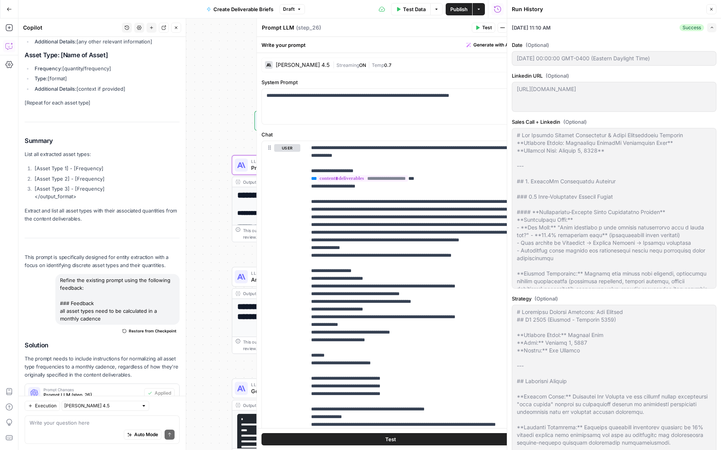
type input "### EXECUTIVE CONTENT ([PERSON_NAME])- **LinkedIn Posts:** 4 per week- **Execut…"
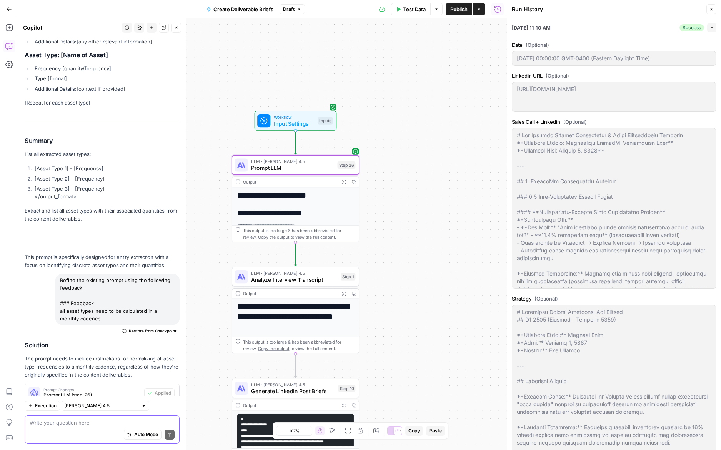
click at [90, 425] on textarea at bounding box center [102, 423] width 145 height 8
type textarea "th"
type input "### EXECUTIVE CONTENT ([PERSON_NAME])- **LinkedIn Posts:** 4 per week- **Execut…"
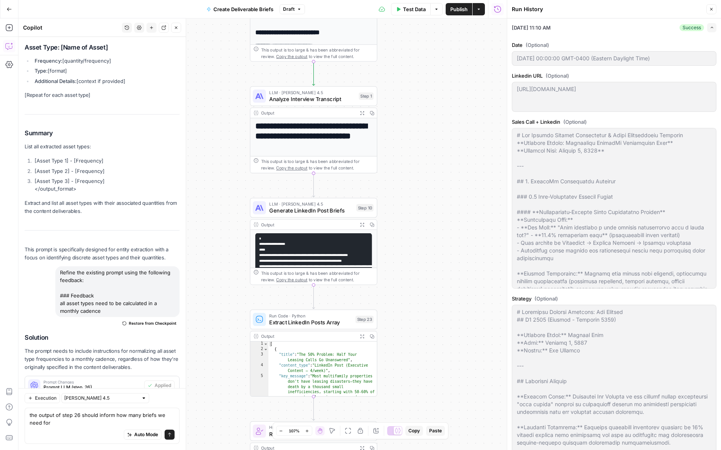
drag, startPoint x: 395, startPoint y: 345, endPoint x: 408, endPoint y: 177, distance: 168.2
click at [408, 177] on div "**********" at bounding box center [262, 234] width 488 height 432
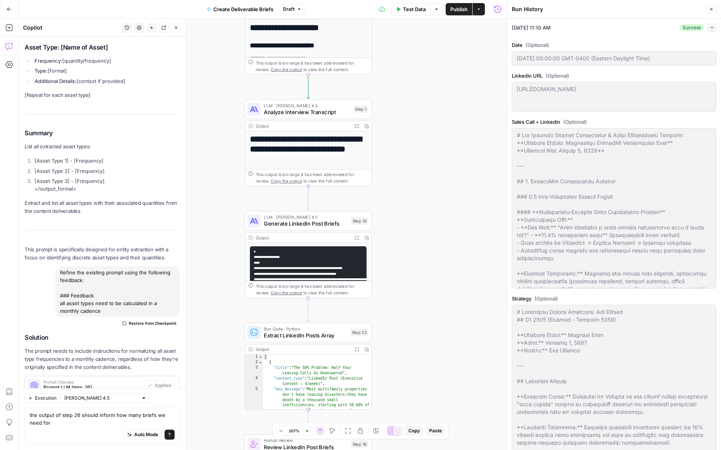
click at [91, 430] on div "Auto Mode Send" at bounding box center [102, 435] width 145 height 17
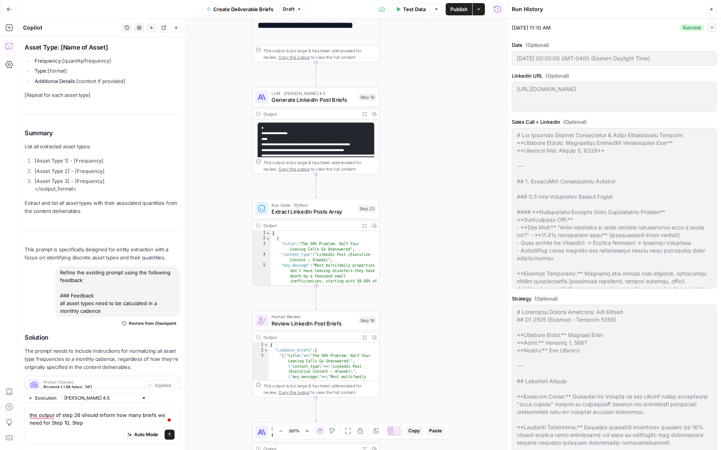
drag, startPoint x: 403, startPoint y: 290, endPoint x: 407, endPoint y: 192, distance: 97.7
click at [407, 192] on div "**********" at bounding box center [262, 234] width 488 height 432
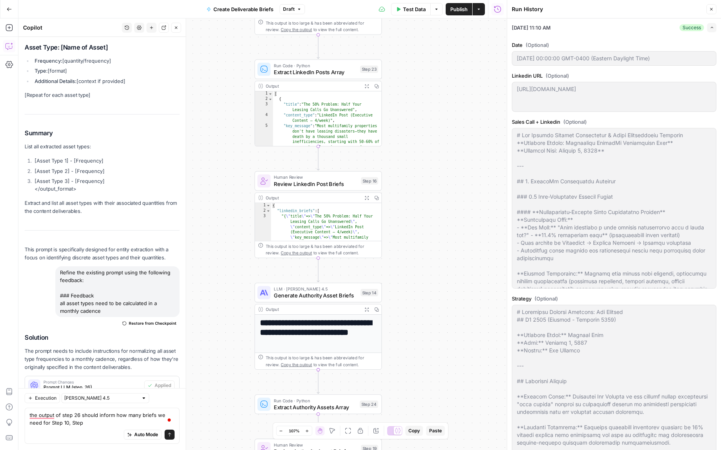
drag, startPoint x: 429, startPoint y: 207, endPoint x: 432, endPoint y: 168, distance: 38.2
click at [432, 168] on div "**********" at bounding box center [262, 234] width 488 height 432
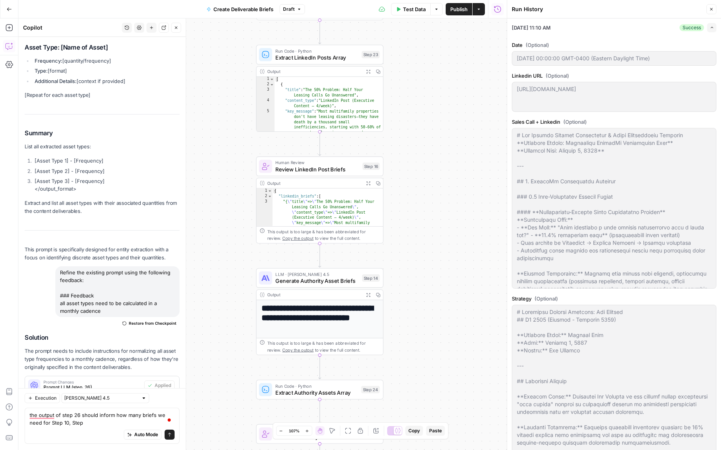
click at [109, 428] on div "Auto Mode Send" at bounding box center [102, 435] width 145 height 17
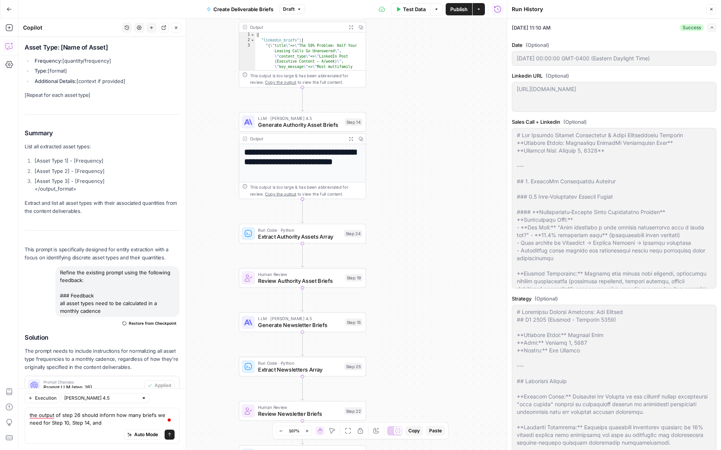
drag, startPoint x: 420, startPoint y: 322, endPoint x: 413, endPoint y: 212, distance: 110.2
click at [413, 212] on div "**********" at bounding box center [262, 234] width 488 height 432
click at [133, 422] on textarea "the output of step 26 should inform how many briefs we need for Step 10, Step 1…" at bounding box center [102, 419] width 145 height 15
type textarea "the output of step 26 should inform how many briefs we need for Step 10, Step 1…"
click at [167, 437] on button "Send" at bounding box center [170, 435] width 10 height 10
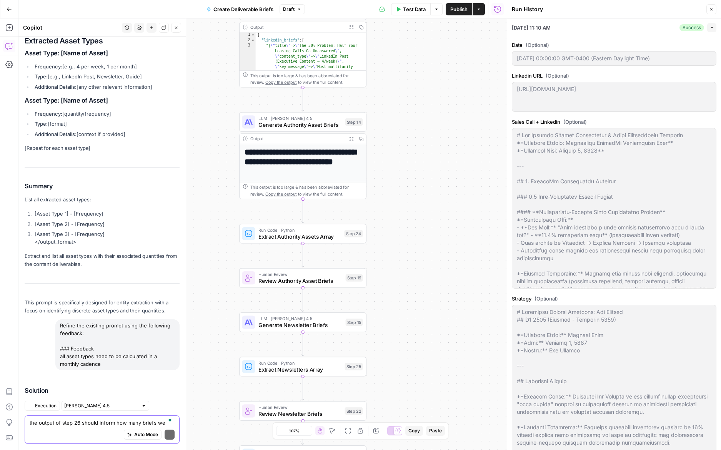
scroll to position [4056, 0]
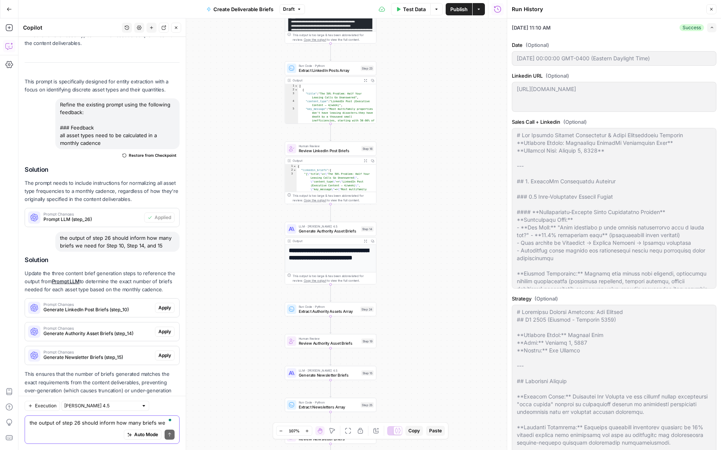
click at [163, 305] on span "Apply" at bounding box center [164, 308] width 13 height 7
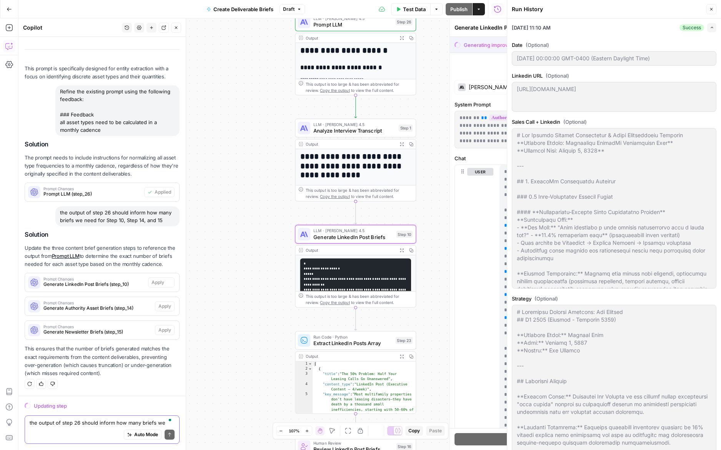
scroll to position [3871, 0]
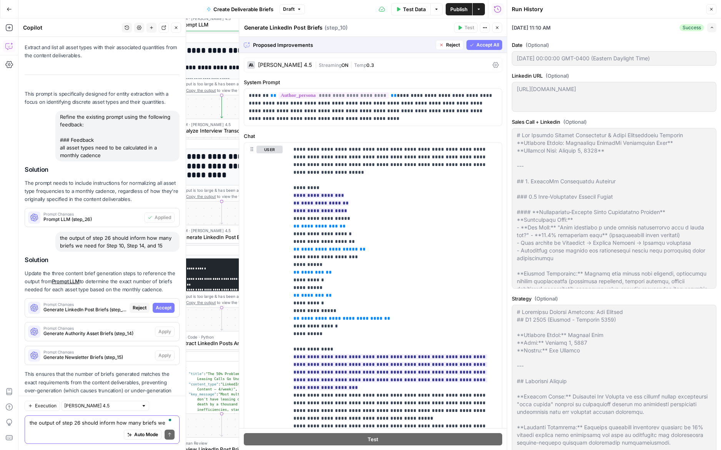
click at [481, 45] on span "Accept All" at bounding box center [487, 45] width 23 height 7
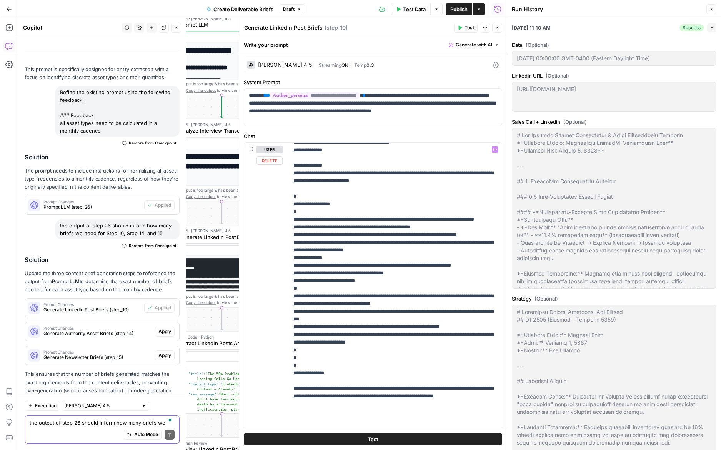
scroll to position [354, 0]
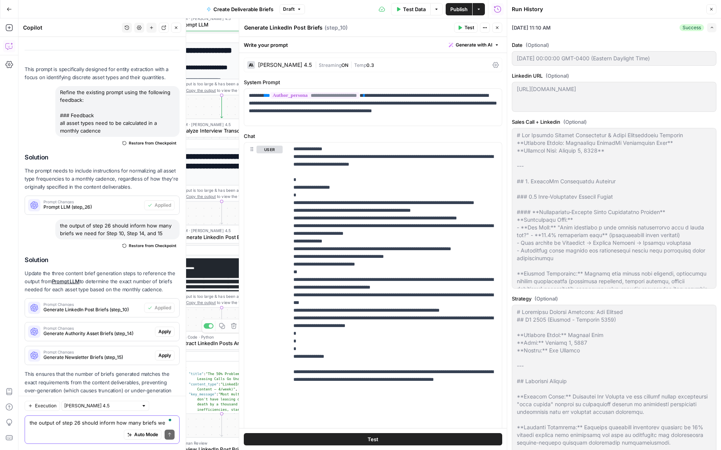
click at [167, 328] on span "Apply" at bounding box center [164, 331] width 13 height 7
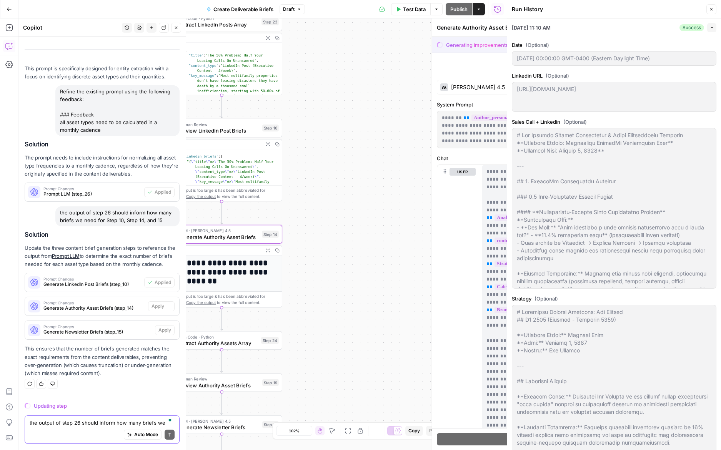
scroll to position [3871, 0]
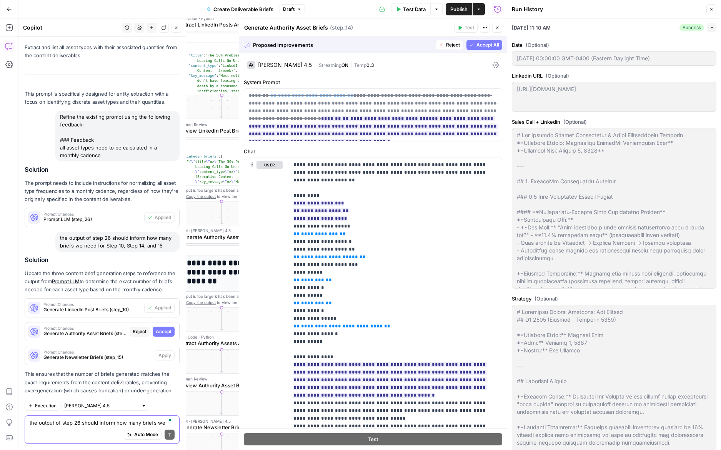
click at [480, 45] on span "Accept All" at bounding box center [487, 45] width 23 height 7
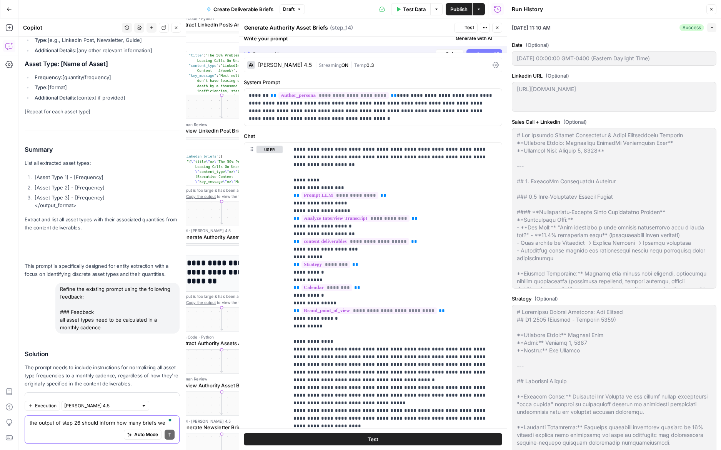
scroll to position [4068, 0]
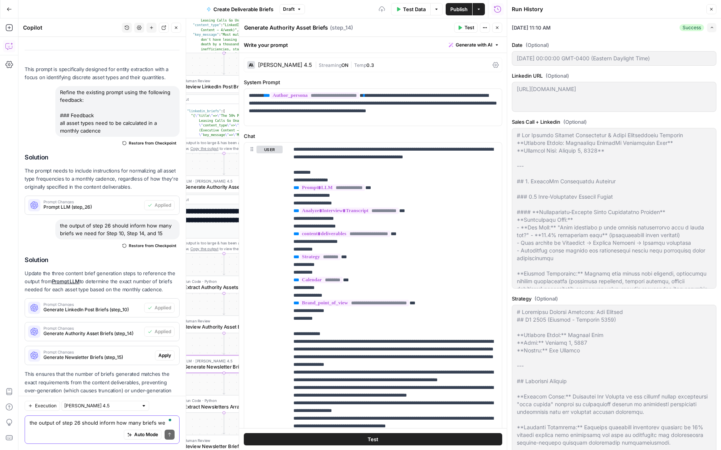
click at [160, 352] on span "Apply" at bounding box center [164, 355] width 13 height 7
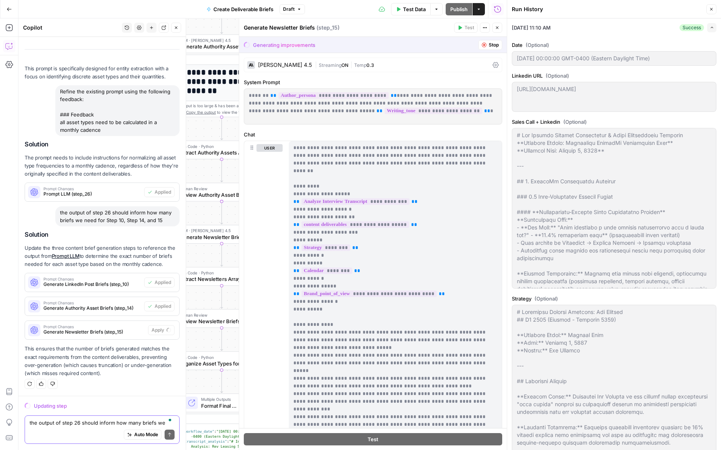
scroll to position [3871, 0]
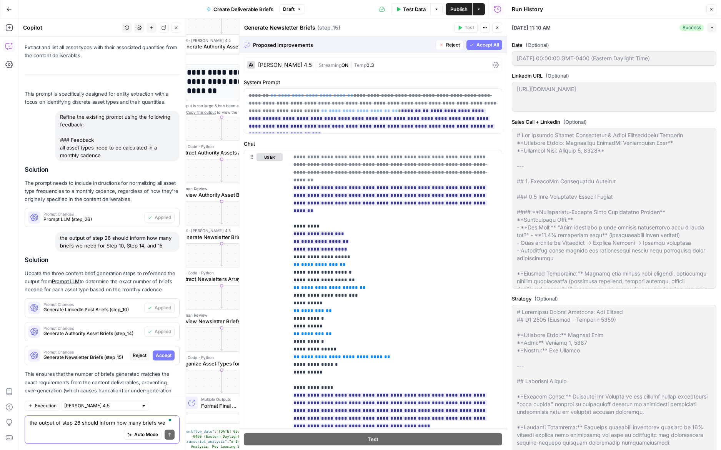
click at [491, 42] on span "Accept All" at bounding box center [487, 45] width 23 height 7
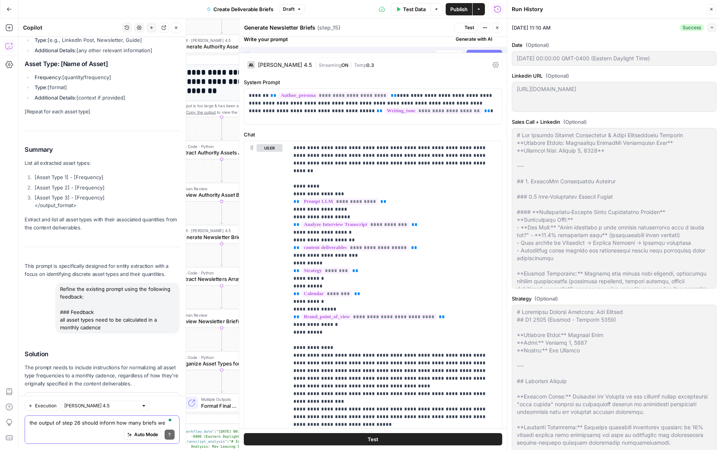
scroll to position [4068, 0]
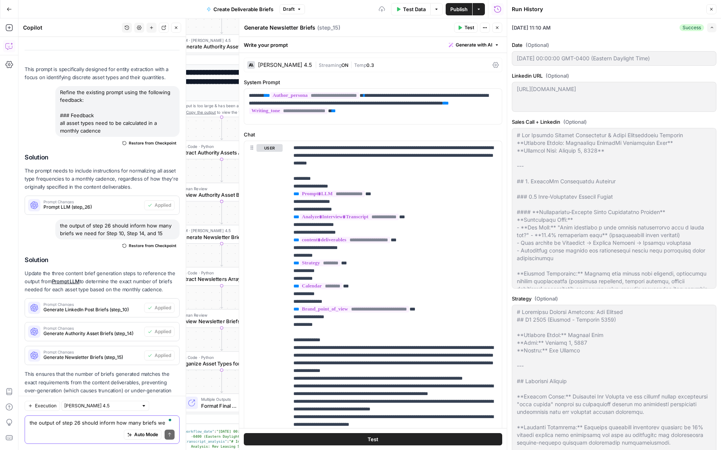
click at [500, 27] on button "Close" at bounding box center [497, 28] width 10 height 10
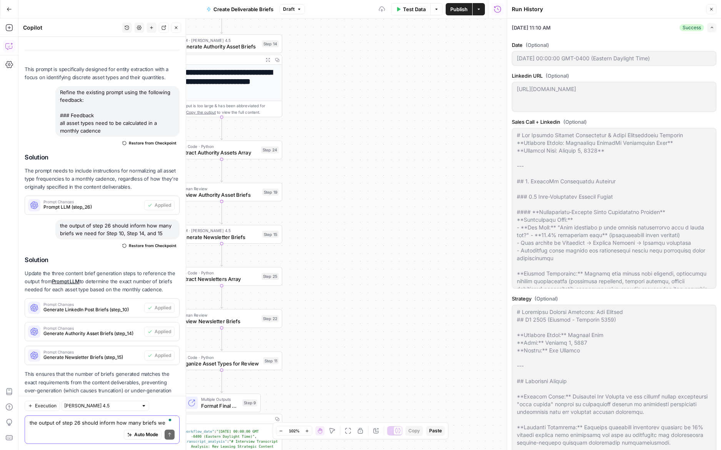
type input "### EXECUTIVE CONTENT ([PERSON_NAME])- **LinkedIn Posts:** 4 per week- **Execut…"
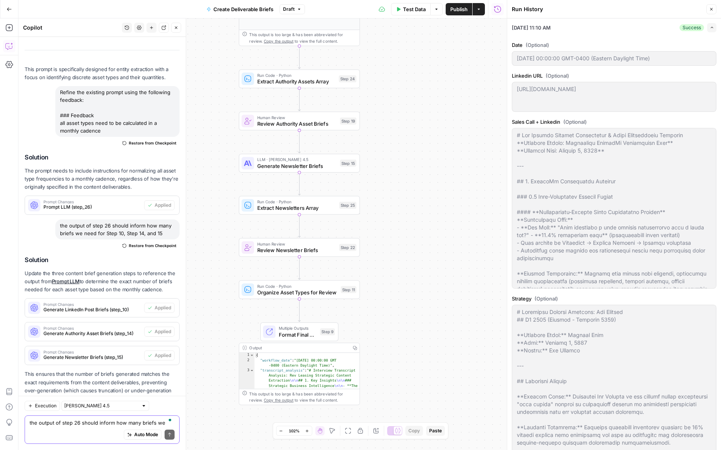
drag, startPoint x: 372, startPoint y: 245, endPoint x: 450, endPoint y: 174, distance: 105.3
click at [450, 174] on div "**********" at bounding box center [262, 234] width 488 height 432
click at [416, 10] on span "Test Data" at bounding box center [414, 9] width 23 height 8
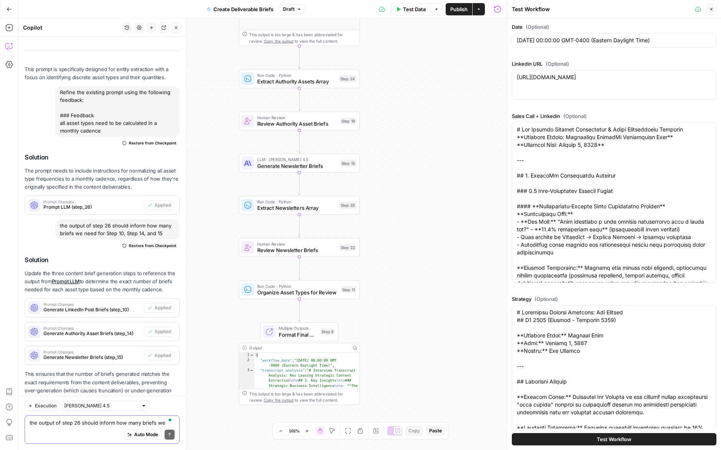
click at [522, 438] on button "Test Workflow" at bounding box center [614, 439] width 205 height 12
type input "### EXECUTIVE CONTENT ([PERSON_NAME])- **LinkedIn Posts:** 4 per week- **Execut…"
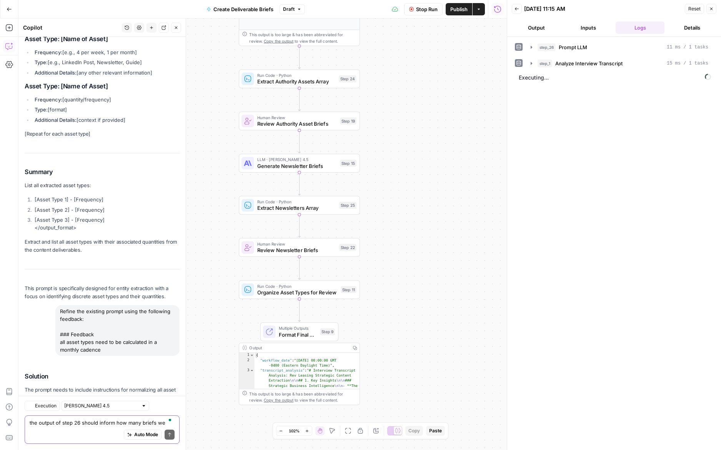
scroll to position [4068, 0]
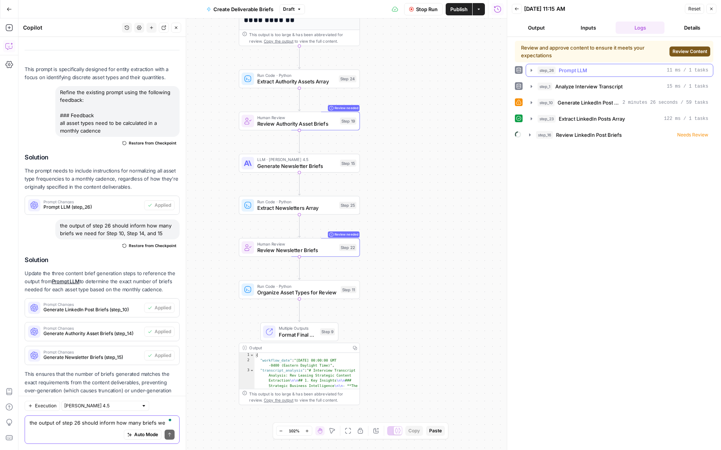
click at [695, 52] on span "Review Content" at bounding box center [690, 51] width 35 height 7
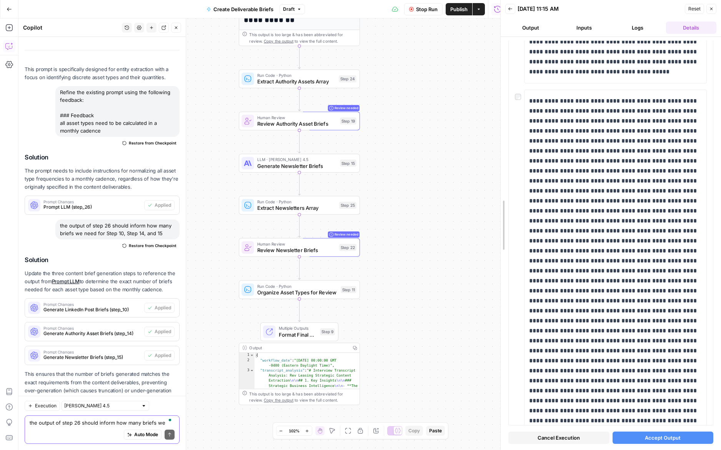
scroll to position [363, 0]
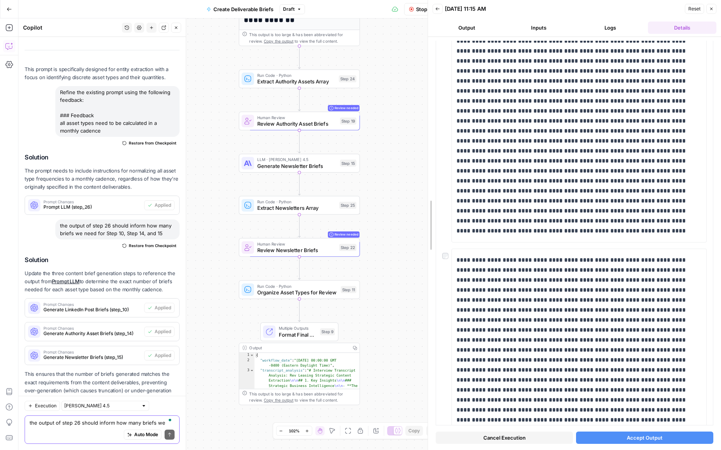
drag, startPoint x: 510, startPoint y: 217, endPoint x: 430, endPoint y: 222, distance: 79.4
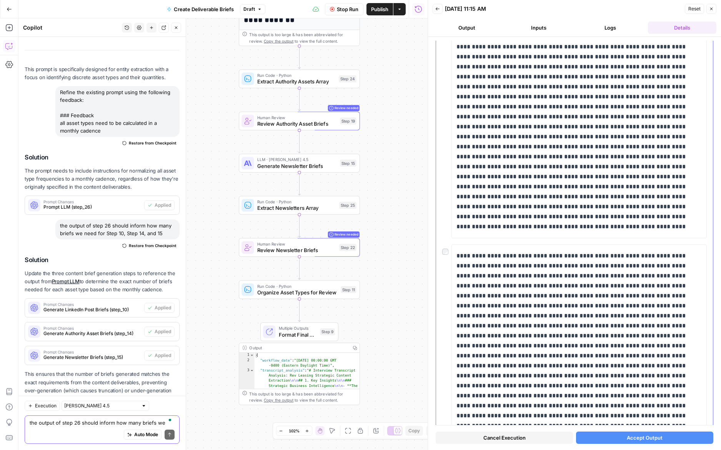
scroll to position [1647, 0]
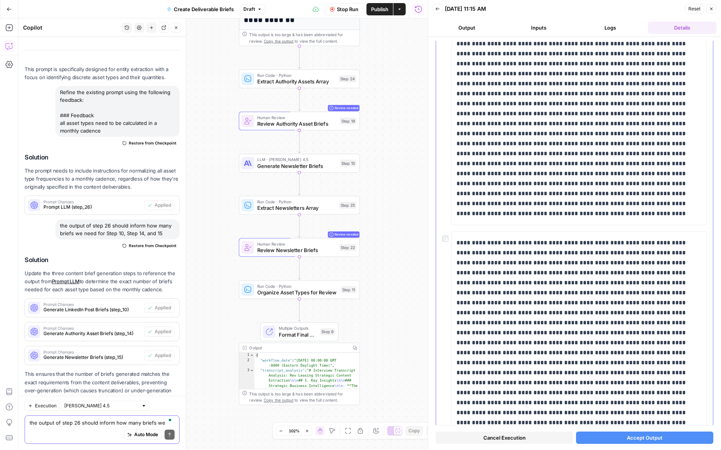
click at [445, 243] on div at bounding box center [574, 348] width 265 height 233
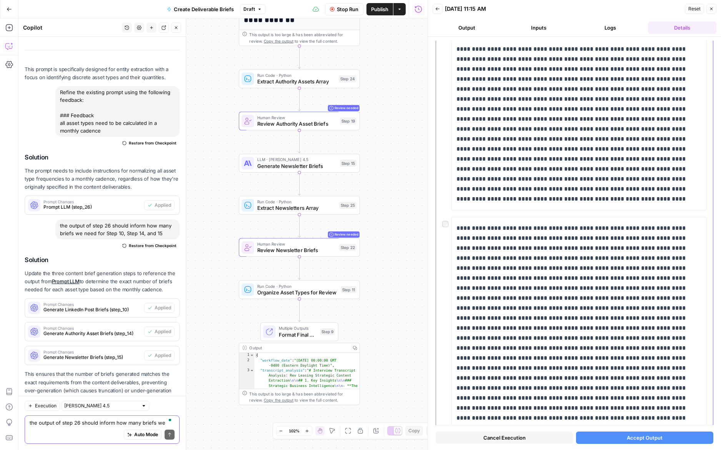
scroll to position [2424, 0]
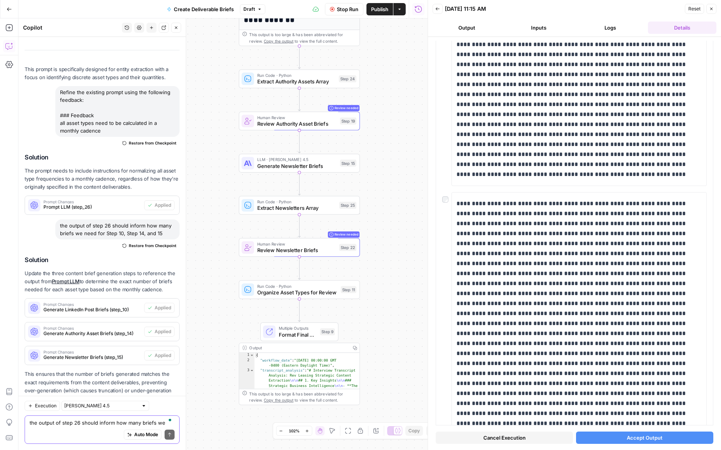
click at [653, 437] on span "Accept Output" at bounding box center [645, 438] width 36 height 8
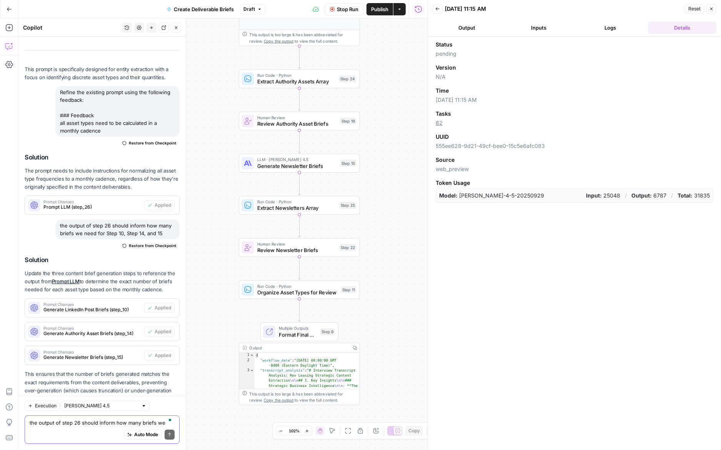
click at [603, 29] on button "Logs" at bounding box center [610, 28] width 69 height 12
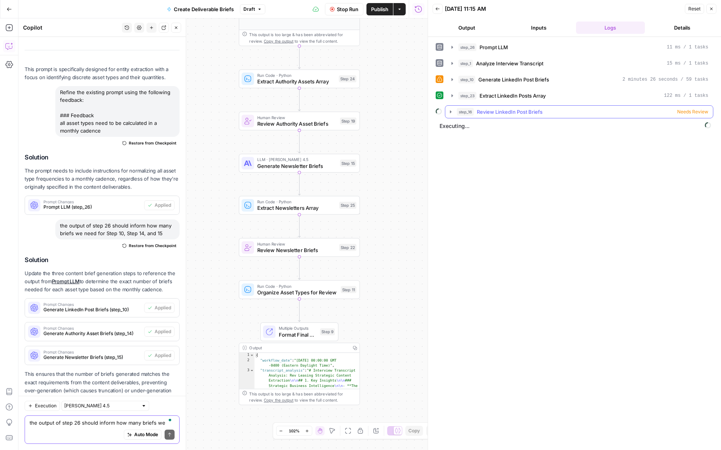
click at [685, 111] on span "Needs Review" at bounding box center [692, 111] width 31 height 7
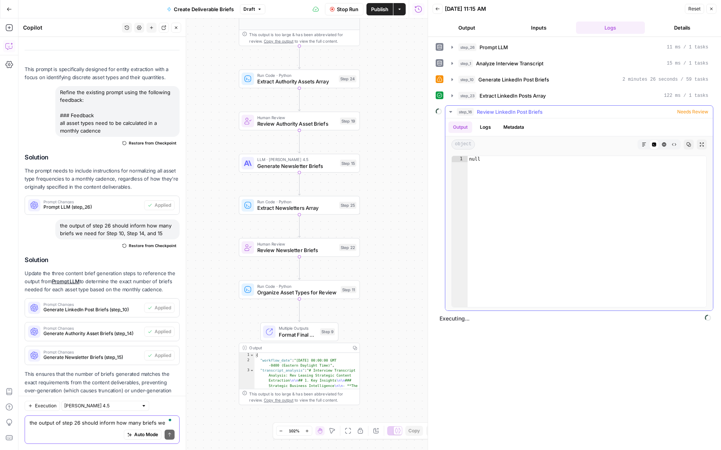
click at [689, 113] on span "Needs Review" at bounding box center [692, 111] width 31 height 7
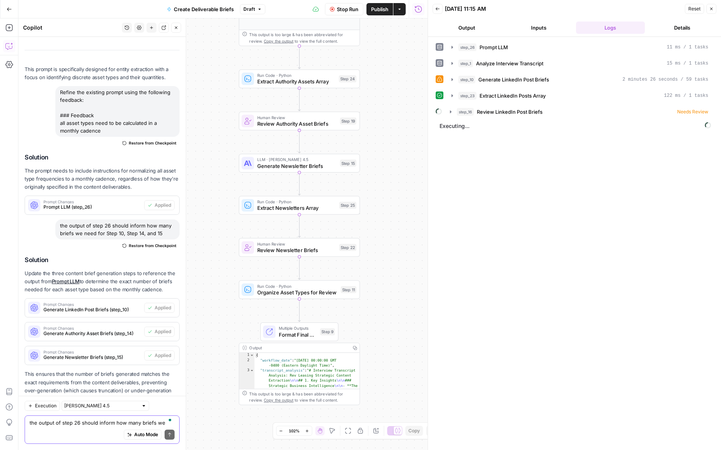
click at [442, 8] on button "Back" at bounding box center [438, 9] width 10 height 10
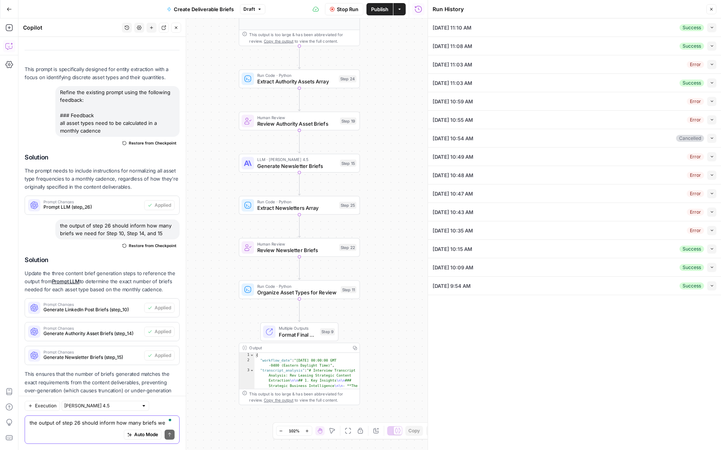
click at [709, 28] on button "Collapse" at bounding box center [711, 27] width 9 height 9
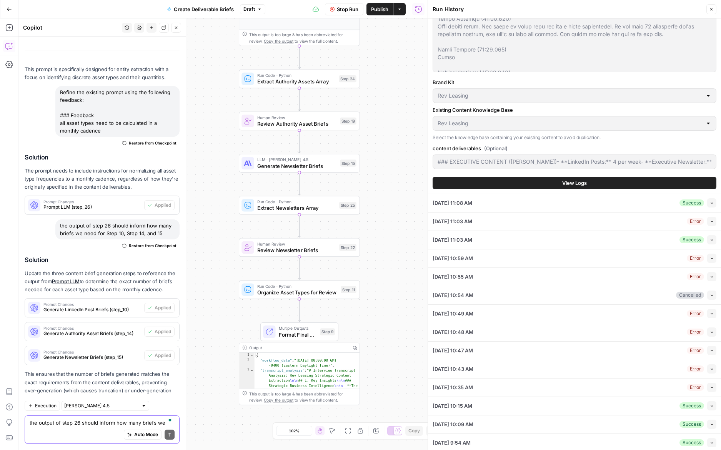
scroll to position [888, 0]
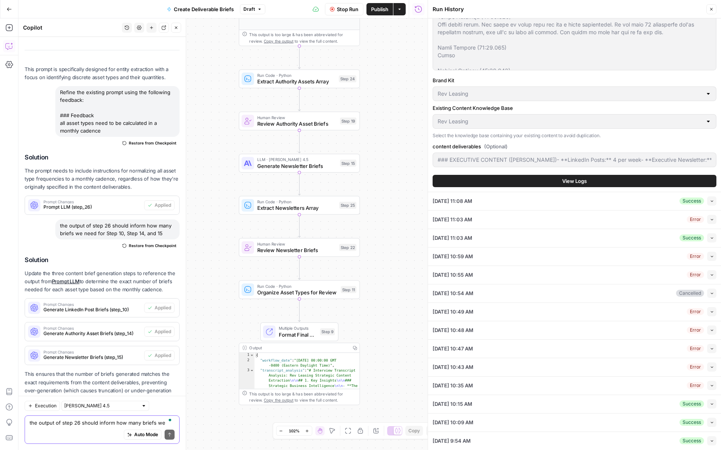
type input "### EXECUTIVE CONTENT ([PERSON_NAME])- **LinkedIn Posts:** 4 per week- **Execut…"
click at [536, 177] on button "View Logs" at bounding box center [575, 181] width 284 height 12
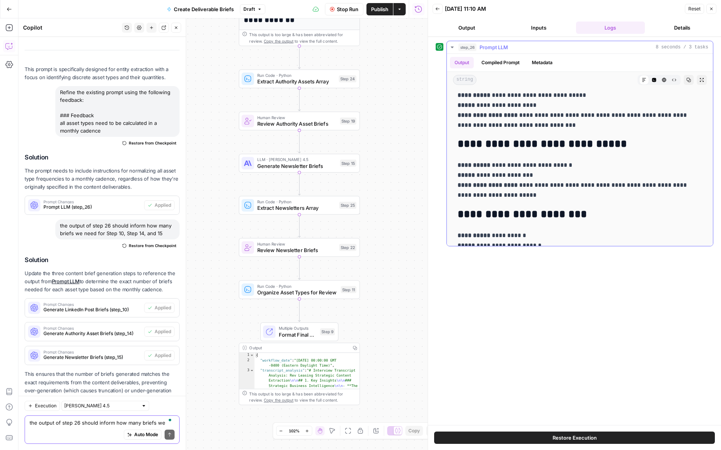
scroll to position [570, 0]
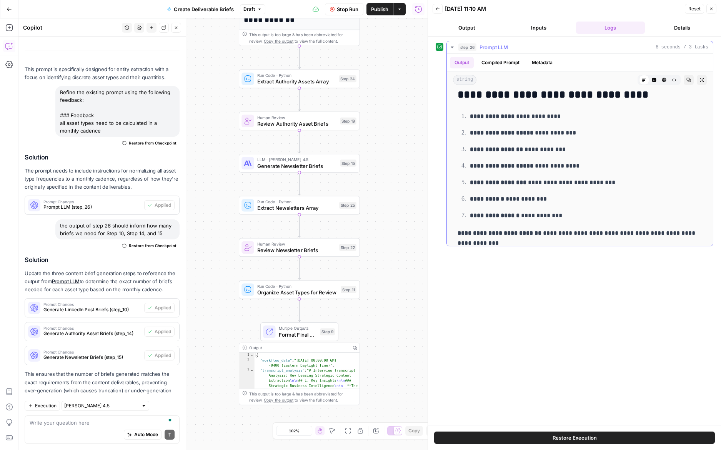
scroll to position [557, 0]
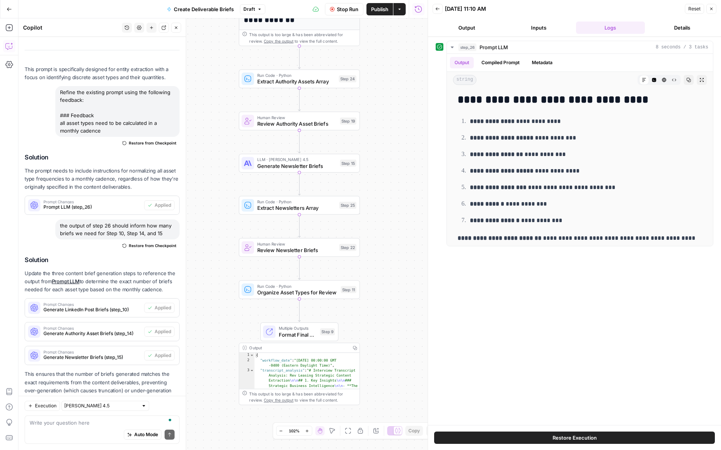
click at [526, 26] on button "Inputs" at bounding box center [539, 28] width 69 height 12
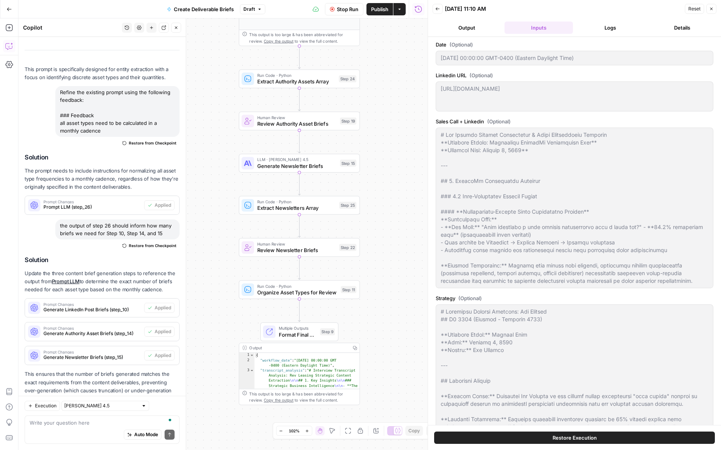
click at [433, 10] on button "Back" at bounding box center [438, 9] width 10 height 10
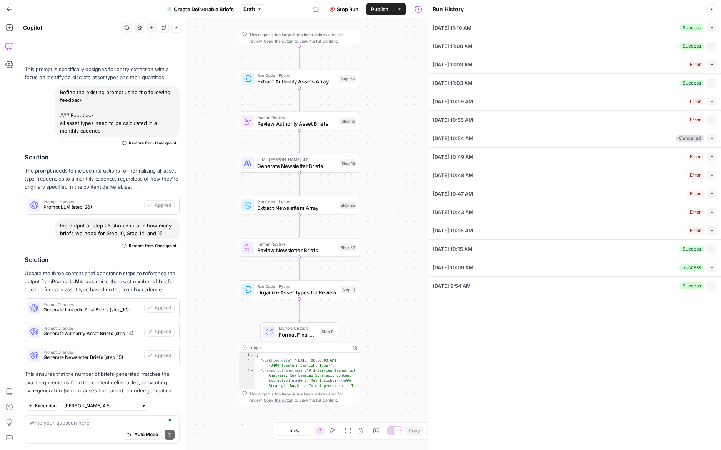
click at [713, 10] on icon "button" at bounding box center [711, 9] width 5 height 5
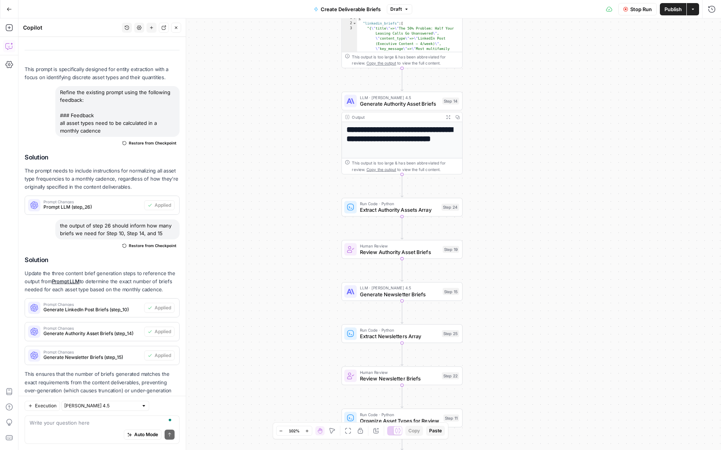
drag, startPoint x: 538, startPoint y: 184, endPoint x: 641, endPoint y: 313, distance: 165.3
click at [641, 313] on div "**********" at bounding box center [369, 234] width 703 height 432
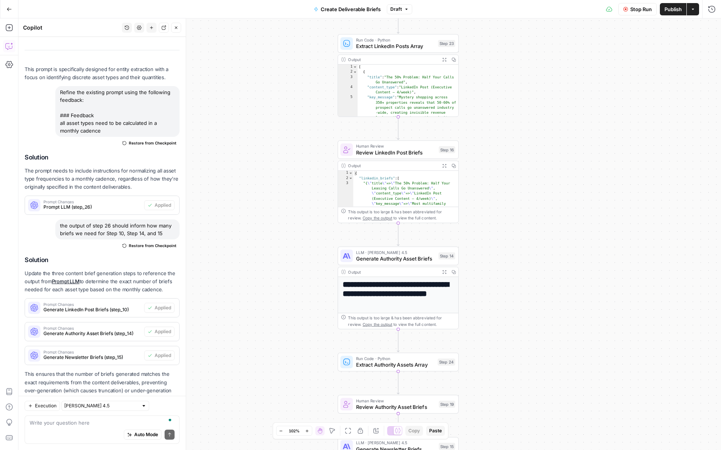
drag, startPoint x: 599, startPoint y: 277, endPoint x: 595, endPoint y: 363, distance: 86.2
click at [595, 363] on div "**********" at bounding box center [369, 234] width 703 height 432
click at [442, 273] on button "Expand Output" at bounding box center [444, 271] width 9 height 9
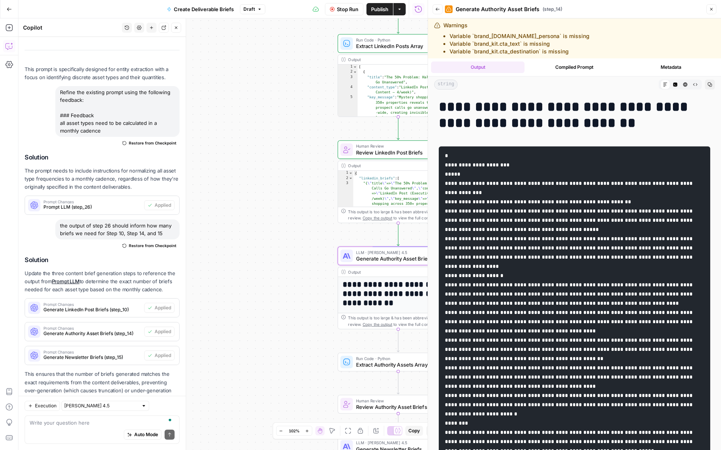
click at [715, 4] on button "Close" at bounding box center [711, 9] width 10 height 10
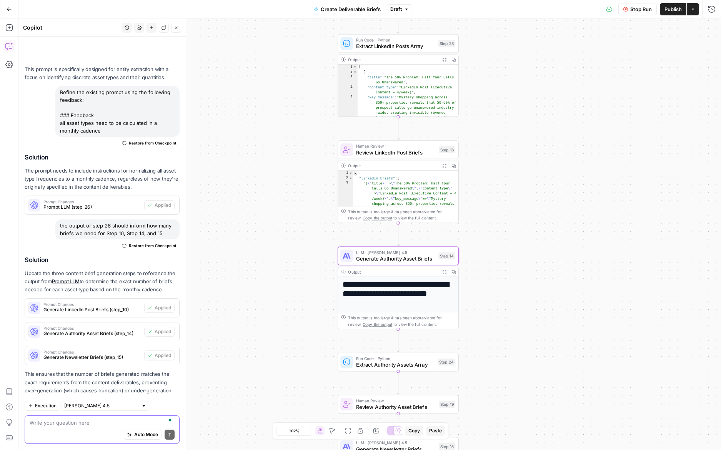
click at [87, 422] on textarea "To enrich screen reader interactions, please activate Accessibility in Grammarl…" at bounding box center [102, 423] width 145 height 8
type textarea "m"
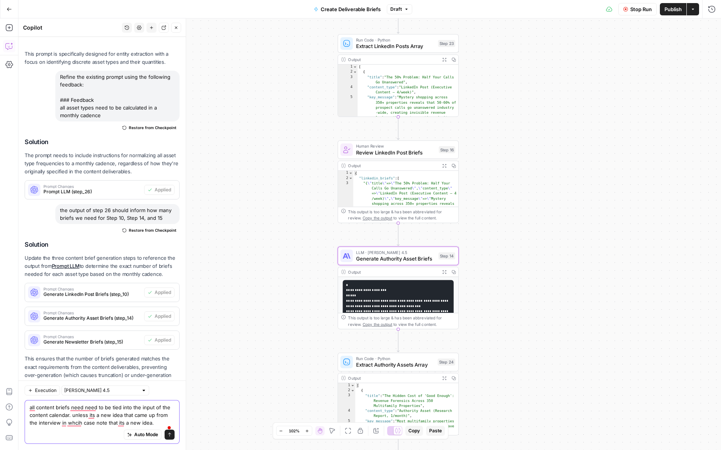
scroll to position [4091, 0]
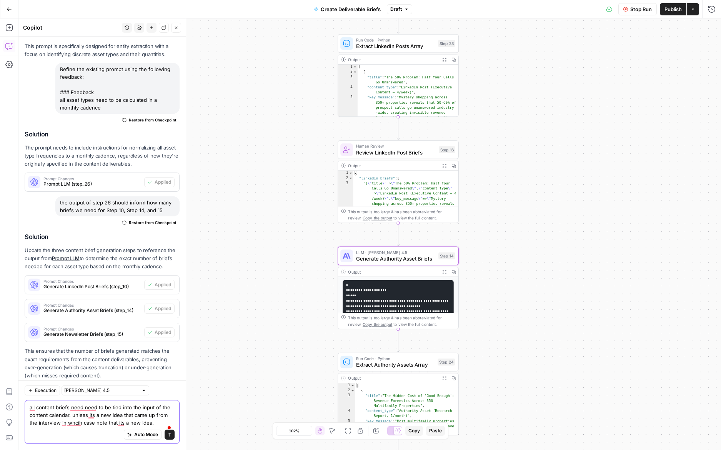
type textarea "all content briefs need need to be tied into the input of the content calendar.…"
click at [170, 435] on icon "submit" at bounding box center [169, 435] width 5 height 5
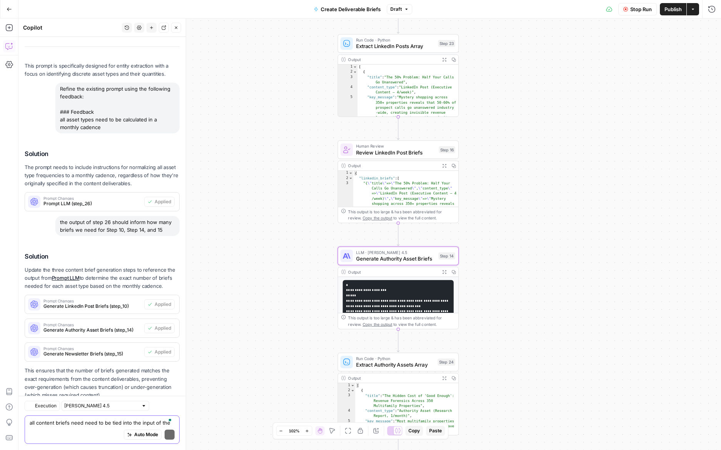
scroll to position [4305, 0]
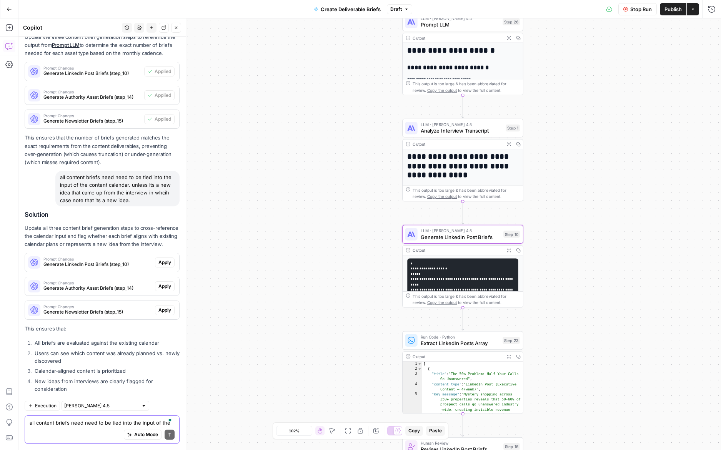
click at [170, 259] on span "Apply" at bounding box center [164, 262] width 13 height 7
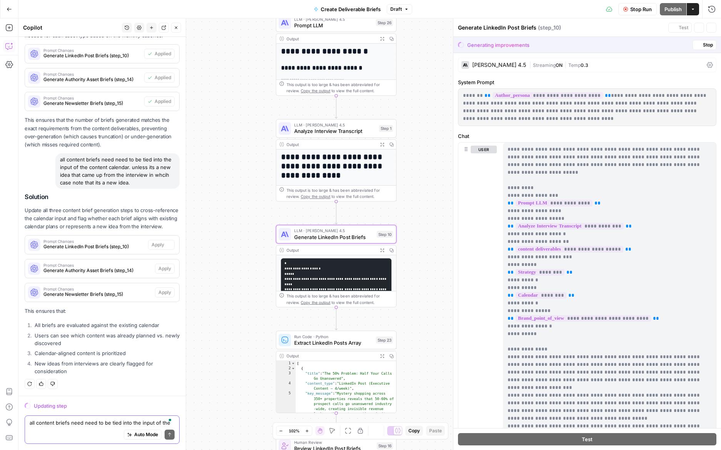
scroll to position [4108, 0]
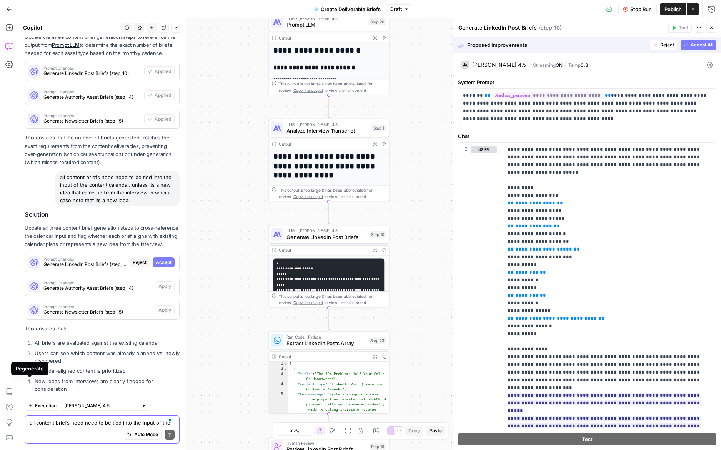
click at [688, 45] on button "Accept All" at bounding box center [699, 45] width 36 height 10
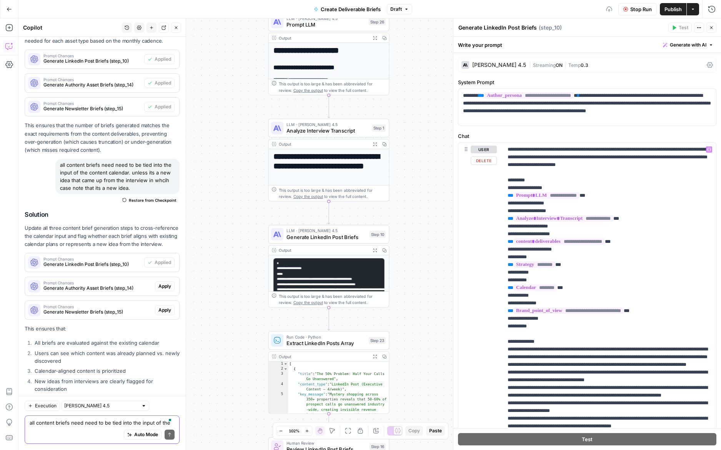
scroll to position [113, 0]
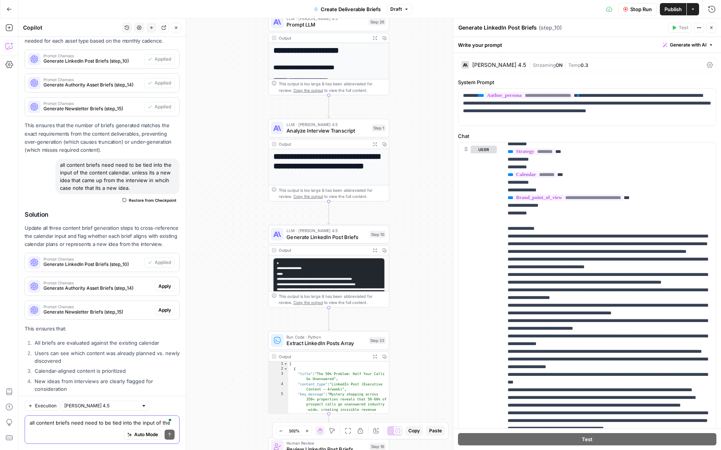
click at [169, 283] on span "Apply" at bounding box center [164, 286] width 13 height 7
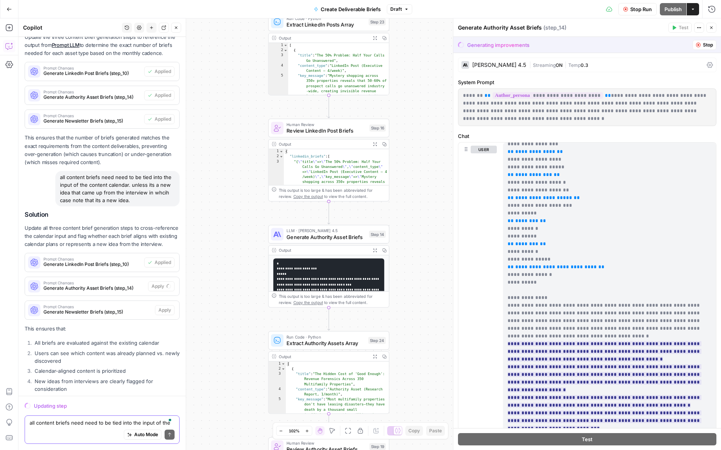
scroll to position [392, 0]
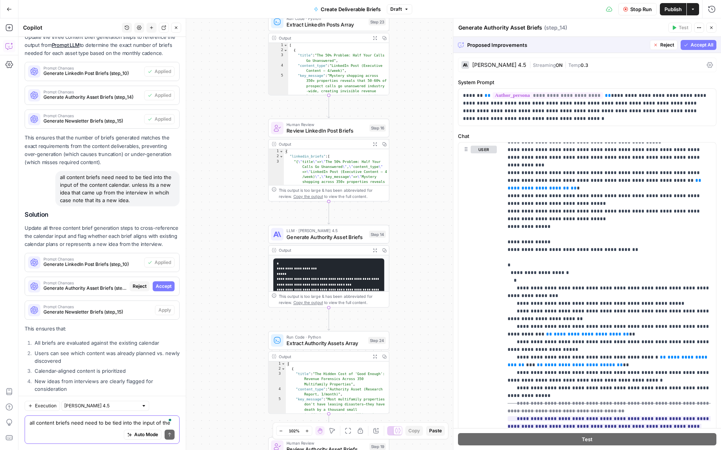
click at [705, 42] on span "Accept All" at bounding box center [702, 45] width 23 height 7
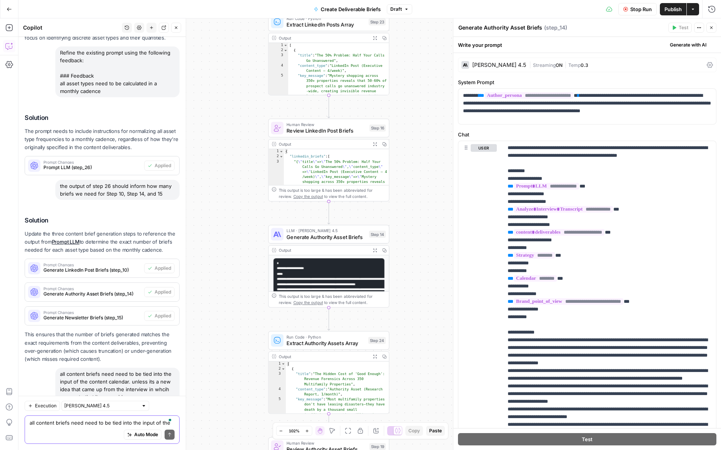
scroll to position [4317, 0]
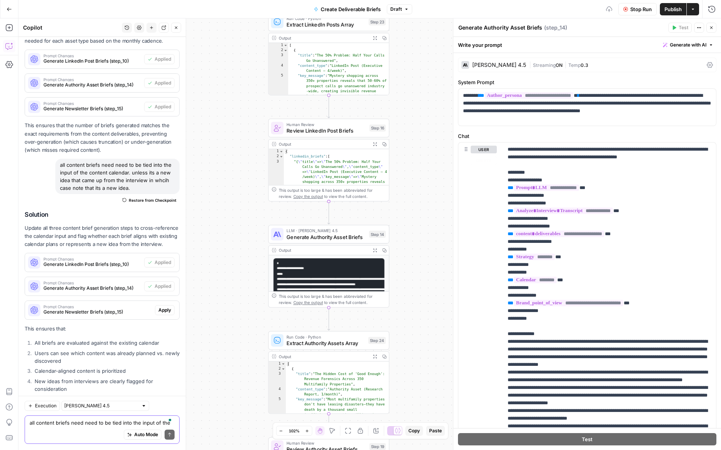
click at [170, 305] on button "Apply" at bounding box center [165, 310] width 20 height 10
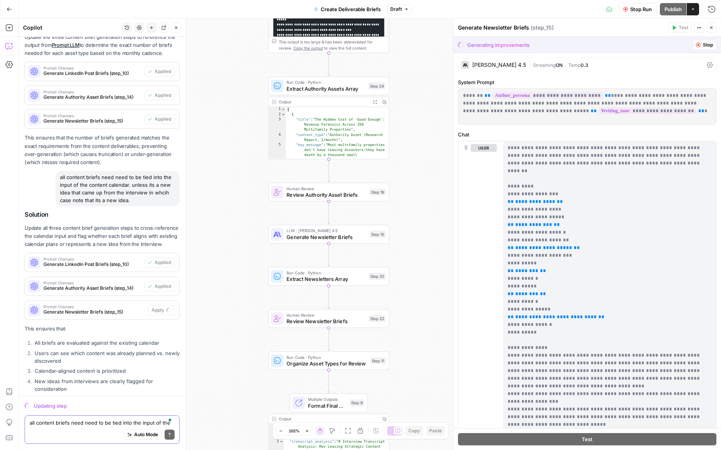
scroll to position [4108, 0]
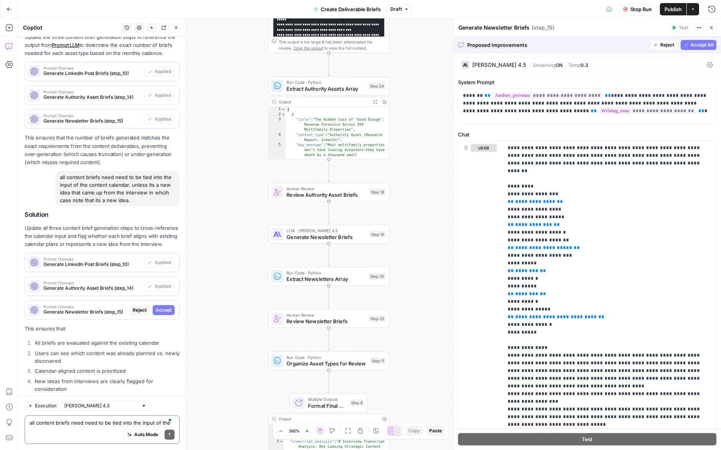
click at [704, 48] on span "Accept All" at bounding box center [702, 45] width 23 height 7
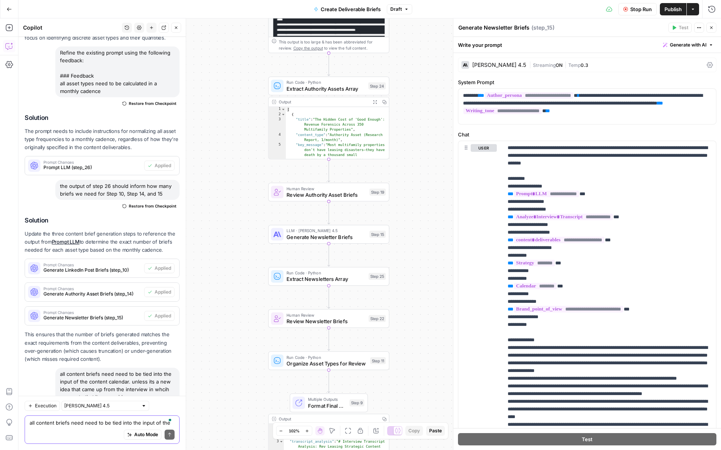
scroll to position [4317, 0]
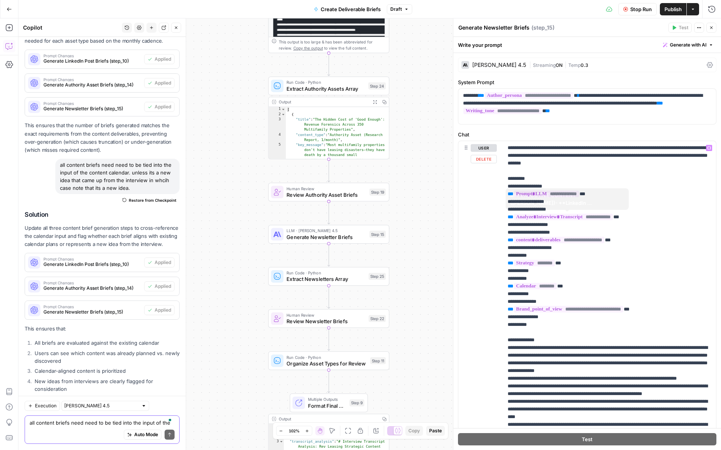
click at [102, 434] on div "Auto Mode Send" at bounding box center [102, 435] width 145 height 17
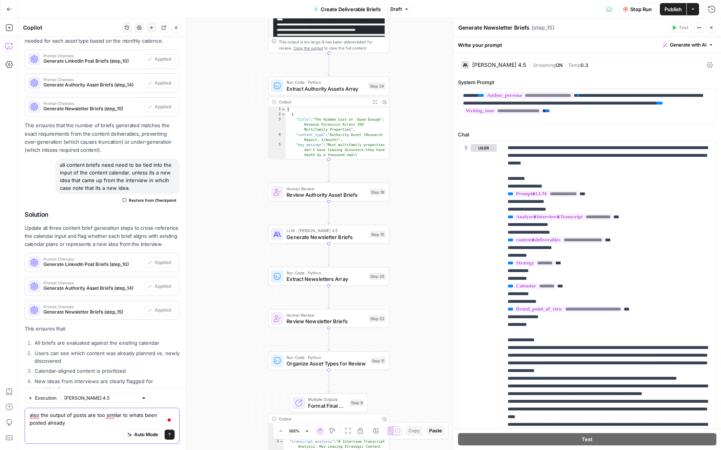
scroll to position [4325, 0]
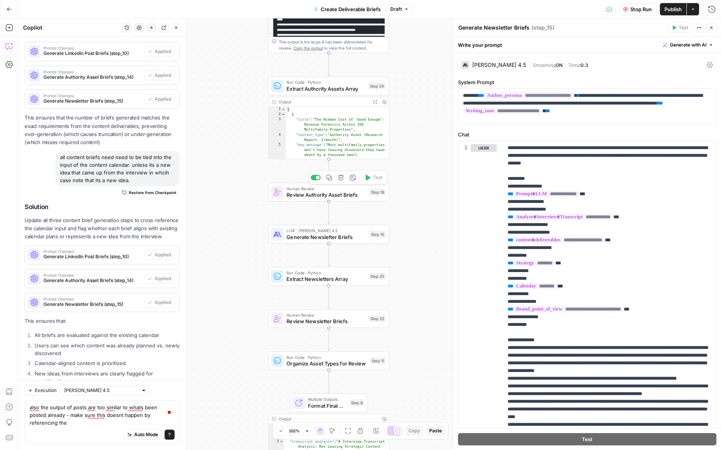
drag, startPoint x: 408, startPoint y: 209, endPoint x: 411, endPoint y: 306, distance: 97.3
click at [411, 306] on div "**********" at bounding box center [369, 234] width 703 height 432
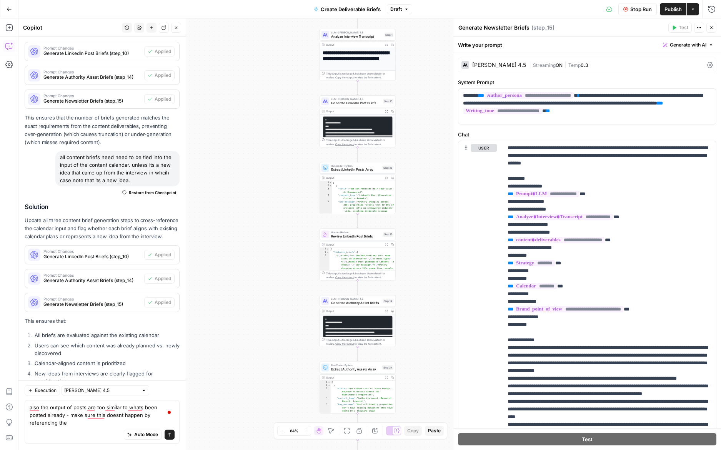
drag, startPoint x: 422, startPoint y: 128, endPoint x: 422, endPoint y: 251, distance: 122.7
click at [422, 251] on div "**********" at bounding box center [369, 234] width 703 height 432
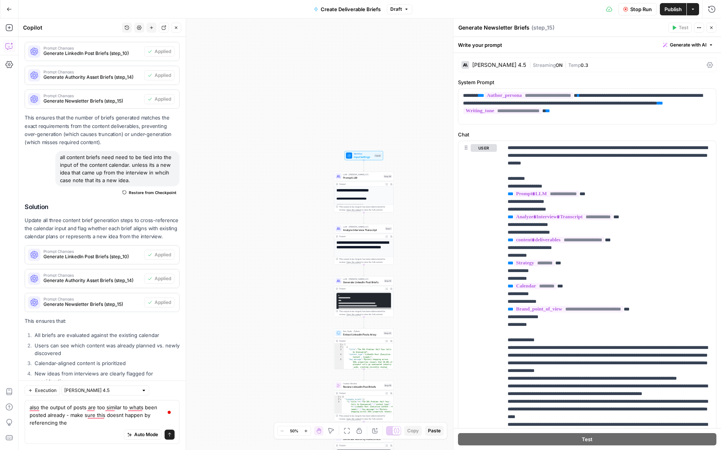
drag, startPoint x: 428, startPoint y: 80, endPoint x: 424, endPoint y: 278, distance: 198.1
click at [424, 278] on div "**********" at bounding box center [369, 234] width 703 height 432
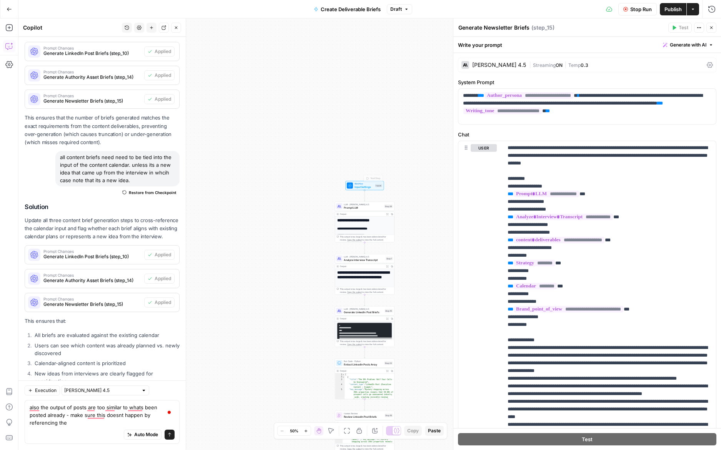
click at [362, 180] on div "**********" at bounding box center [369, 234] width 703 height 432
click at [357, 185] on span "Workflow" at bounding box center [364, 183] width 19 height 3
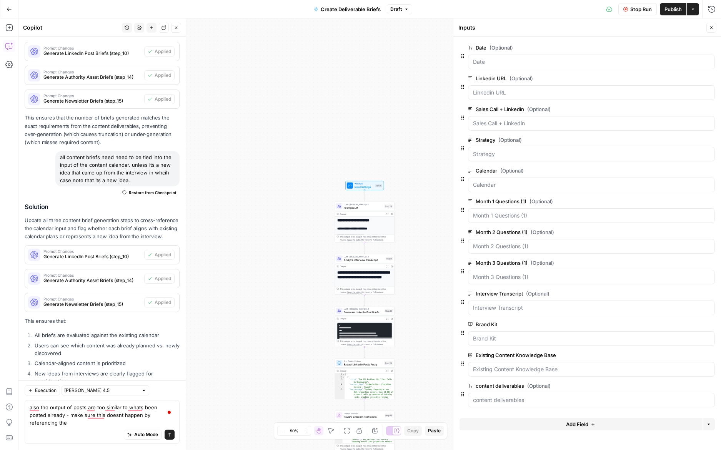
click at [98, 431] on div "Auto Mode Send" at bounding box center [102, 435] width 145 height 17
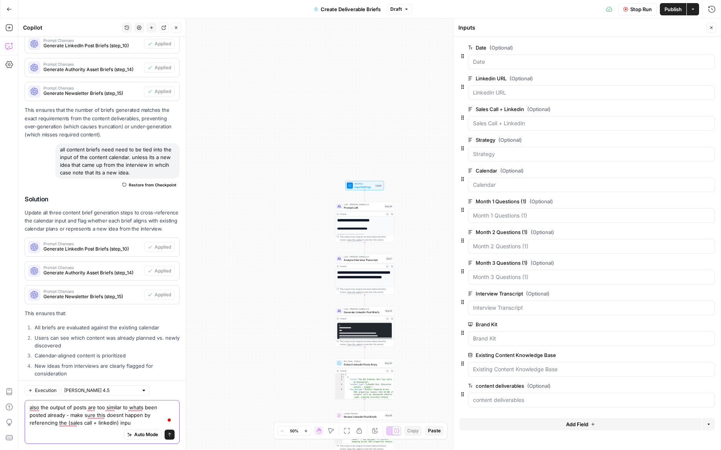
type textarea "also the output of posts are too similar to whats been posted already - make su…"
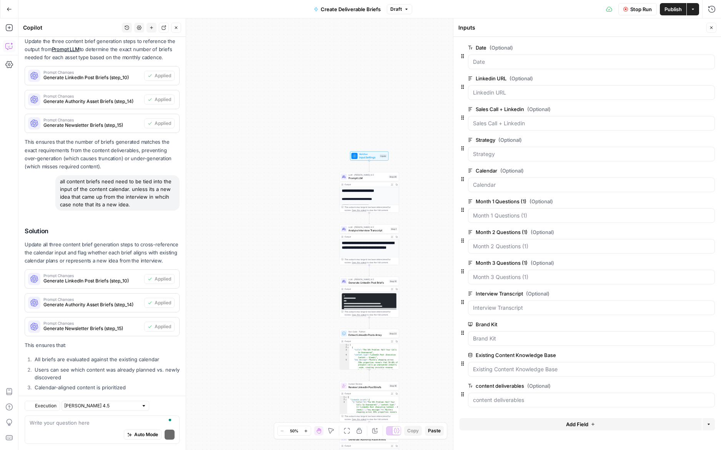
scroll to position [4546, 0]
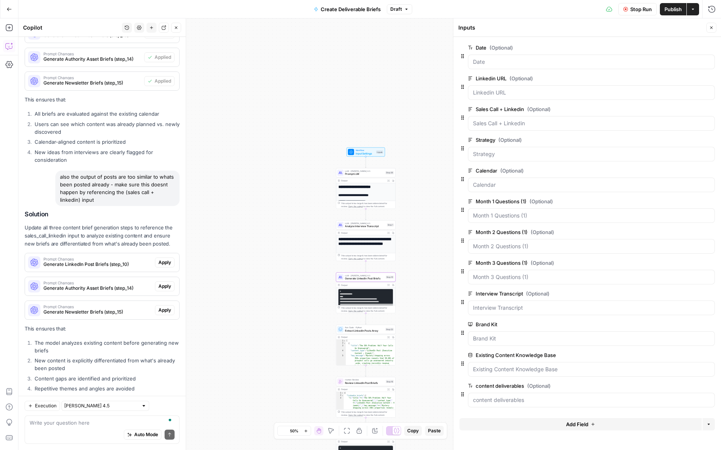
click at [166, 259] on span "Apply" at bounding box center [164, 262] width 13 height 7
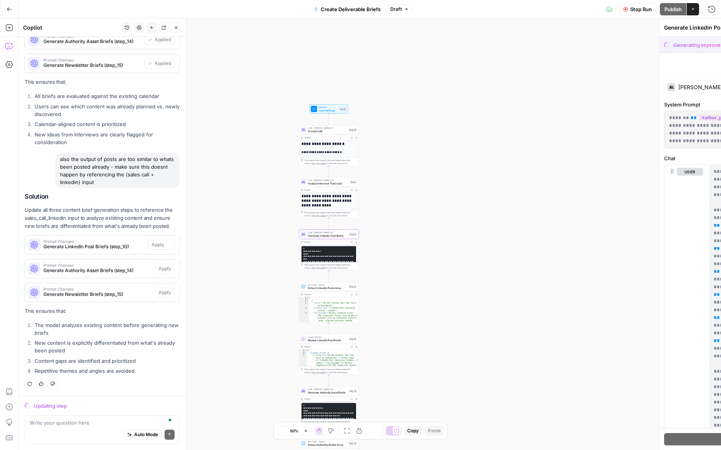
scroll to position [4337, 0]
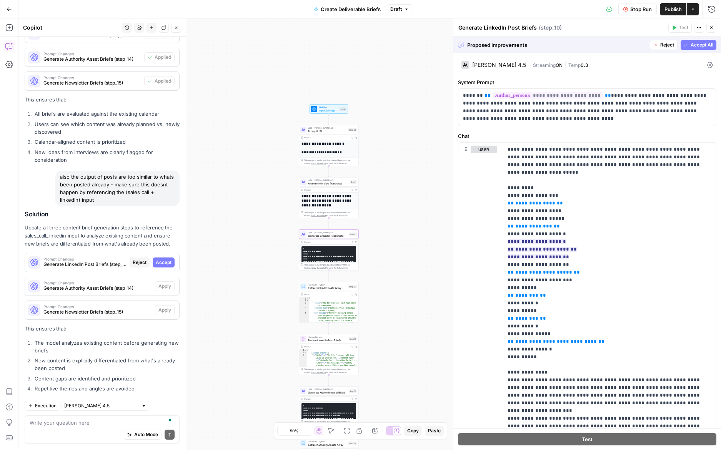
click at [167, 259] on span "Accept" at bounding box center [164, 262] width 16 height 7
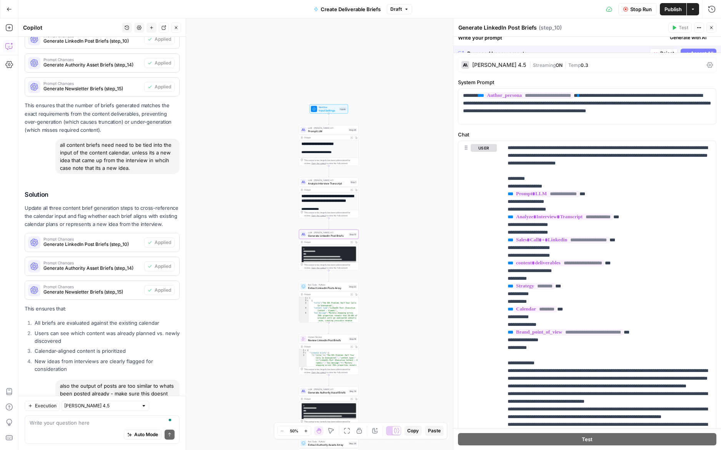
scroll to position [4558, 0]
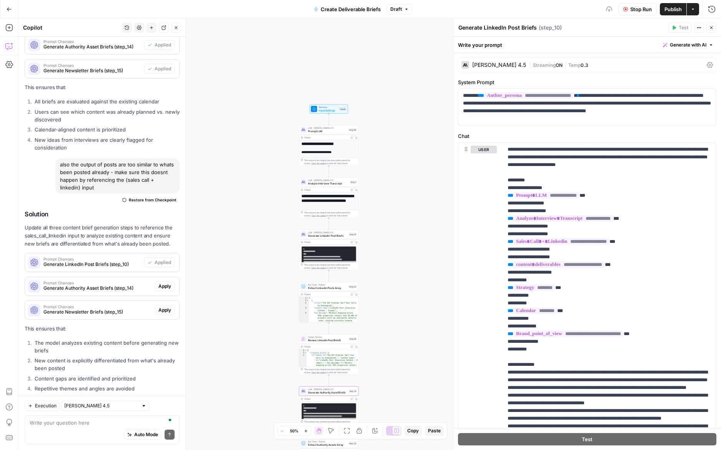
click at [166, 283] on span "Apply" at bounding box center [164, 286] width 13 height 7
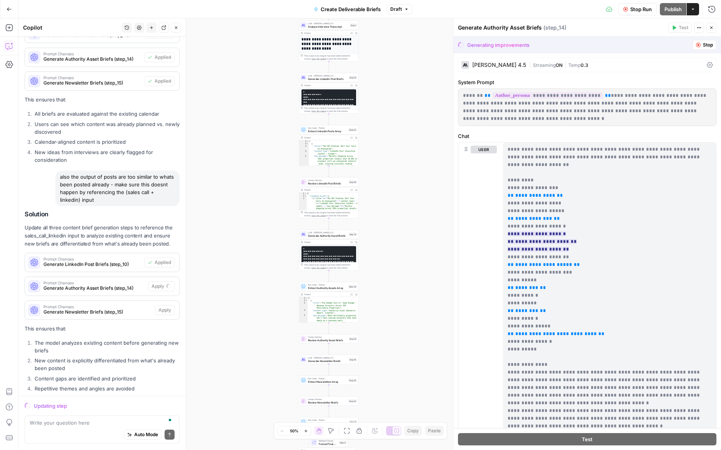
scroll to position [4337, 0]
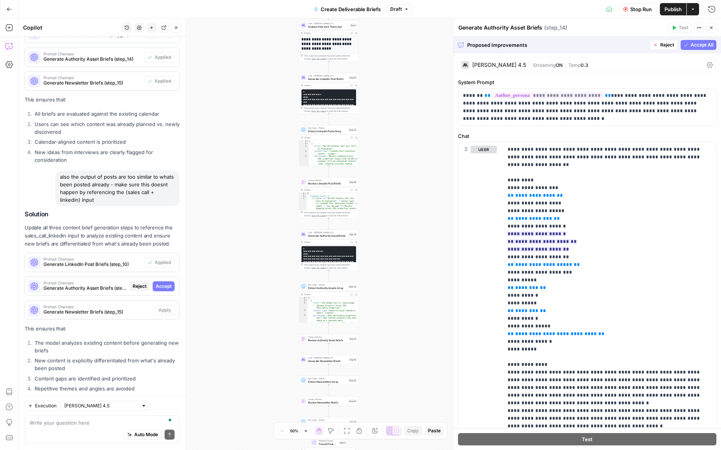
click at [689, 47] on button "Accept All" at bounding box center [699, 45] width 36 height 10
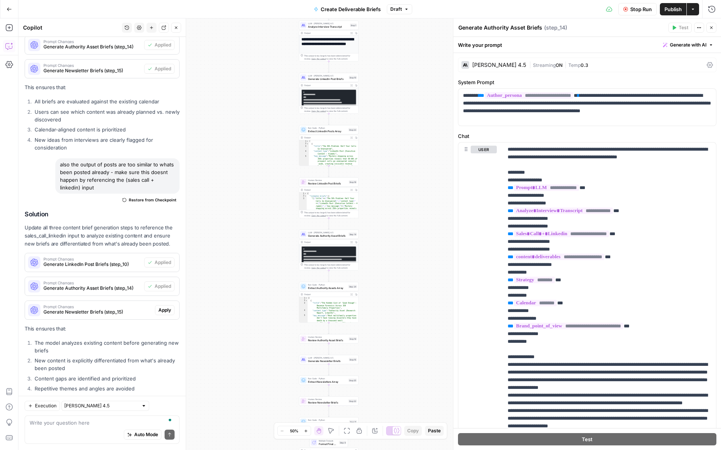
scroll to position [562, 0]
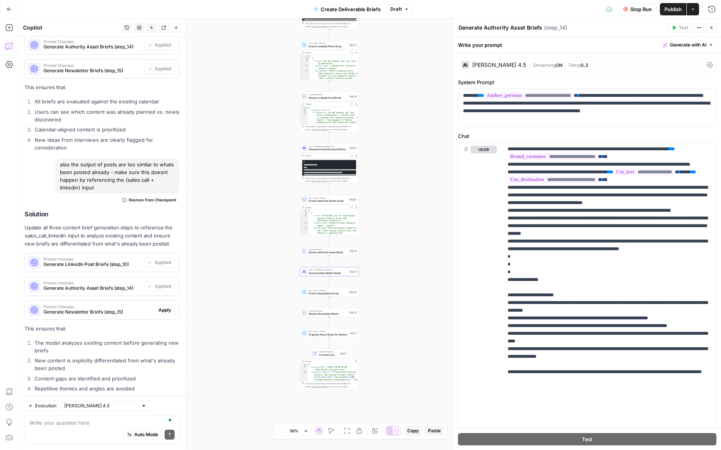
click at [160, 307] on span "Apply" at bounding box center [164, 310] width 13 height 7
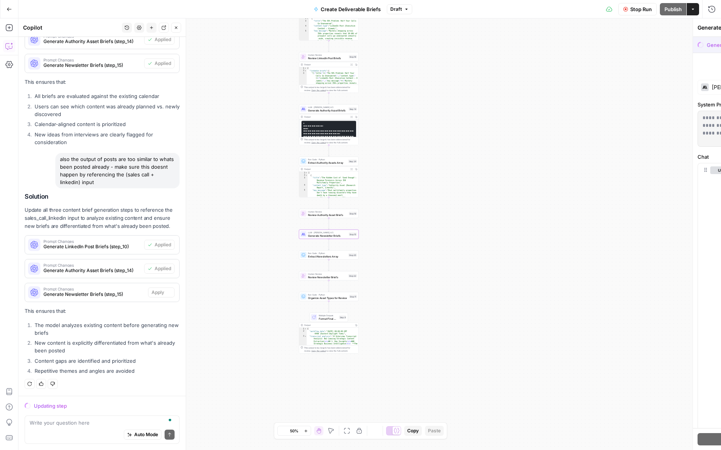
scroll to position [4337, 0]
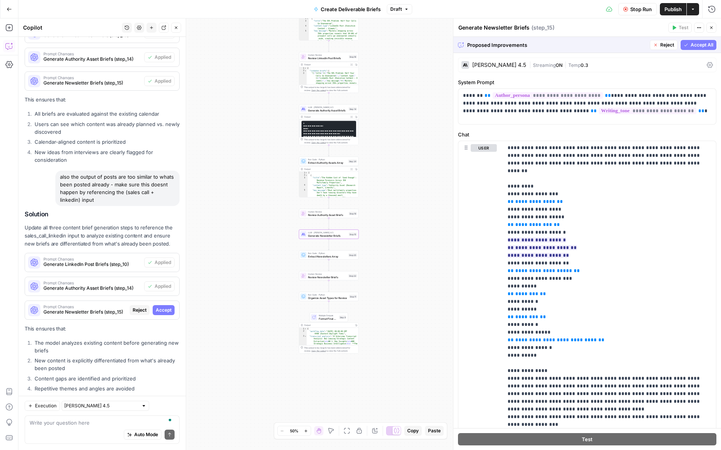
click at [161, 307] on span "Accept" at bounding box center [164, 310] width 16 height 7
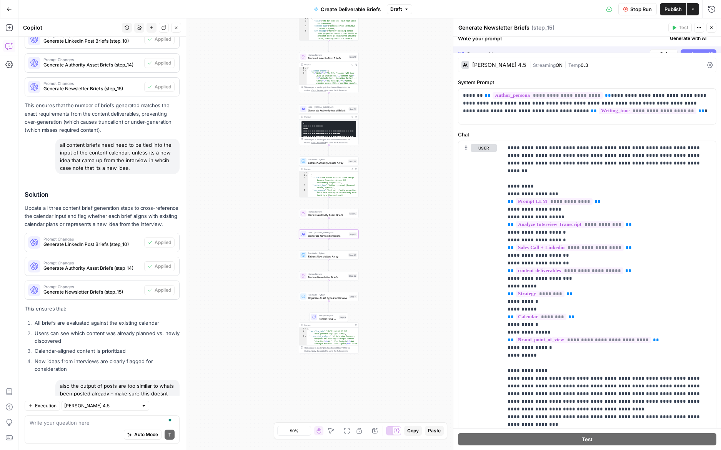
scroll to position [4558, 0]
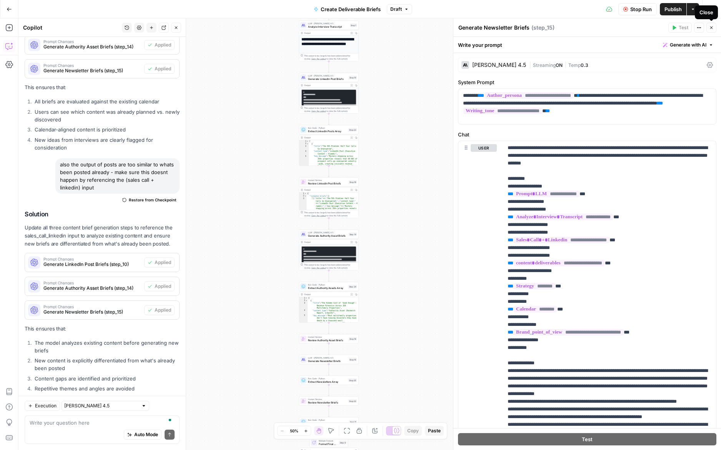
click at [711, 29] on icon "button" at bounding box center [711, 27] width 5 height 5
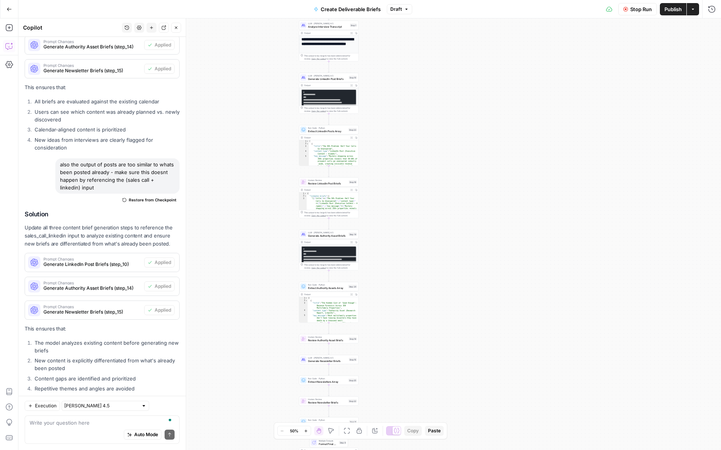
click at [669, 11] on span "Publish" at bounding box center [673, 9] width 17 height 8
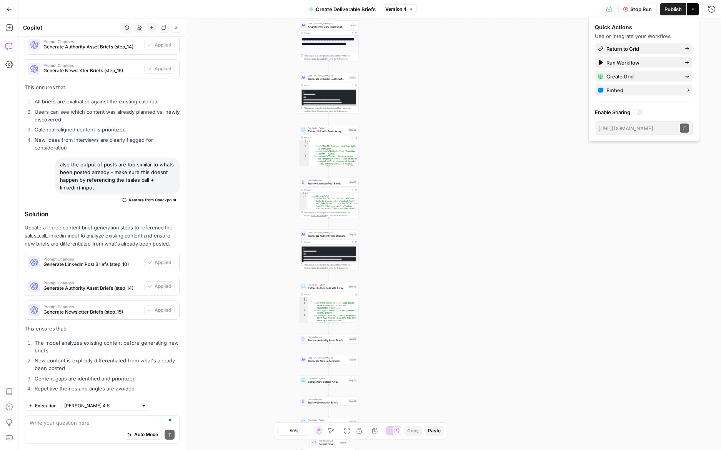
click at [73, 431] on div "Auto Mode Send" at bounding box center [102, 435] width 145 height 17
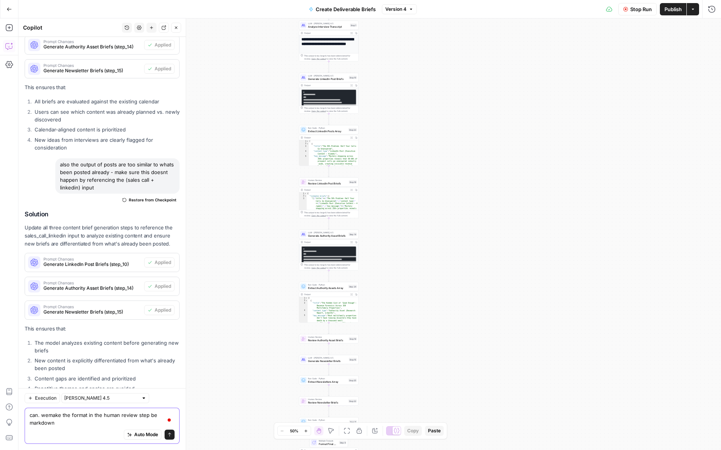
type textarea "can. wemake the format in the human review step be markdown?"
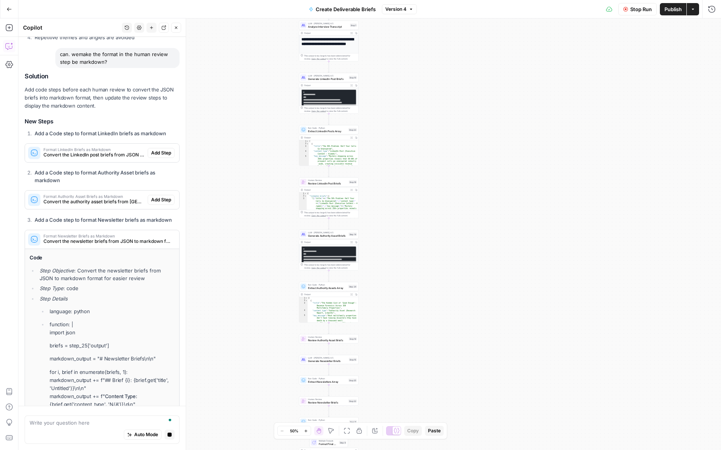
scroll to position [4699, 0]
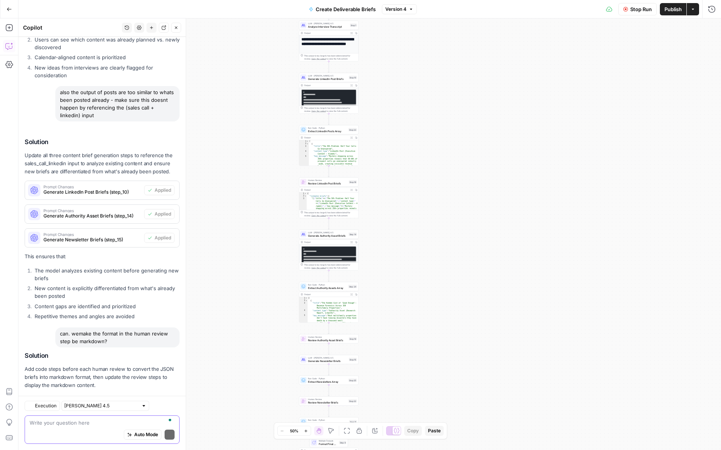
scroll to position [4892, 0]
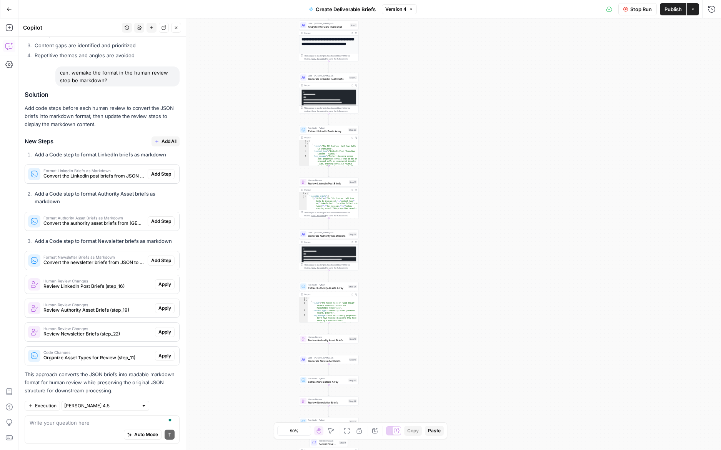
click at [647, 10] on span "Stop Run" at bounding box center [641, 9] width 22 height 8
click at [626, 13] on span "Test Data" at bounding box center [628, 9] width 23 height 8
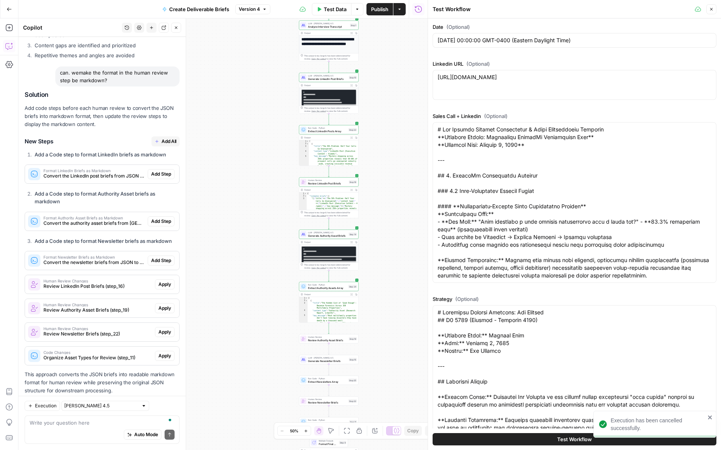
click at [473, 434] on button "Test Workflow" at bounding box center [575, 439] width 284 height 12
type input "### EXECUTIVE CONTENT ([PERSON_NAME])- **LinkedIn Posts:** 4 per week- **Execut…"
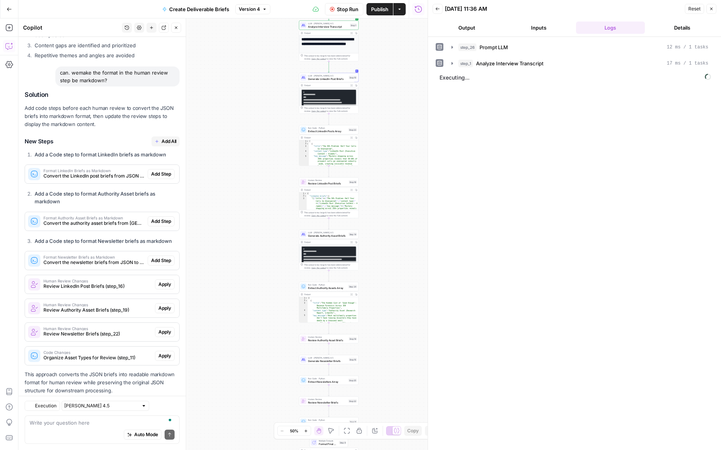
scroll to position [4892, 0]
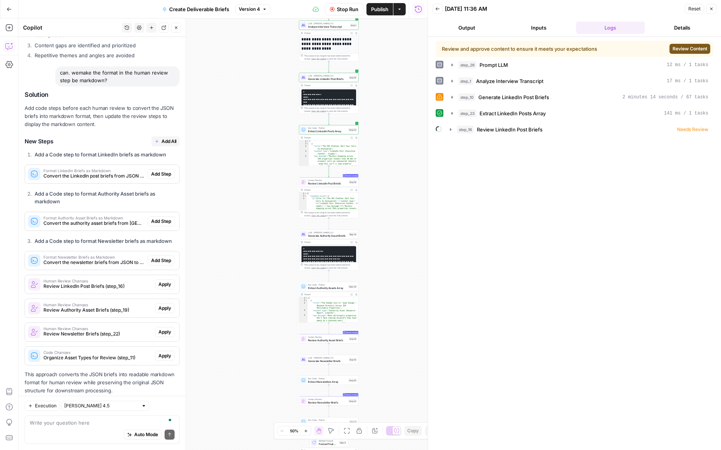
click at [692, 48] on span "Review Content" at bounding box center [690, 48] width 35 height 7
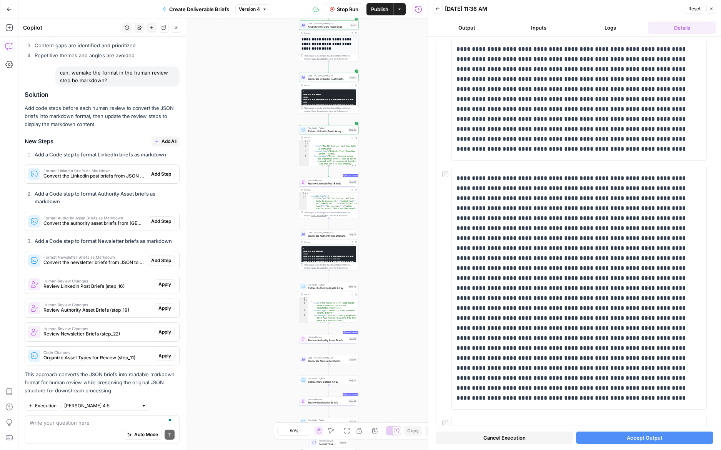
scroll to position [0, 0]
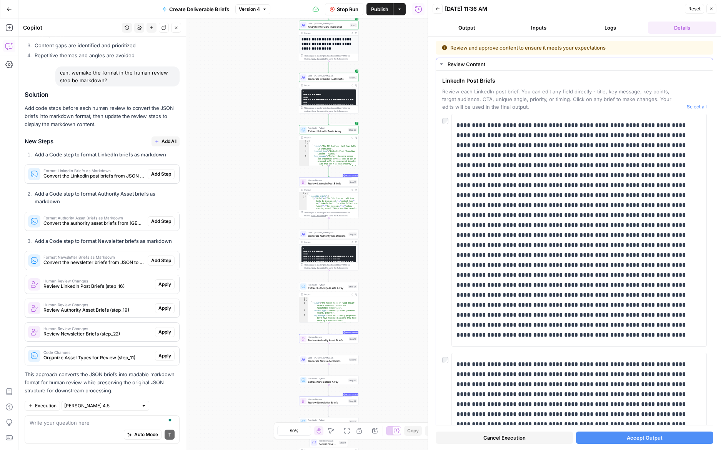
click at [701, 103] on div "LinkedIn Post Briefs Review each LinkedIn post brief. You can edit any field di…" at bounding box center [574, 94] width 265 height 34
click at [696, 110] on button "Select all" at bounding box center [697, 107] width 20 height 8
click at [658, 439] on span "Accept Output" at bounding box center [645, 438] width 36 height 8
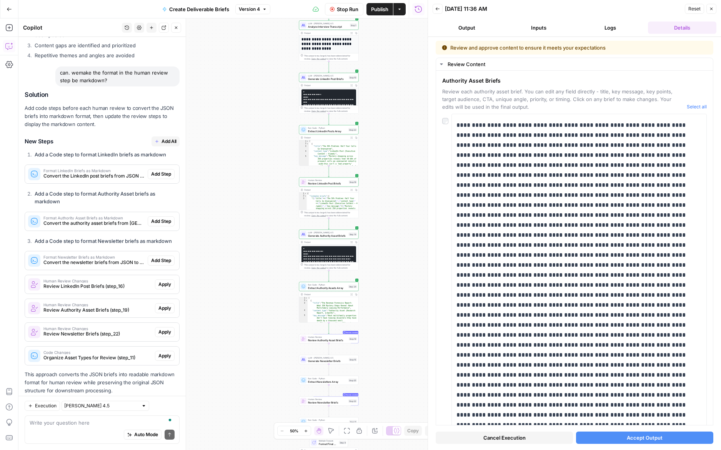
click at [703, 442] on button "Accept Output" at bounding box center [644, 438] width 137 height 12
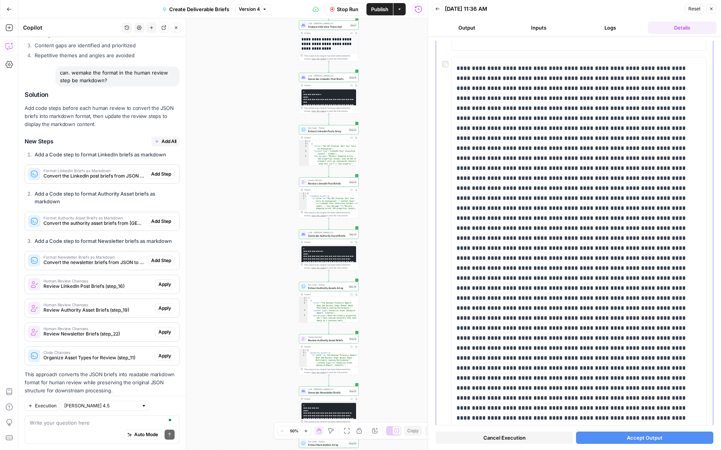
scroll to position [398, 0]
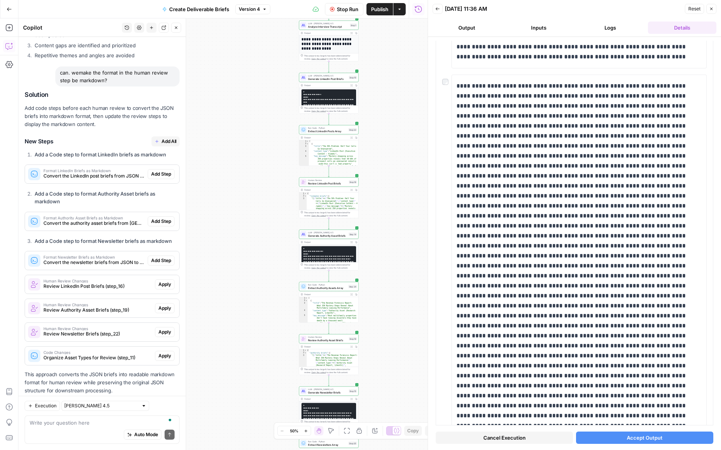
click at [659, 440] on span "Accept Output" at bounding box center [645, 438] width 36 height 8
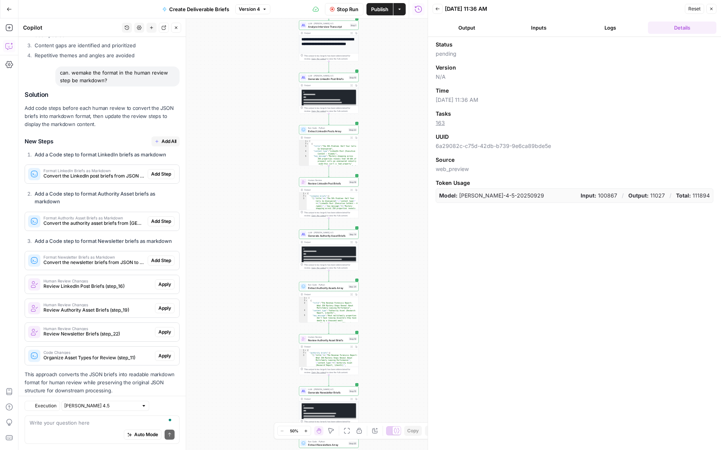
scroll to position [4892, 0]
click at [635, 225] on div "Status pending Version N/A Time 10/12/25 at 11:36 AM Tasks 163 UUID 6a29082c-c7…" at bounding box center [574, 243] width 293 height 413
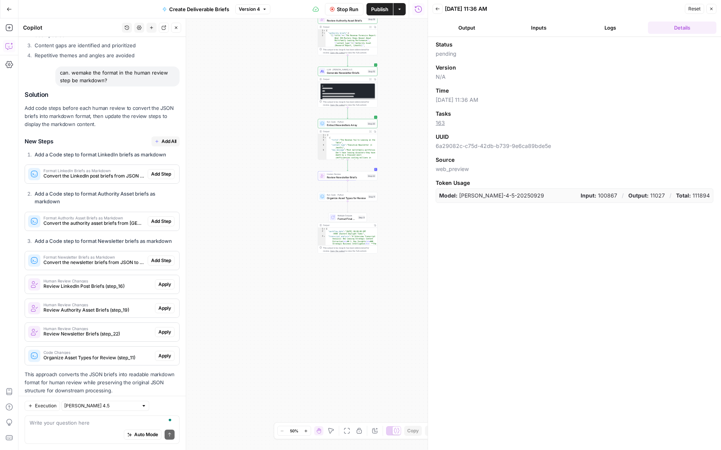
drag, startPoint x: 397, startPoint y: 102, endPoint x: 406, endPoint y: 7, distance: 94.6
click at [406, 7] on div "**********" at bounding box center [214, 225] width 428 height 450
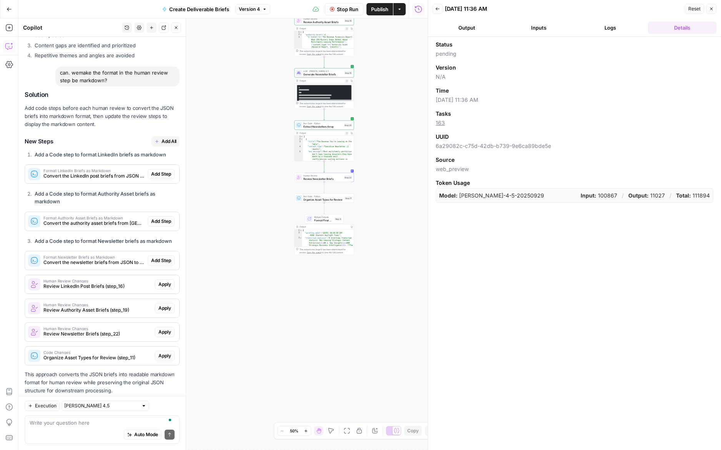
drag, startPoint x: 405, startPoint y: 177, endPoint x: 382, endPoint y: 179, distance: 23.1
click at [382, 179] on div "**********" at bounding box center [222, 234] width 409 height 432
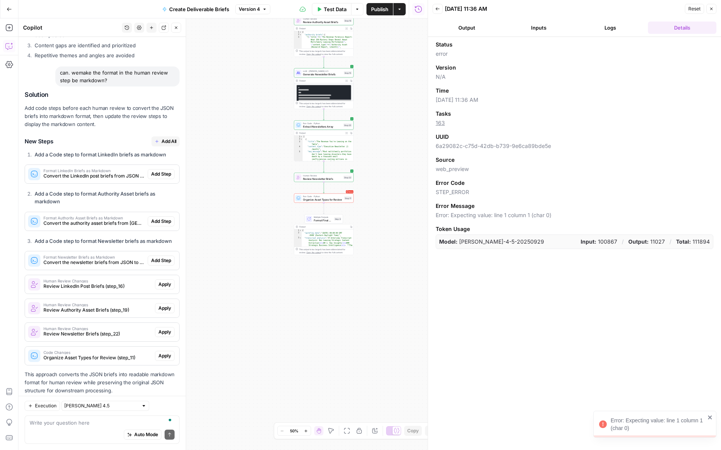
click at [610, 27] on button "Logs" at bounding box center [610, 28] width 69 height 12
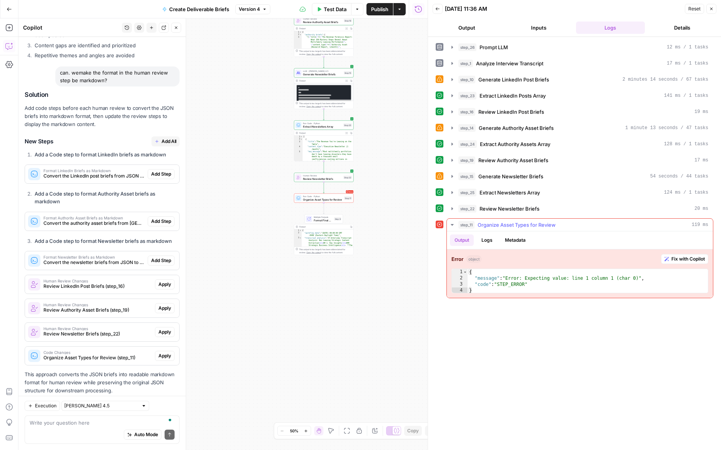
click at [678, 258] on span "Fix with Copilot" at bounding box center [687, 259] width 33 height 7
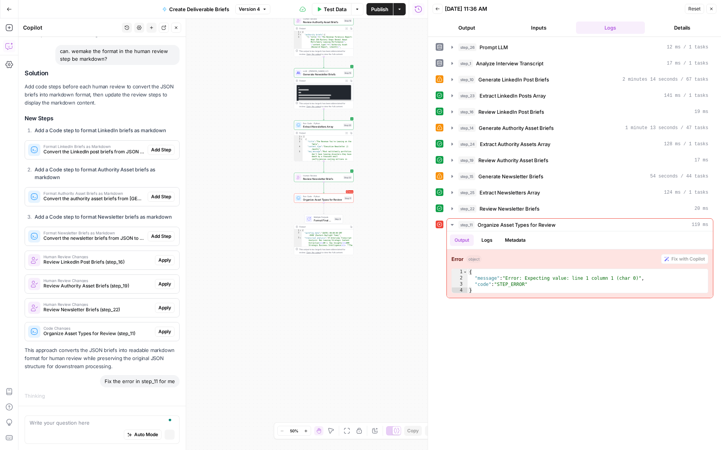
scroll to position [4660, 0]
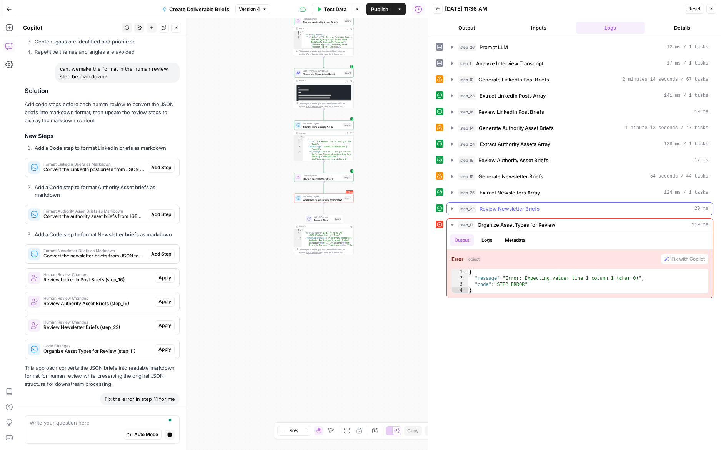
click at [690, 208] on div "step_22 Review Newsletter Briefs 20 ms" at bounding box center [583, 209] width 250 height 8
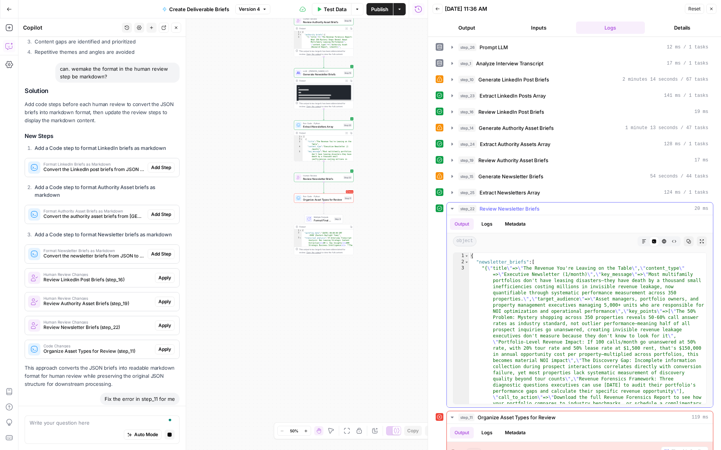
click at [690, 208] on div "step_22 Review Newsletter Briefs 20 ms" at bounding box center [583, 209] width 250 height 8
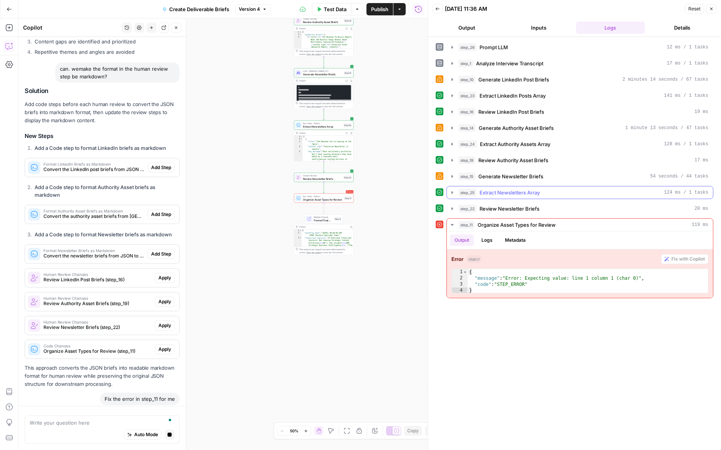
click at [690, 192] on span "124 ms / 1 tasks" at bounding box center [686, 192] width 44 height 7
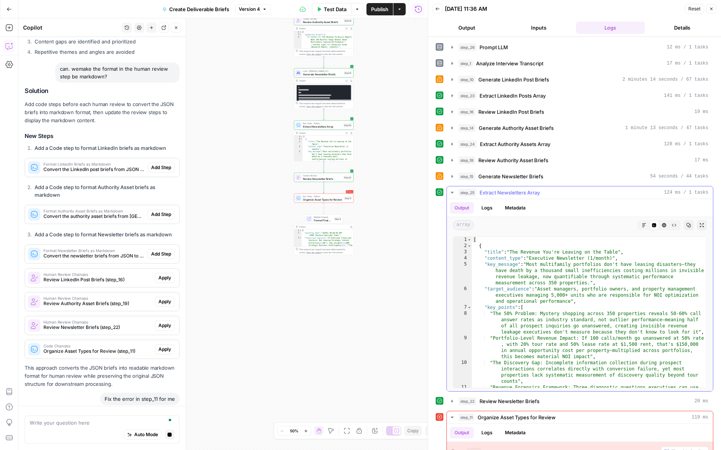
click at [690, 192] on span "124 ms / 1 tasks" at bounding box center [686, 192] width 44 height 7
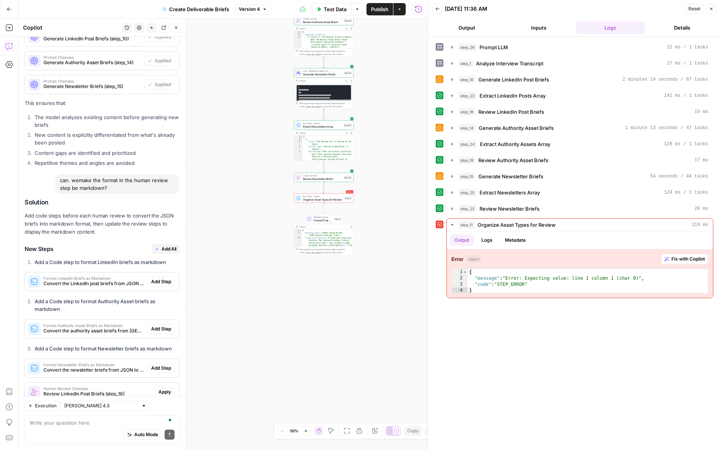
scroll to position [5045, 0]
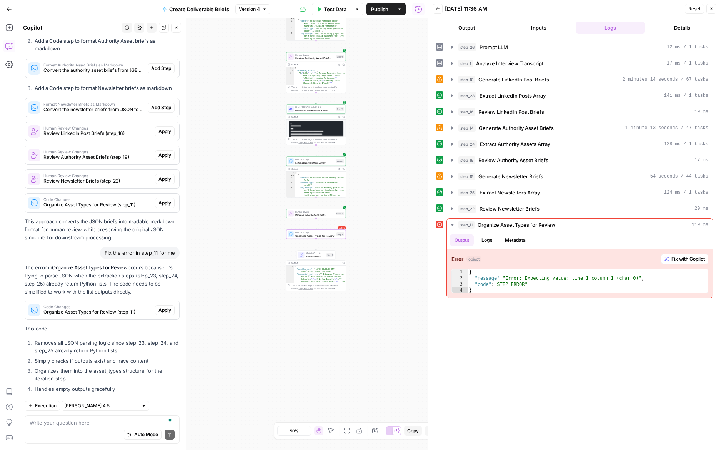
click at [164, 307] on span "Apply" at bounding box center [164, 310] width 13 height 7
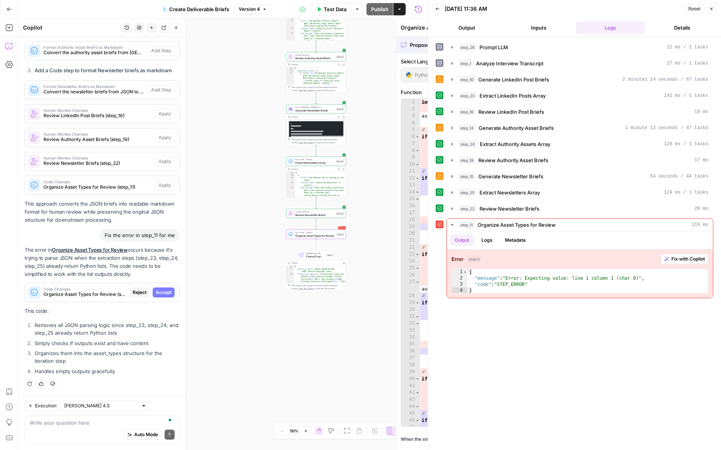
scroll to position [4823, 0]
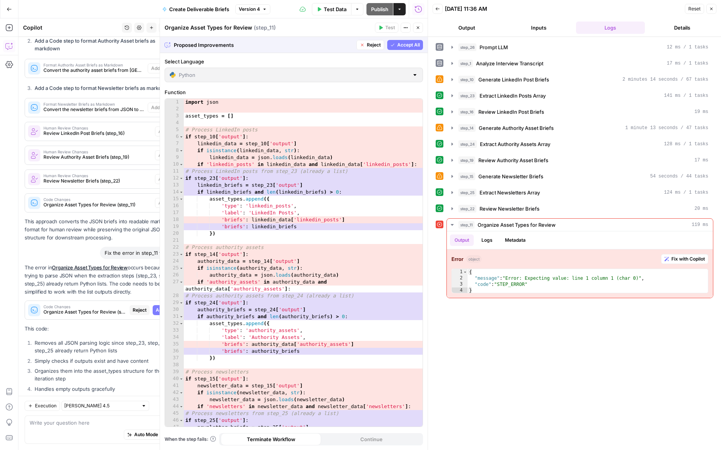
click at [419, 45] on span "Accept All" at bounding box center [408, 45] width 23 height 7
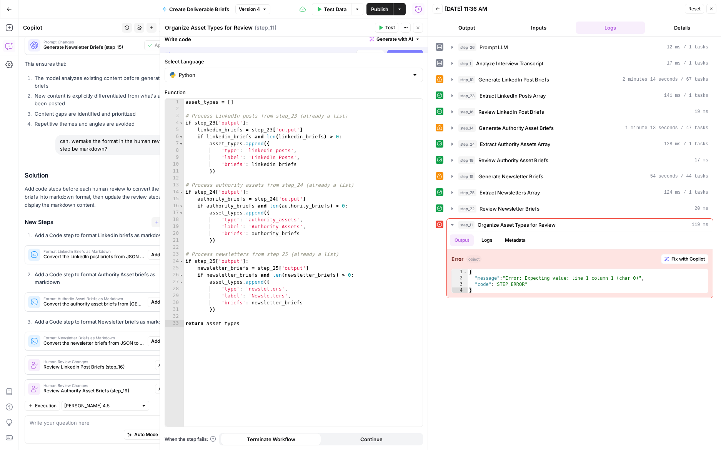
scroll to position [5070, 0]
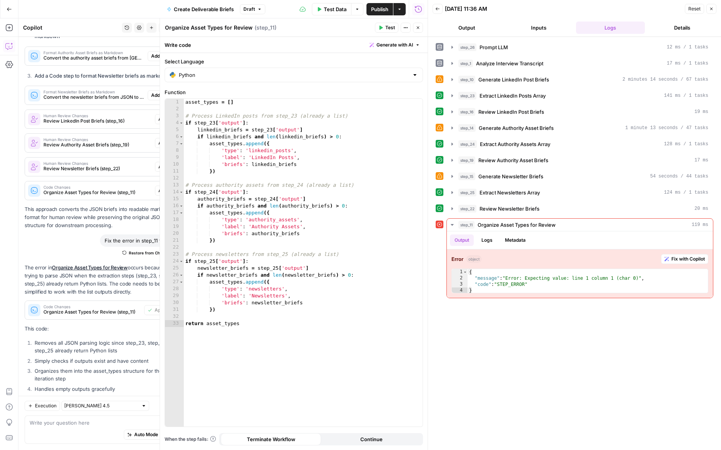
click at [385, 30] on span "Test" at bounding box center [390, 27] width 10 height 7
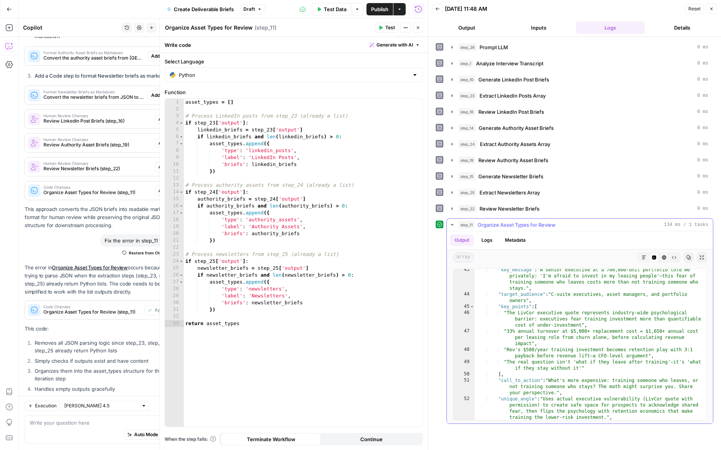
scroll to position [488, 0]
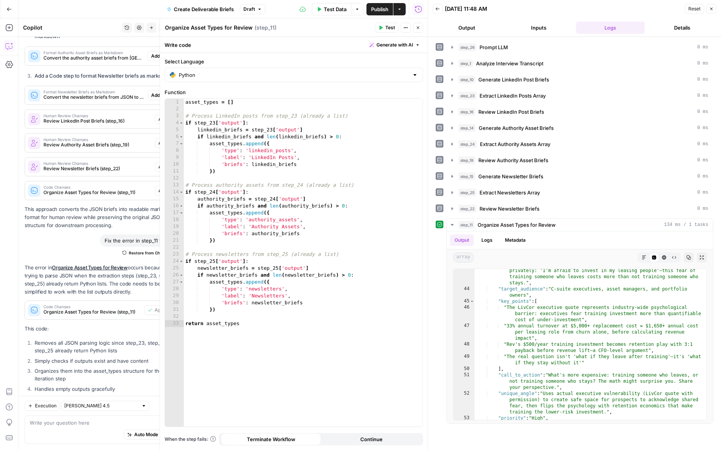
click at [451, 223] on icon "button" at bounding box center [452, 225] width 6 height 6
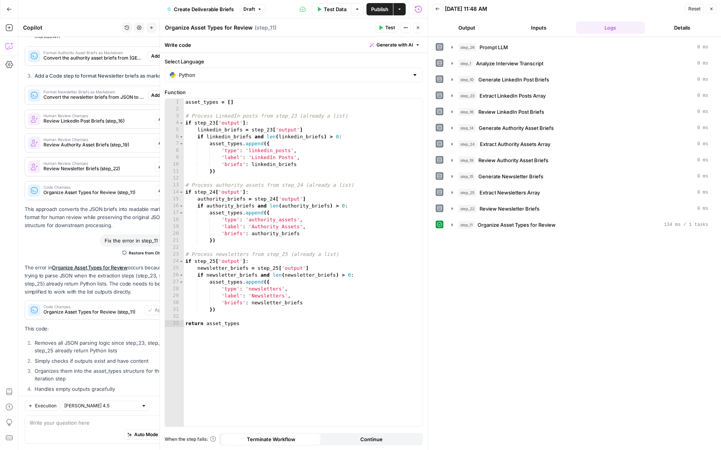
click at [710, 8] on icon "button" at bounding box center [711, 9] width 5 height 5
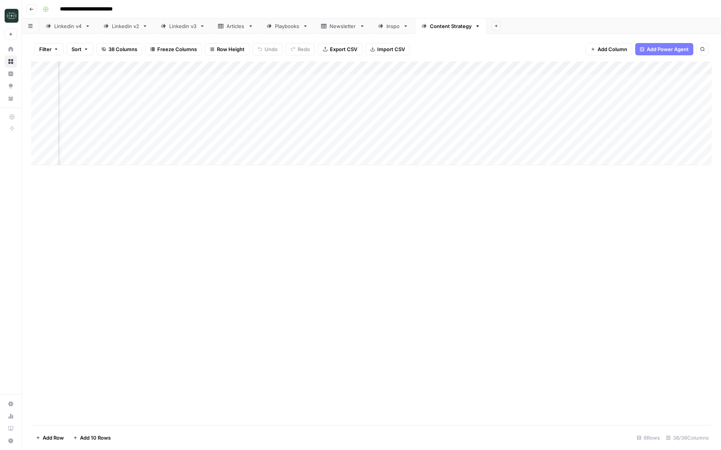
scroll to position [0, 2189]
click at [188, 79] on div "Add Column" at bounding box center [371, 114] width 681 height 104
click at [257, 70] on div "Add Column" at bounding box center [371, 114] width 681 height 104
click at [223, 142] on span "Remove Column" at bounding box center [242, 144] width 67 height 8
click at [330, 75] on button "Delete" at bounding box center [333, 80] width 26 height 14
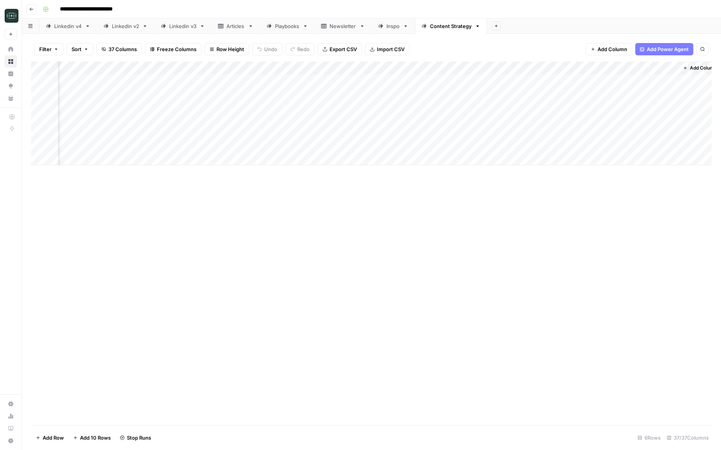
click at [255, 70] on div "Add Column" at bounding box center [371, 114] width 681 height 104
click at [245, 147] on button "Remove Column" at bounding box center [239, 143] width 85 height 11
click at [334, 79] on span "Delete" at bounding box center [333, 80] width 17 height 8
click at [317, 70] on div "Add Column" at bounding box center [371, 114] width 681 height 104
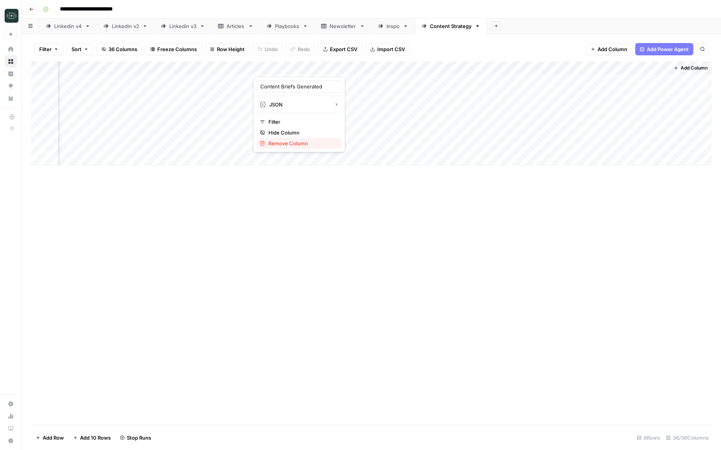
click at [309, 147] on span "Remove Column" at bounding box center [301, 144] width 67 height 8
click at [336, 80] on span "Delete" at bounding box center [333, 80] width 17 height 8
click at [387, 68] on div "Add Column" at bounding box center [371, 114] width 681 height 104
click at [366, 141] on span "Remove Column" at bounding box center [371, 144] width 67 height 8
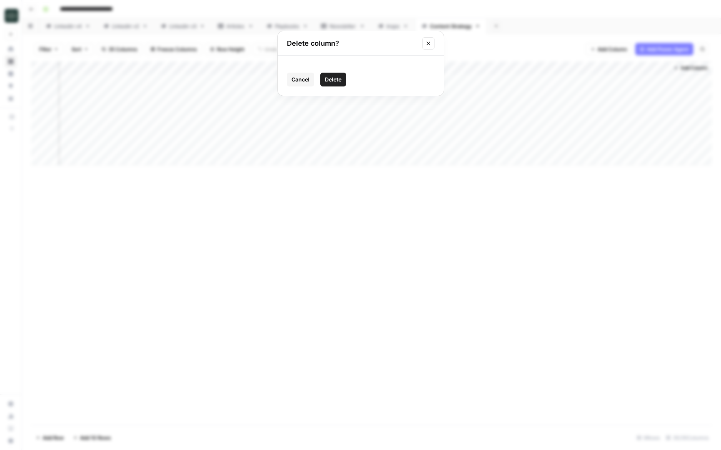
click at [343, 80] on button "Delete" at bounding box center [333, 80] width 26 height 14
click at [456, 68] on div "Add Column" at bounding box center [371, 114] width 681 height 104
click at [435, 141] on span "Remove Column" at bounding box center [440, 144] width 67 height 8
click at [343, 79] on button "Delete" at bounding box center [333, 80] width 26 height 14
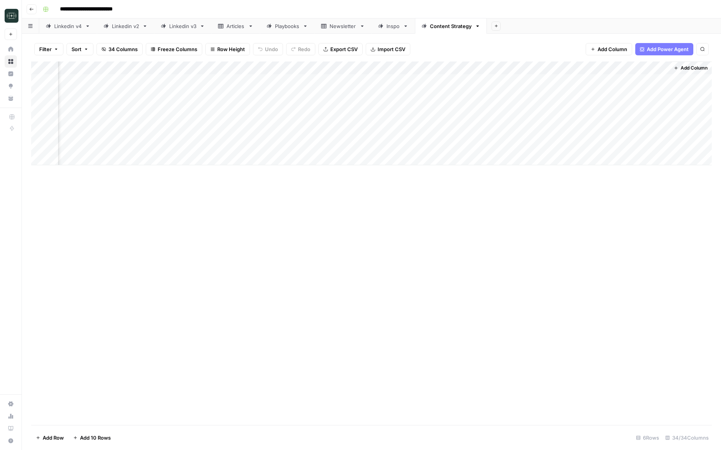
scroll to position [0, 1921]
click at [523, 65] on div "Add Column" at bounding box center [371, 114] width 681 height 104
click at [493, 140] on span "Remove Column" at bounding box center [509, 144] width 67 height 8
click at [334, 85] on button "Delete" at bounding box center [333, 80] width 26 height 14
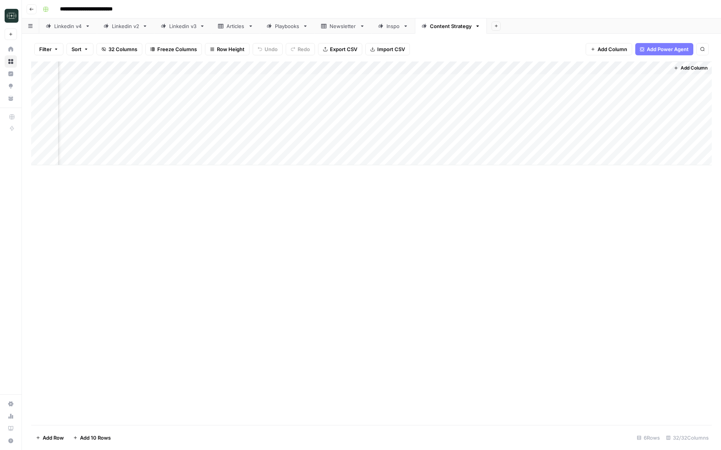
click at [594, 64] on div "Add Column" at bounding box center [371, 114] width 681 height 104
click at [556, 149] on div "Strategy Context Markdown Filter Hide Column Remove Column" at bounding box center [576, 114] width 92 height 75
click at [561, 143] on span "Remove Column" at bounding box center [578, 144] width 67 height 8
click at [334, 77] on span "Delete" at bounding box center [333, 80] width 17 height 8
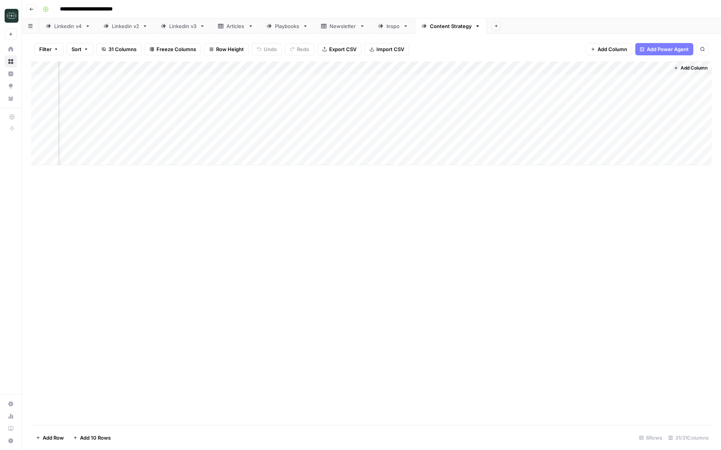
click at [663, 69] on div "Add Column" at bounding box center [371, 114] width 681 height 104
click at [638, 144] on span "Remove Column" at bounding box center [648, 144] width 67 height 8
click at [335, 80] on span "Delete" at bounding box center [333, 80] width 17 height 8
click at [651, 81] on div "Add Column" at bounding box center [371, 114] width 681 height 104
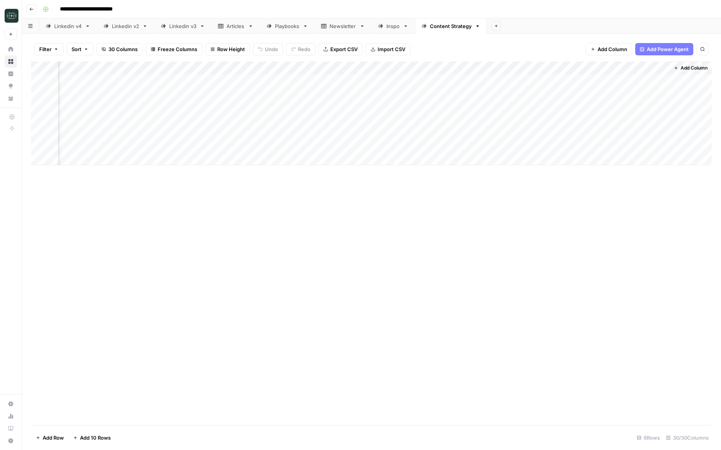
scroll to position [0, 1712]
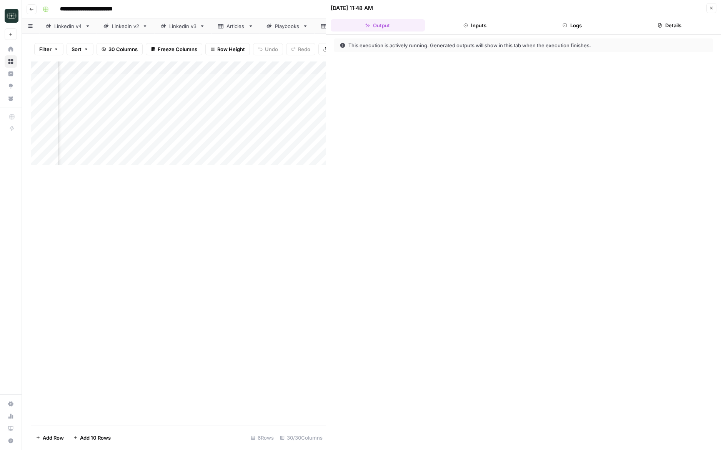
click at [590, 30] on button "Logs" at bounding box center [572, 25] width 94 height 12
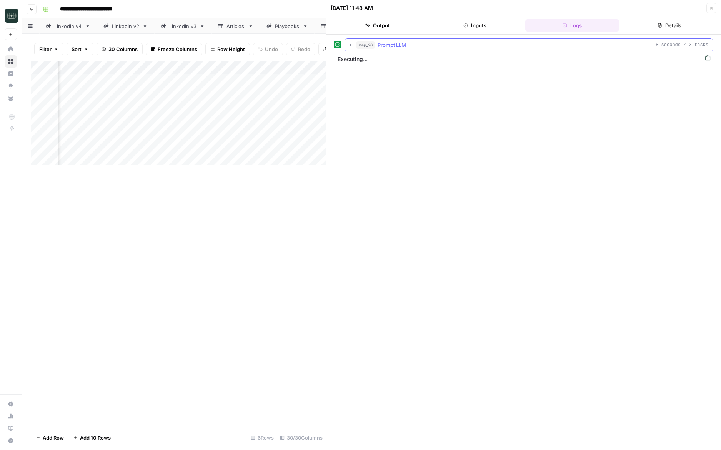
click at [399, 42] on span "Prompt LLM" at bounding box center [392, 45] width 28 height 8
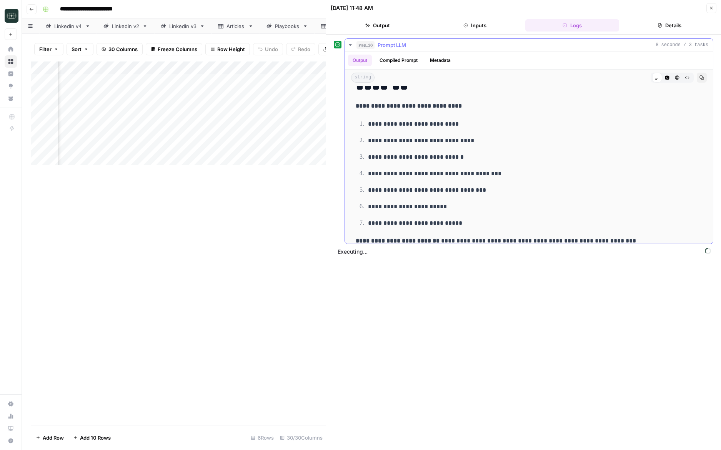
scroll to position [505, 0]
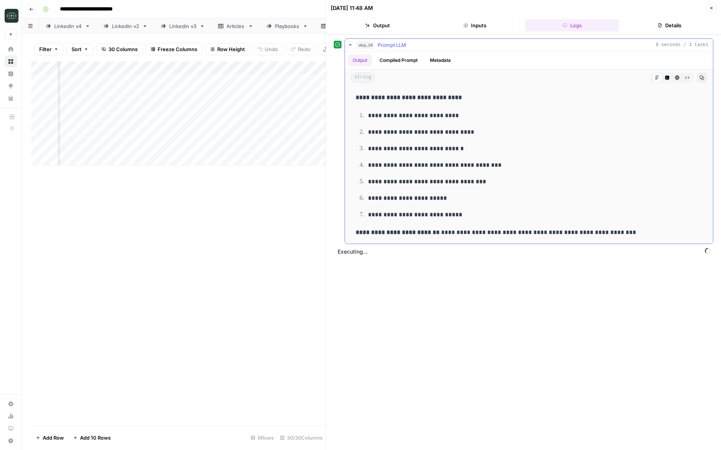
click at [348, 42] on icon "button" at bounding box center [350, 45] width 6 height 6
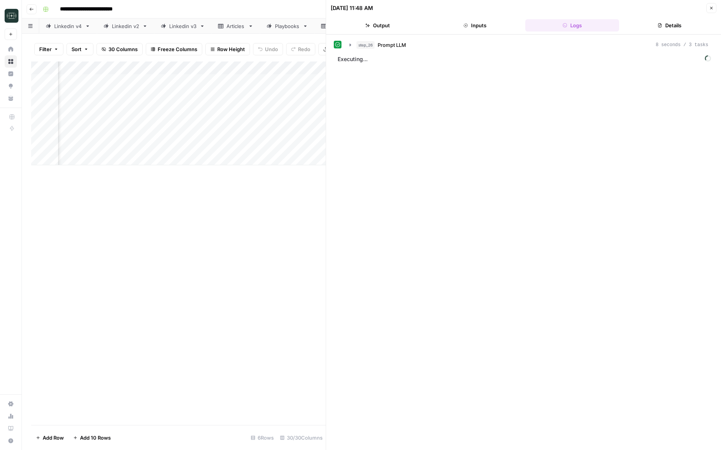
click at [711, 10] on icon "button" at bounding box center [711, 8] width 5 height 5
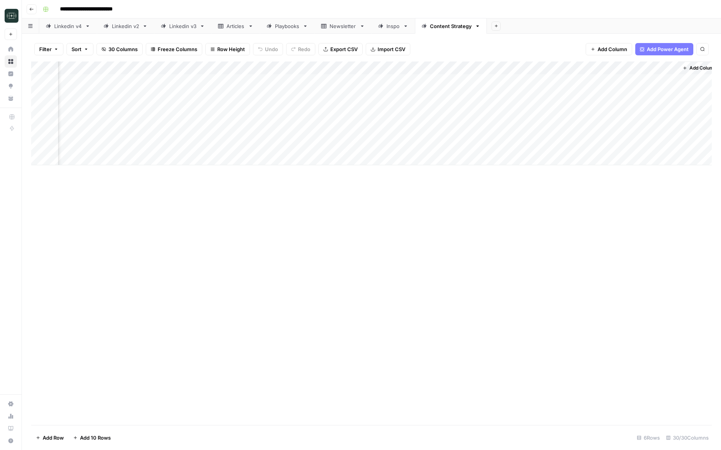
scroll to position [0, 1714]
click at [653, 69] on div "Add Column" at bounding box center [371, 114] width 681 height 104
click at [605, 135] on span "Configure Inputs" at bounding box center [621, 133] width 67 height 8
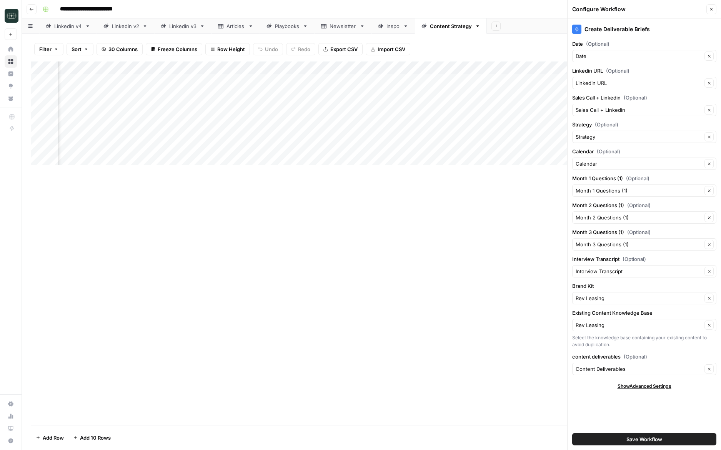
click at [715, 9] on button "Close" at bounding box center [711, 9] width 10 height 10
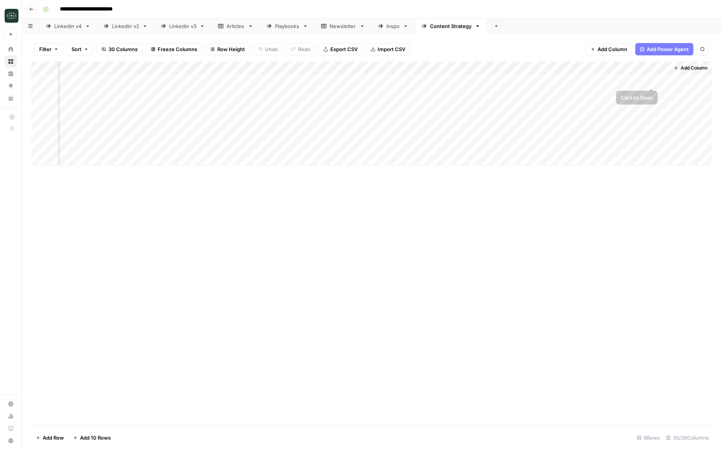
click at [651, 81] on div "Add Column" at bounding box center [371, 114] width 681 height 104
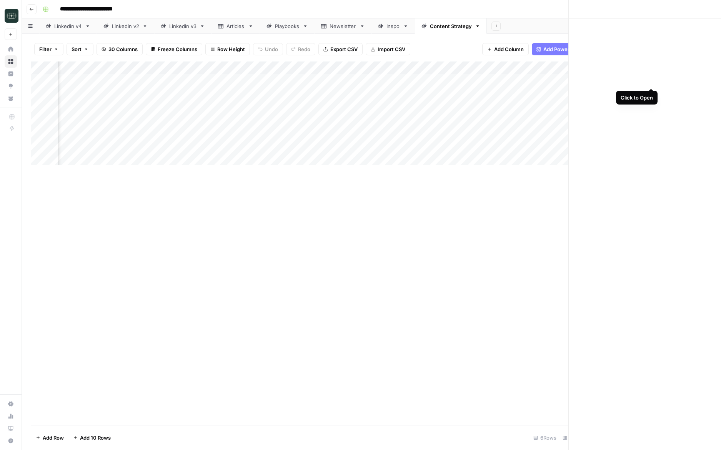
scroll to position [0, 1709]
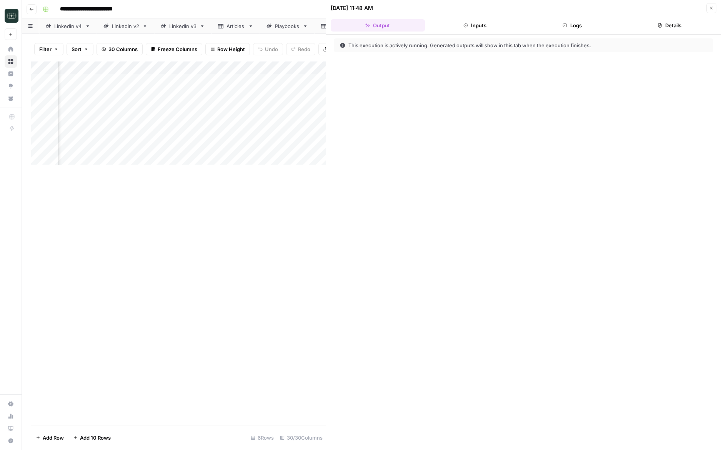
click at [575, 28] on button "Logs" at bounding box center [572, 25] width 94 height 12
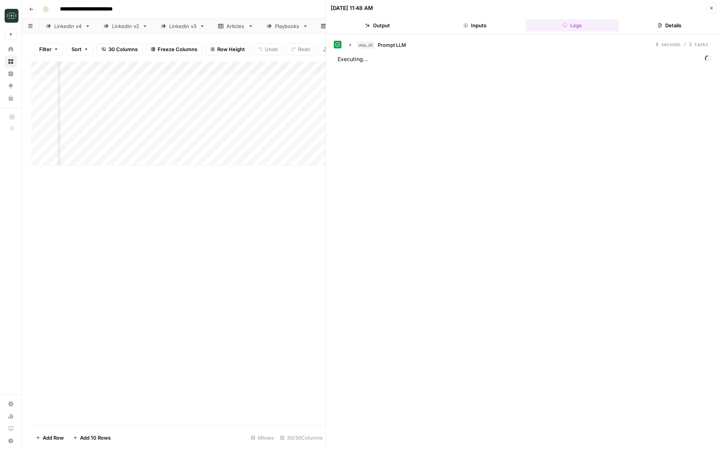
click at [515, 23] on button "Inputs" at bounding box center [475, 25] width 94 height 12
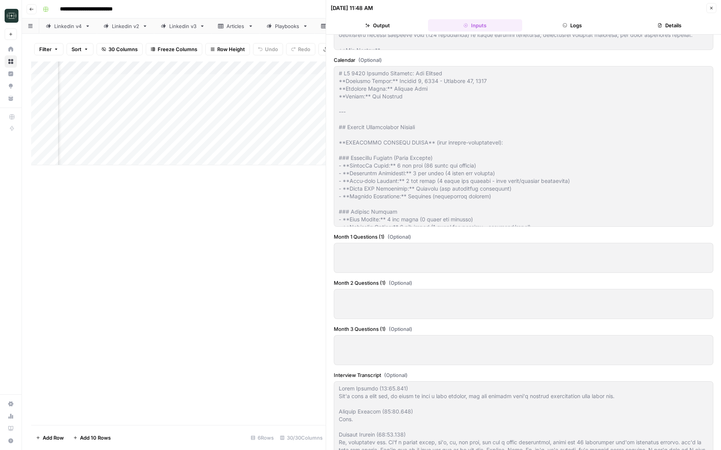
scroll to position [413, 0]
click at [713, 6] on icon "button" at bounding box center [711, 8] width 5 height 5
type input "### EXECUTIVE CONTENT ([PERSON_NAME])- **LinkedIn Posts:** 4 per week- **Execut…"
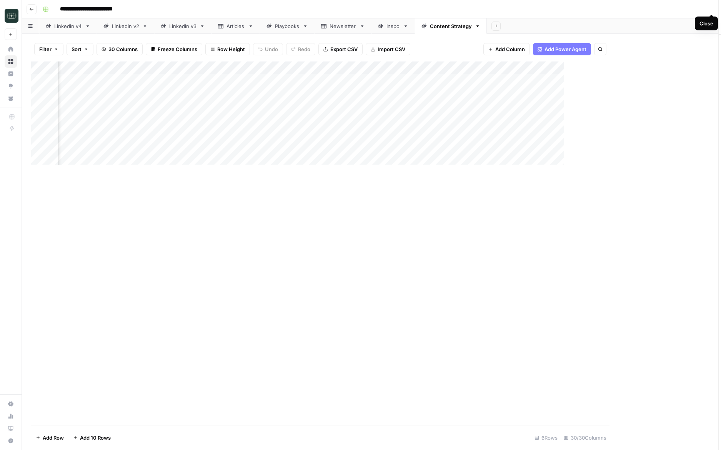
scroll to position [0, 1704]
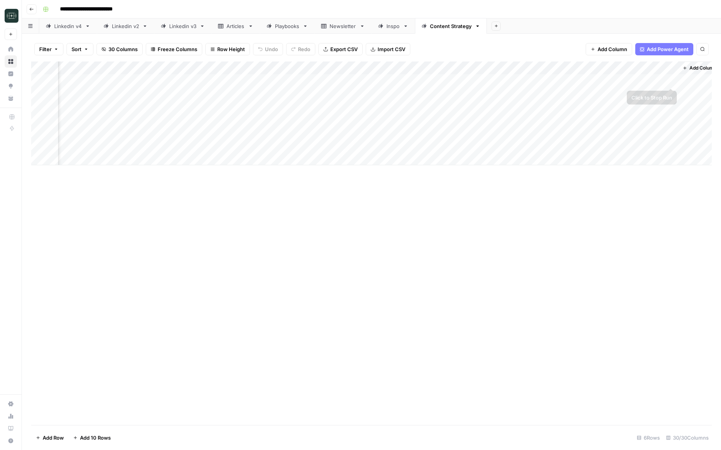
click at [671, 82] on div "Add Column" at bounding box center [371, 114] width 681 height 104
click at [191, 81] on div "Add Column" at bounding box center [371, 114] width 681 height 104
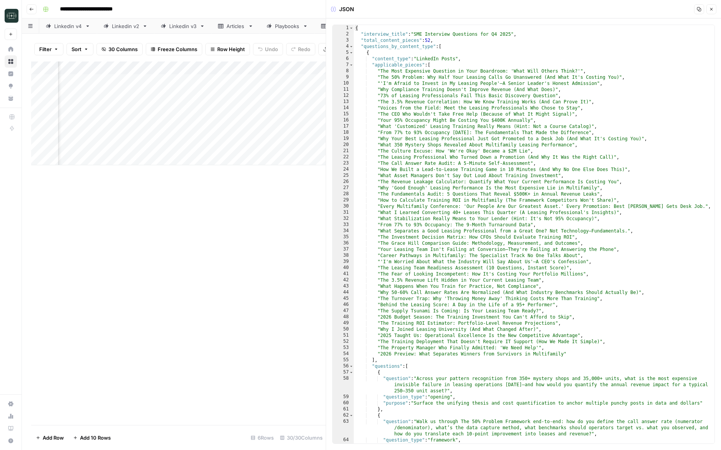
click at [710, 12] on button "Close" at bounding box center [711, 9] width 10 height 10
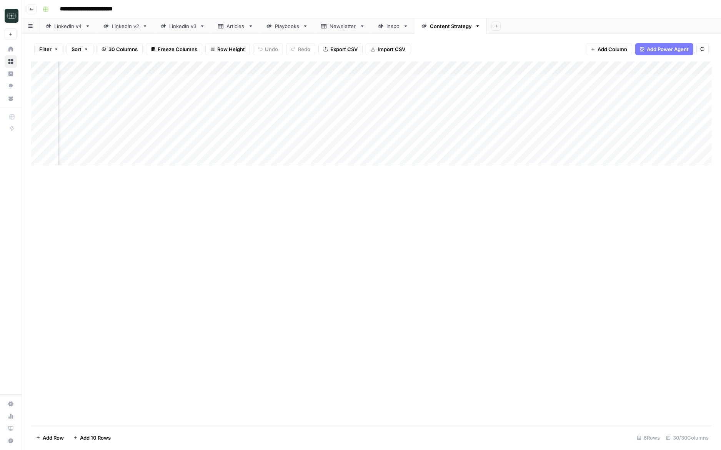
scroll to position [0, 1279]
click at [538, 79] on div "Add Column" at bounding box center [371, 114] width 681 height 104
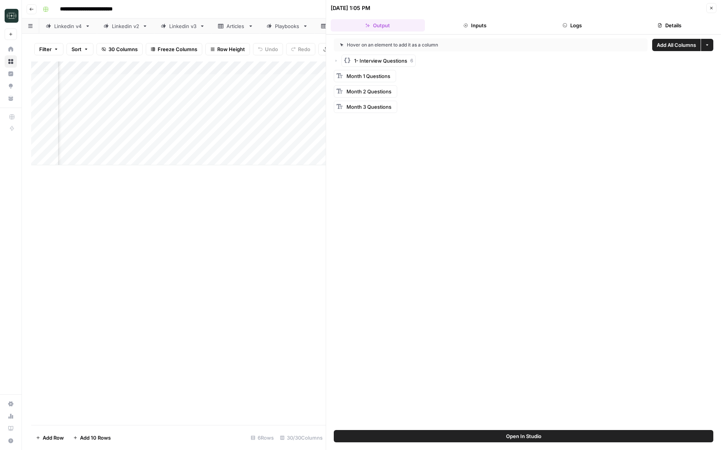
click at [546, 25] on button "Logs" at bounding box center [572, 25] width 94 height 12
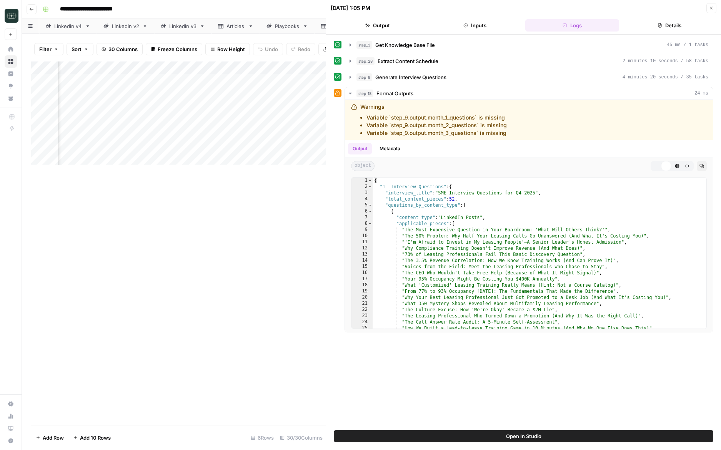
click at [494, 25] on button "Inputs" at bounding box center [475, 25] width 94 height 12
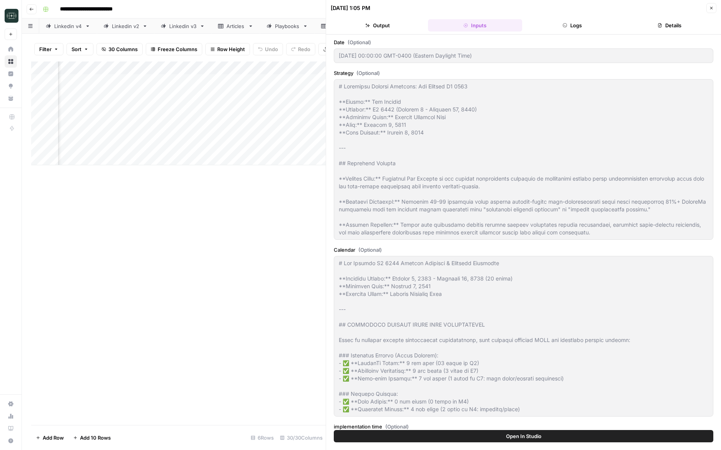
click at [568, 27] on button "Logs" at bounding box center [572, 25] width 94 height 12
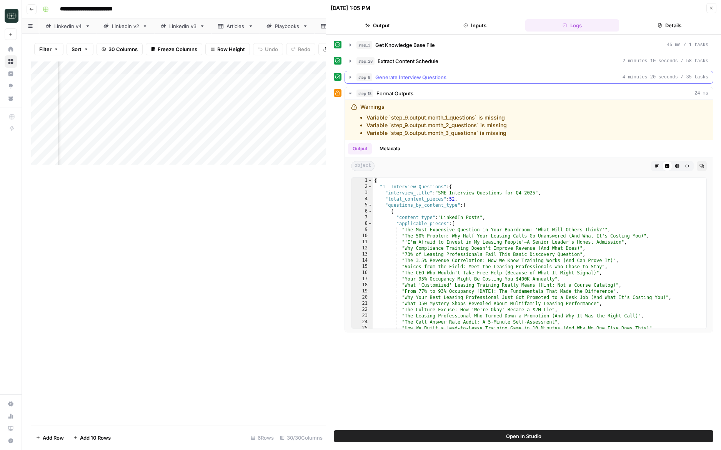
click at [349, 80] on icon "button" at bounding box center [350, 77] width 6 height 6
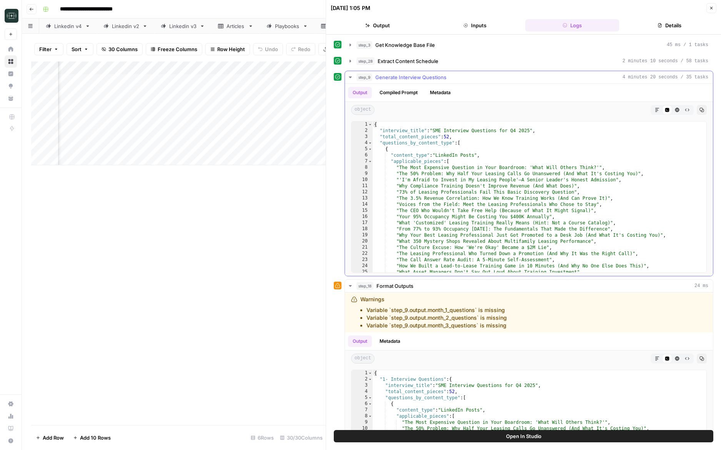
click at [349, 80] on icon "button" at bounding box center [350, 77] width 6 height 6
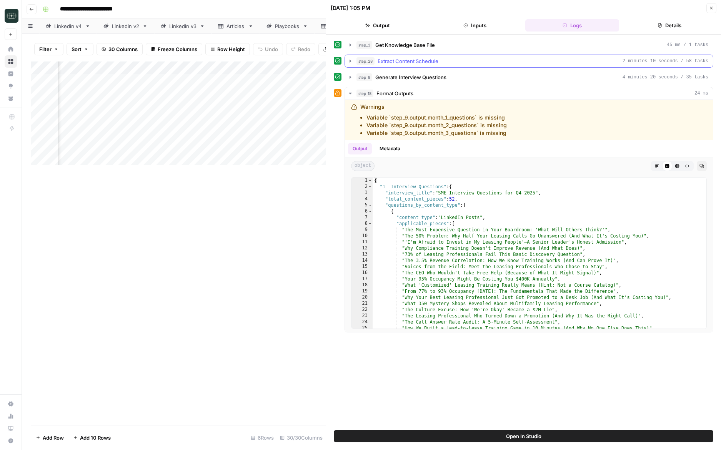
click at [349, 59] on icon "button" at bounding box center [350, 61] width 6 height 6
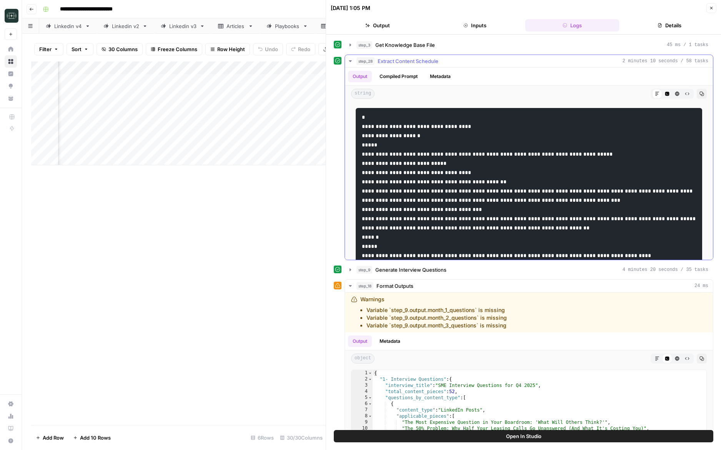
click at [349, 59] on icon "button" at bounding box center [350, 61] width 6 height 6
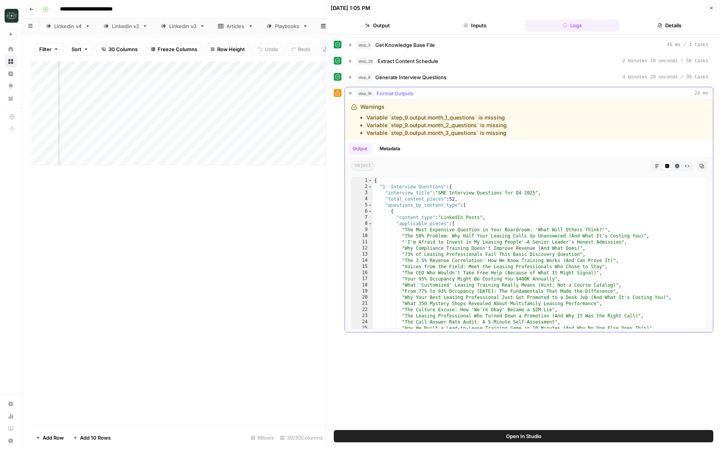
click at [350, 95] on icon "button" at bounding box center [350, 93] width 6 height 6
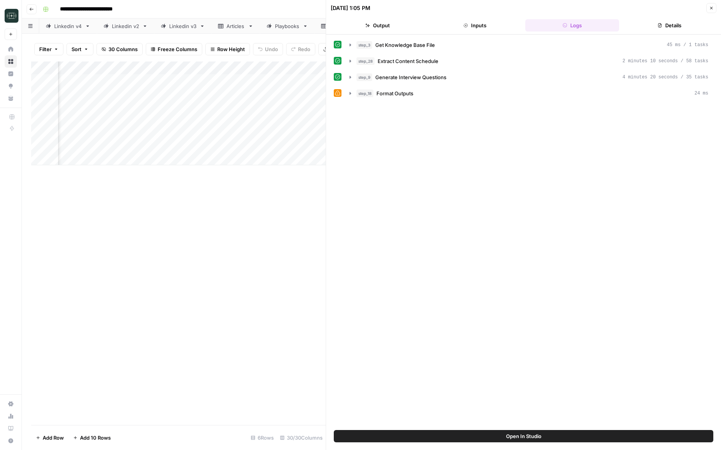
click at [712, 11] on button "Close" at bounding box center [711, 8] width 10 height 10
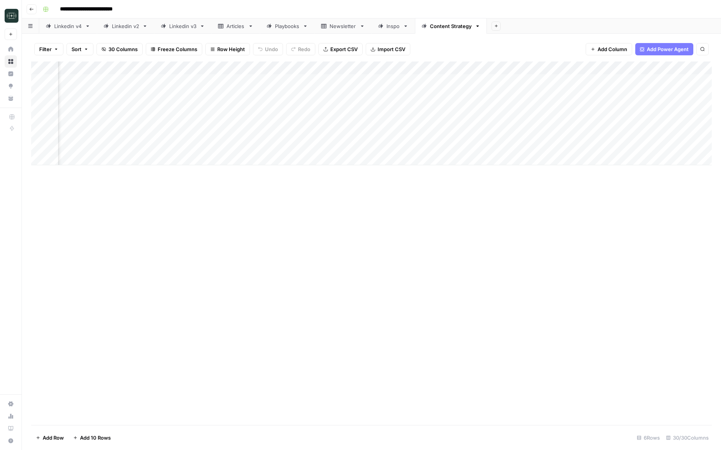
click at [541, 69] on div "Add Column" at bounding box center [371, 114] width 681 height 104
click at [466, 205] on span "Remove Column" at bounding box center [484, 204] width 67 height 8
click at [340, 87] on span "Delete" at bounding box center [333, 87] width 17 height 8
click at [175, 81] on div "Add Column" at bounding box center [371, 114] width 681 height 104
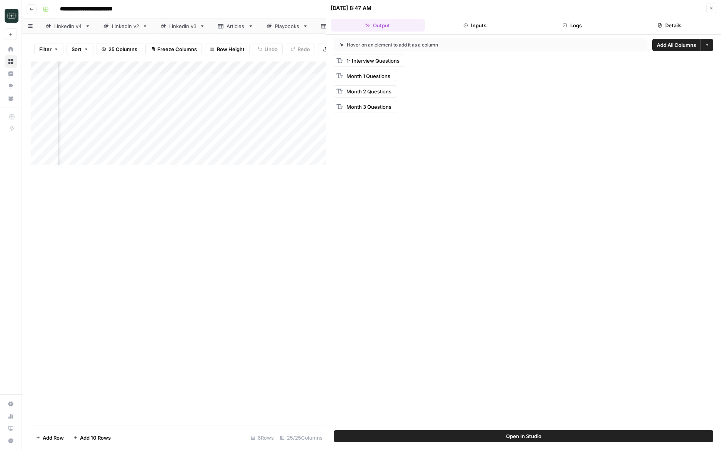
click at [597, 29] on button "Logs" at bounding box center [572, 25] width 94 height 12
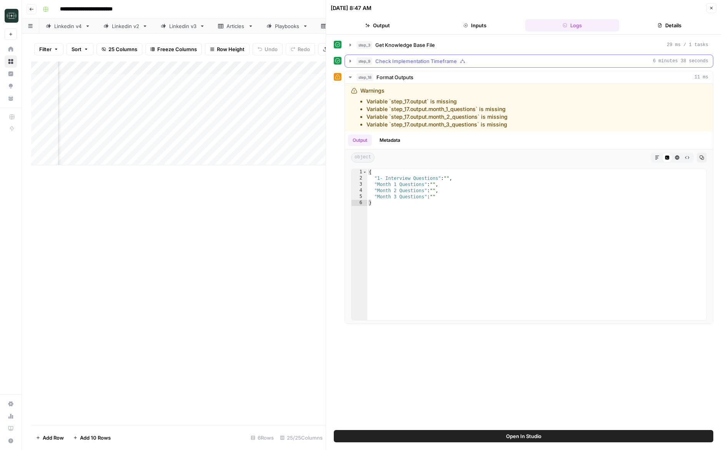
click at [352, 60] on icon "button" at bounding box center [350, 61] width 6 height 6
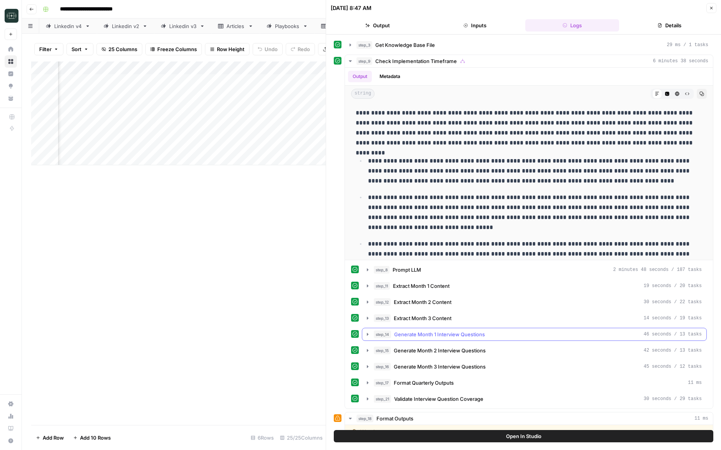
click at [419, 339] on button "step_14 Generate Month 1 Interview Questions 46 seconds / 13 tasks" at bounding box center [534, 334] width 344 height 12
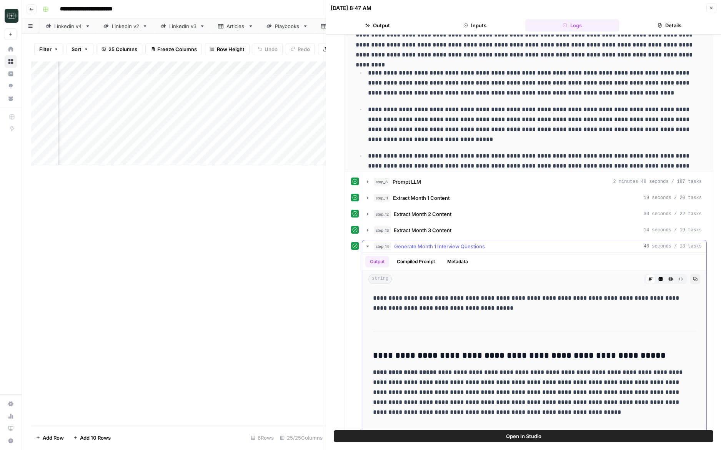
scroll to position [106, 0]
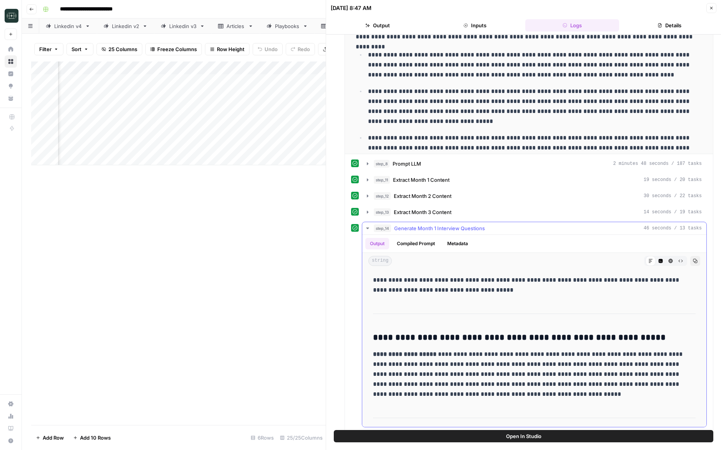
click at [697, 263] on icon "button" at bounding box center [695, 261] width 5 height 5
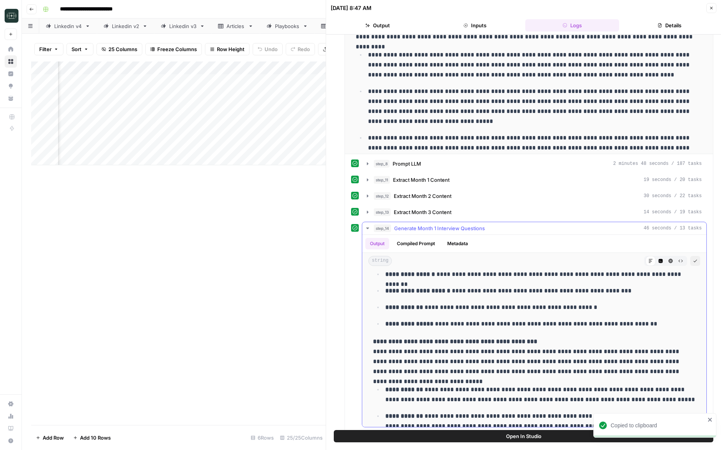
scroll to position [220, 0]
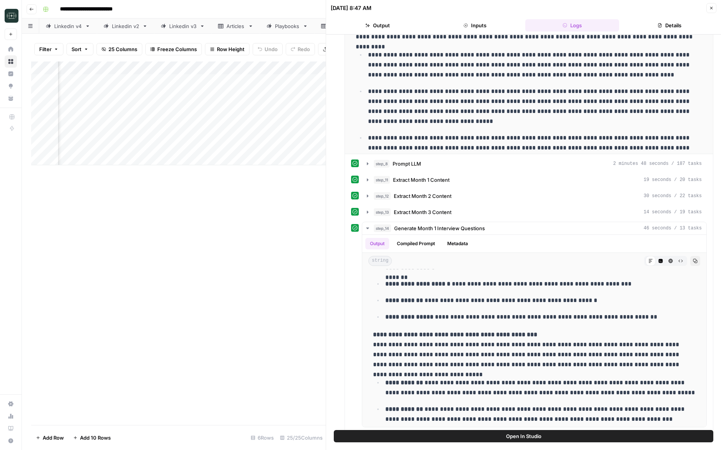
click at [712, 10] on icon "button" at bounding box center [711, 8] width 5 height 5
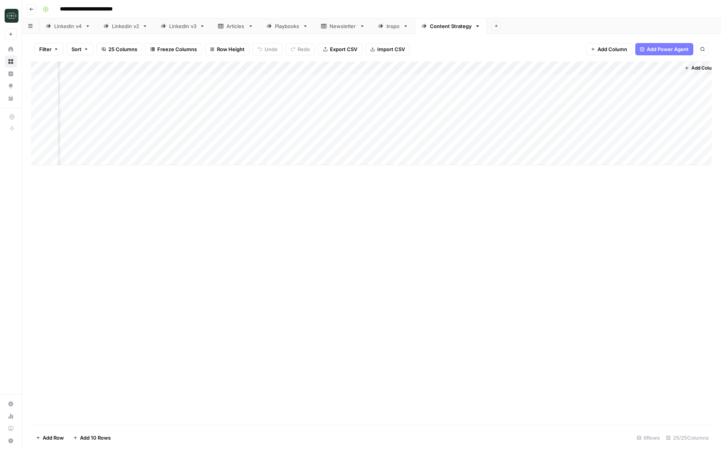
scroll to position [0, 1317]
click at [236, 78] on div "Add Column" at bounding box center [371, 114] width 681 height 104
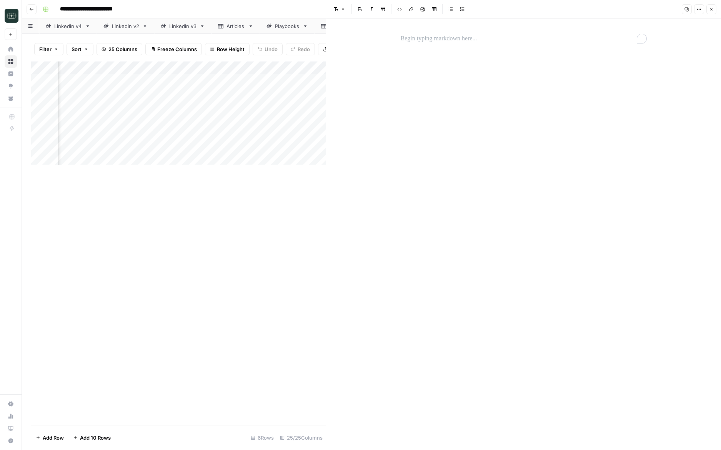
click at [441, 38] on p "To enrich screen reader interactions, please activate Accessibility in Grammarl…" at bounding box center [524, 39] width 246 height 10
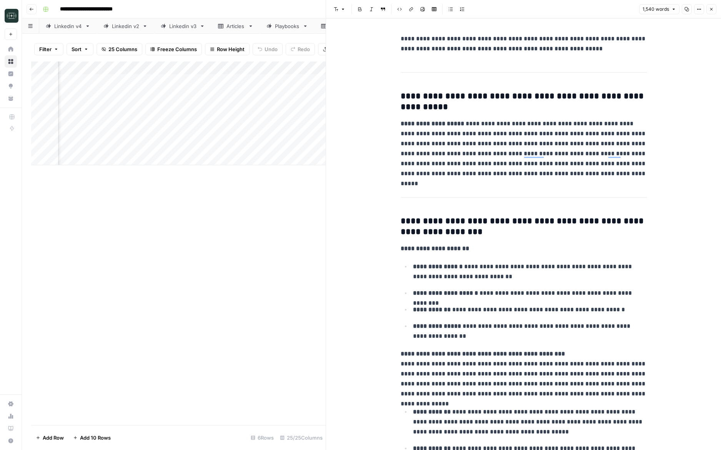
click at [710, 9] on icon "button" at bounding box center [711, 9] width 5 height 5
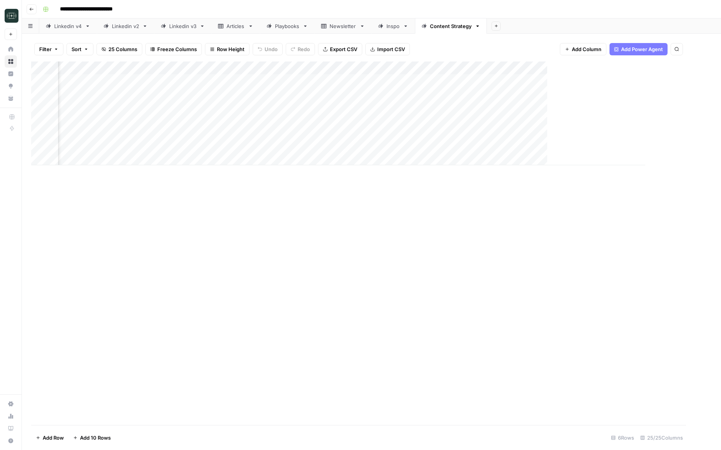
scroll to position [0, 1308]
click at [661, 67] on div "Add Column" at bounding box center [371, 114] width 681 height 104
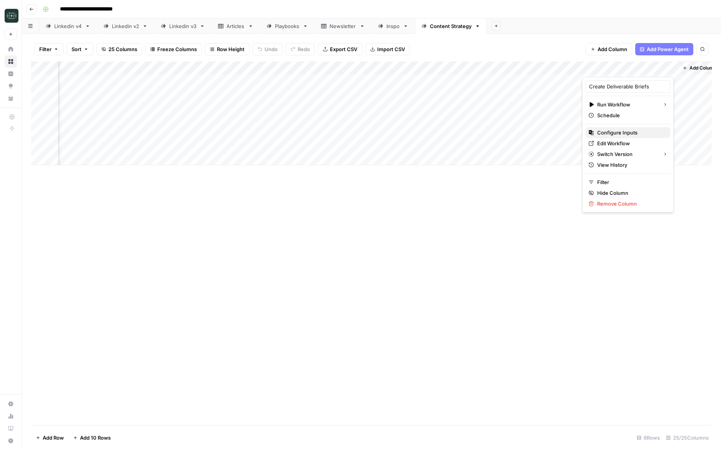
click at [616, 136] on span "Configure Inputs" at bounding box center [630, 133] width 67 height 8
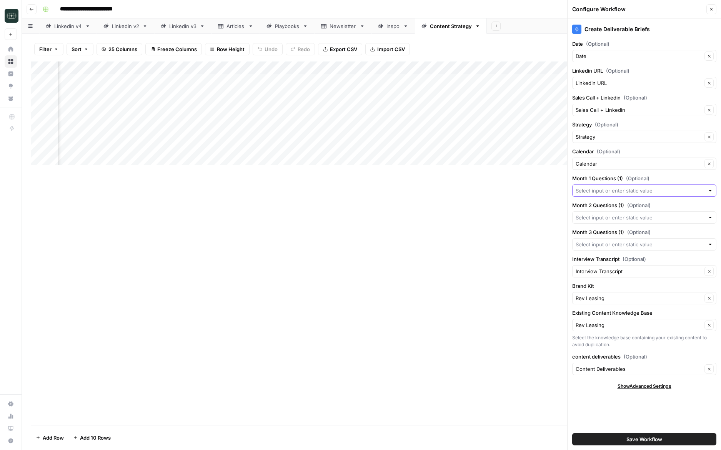
click at [594, 191] on input "Month 1 Questions (1) (Optional)" at bounding box center [640, 191] width 129 height 8
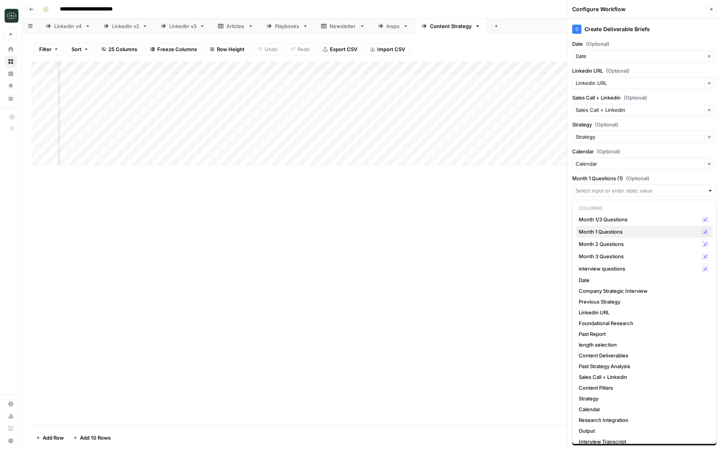
click at [626, 231] on span "Month 1 Questions" at bounding box center [638, 232] width 119 height 8
type input "Month 1 Questions"
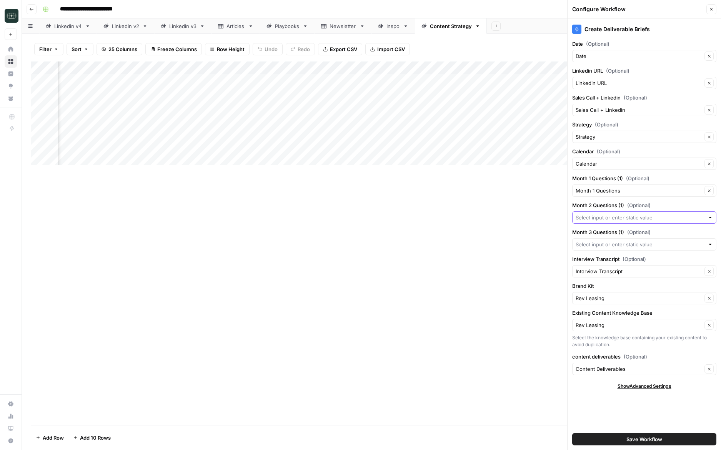
click at [620, 217] on input "Month 2 Questions (1) (Optional)" at bounding box center [640, 218] width 129 height 8
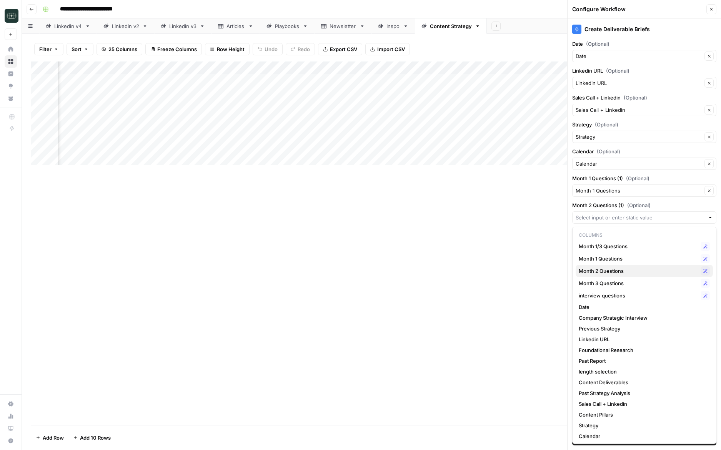
click at [611, 268] on span "Month 2 Questions" at bounding box center [638, 271] width 119 height 8
type input "Month 2 Questions"
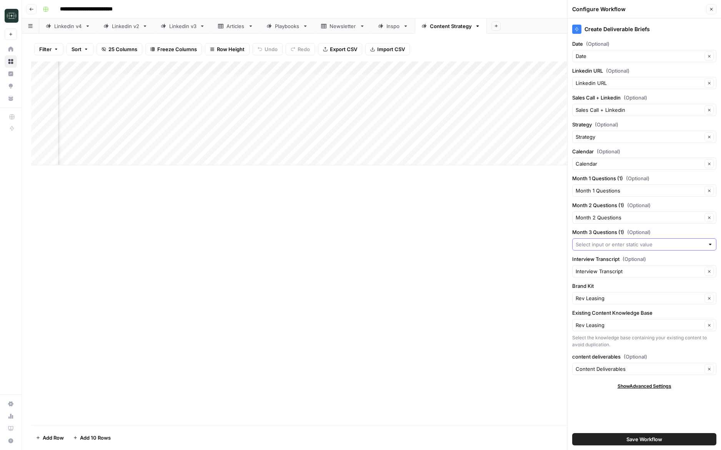
click at [626, 245] on input "Month 3 Questions (1) (Optional)" at bounding box center [640, 245] width 129 height 8
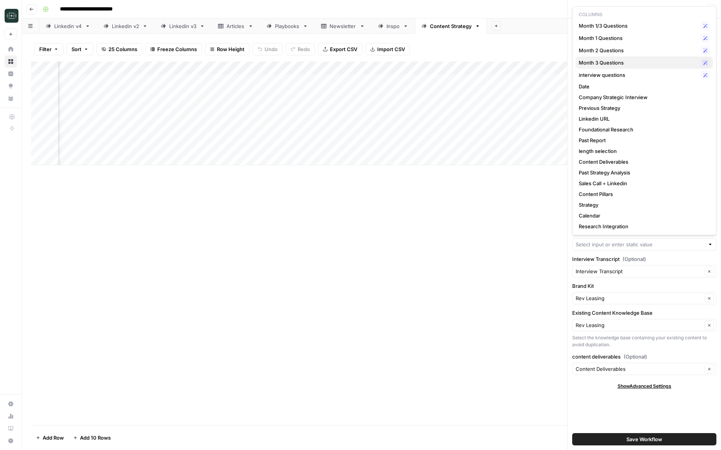
click at [650, 61] on span "Month 3 Questions" at bounding box center [638, 63] width 119 height 8
type input "Month 3 Questions"
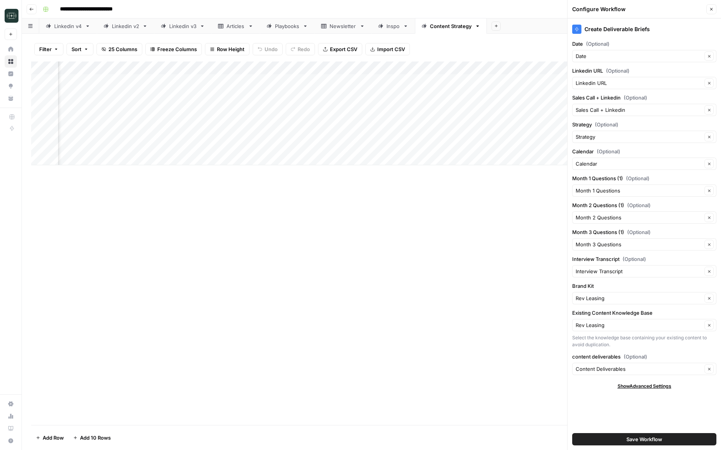
click at [625, 442] on button "Save Workflow" at bounding box center [644, 439] width 144 height 12
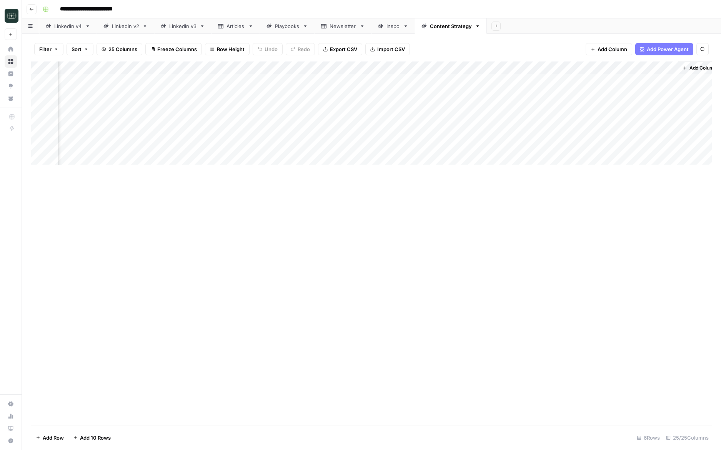
click at [671, 80] on div "Add Column" at bounding box center [371, 114] width 681 height 104
click at [661, 80] on div "Add Column" at bounding box center [371, 114] width 681 height 104
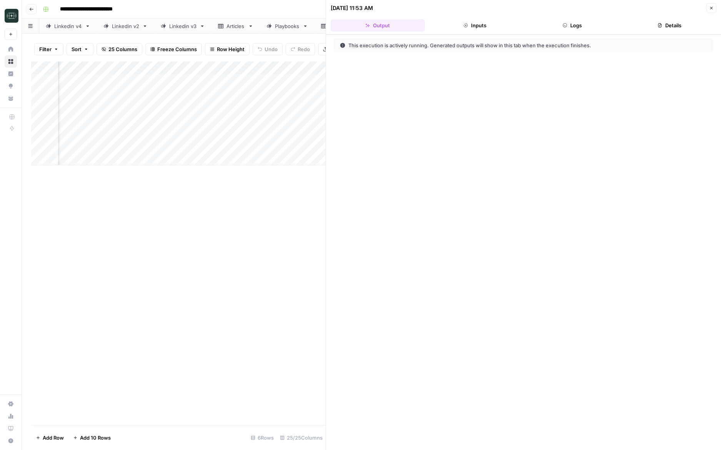
click at [565, 25] on icon "button" at bounding box center [565, 25] width 5 height 5
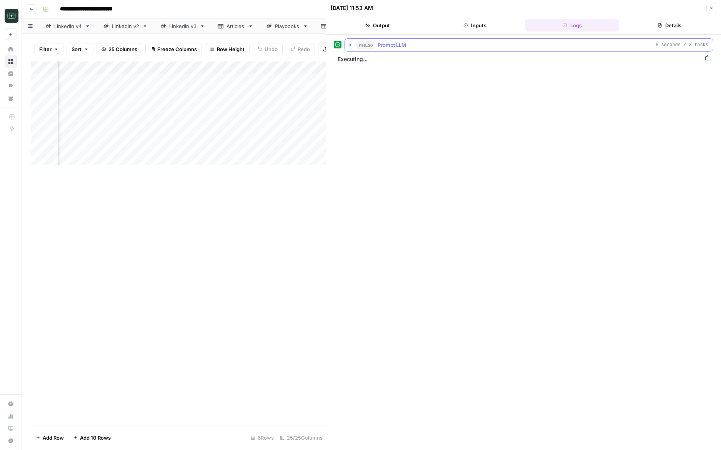
click at [348, 47] on icon "button" at bounding box center [350, 45] width 6 height 6
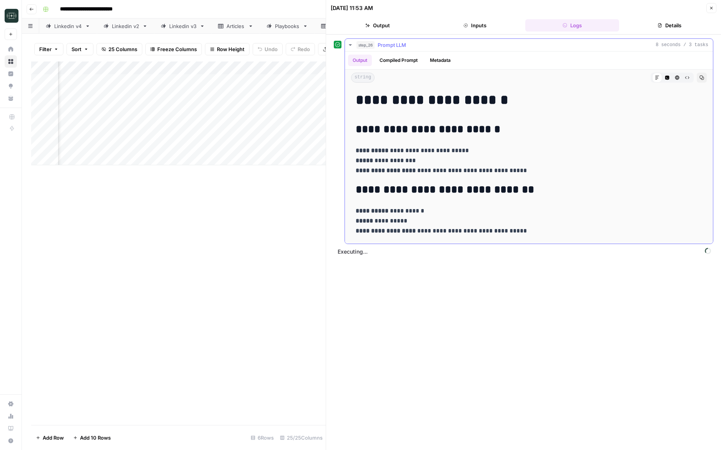
click at [348, 47] on icon "button" at bounding box center [350, 45] width 6 height 6
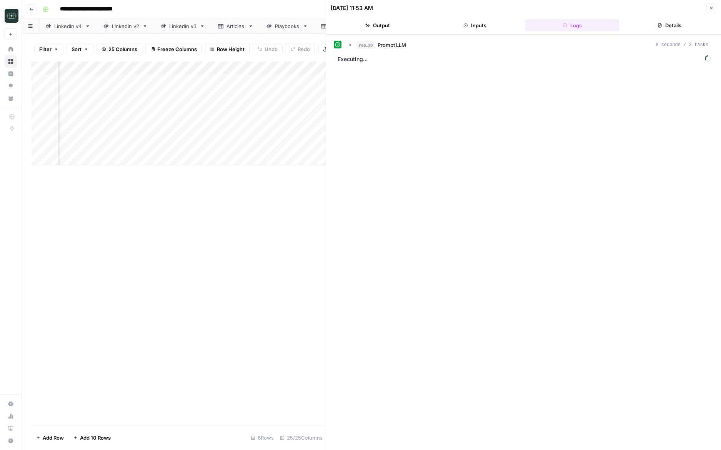
click at [712, 12] on button "Close" at bounding box center [711, 8] width 10 height 10
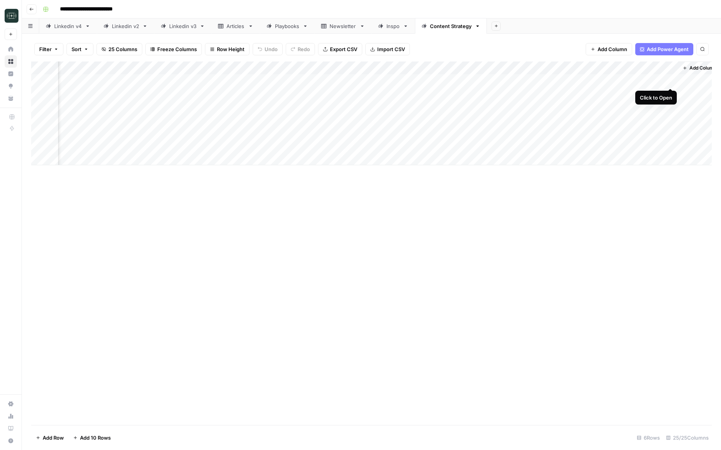
click at [670, 82] on div "Add Column" at bounding box center [371, 114] width 681 height 104
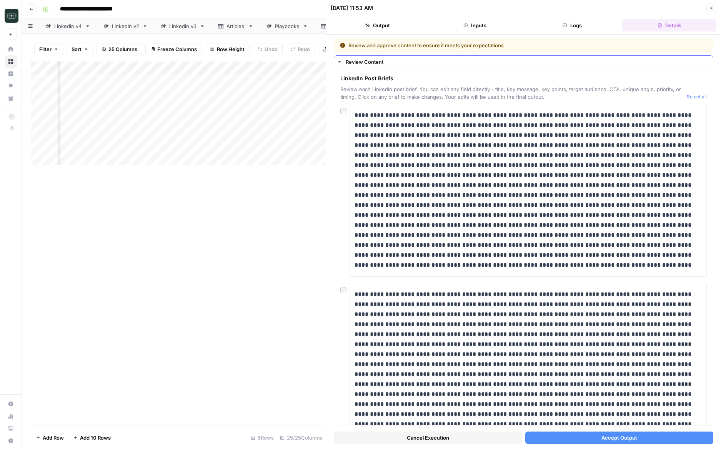
click at [704, 97] on button "Select all" at bounding box center [697, 97] width 20 height 8
click at [575, 435] on button "Accept Output" at bounding box center [619, 438] width 188 height 12
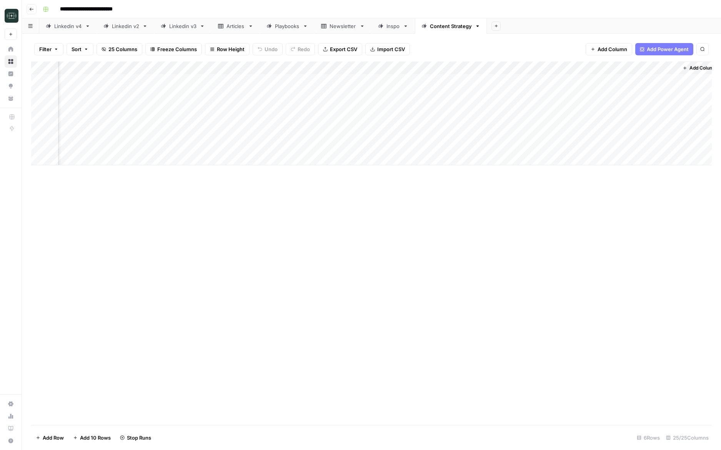
scroll to position [0, 1317]
